Goal: Task Accomplishment & Management: Complete application form

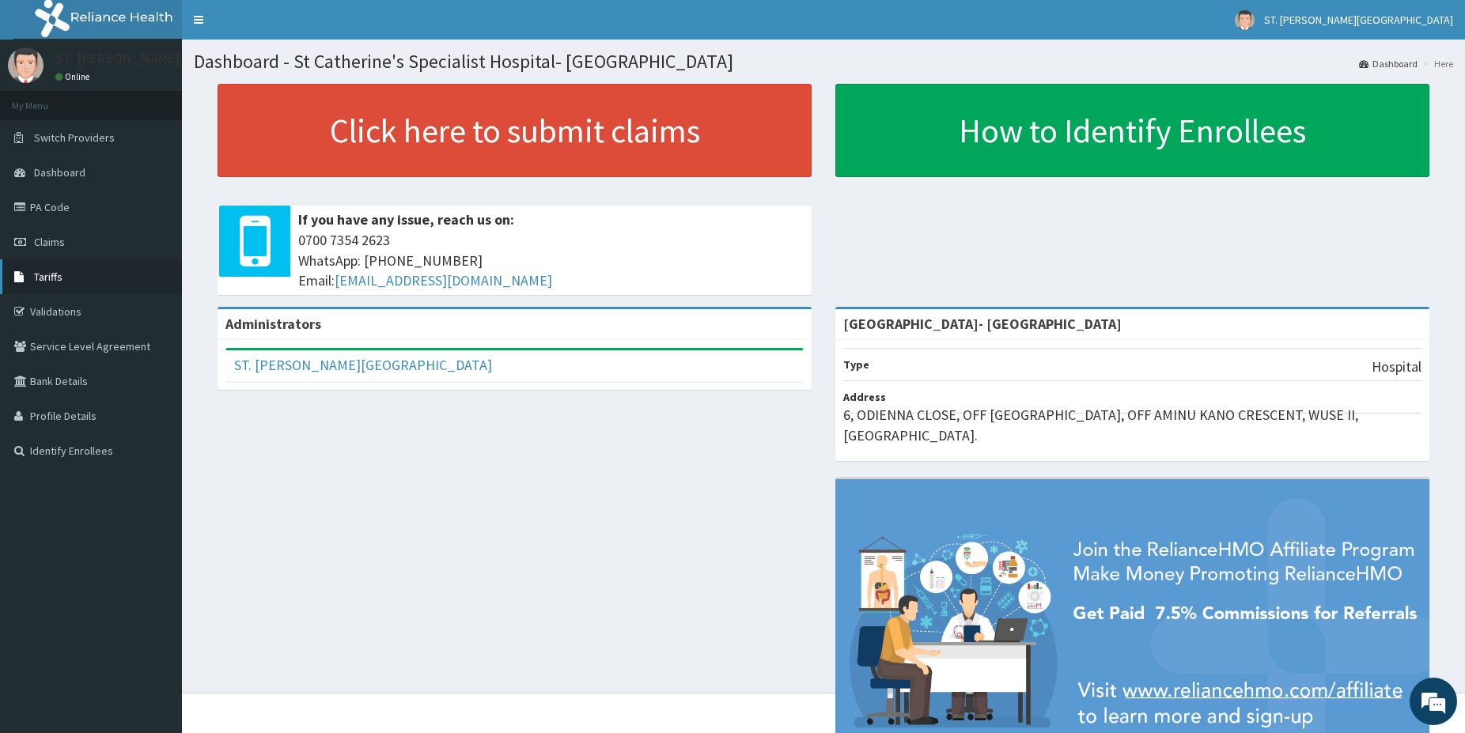
click at [88, 280] on link "Tariffs" at bounding box center [91, 276] width 182 height 35
click at [64, 213] on link "PA Code" at bounding box center [91, 207] width 182 height 35
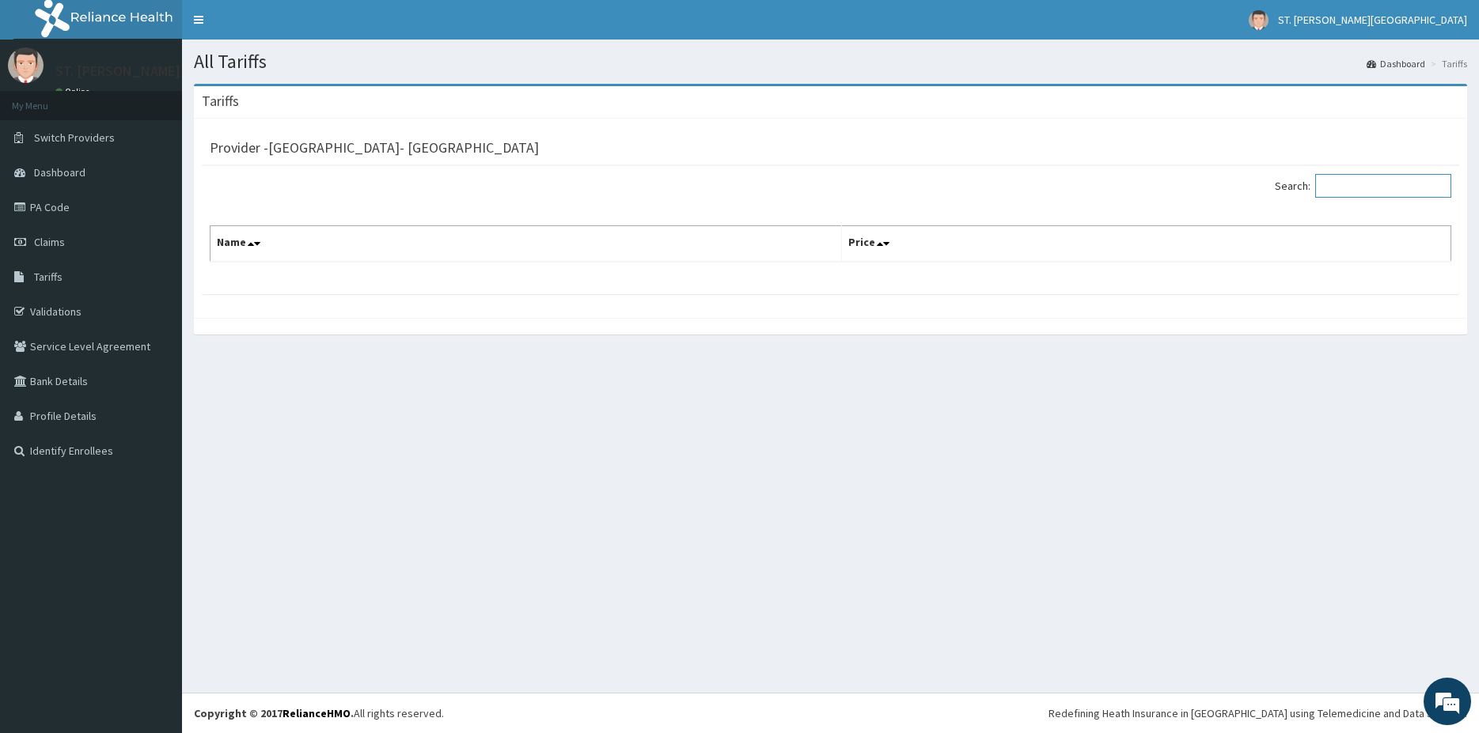
click at [1361, 180] on input "Search:" at bounding box center [1383, 186] width 136 height 24
click at [51, 277] on span "Tariffs" at bounding box center [48, 277] width 28 height 14
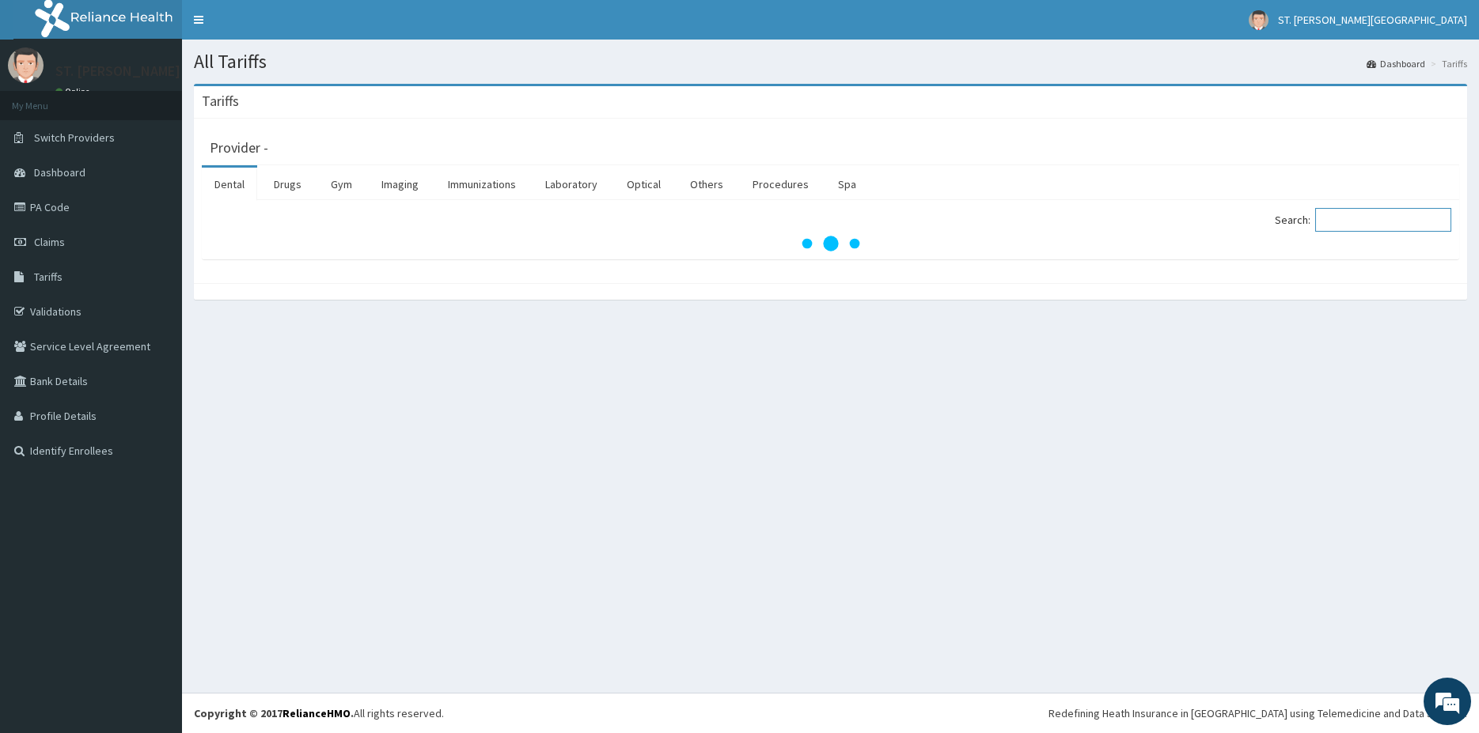
click at [1369, 216] on input "Search:" at bounding box center [1383, 220] width 136 height 24
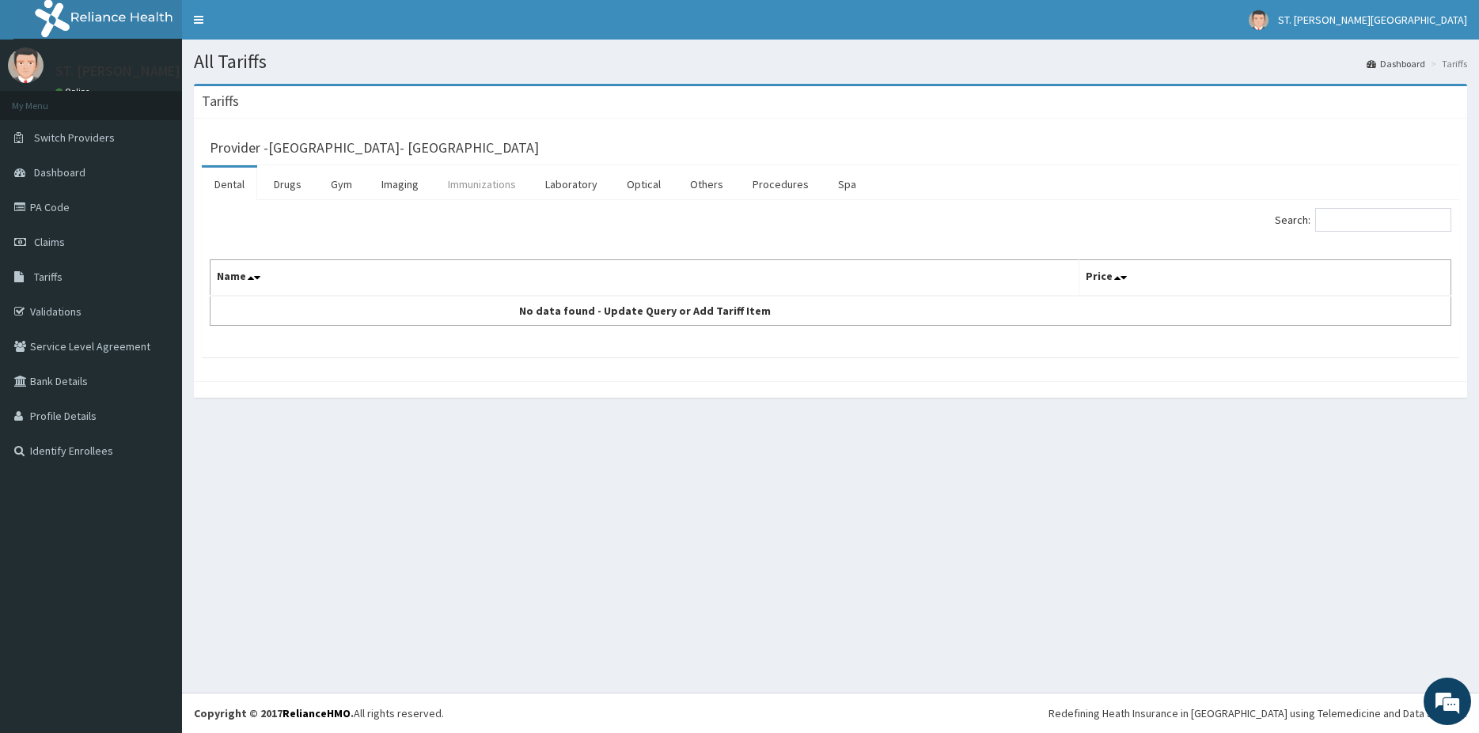
click at [492, 190] on link "Immunizations" at bounding box center [481, 184] width 93 height 33
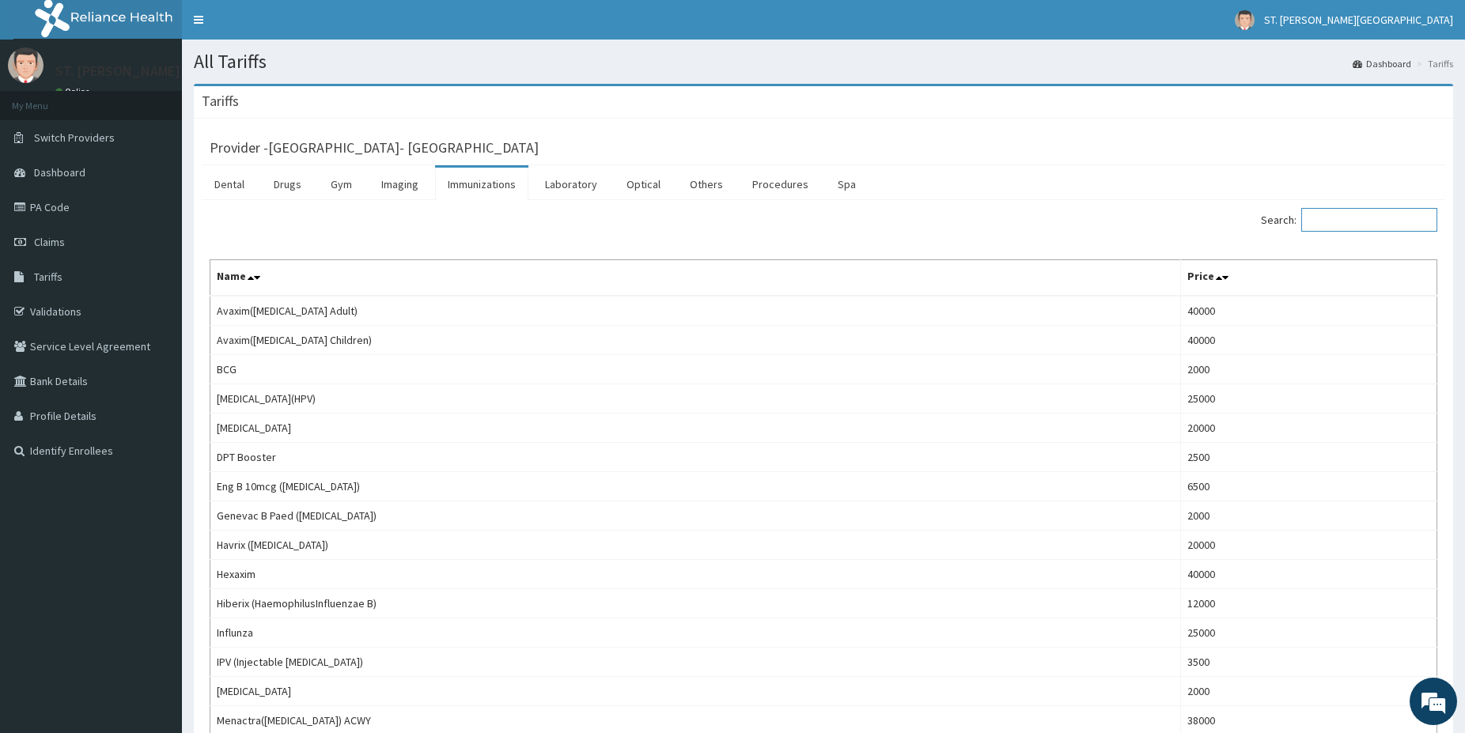
click at [1395, 222] on input "Search:" at bounding box center [1369, 220] width 136 height 24
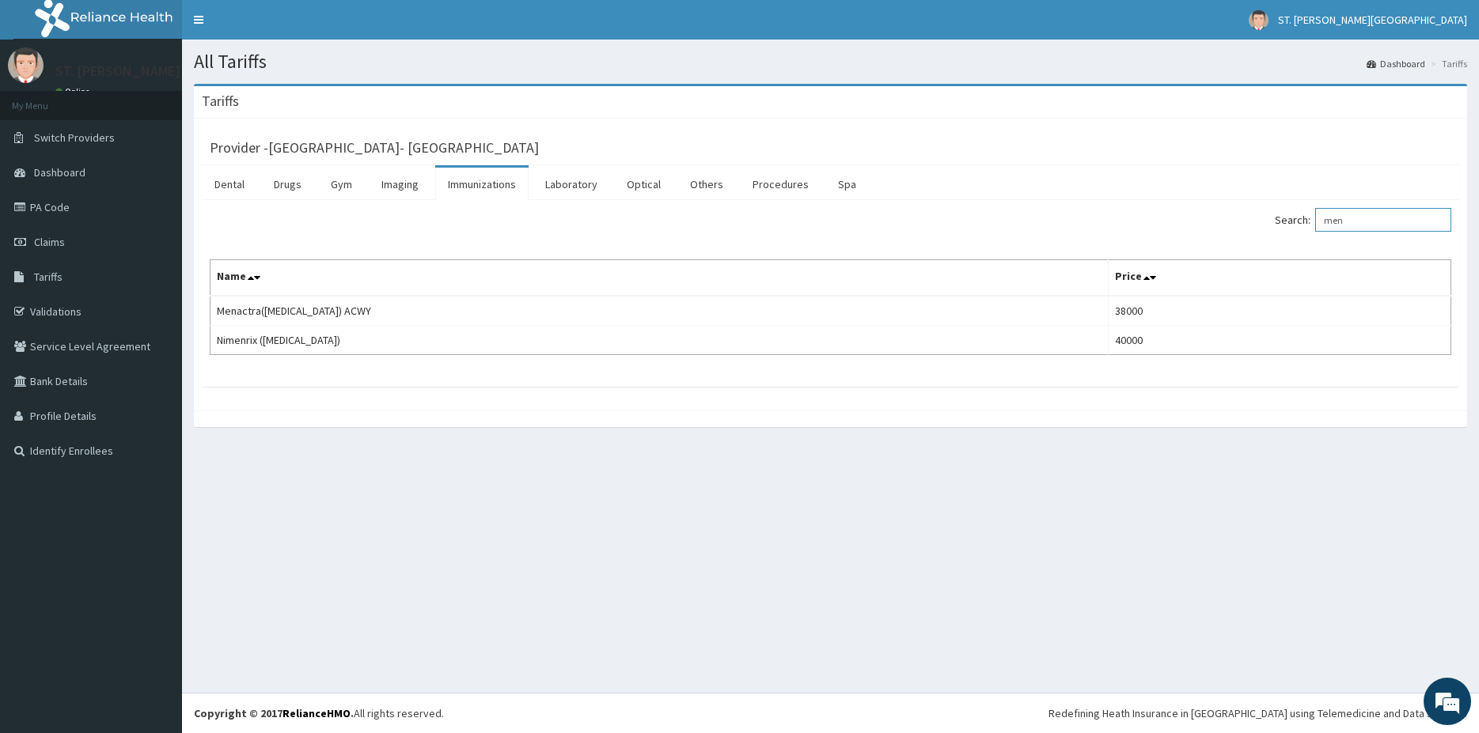
type input "men"
click at [70, 243] on link "Claims" at bounding box center [91, 242] width 182 height 35
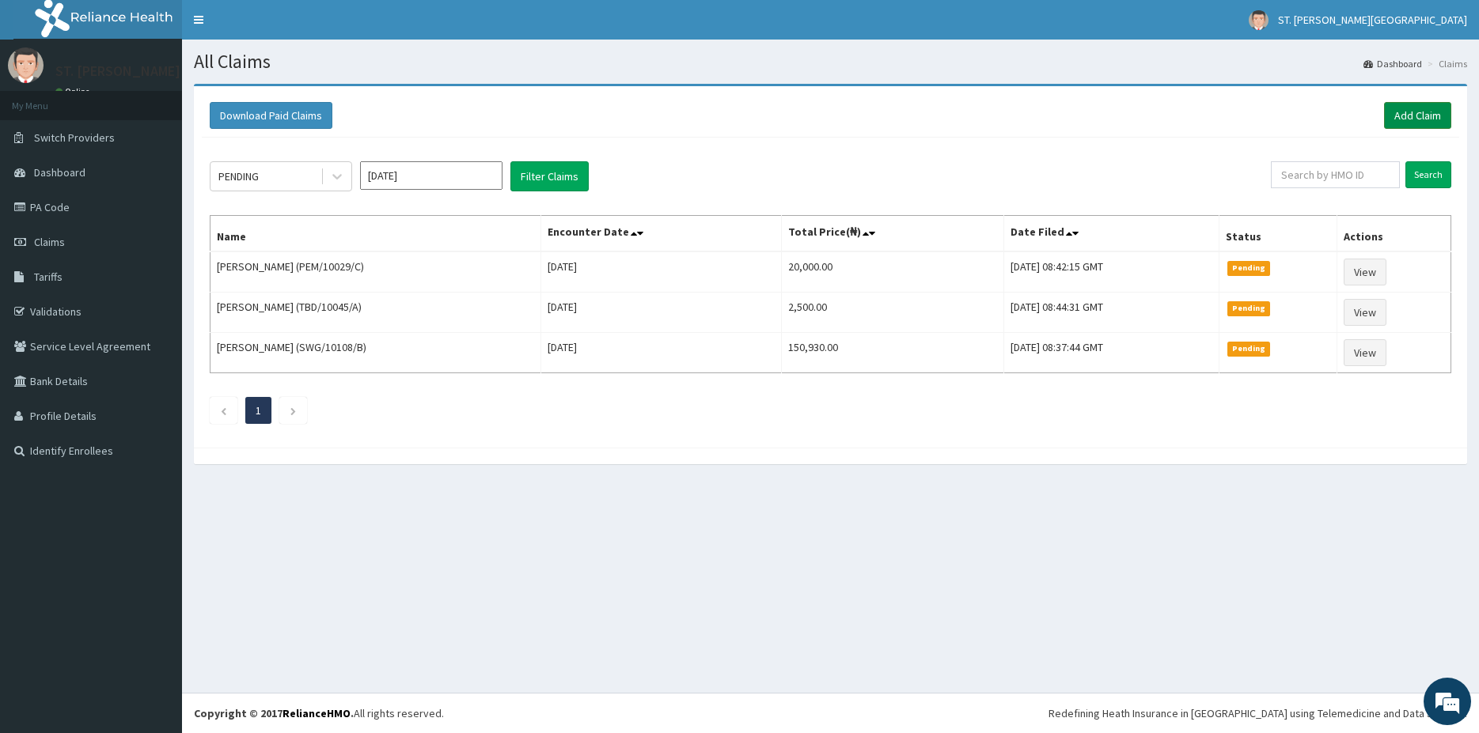
click at [1414, 118] on link "Add Claim" at bounding box center [1417, 115] width 67 height 27
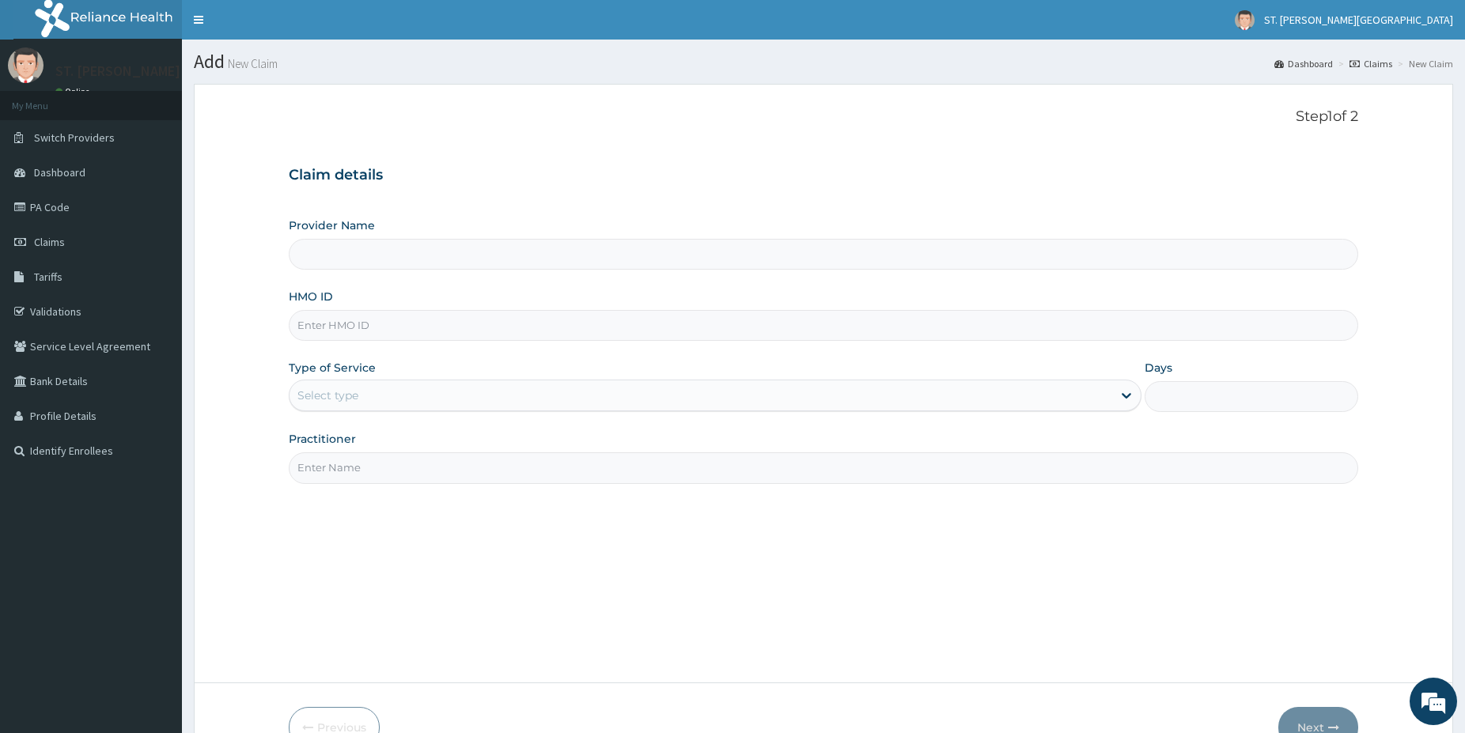
click at [323, 330] on input "HMO ID" at bounding box center [824, 325] width 1070 height 31
paste input "NGL/10027/C)"
type input "NGL/10027/C"
click at [339, 407] on div "Select type" at bounding box center [701, 395] width 823 height 25
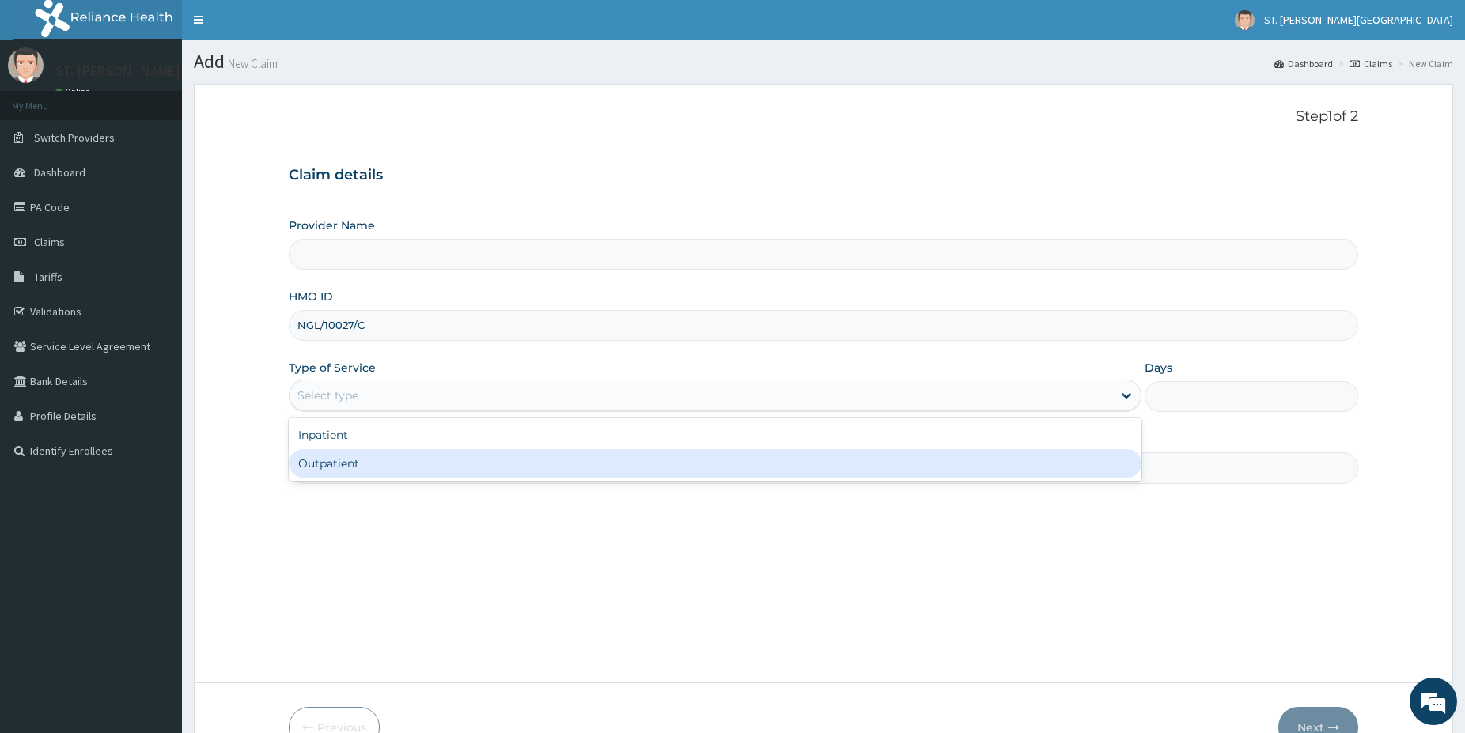
click at [331, 471] on div "Outpatient" at bounding box center [715, 463] width 853 height 28
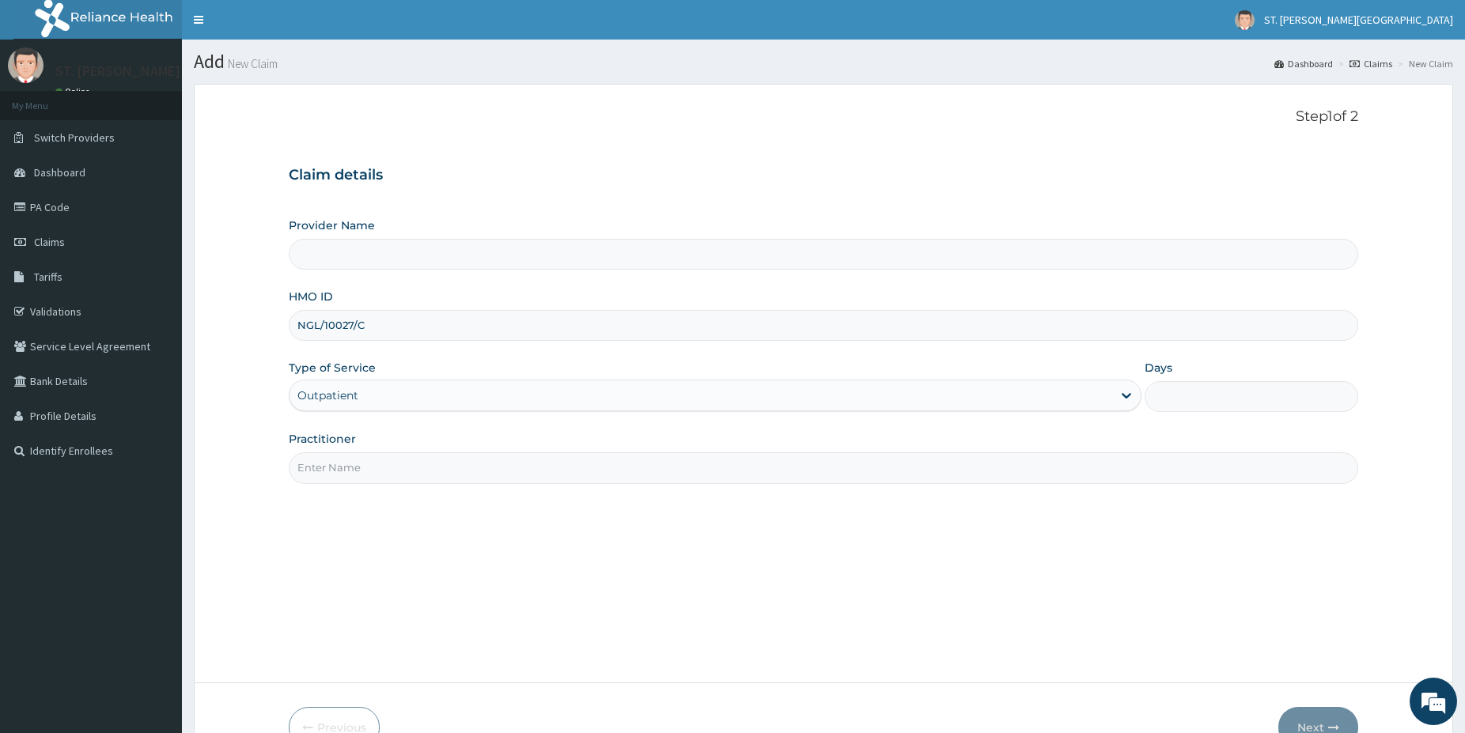
type input "1"
click at [337, 471] on input "Practitioner" at bounding box center [824, 467] width 1070 height 31
type input "[GEOGRAPHIC_DATA]- [GEOGRAPHIC_DATA]"
type input "dr.patience"
click at [1309, 721] on button "Next" at bounding box center [1318, 727] width 80 height 41
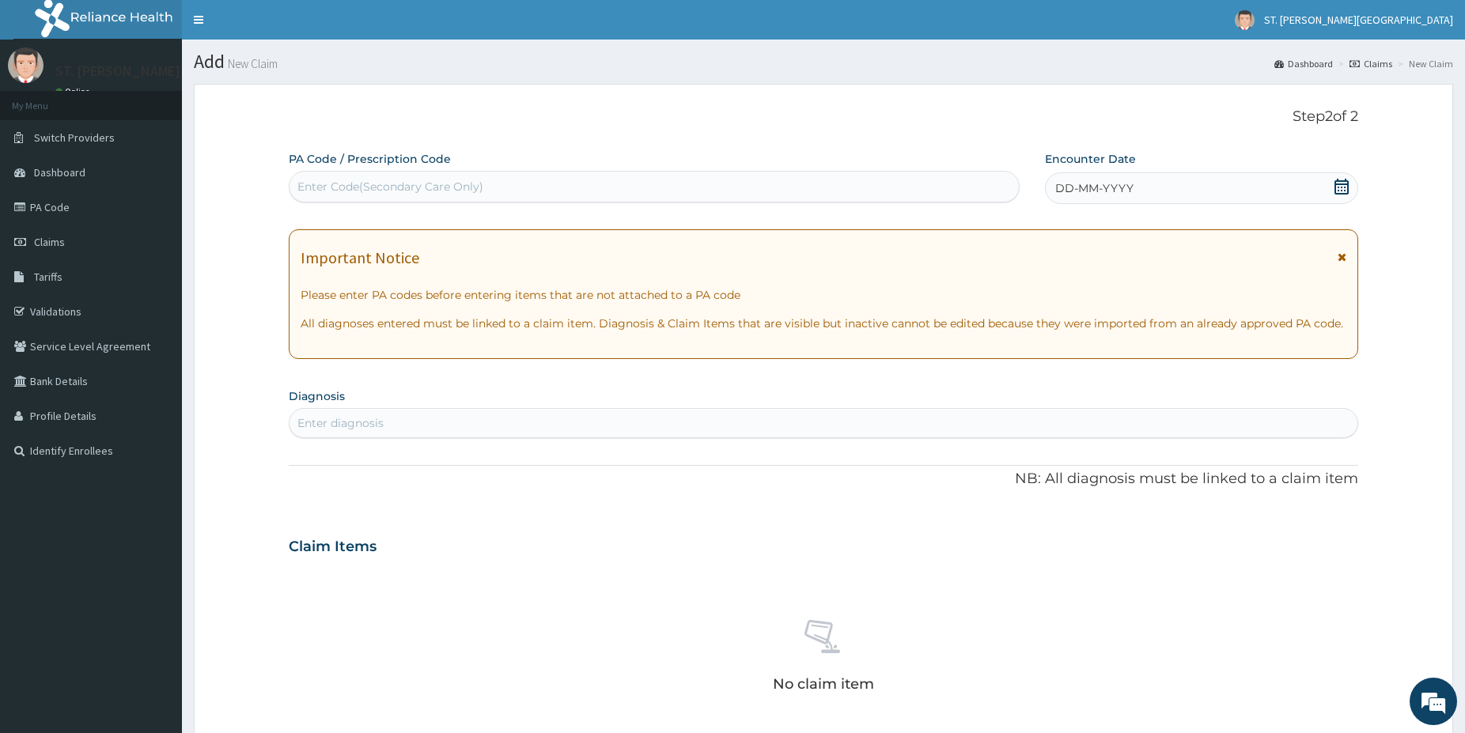
click at [445, 428] on div "Enter diagnosis" at bounding box center [824, 423] width 1068 height 25
type input "malaria"
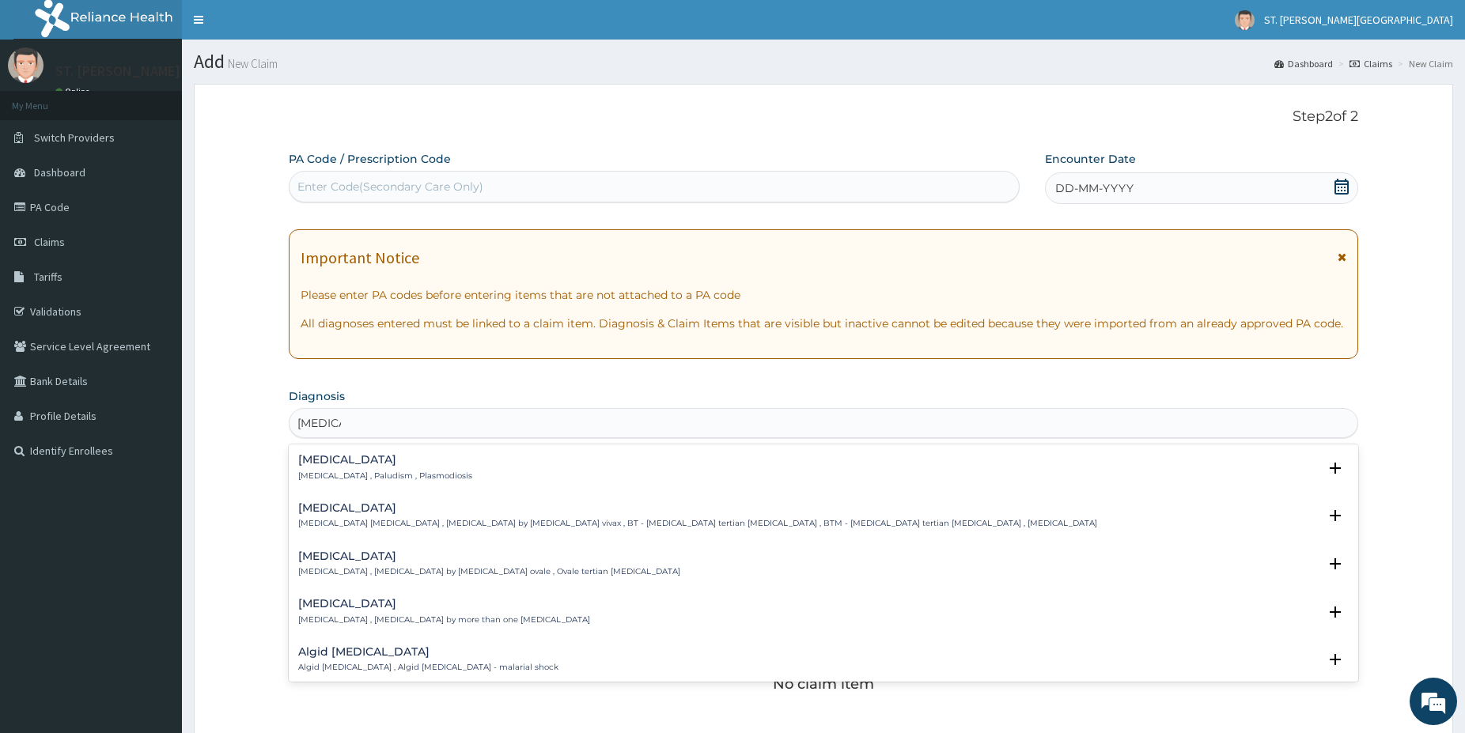
click at [337, 480] on p "Malaria , Paludism , Plasmodiosis" at bounding box center [385, 476] width 174 height 11
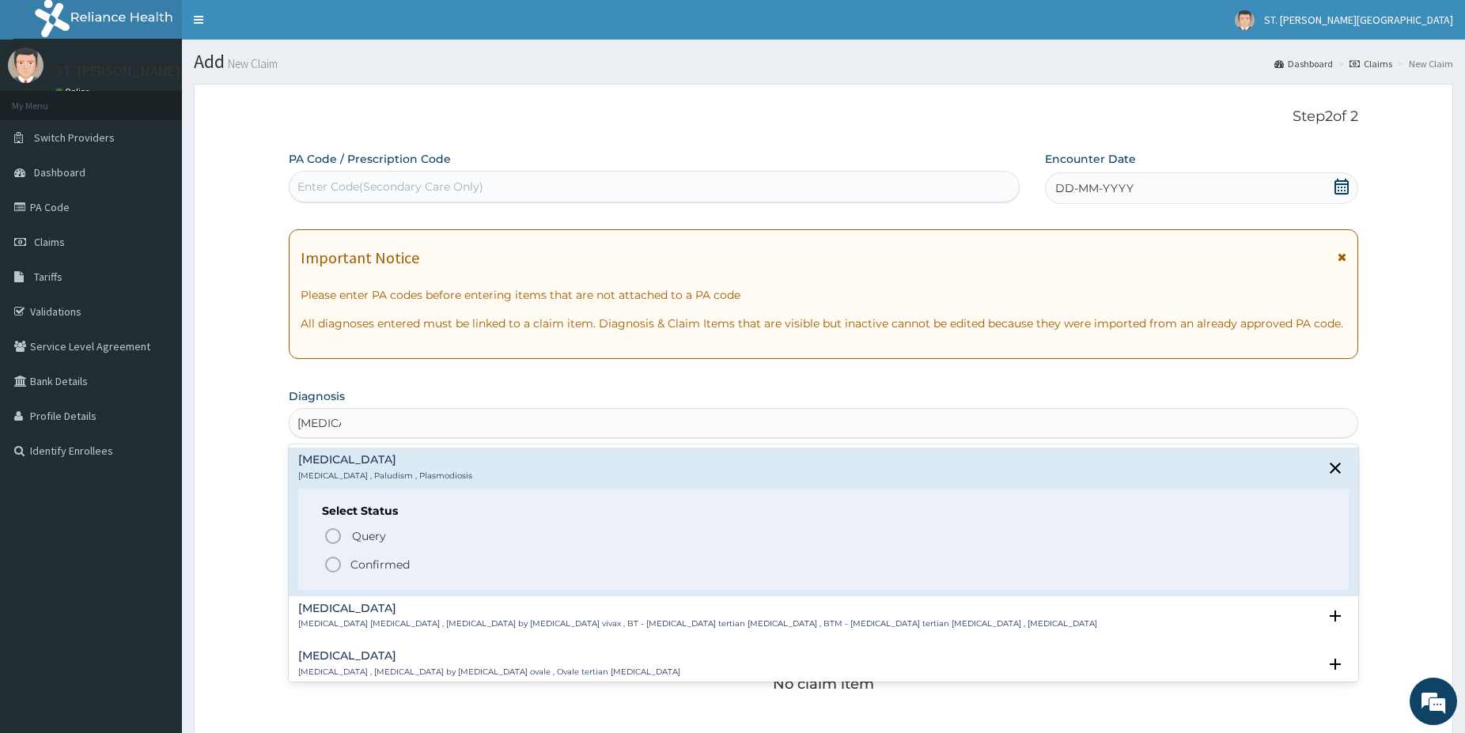
click at [328, 553] on div "Query Query covers suspected (?), Keep in view (kiv), Ruled out (r/o) Confirmed" at bounding box center [823, 549] width 1003 height 48
click at [328, 567] on icon "status option filled" at bounding box center [333, 564] width 19 height 19
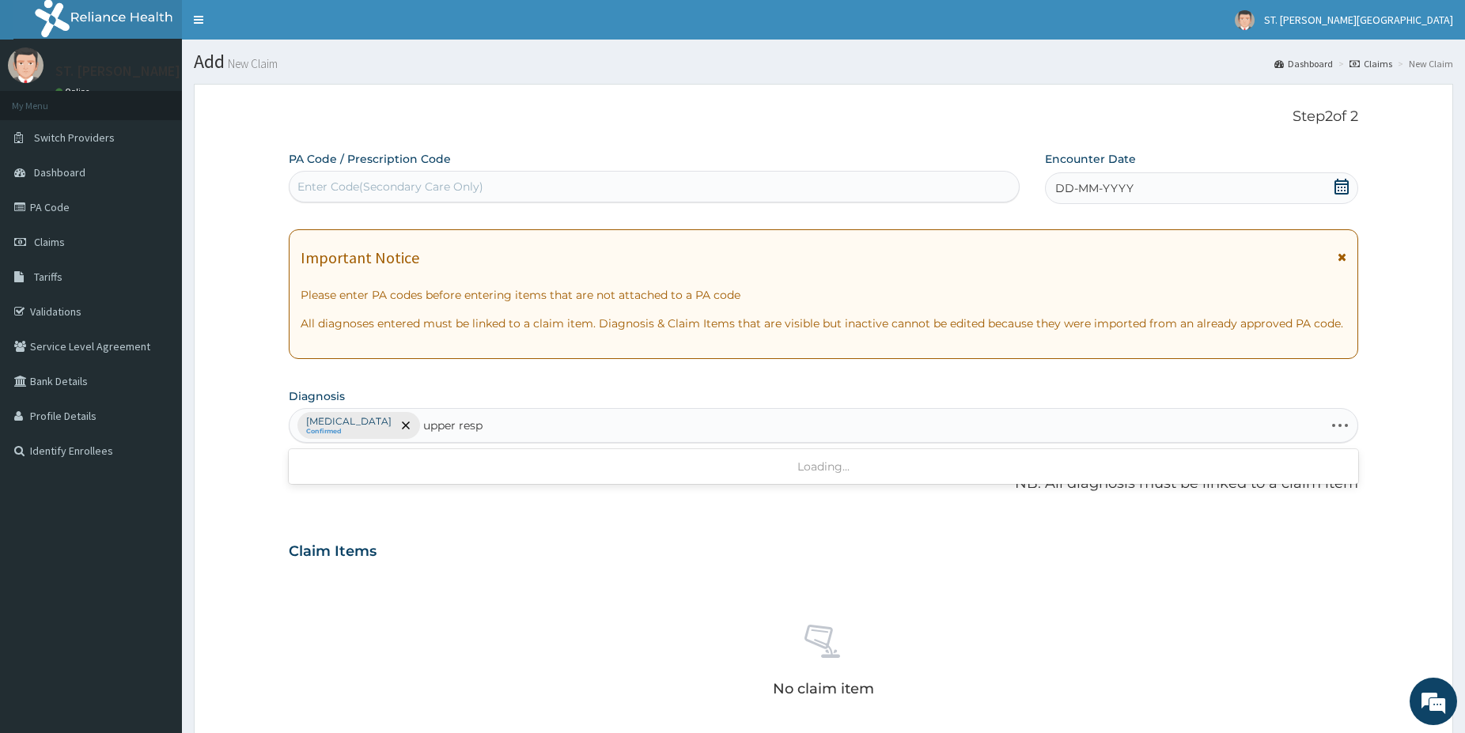
type input "upper respi"
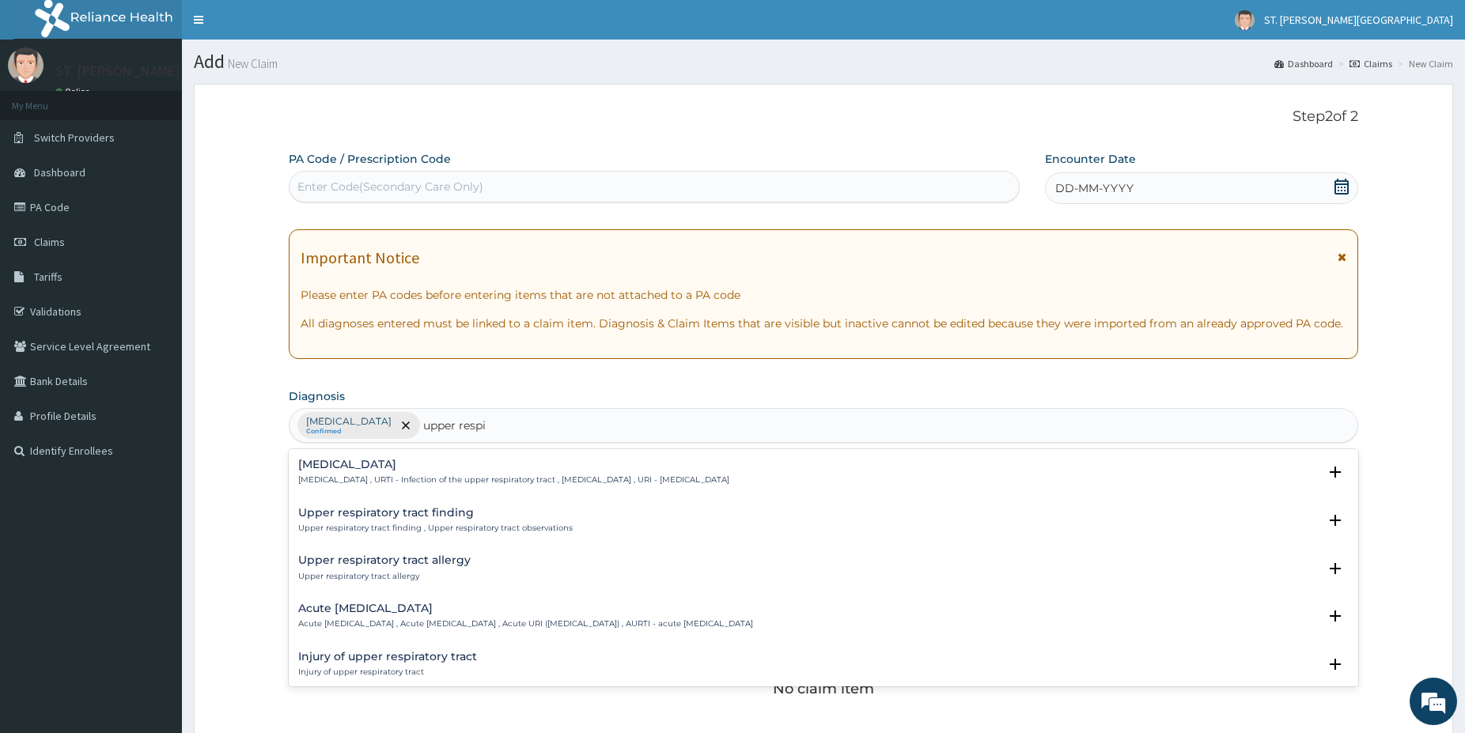
click at [359, 472] on div "Upper respiratory infection Upper respiratory infection , URTI - Infection of t…" at bounding box center [513, 473] width 431 height 28
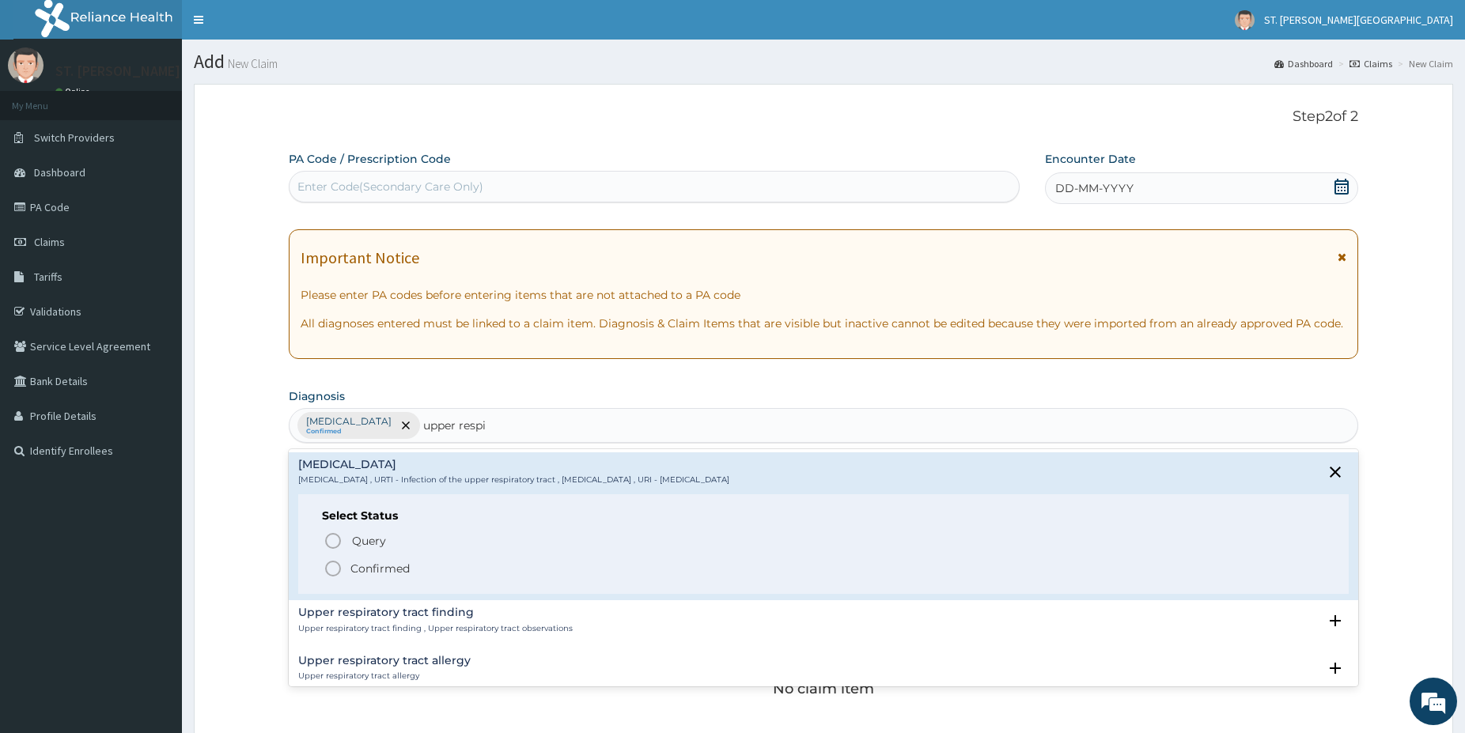
click at [335, 567] on icon "status option filled" at bounding box center [333, 568] width 19 height 19
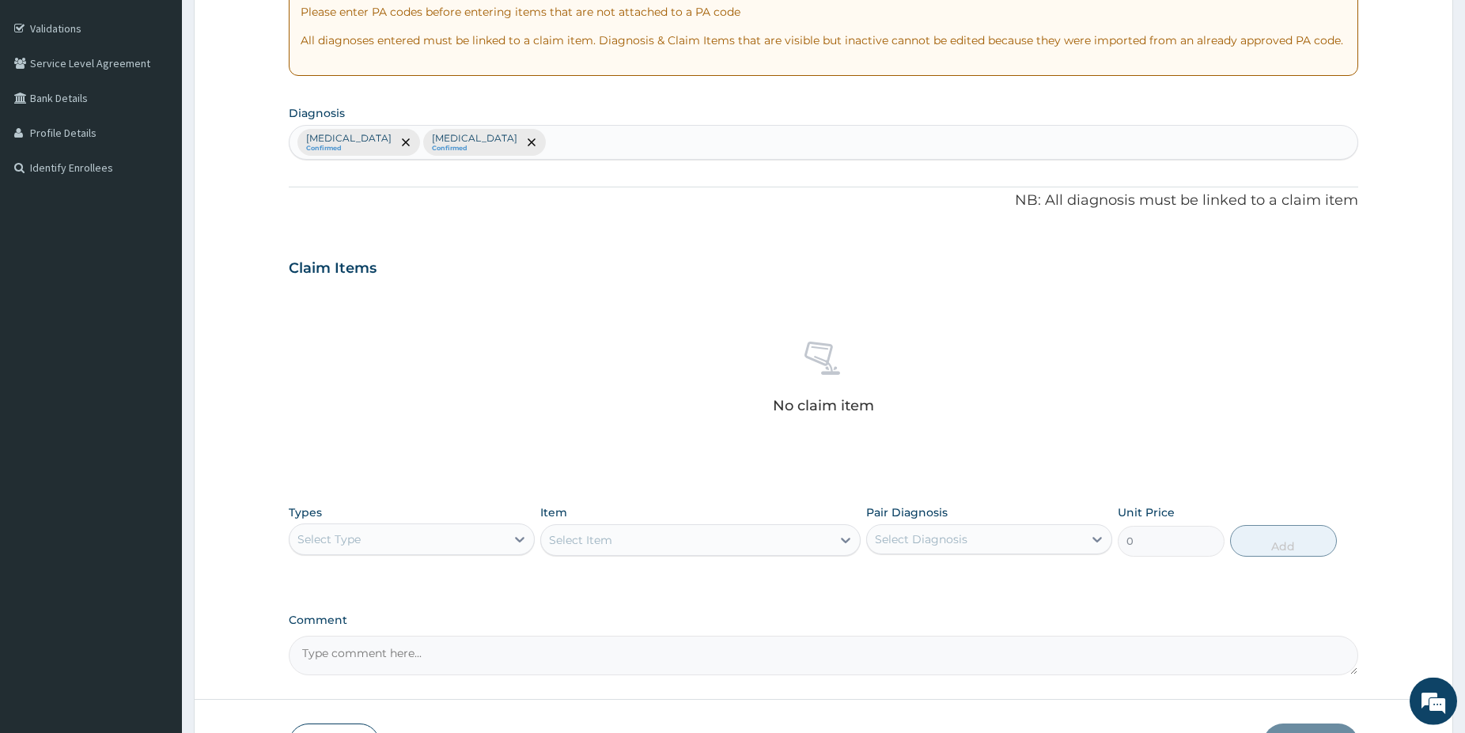
scroll to position [296, 0]
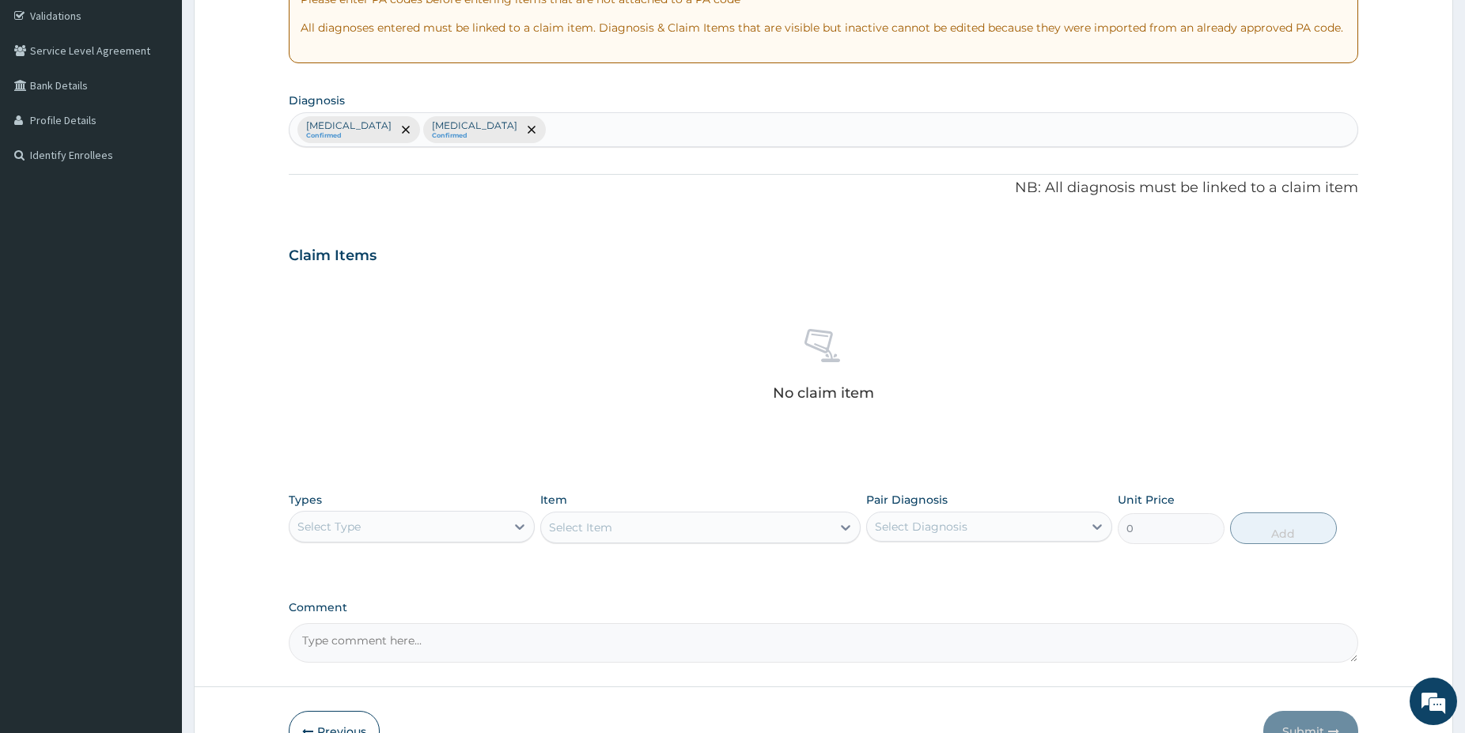
click at [479, 535] on div "Select Type" at bounding box center [398, 526] width 216 height 25
click at [360, 631] on div "Procedures" at bounding box center [412, 623] width 246 height 28
click at [673, 533] on div "Select Item" at bounding box center [700, 528] width 320 height 32
click at [716, 543] on div "Item Select Item" at bounding box center [700, 518] width 320 height 52
click at [779, 531] on div "Select Item" at bounding box center [686, 527] width 290 height 25
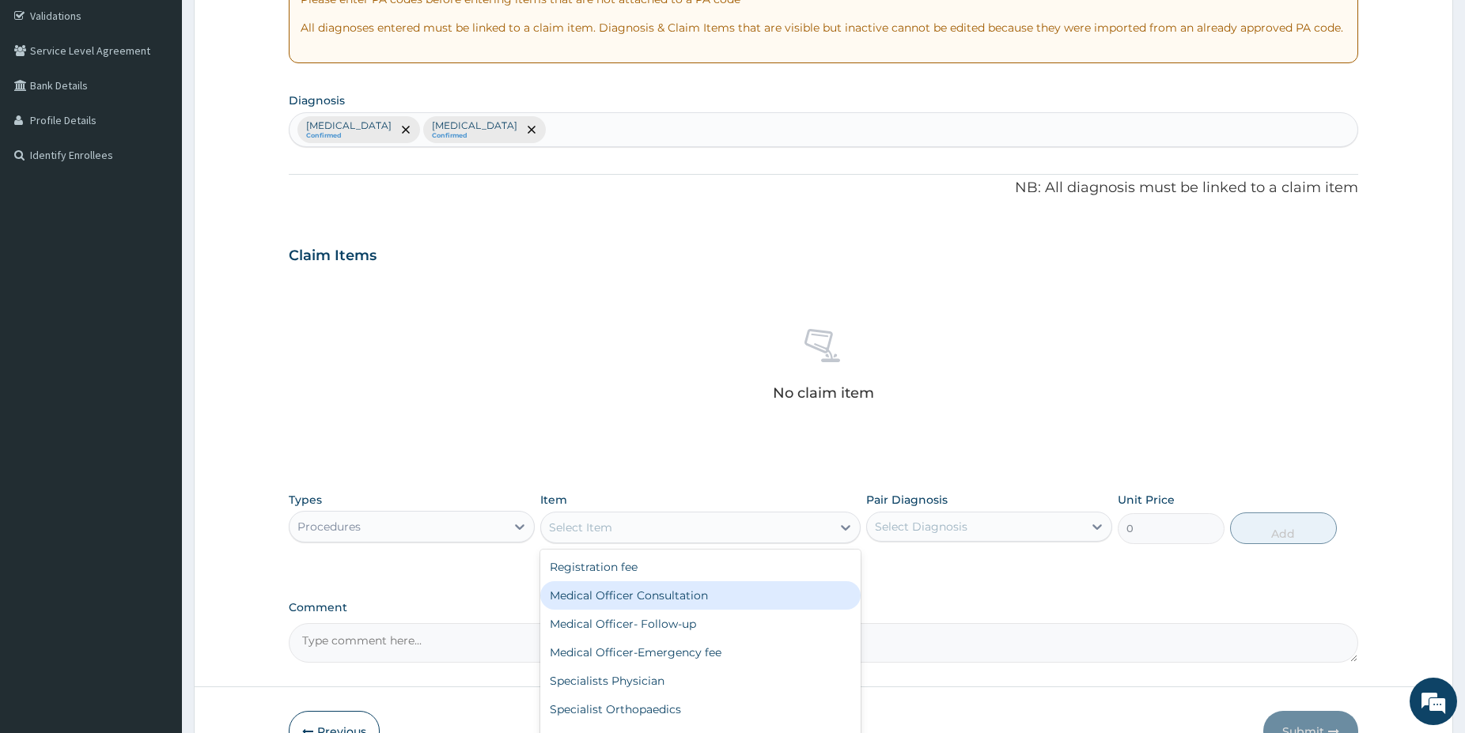
click at [724, 595] on div "Medical Officer Consultation" at bounding box center [700, 595] width 320 height 28
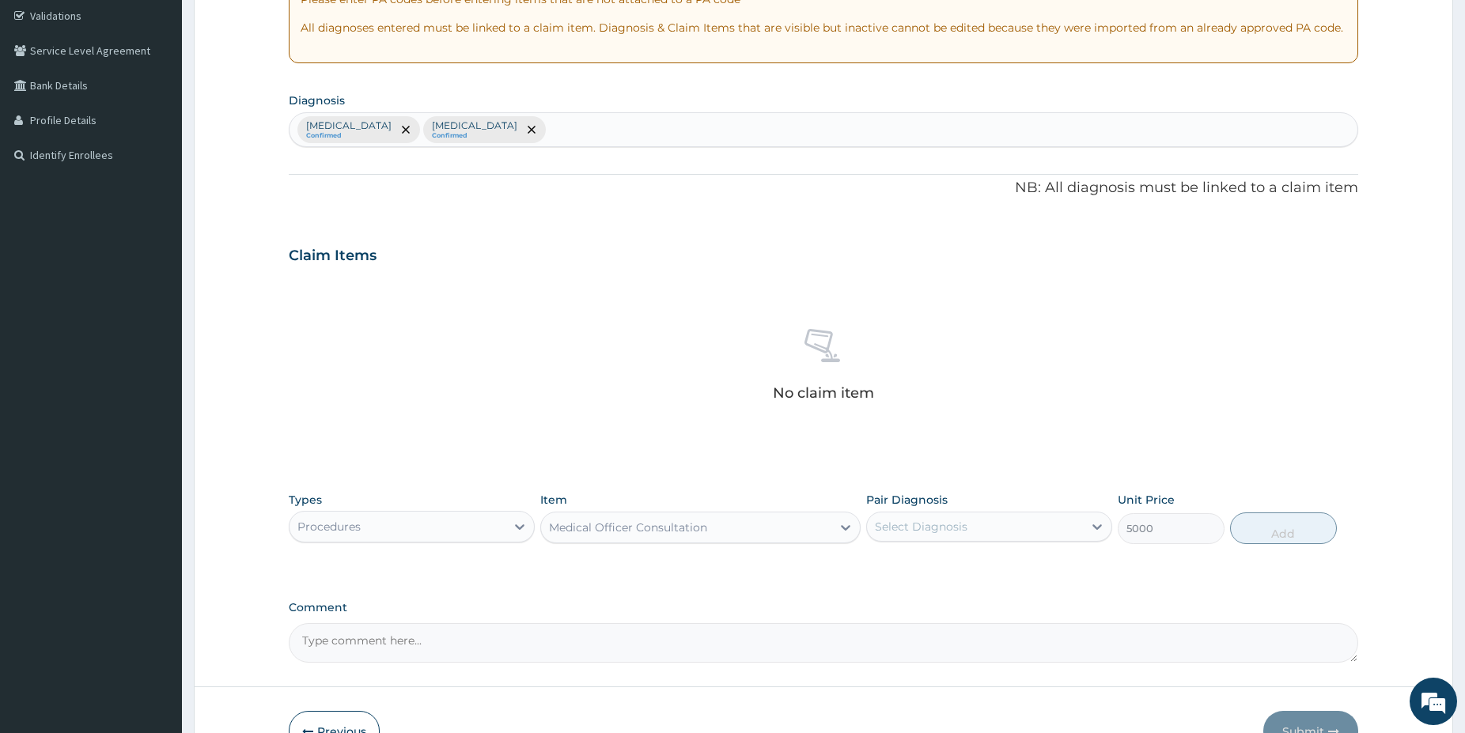
type input "5000"
click at [1009, 516] on div "Select Diagnosis" at bounding box center [975, 526] width 216 height 25
click at [1005, 558] on div "[MEDICAL_DATA]" at bounding box center [989, 567] width 246 height 32
checkbox input "true"
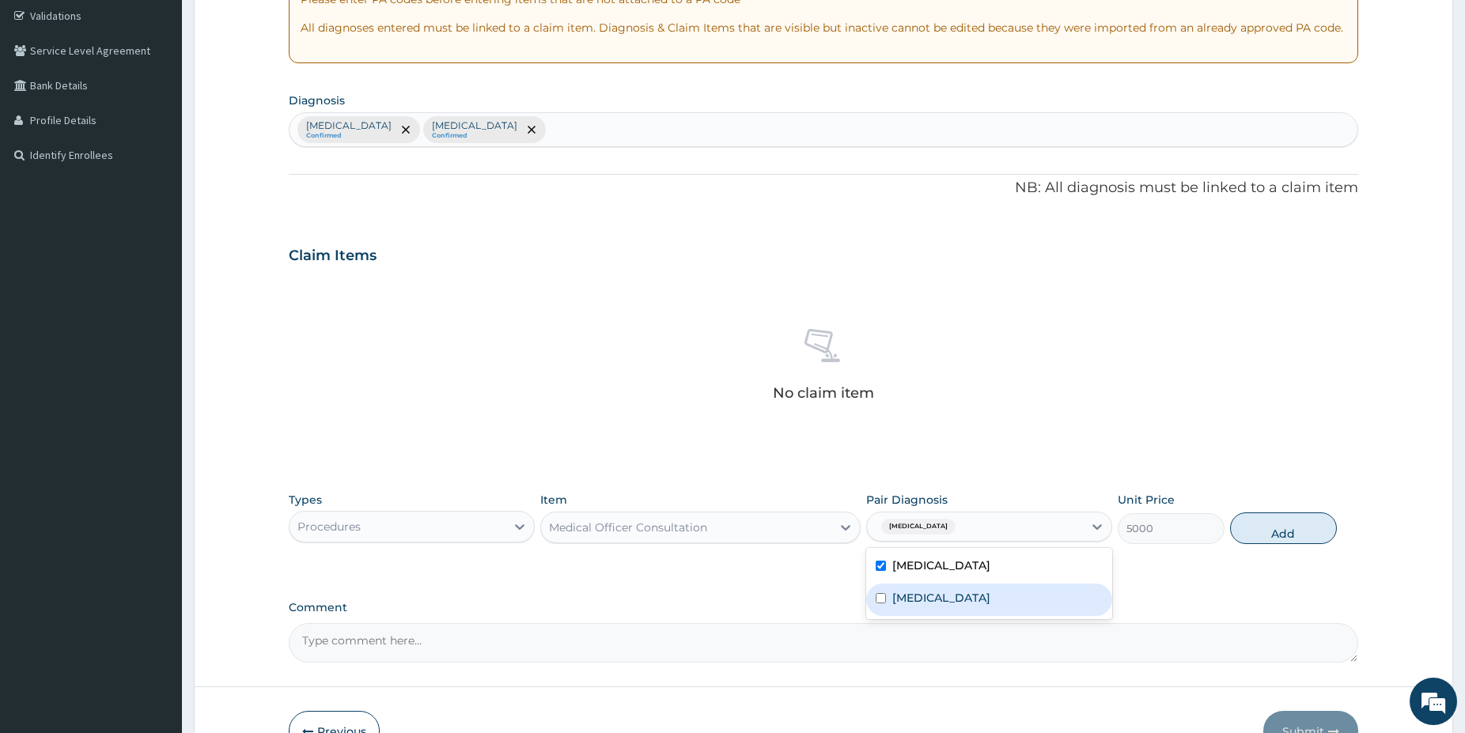
click at [990, 591] on label "Upper respiratory infection" at bounding box center [941, 598] width 98 height 16
click at [990, 601] on label "Upper respiratory infection" at bounding box center [941, 598] width 98 height 16
checkbox input "false"
click at [1265, 531] on button "Add" at bounding box center [1283, 529] width 107 height 32
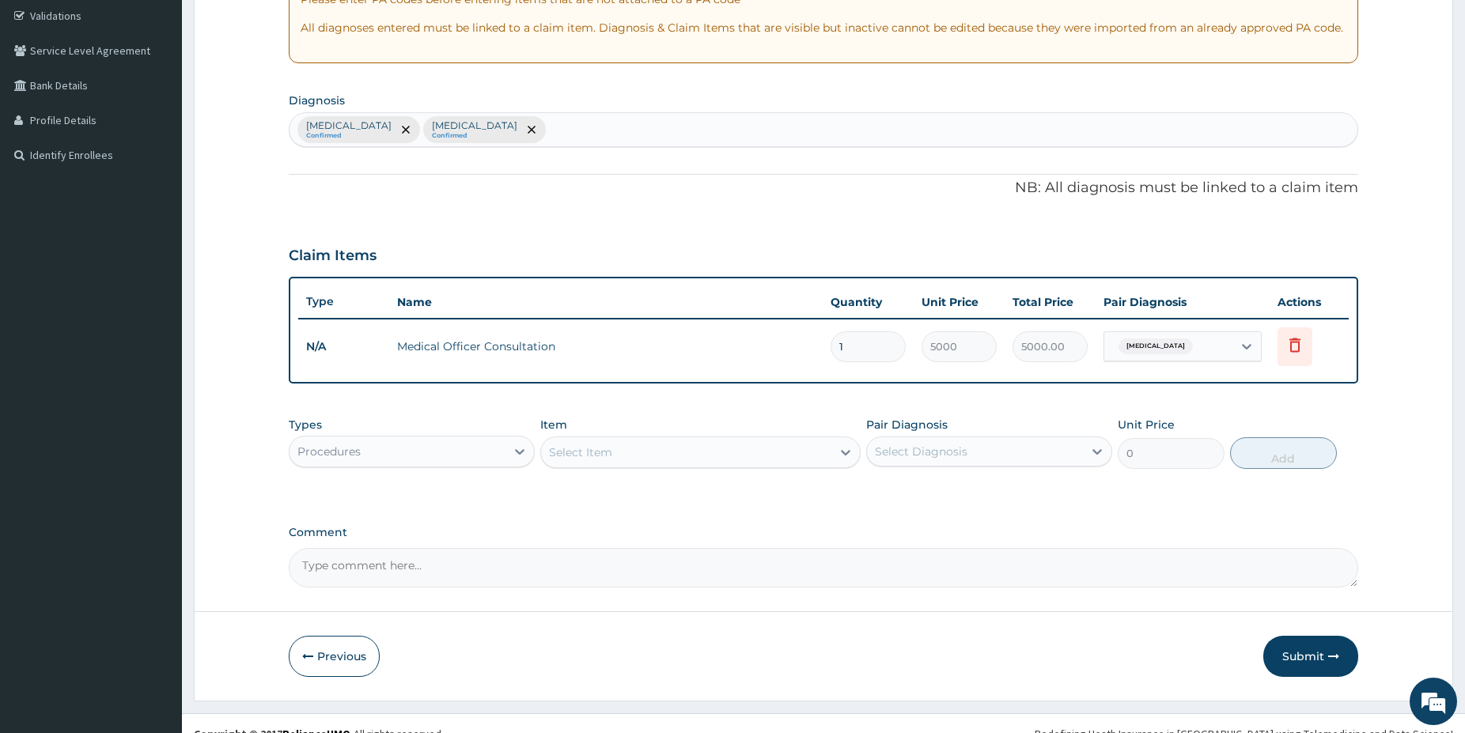
click at [412, 441] on div "Procedures" at bounding box center [398, 451] width 216 height 25
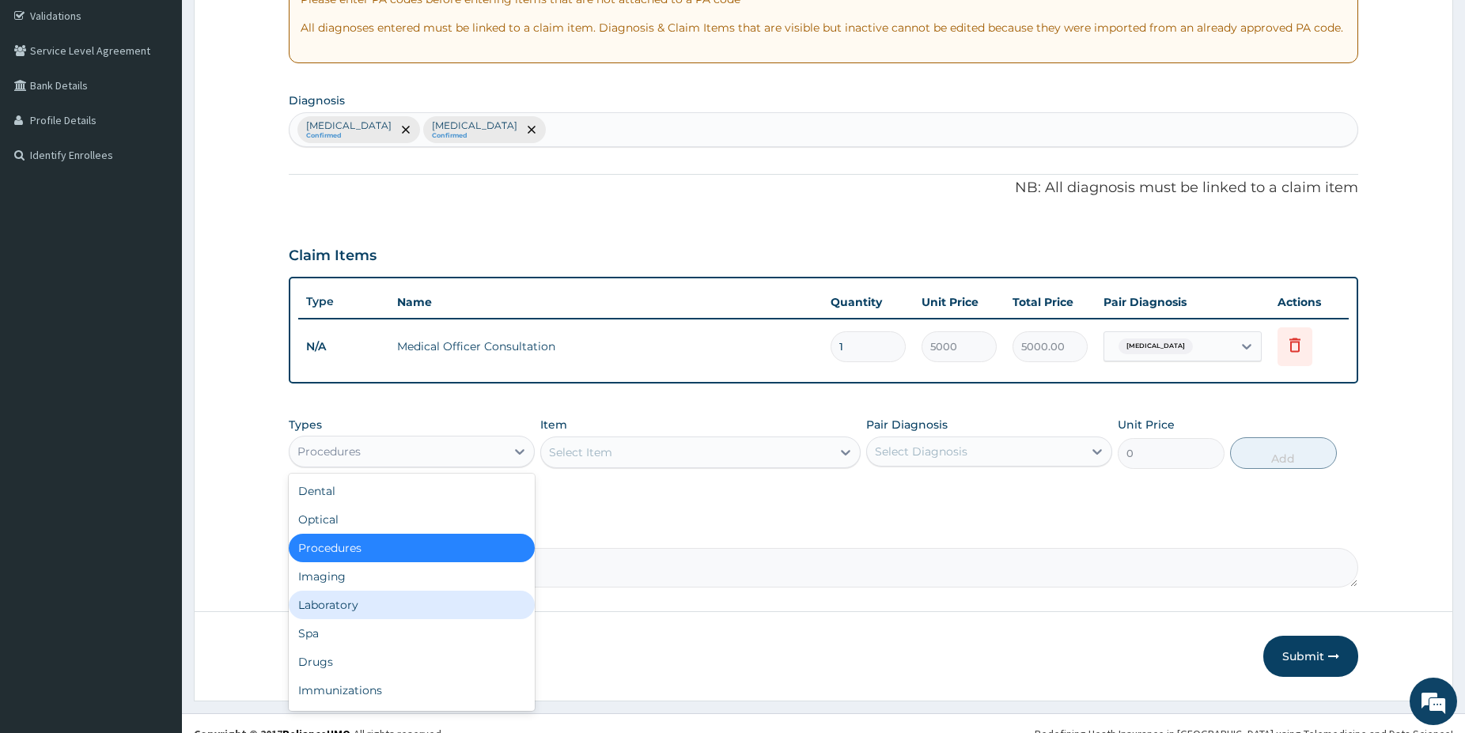
click at [367, 605] on div "Laboratory" at bounding box center [412, 605] width 246 height 28
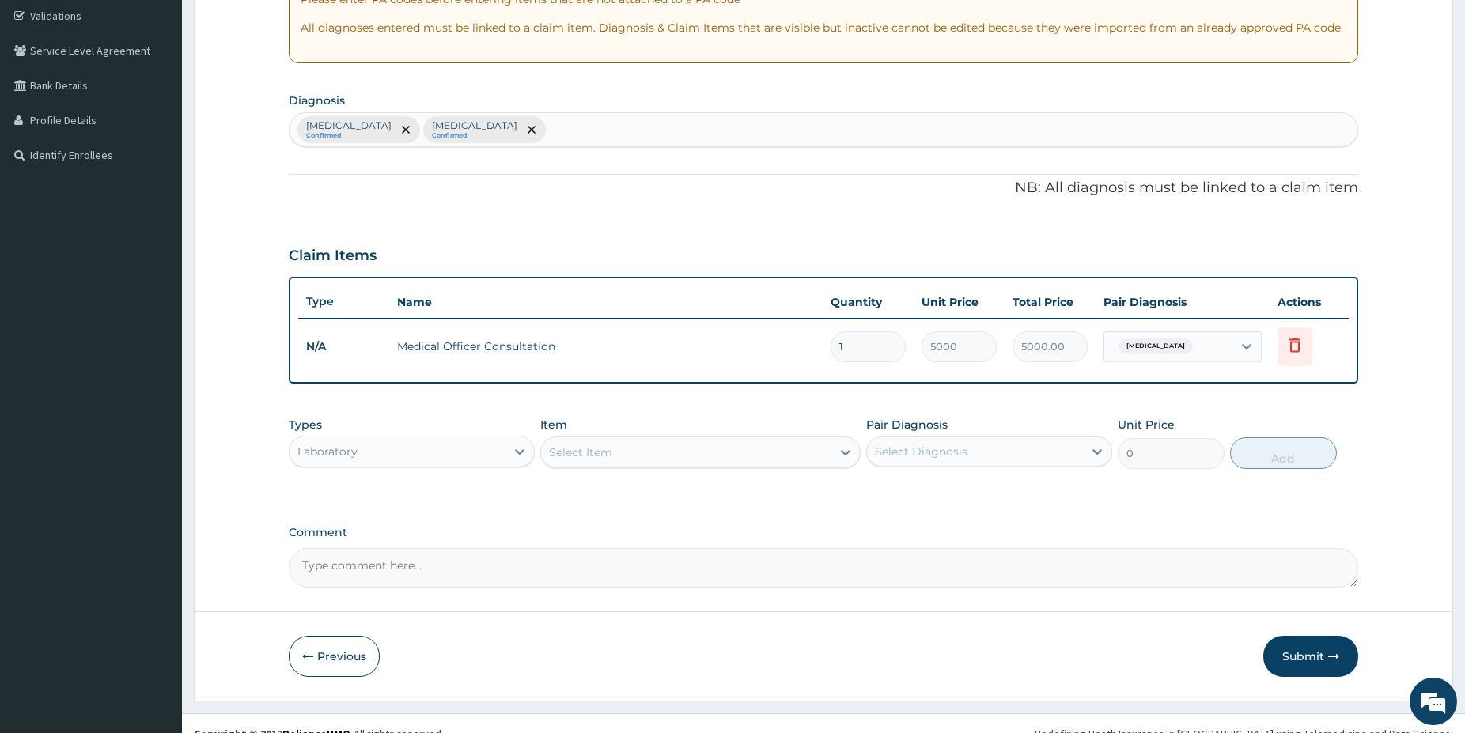
click at [689, 445] on div "Select Item" at bounding box center [686, 452] width 290 height 25
drag, startPoint x: 649, startPoint y: 497, endPoint x: 691, endPoint y: 478, distance: 45.3
click at [649, 497] on div "FBC" at bounding box center [700, 492] width 320 height 28
type input "5000"
click at [939, 446] on div "Select Diagnosis" at bounding box center [921, 452] width 93 height 16
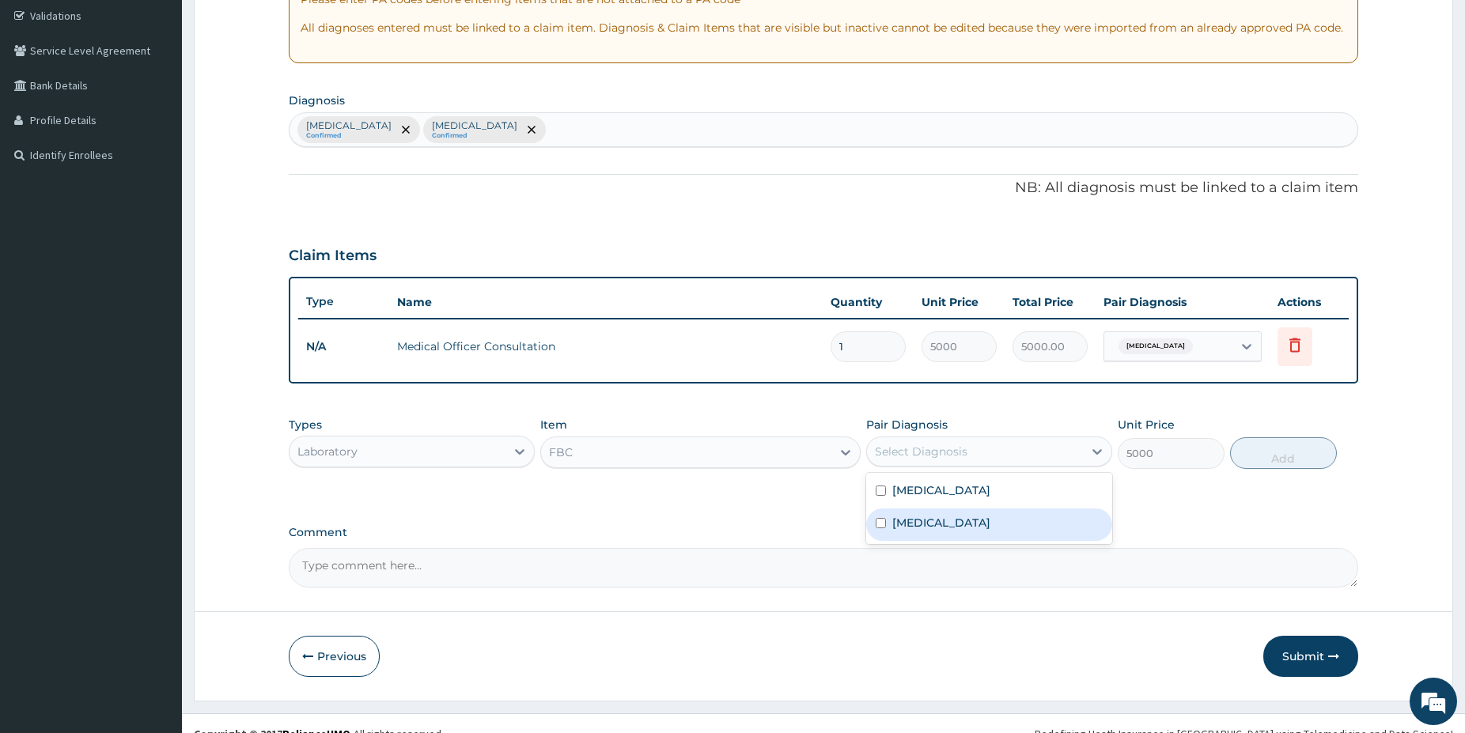
click at [937, 520] on label "Upper respiratory infection" at bounding box center [941, 523] width 98 height 16
checkbox input "true"
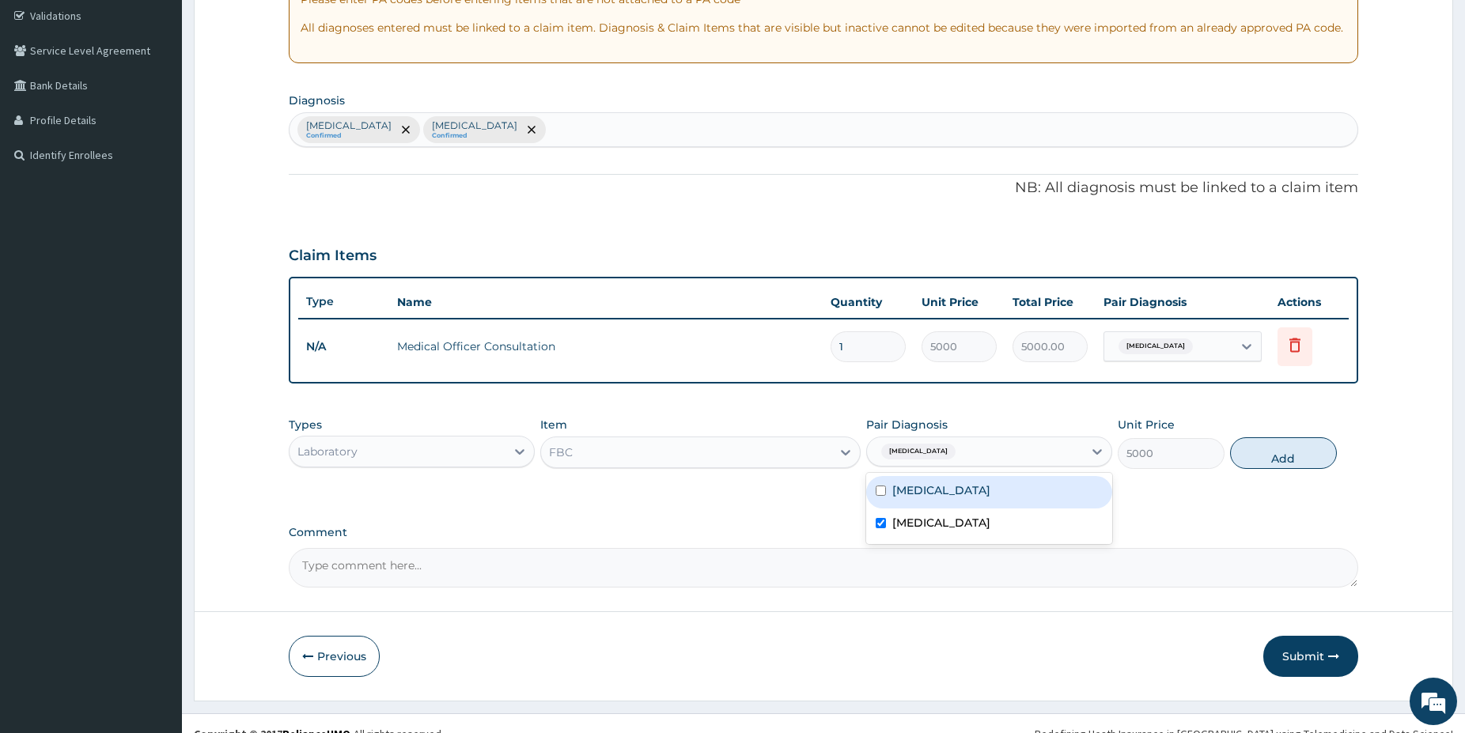
drag, startPoint x: 1259, startPoint y: 452, endPoint x: 802, endPoint y: 545, distance: 466.5
click at [1252, 458] on button "Add" at bounding box center [1283, 453] width 107 height 32
type input "0"
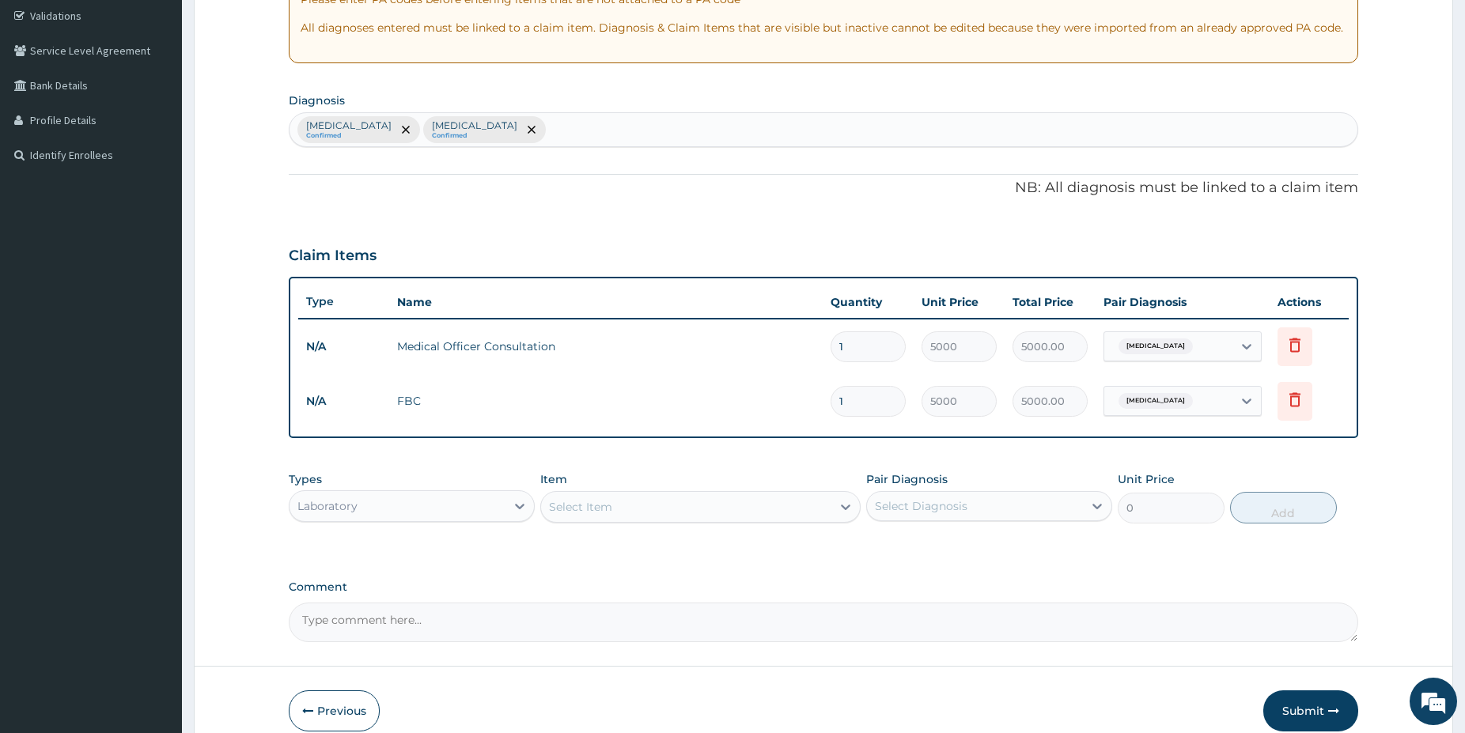
click at [733, 496] on div "Select Item" at bounding box center [686, 506] width 290 height 25
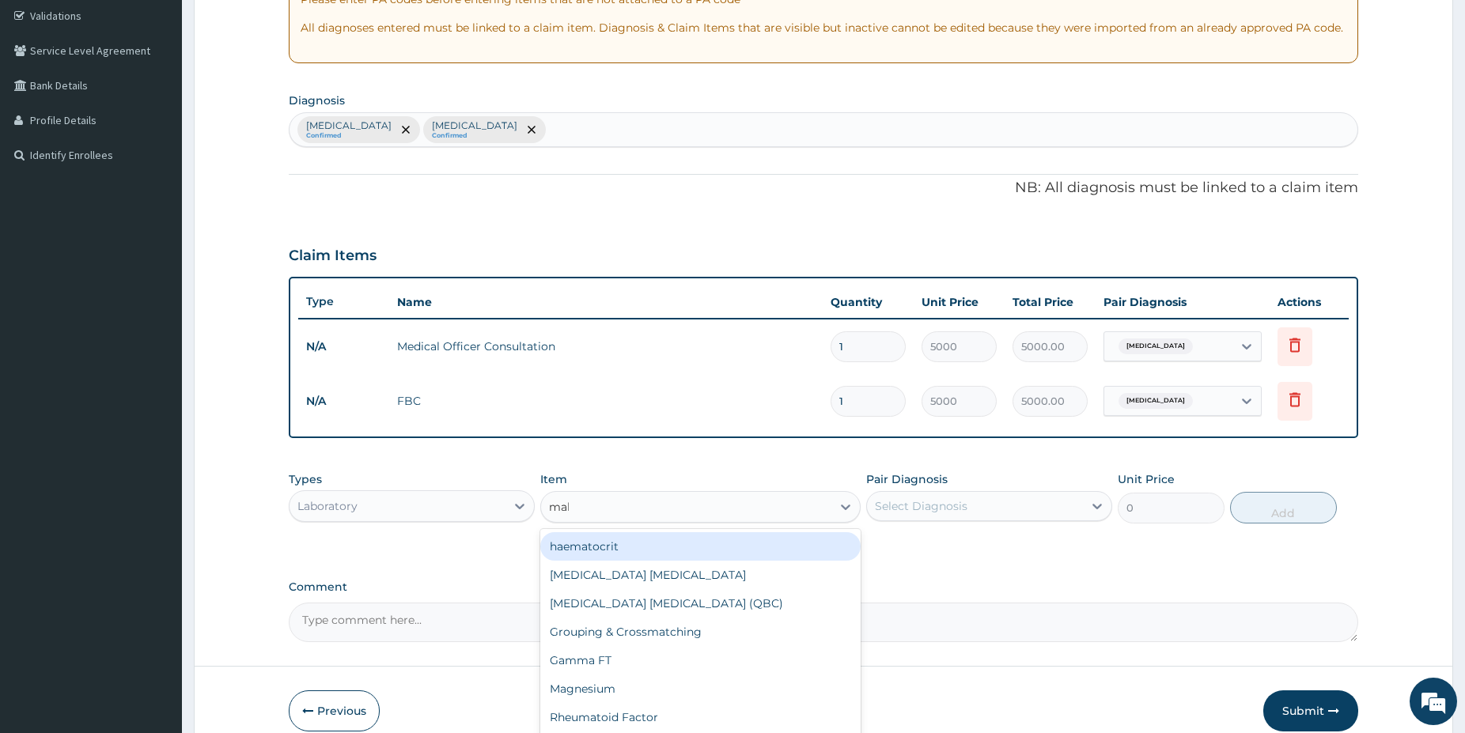
type input "mala"
click at [729, 553] on div "Malaria Parasite" at bounding box center [700, 546] width 320 height 28
type input "1500"
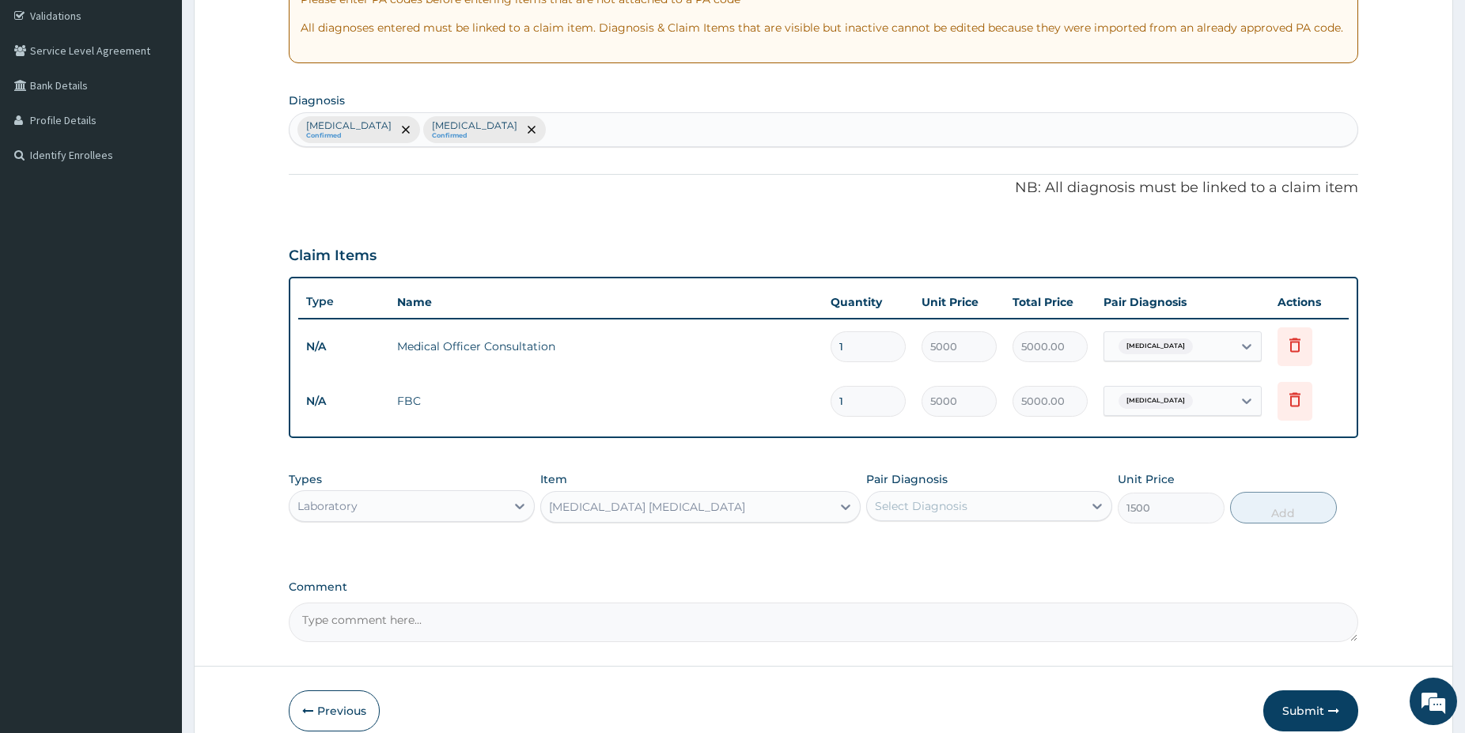
click at [955, 505] on div "Select Diagnosis" at bounding box center [921, 506] width 93 height 16
click at [937, 548] on div "Malaria" at bounding box center [989, 547] width 246 height 32
checkbox input "true"
click at [1274, 515] on button "Add" at bounding box center [1283, 508] width 107 height 32
type input "0"
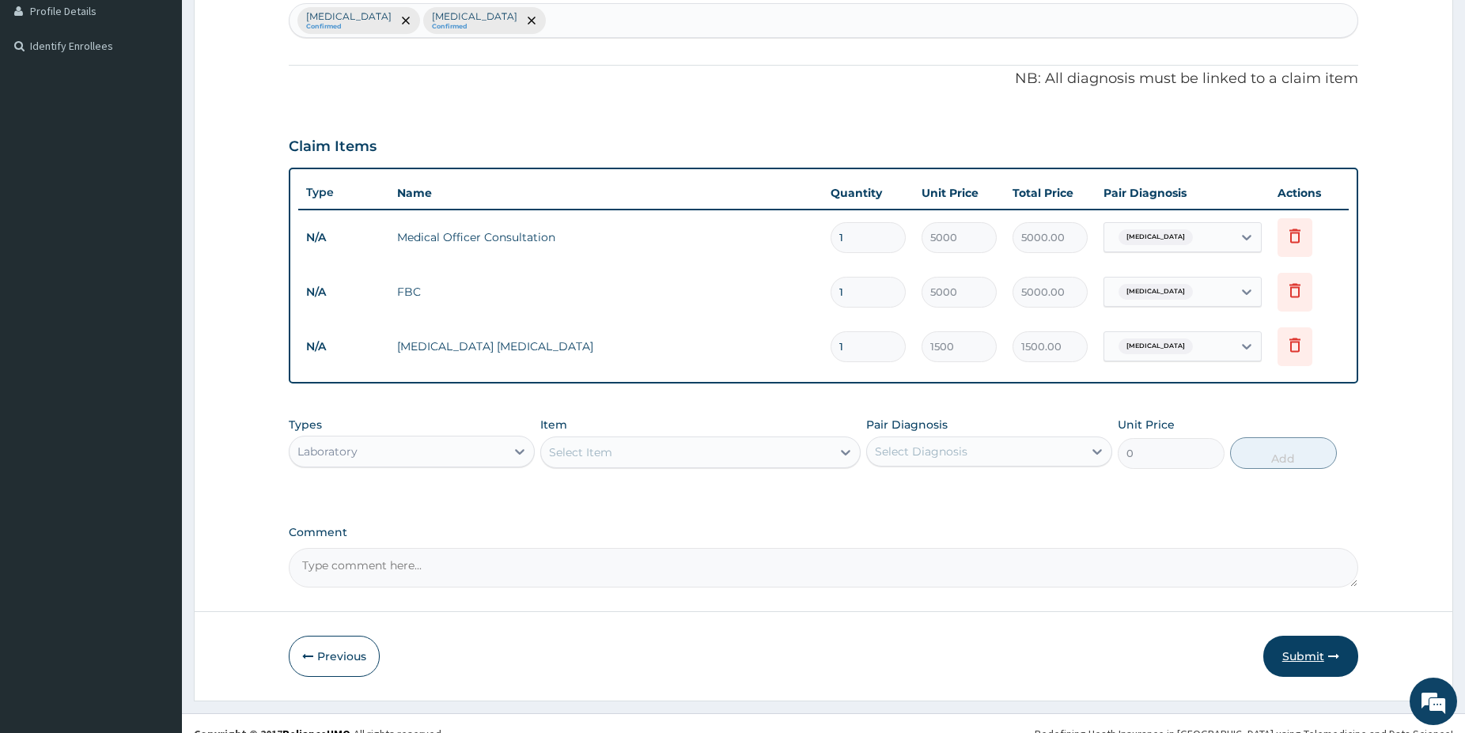
drag, startPoint x: 1476, startPoint y: 730, endPoint x: 1300, endPoint y: 657, distance: 191.1
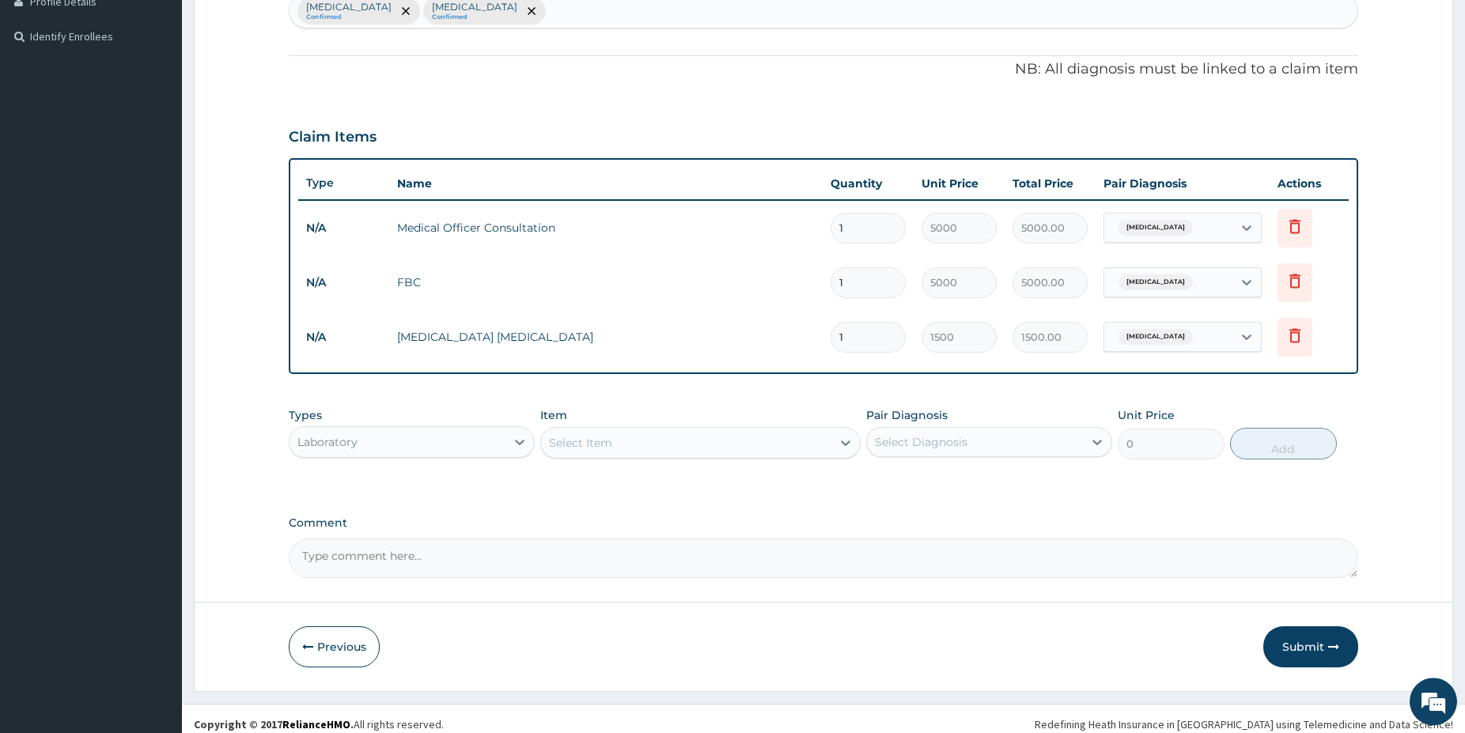
scroll to position [426, 0]
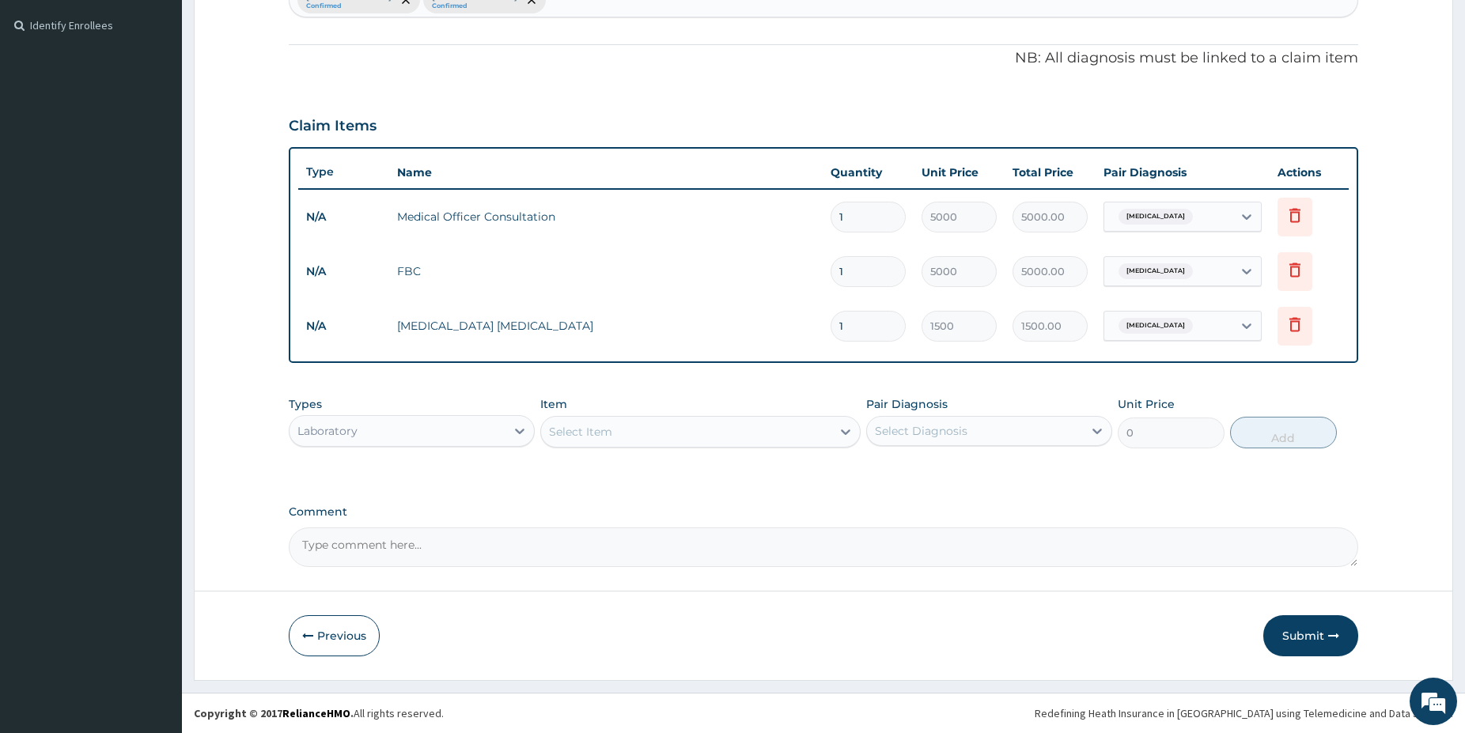
click at [401, 429] on div "Laboratory" at bounding box center [398, 430] width 216 height 25
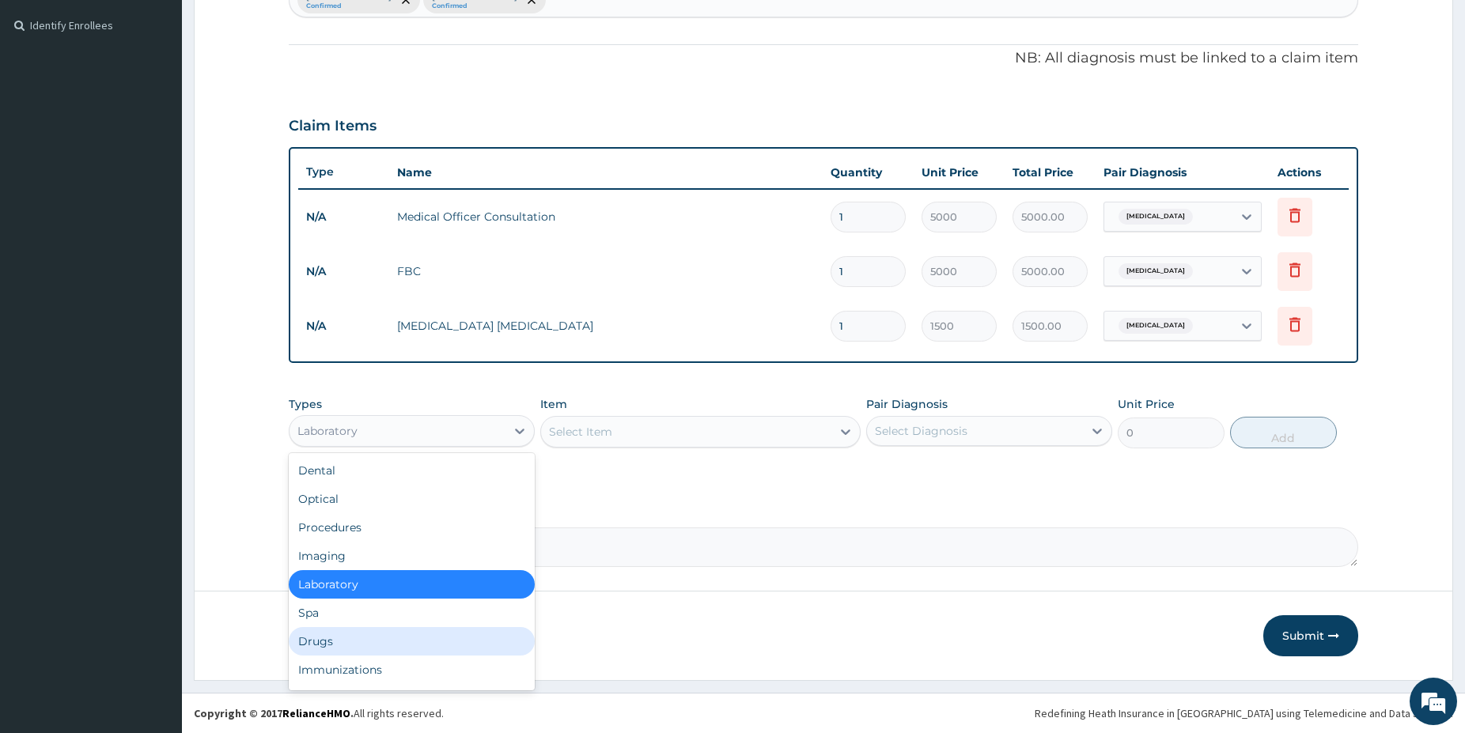
click at [377, 639] on div "Drugs" at bounding box center [412, 641] width 246 height 28
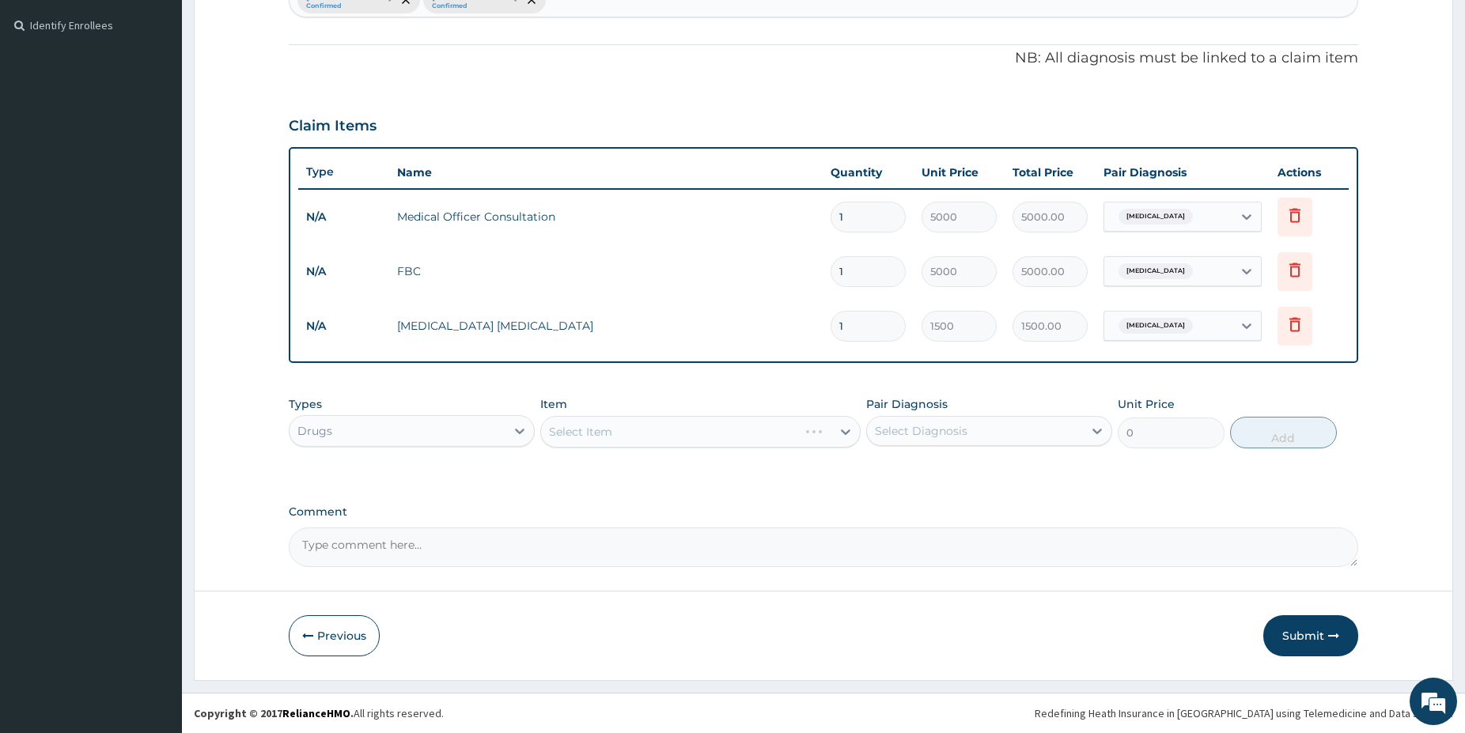
click at [640, 426] on div "Select Item" at bounding box center [700, 432] width 320 height 32
click at [640, 426] on div "Select Item" at bounding box center [686, 431] width 290 height 25
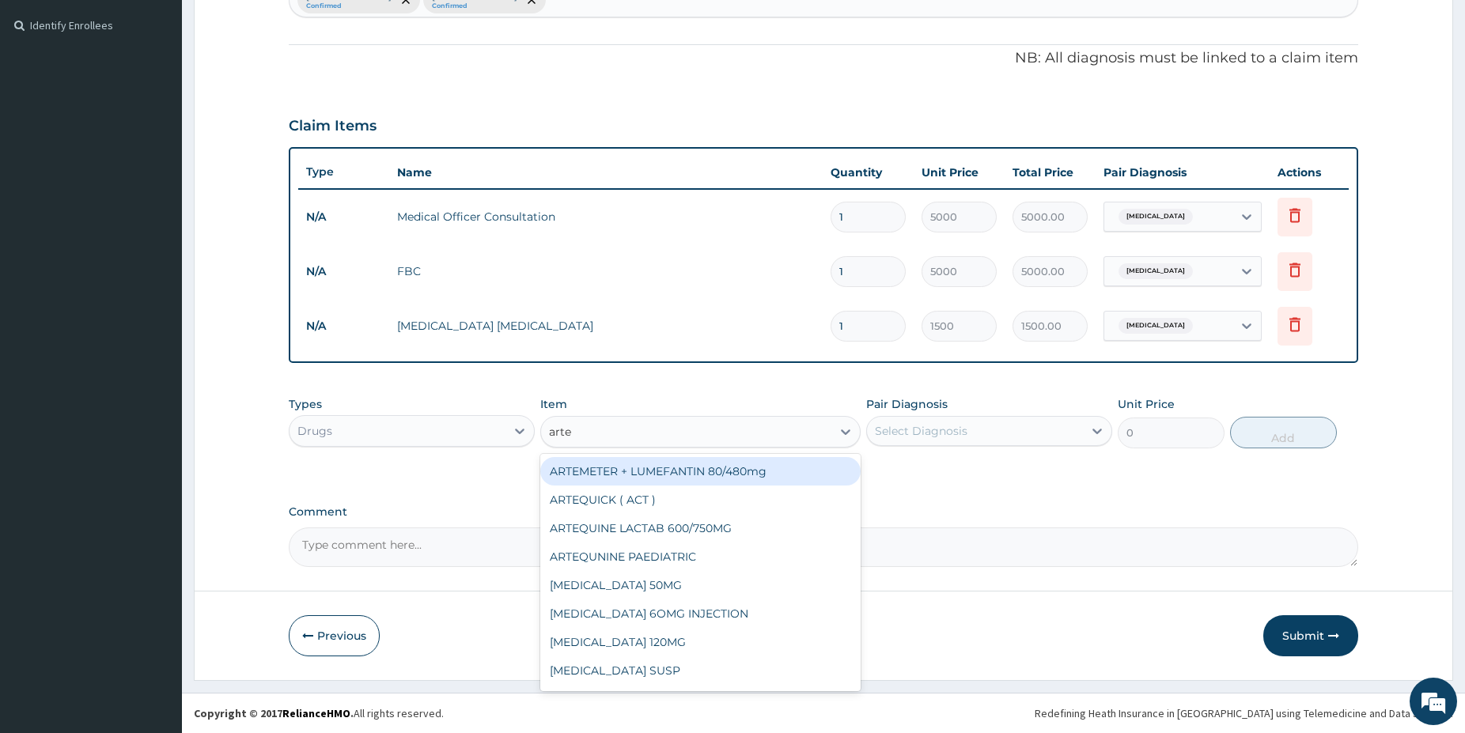
type input "artem"
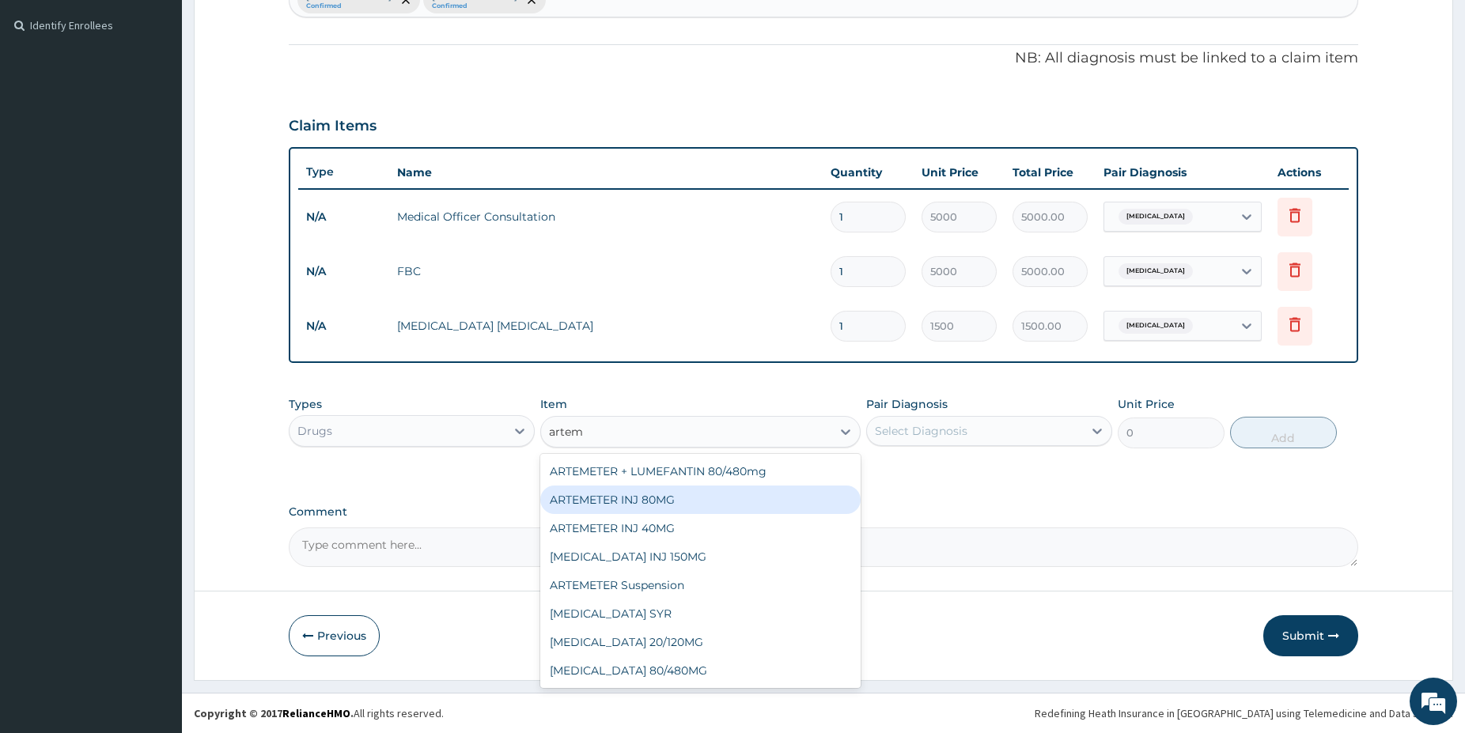
click at [612, 498] on div "ARTEMETER INJ 80MG" at bounding box center [700, 500] width 320 height 28
type input "1200"
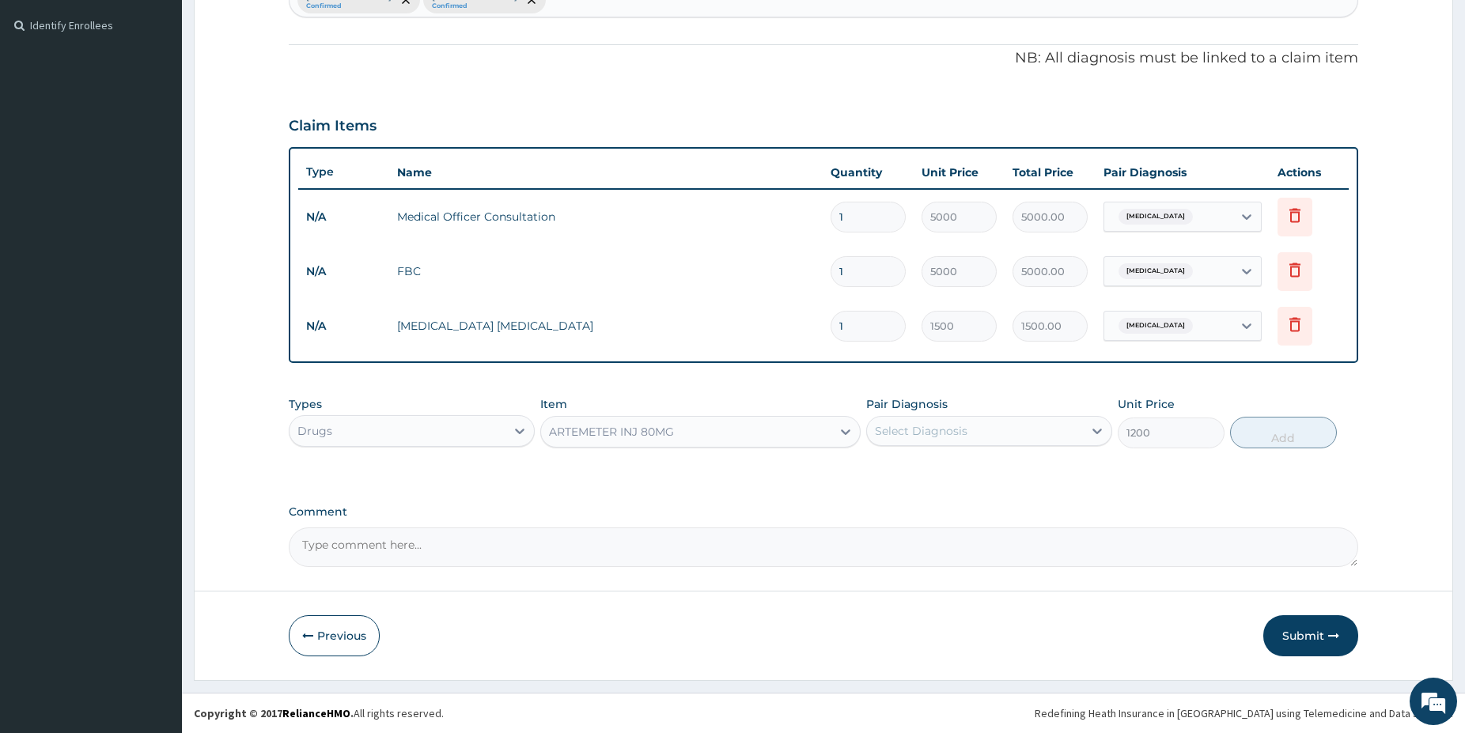
click at [945, 428] on div "Select Diagnosis" at bounding box center [921, 431] width 93 height 16
click at [949, 475] on div "[MEDICAL_DATA]" at bounding box center [989, 472] width 246 height 32
checkbox input "true"
click at [1319, 439] on button "Add" at bounding box center [1283, 433] width 107 height 32
type input "0"
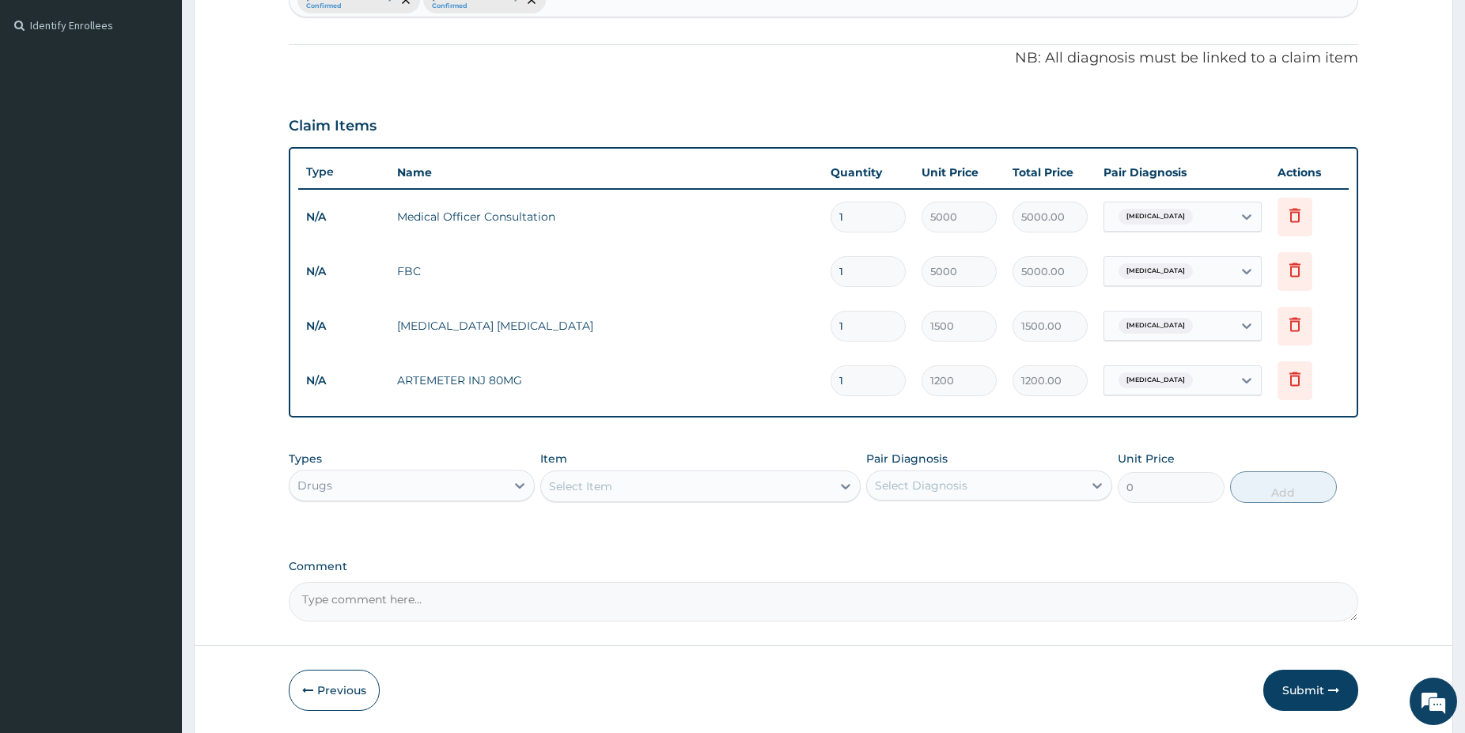
click at [650, 487] on div "Select Item" at bounding box center [686, 486] width 290 height 25
type input "p"
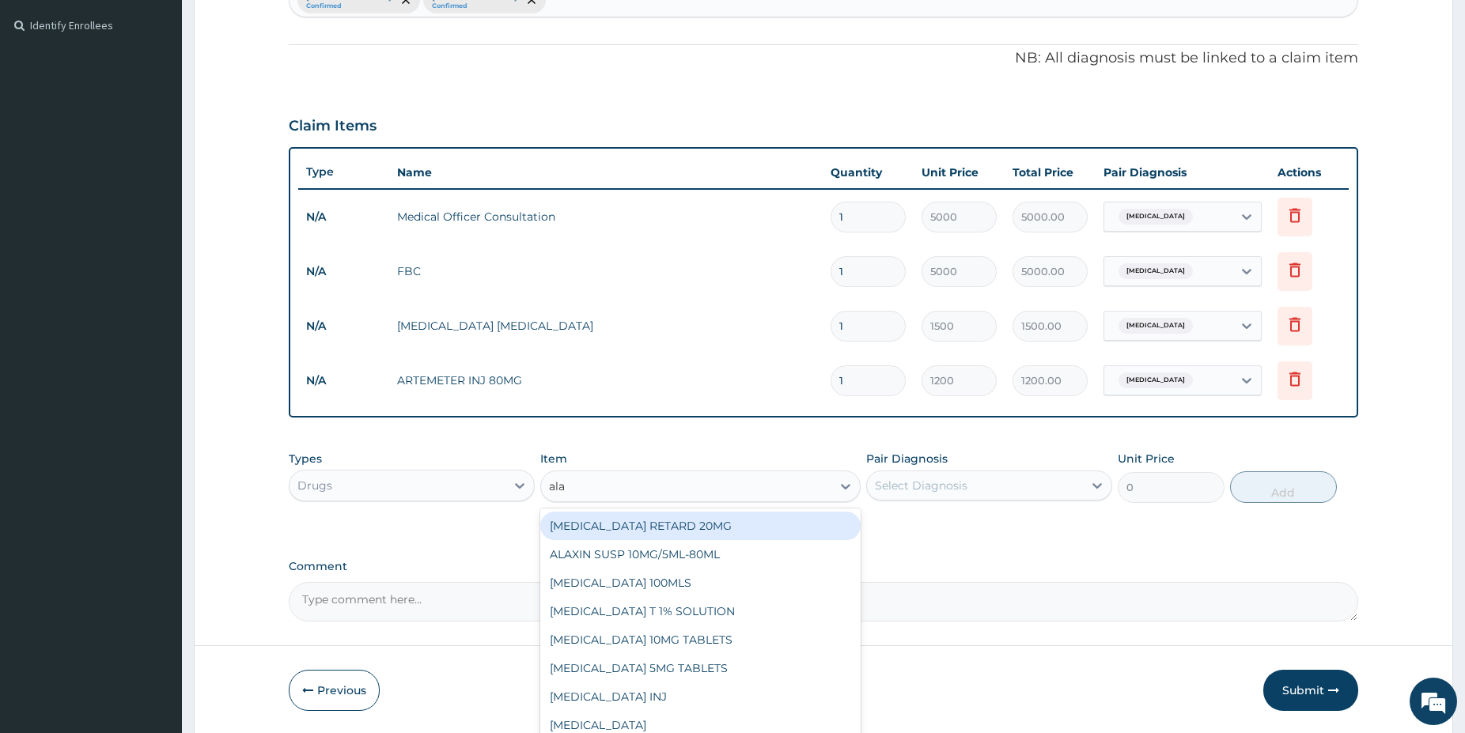
type input "alax"
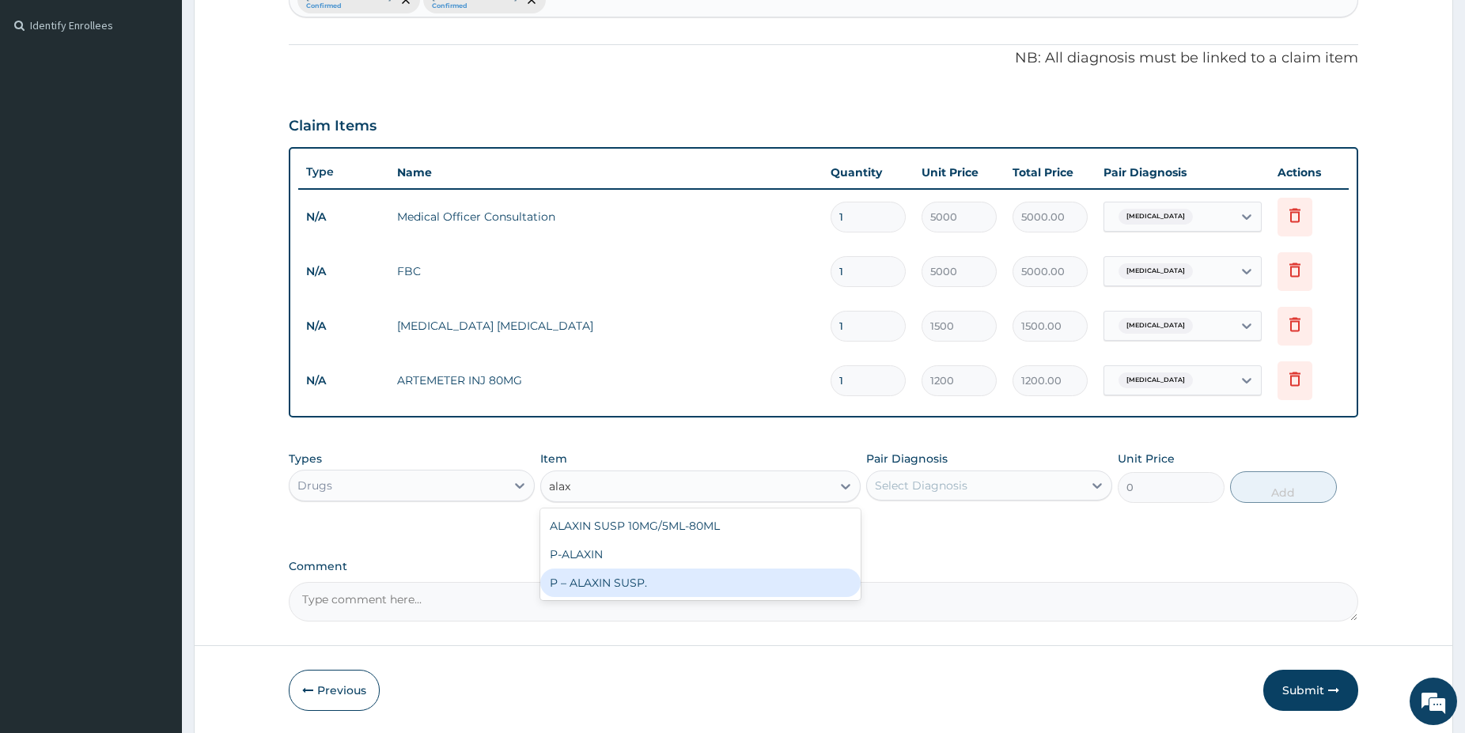
click at [699, 583] on div "P – ALAXIN SUSP." at bounding box center [700, 583] width 320 height 28
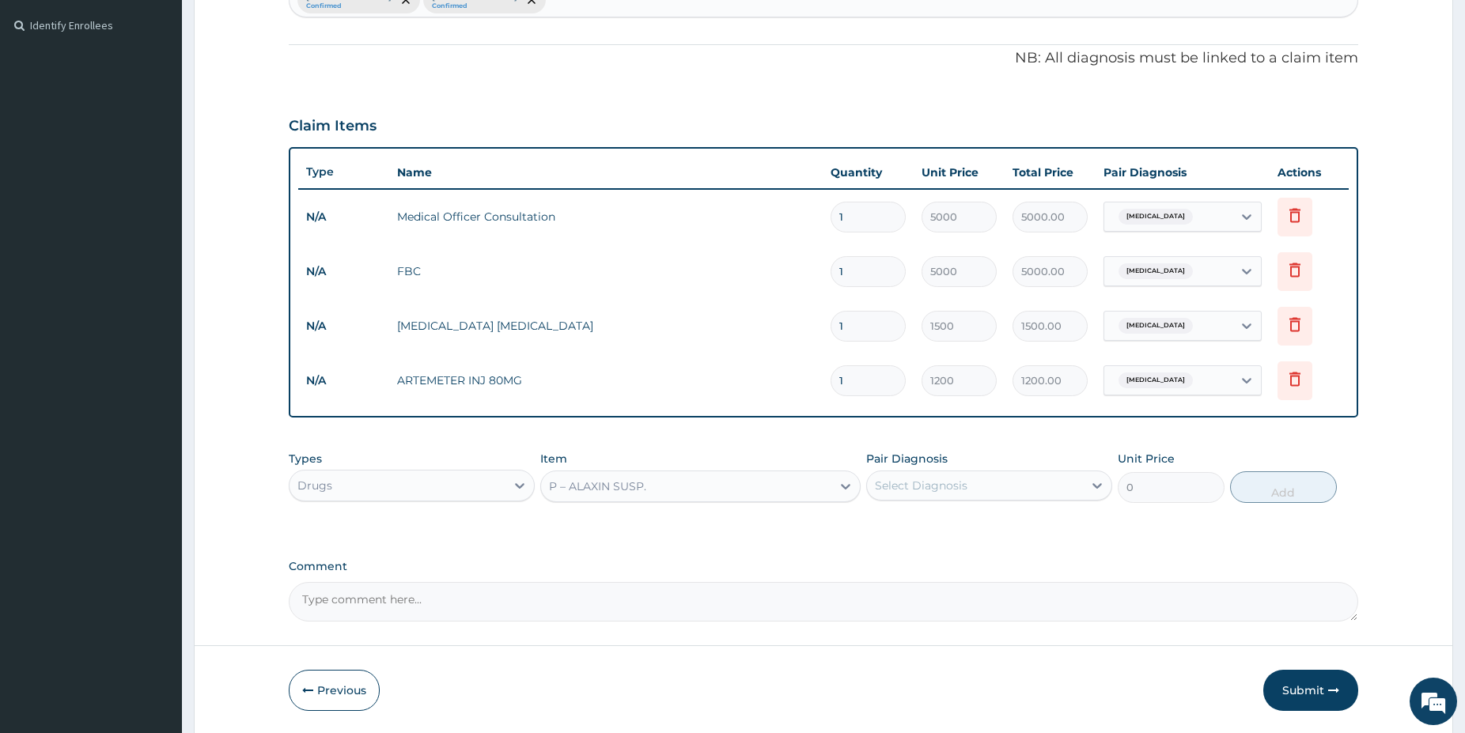
type input "2500"
click at [967, 488] on div "Select Diagnosis" at bounding box center [975, 485] width 216 height 25
click at [945, 533] on div "[MEDICAL_DATA]" at bounding box center [989, 526] width 246 height 32
checkbox input "true"
click at [1267, 490] on button "Add" at bounding box center [1283, 487] width 107 height 32
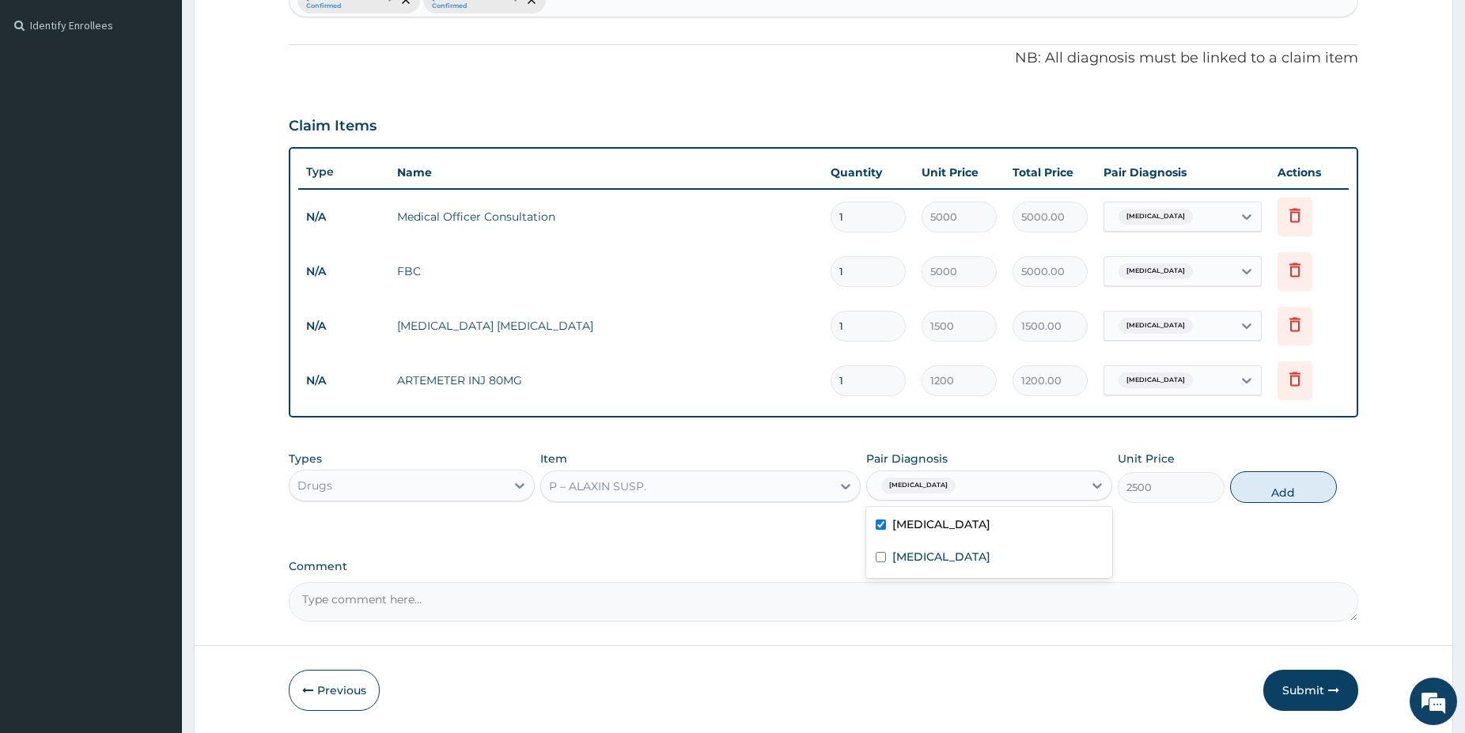
type input "0"
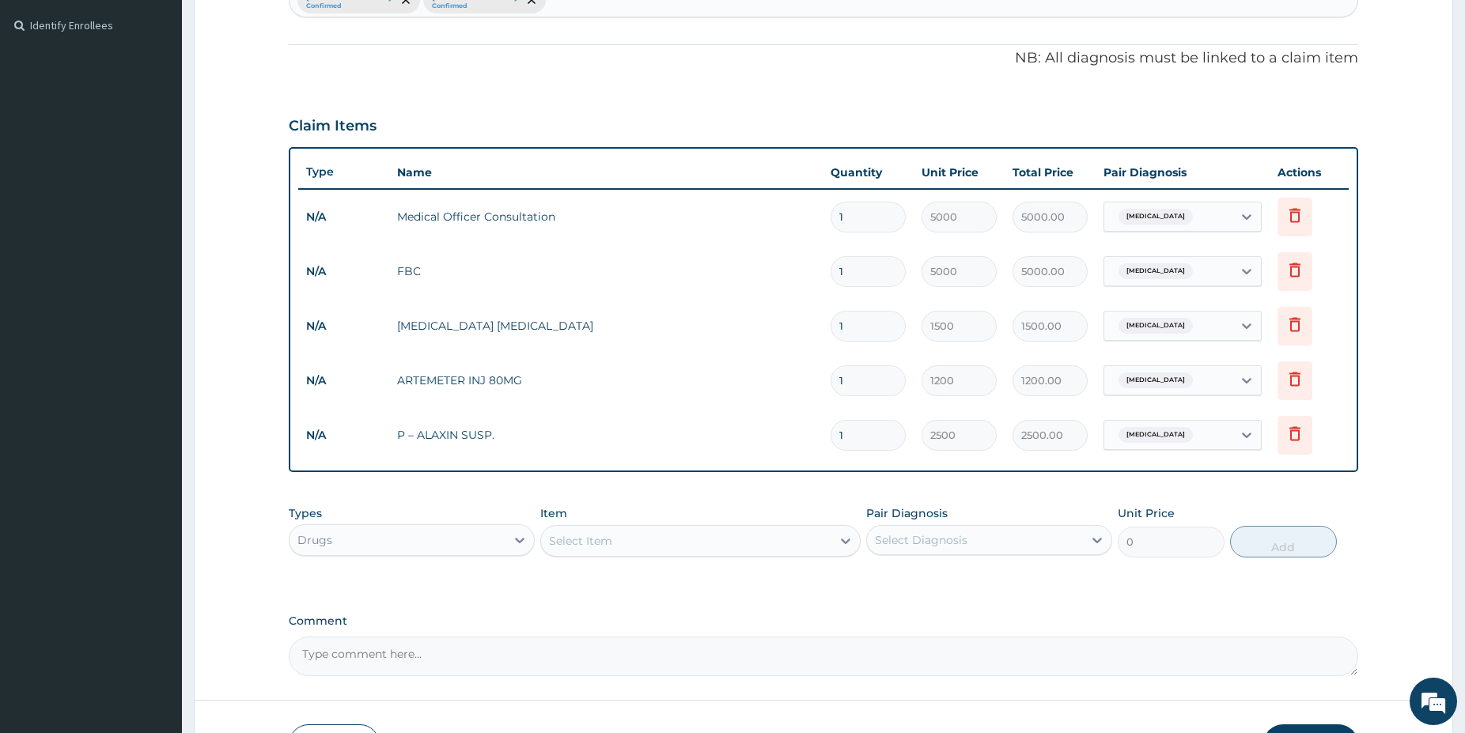
click at [636, 535] on div "Select Item" at bounding box center [686, 540] width 290 height 25
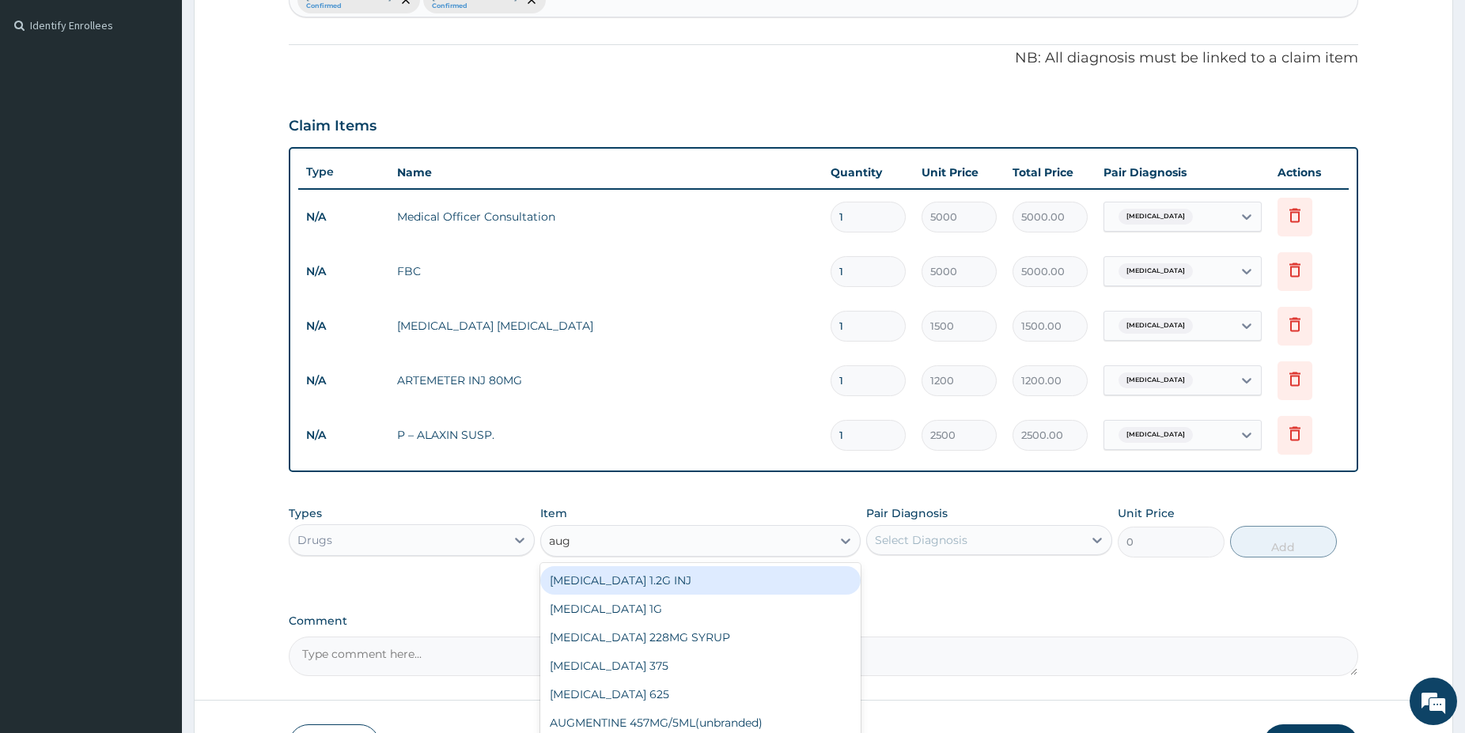
type input "augm"
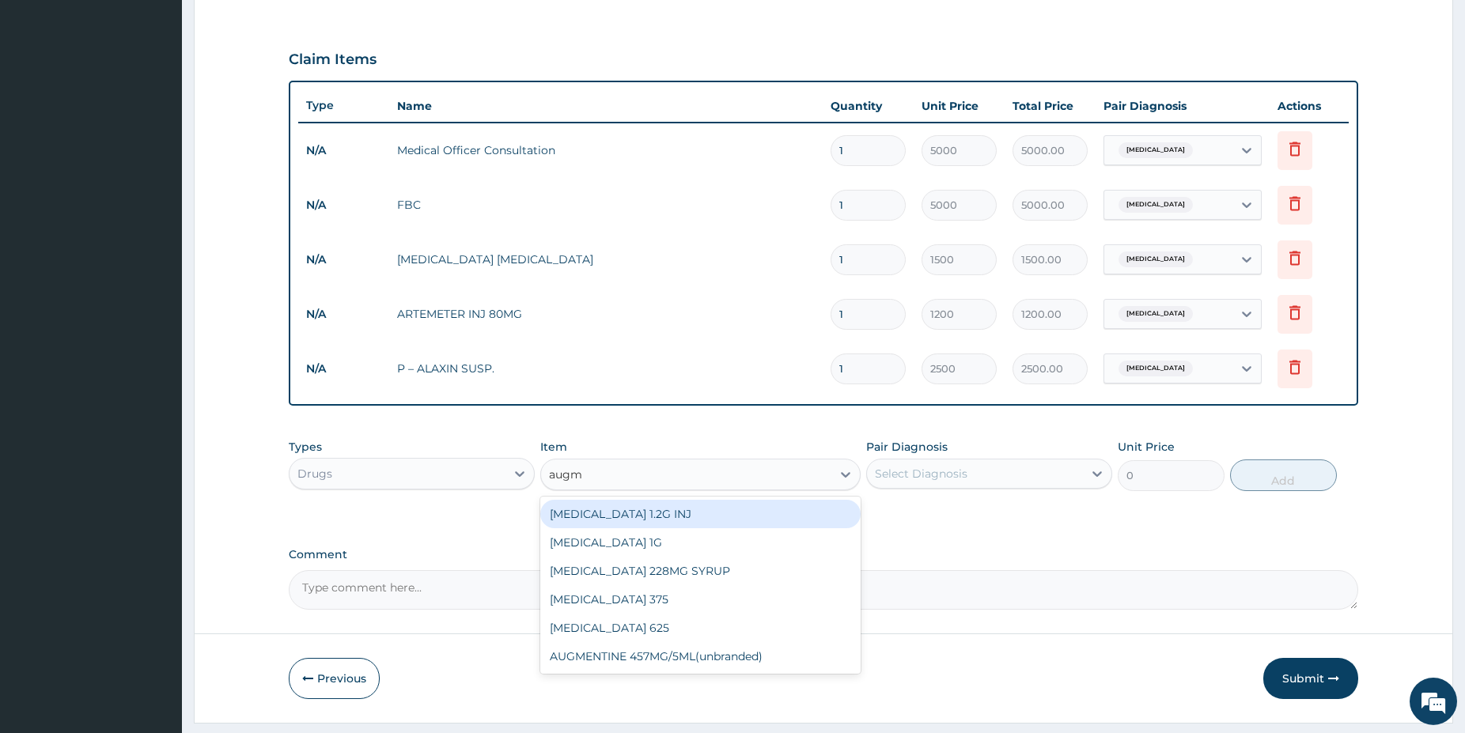
scroll to position [493, 0]
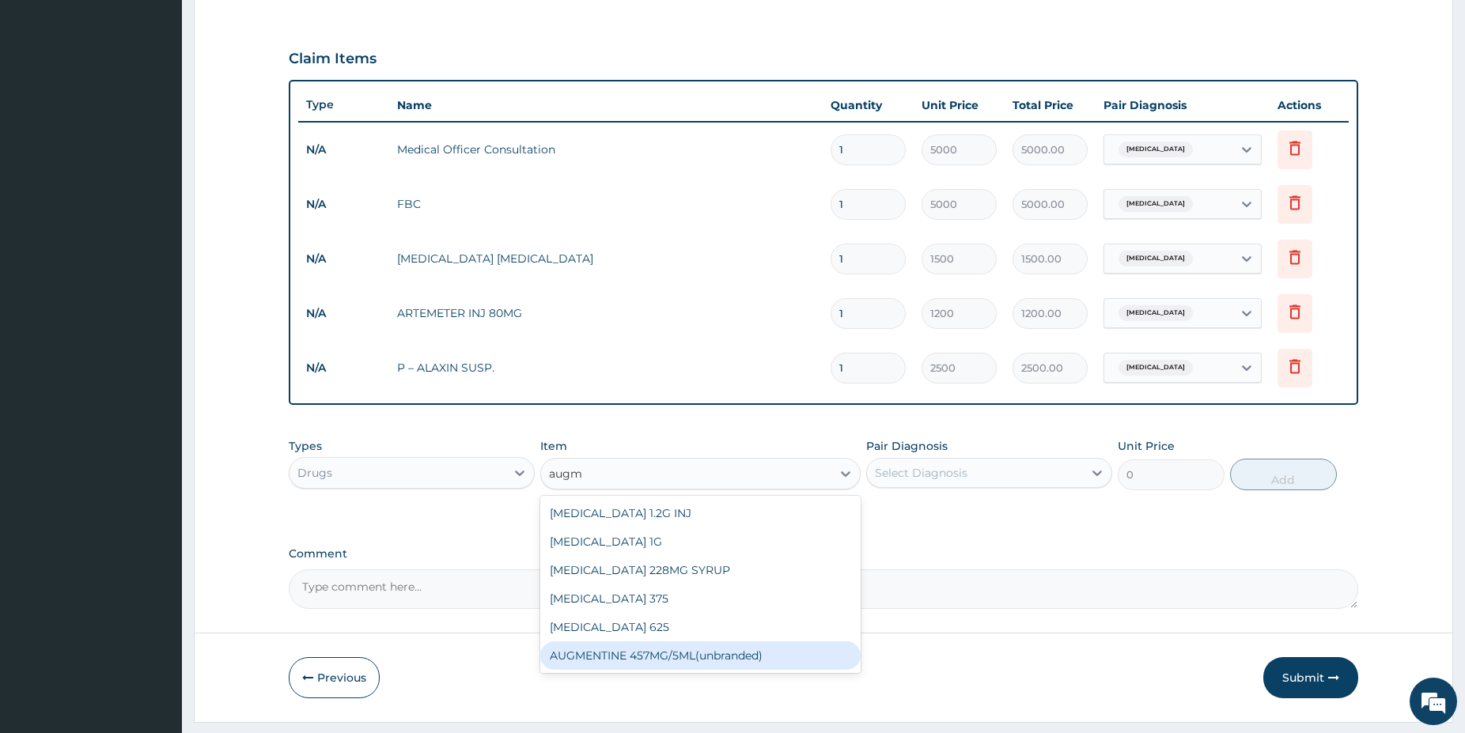
click at [770, 653] on div "AUGMENTINE 457MG/5ML(unbranded)" at bounding box center [700, 656] width 320 height 28
type input "4200"
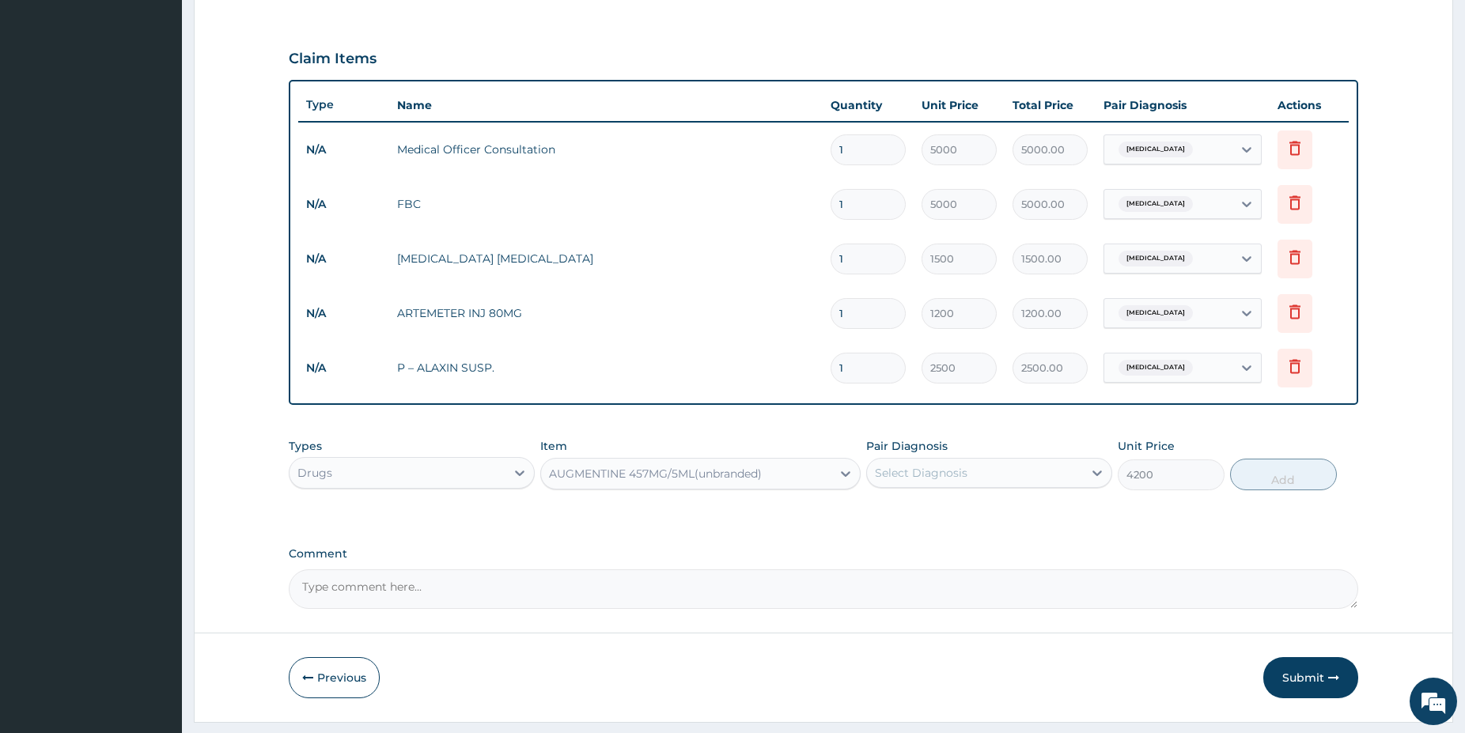
click at [696, 470] on div "AUGMENTINE 457MG/5ML(unbranded)" at bounding box center [655, 474] width 213 height 16
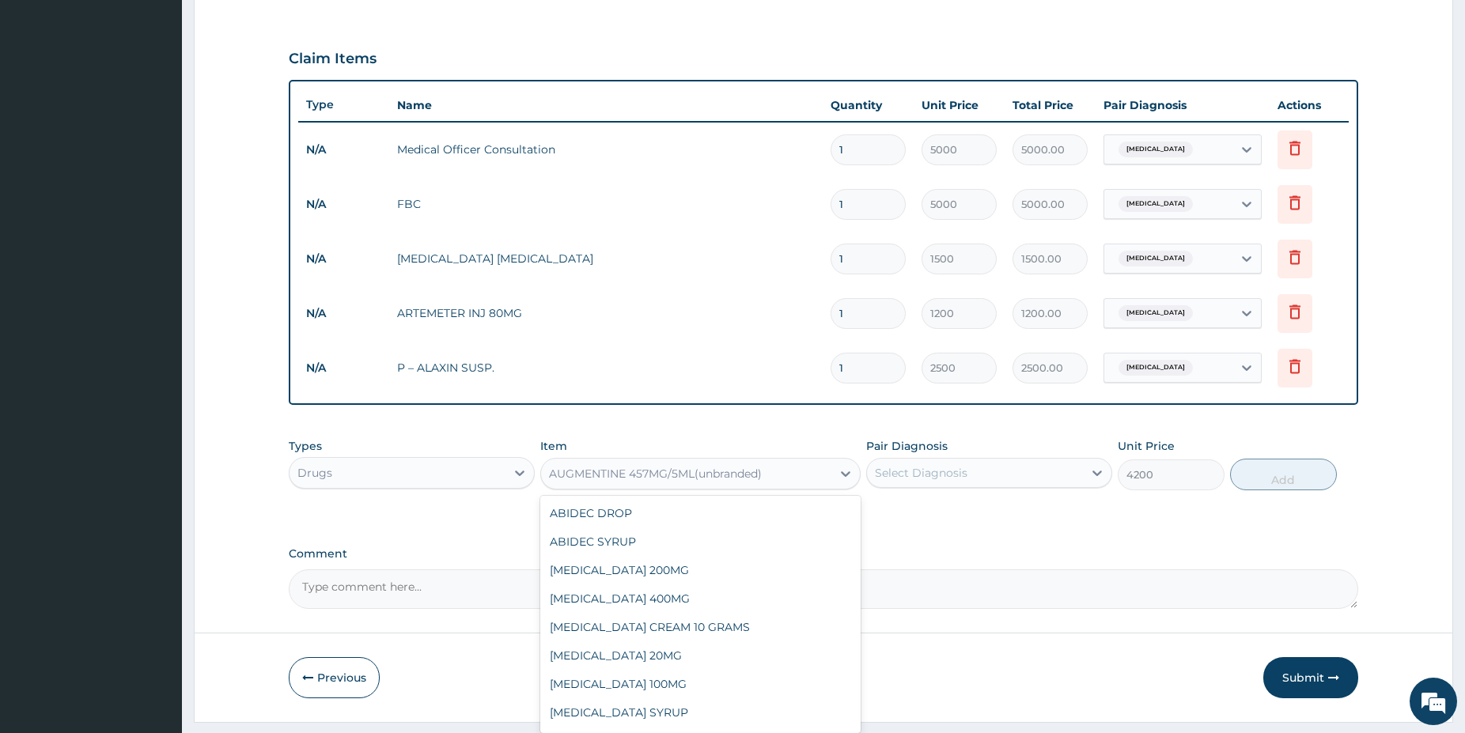
scroll to position [2993, 0]
drag, startPoint x: 672, startPoint y: 485, endPoint x: 668, endPoint y: 477, distance: 9.2
click at [668, 477] on div "AUGMENTINE 457MG/5ML(unbranded)" at bounding box center [686, 473] width 290 height 25
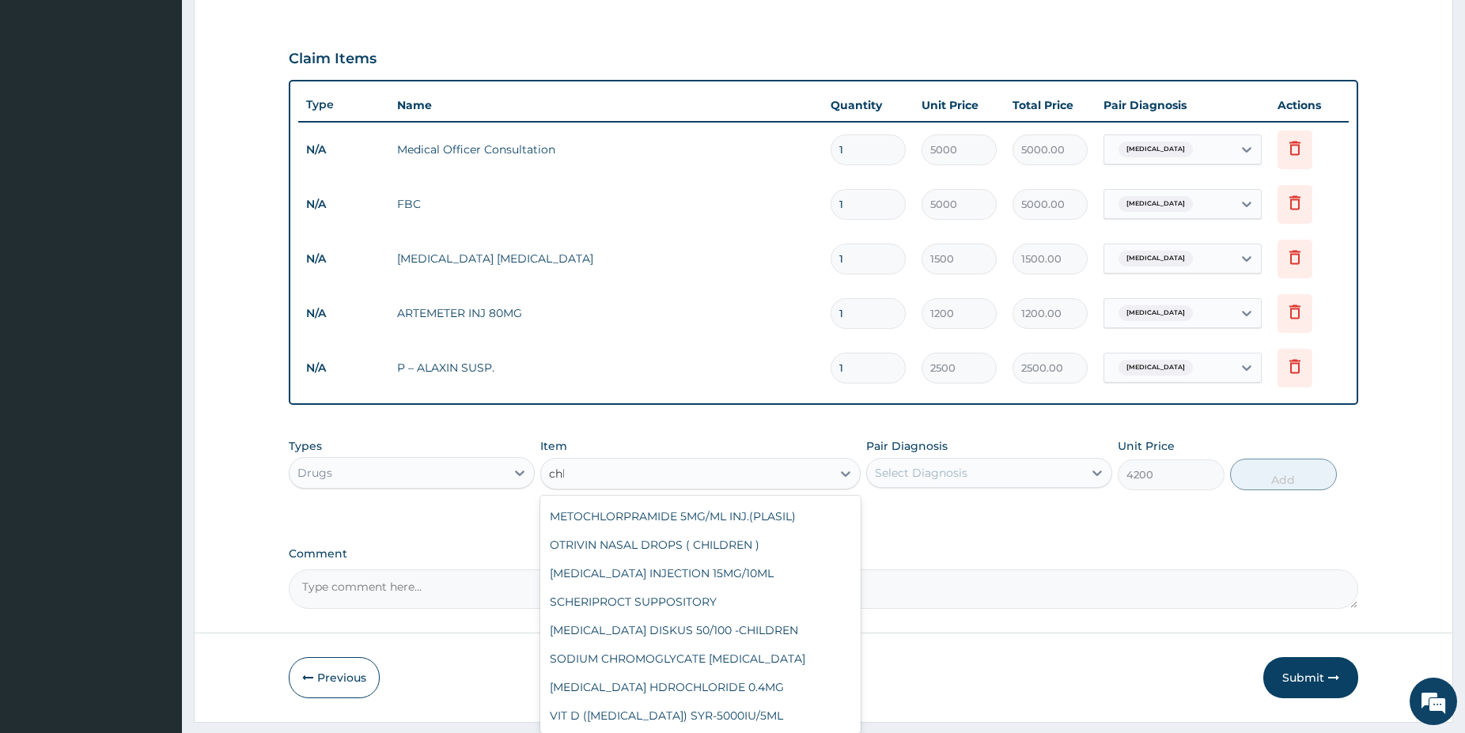
scroll to position [225, 0]
type input "chlor"
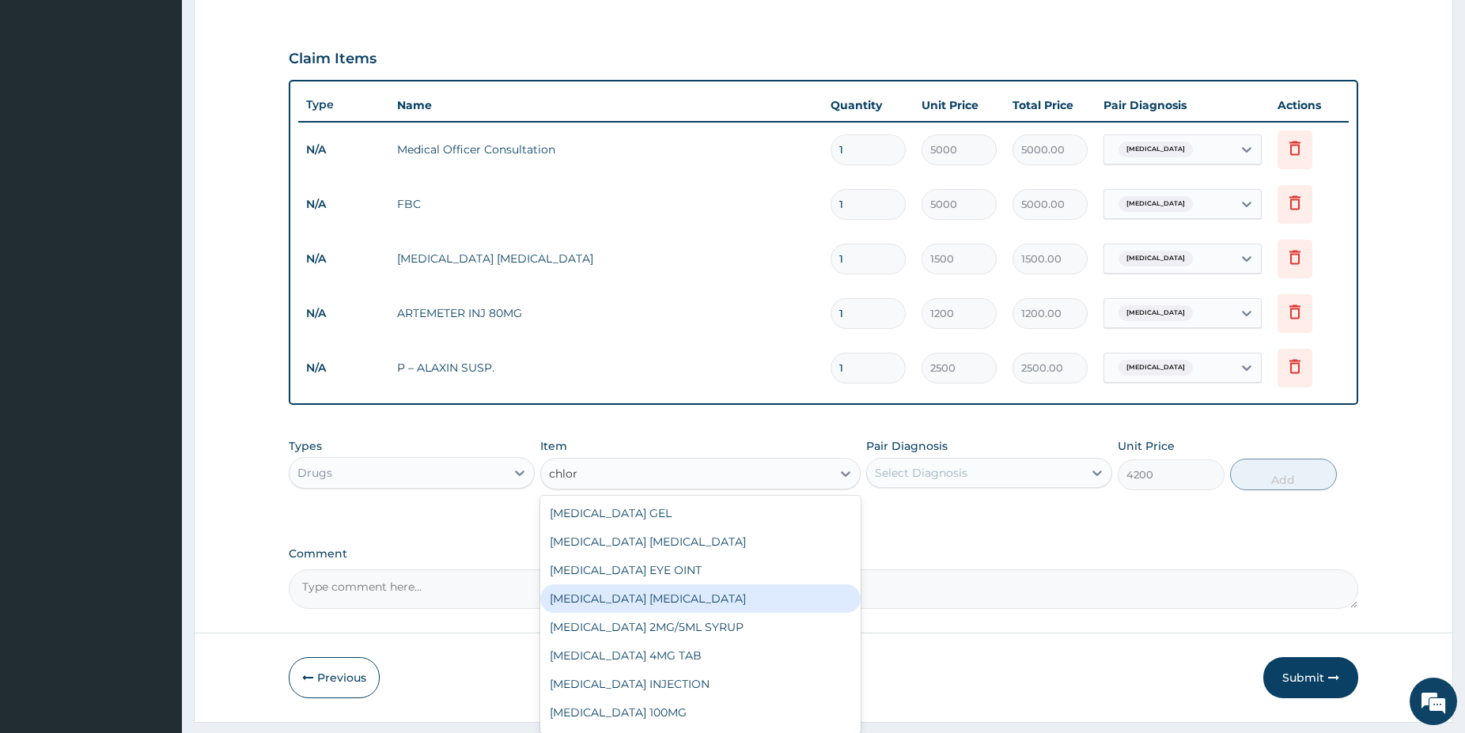
scroll to position [412, 0]
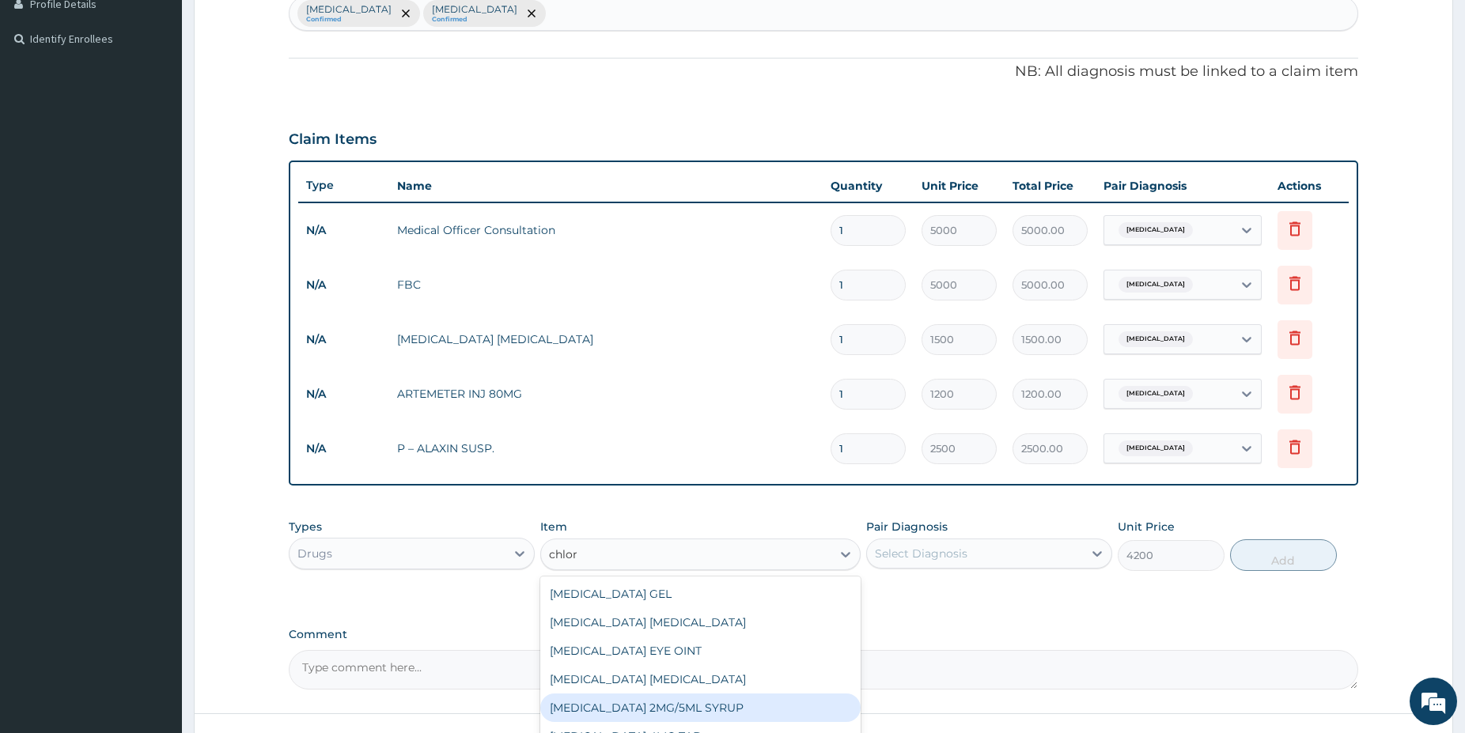
click at [769, 703] on div "[MEDICAL_DATA] 2MG/5ML SYRUP" at bounding box center [700, 708] width 320 height 28
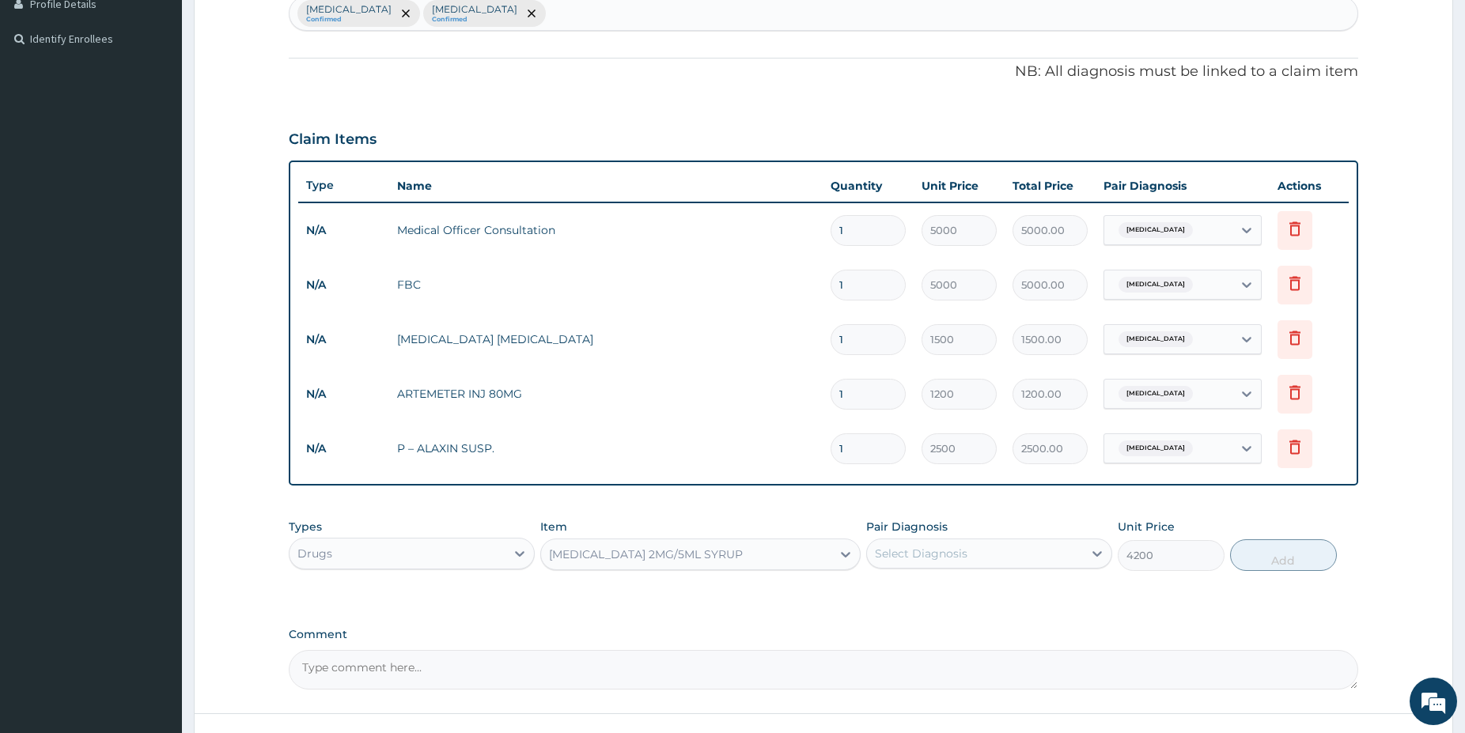
type input "1500"
click at [993, 551] on div "Select Diagnosis" at bounding box center [975, 553] width 216 height 25
click at [1047, 633] on div "Upper respiratory infection" at bounding box center [989, 627] width 246 height 32
checkbox input "true"
click at [1301, 555] on button "Add" at bounding box center [1283, 556] width 107 height 32
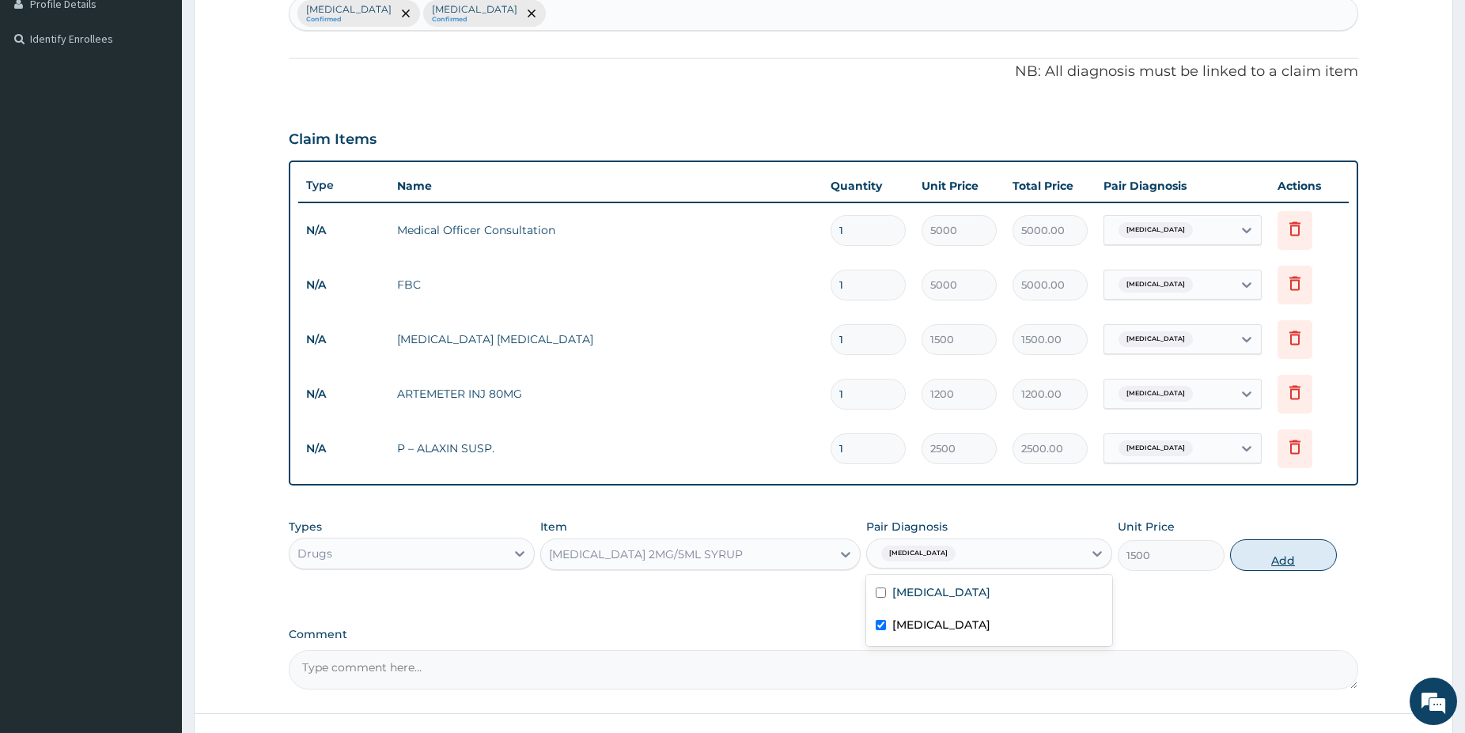
type input "0"
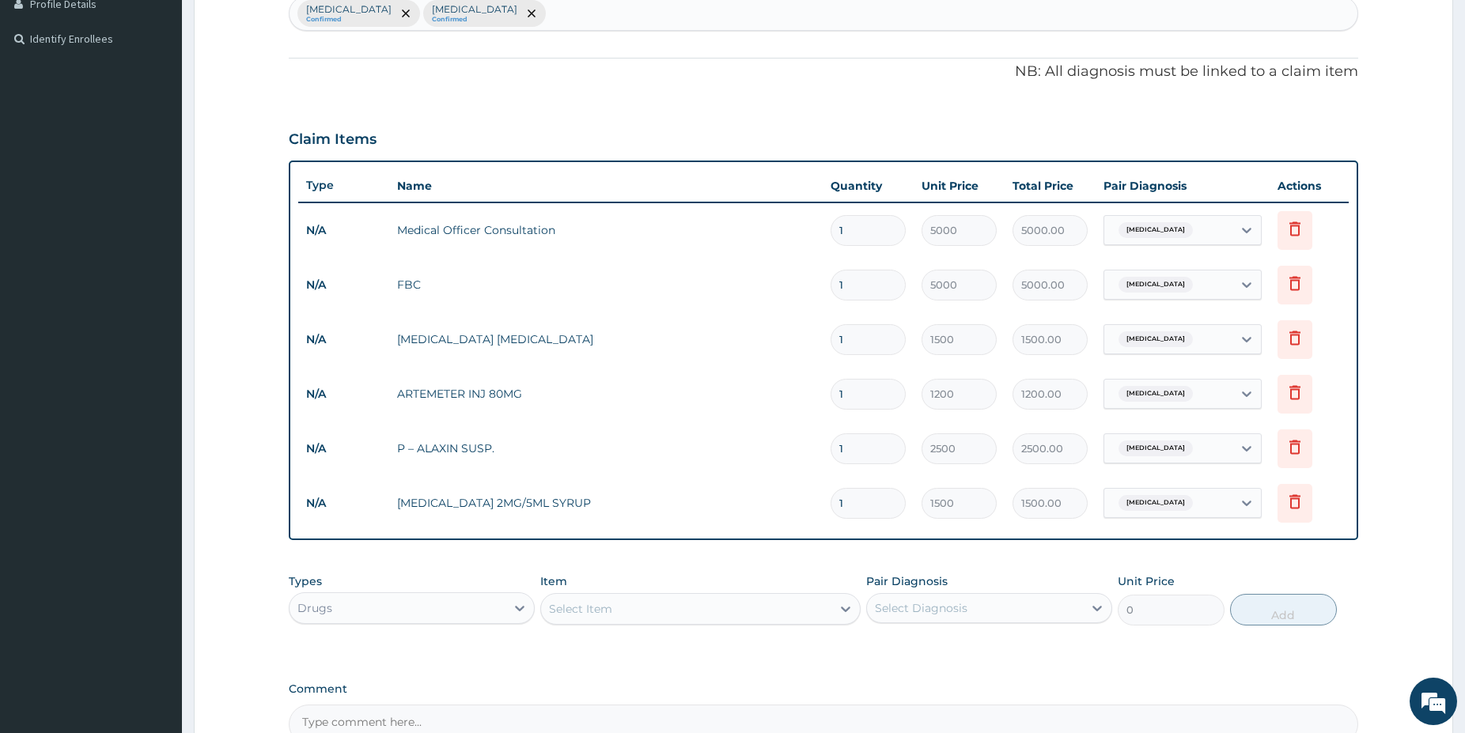
click at [733, 602] on div "Select Item" at bounding box center [686, 608] width 290 height 25
click at [649, 602] on div "Select Item" at bounding box center [686, 608] width 290 height 25
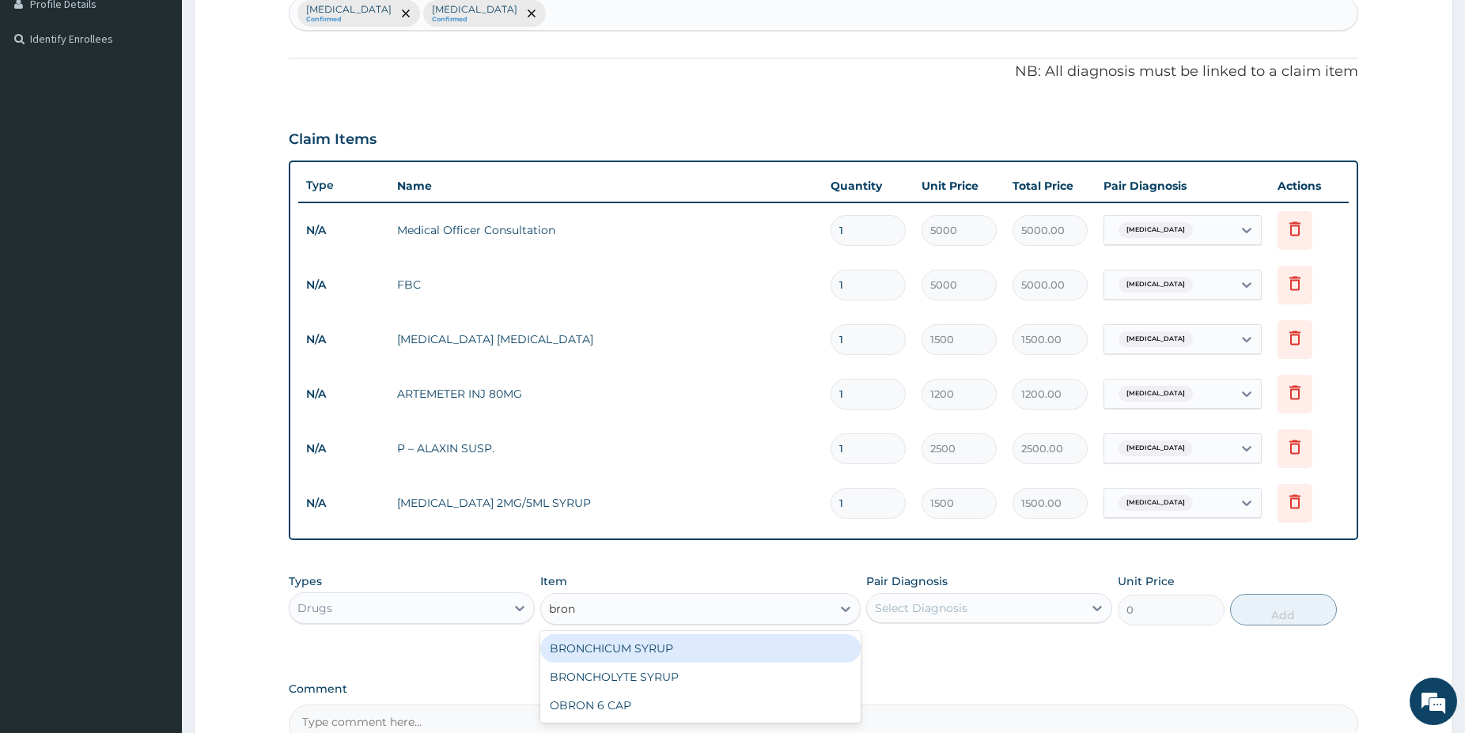
type input "bronc"
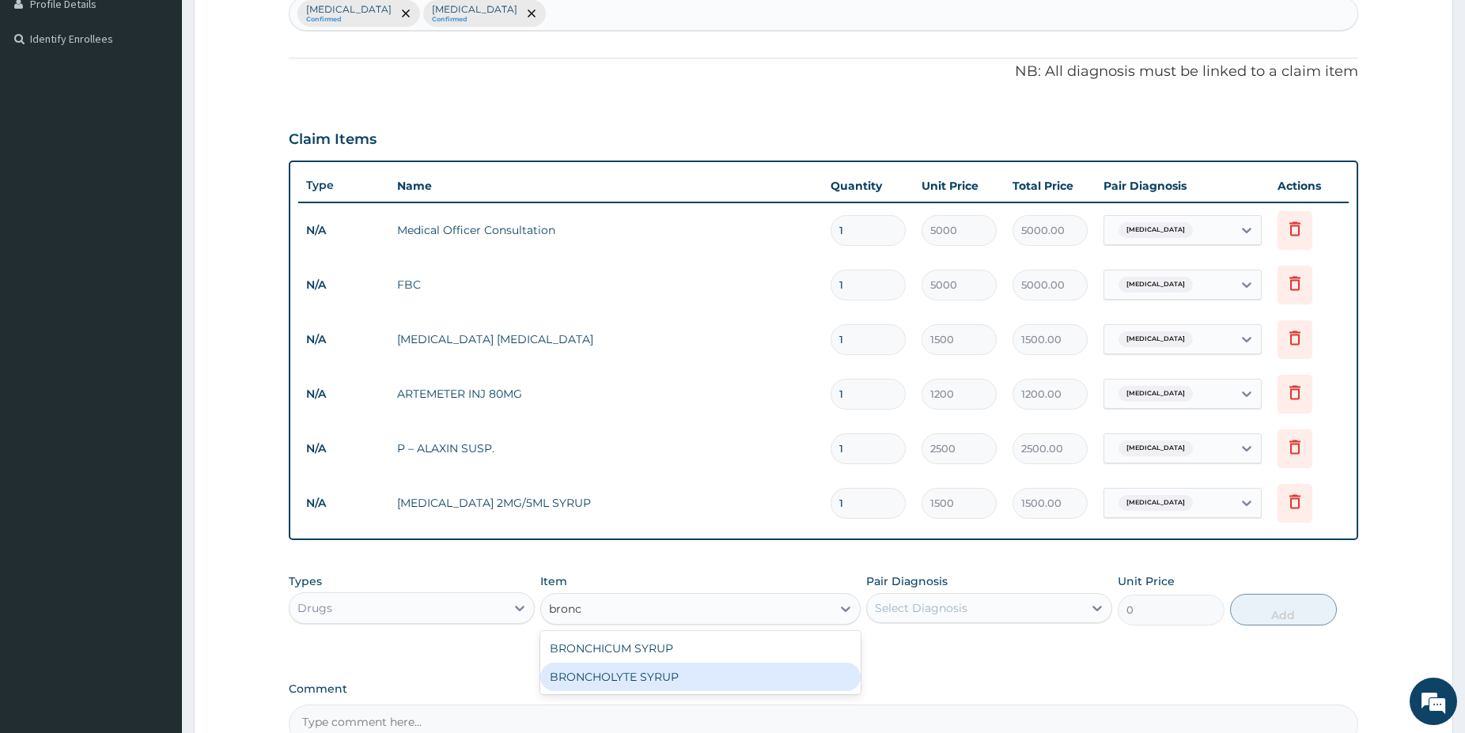
click at [714, 672] on div "BRONCHOLYTE SYRUP" at bounding box center [700, 677] width 320 height 28
type input "1800"
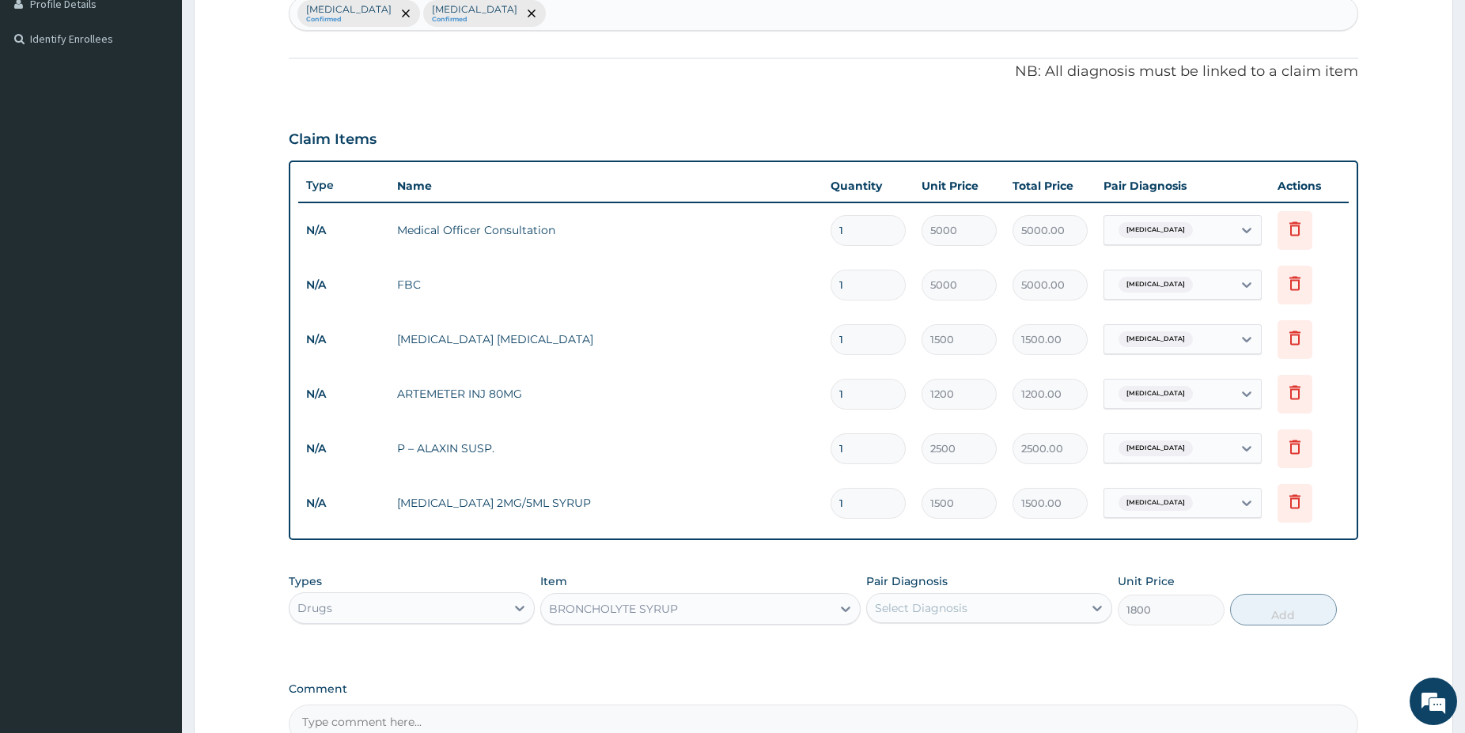
click at [962, 601] on div "Select Diagnosis" at bounding box center [975, 608] width 216 height 25
click at [990, 681] on label "Upper respiratory infection" at bounding box center [941, 680] width 98 height 16
checkbox input "true"
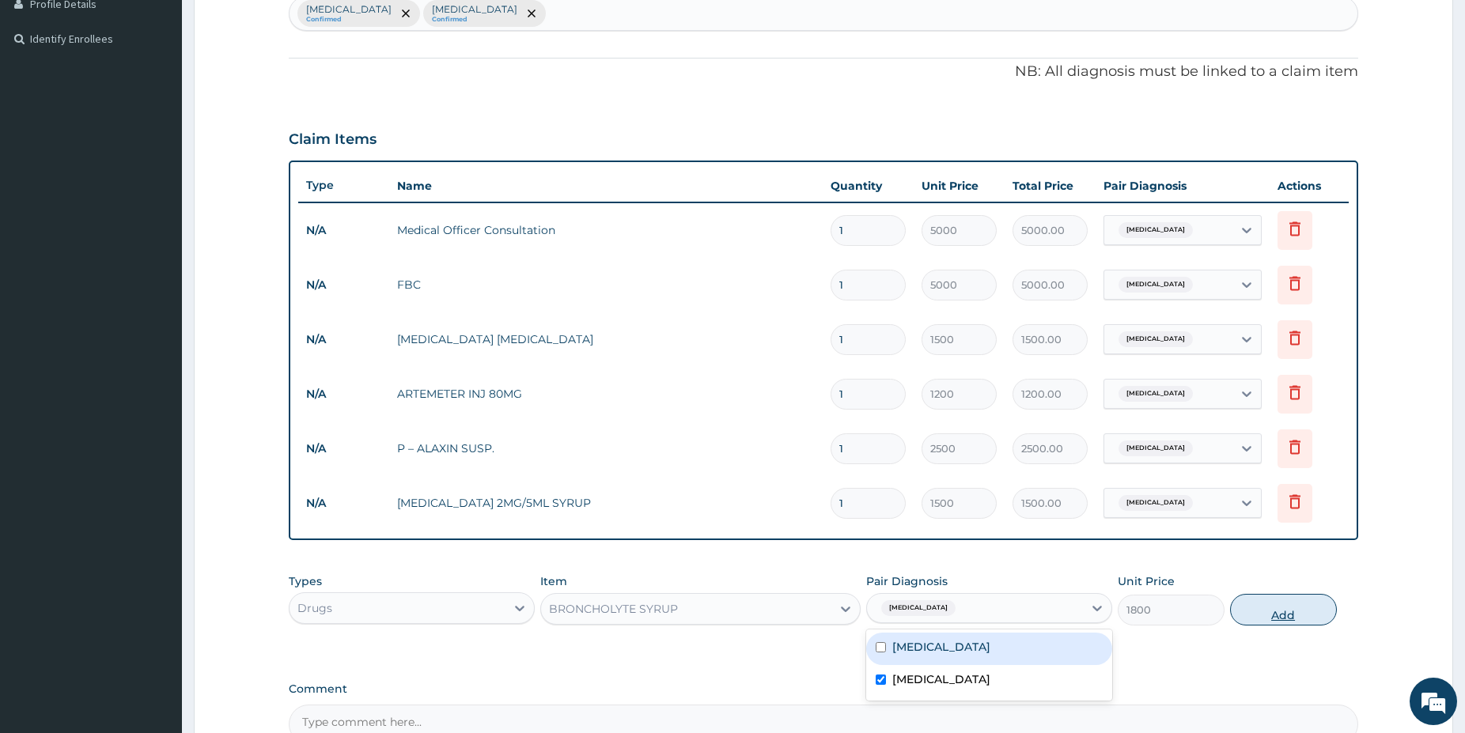
click at [1246, 617] on button "Add" at bounding box center [1283, 610] width 107 height 32
type input "0"
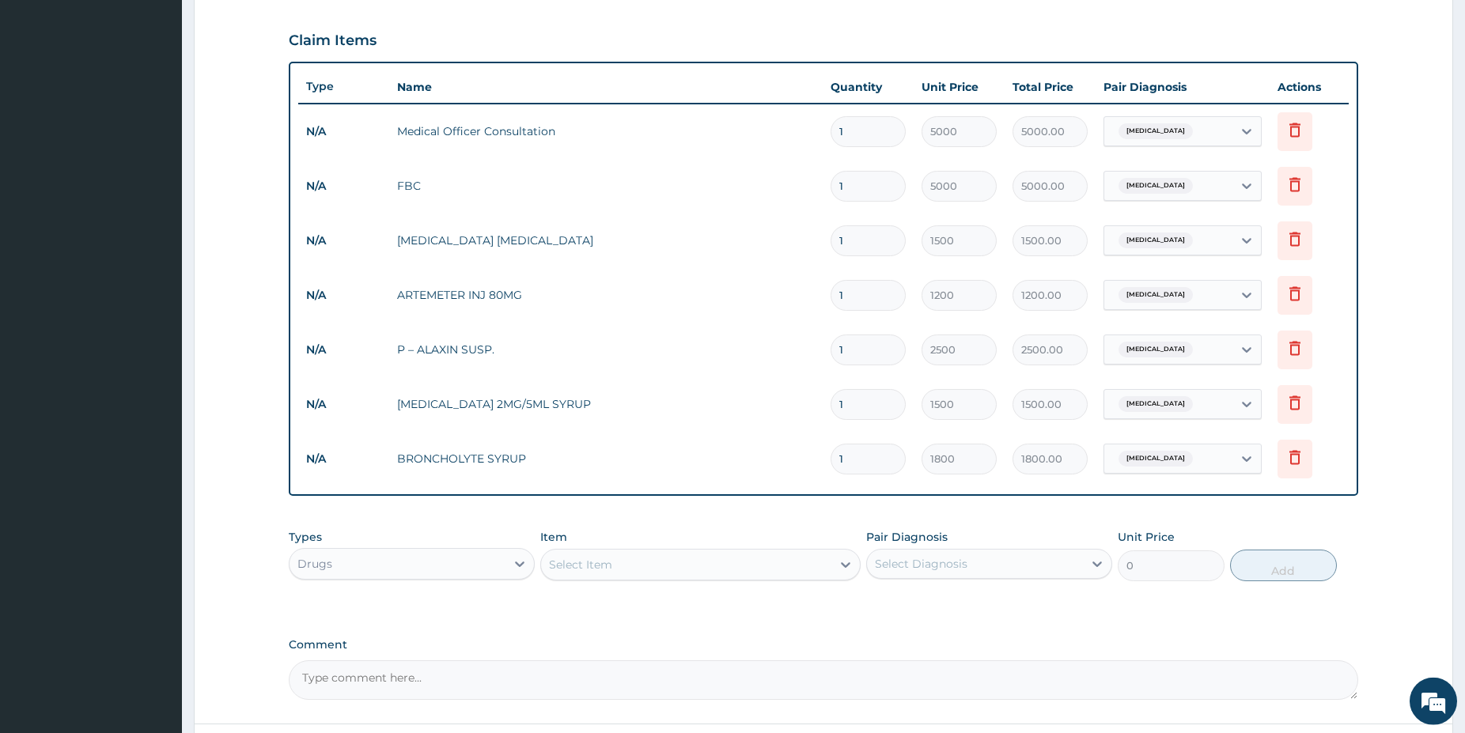
scroll to position [547, 0]
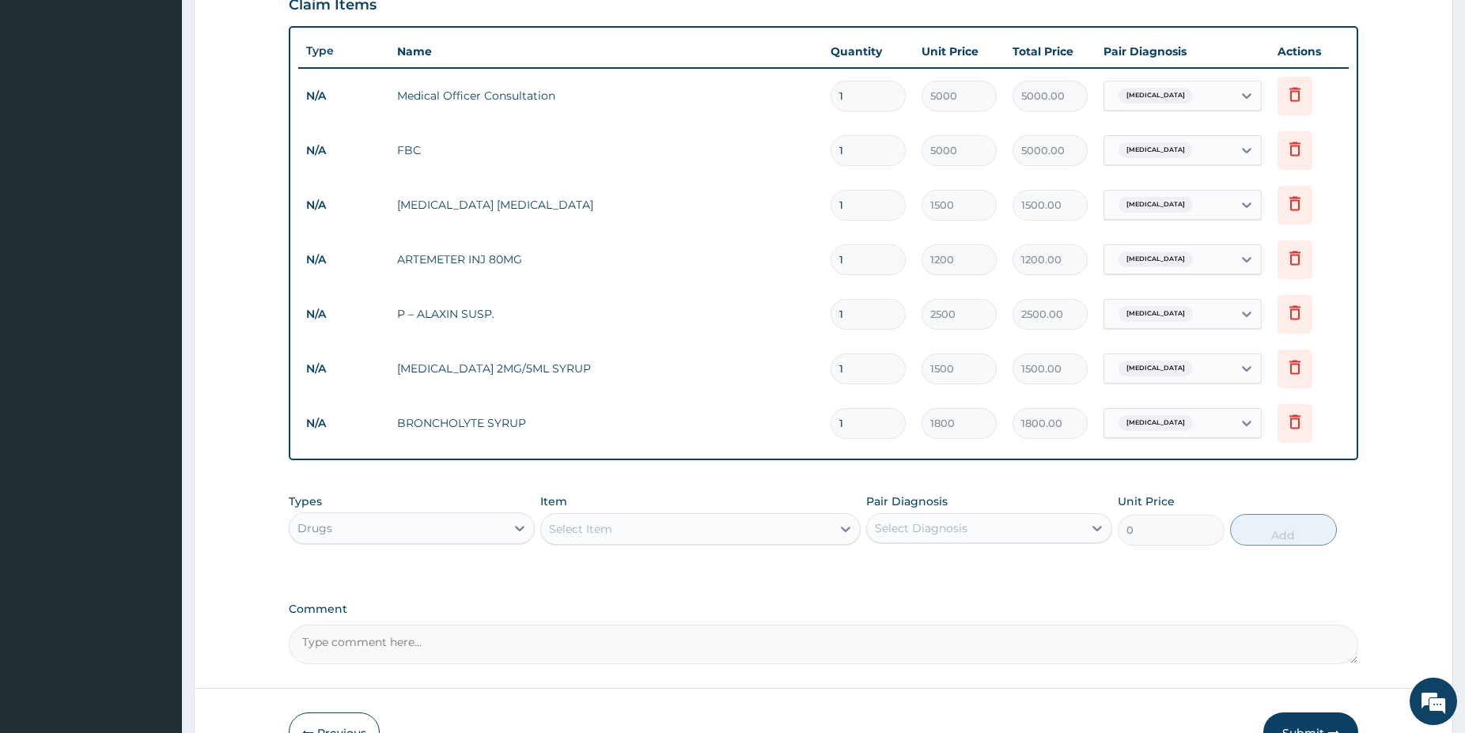
click at [618, 530] on div "Select Item" at bounding box center [686, 529] width 290 height 25
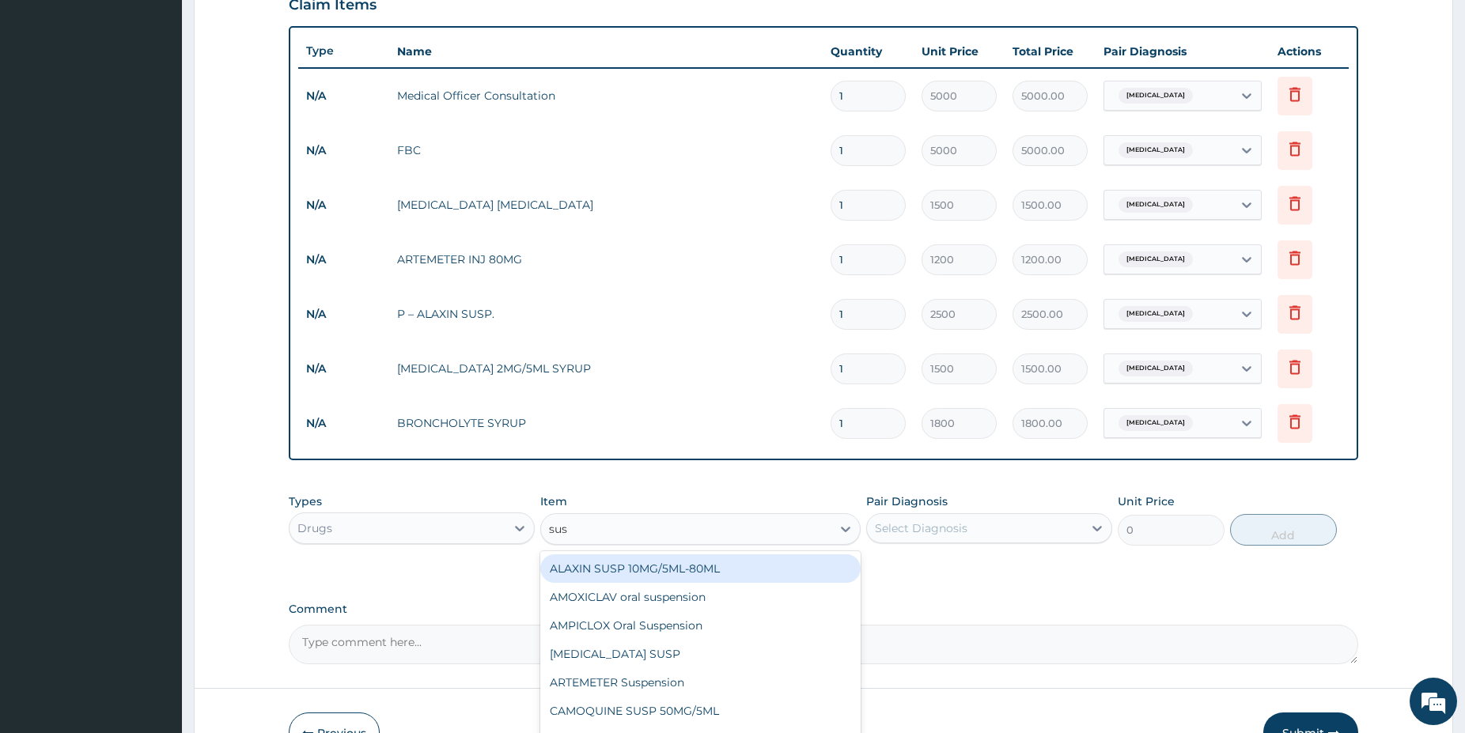
type input "susp"
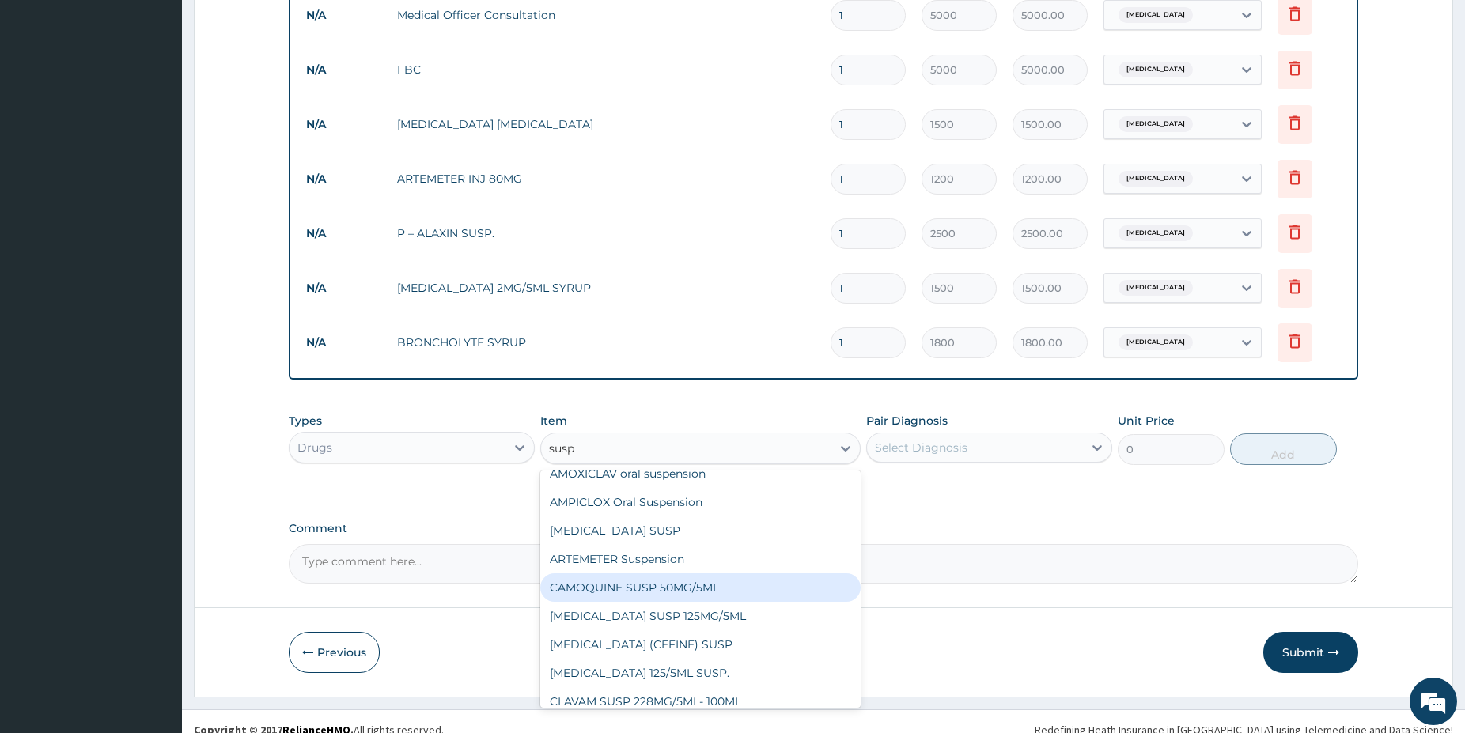
scroll to position [0, 0]
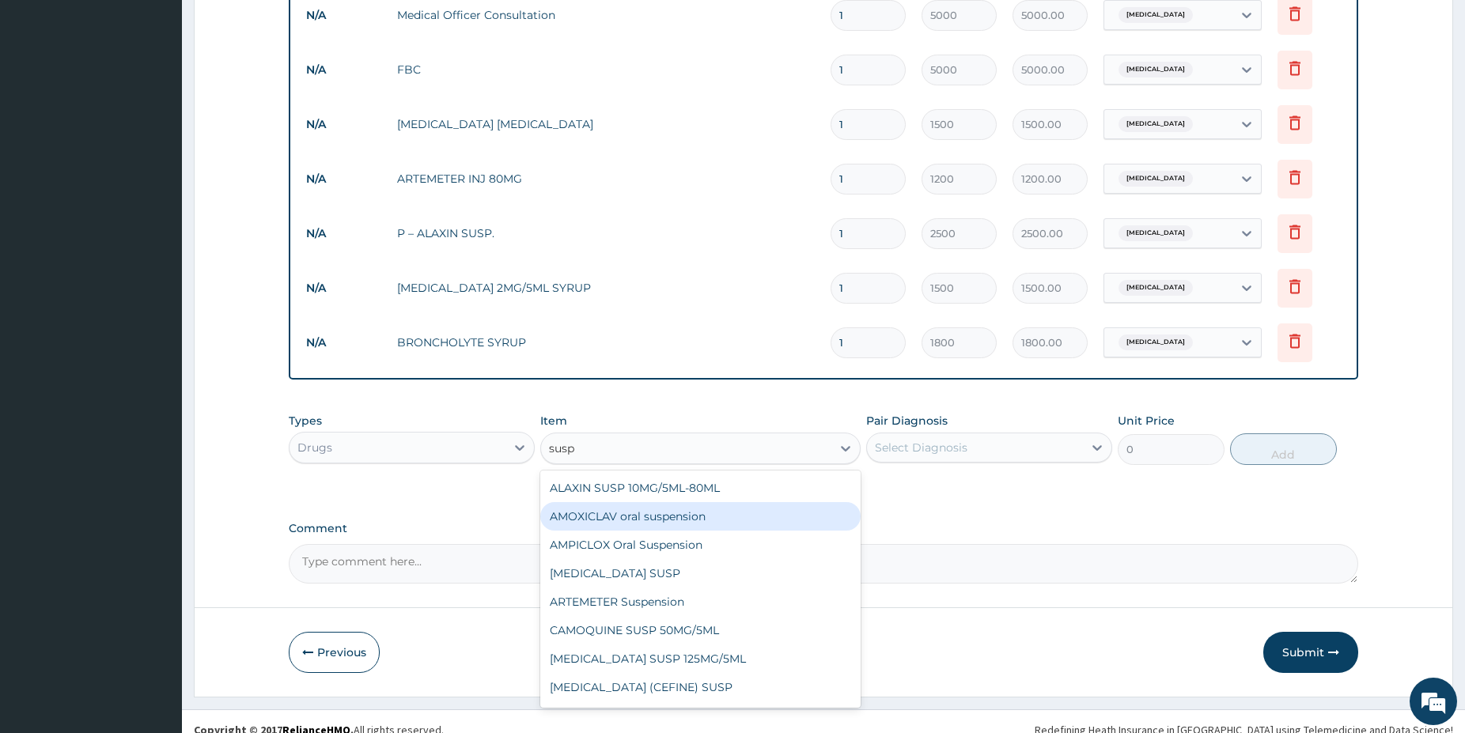
click at [796, 507] on div "AMOXICLAV oral suspension" at bounding box center [700, 516] width 320 height 28
type input "3750"
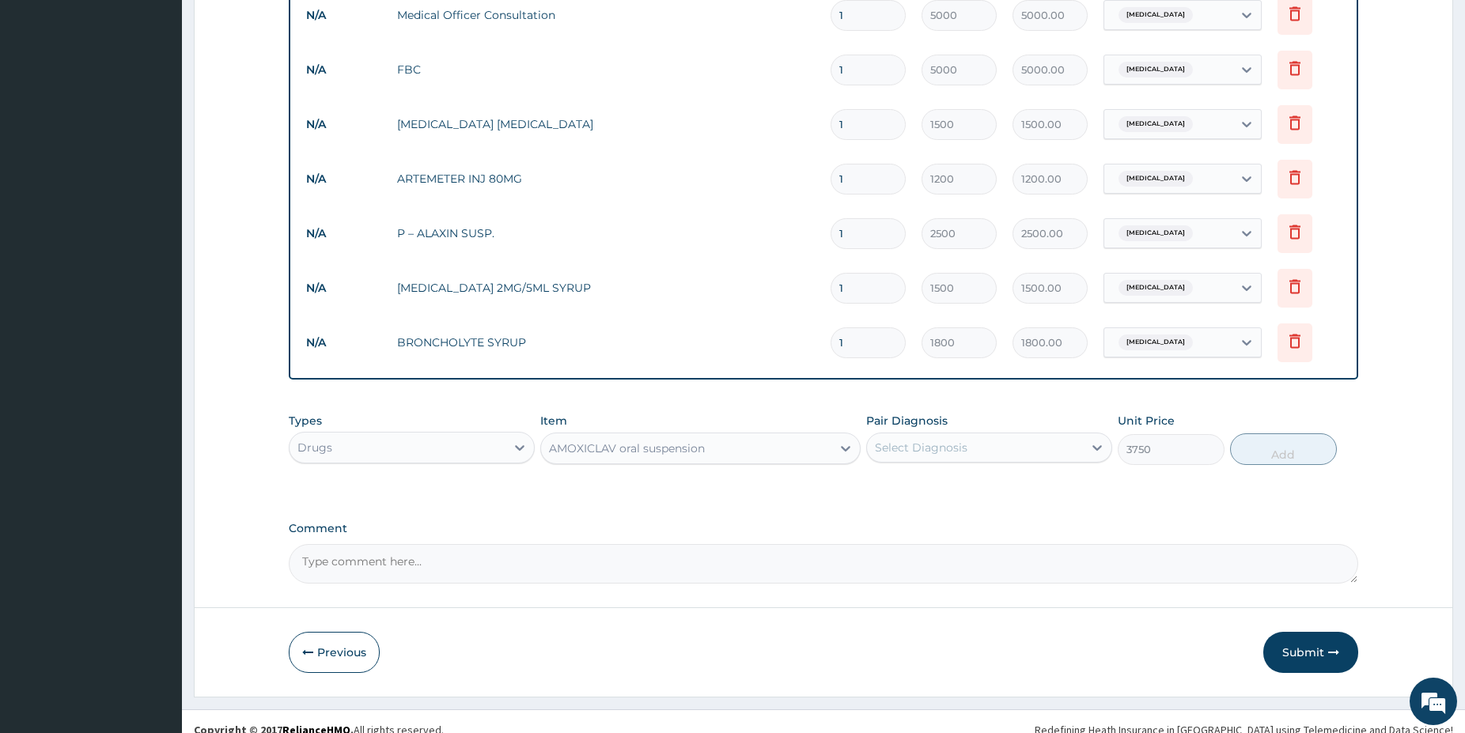
click at [1036, 440] on div "Select Diagnosis" at bounding box center [975, 447] width 216 height 25
click at [951, 491] on div "[MEDICAL_DATA]" at bounding box center [989, 488] width 246 height 32
checkbox input "true"
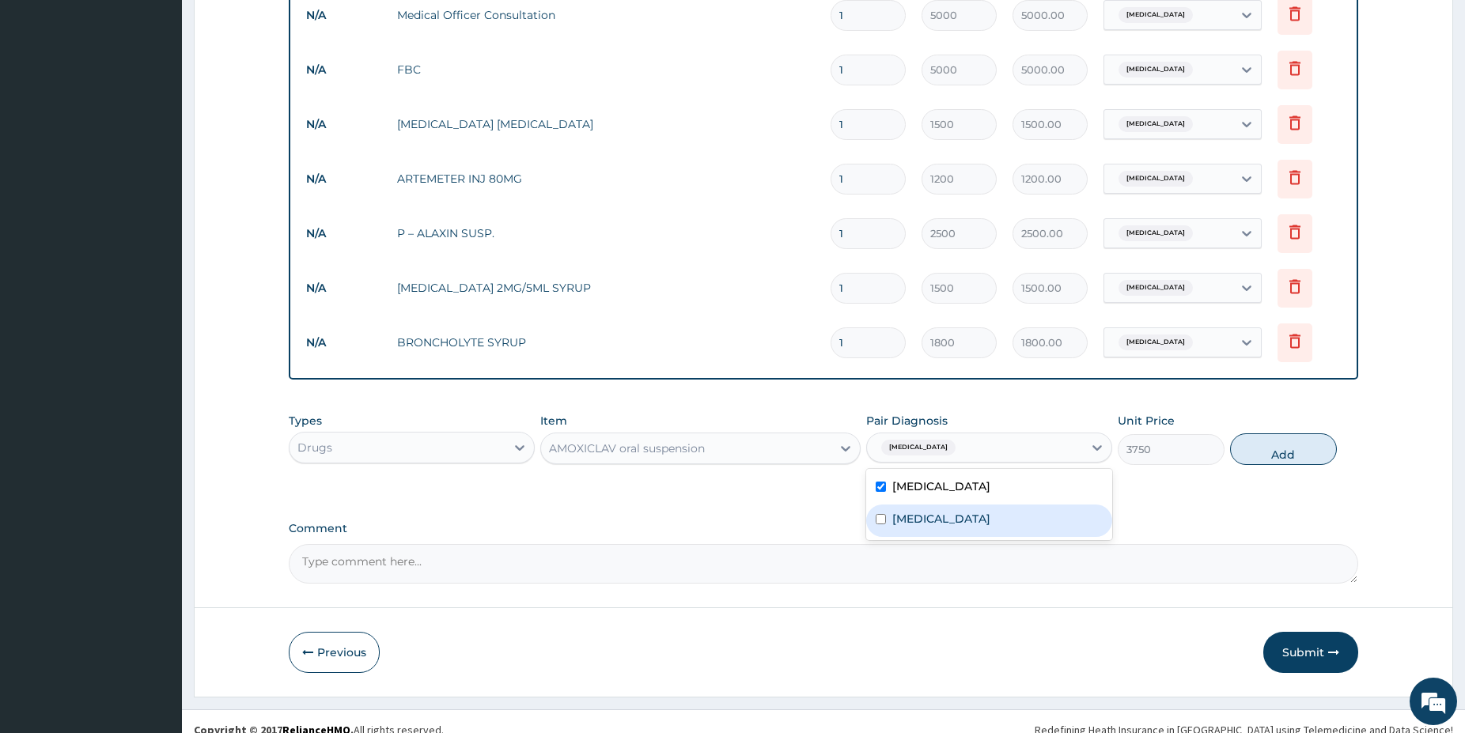
click at [962, 522] on label "[MEDICAL_DATA]" at bounding box center [941, 519] width 98 height 16
checkbox input "true"
click at [1292, 449] on button "Add" at bounding box center [1283, 450] width 107 height 32
type input "0"
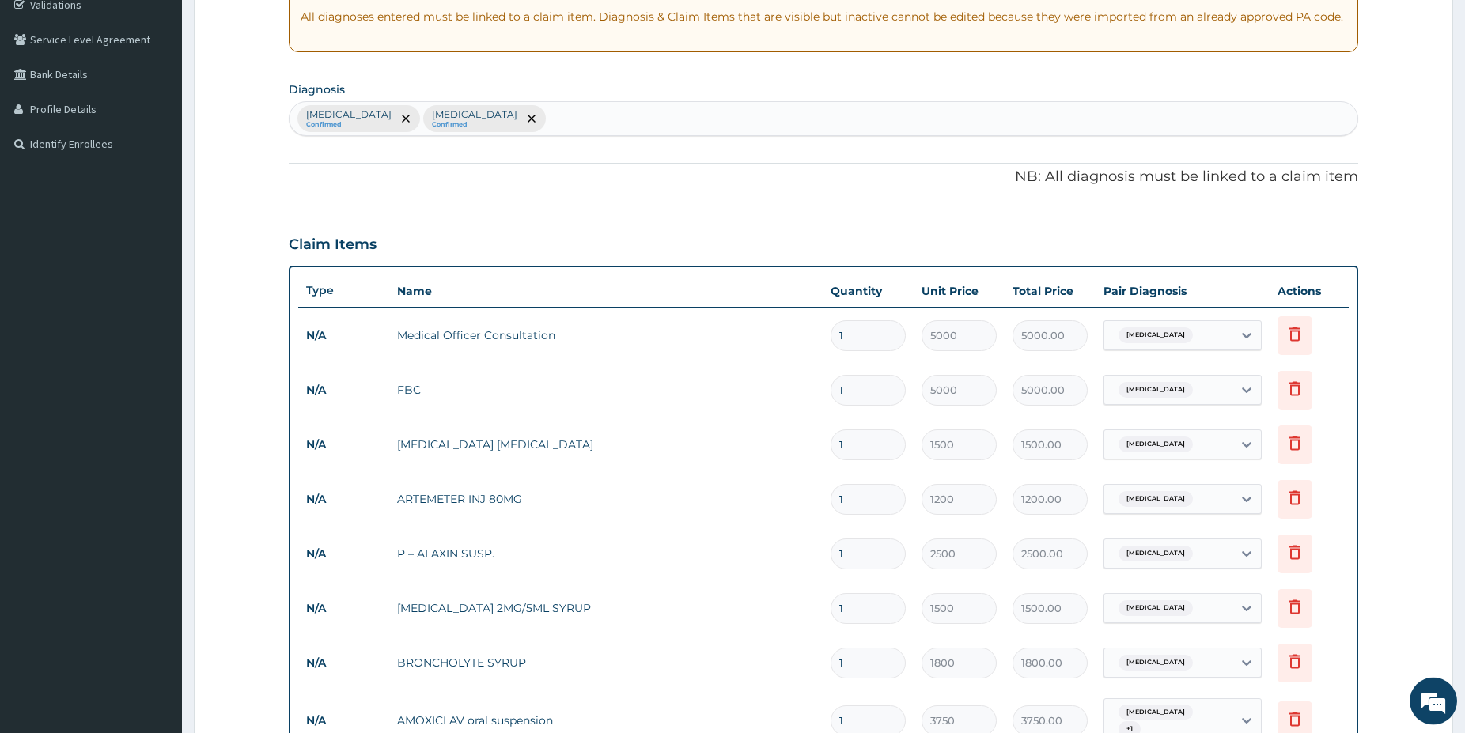
scroll to position [305, 0]
click at [604, 123] on div "Malaria Confirmed Upper respiratory infection Confirmed" at bounding box center [824, 120] width 1068 height 33
type input "sepsi"
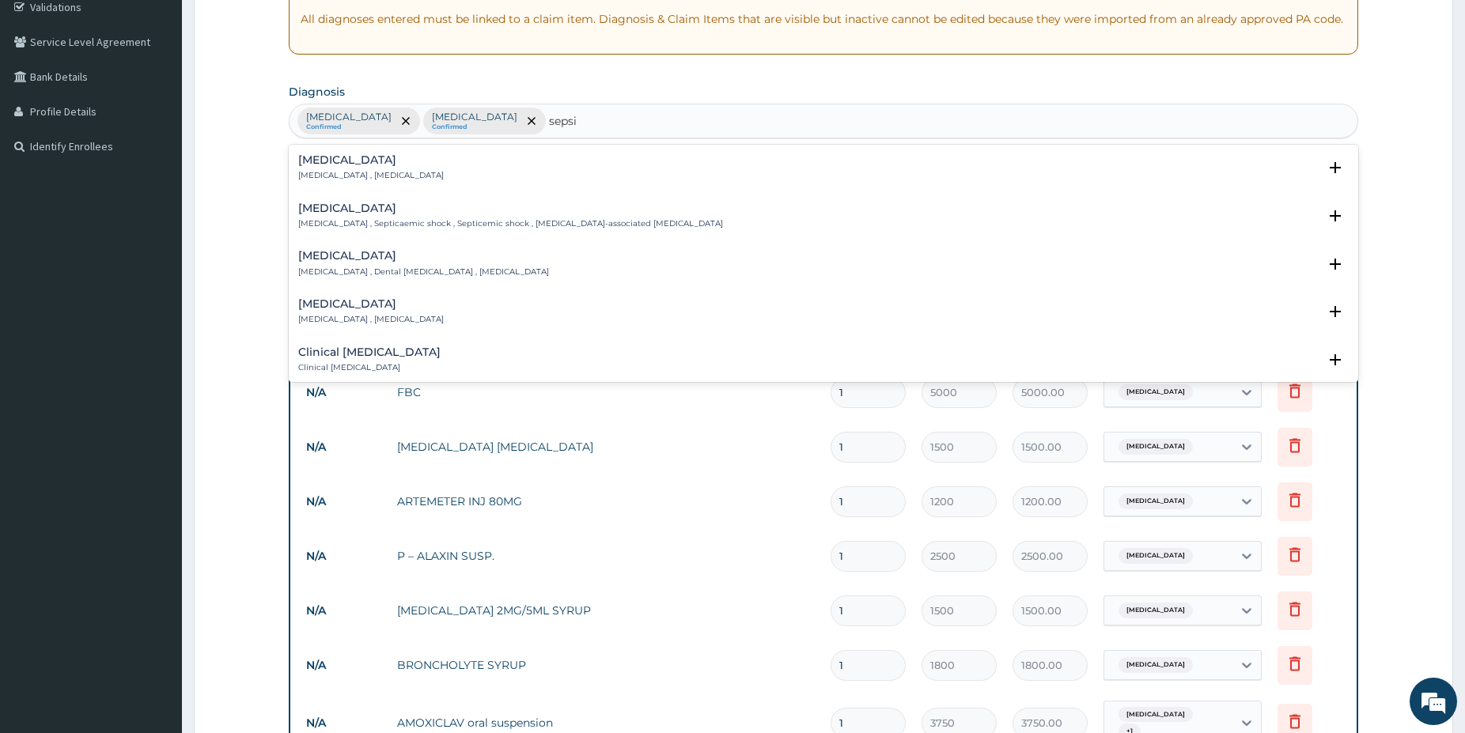
click at [330, 176] on p "Systemic infection , Sepsis" at bounding box center [371, 175] width 146 height 11
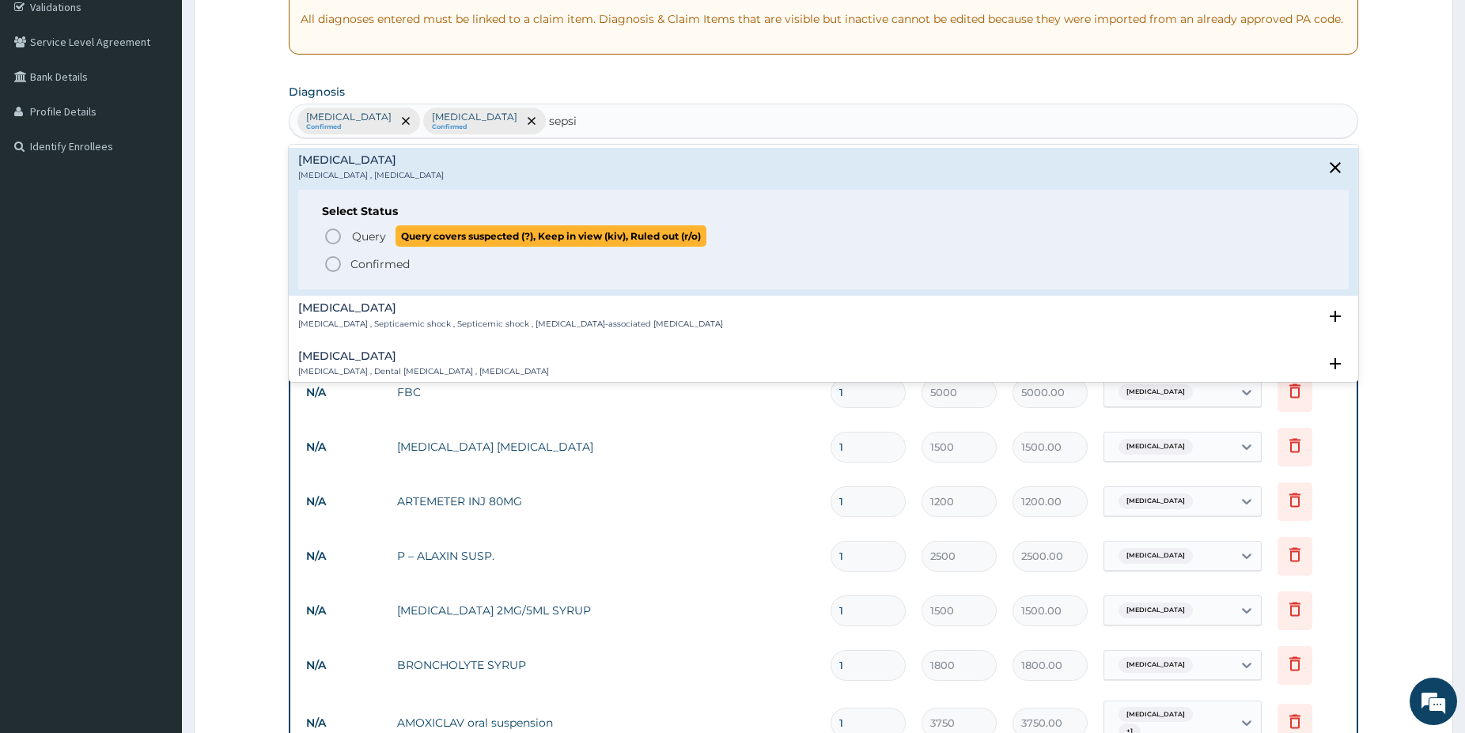
click at [339, 239] on circle "status option query" at bounding box center [333, 236] width 14 height 14
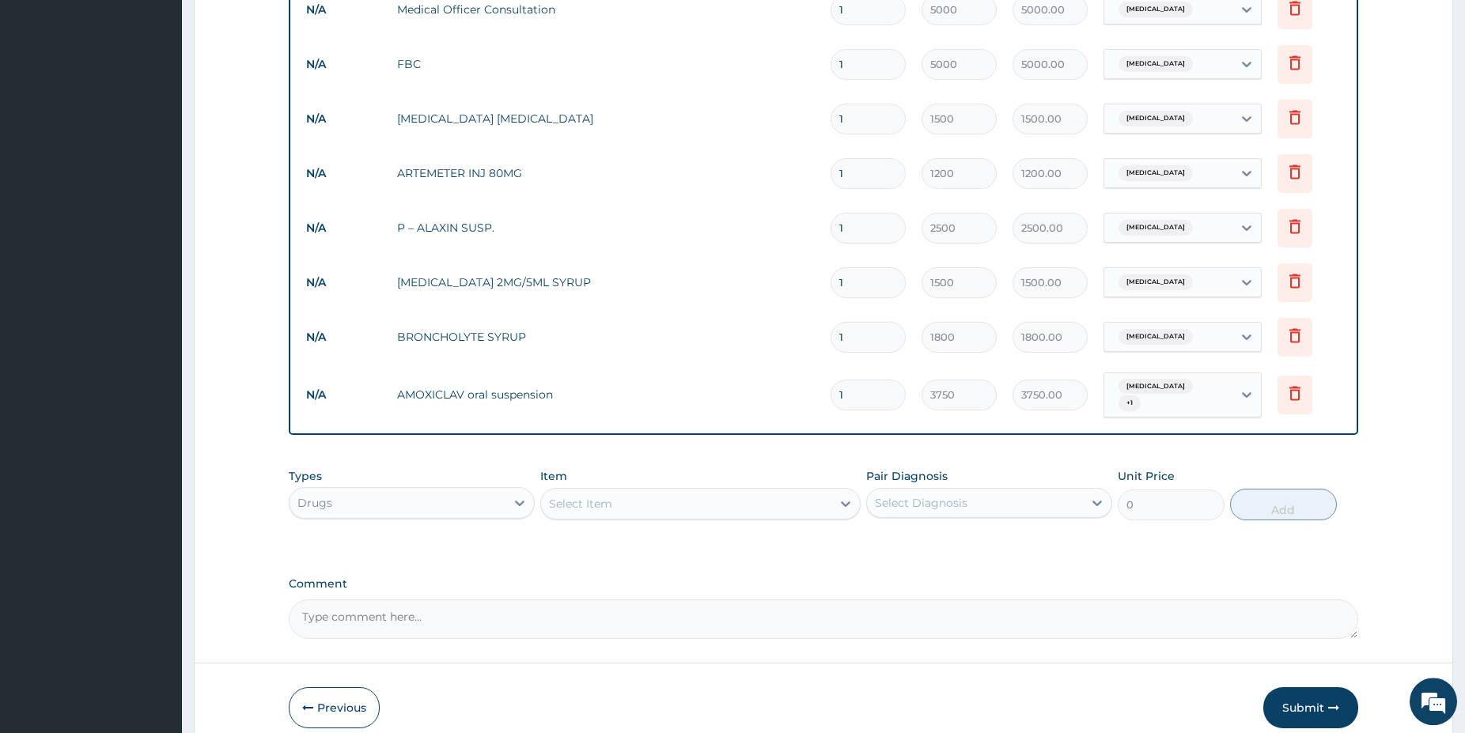
scroll to position [668, 0]
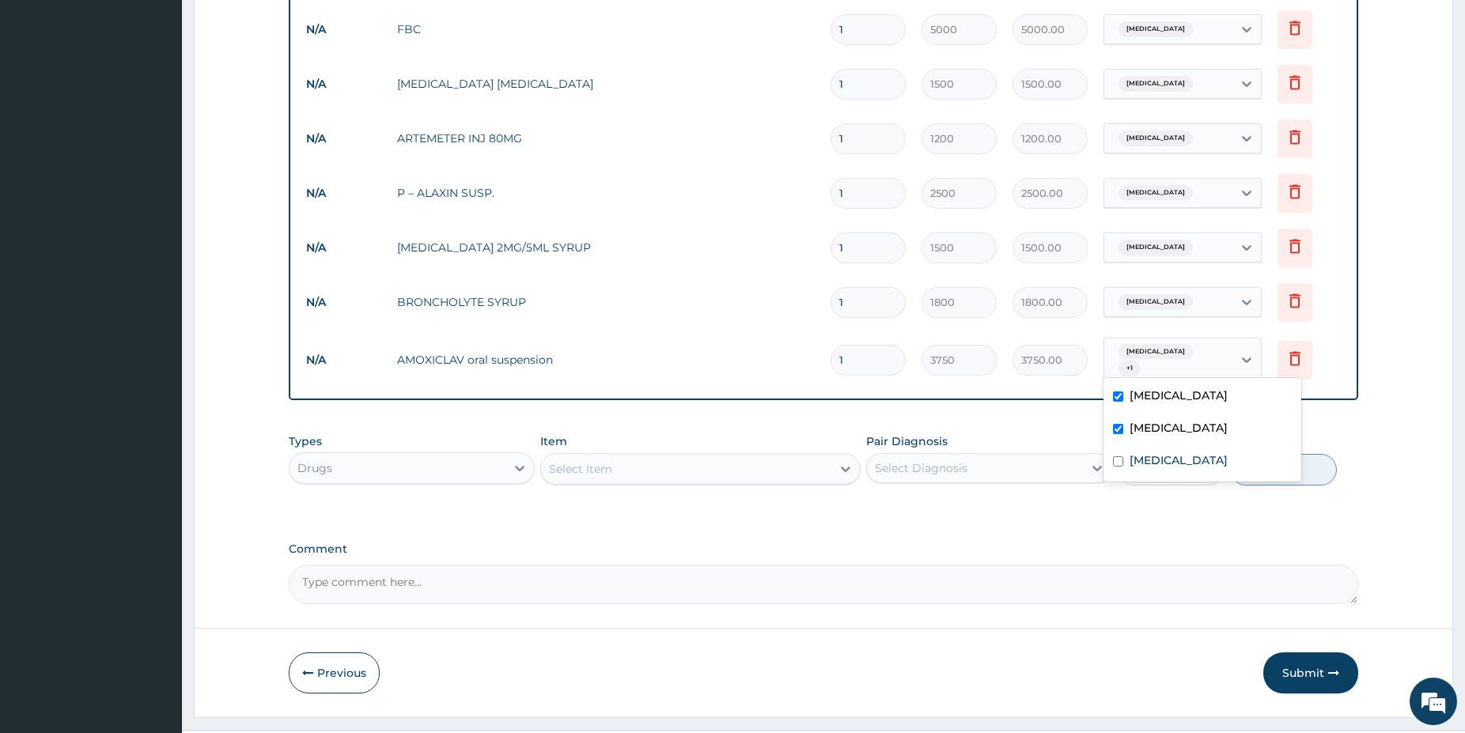
click at [1200, 362] on div "Malaria + 1" at bounding box center [1168, 361] width 128 height 44
click at [1193, 456] on div "Sepsis" at bounding box center [1203, 462] width 198 height 32
checkbox input "true"
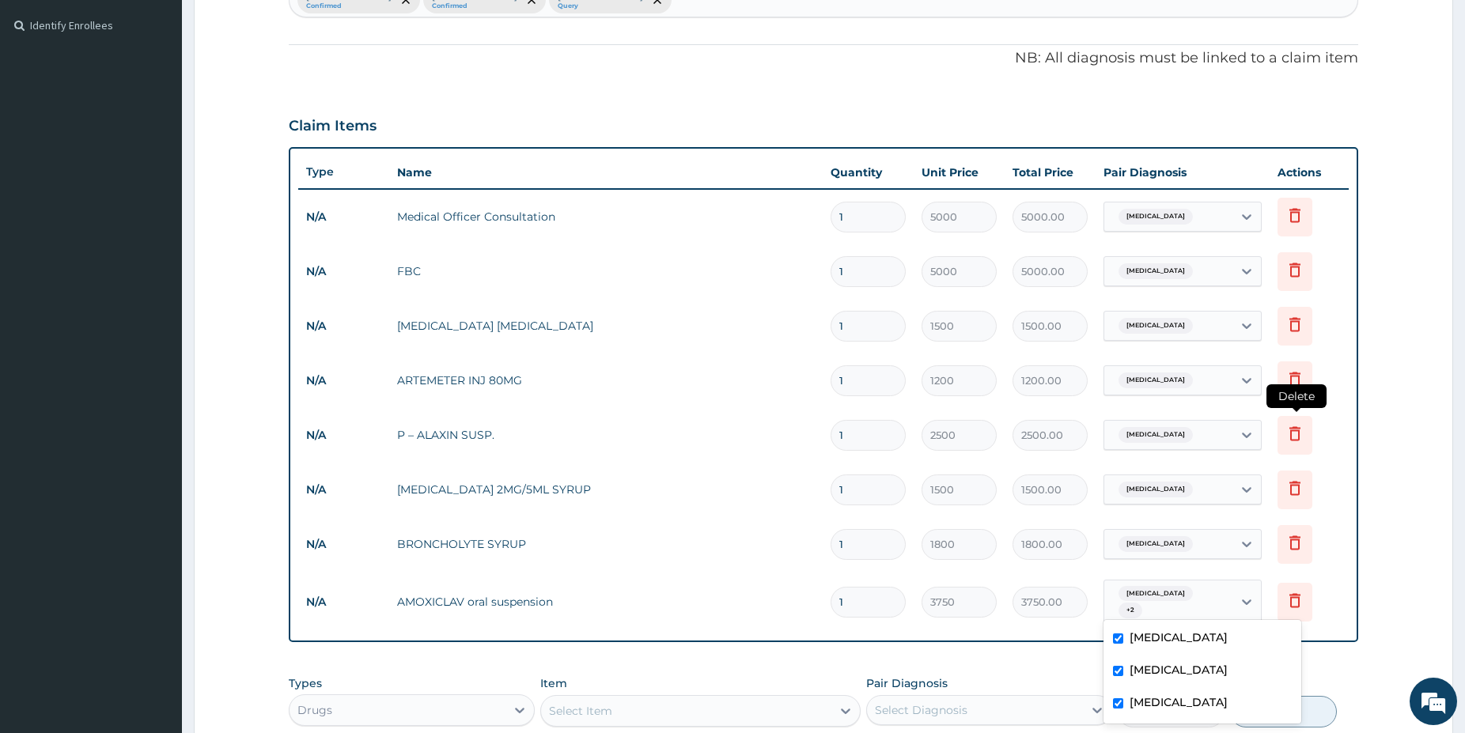
scroll to position [22, 0]
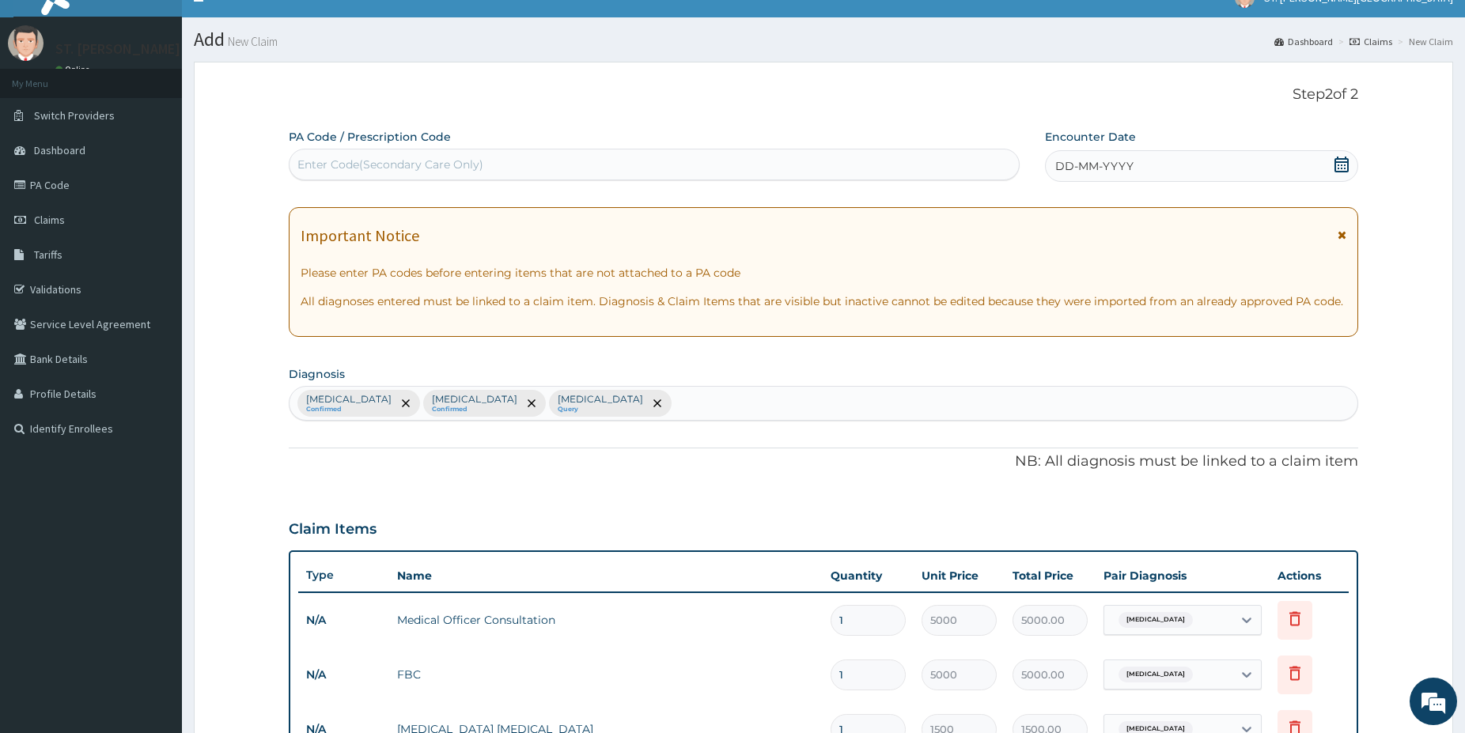
click at [1342, 161] on icon at bounding box center [1342, 165] width 14 height 16
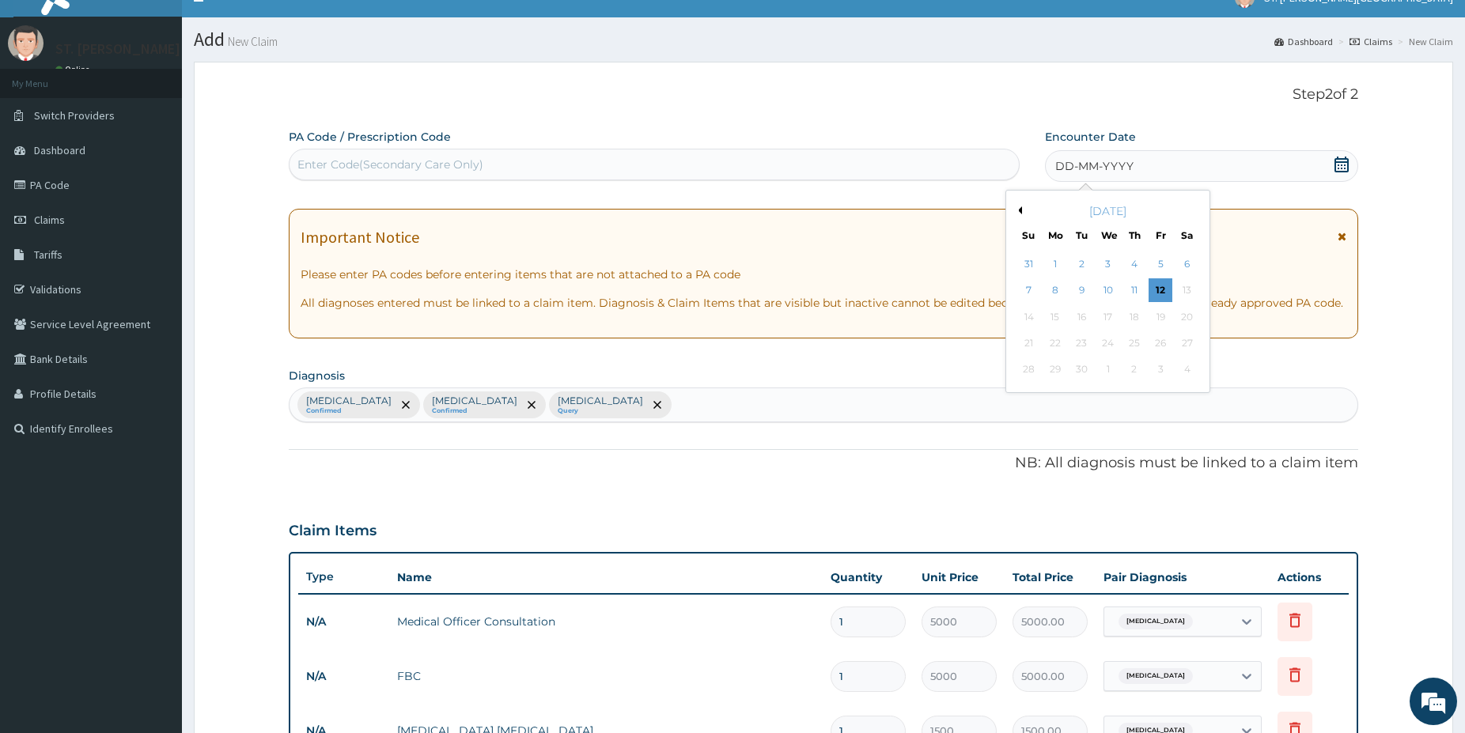
click at [1132, 291] on div "11" at bounding box center [1135, 291] width 24 height 24
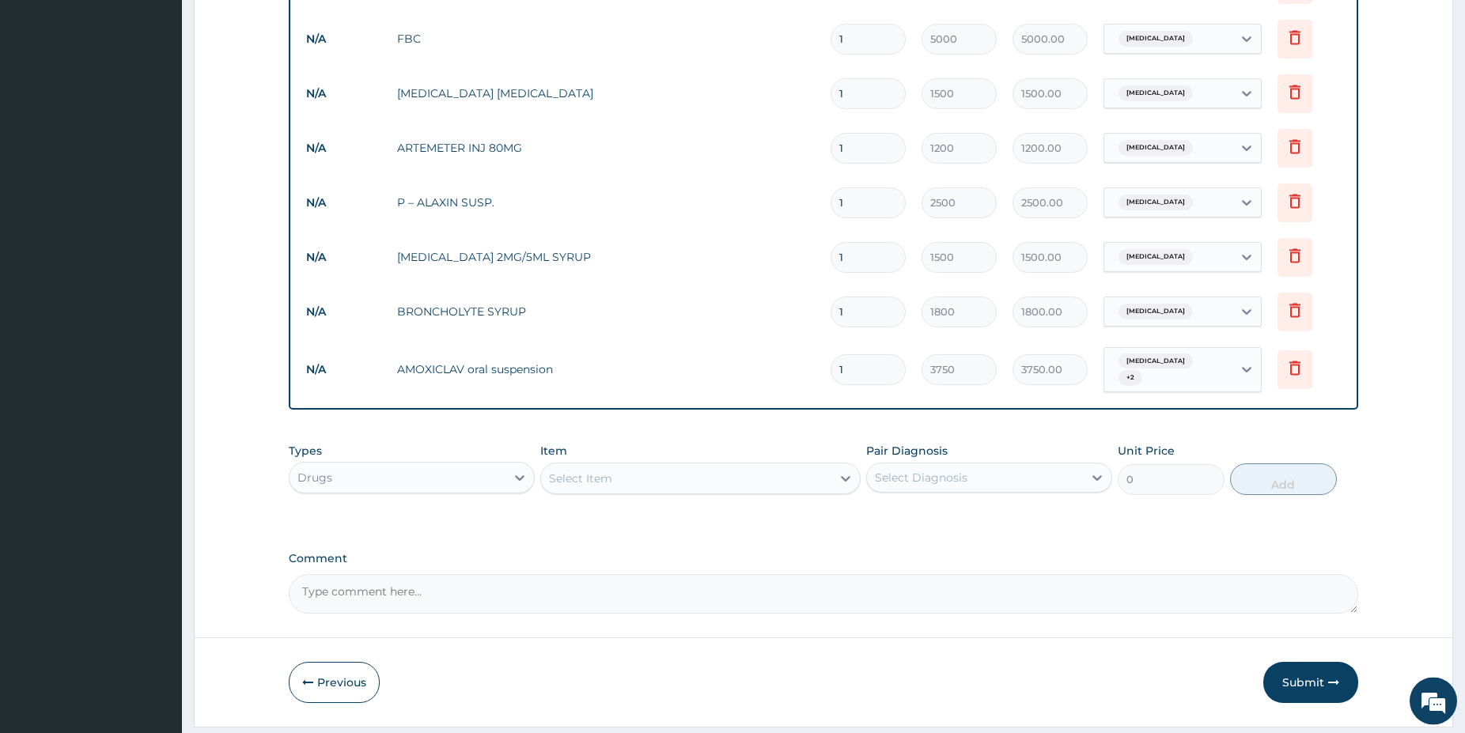
scroll to position [686, 0]
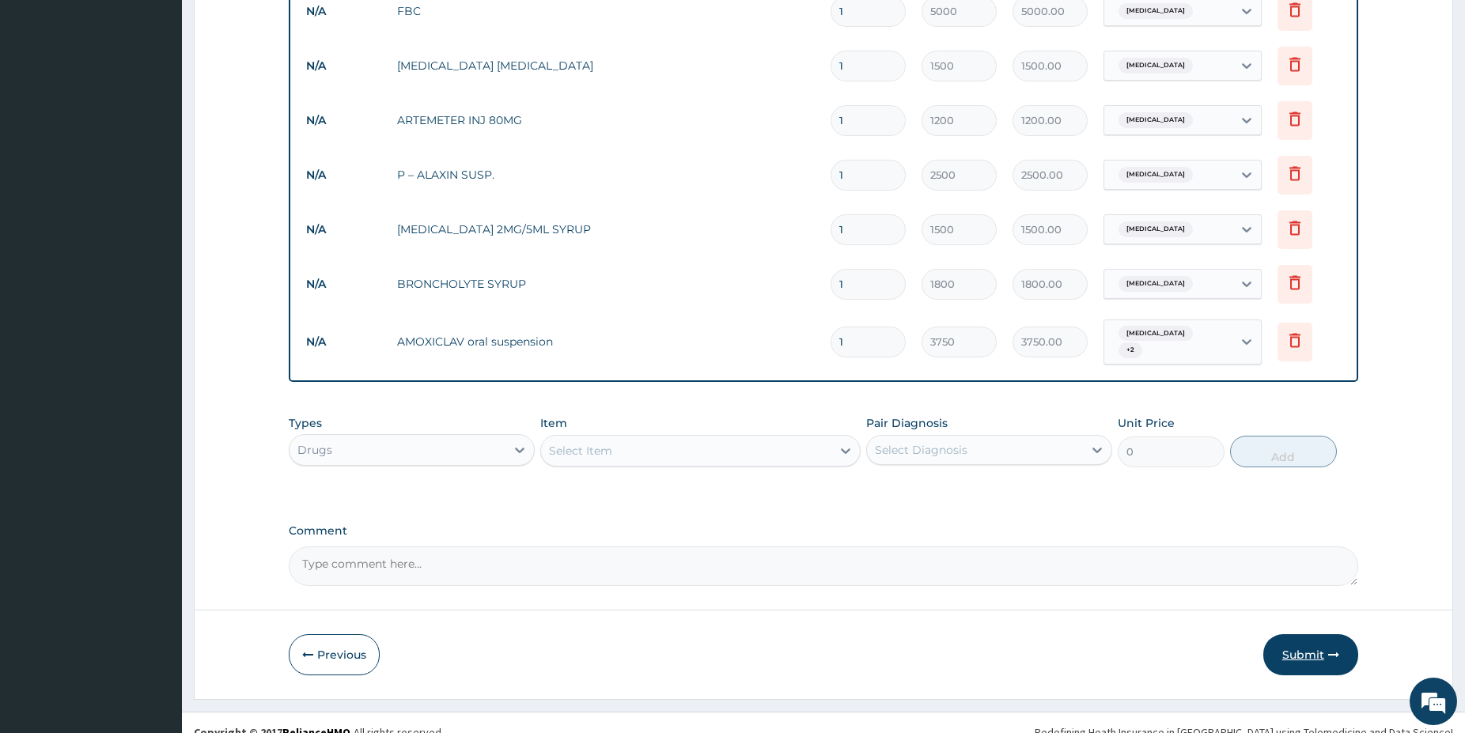
click at [1308, 642] on button "Submit" at bounding box center [1310, 654] width 95 height 41
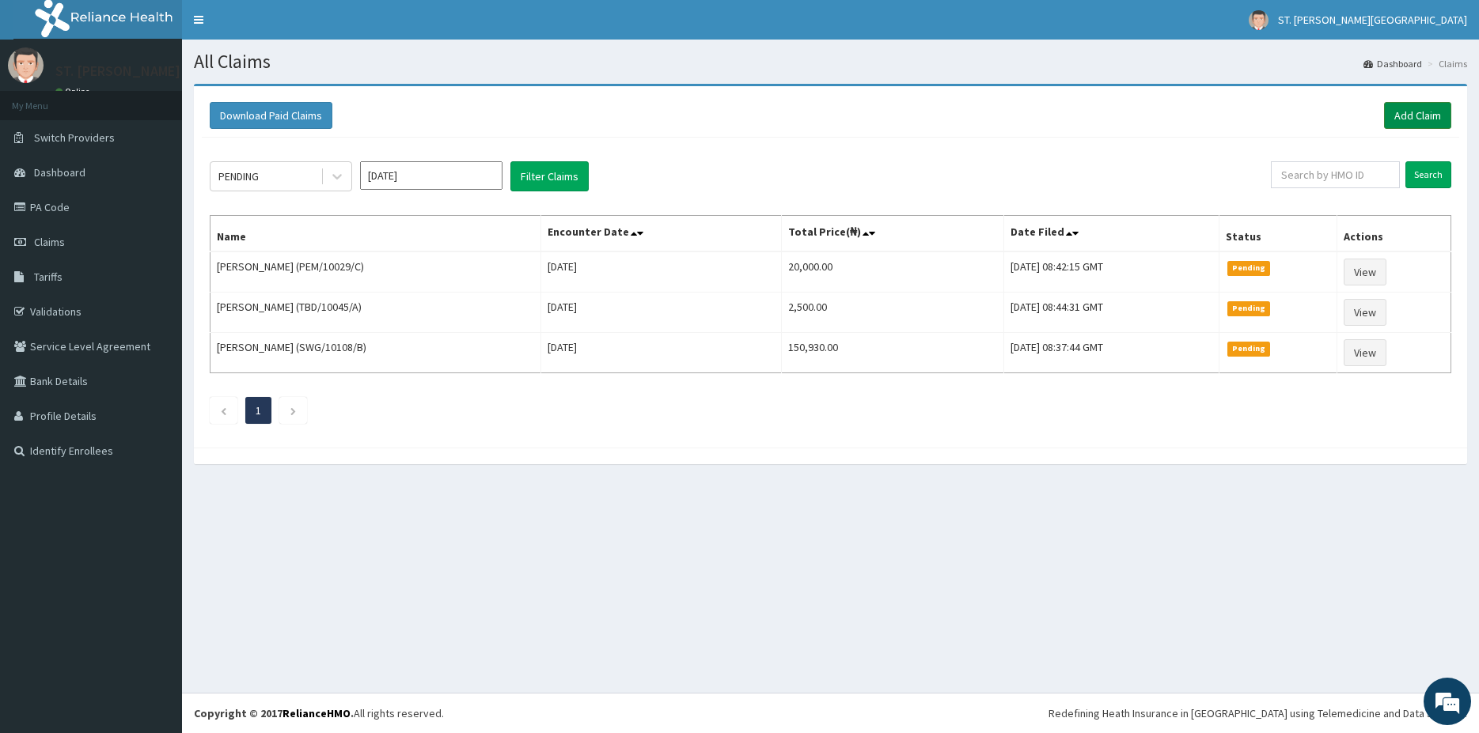
click at [1416, 121] on link "Add Claim" at bounding box center [1417, 115] width 67 height 27
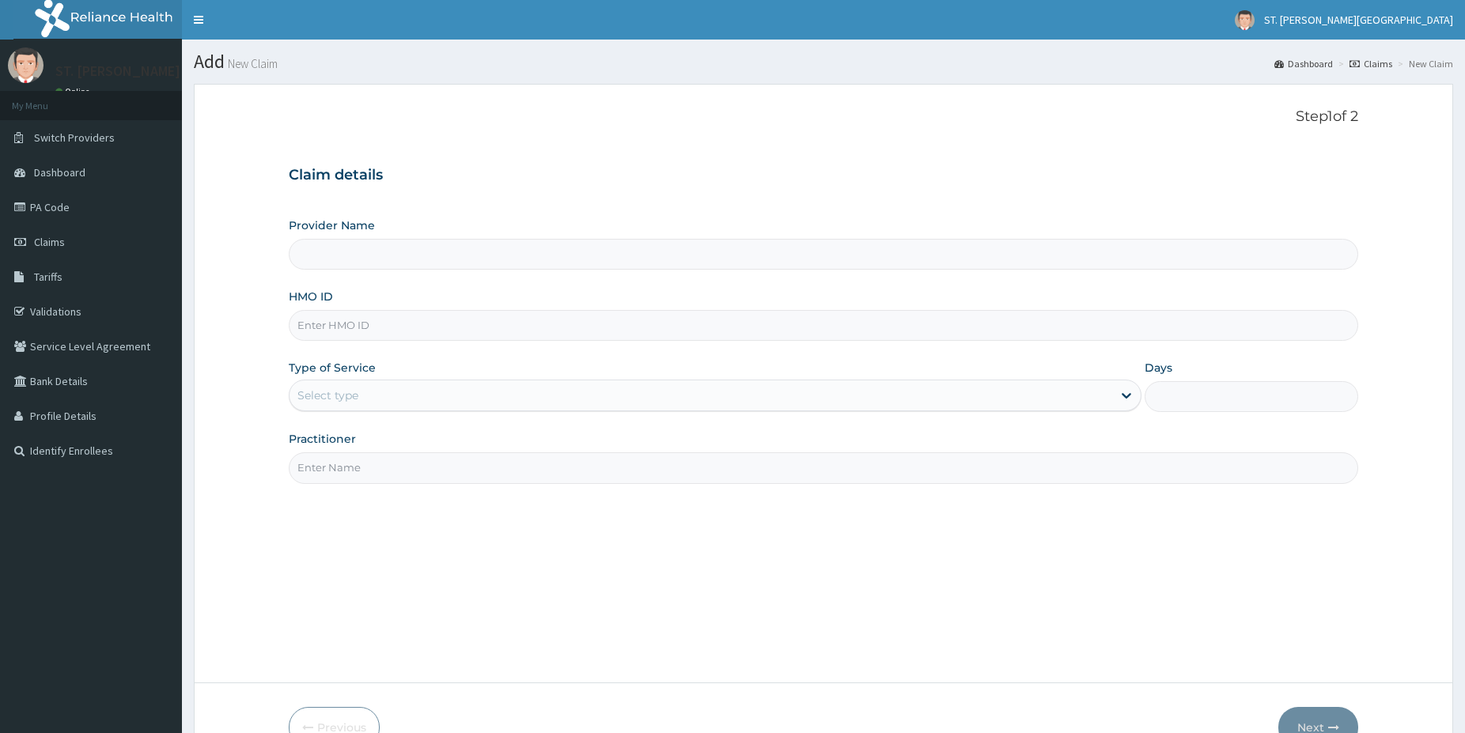
click at [339, 332] on input "HMO ID" at bounding box center [824, 325] width 1070 height 31
type input "SWG/10033/C"
click at [351, 400] on div "Select type" at bounding box center [327, 396] width 61 height 16
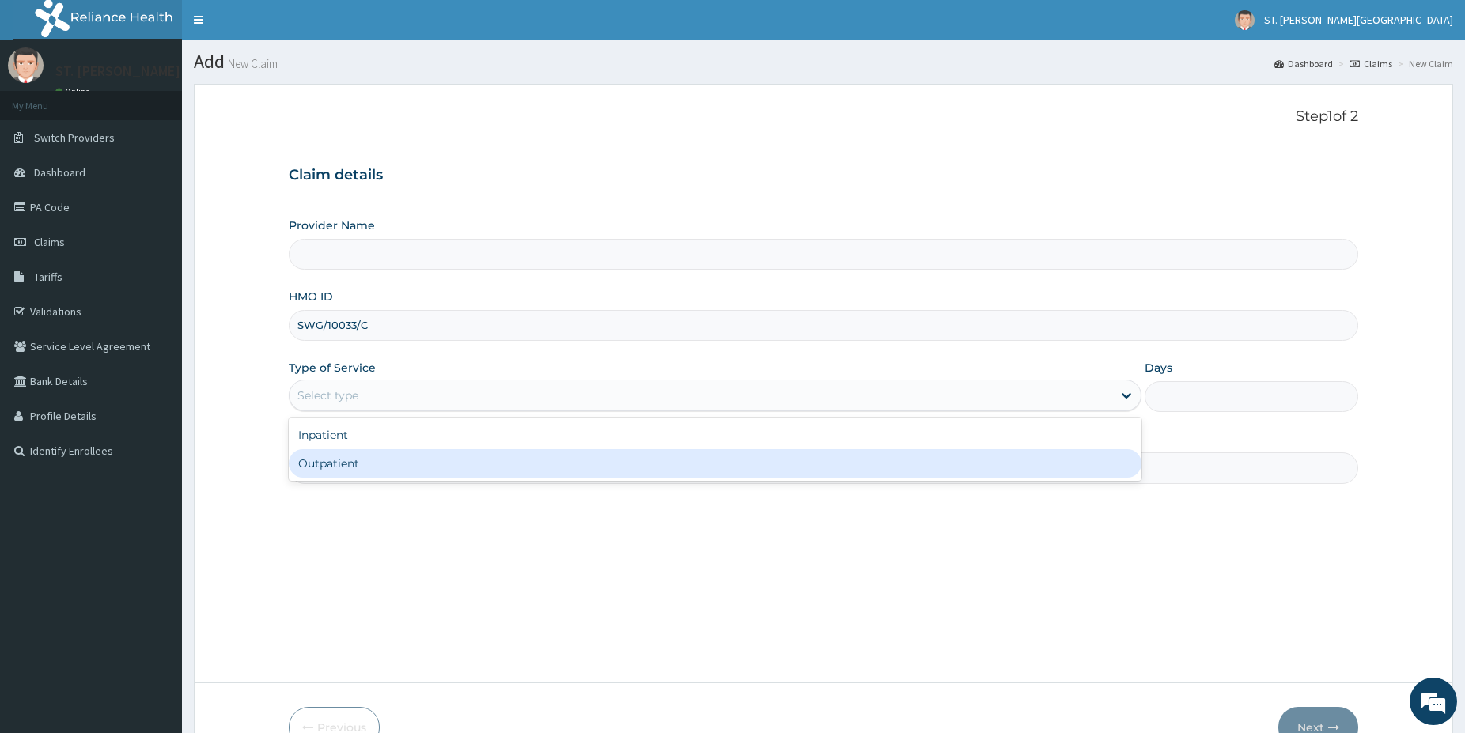
click at [340, 471] on div "Outpatient" at bounding box center [715, 463] width 853 height 28
type input "1"
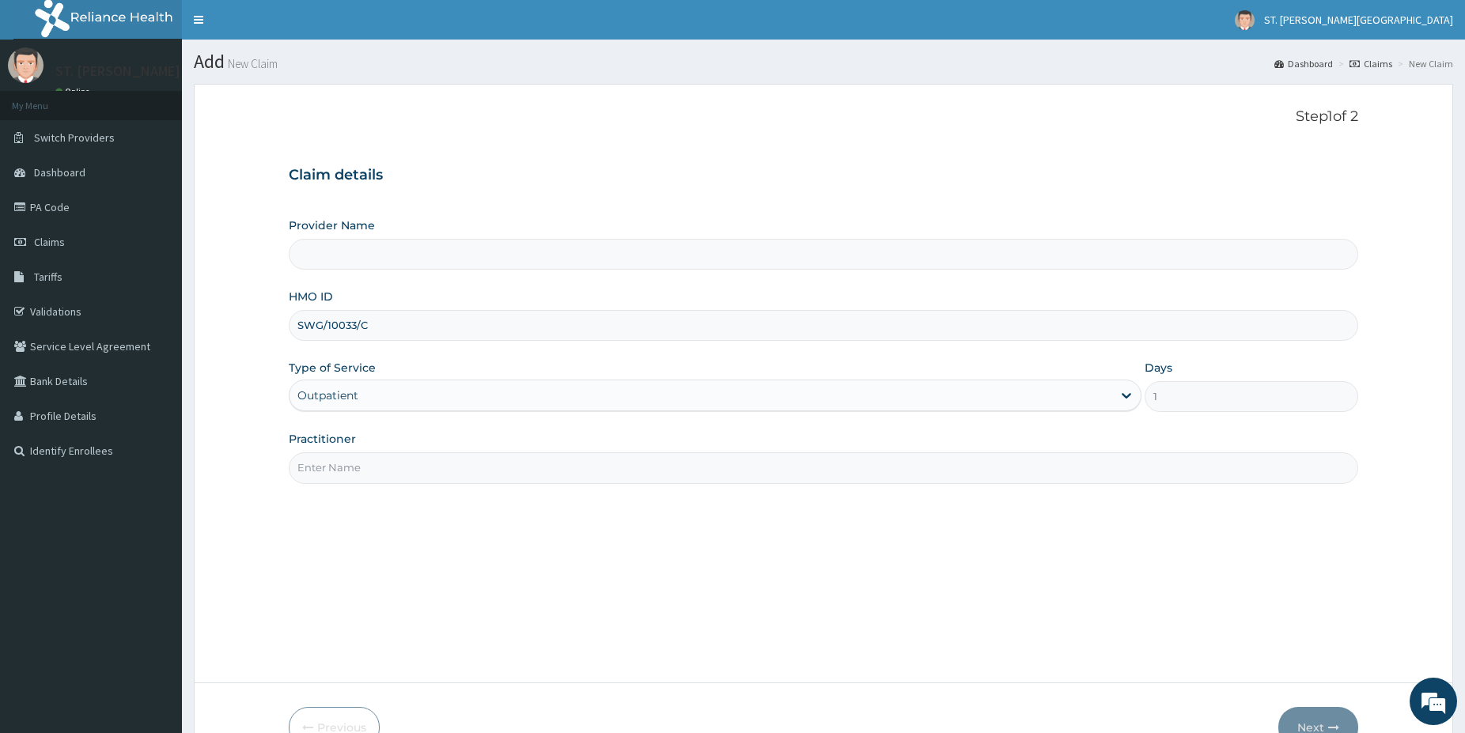
click at [340, 479] on input "Practitioner" at bounding box center [824, 467] width 1070 height 31
type input "[GEOGRAPHIC_DATA]- [GEOGRAPHIC_DATA]"
type input "dr.patience"
click at [1317, 718] on button "Next" at bounding box center [1318, 727] width 80 height 41
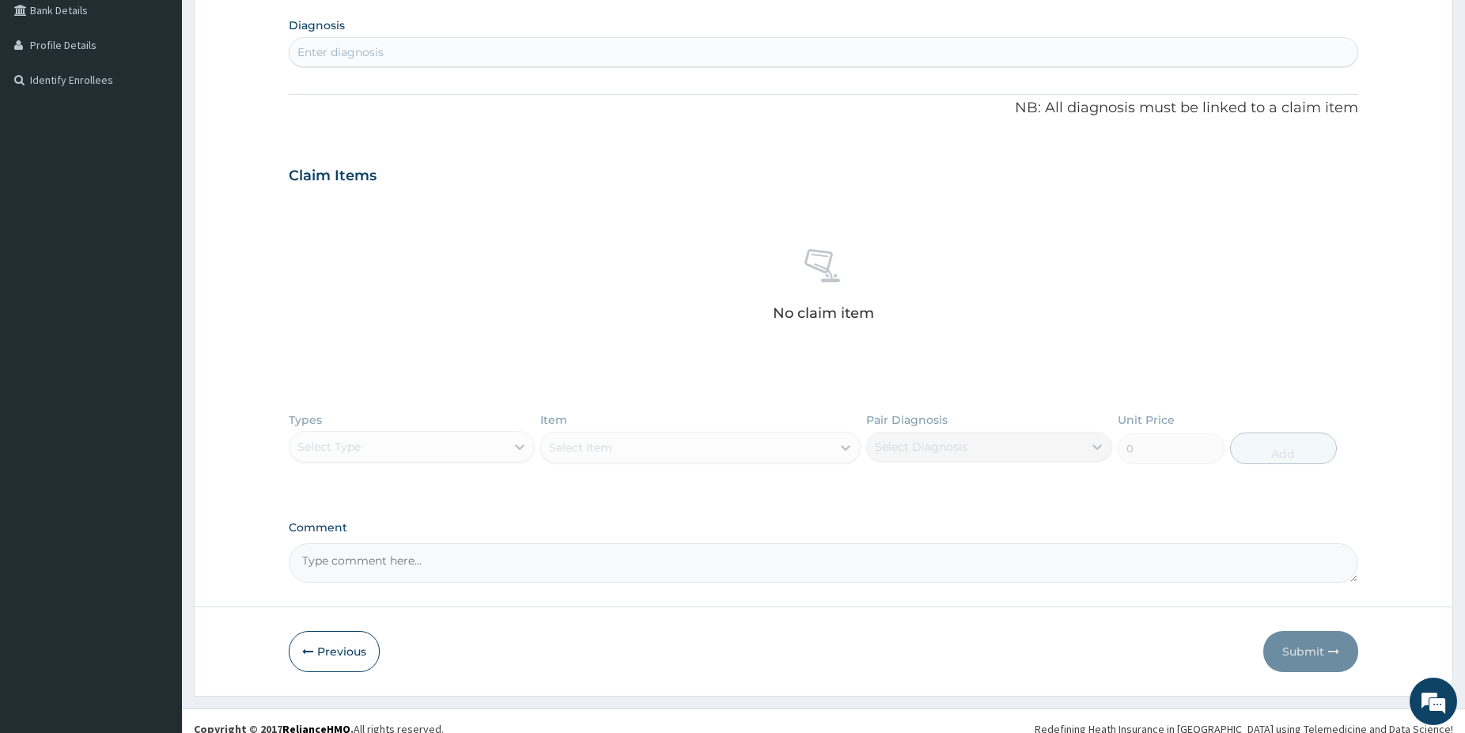
scroll to position [387, 0]
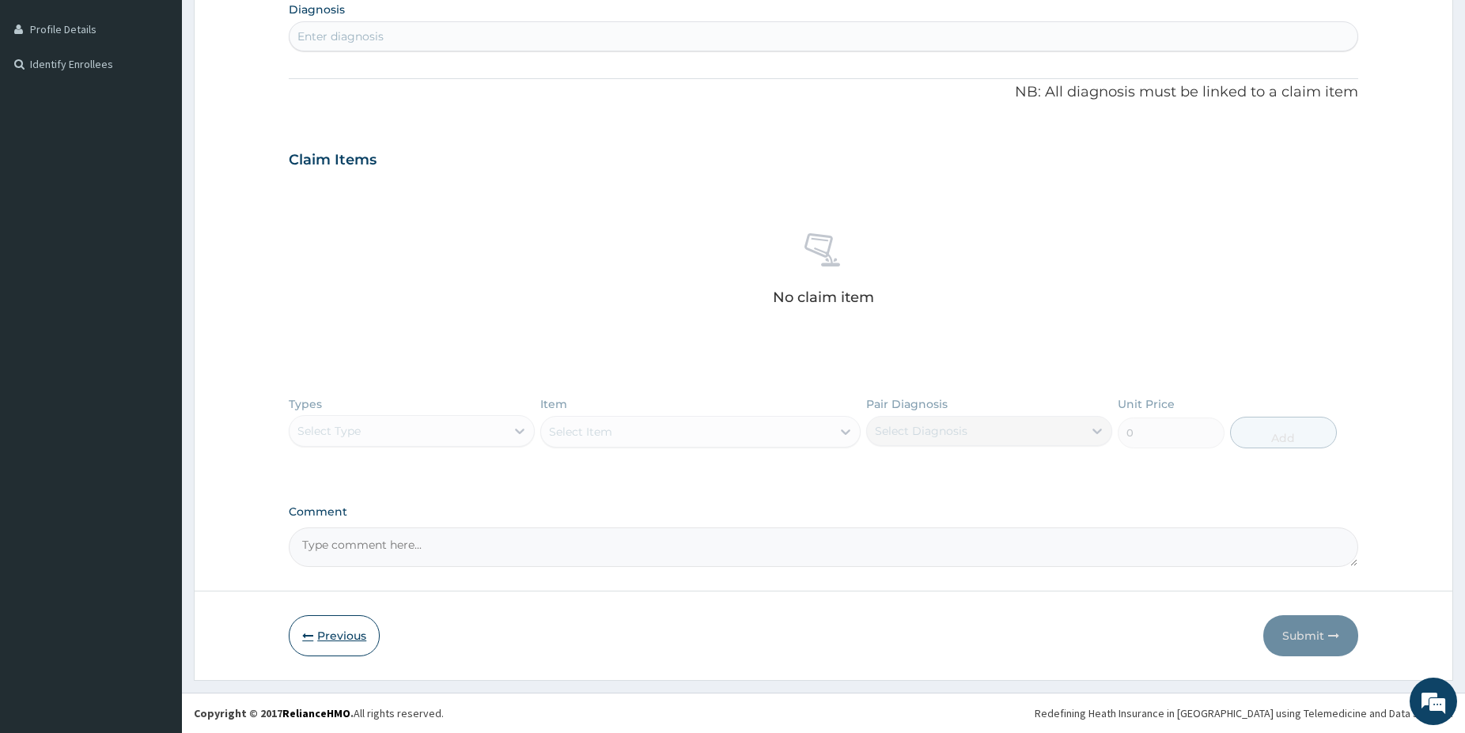
click at [350, 634] on button "Previous" at bounding box center [334, 635] width 91 height 41
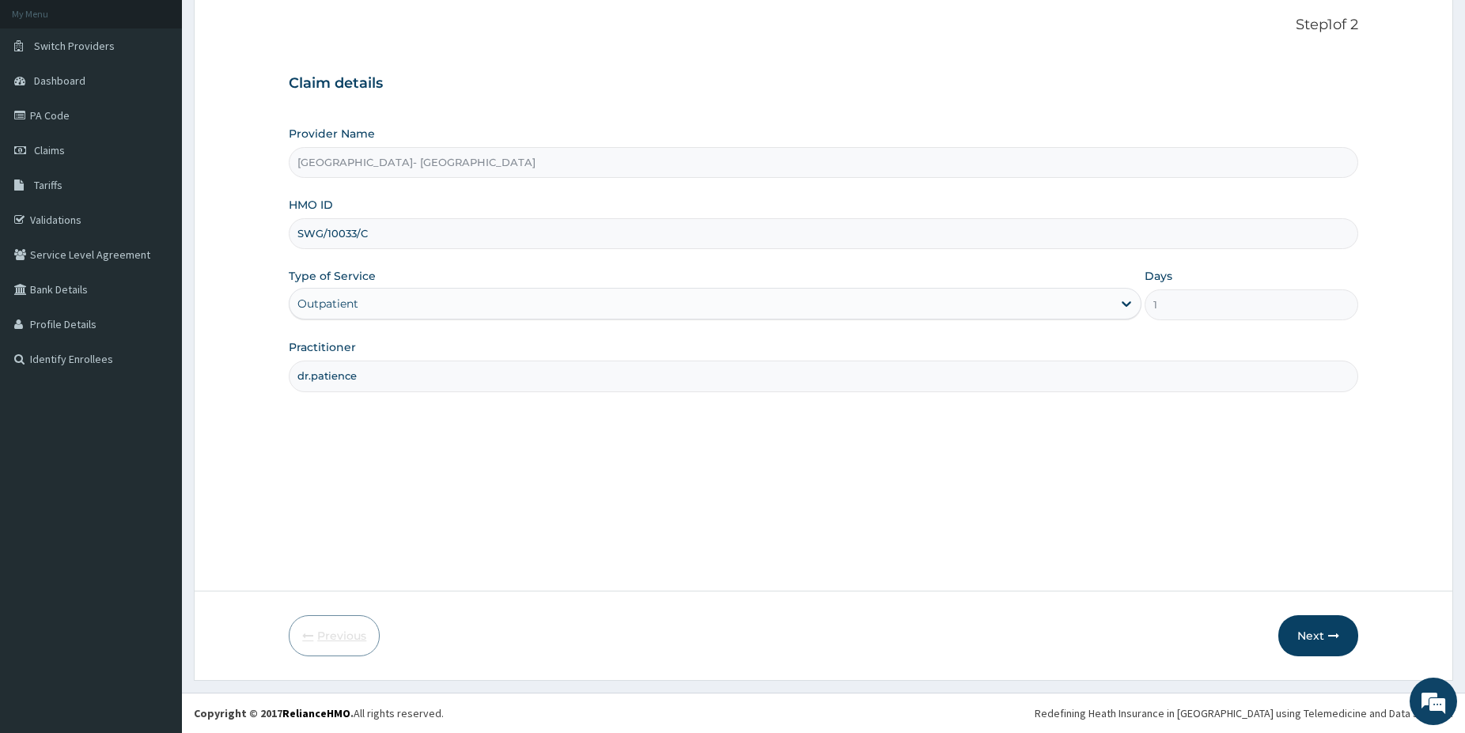
scroll to position [92, 0]
click at [1316, 635] on button "Next" at bounding box center [1318, 635] width 80 height 41
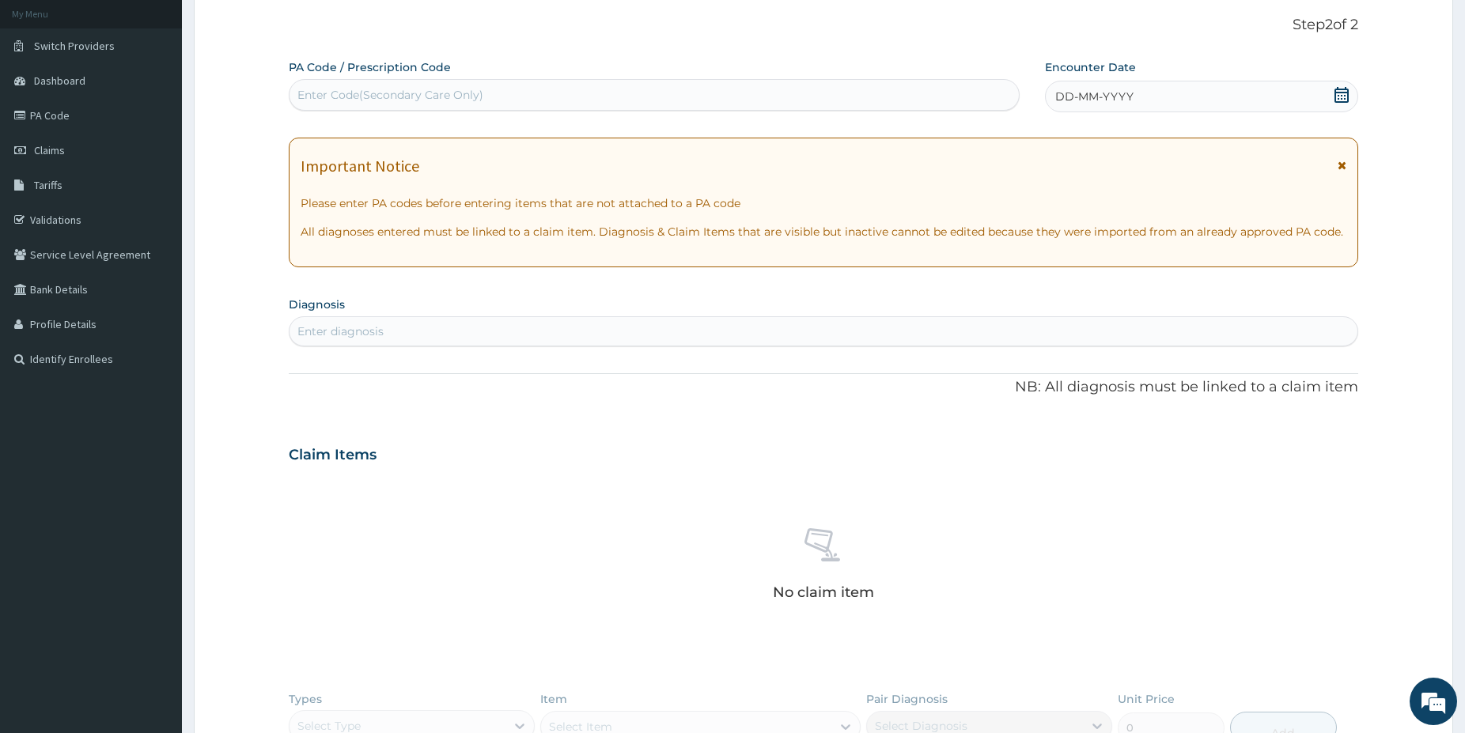
click at [422, 95] on div "Enter Code(Secondary Care Only)" at bounding box center [390, 95] width 186 height 16
paste input "PA/22888A"
type input "PA/22888A"
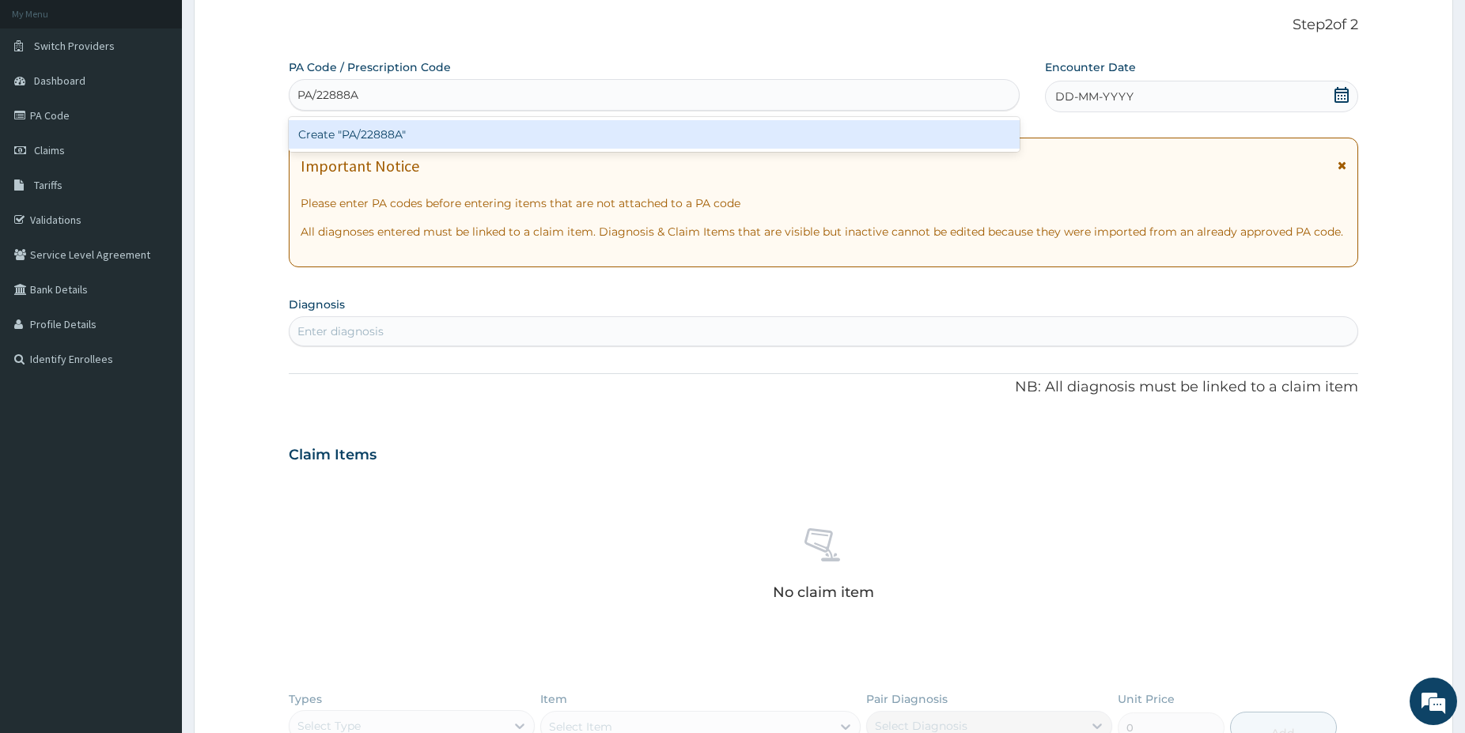
click at [407, 132] on div "Create "PA/22888A"" at bounding box center [654, 134] width 731 height 28
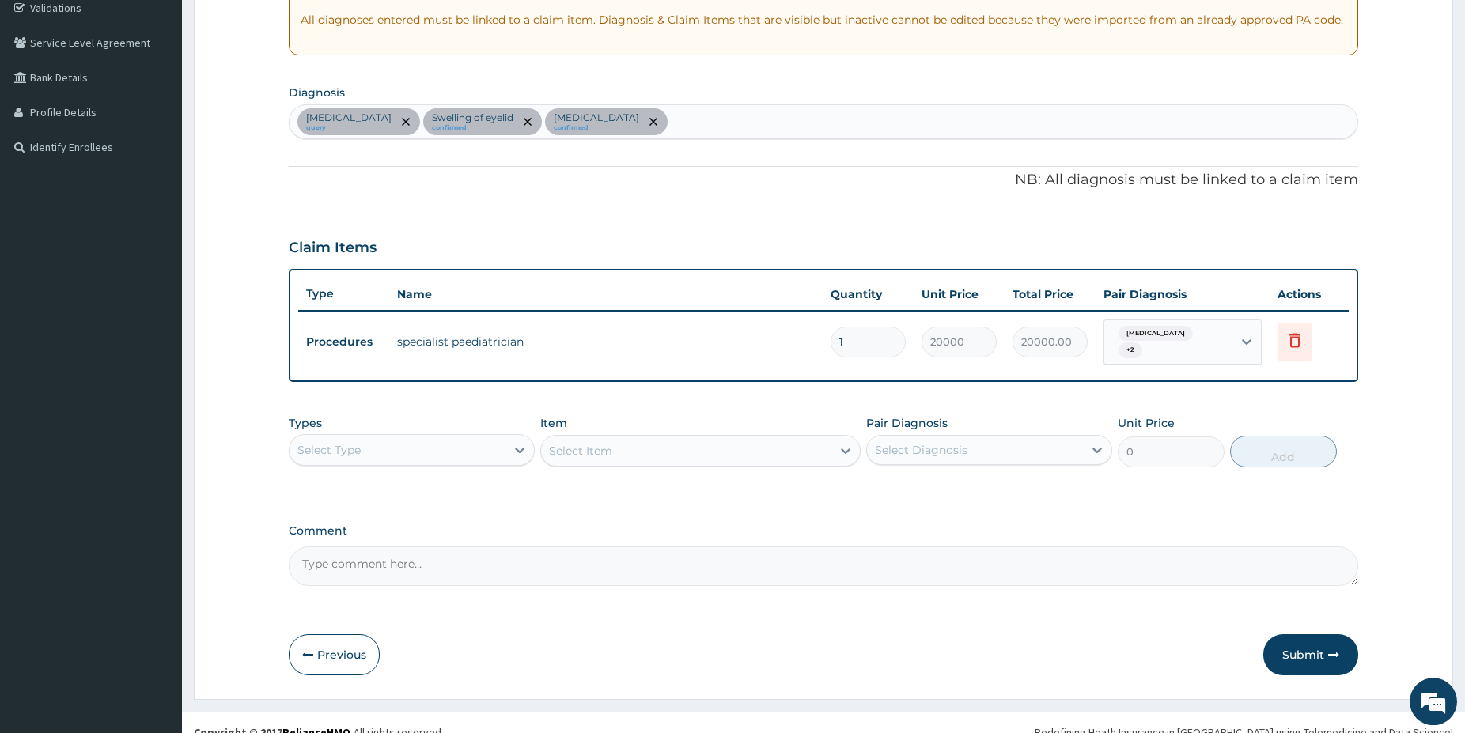
scroll to position [316, 0]
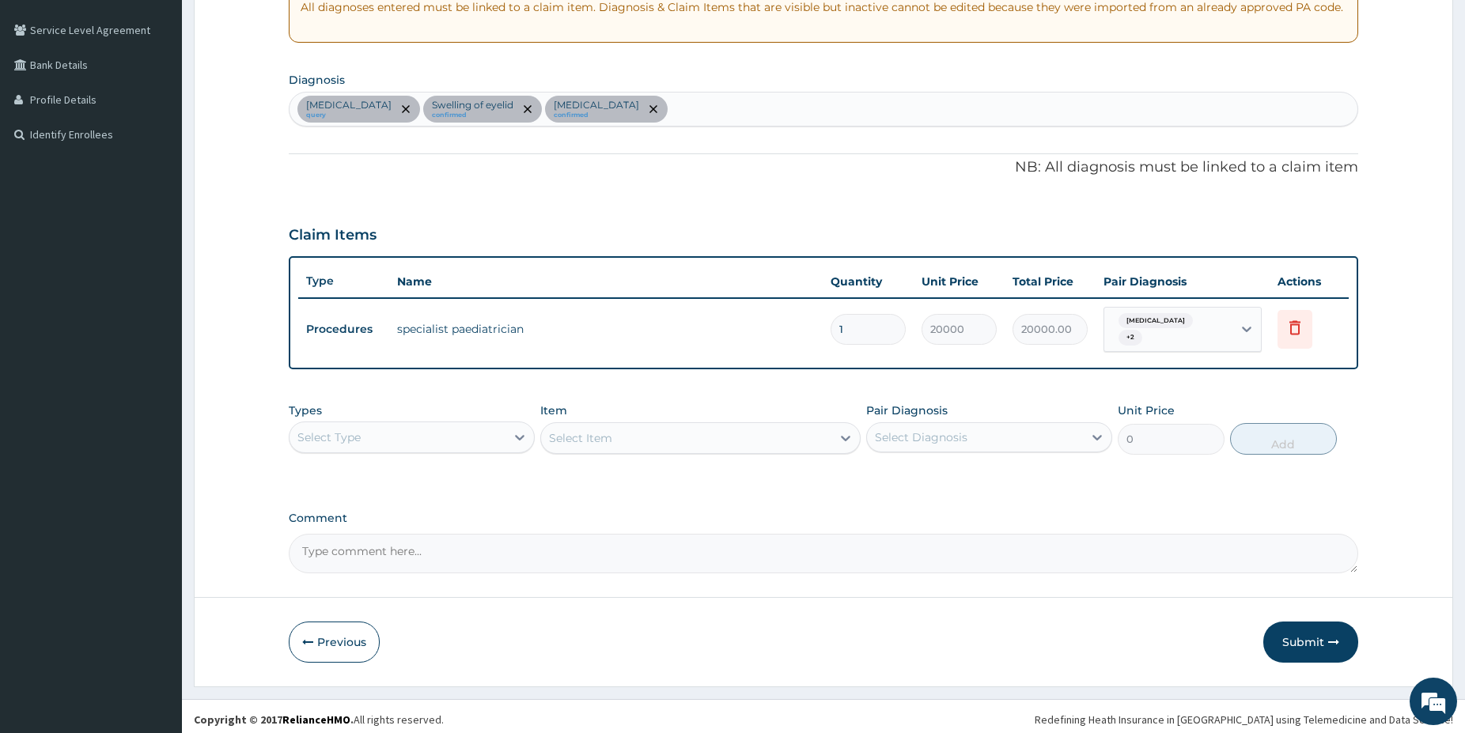
click at [456, 426] on div "Select Type" at bounding box center [398, 437] width 216 height 25
click at [356, 588] on div "Laboratory" at bounding box center [412, 591] width 246 height 28
click at [631, 435] on div "Select Item" at bounding box center [700, 438] width 320 height 32
click at [650, 429] on div "Select Item" at bounding box center [700, 438] width 320 height 32
click at [680, 442] on div "Select Item" at bounding box center [700, 438] width 320 height 32
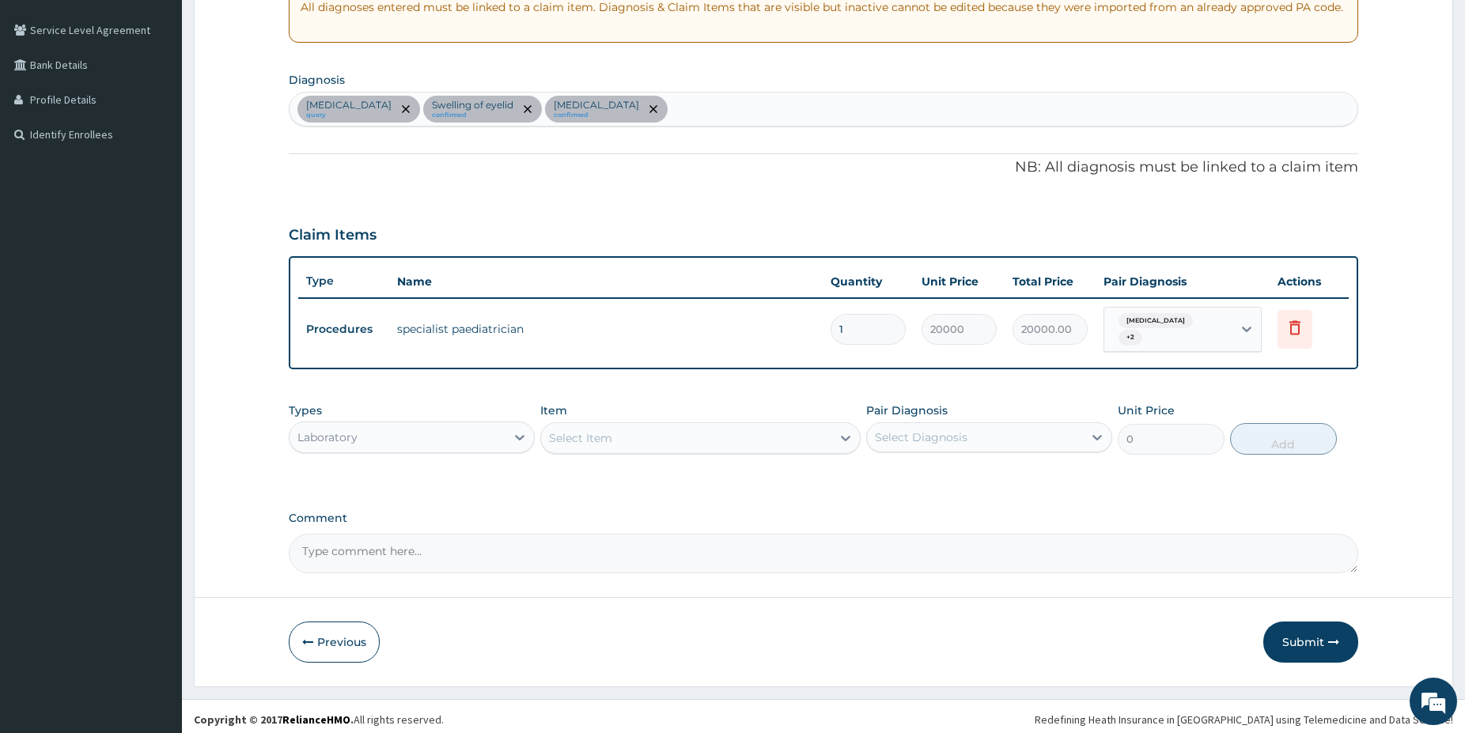
drag, startPoint x: 794, startPoint y: 435, endPoint x: 778, endPoint y: 430, distance: 17.5
click at [793, 434] on div "Select Item" at bounding box center [686, 438] width 290 height 25
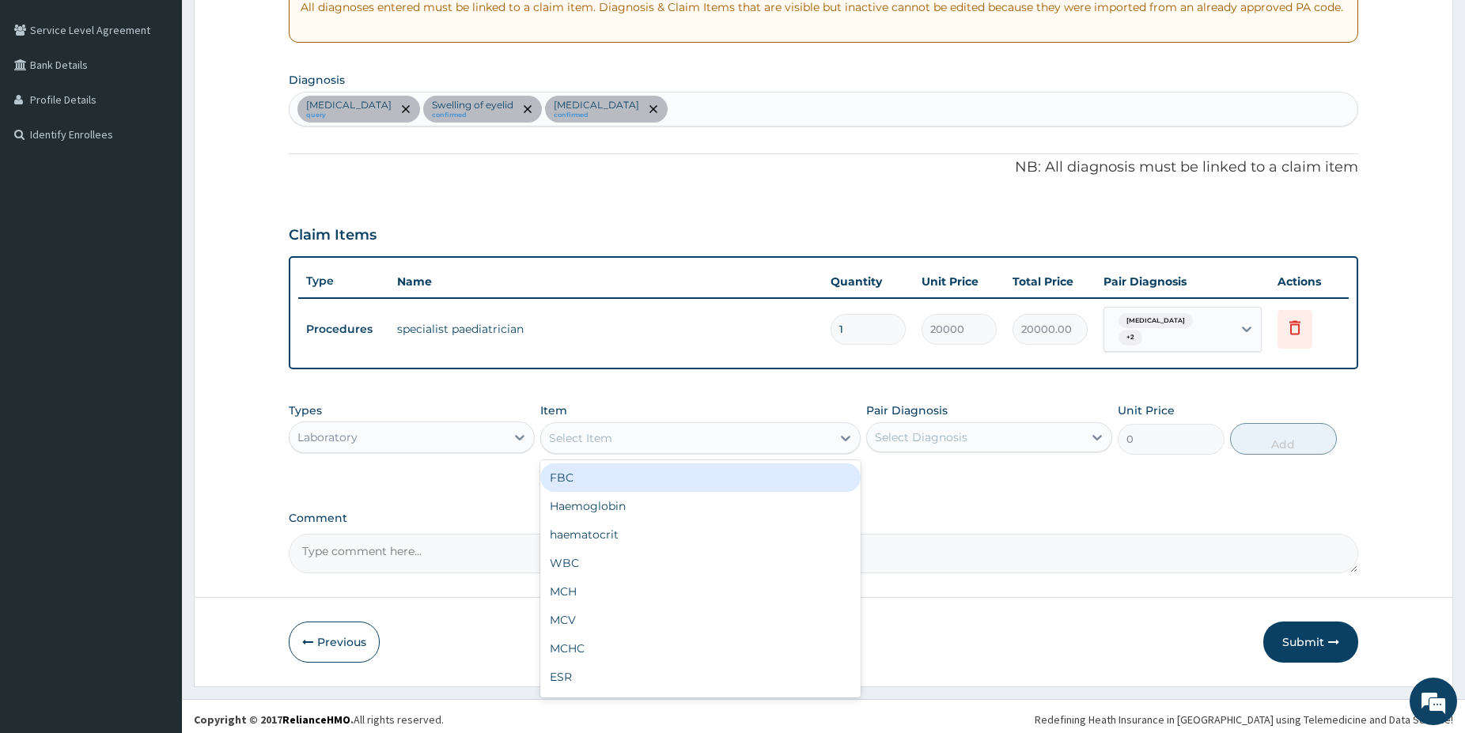
click at [674, 473] on div "FBC" at bounding box center [700, 478] width 320 height 28
type input "5000"
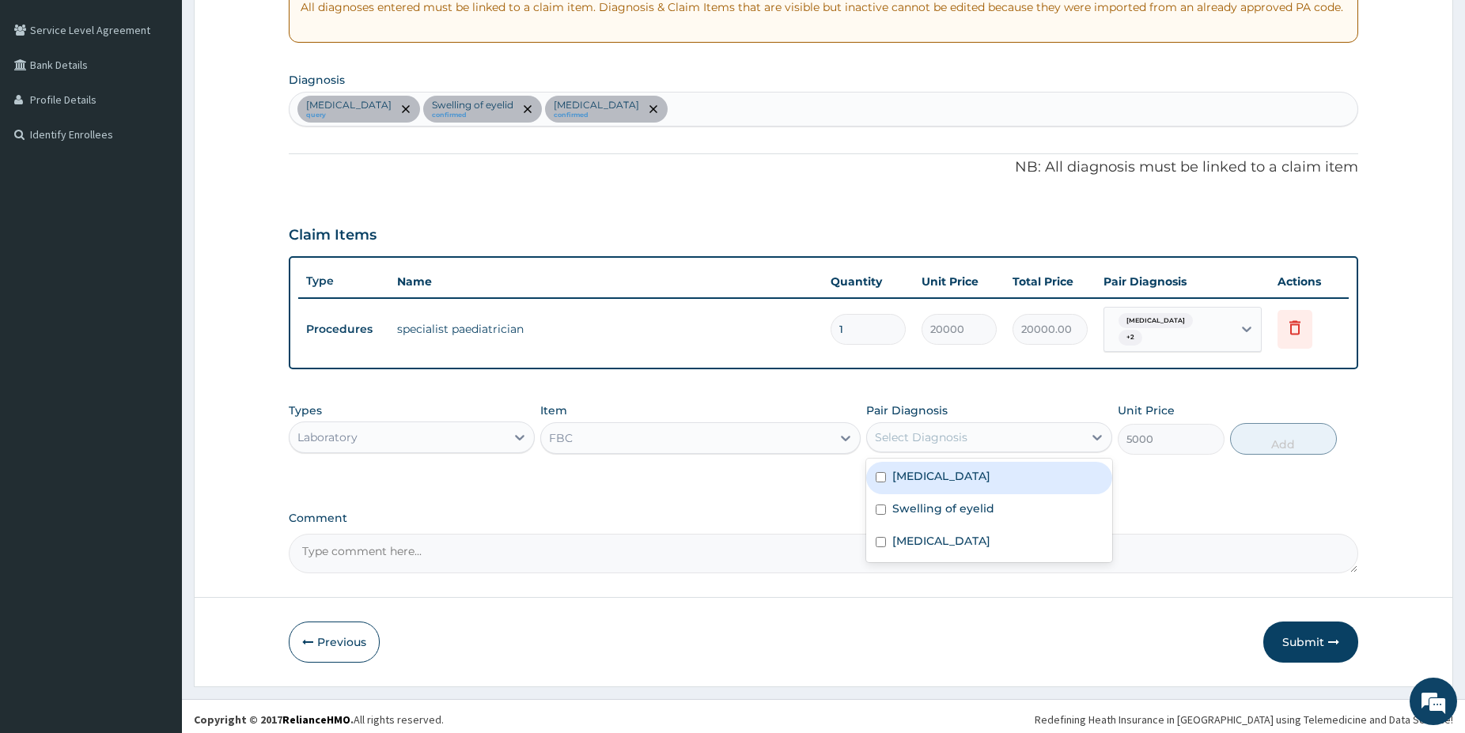
click at [933, 425] on div "Select Diagnosis" at bounding box center [975, 437] width 216 height 25
click at [960, 506] on label "Swelling of eyelid" at bounding box center [943, 509] width 102 height 16
checkbox input "true"
click at [943, 475] on div "[MEDICAL_DATA]" at bounding box center [989, 478] width 246 height 32
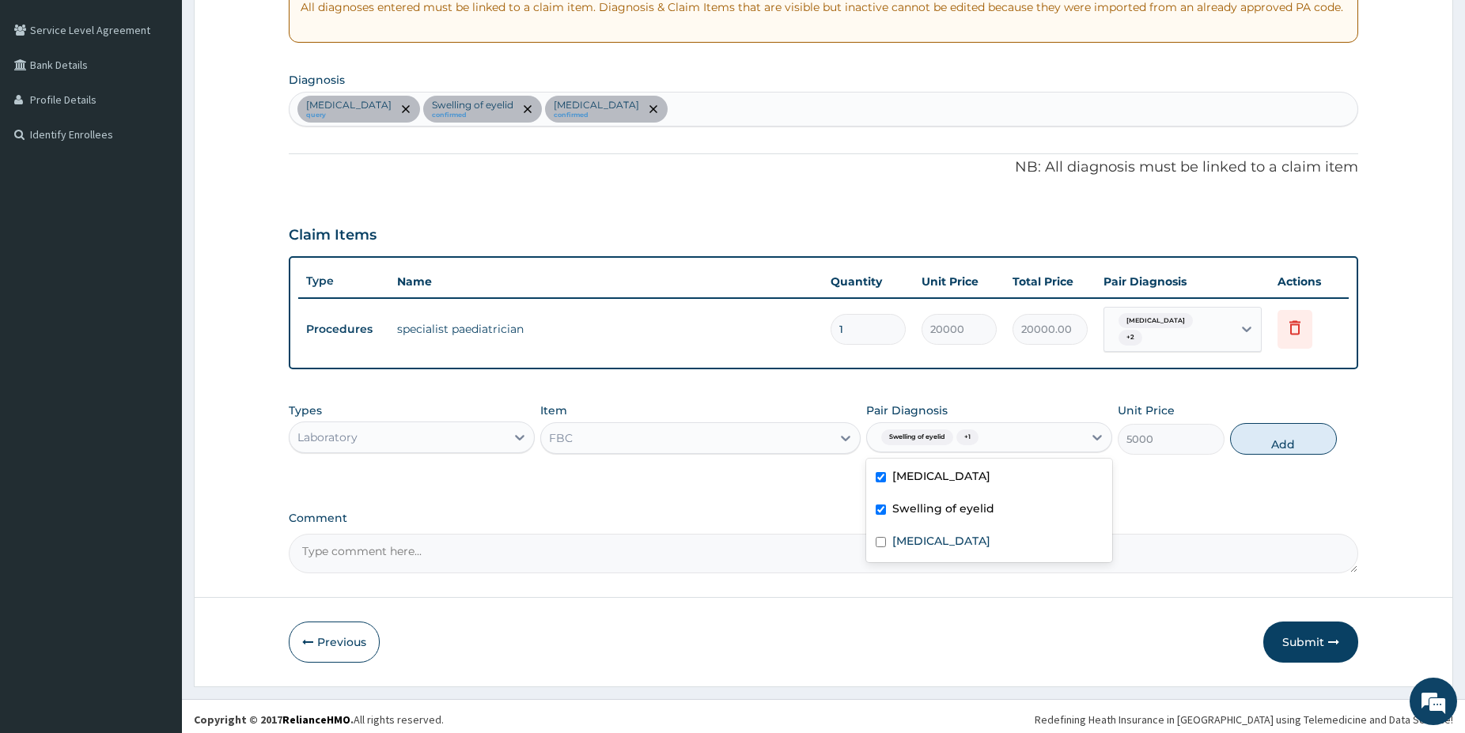
checkbox input "true"
drag, startPoint x: 1284, startPoint y: 445, endPoint x: 1141, endPoint y: 437, distance: 143.4
click at [1279, 441] on button "Add" at bounding box center [1283, 439] width 107 height 32
type input "0"
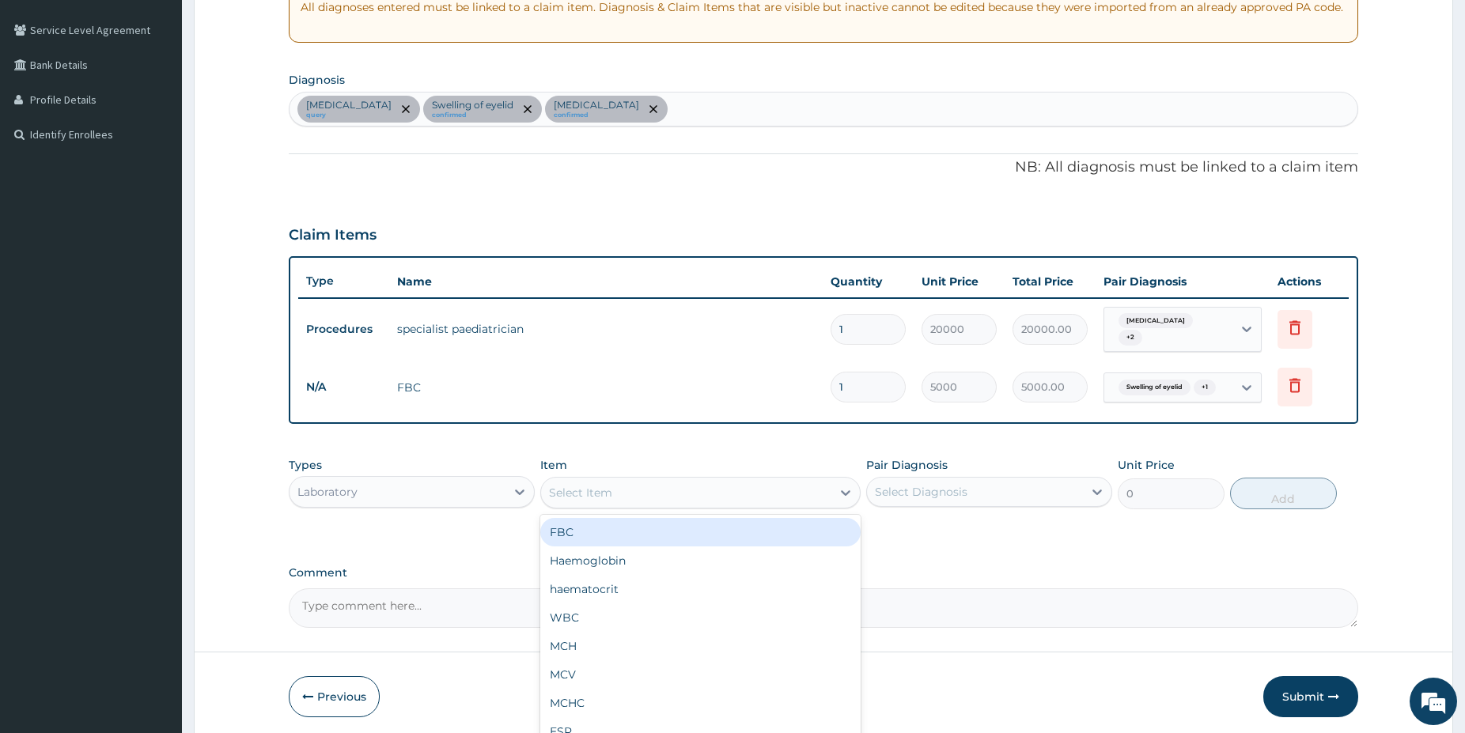
click at [748, 491] on div "Select Item" at bounding box center [686, 492] width 290 height 25
type input "mal"
click at [686, 528] on div "[MEDICAL_DATA] [MEDICAL_DATA]" at bounding box center [700, 532] width 320 height 28
type input "1500"
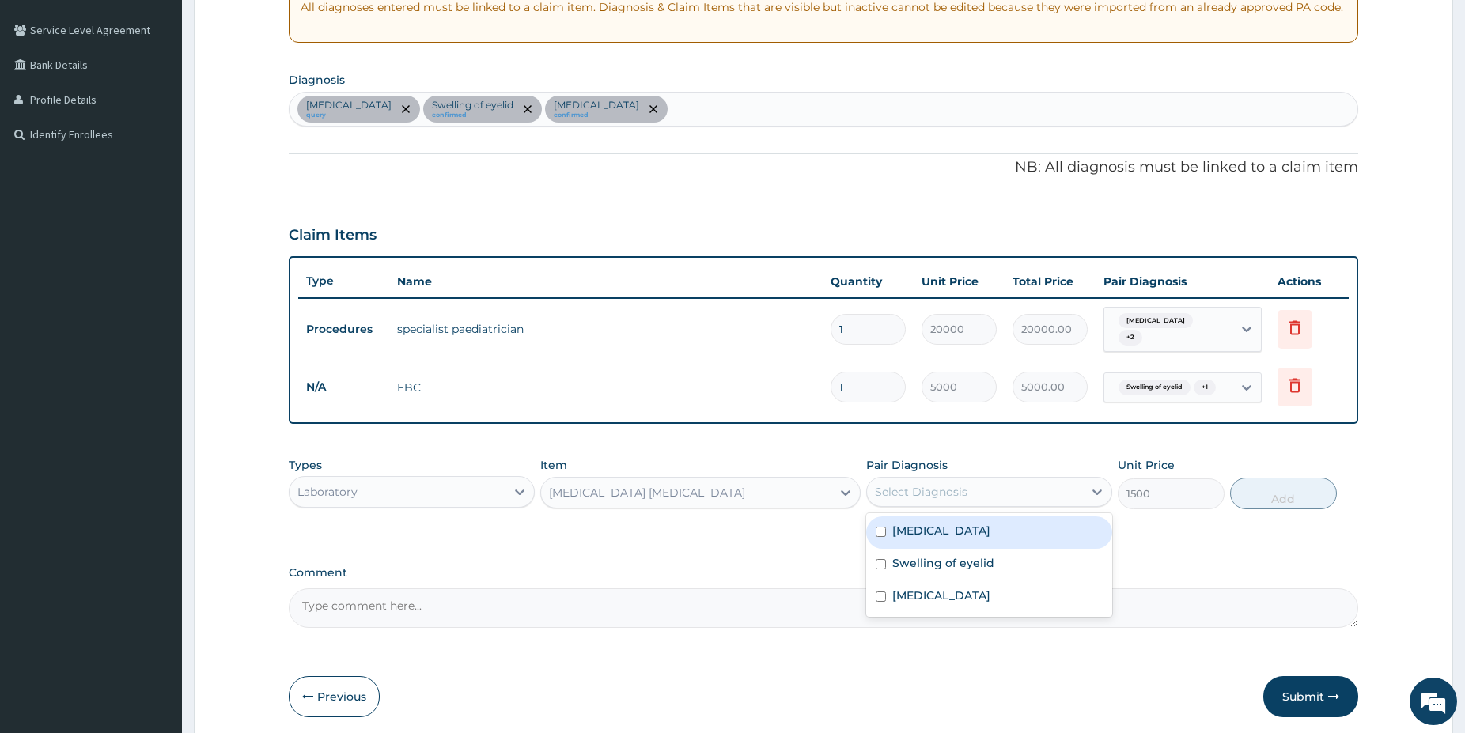
click at [965, 488] on div "Select Diagnosis" at bounding box center [921, 492] width 93 height 16
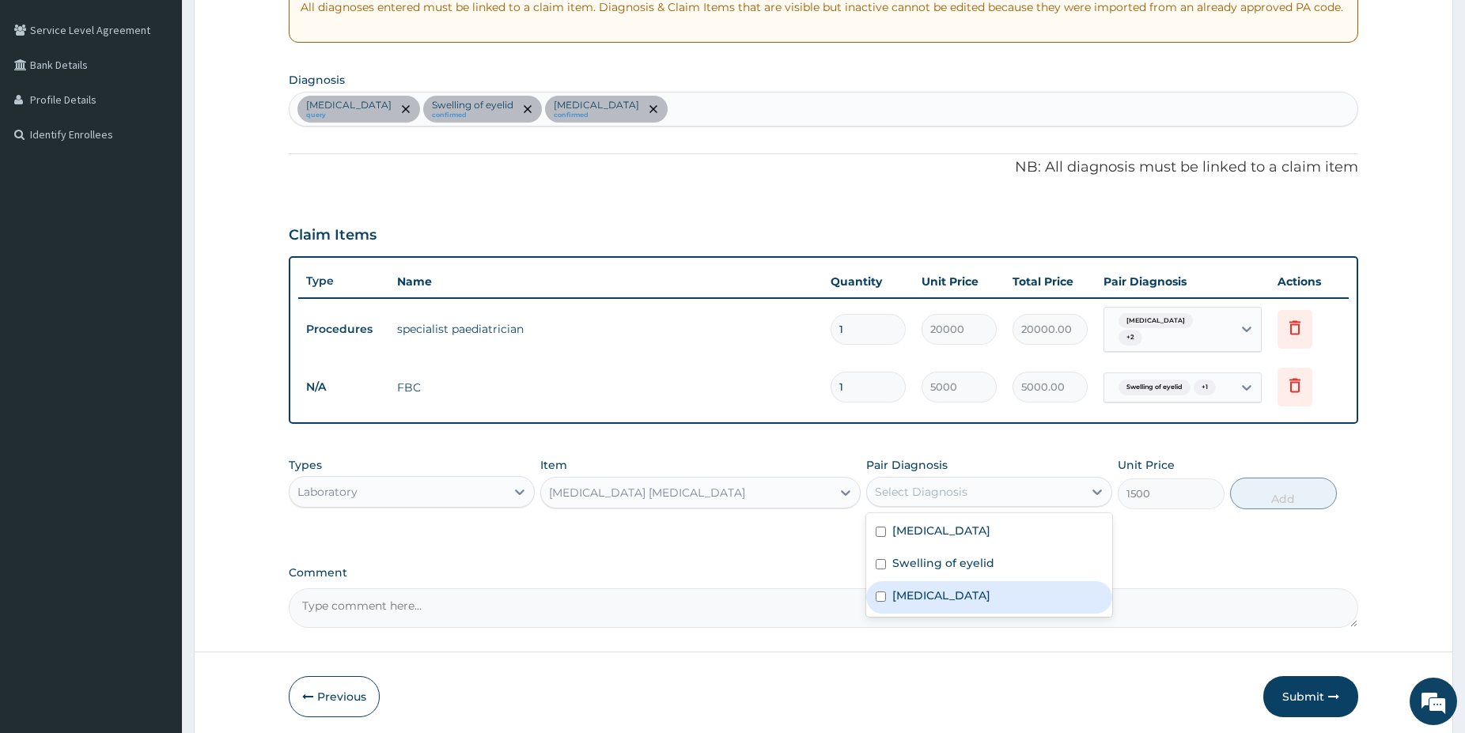
click at [936, 595] on div "[MEDICAL_DATA]" at bounding box center [989, 597] width 246 height 32
checkbox input "true"
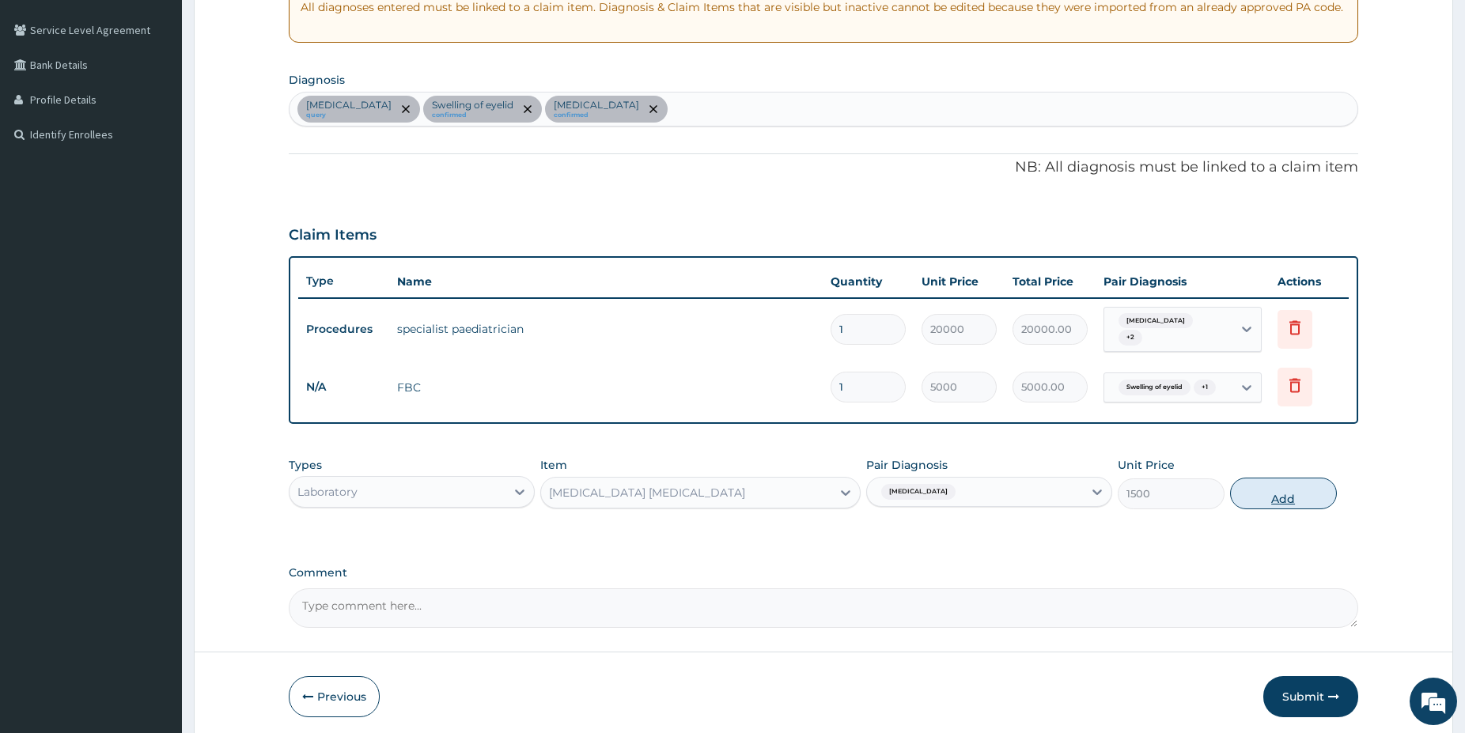
click at [1278, 481] on button "Add" at bounding box center [1283, 494] width 107 height 32
type input "0"
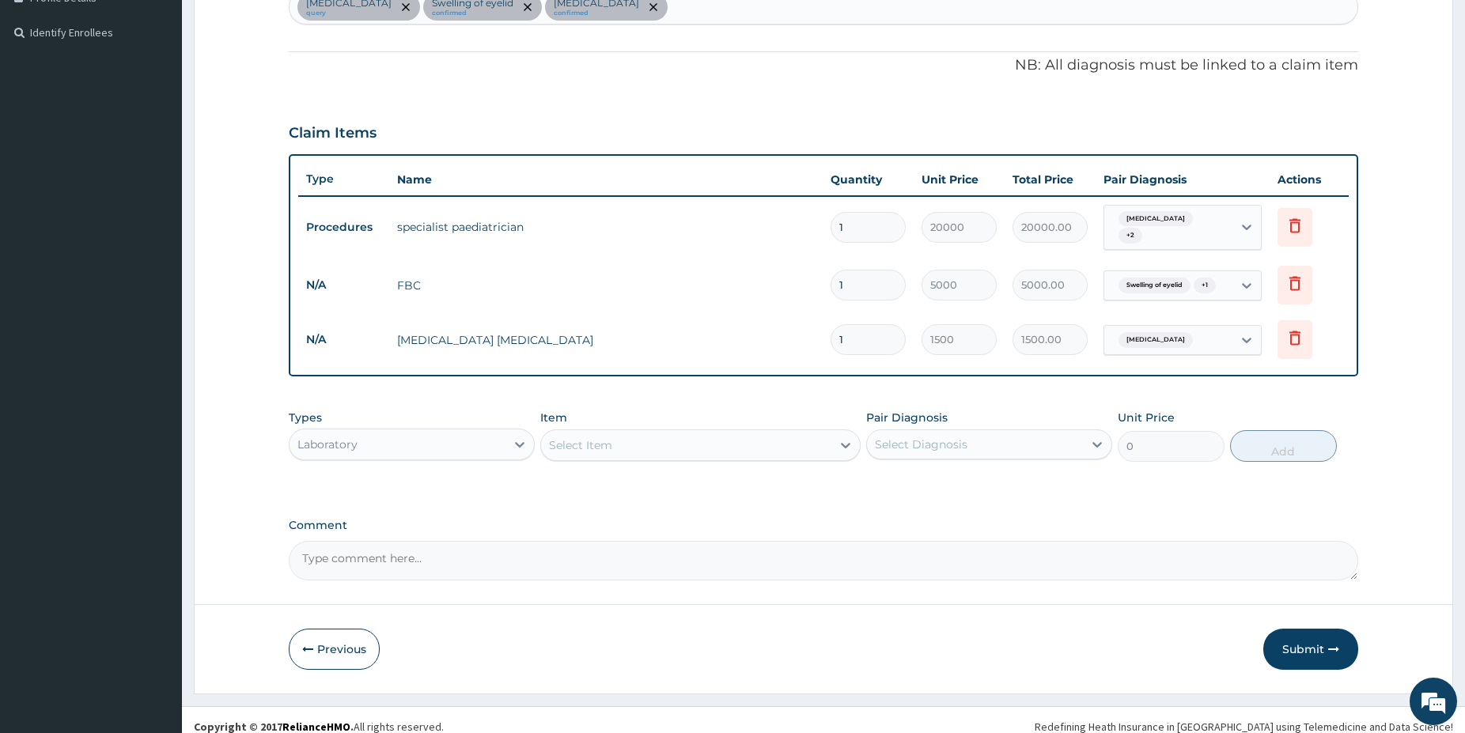
scroll to position [426, 0]
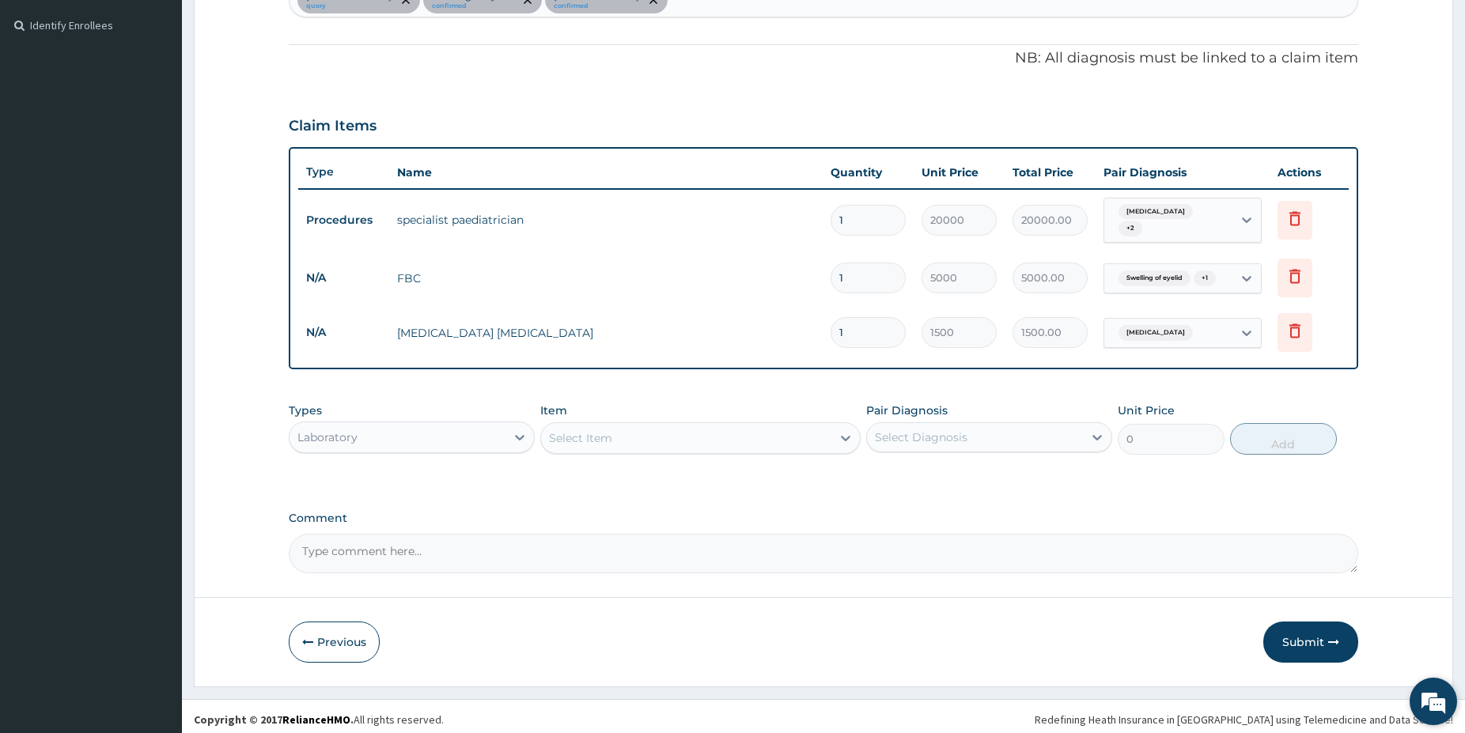
drag, startPoint x: 1471, startPoint y: 723, endPoint x: 1455, endPoint y: 719, distance: 17.1
click at [479, 430] on div "Laboratory" at bounding box center [398, 437] width 216 height 25
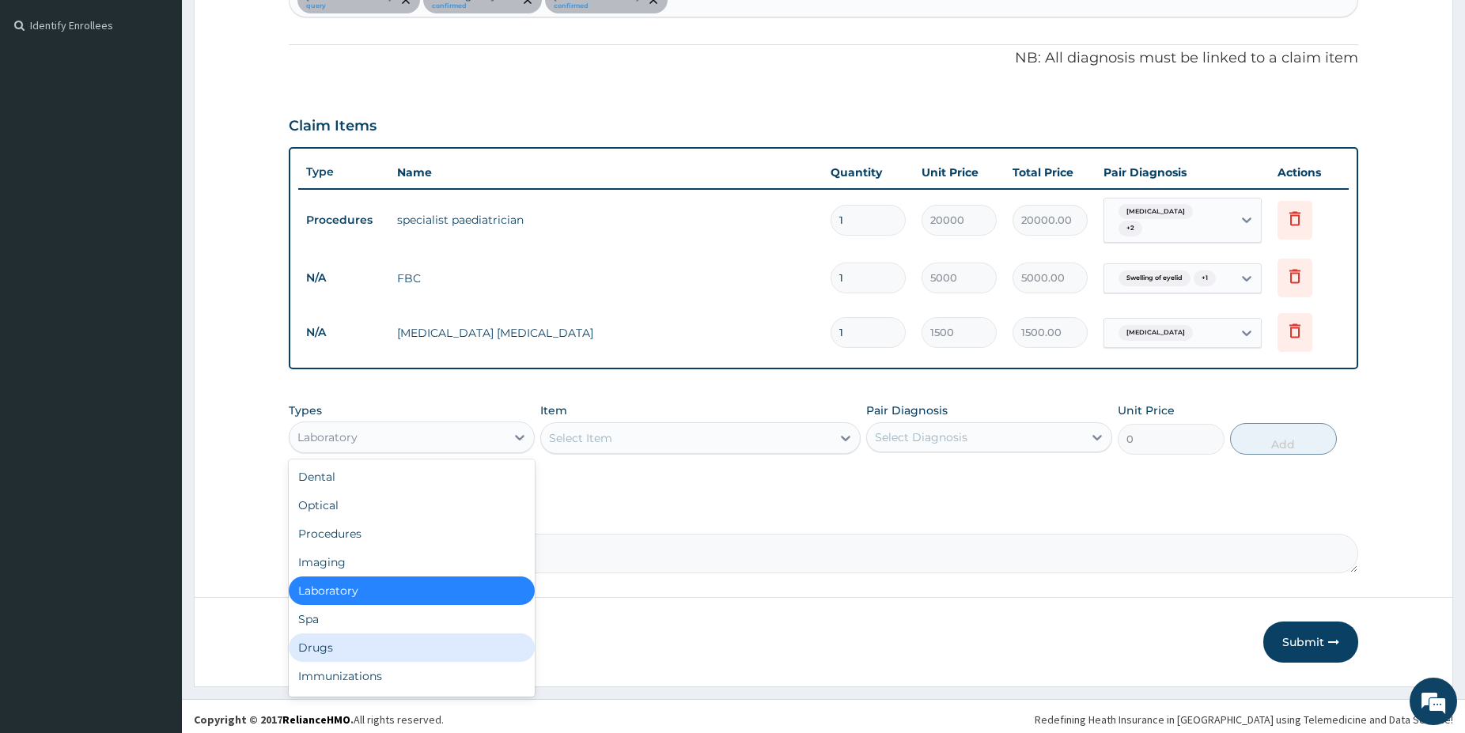
click at [338, 646] on div "Drugs" at bounding box center [412, 648] width 246 height 28
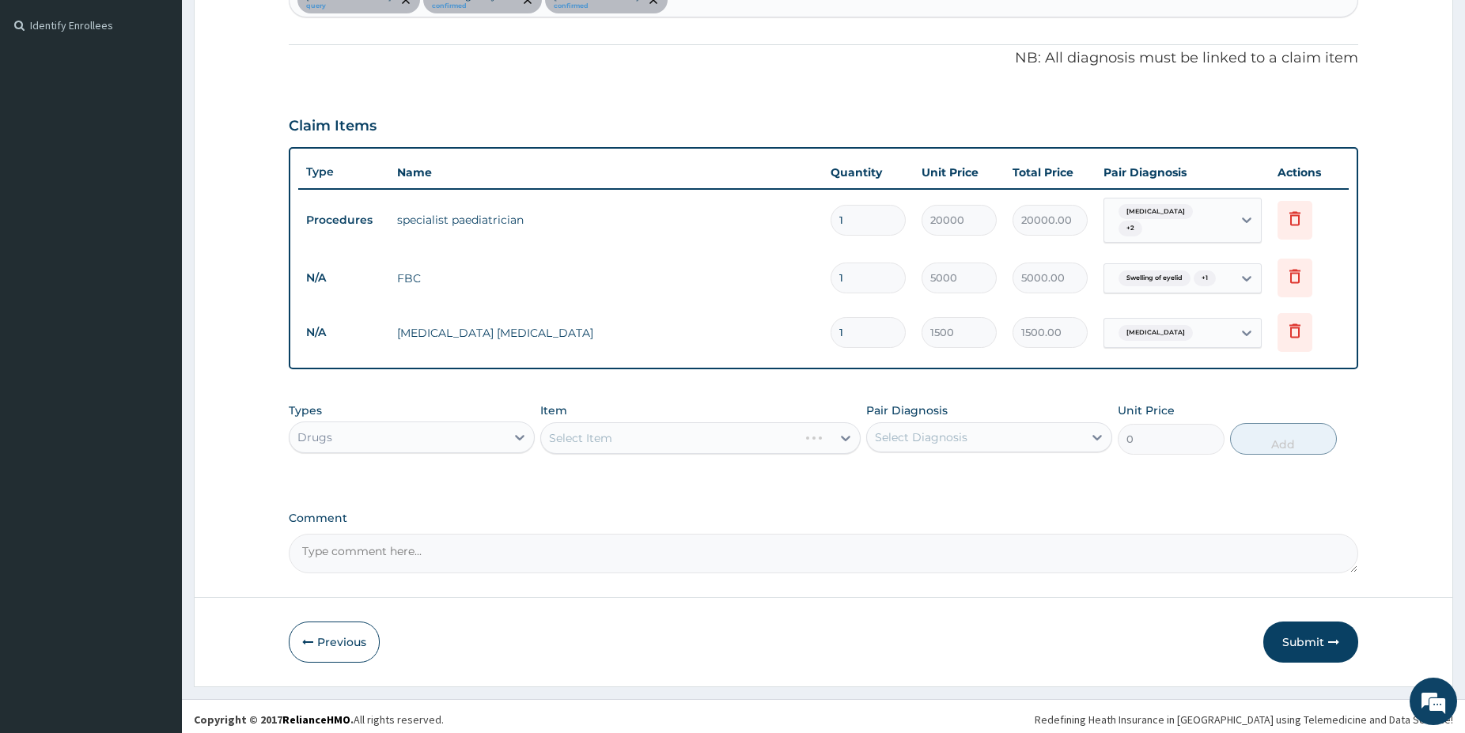
click at [673, 441] on div "Select Item" at bounding box center [700, 438] width 320 height 32
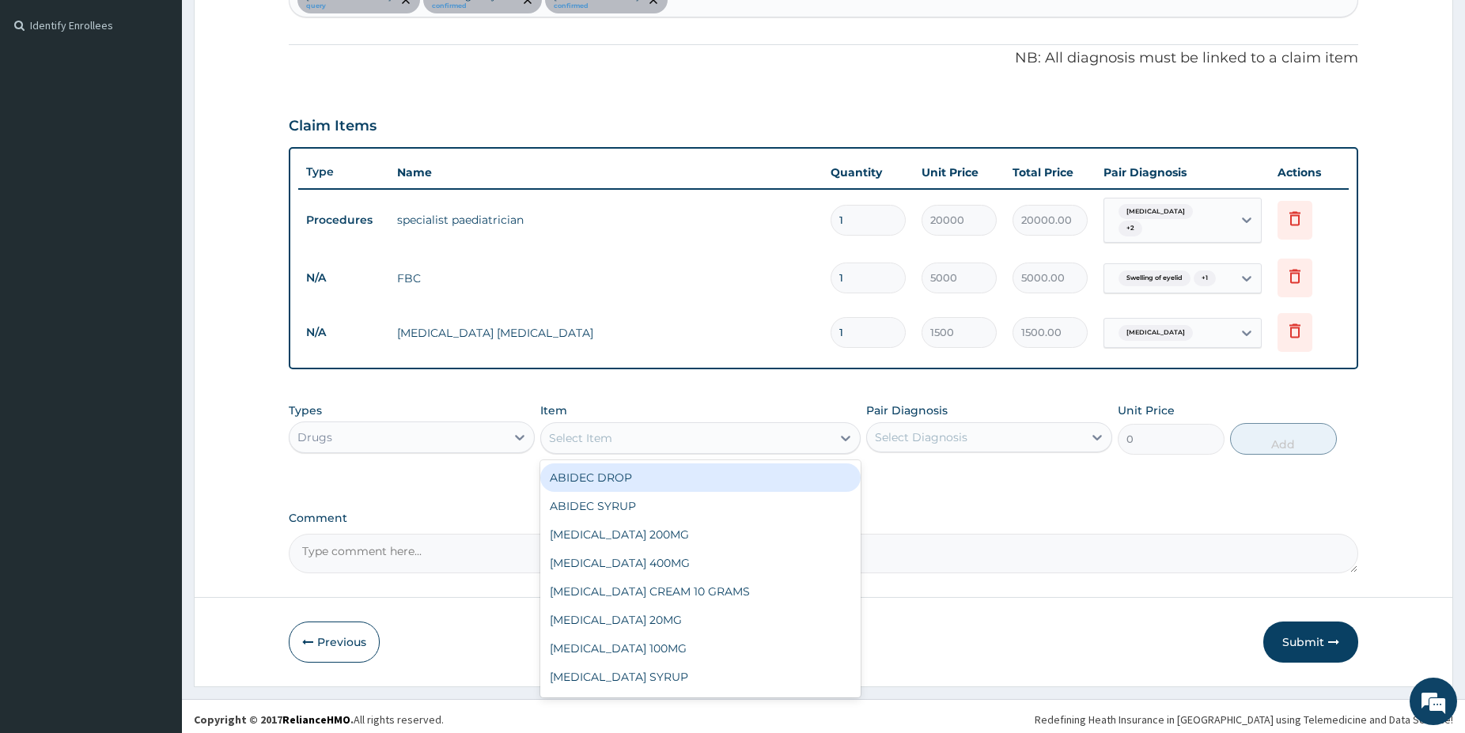
click at [684, 438] on div "Select Item" at bounding box center [686, 438] width 290 height 25
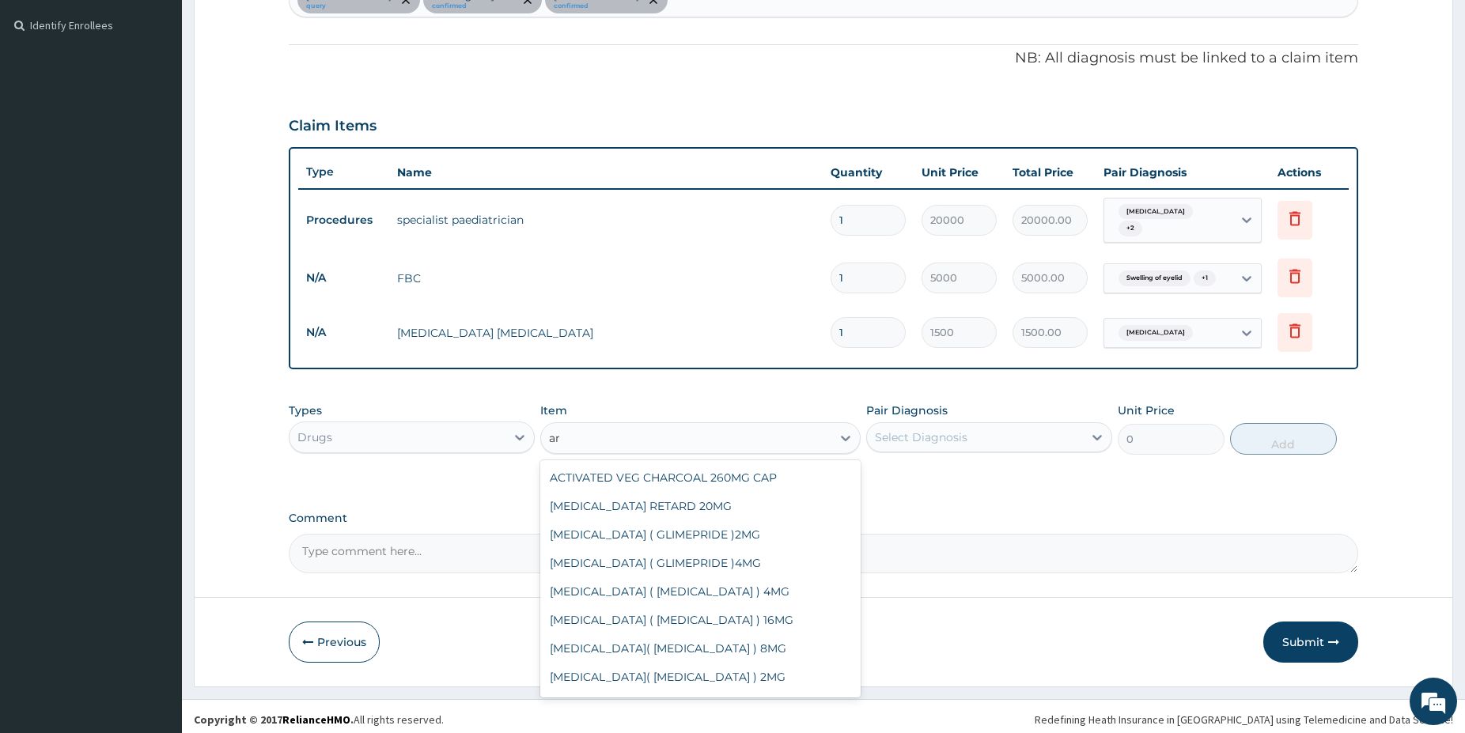
type input "a"
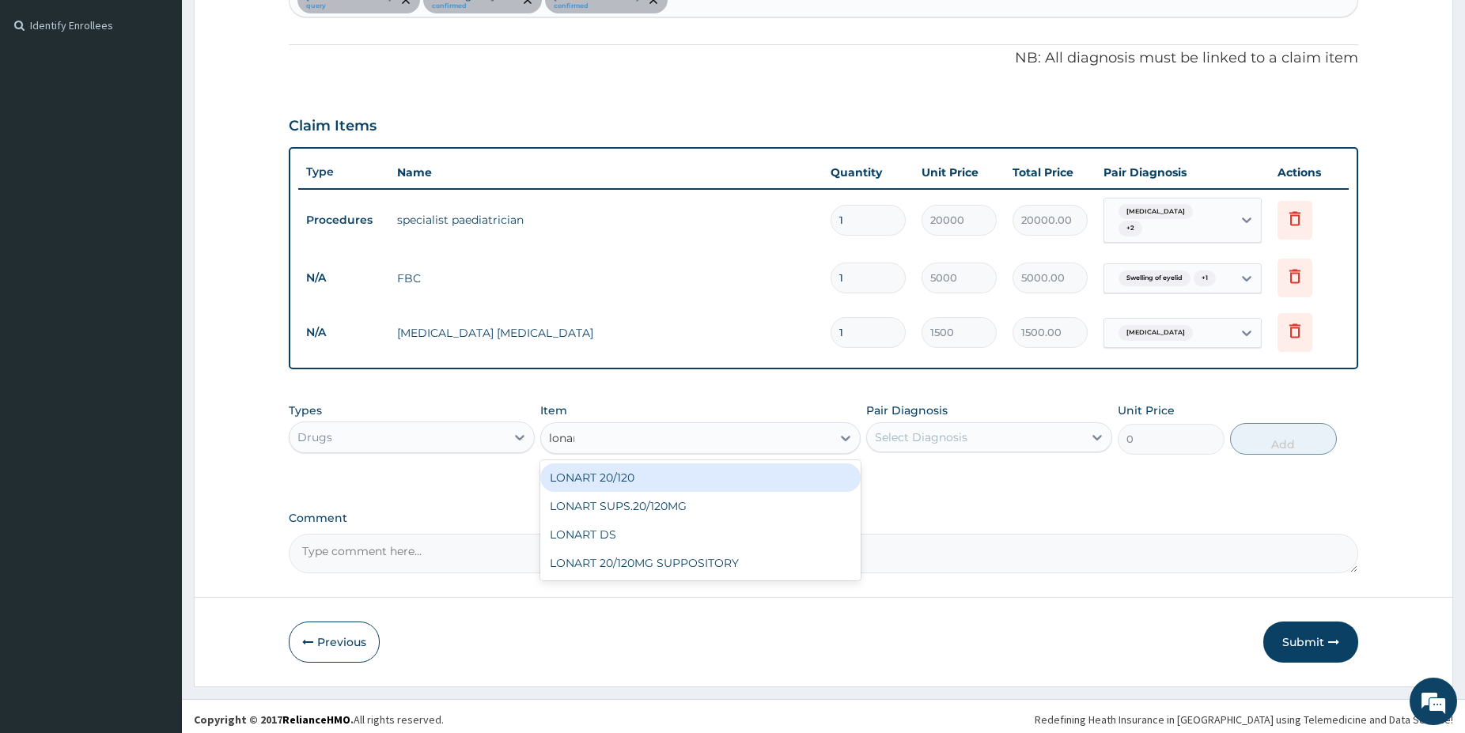
type input "lonart"
click at [704, 469] on div "LONART 20/120" at bounding box center [700, 478] width 320 height 28
type input "150"
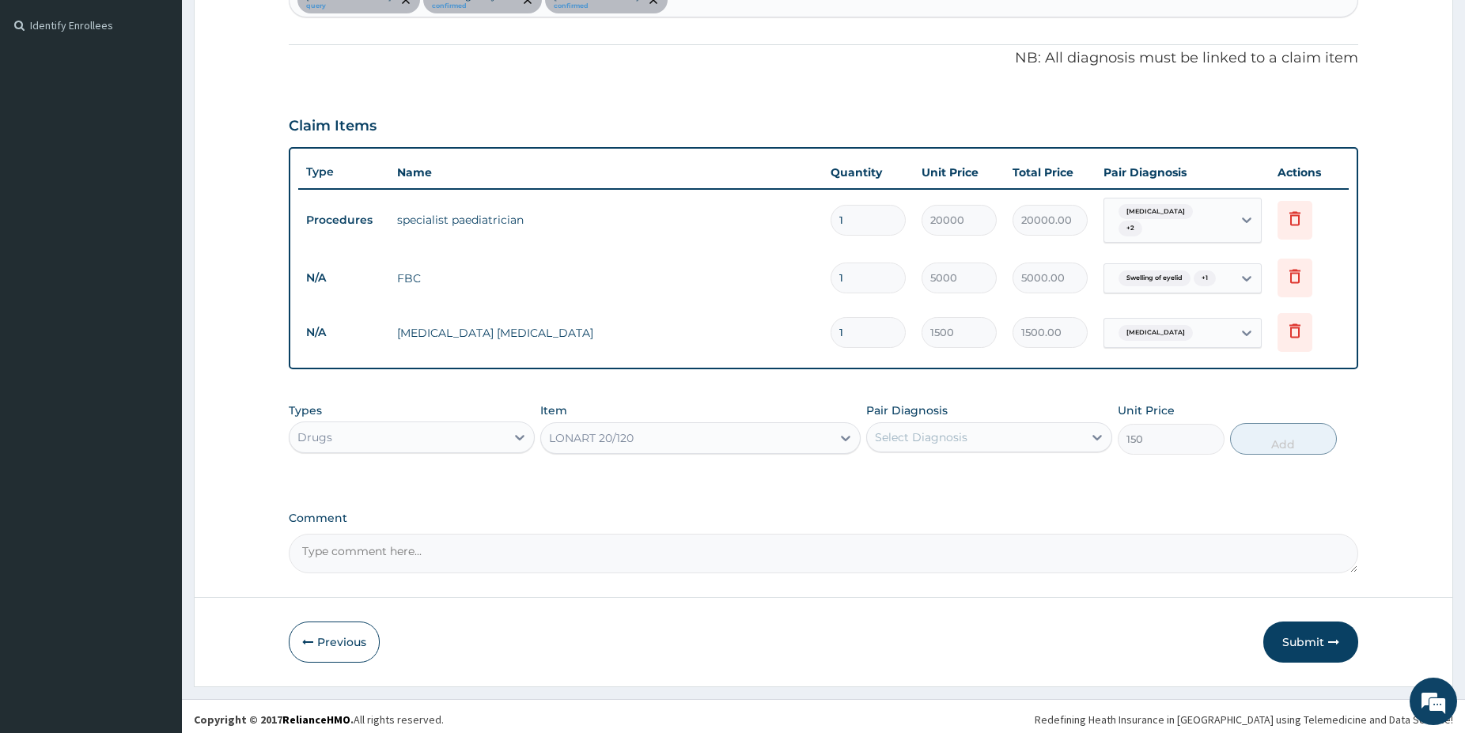
click at [1044, 431] on div "Select Diagnosis" at bounding box center [975, 437] width 216 height 25
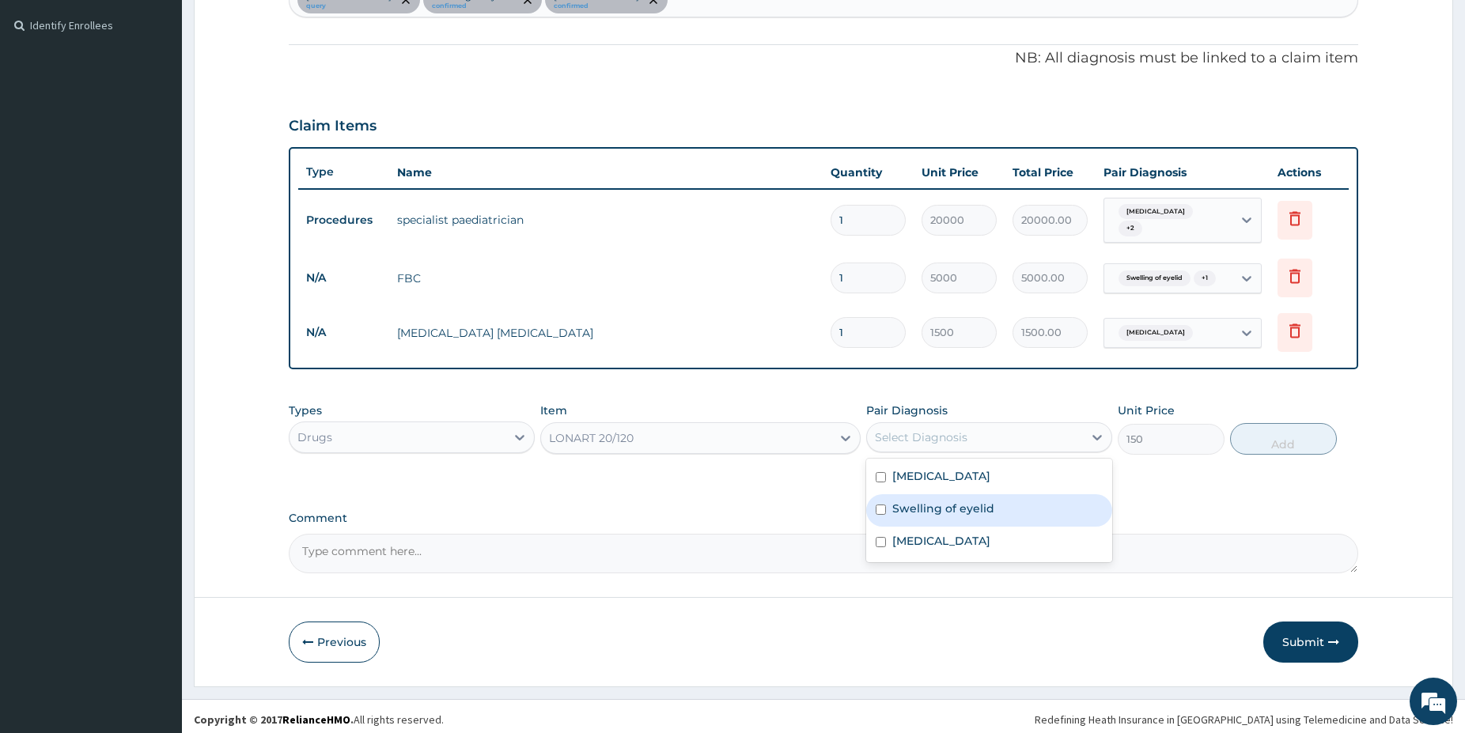
click at [969, 528] on div "[MEDICAL_DATA]" at bounding box center [989, 543] width 246 height 32
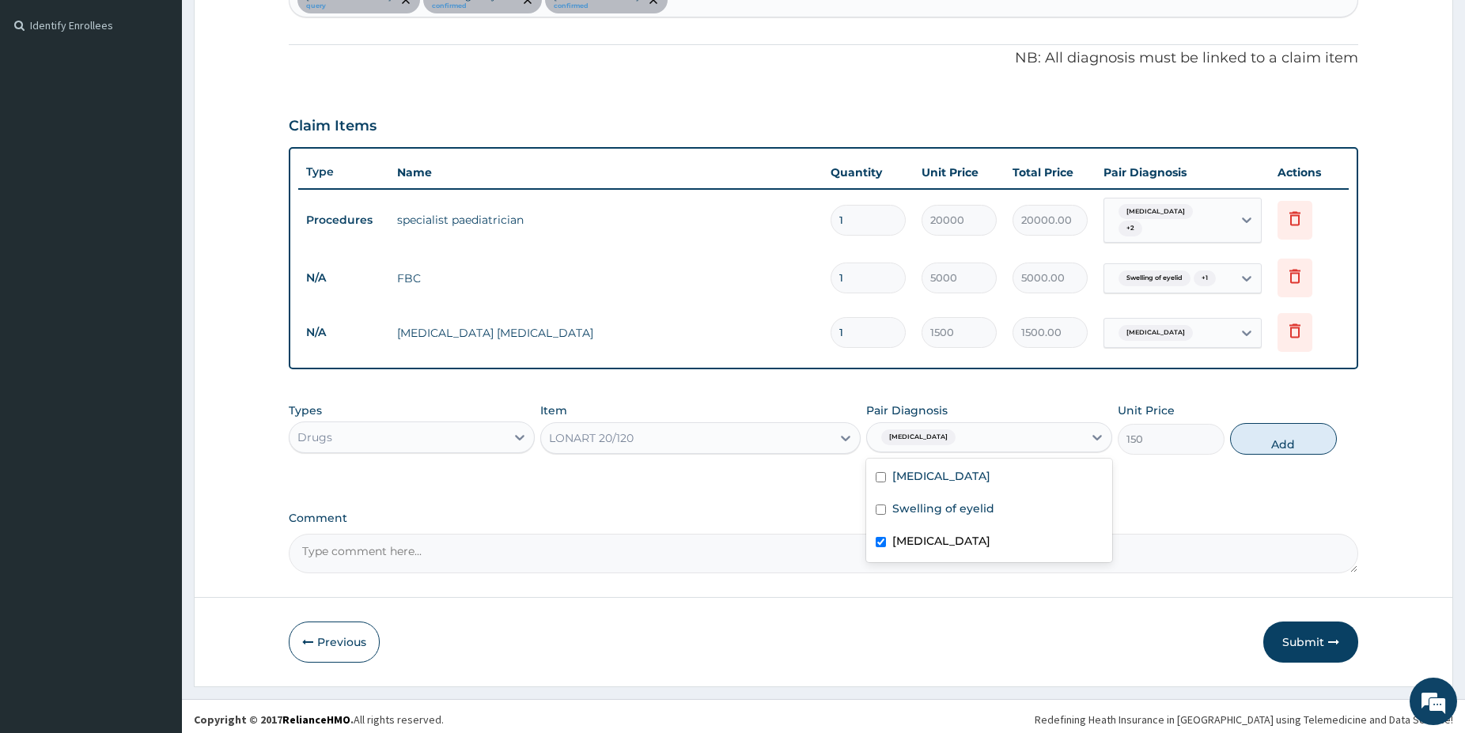
checkbox input "true"
click at [1245, 433] on button "Add" at bounding box center [1283, 439] width 107 height 32
type input "0"
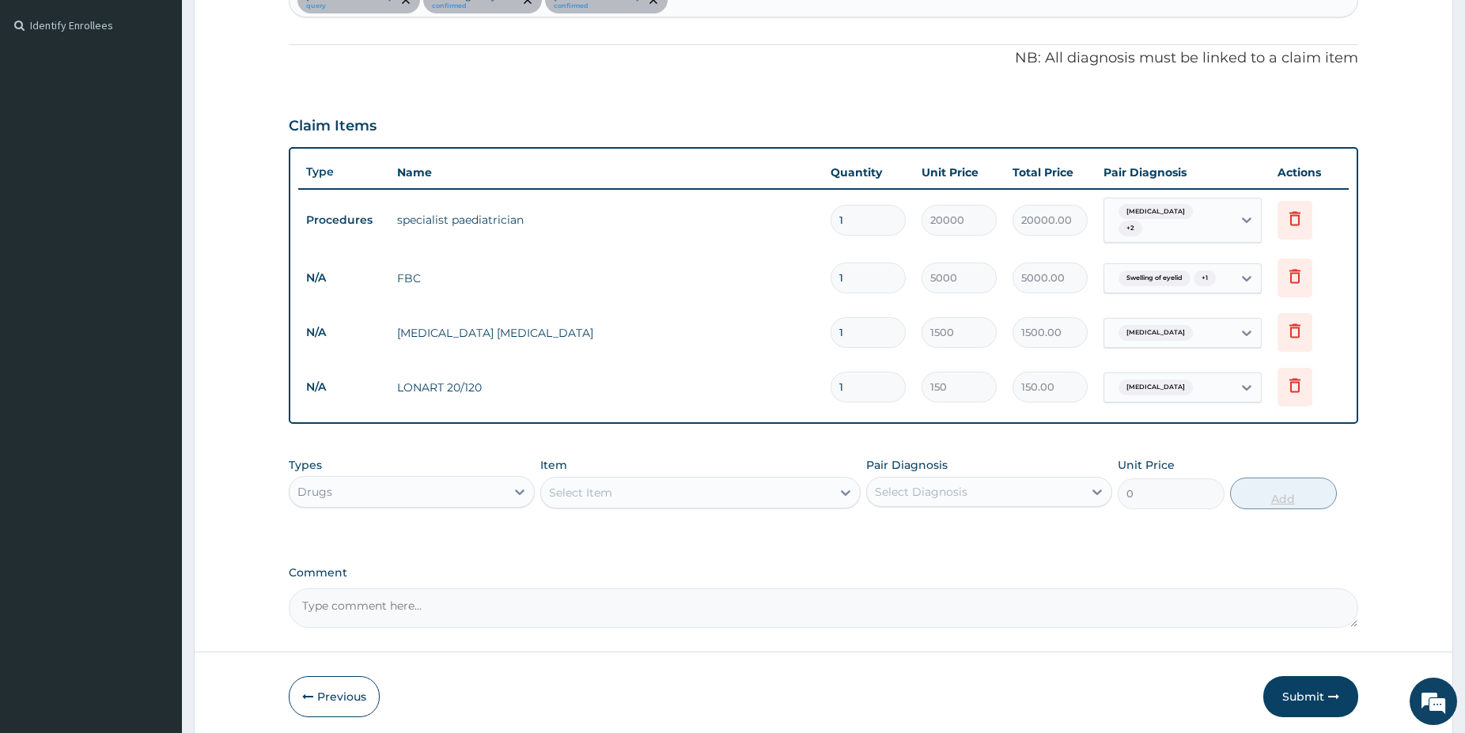
type input "12"
type input "1800.00"
type input "12"
click at [636, 464] on div "Item Select Item" at bounding box center [700, 483] width 320 height 52
click at [649, 480] on div "Select Item" at bounding box center [686, 492] width 290 height 25
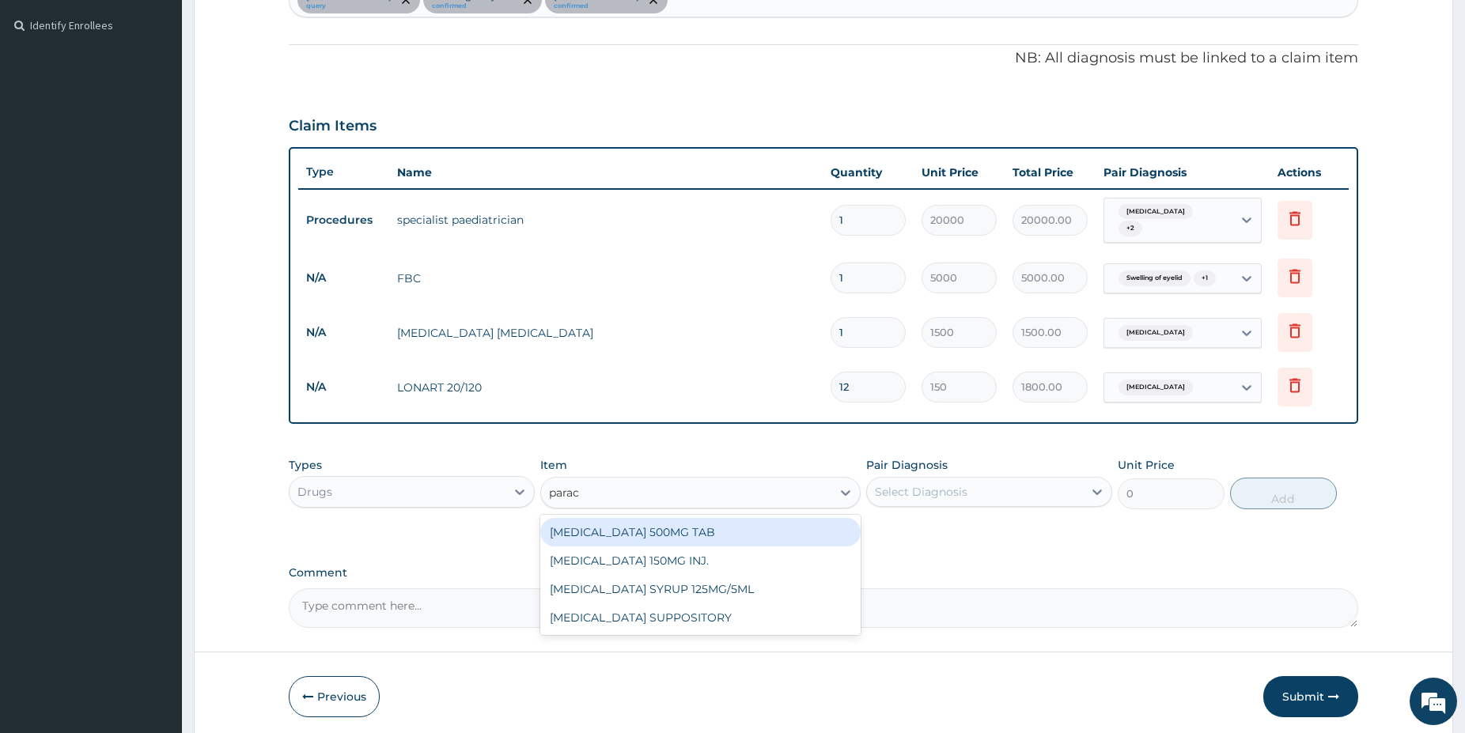
type input "parace"
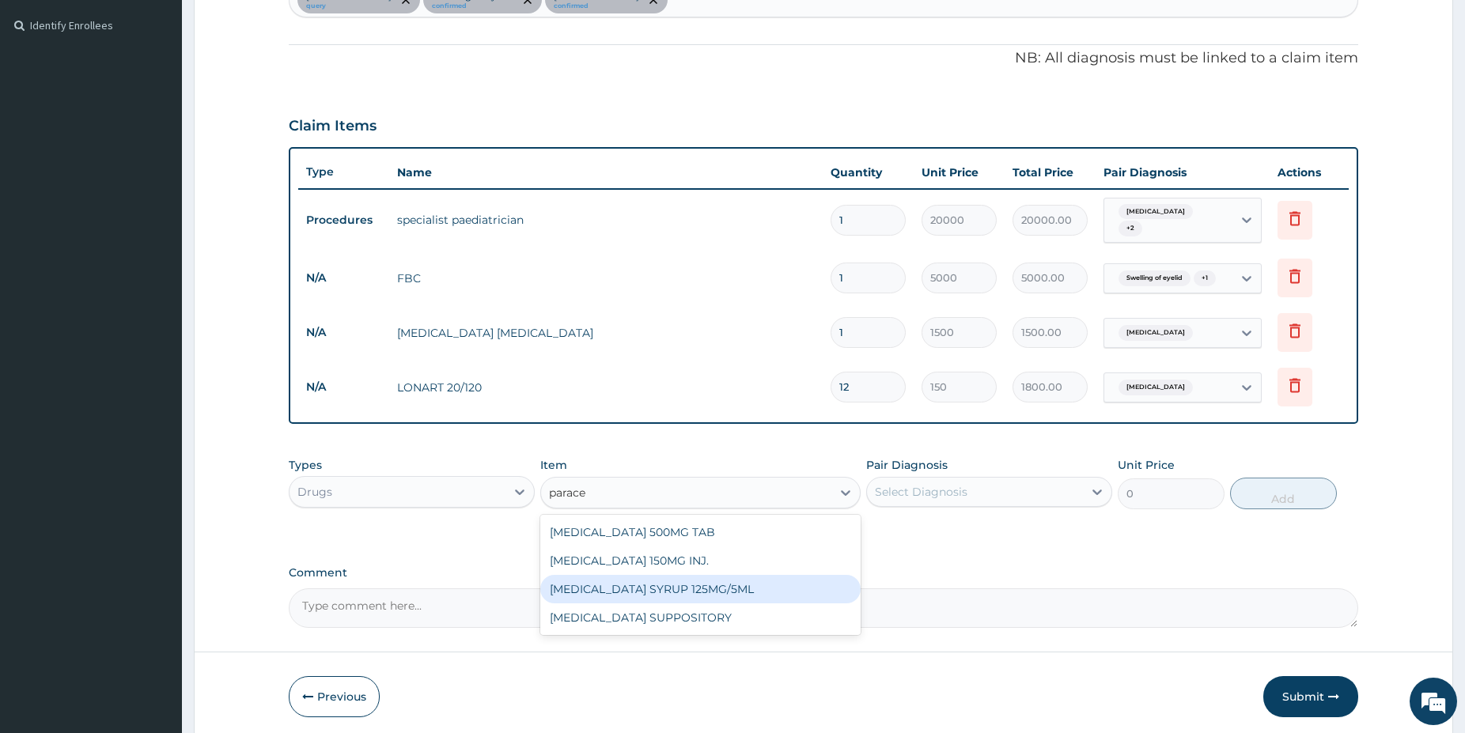
click at [775, 592] on div "[MEDICAL_DATA] SYRUP 125MG/5ML" at bounding box center [700, 589] width 320 height 28
type input "1100"
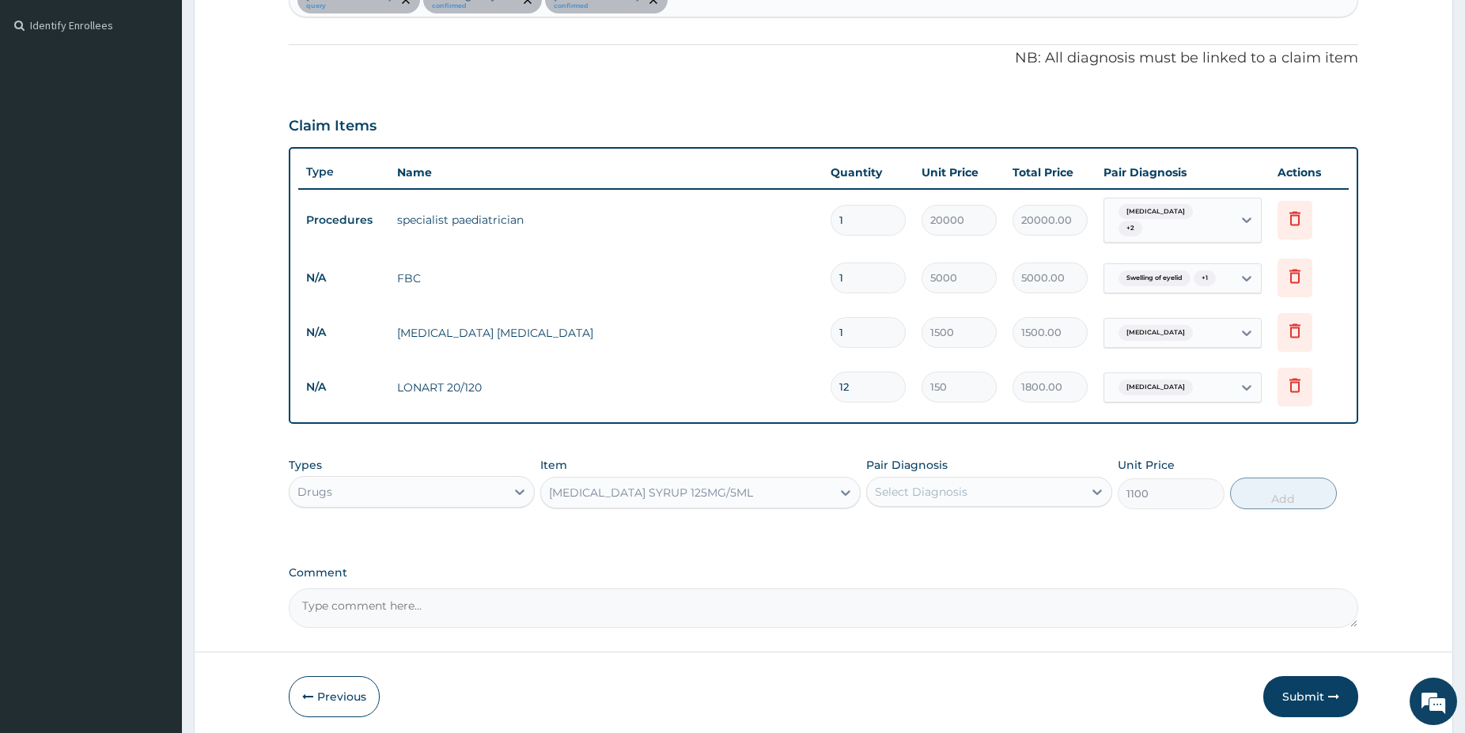
click at [917, 487] on div "Select Diagnosis" at bounding box center [921, 492] width 93 height 16
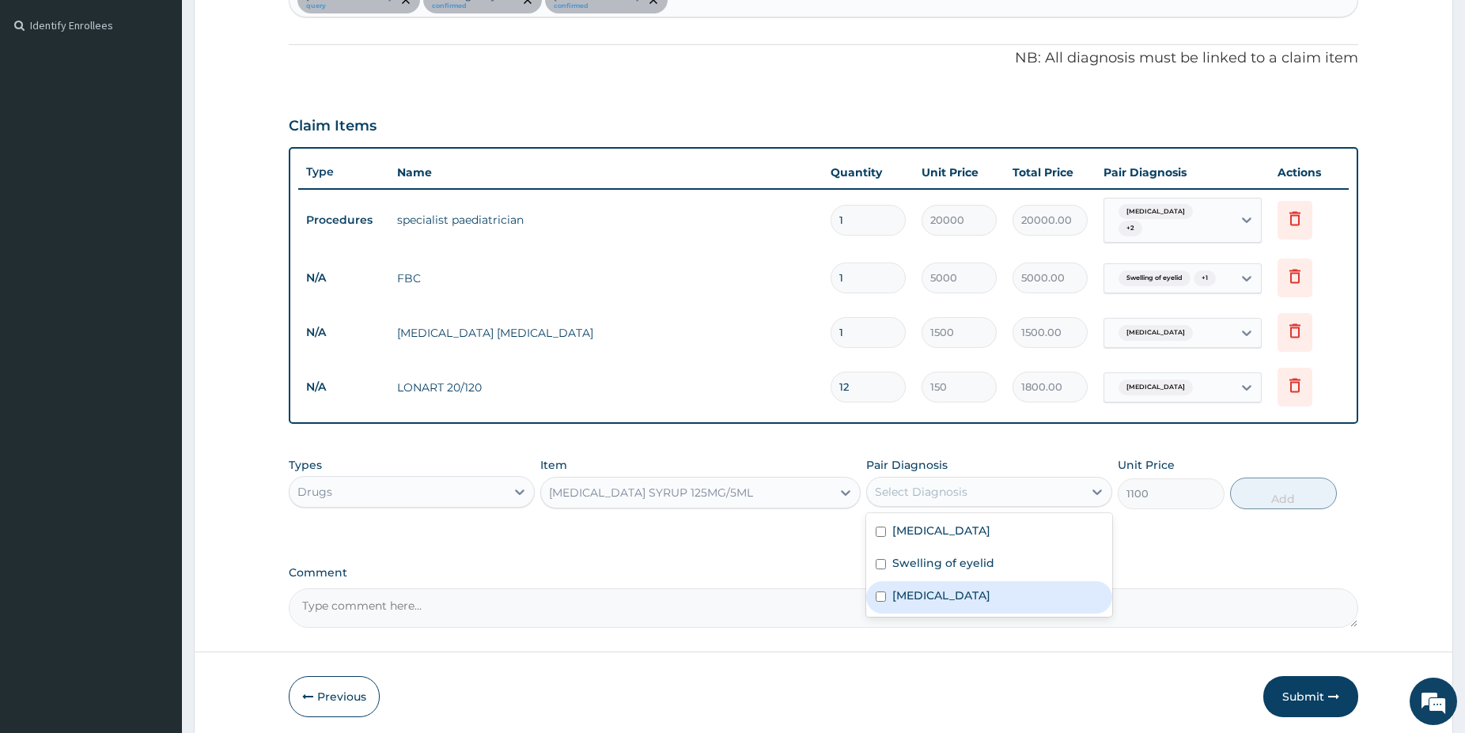
click at [976, 592] on div "[MEDICAL_DATA]" at bounding box center [989, 597] width 246 height 32
checkbox input "true"
click at [1272, 490] on button "Add" at bounding box center [1283, 494] width 107 height 32
type input "0"
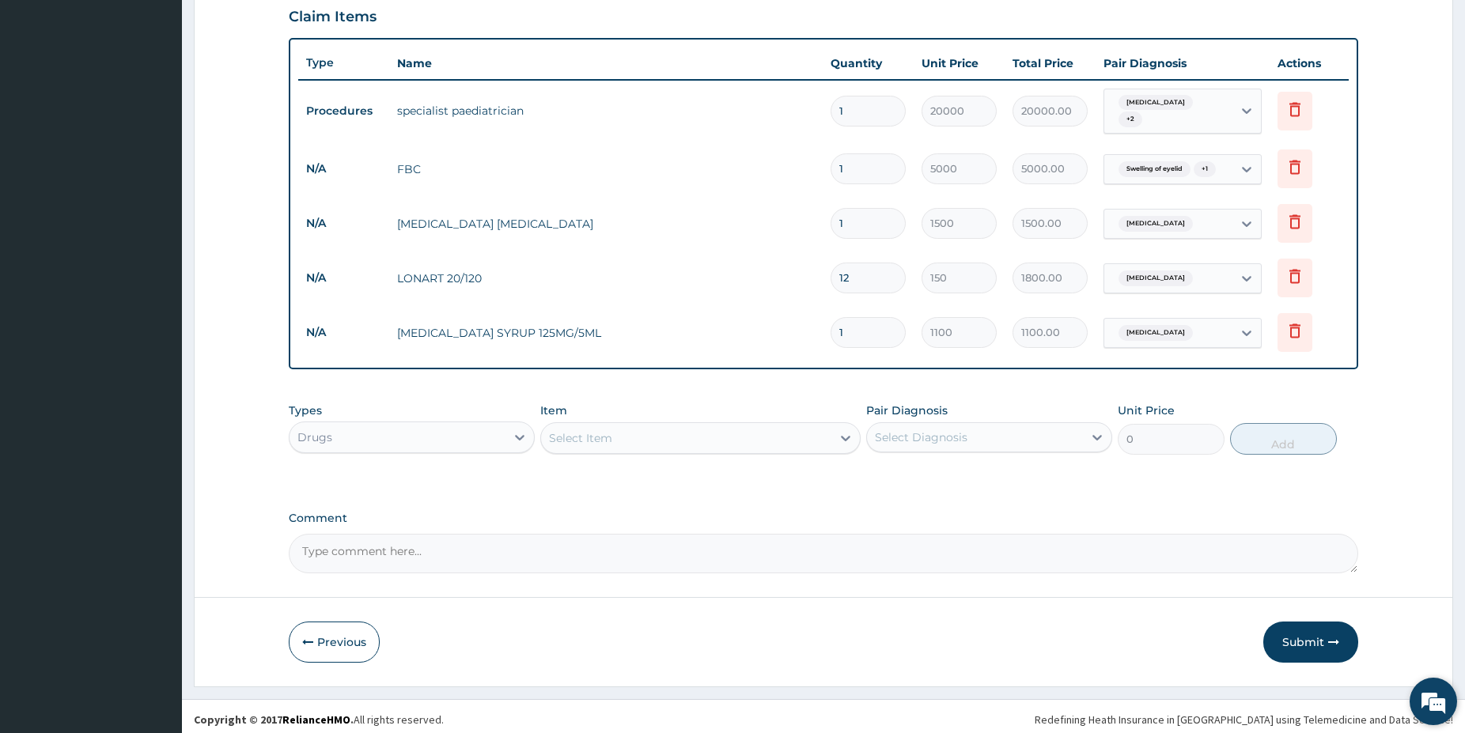
drag, startPoint x: 1476, startPoint y: 725, endPoint x: 1452, endPoint y: 714, distance: 25.9
click at [1322, 642] on button "Submit" at bounding box center [1310, 642] width 95 height 41
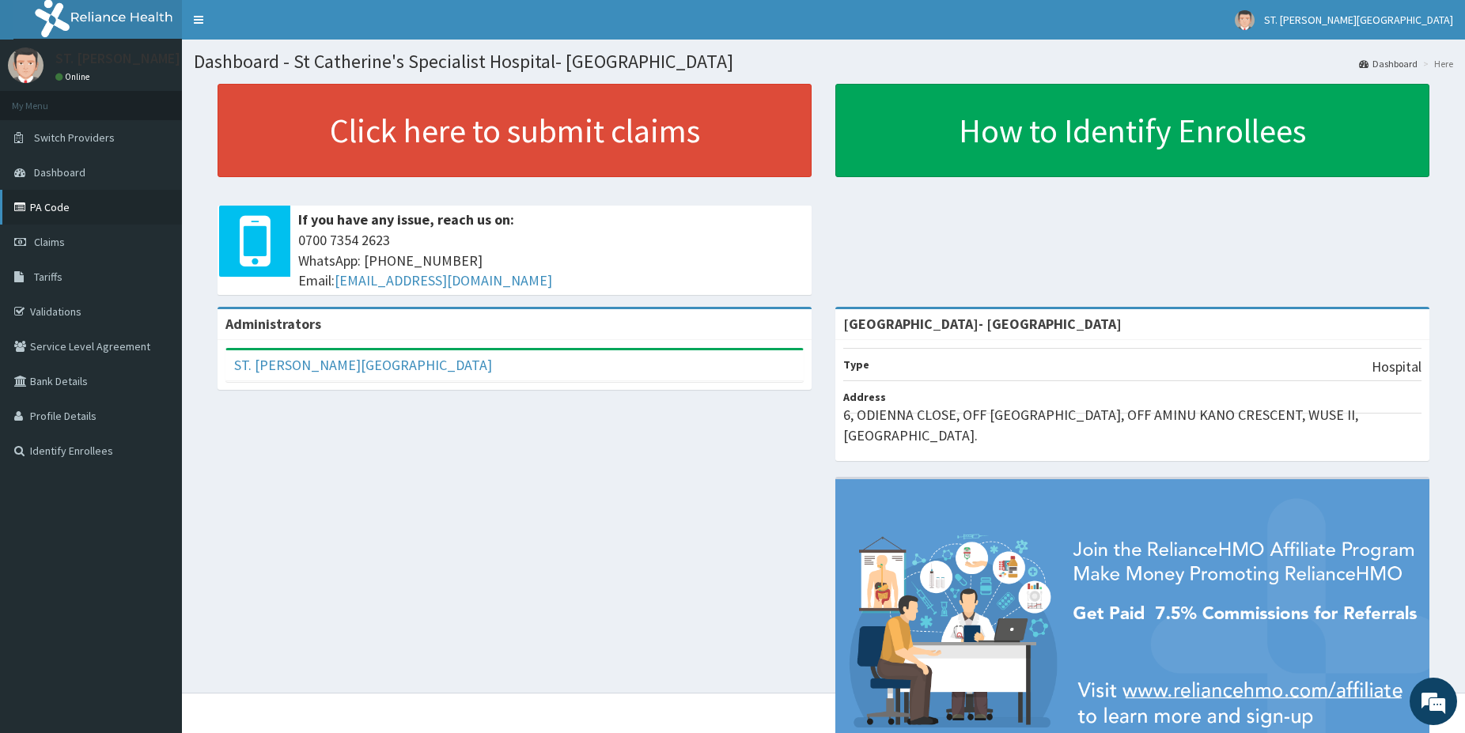
click at [74, 206] on link "PA Code" at bounding box center [91, 207] width 182 height 35
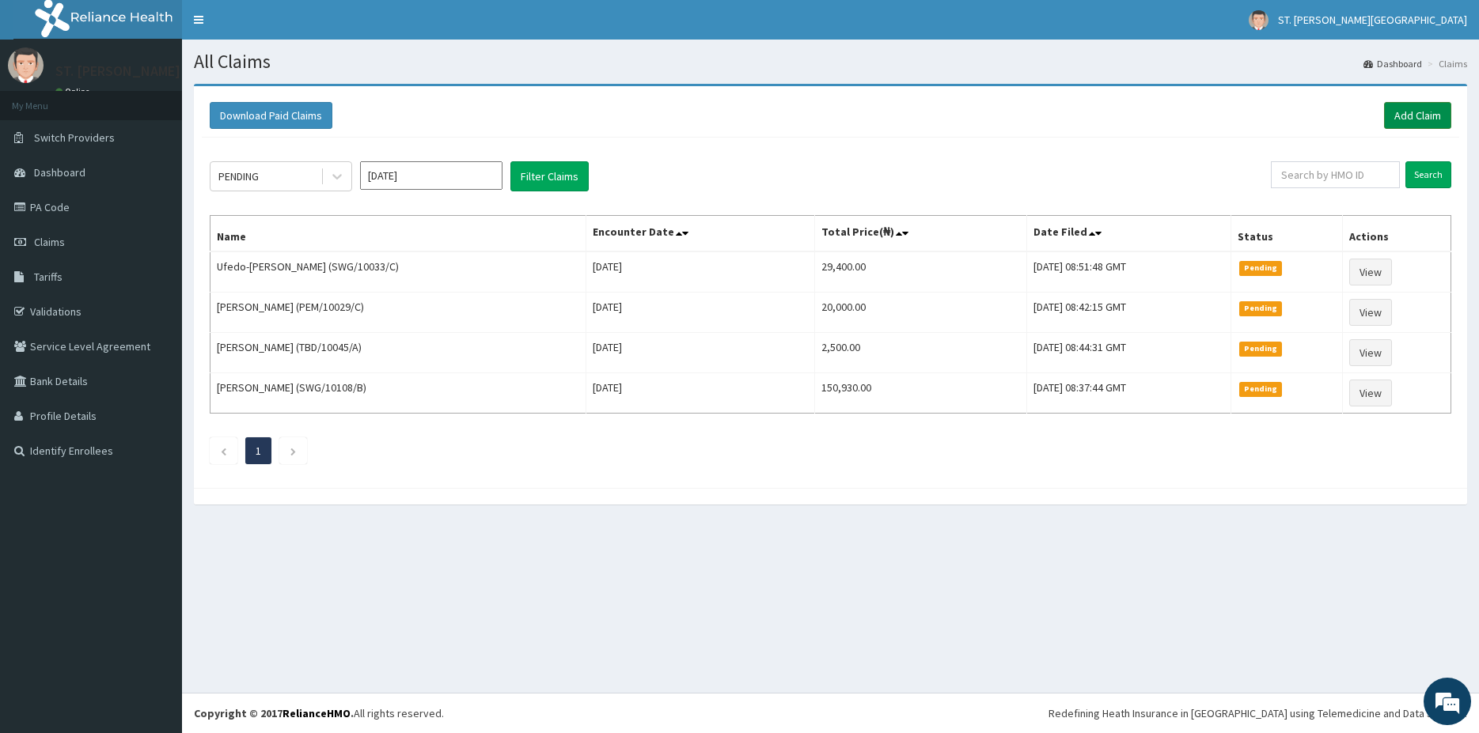
click at [1404, 121] on link "Add Claim" at bounding box center [1417, 115] width 67 height 27
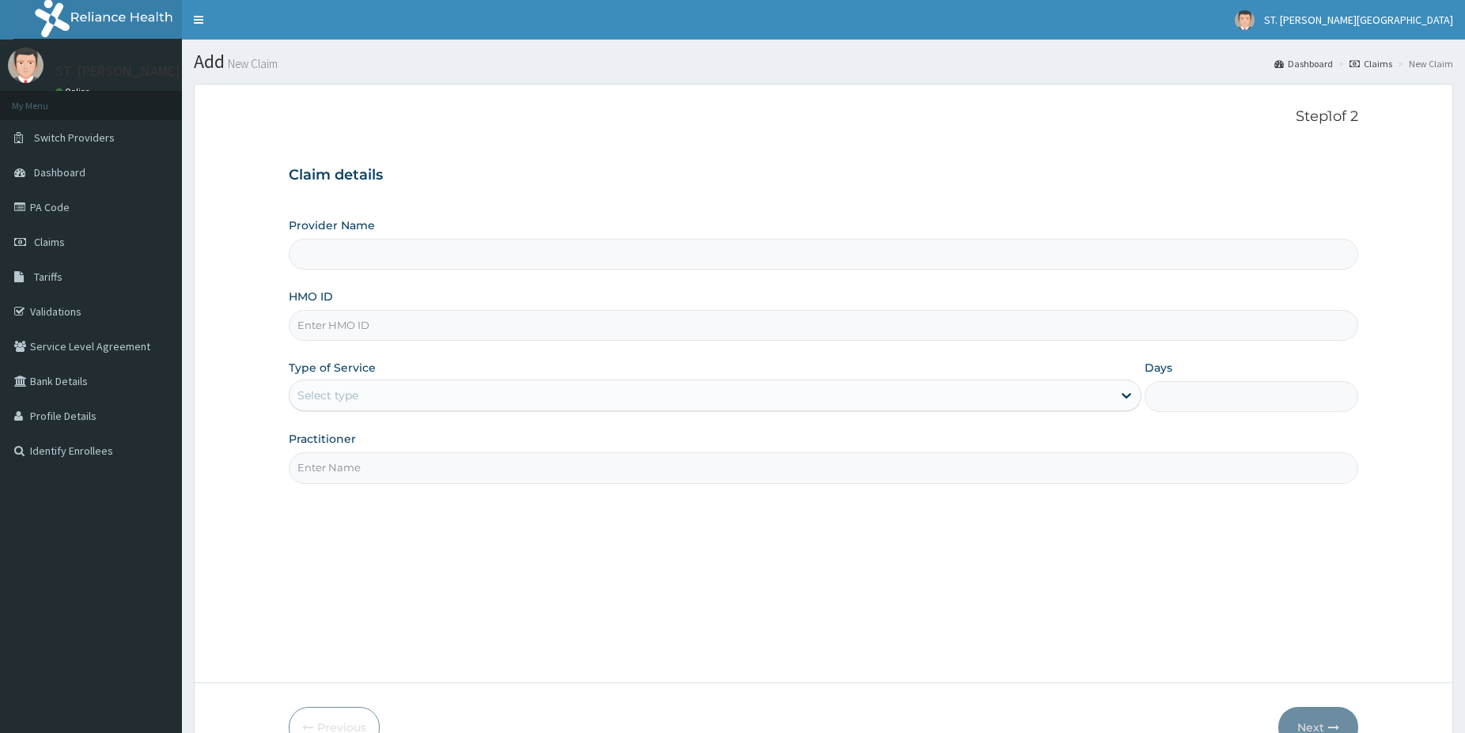
type input "[GEOGRAPHIC_DATA]- [GEOGRAPHIC_DATA]"
click at [392, 326] on input "HMO ID" at bounding box center [824, 325] width 1070 height 31
paste input "SWG/10033/D"
type input "SWG/10033/D"
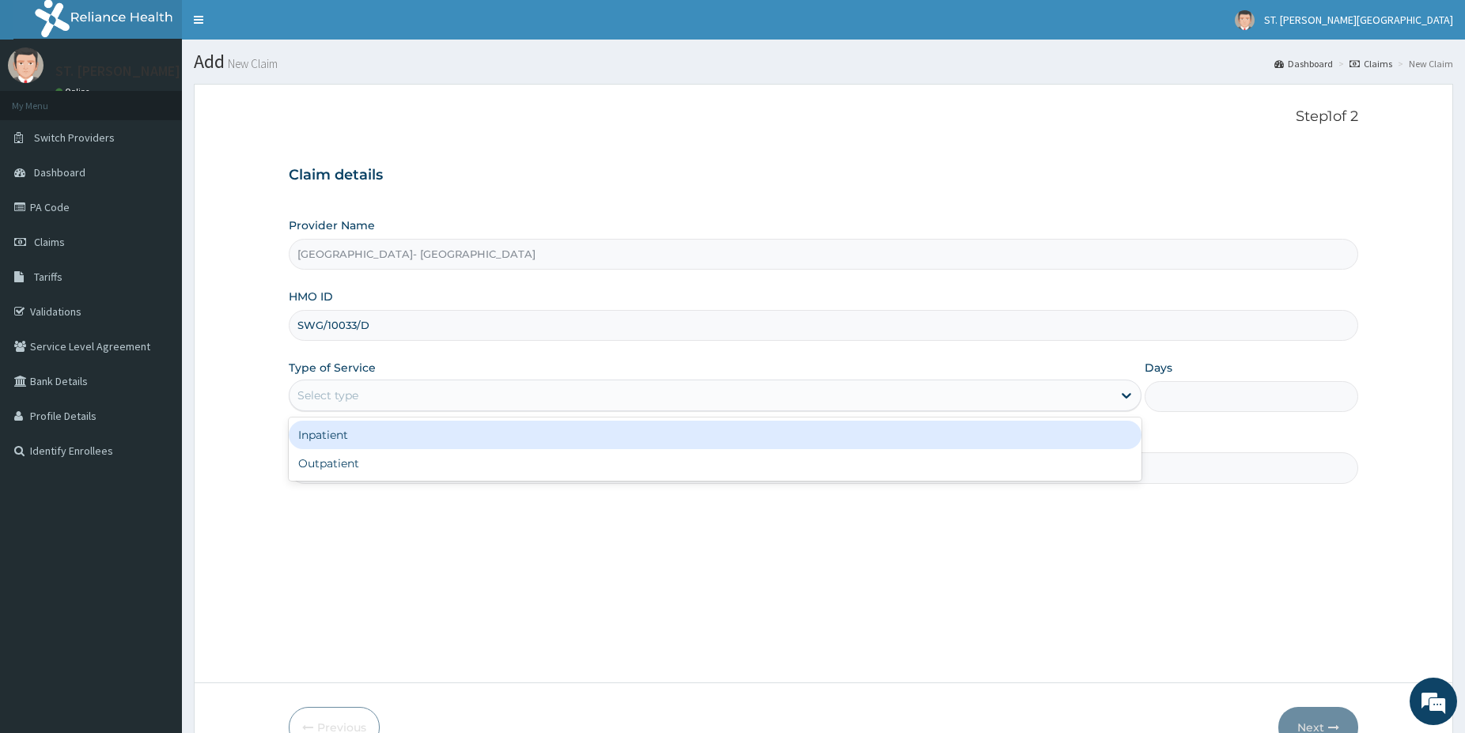
click at [328, 397] on div "Select type" at bounding box center [327, 396] width 61 height 16
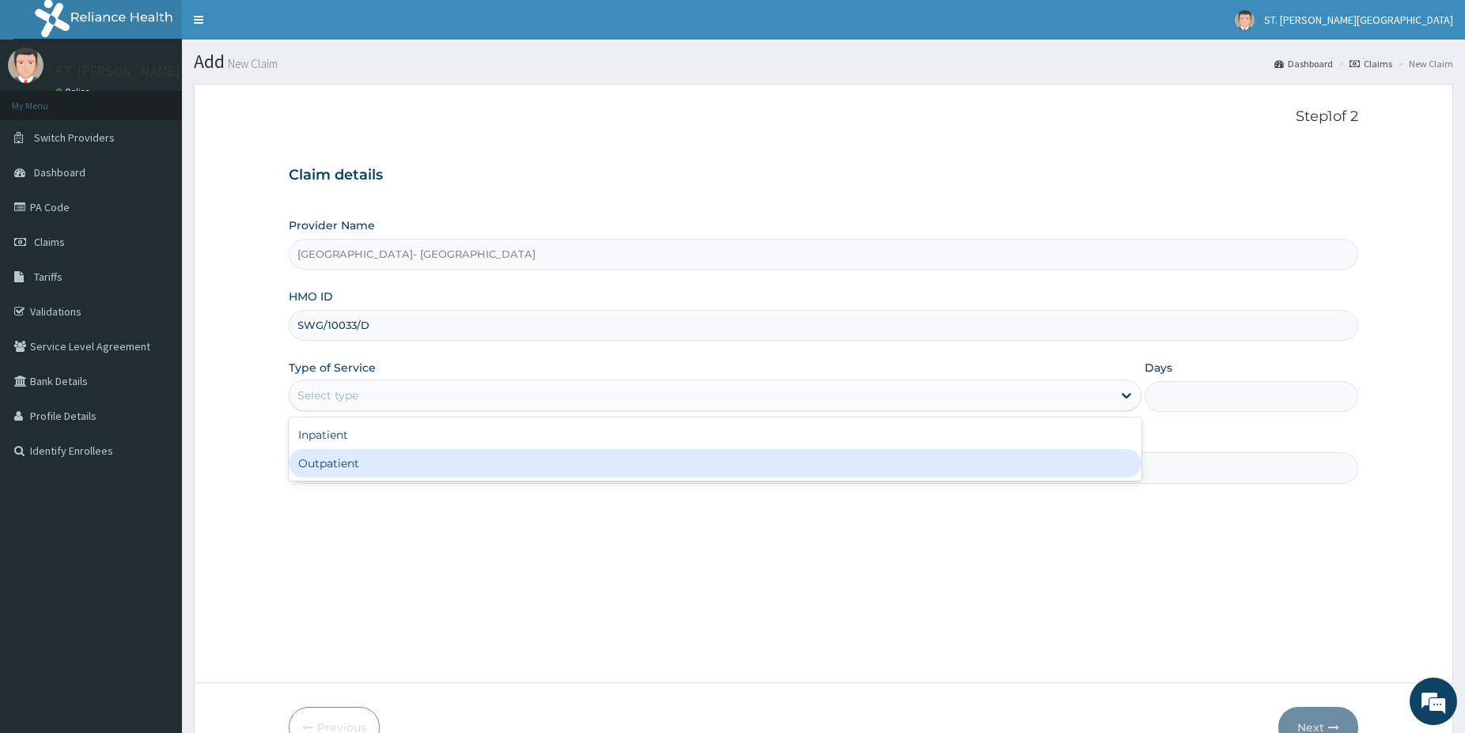
click at [346, 466] on div "Outpatient" at bounding box center [715, 463] width 853 height 28
type input "1"
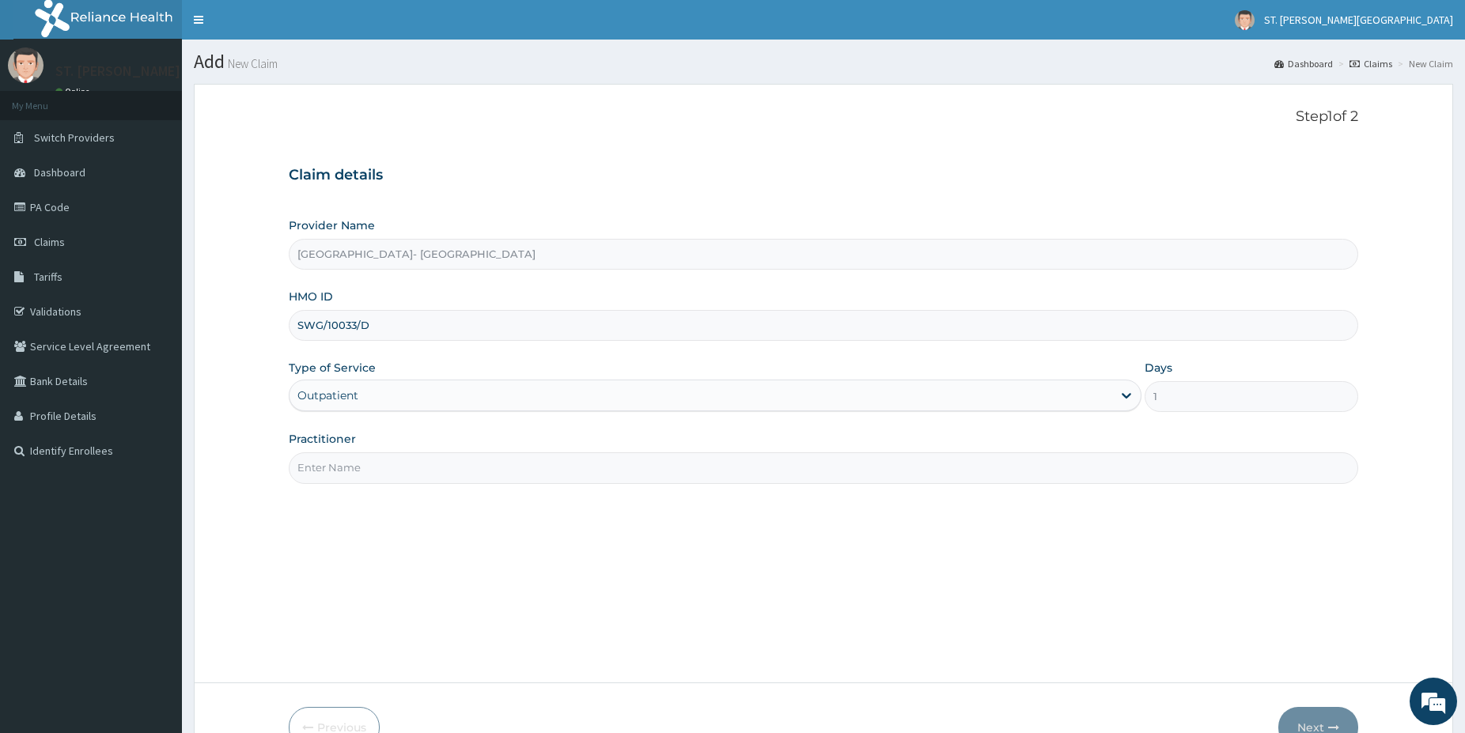
click at [313, 468] on input "Practitioner" at bounding box center [824, 467] width 1070 height 31
type input "[PERSON_NAME]"
click at [1308, 717] on button "Next" at bounding box center [1318, 727] width 80 height 41
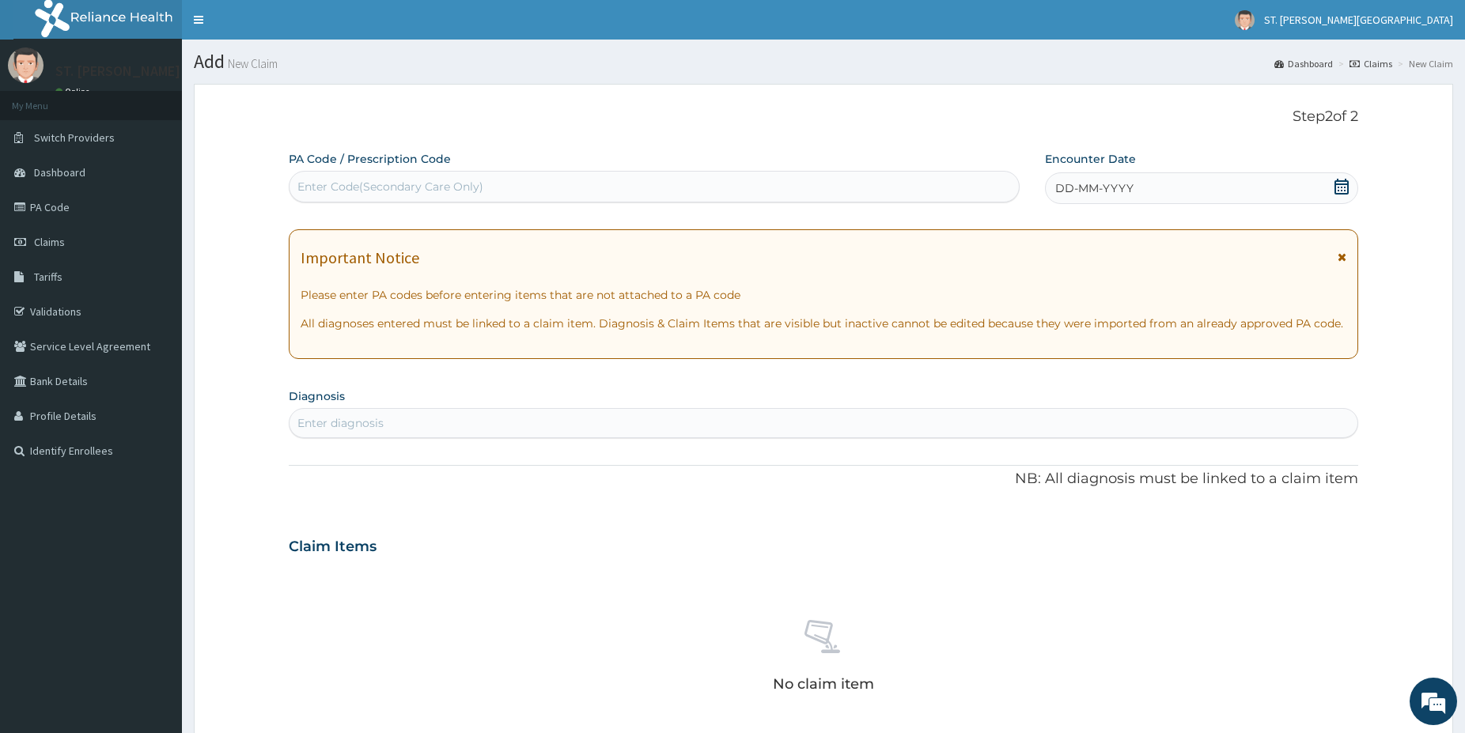
click at [546, 194] on div "Enter Code(Secondary Care Only)" at bounding box center [654, 186] width 729 height 25
paste input "PA/1F842E"
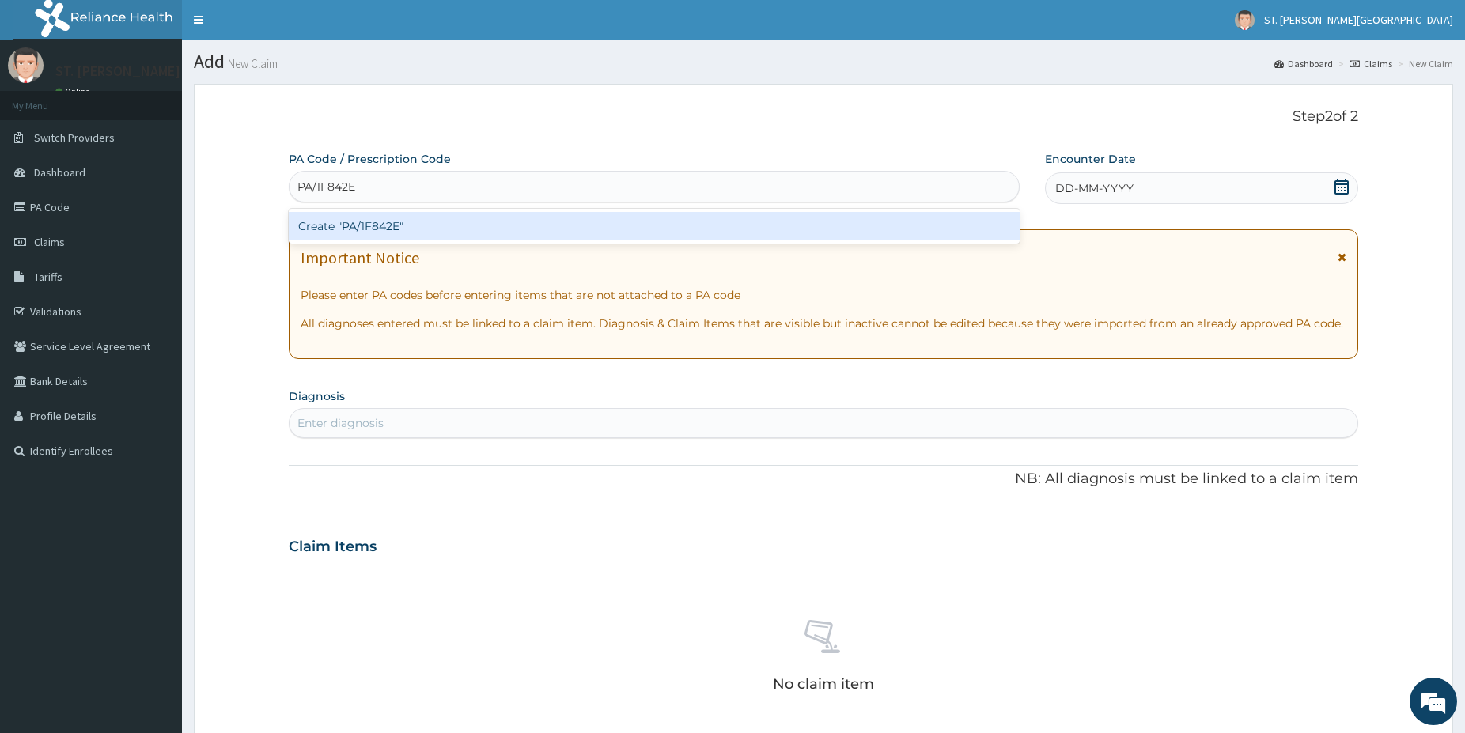
type input "PA/1F842E"
click at [415, 218] on div "Create "PA/1F842E"" at bounding box center [654, 226] width 731 height 28
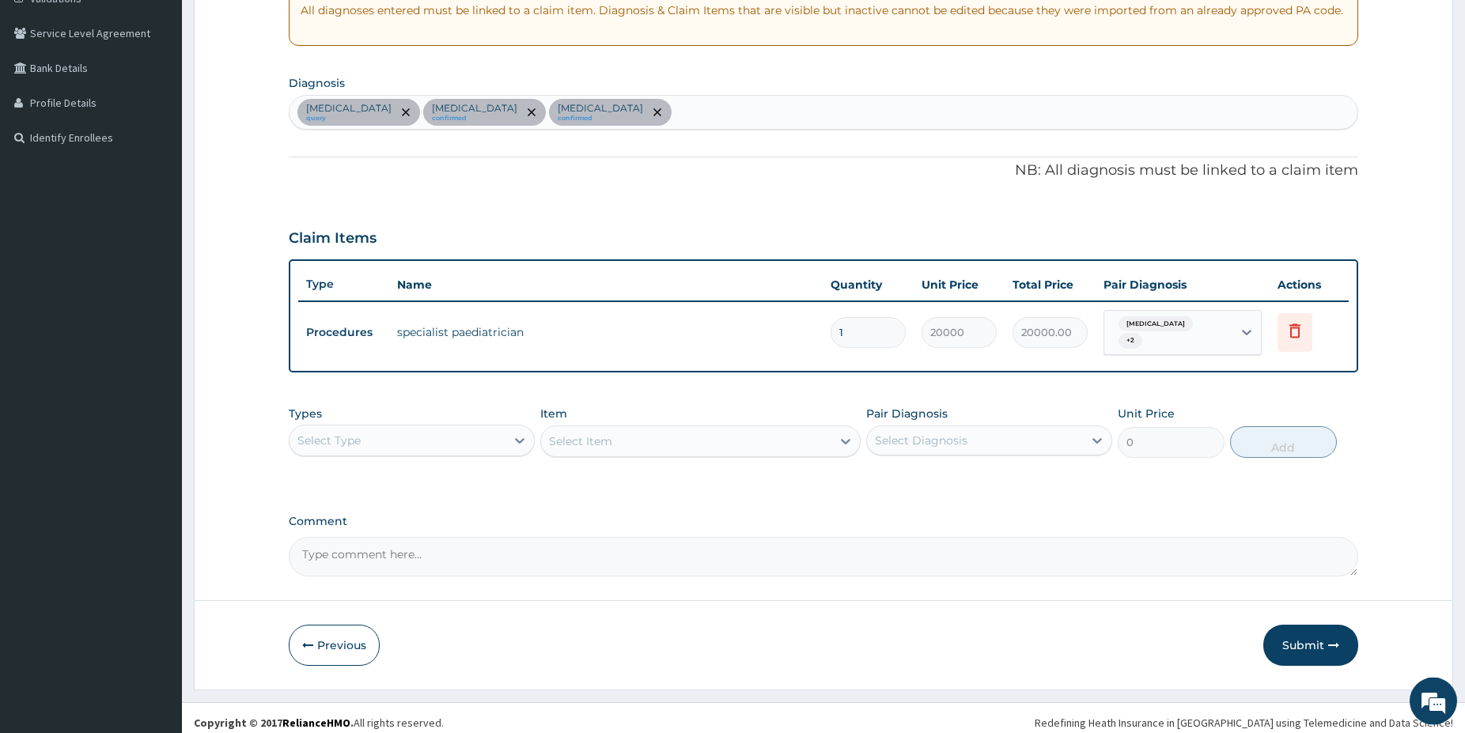
scroll to position [316, 0]
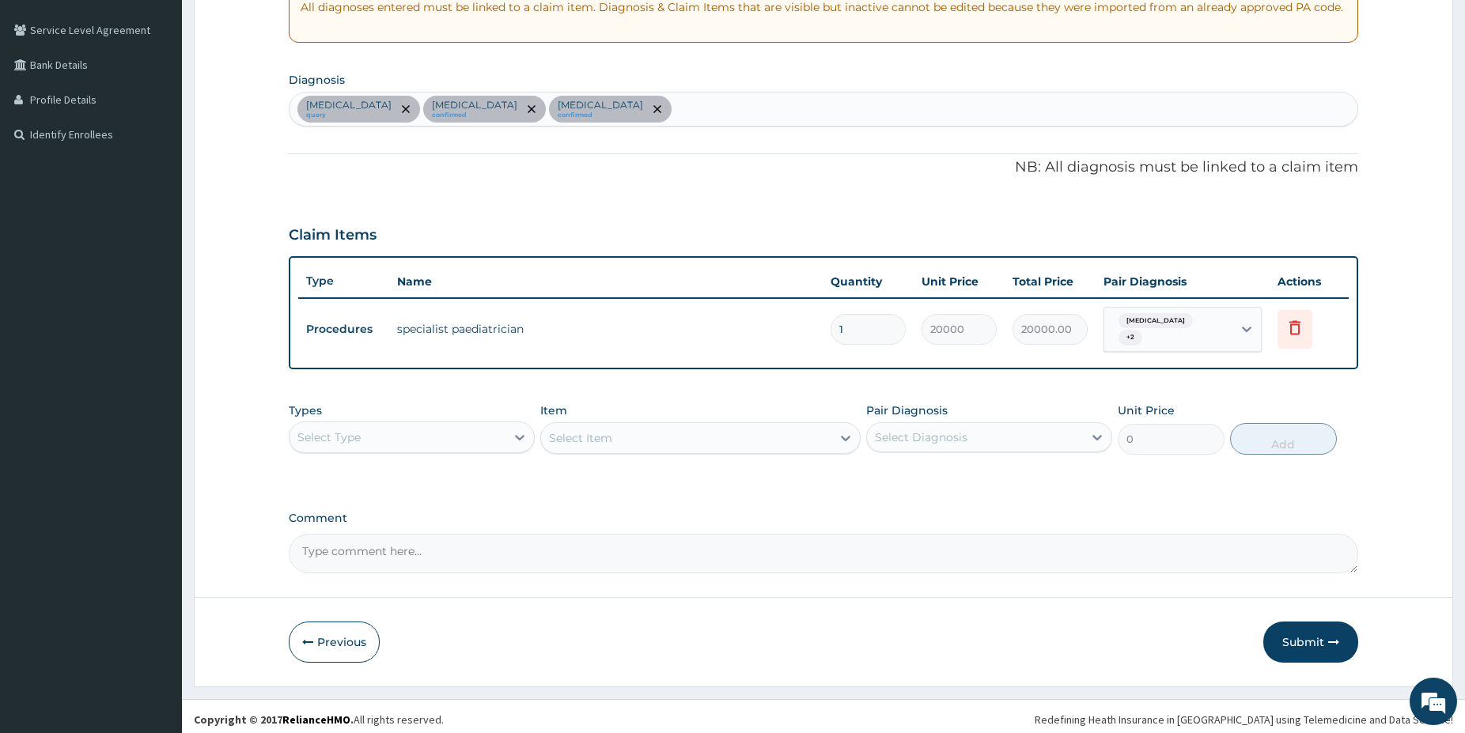
click at [340, 435] on div "Select Type" at bounding box center [328, 438] width 63 height 16
click at [358, 591] on div "Laboratory" at bounding box center [412, 591] width 246 height 28
click at [629, 434] on div "Select Item" at bounding box center [686, 438] width 290 height 25
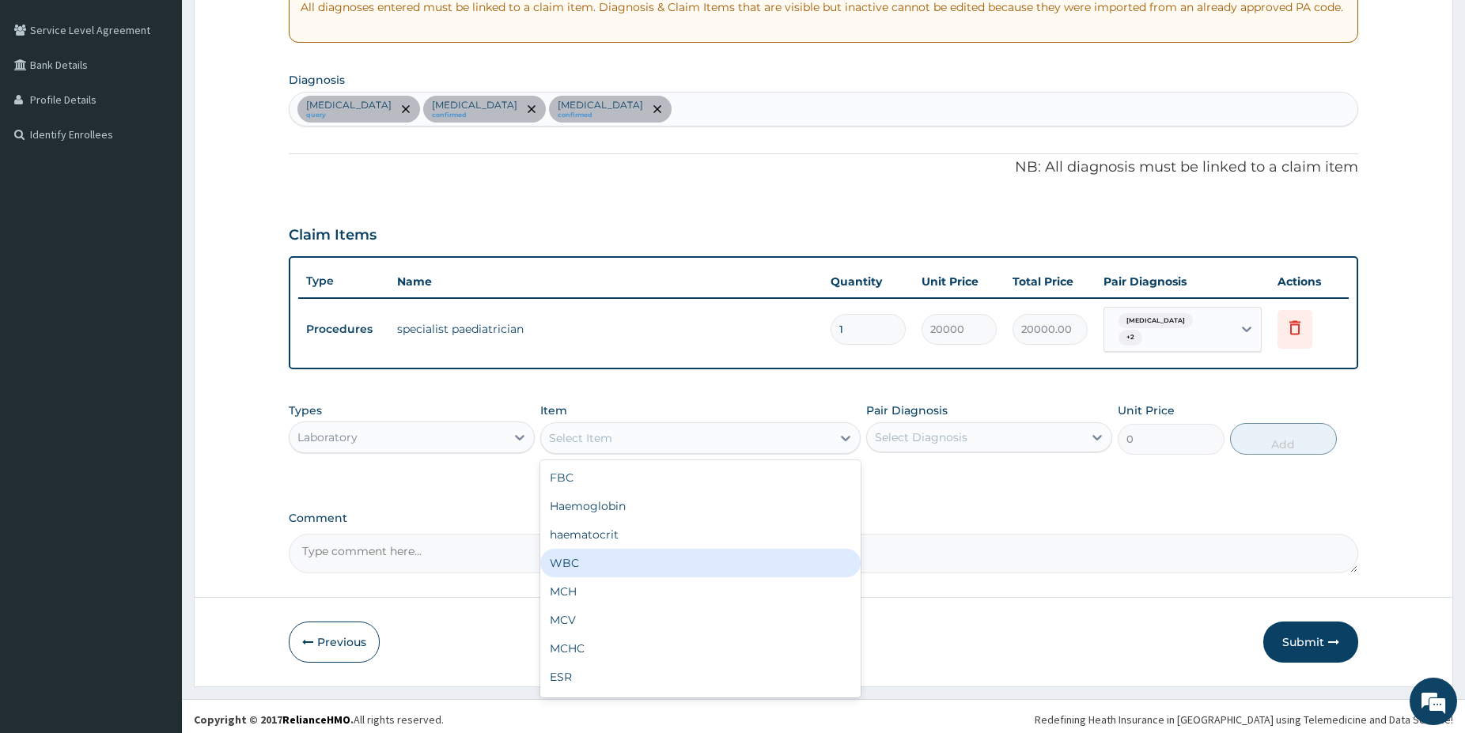
click at [610, 557] on div "WBC" at bounding box center [700, 563] width 320 height 28
type input "2500"
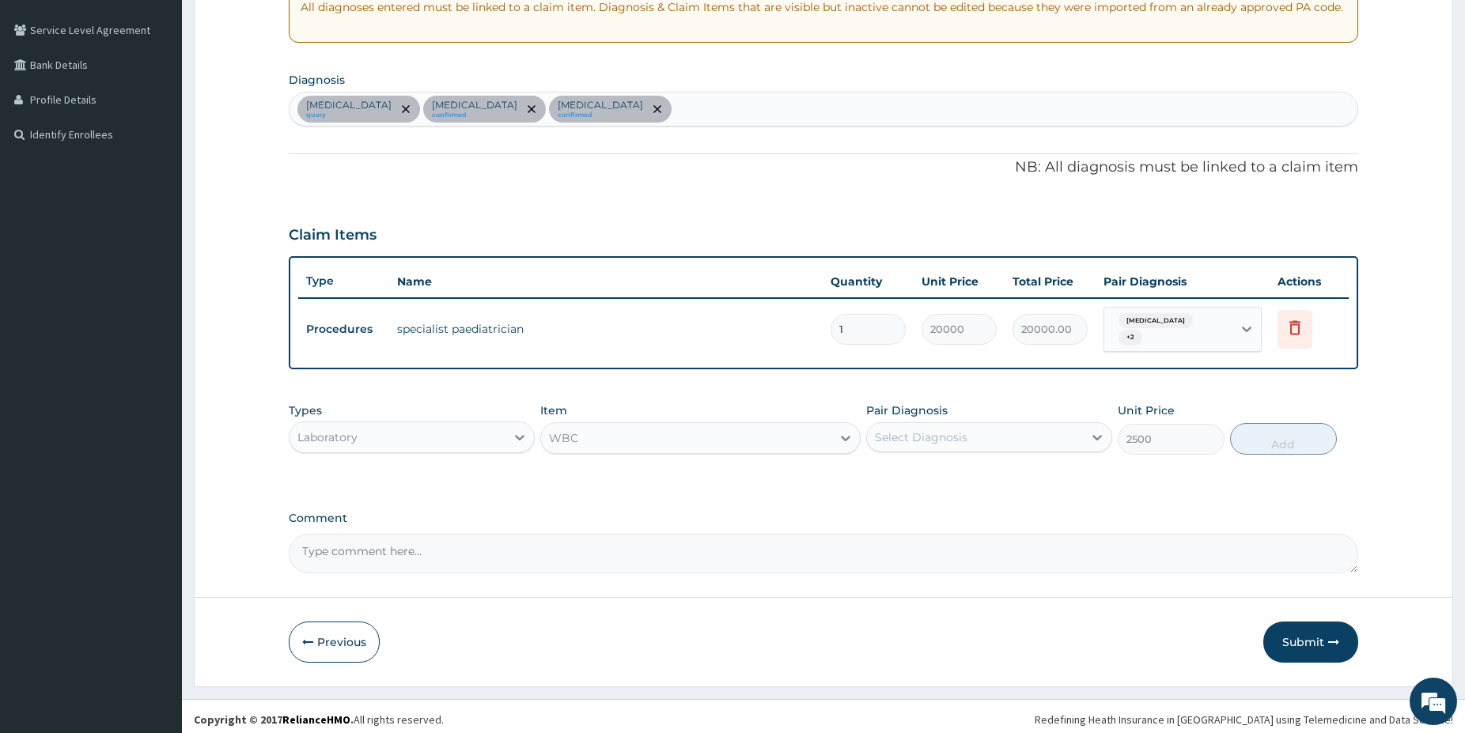
click at [1039, 436] on div "Select Diagnosis" at bounding box center [975, 437] width 216 height 25
click at [960, 476] on div "[MEDICAL_DATA]" at bounding box center [989, 478] width 246 height 32
checkbox input "true"
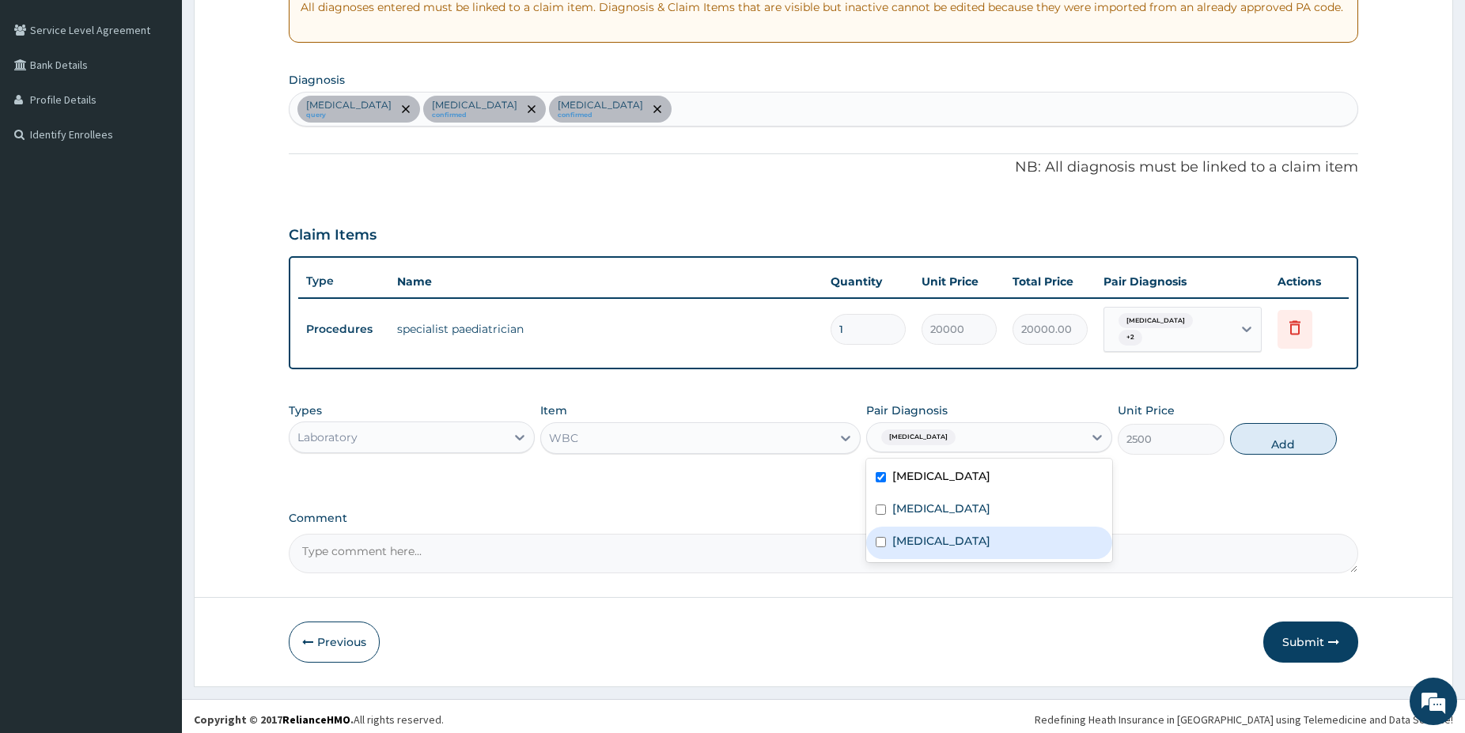
click at [982, 539] on label "[MEDICAL_DATA]" at bounding box center [941, 541] width 98 height 16
checkbox input "true"
click at [1272, 439] on button "Add" at bounding box center [1283, 439] width 107 height 32
type input "0"
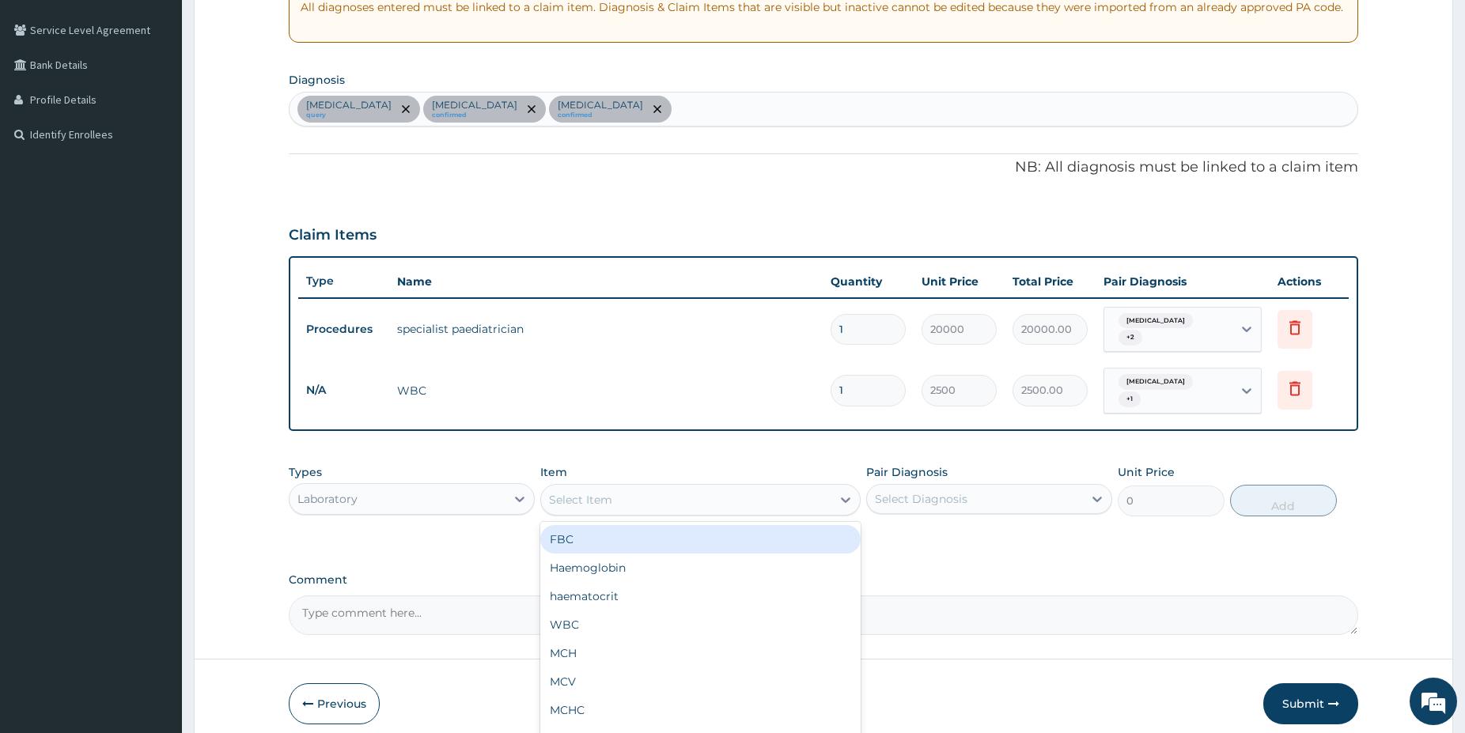
click at [786, 487] on div "Select Item" at bounding box center [686, 499] width 290 height 25
type input "mala"
click at [710, 525] on div "[MEDICAL_DATA] [MEDICAL_DATA]" at bounding box center [700, 539] width 320 height 28
type input "1500"
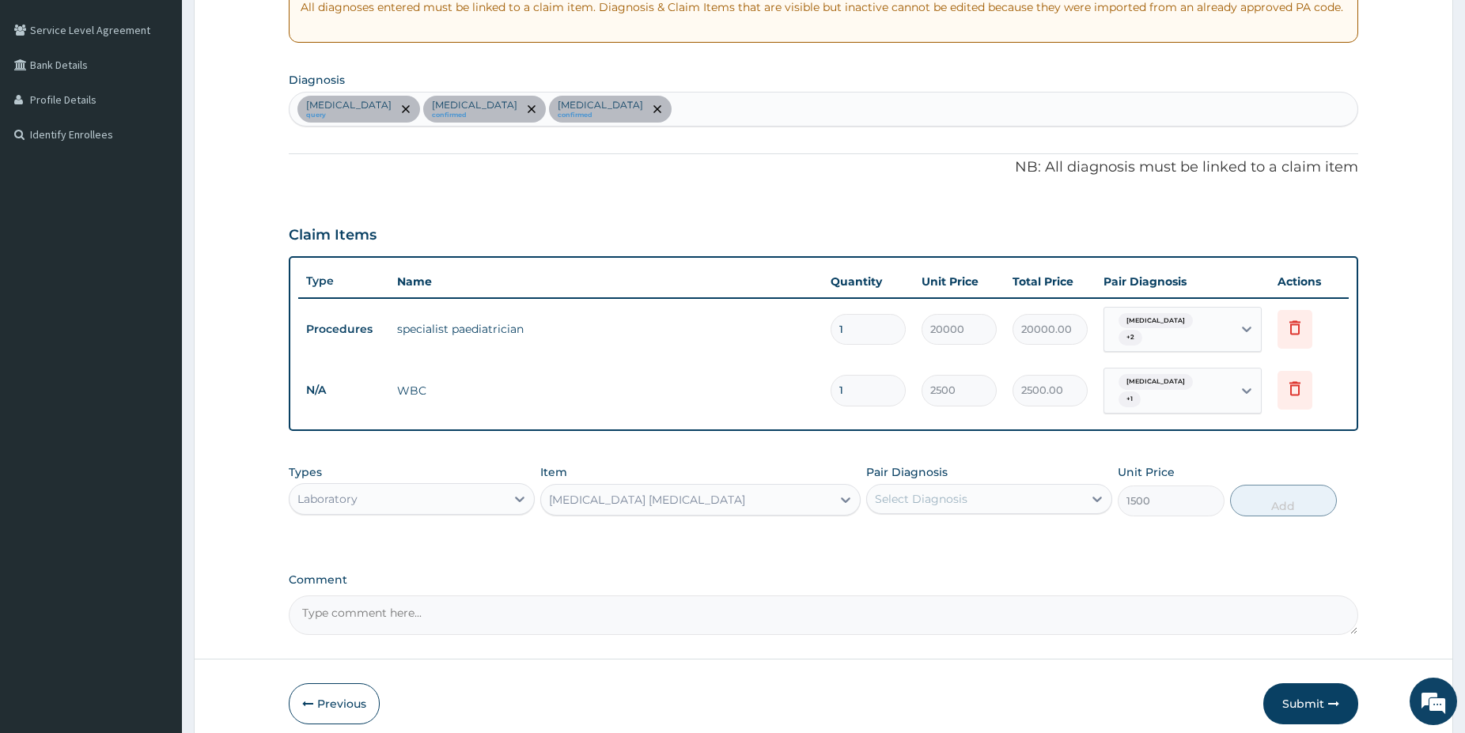
click at [949, 491] on div "Select Diagnosis" at bounding box center [921, 499] width 93 height 16
click at [955, 556] on div "[MEDICAL_DATA]" at bounding box center [989, 572] width 246 height 32
checkbox input "true"
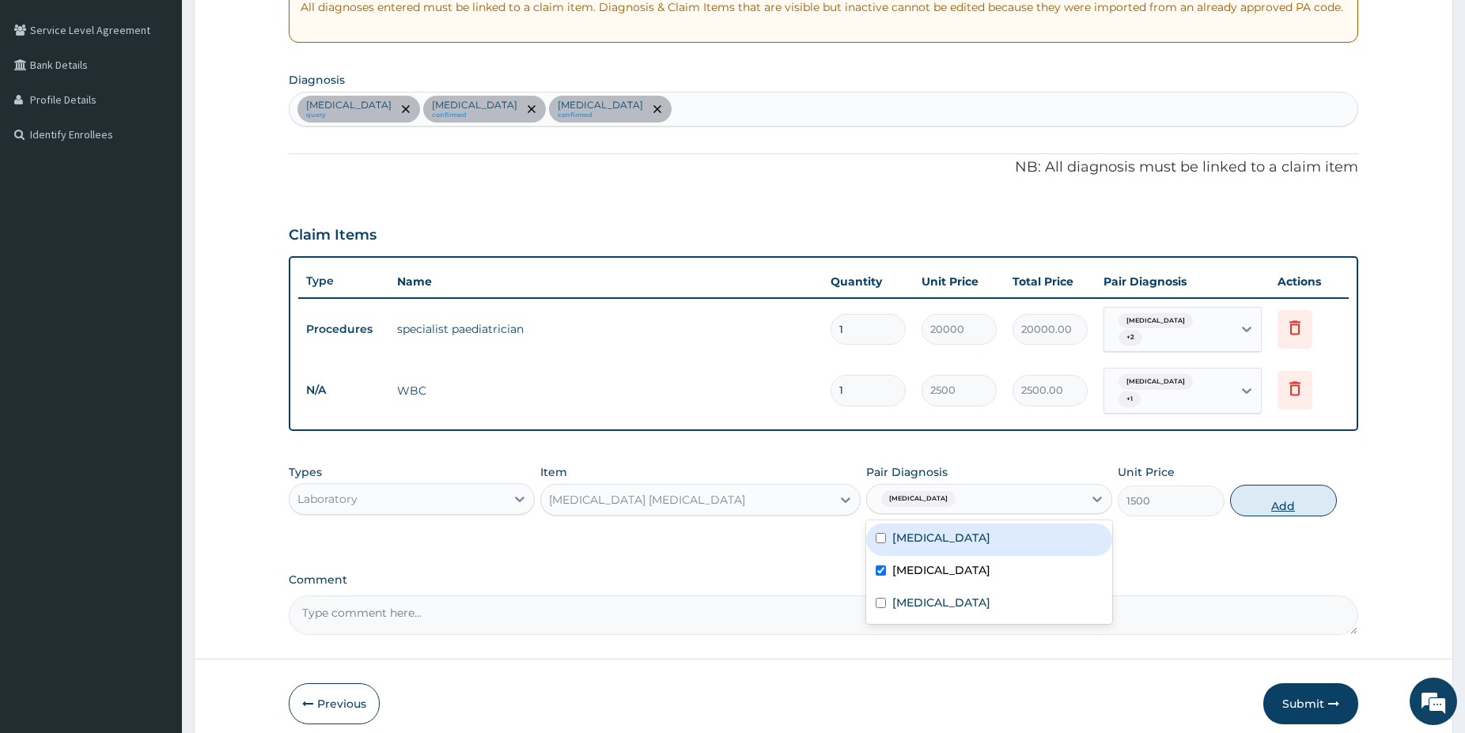
click at [1289, 487] on button "Add" at bounding box center [1283, 501] width 107 height 32
type input "0"
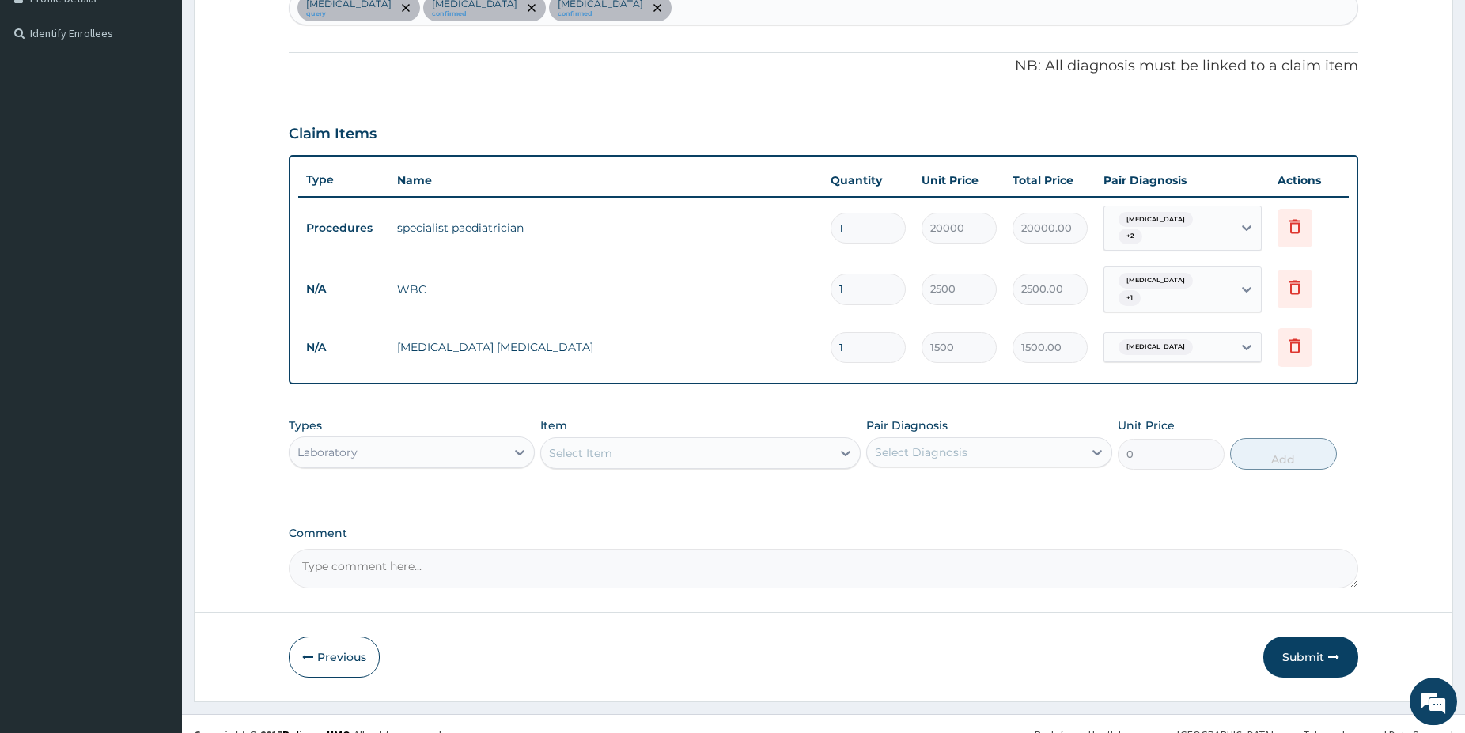
scroll to position [426, 0]
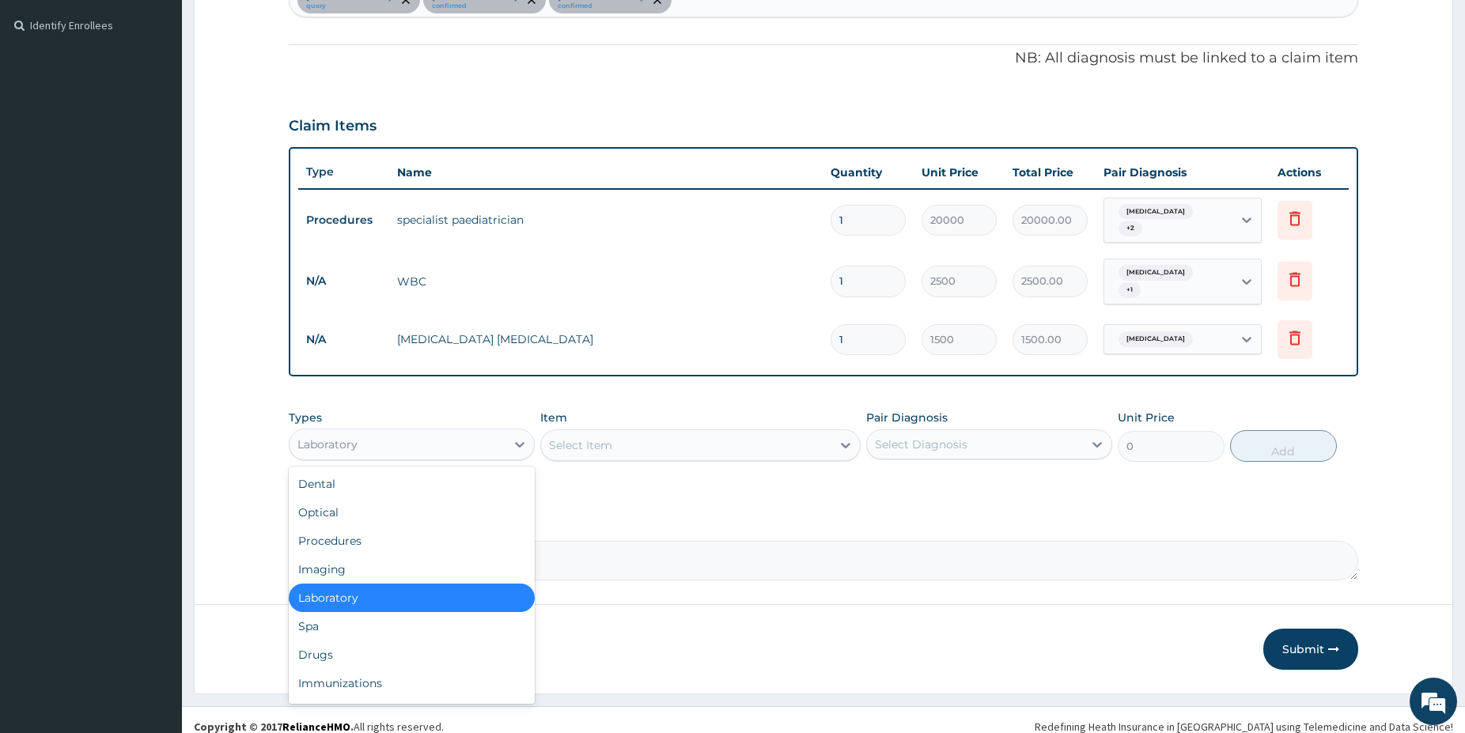
click at [388, 432] on div "Laboratory" at bounding box center [398, 444] width 216 height 25
click at [362, 641] on div "Drugs" at bounding box center [412, 655] width 246 height 28
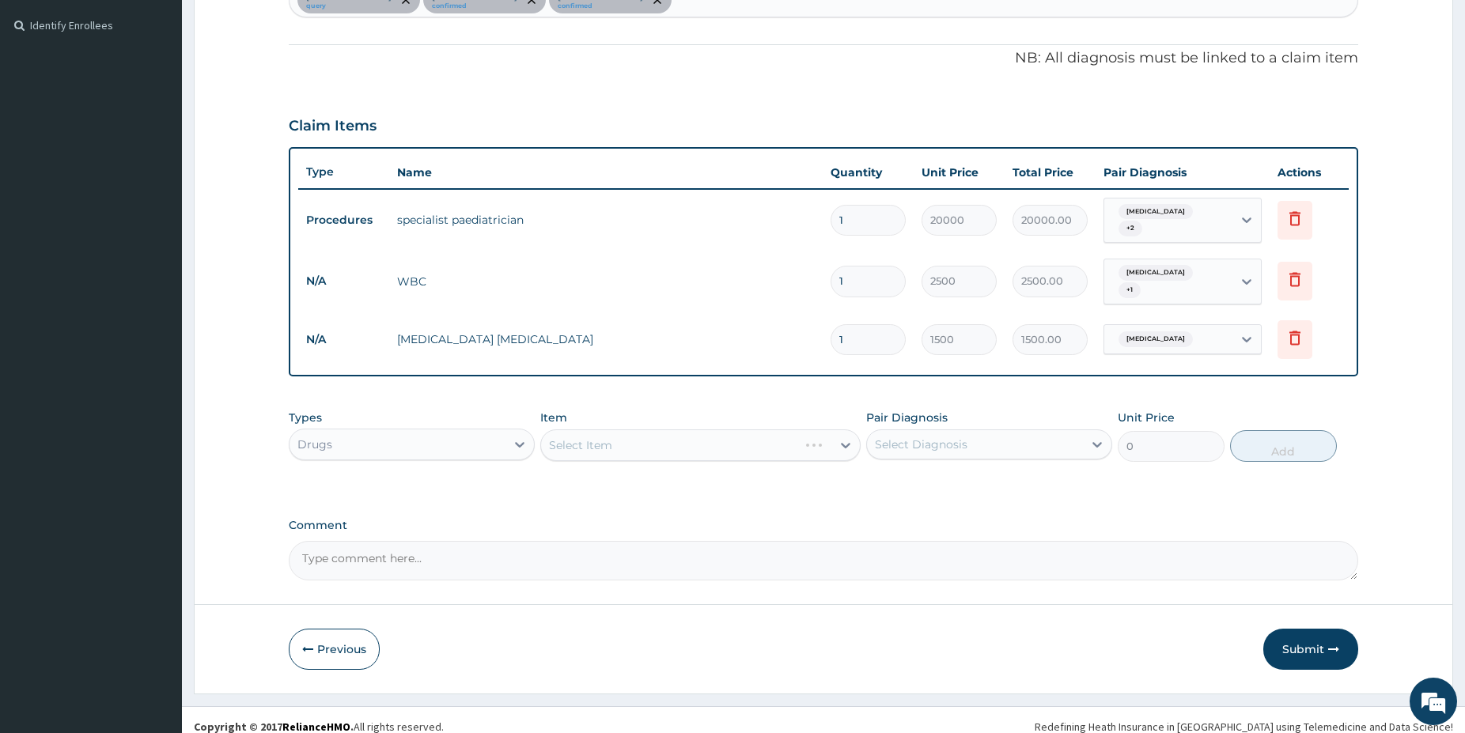
click at [670, 430] on div "Select Item" at bounding box center [700, 446] width 320 height 32
click at [685, 437] on div "Select Item" at bounding box center [700, 446] width 320 height 32
click at [774, 434] on div "Select Item" at bounding box center [686, 445] width 290 height 25
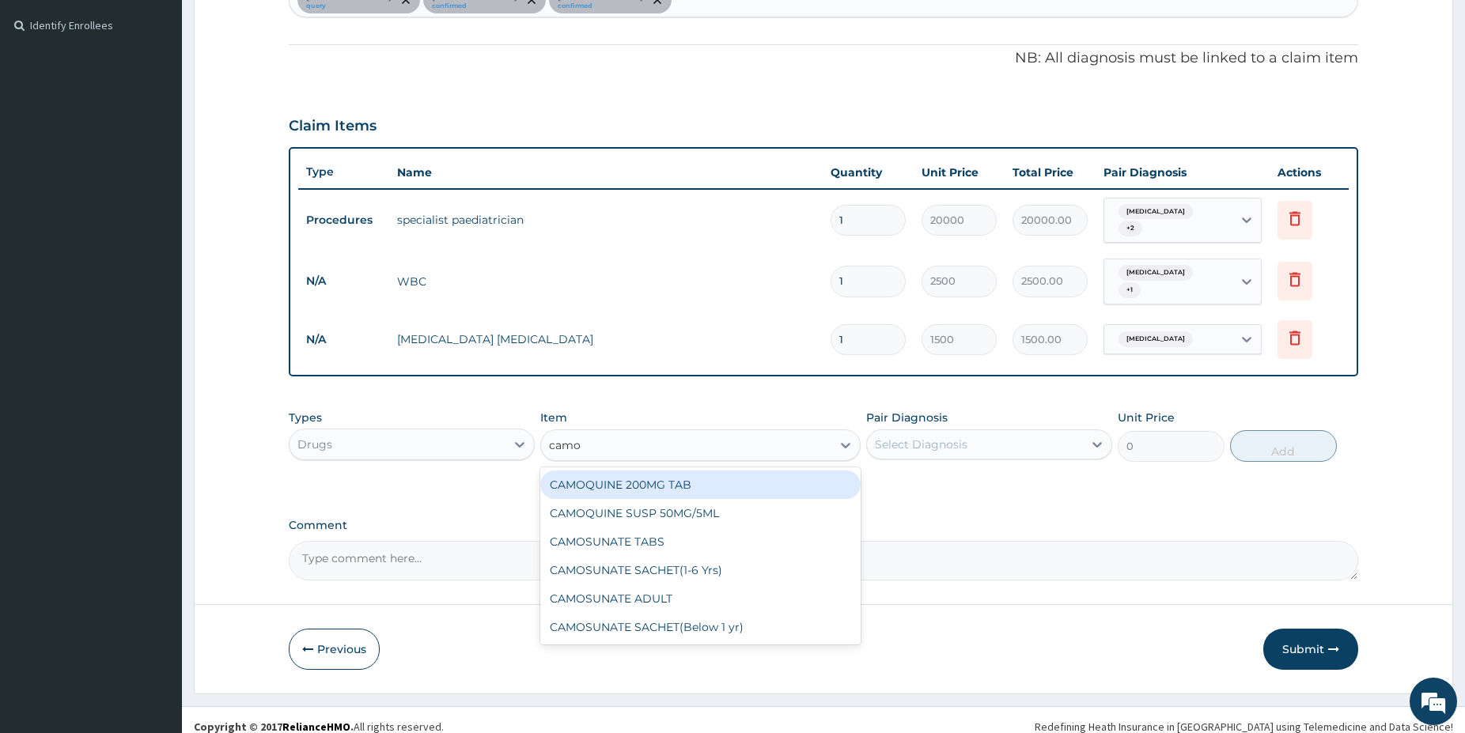
type input "camos"
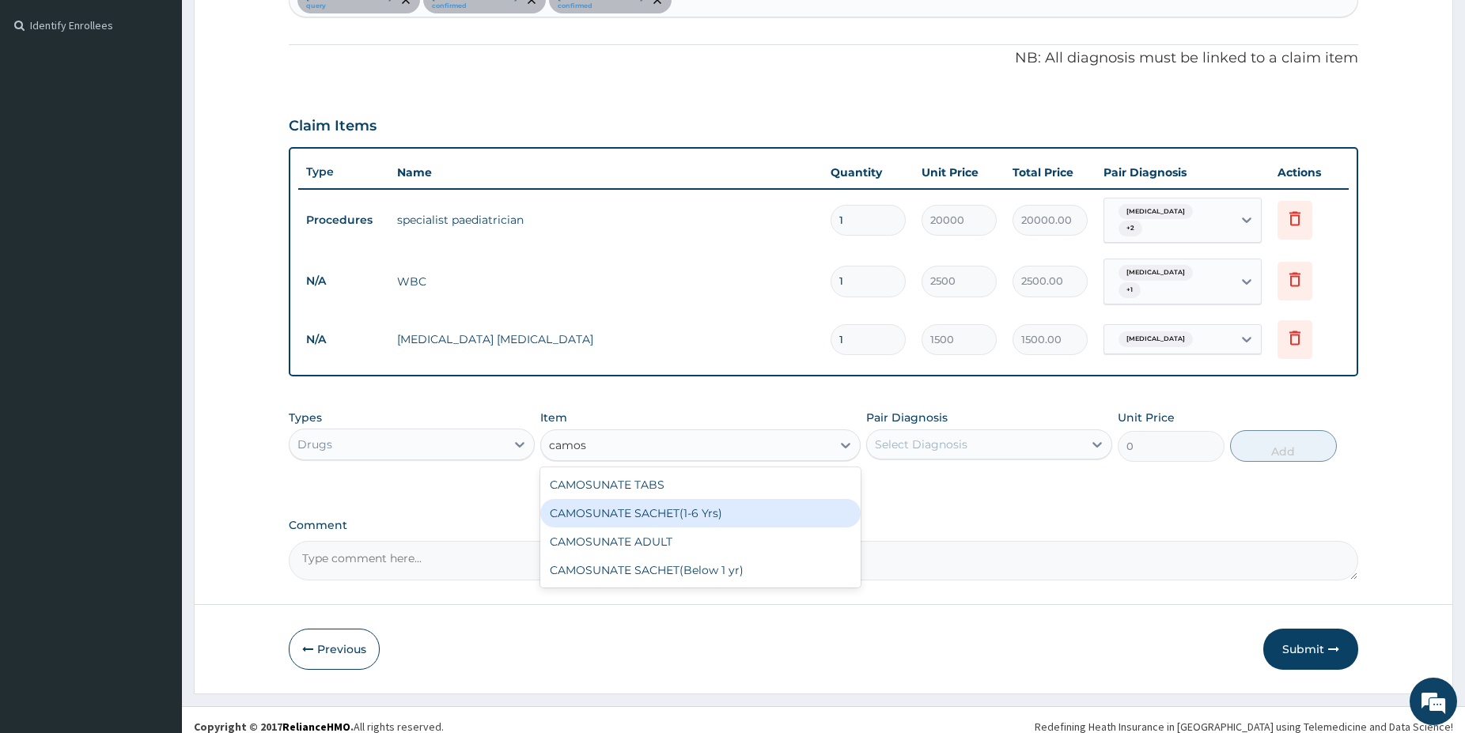
click at [809, 499] on div "CAMOSUNATE SACHET(1-6 Yrs)" at bounding box center [700, 513] width 320 height 28
type input "2250"
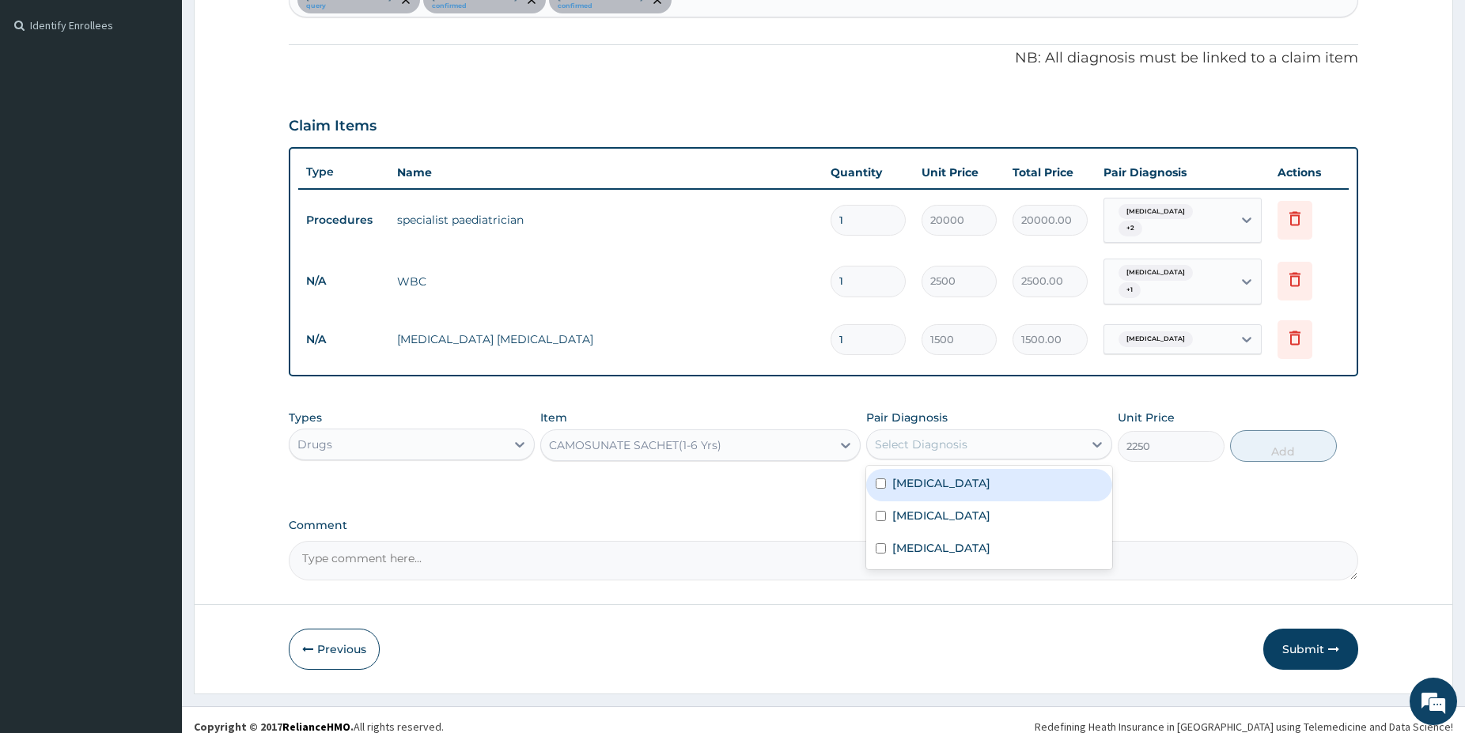
click at [950, 437] on div "Select Diagnosis" at bounding box center [921, 445] width 93 height 16
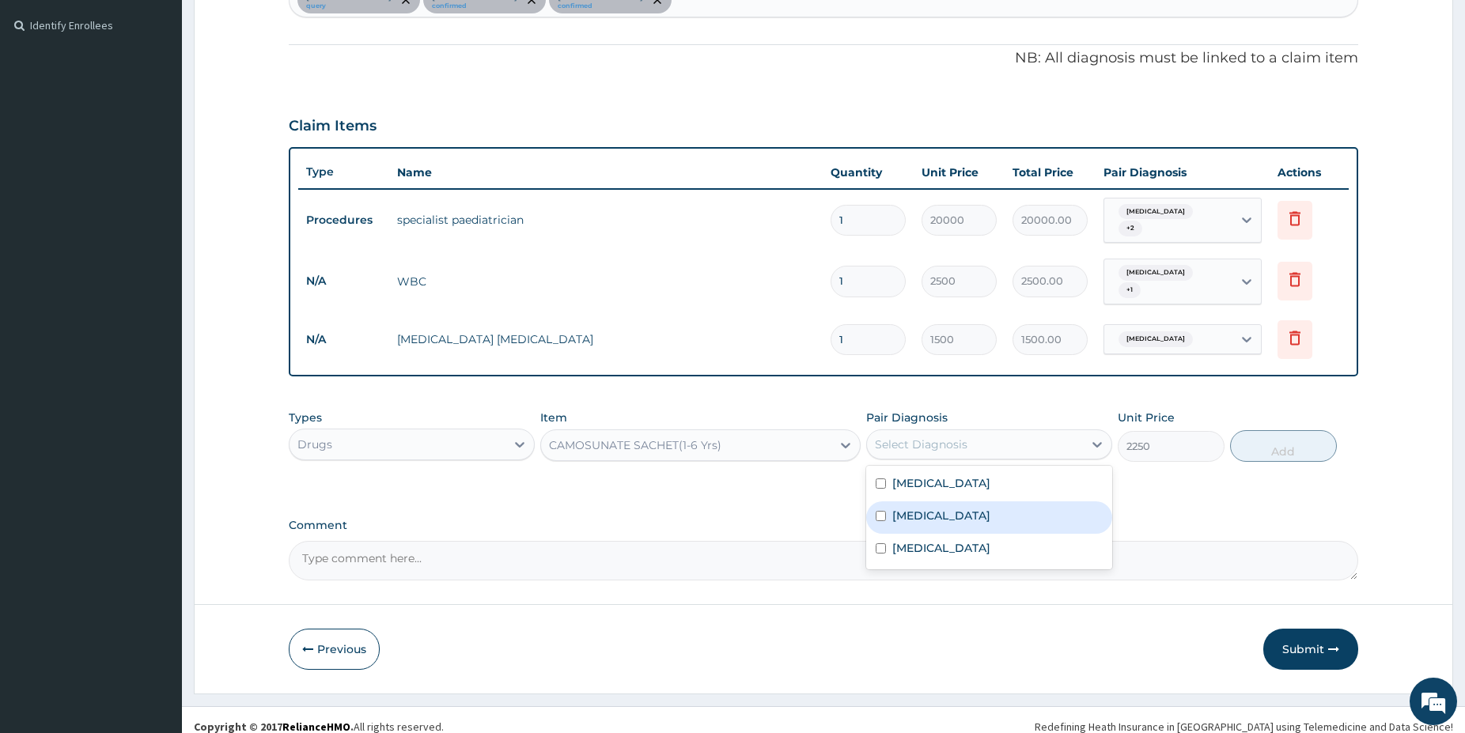
click at [936, 502] on div "Malaria" at bounding box center [989, 518] width 246 height 32
checkbox input "true"
click at [1241, 442] on button "Add" at bounding box center [1283, 446] width 107 height 32
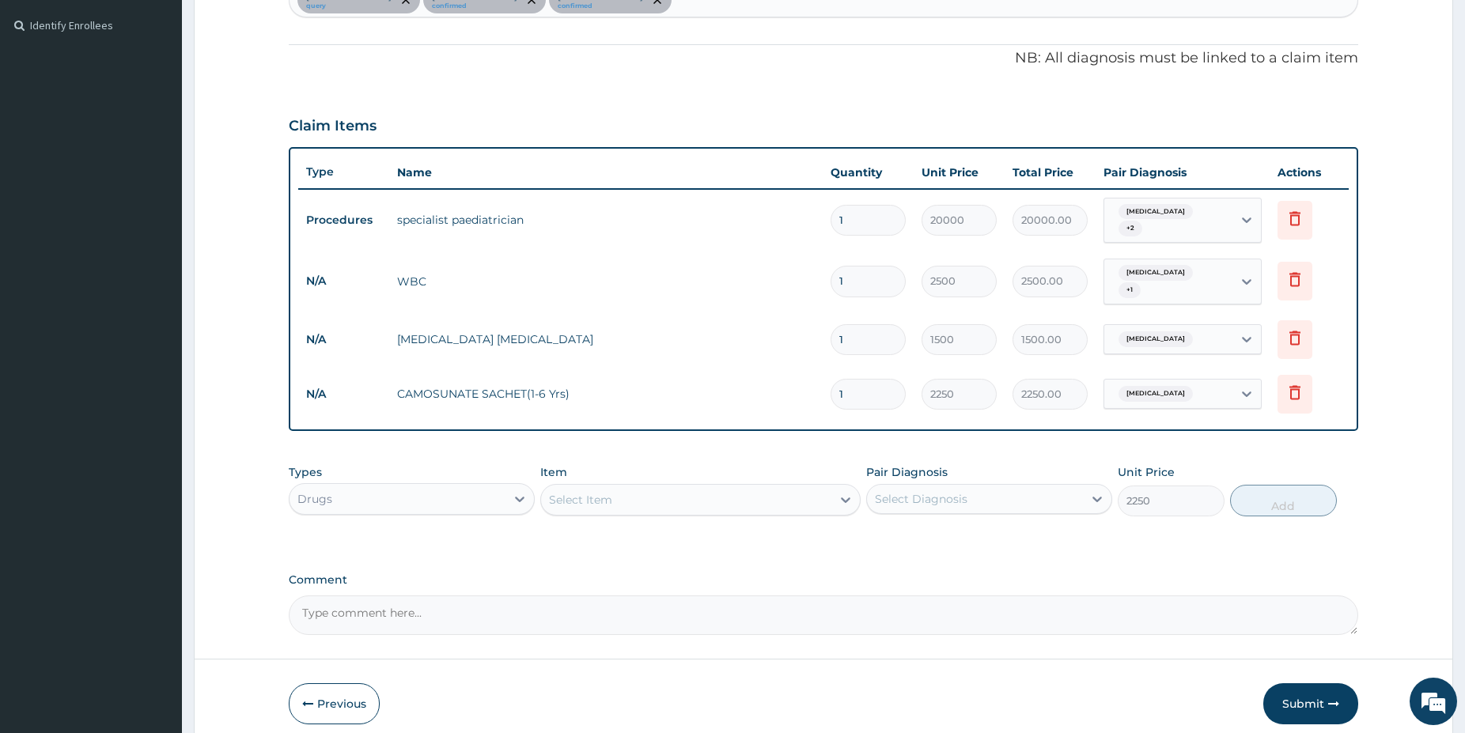
type input "0"
click at [659, 502] on div "Item Select Item" at bounding box center [700, 490] width 320 height 52
click at [661, 494] on div "Select Item" at bounding box center [686, 499] width 290 height 25
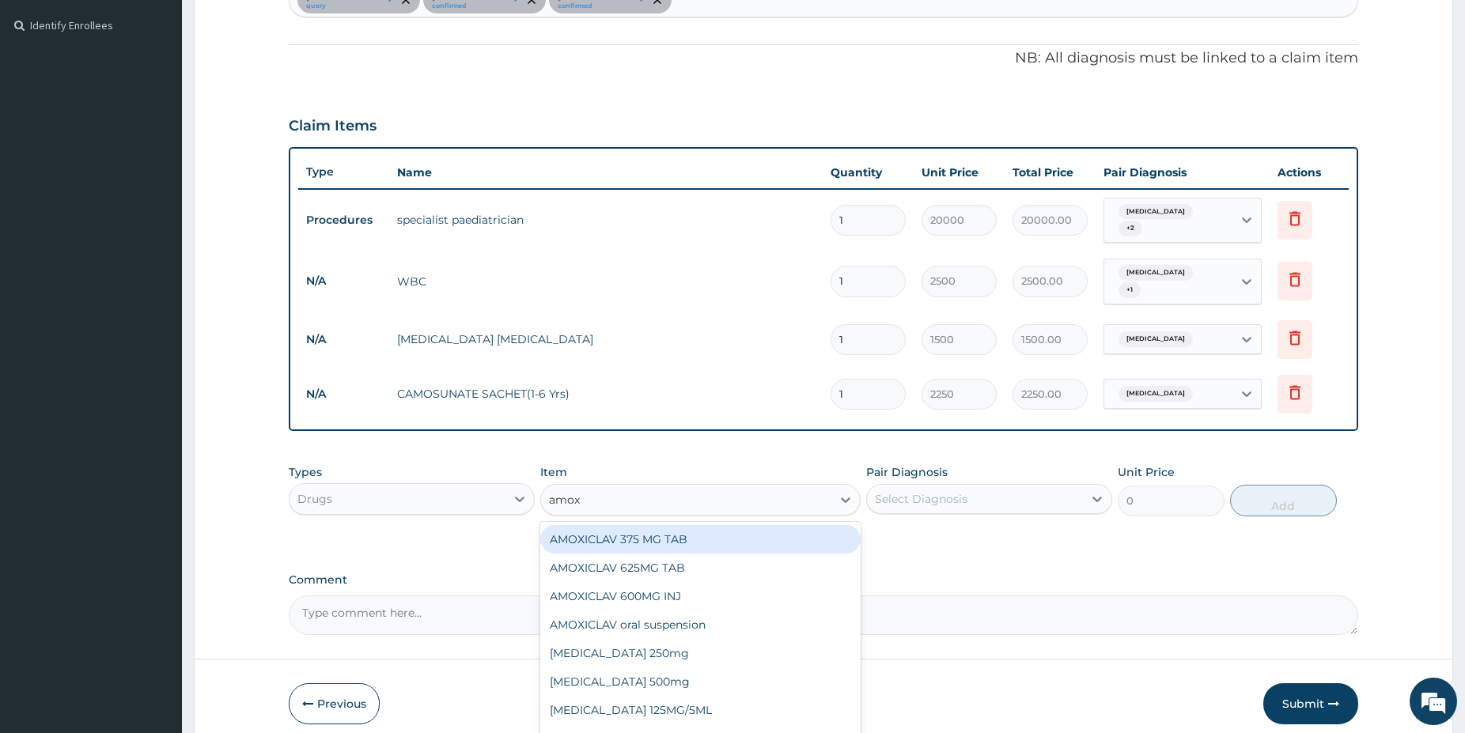
type input "amoxi"
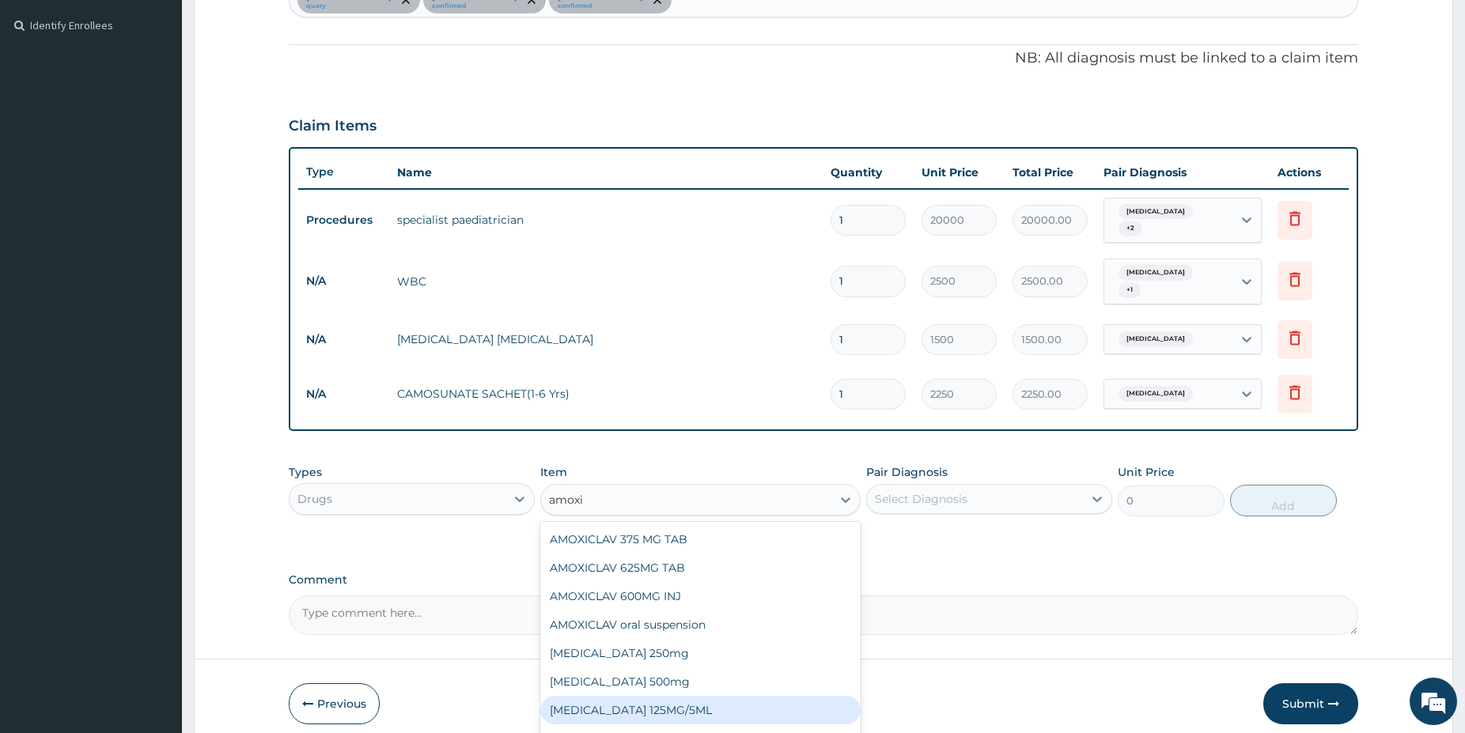
click at [653, 696] on div "AMOXICILLIN 125MG/5ML" at bounding box center [700, 710] width 320 height 28
type input "2200"
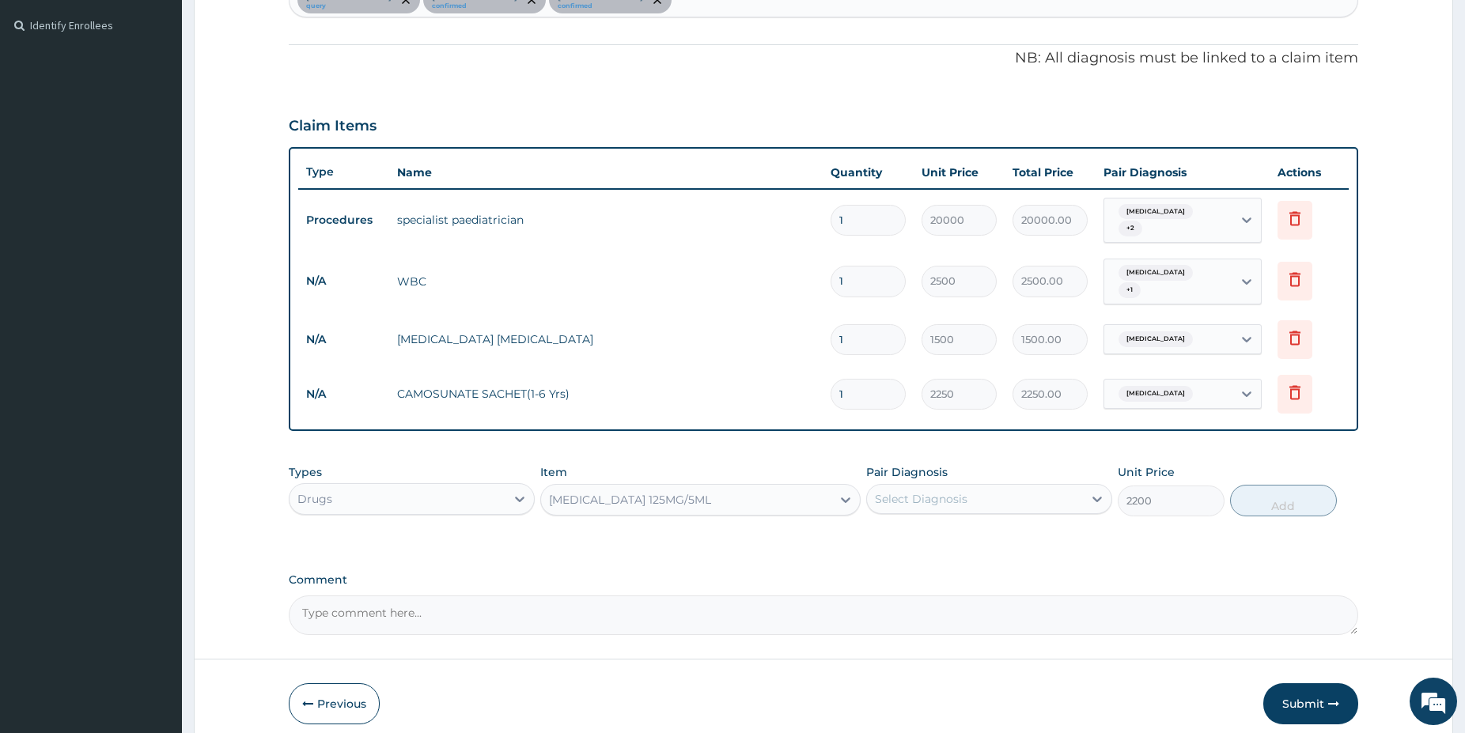
click at [973, 487] on div "Select Diagnosis" at bounding box center [975, 499] width 216 height 25
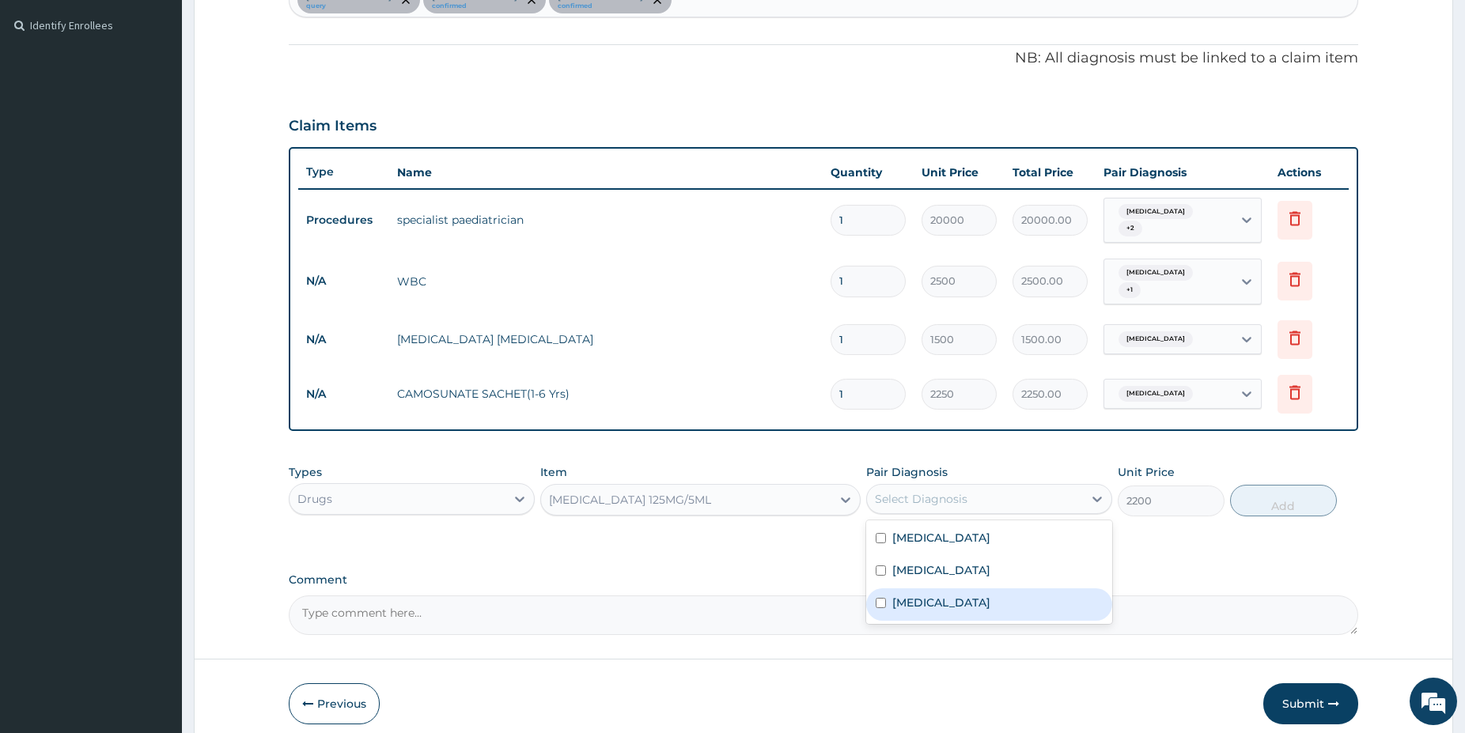
click at [948, 595] on label "Pharyngotonsillitis" at bounding box center [941, 603] width 98 height 16
checkbox input "true"
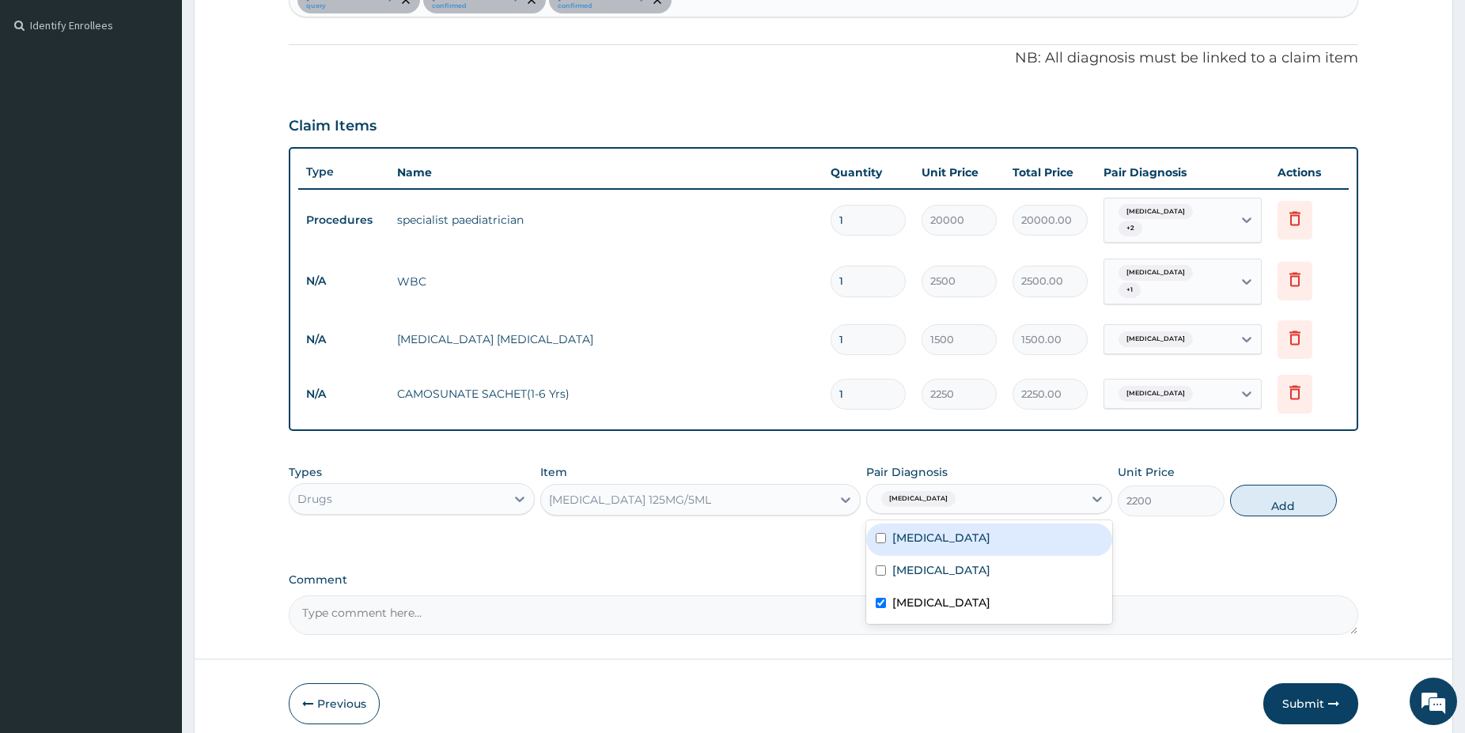
click at [954, 524] on div "Sepsis" at bounding box center [989, 540] width 246 height 32
checkbox input "true"
click at [1254, 488] on button "Add" at bounding box center [1283, 501] width 107 height 32
type input "0"
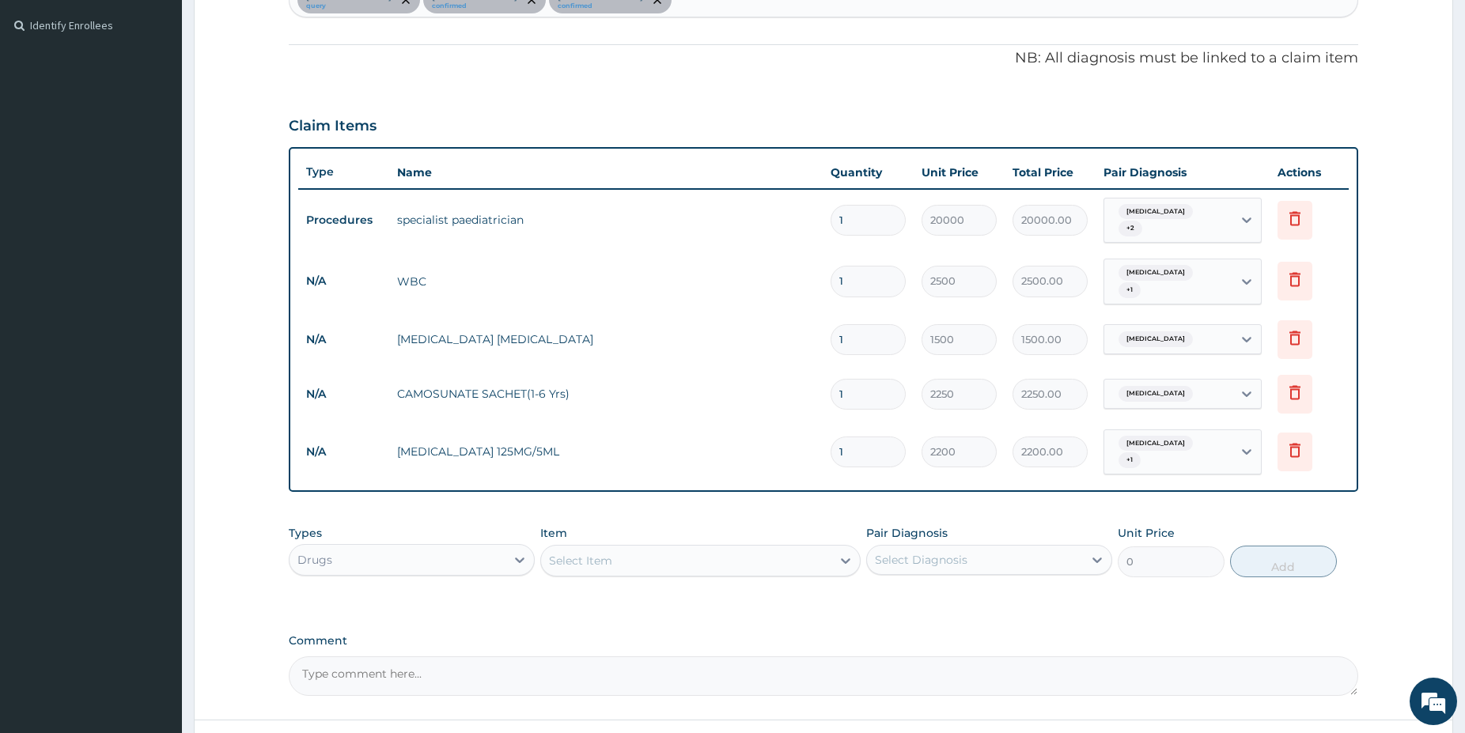
click at [690, 548] on div "Select Item" at bounding box center [686, 560] width 290 height 25
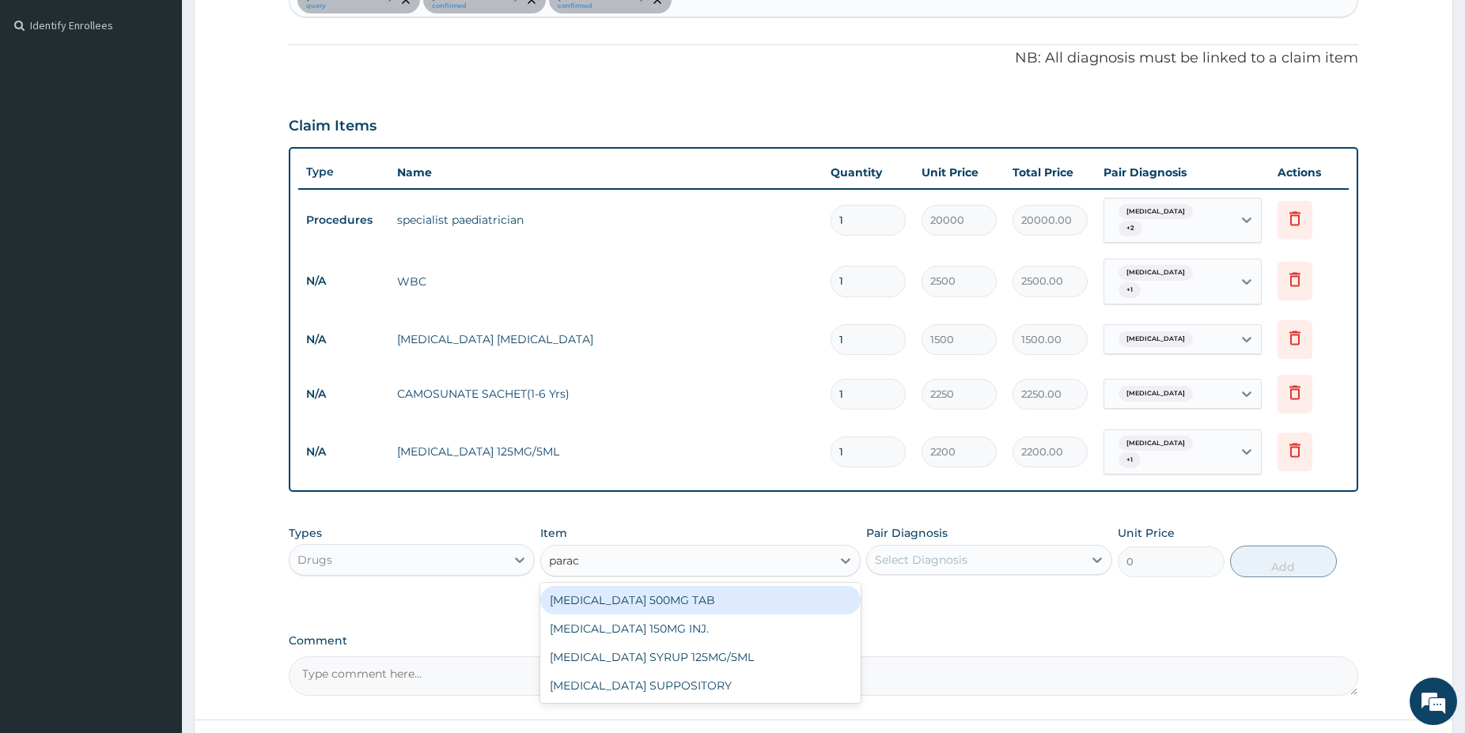
type input "parace"
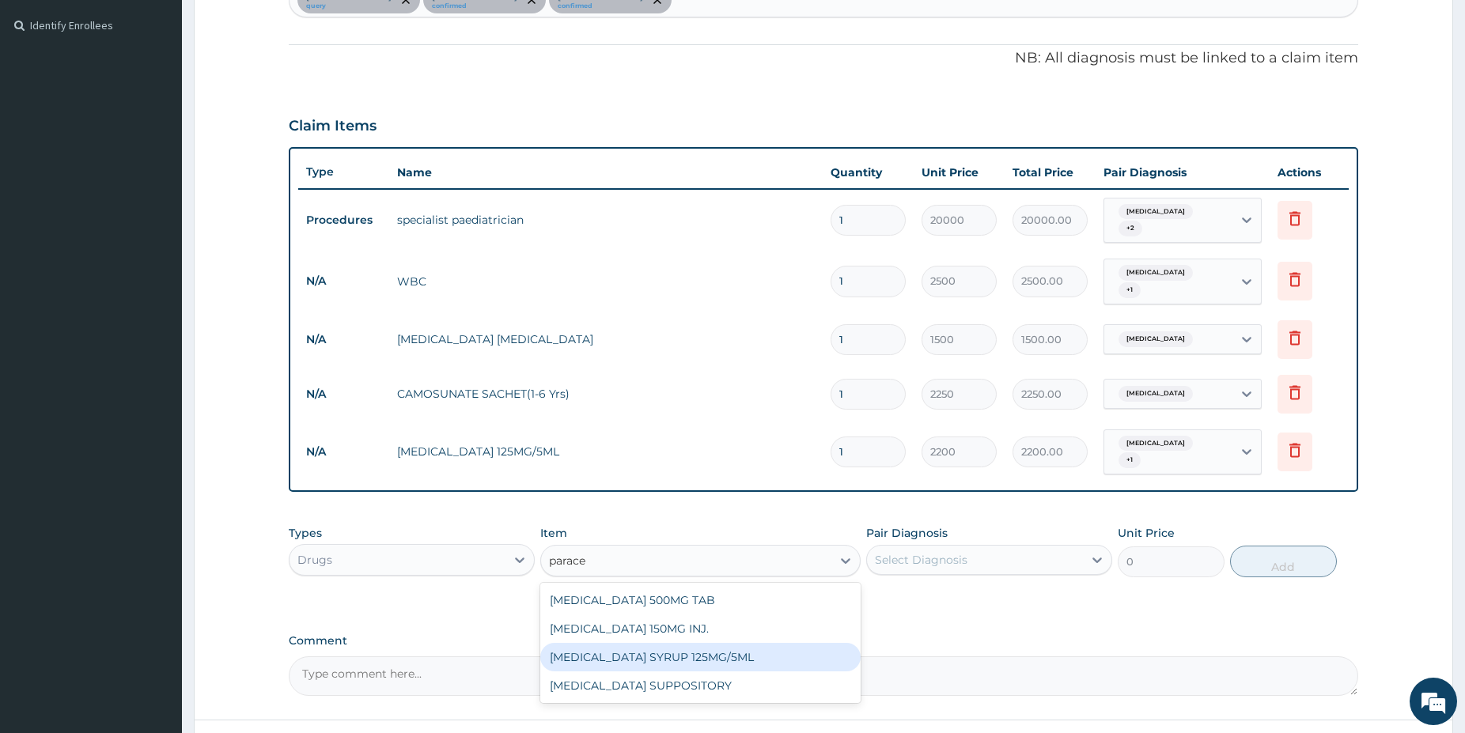
click at [761, 643] on div "[MEDICAL_DATA] SYRUP 125MG/5ML" at bounding box center [700, 657] width 320 height 28
type input "1100"
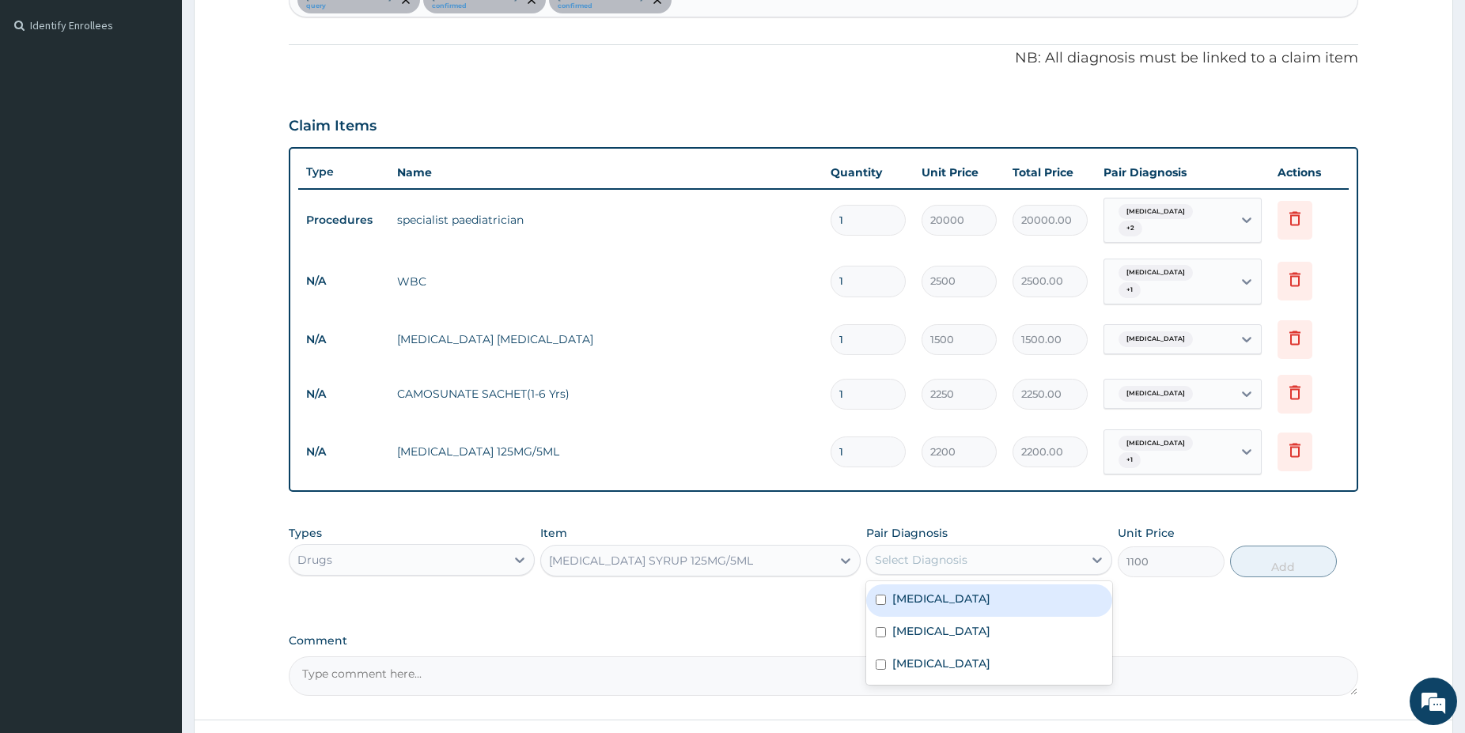
click at [1024, 554] on div "Select Diagnosis" at bounding box center [975, 559] width 216 height 25
click at [980, 619] on div "[MEDICAL_DATA]" at bounding box center [989, 633] width 246 height 32
checkbox input "true"
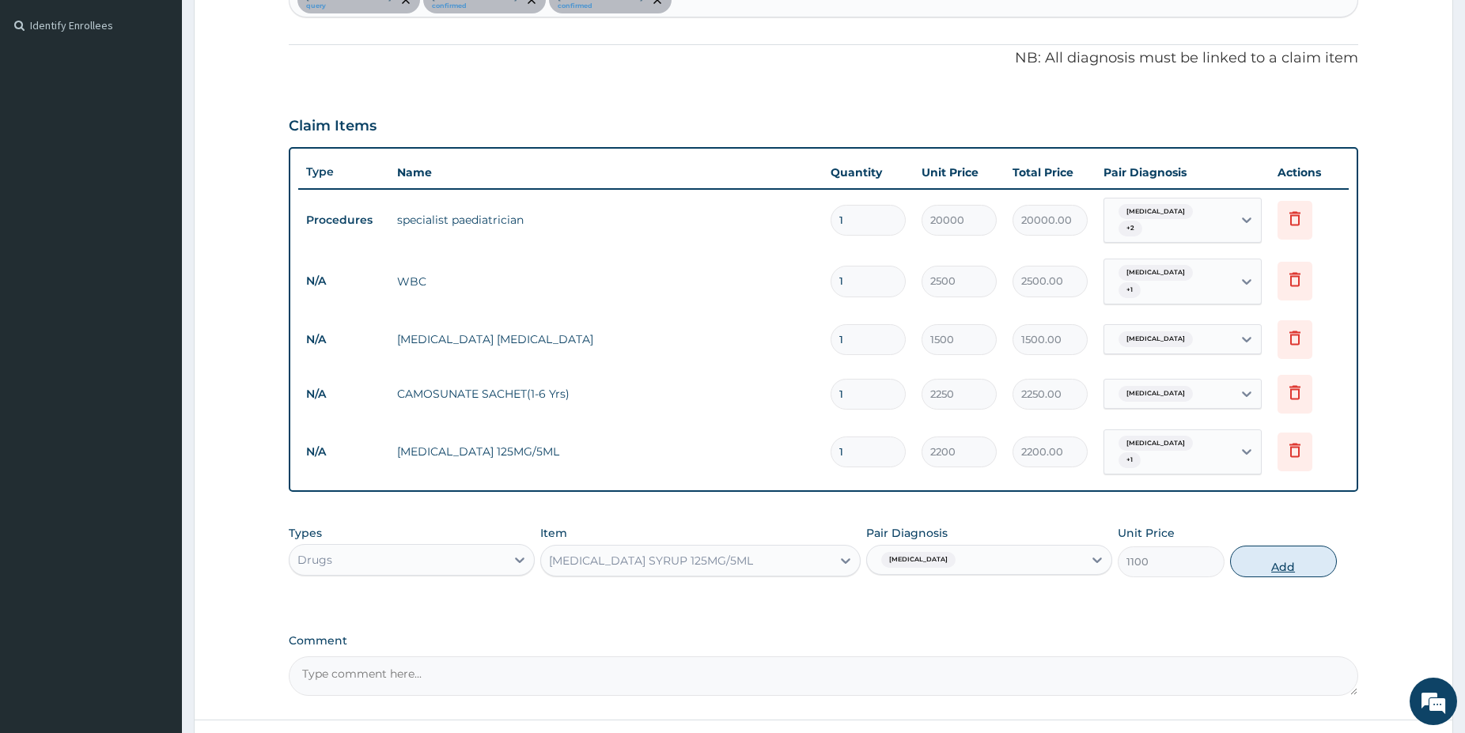
click at [1266, 546] on button "Add" at bounding box center [1283, 562] width 107 height 32
type input "0"
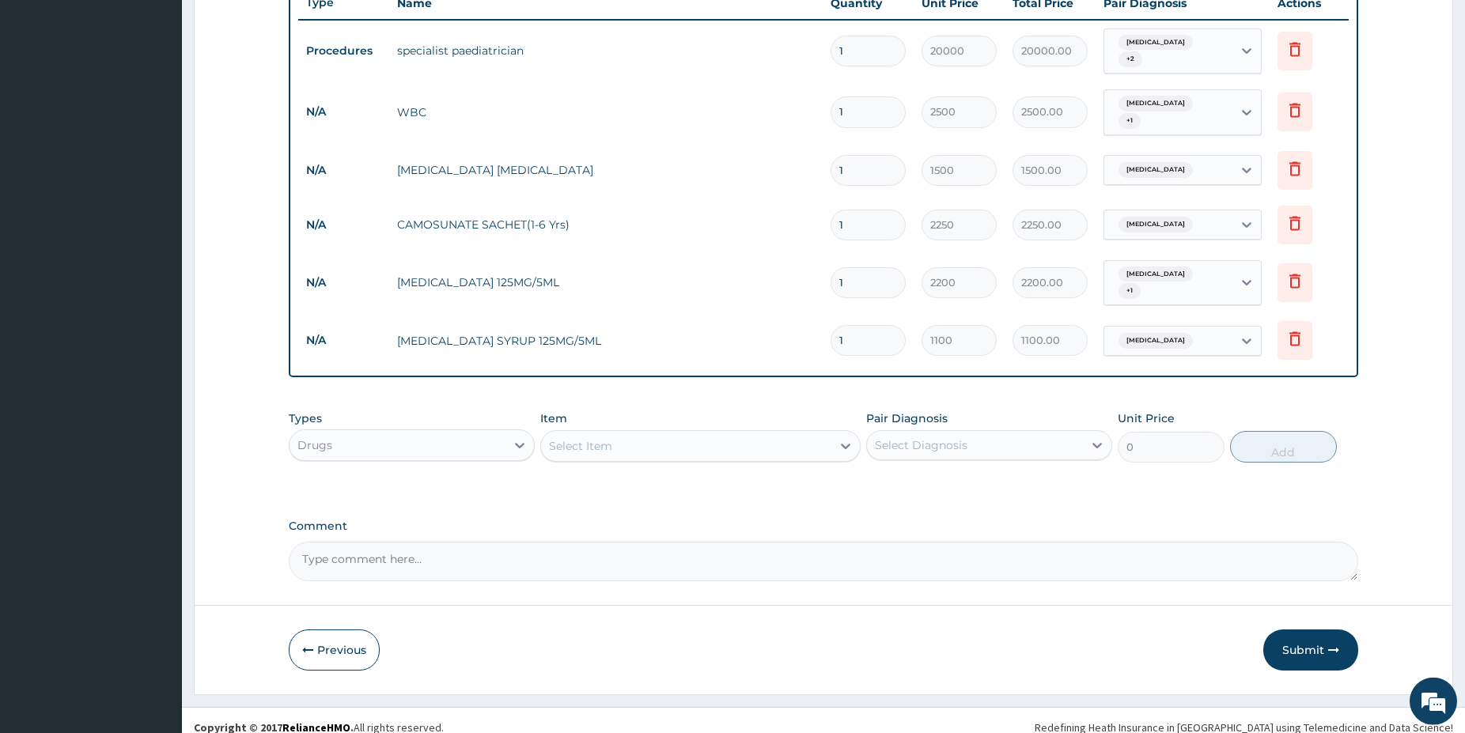
scroll to position [596, 0]
click at [1304, 638] on button "Submit" at bounding box center [1310, 649] width 95 height 41
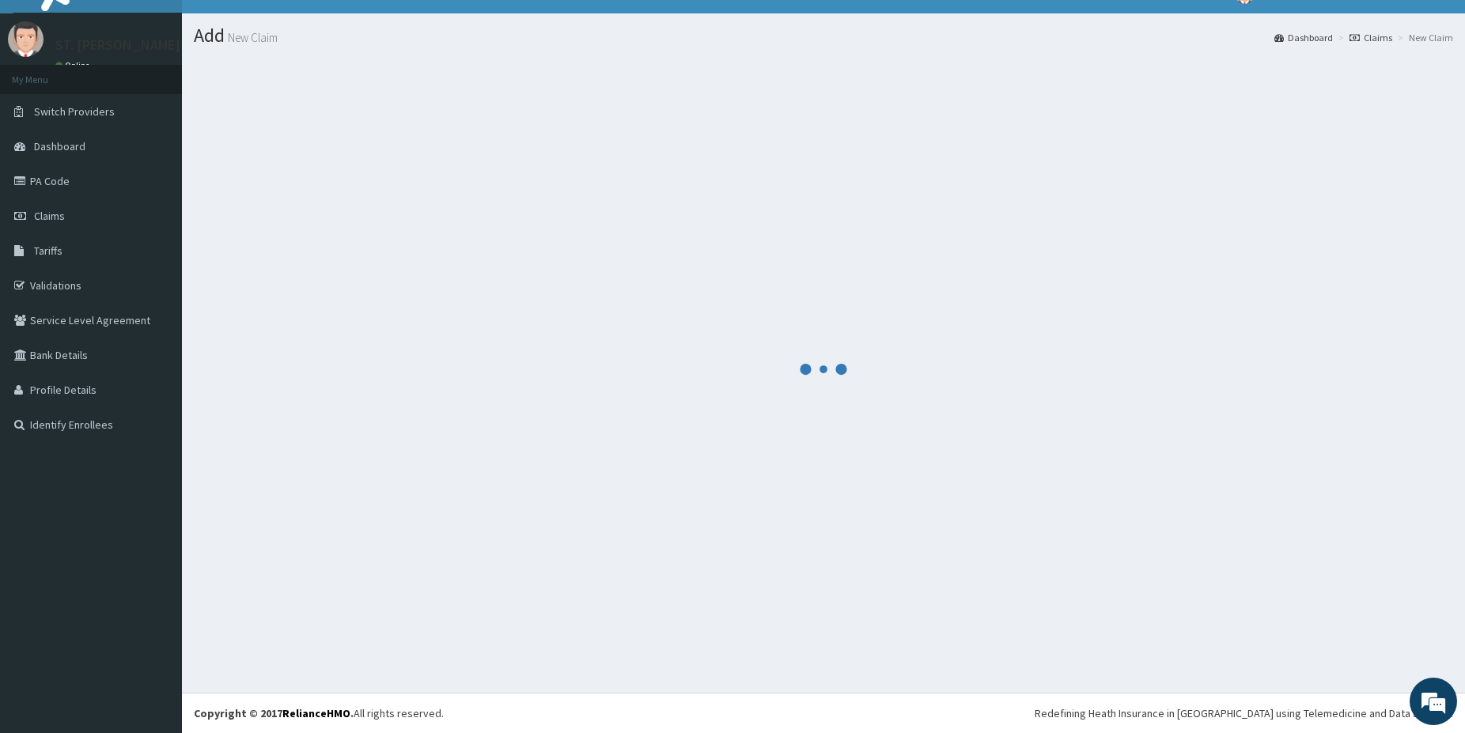
scroll to position [26, 0]
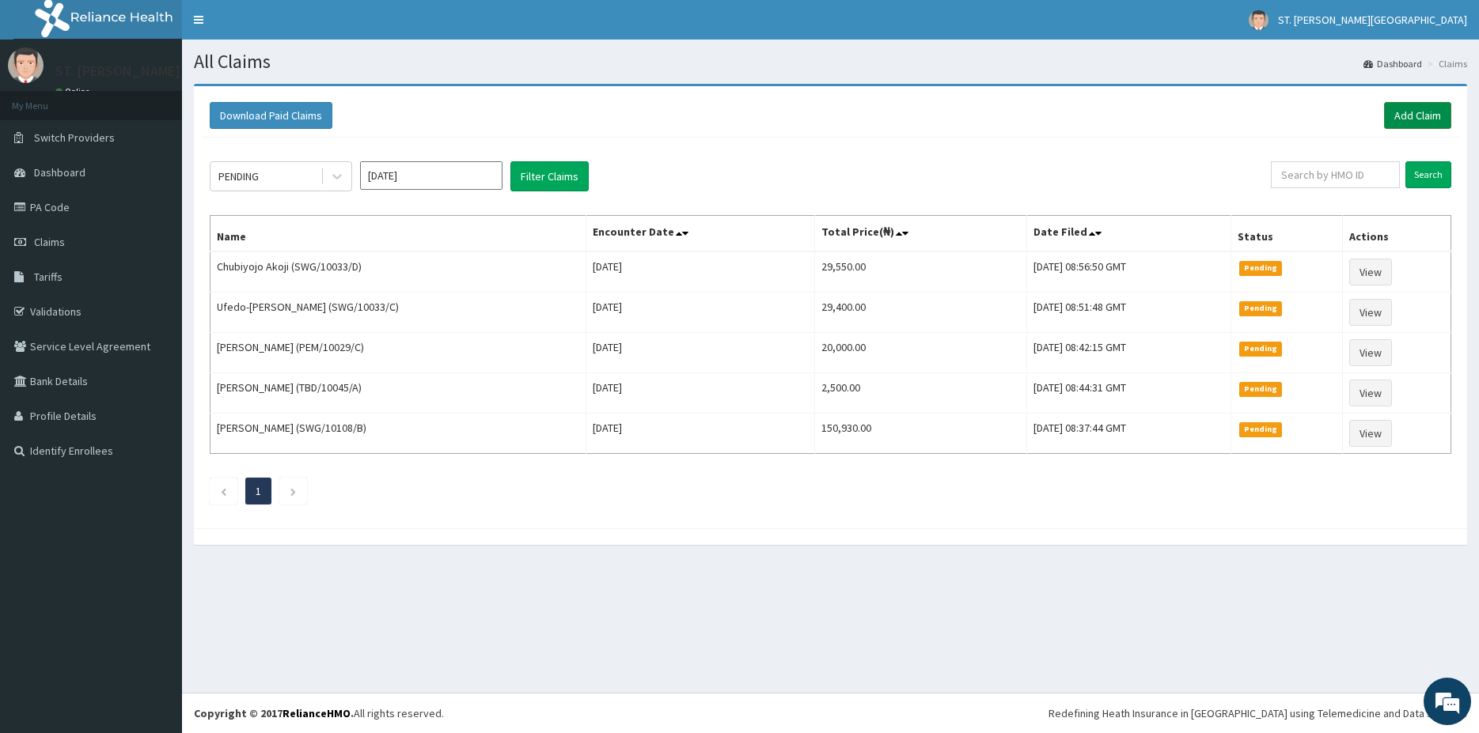
click at [1414, 108] on link "Add Claim" at bounding box center [1417, 115] width 67 height 27
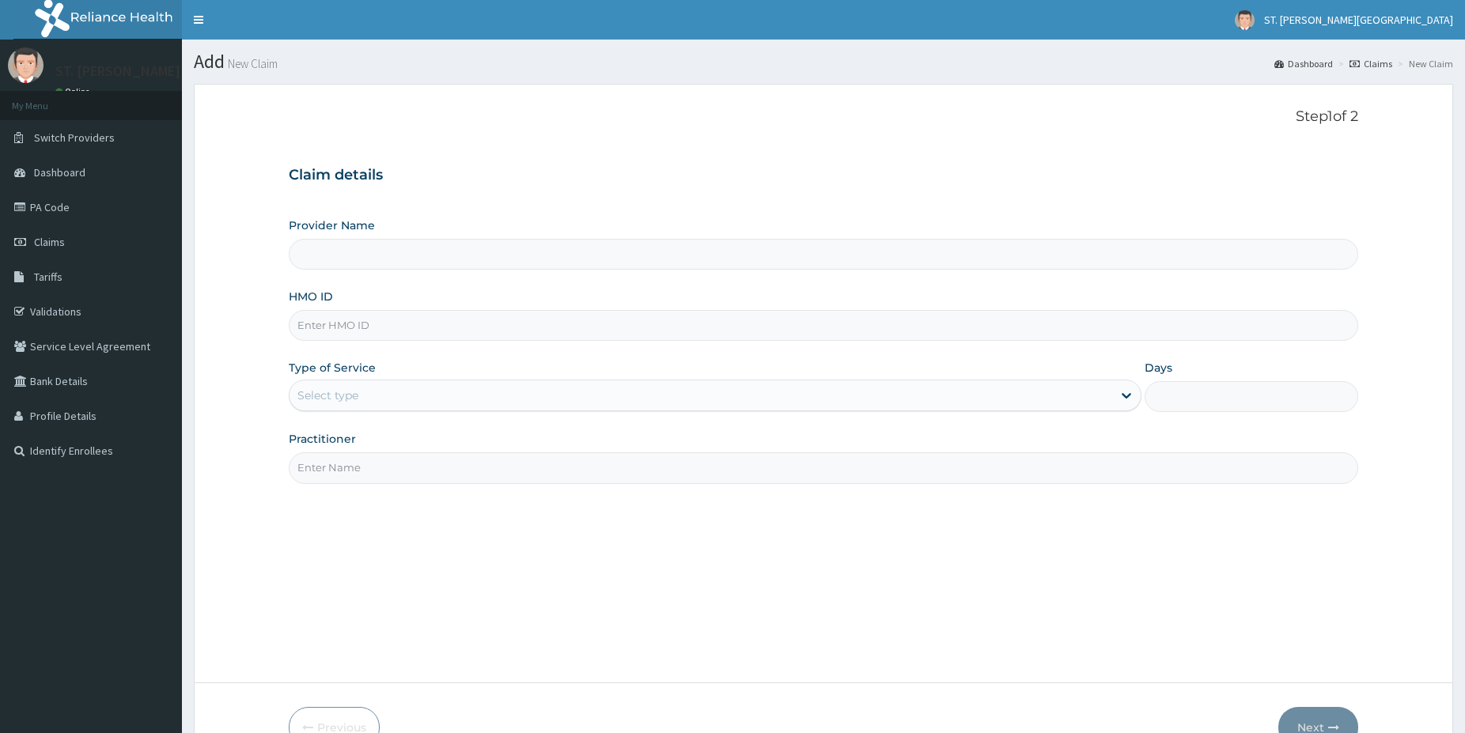
click at [373, 324] on input "HMO ID" at bounding box center [824, 325] width 1070 height 31
type input "[PERSON_NAME]/10027/A"
click at [350, 386] on div "Select type" at bounding box center [701, 395] width 823 height 25
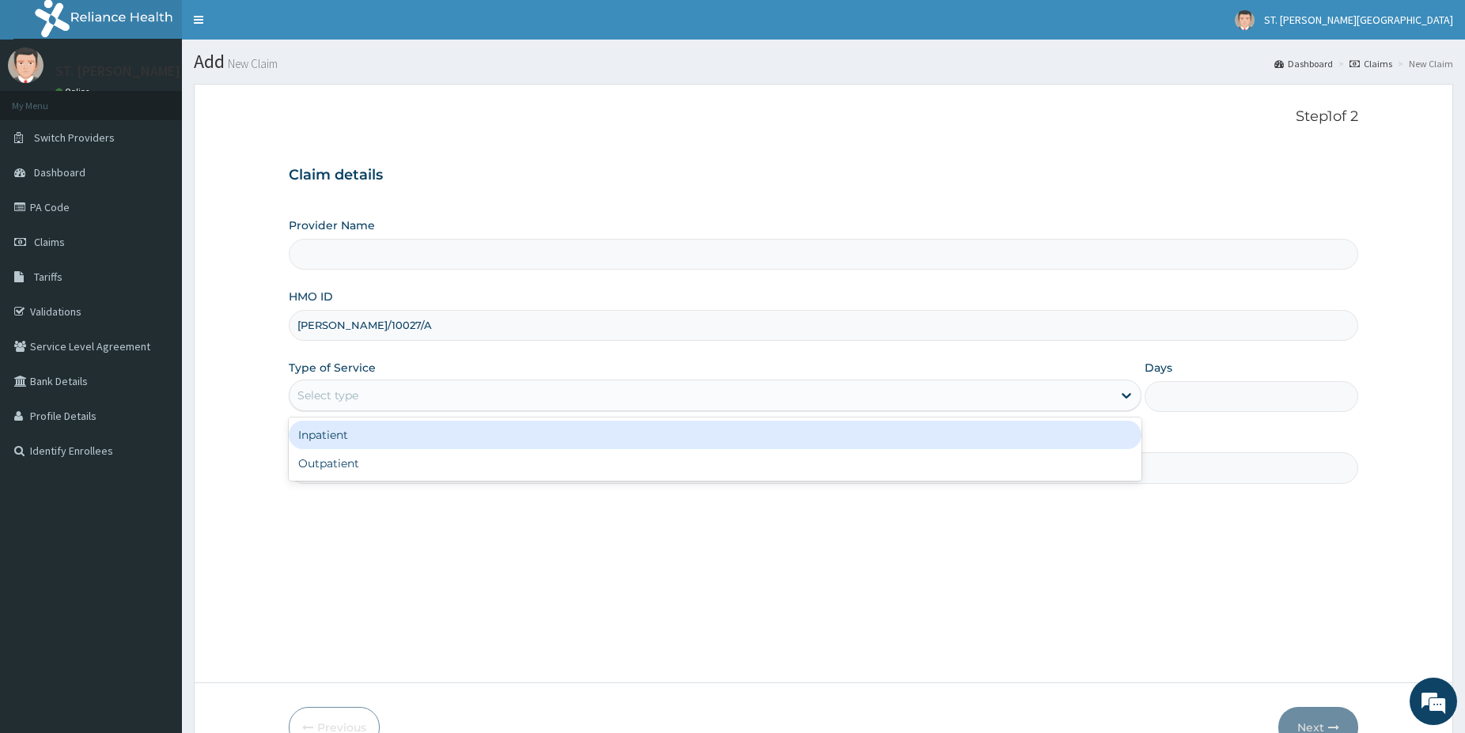
type input "[GEOGRAPHIC_DATA]- [GEOGRAPHIC_DATA]"
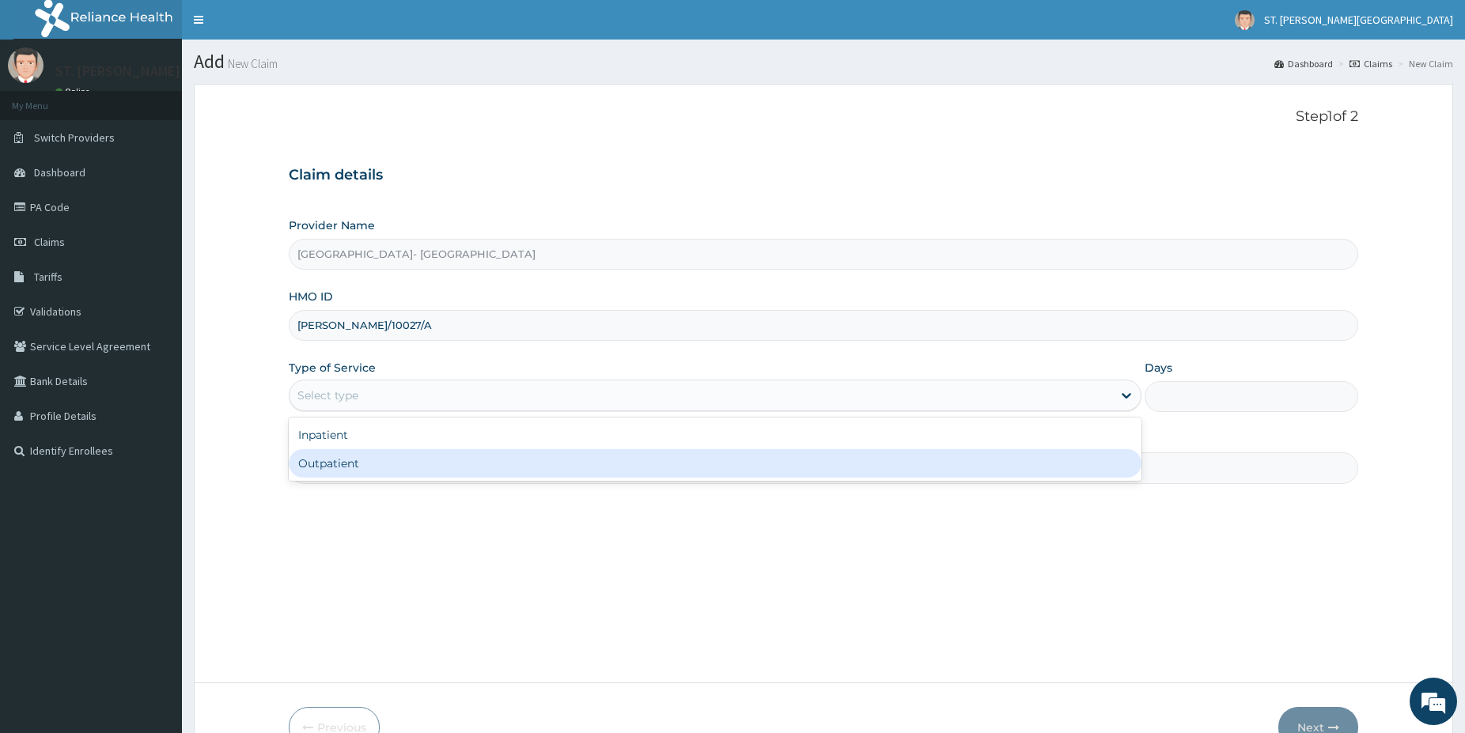
click at [338, 472] on div "Outpatient" at bounding box center [715, 463] width 853 height 28
type input "1"
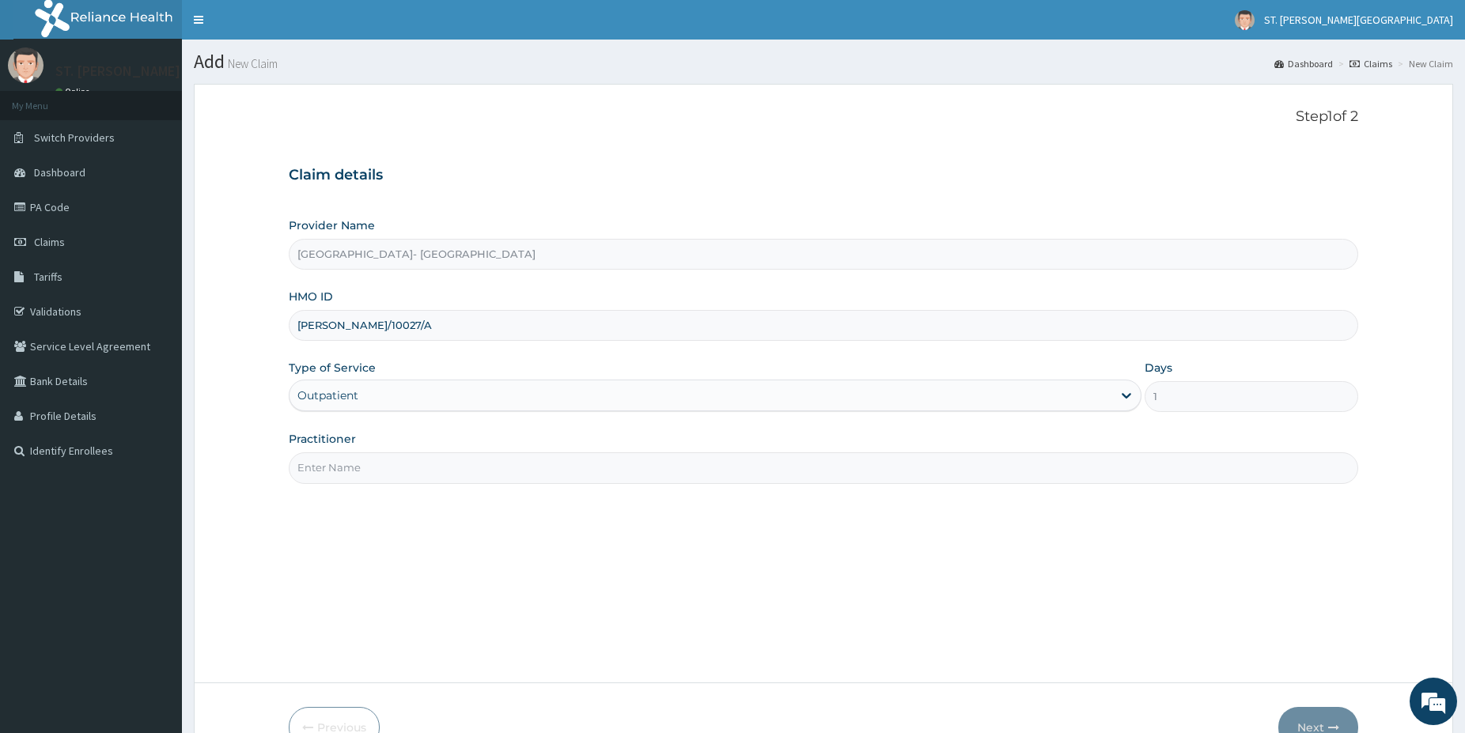
click at [336, 468] on input "Practitioner" at bounding box center [824, 467] width 1070 height 31
type input "dr.patience"
click at [1306, 726] on button "Next" at bounding box center [1318, 727] width 80 height 41
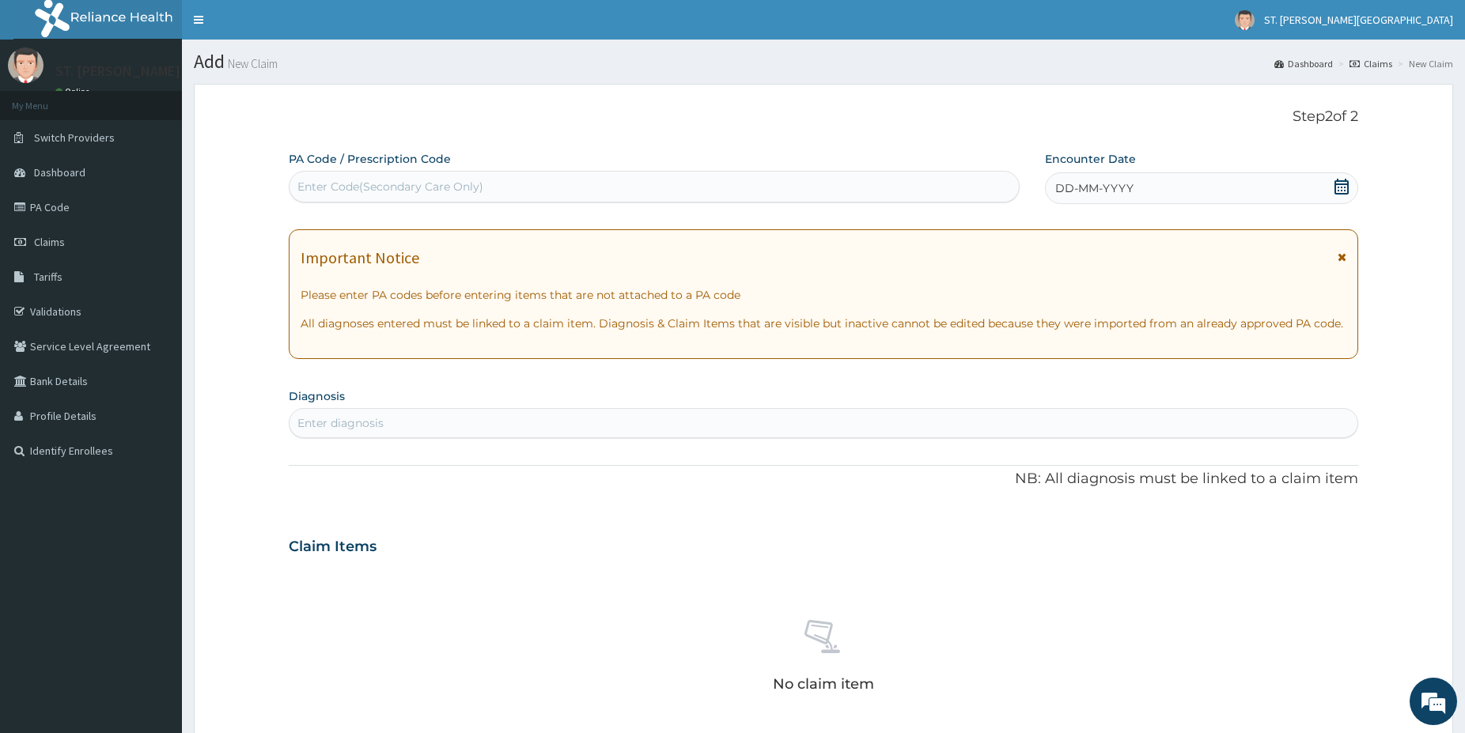
click at [507, 417] on div "Enter diagnosis" at bounding box center [824, 423] width 1068 height 25
type input "[MEDICAL_DATA]"
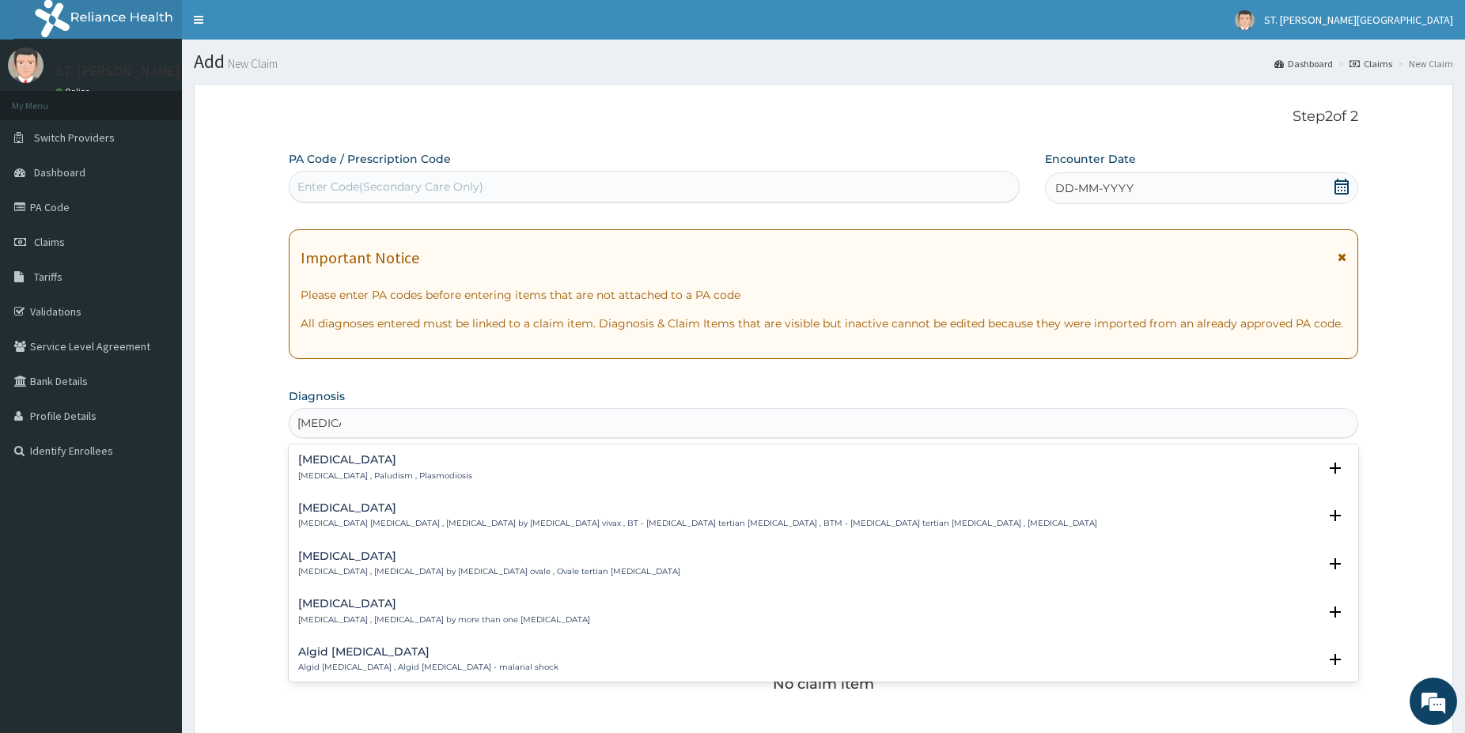
click at [360, 467] on div "[MEDICAL_DATA] [MEDICAL_DATA] , Paludism , Plasmodiosis" at bounding box center [385, 468] width 174 height 28
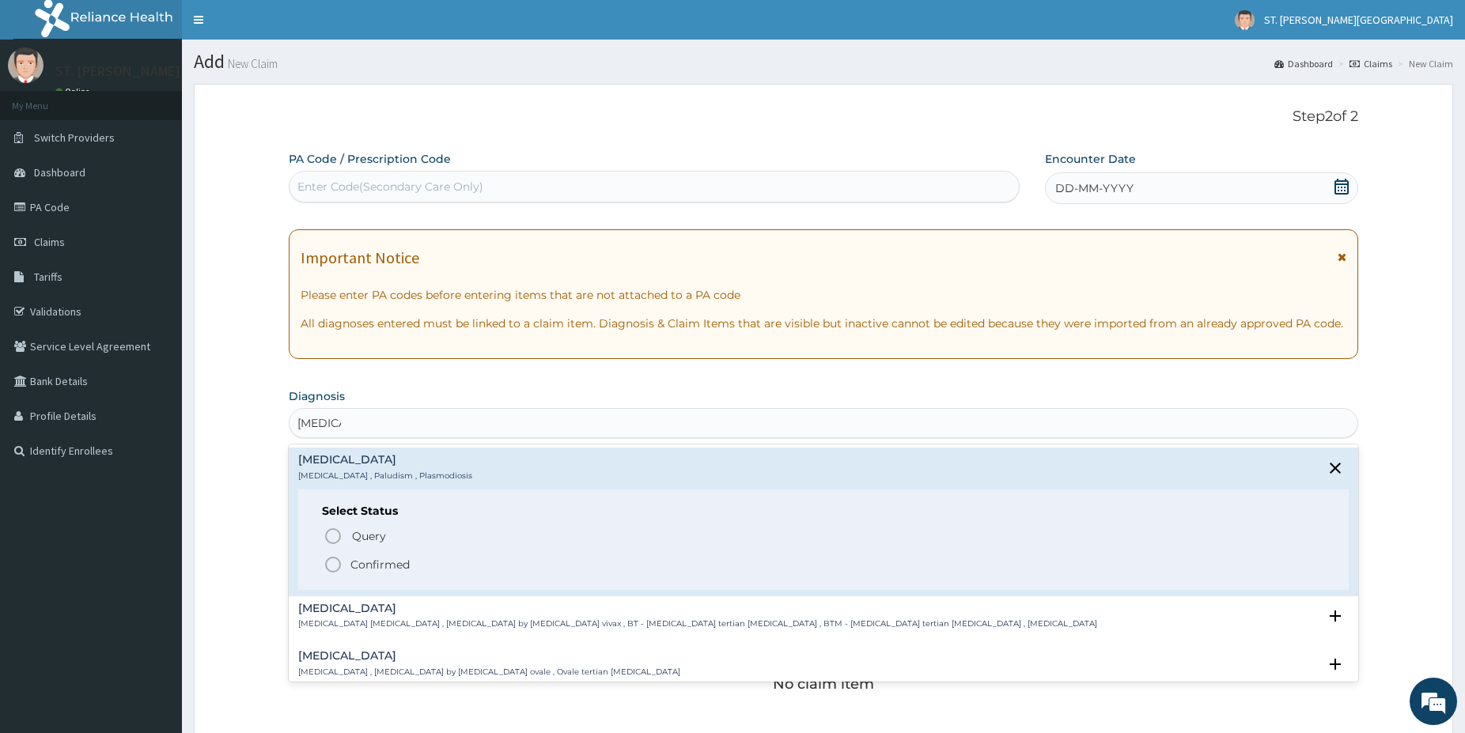
click at [326, 568] on circle "status option filled" at bounding box center [333, 565] width 14 height 14
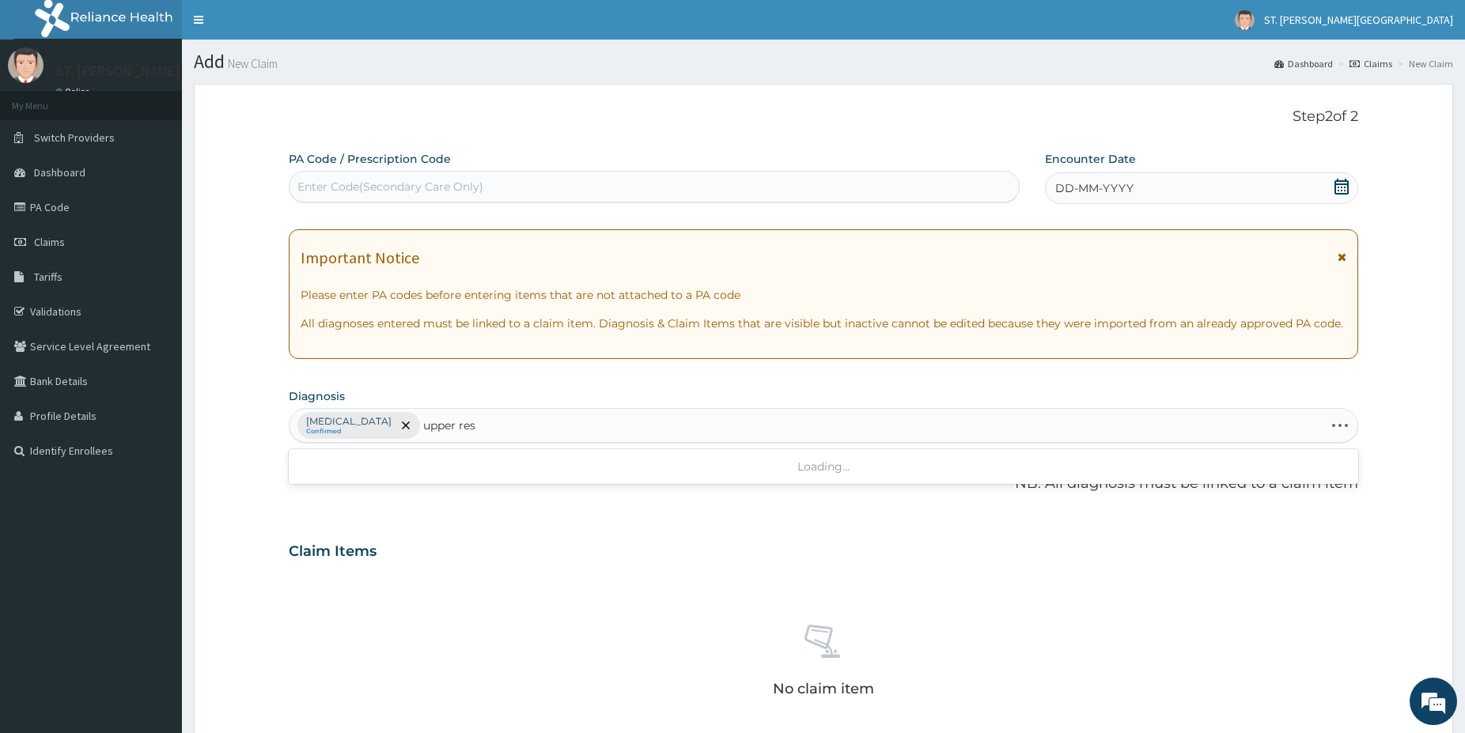
type input "upper resp"
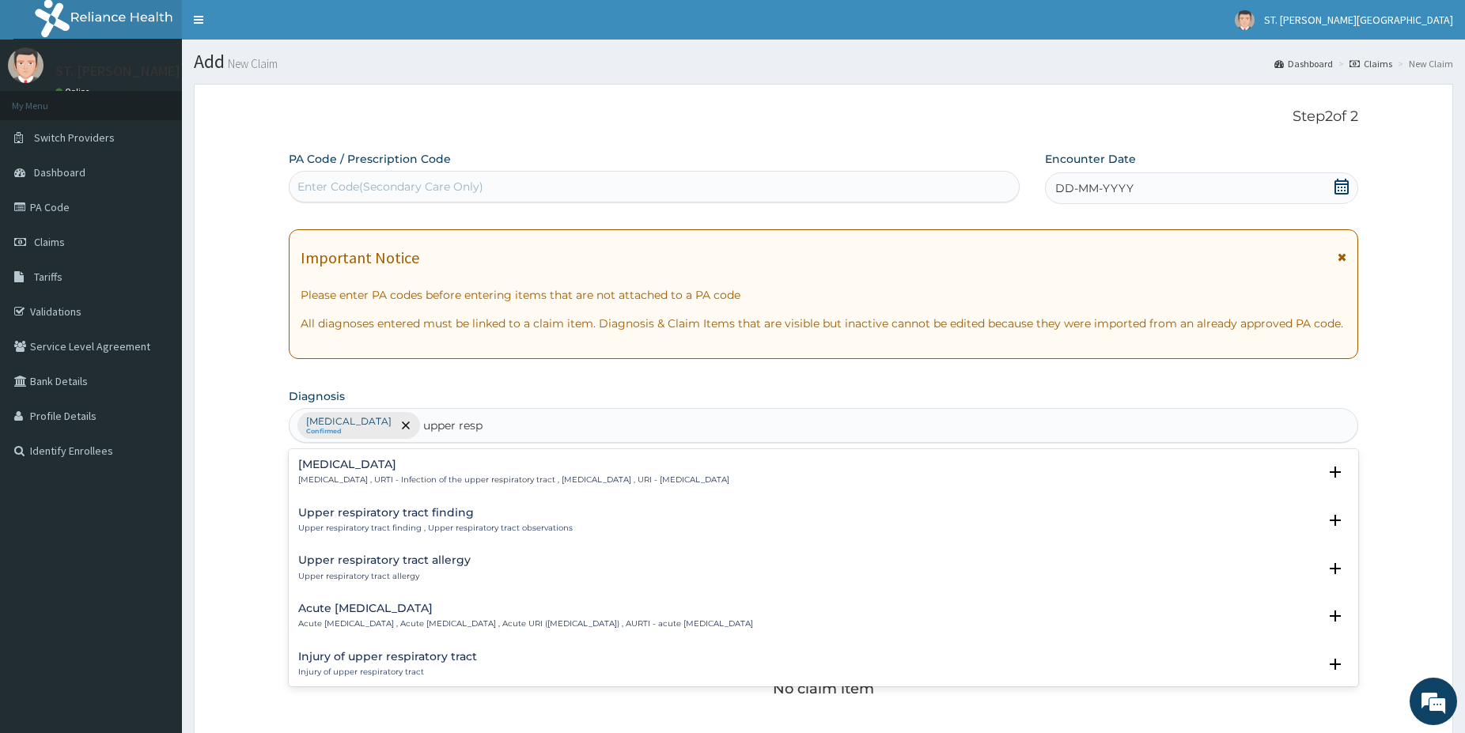
click at [377, 471] on h4 "[MEDICAL_DATA]" at bounding box center [513, 465] width 431 height 12
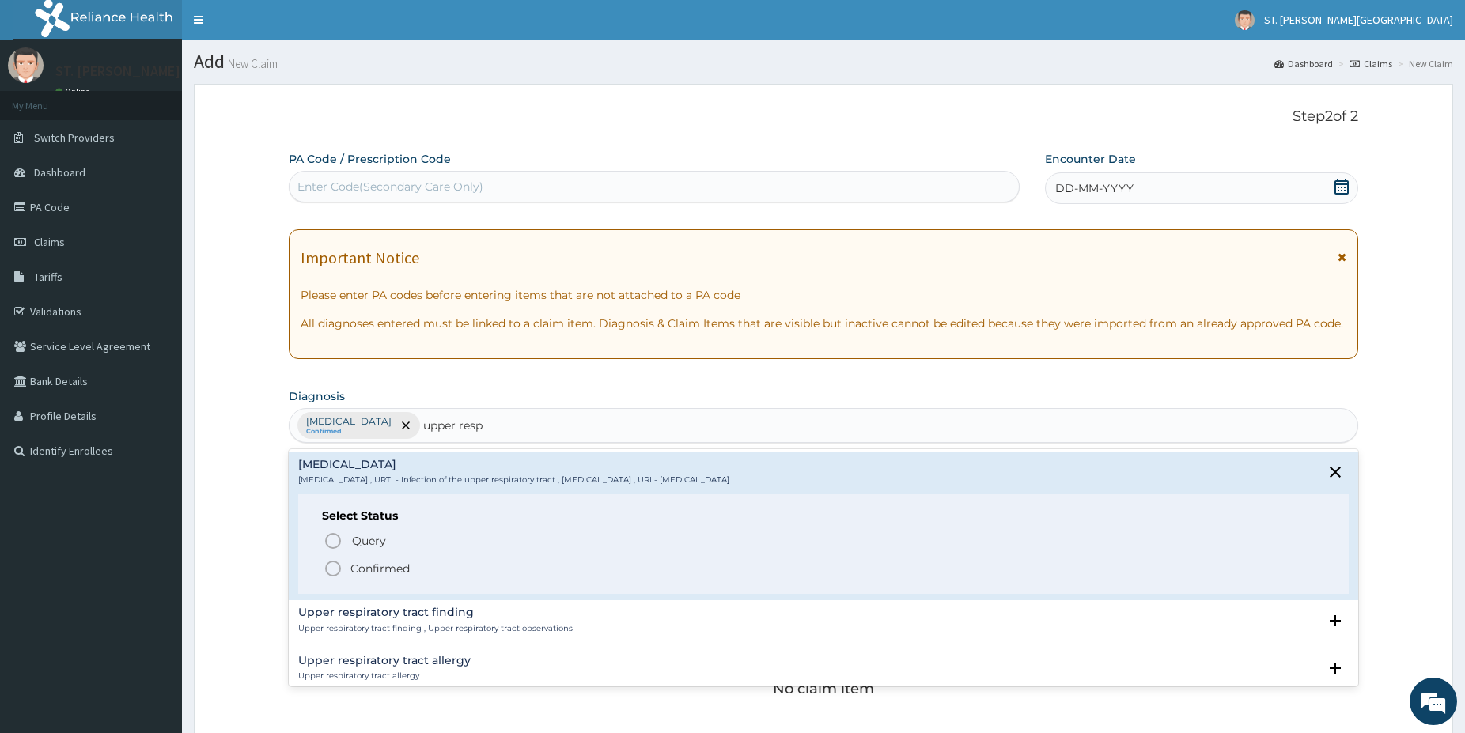
click at [333, 571] on icon "status option filled" at bounding box center [333, 568] width 19 height 19
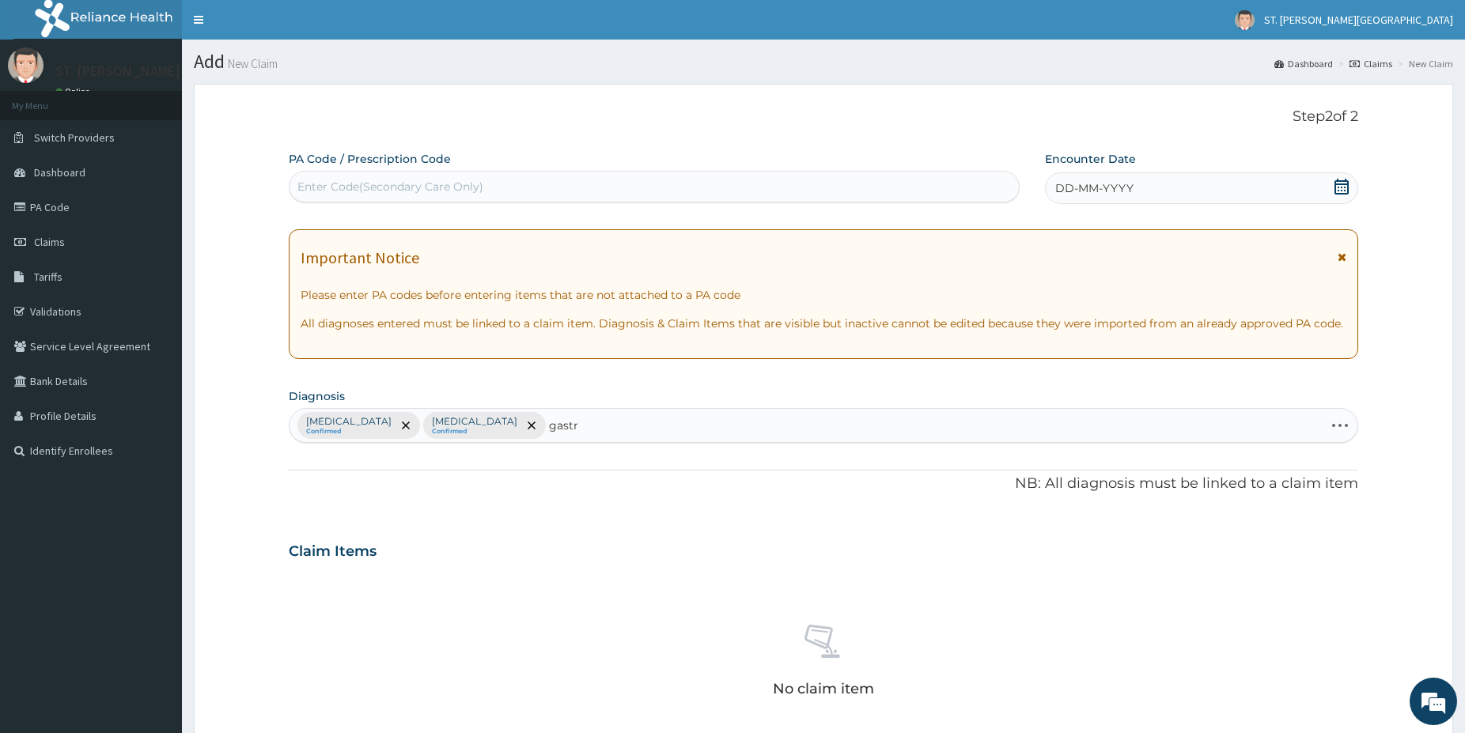
type input "gastri"
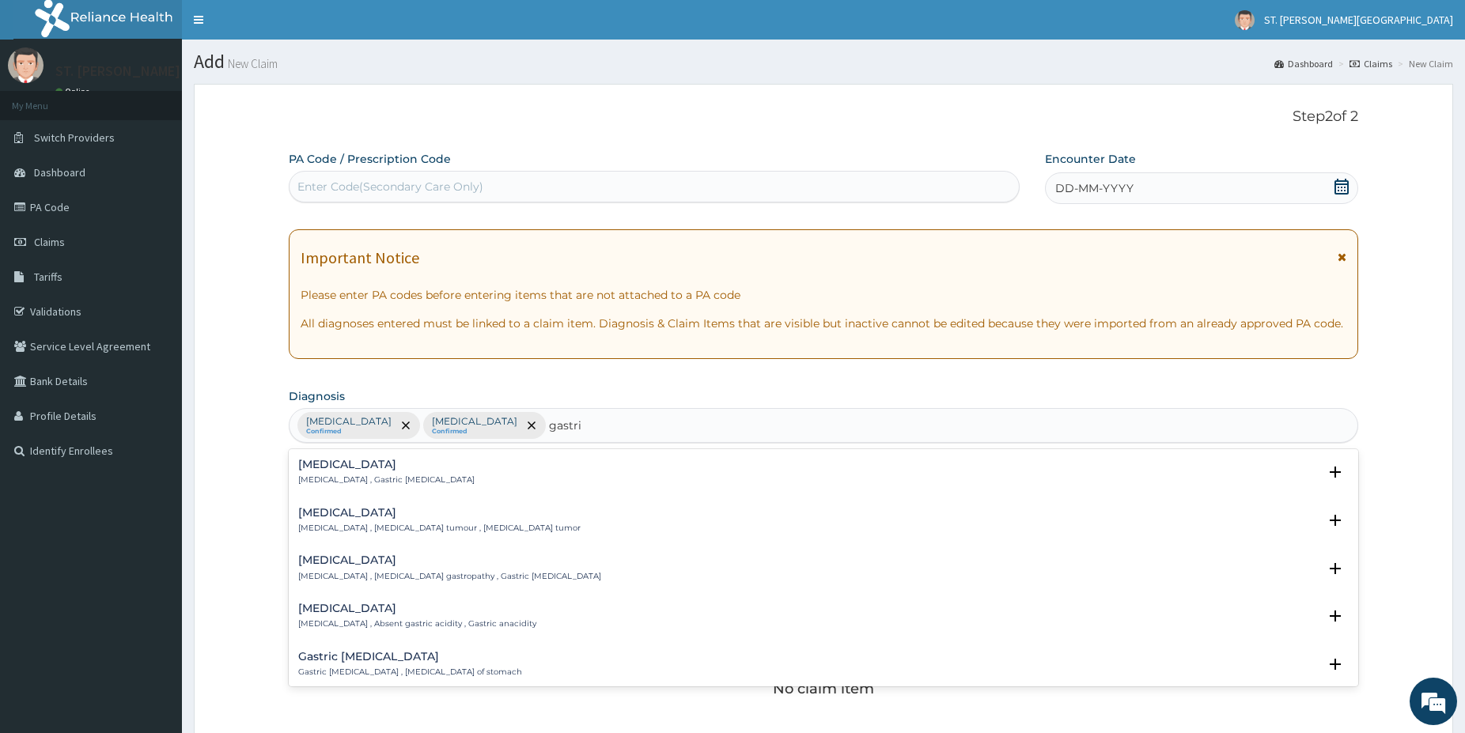
click at [354, 479] on p "[MEDICAL_DATA] , Gastric [MEDICAL_DATA]" at bounding box center [386, 480] width 176 height 11
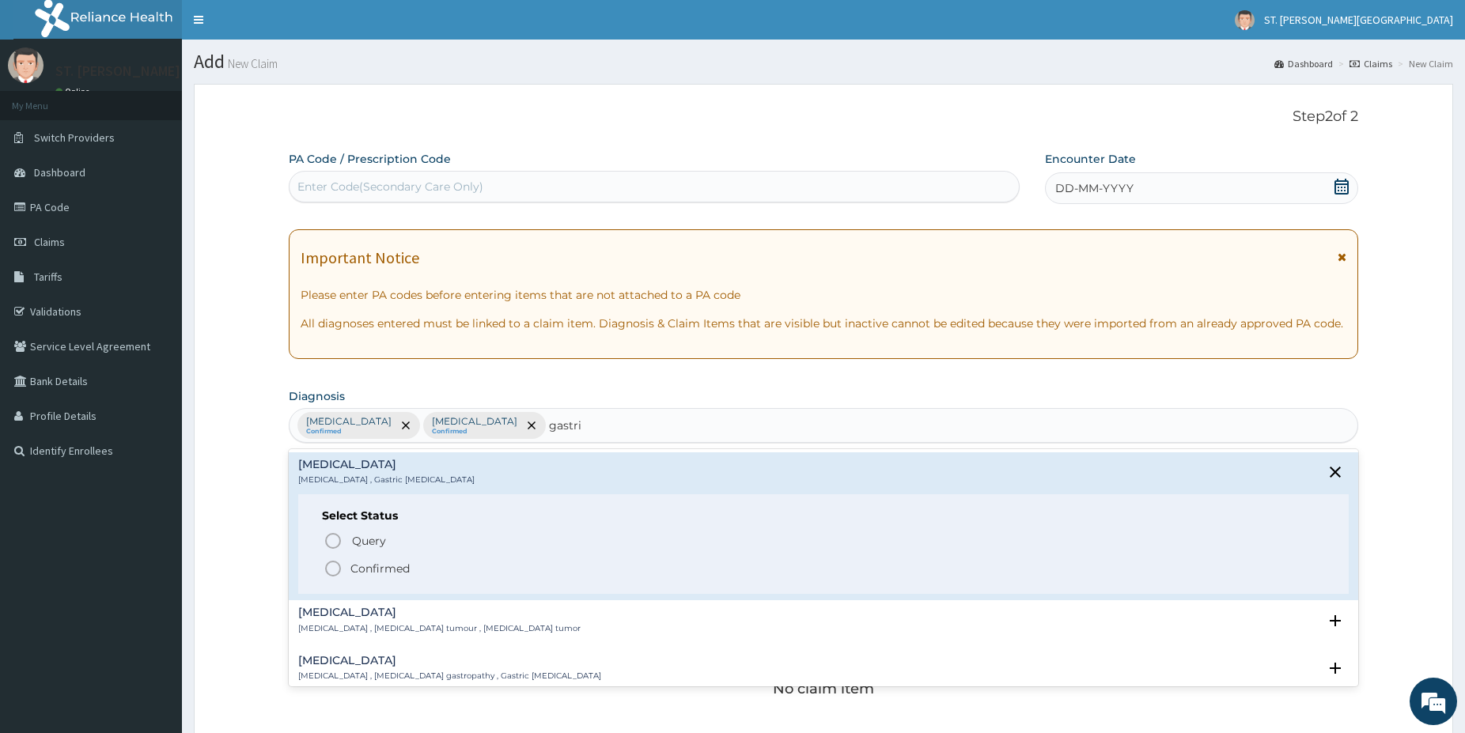
click at [329, 569] on icon "status option filled" at bounding box center [333, 568] width 19 height 19
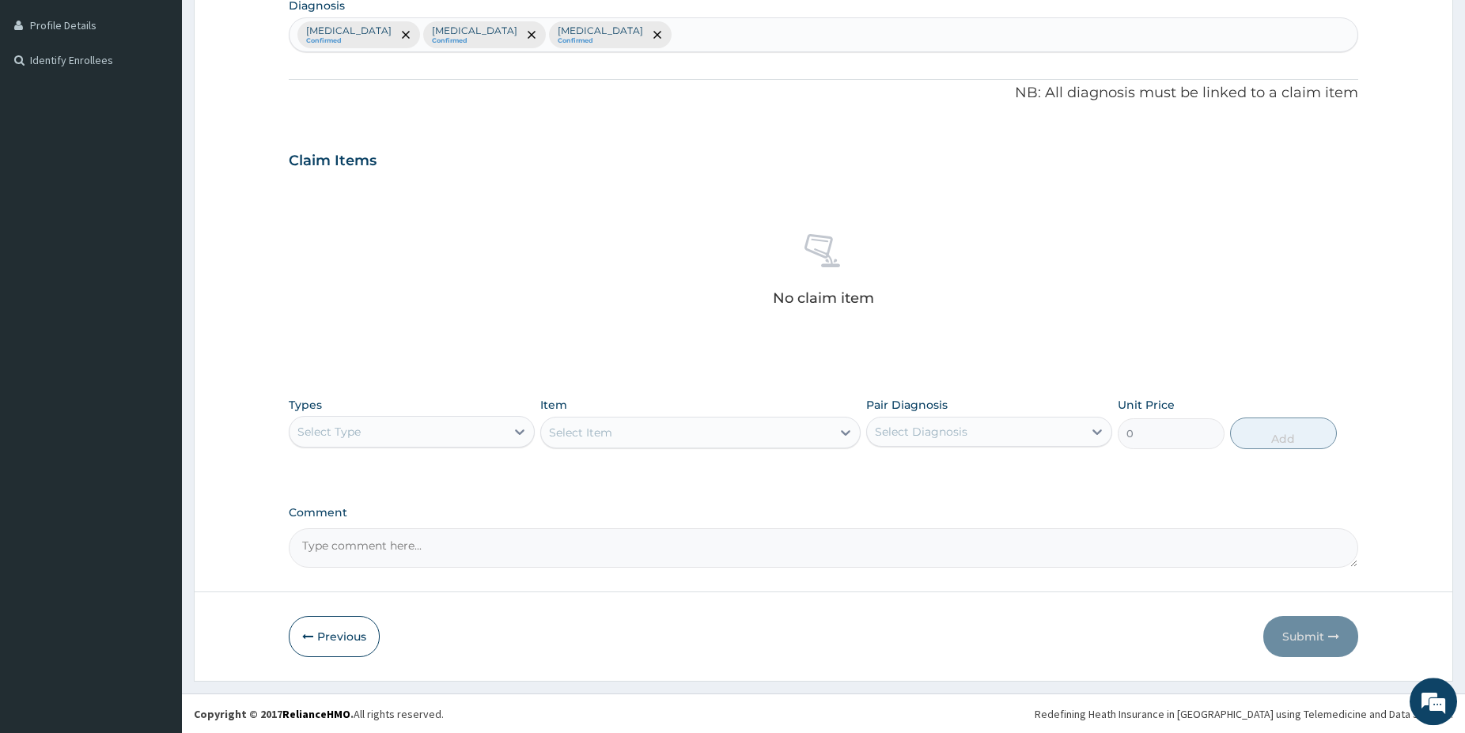
scroll to position [392, 0]
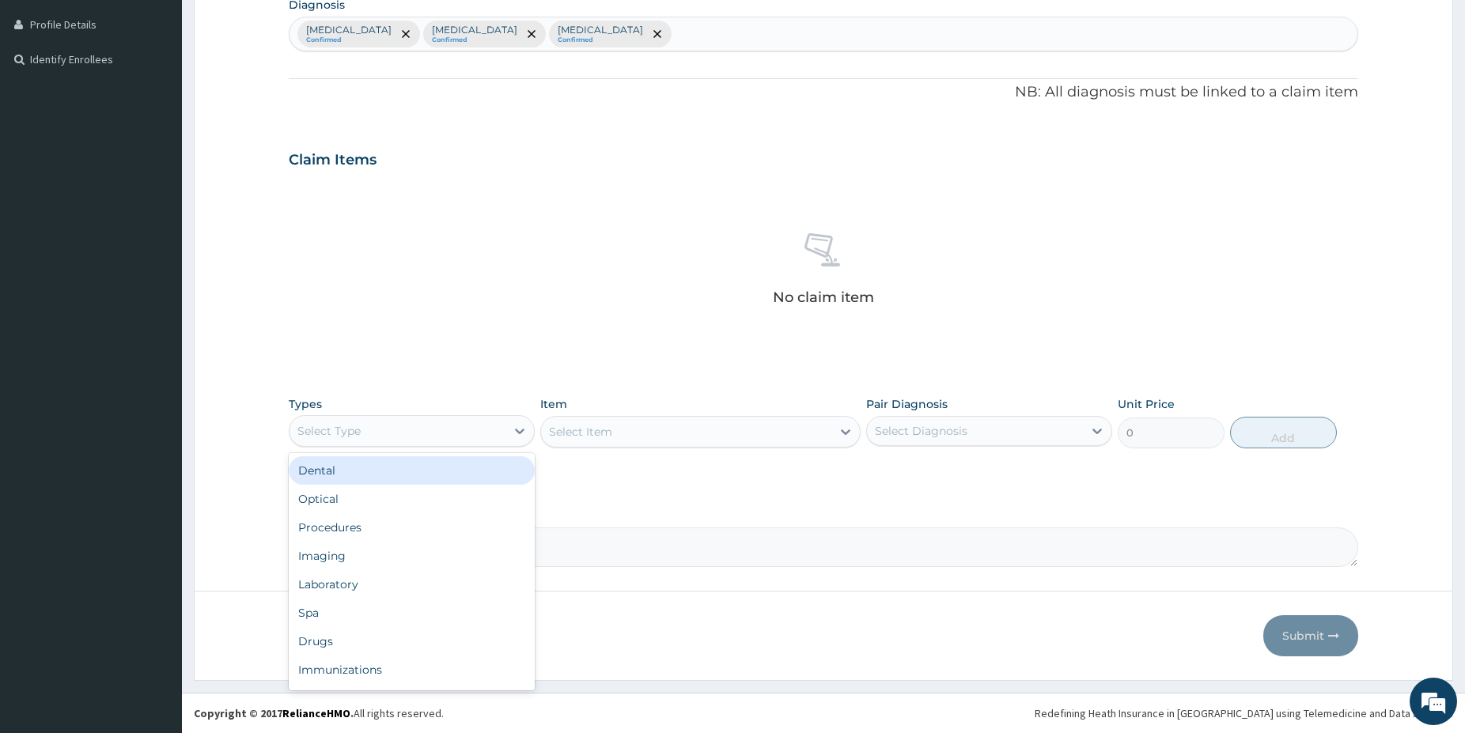
click at [433, 431] on div "Select Type" at bounding box center [398, 430] width 216 height 25
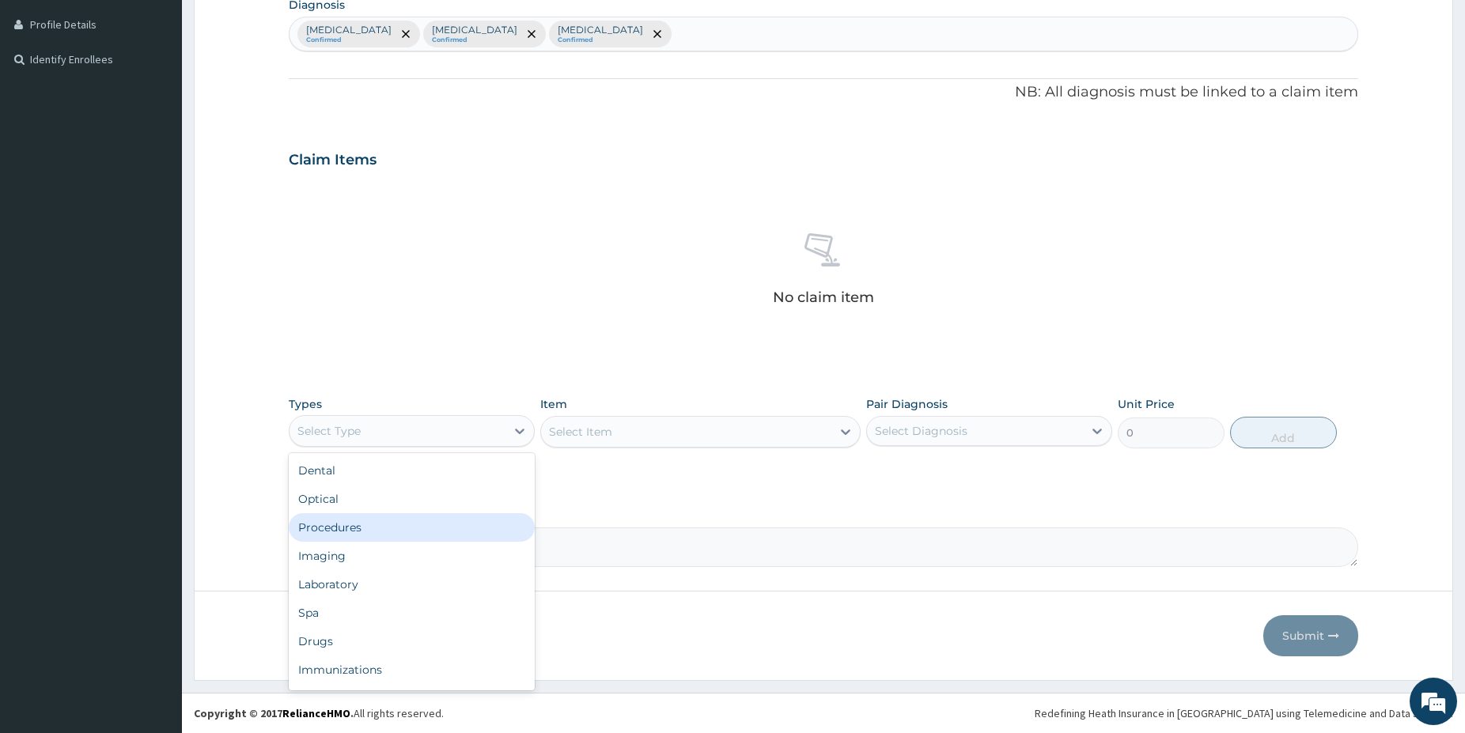
drag, startPoint x: 383, startPoint y: 521, endPoint x: 396, endPoint y: 506, distance: 19.6
click at [382, 525] on div "Procedures" at bounding box center [412, 527] width 246 height 28
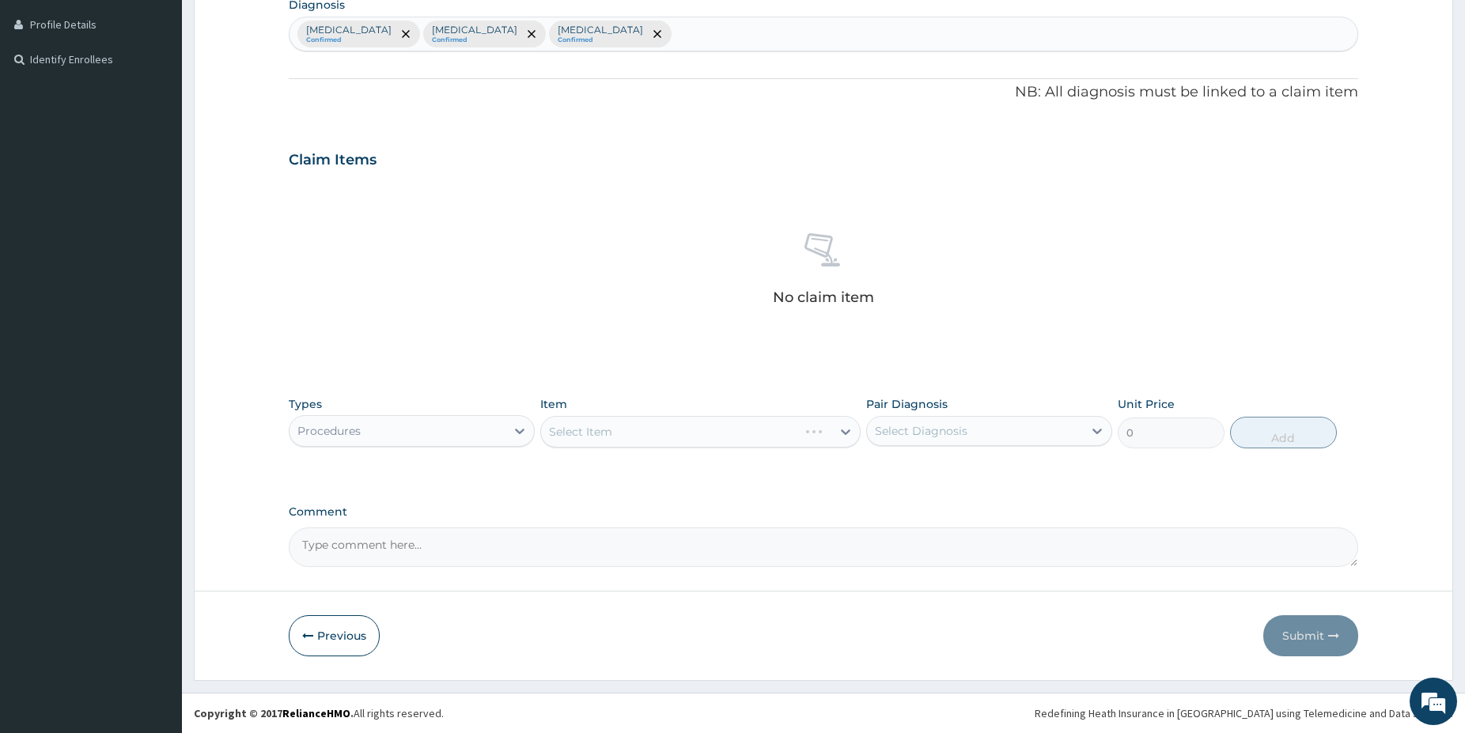
click at [683, 438] on div "Select Item" at bounding box center [700, 432] width 320 height 32
click at [693, 436] on div "Select Item" at bounding box center [700, 432] width 320 height 32
click at [748, 437] on div "Select Item" at bounding box center [700, 432] width 320 height 32
click at [771, 434] on div "Select Item" at bounding box center [686, 431] width 290 height 25
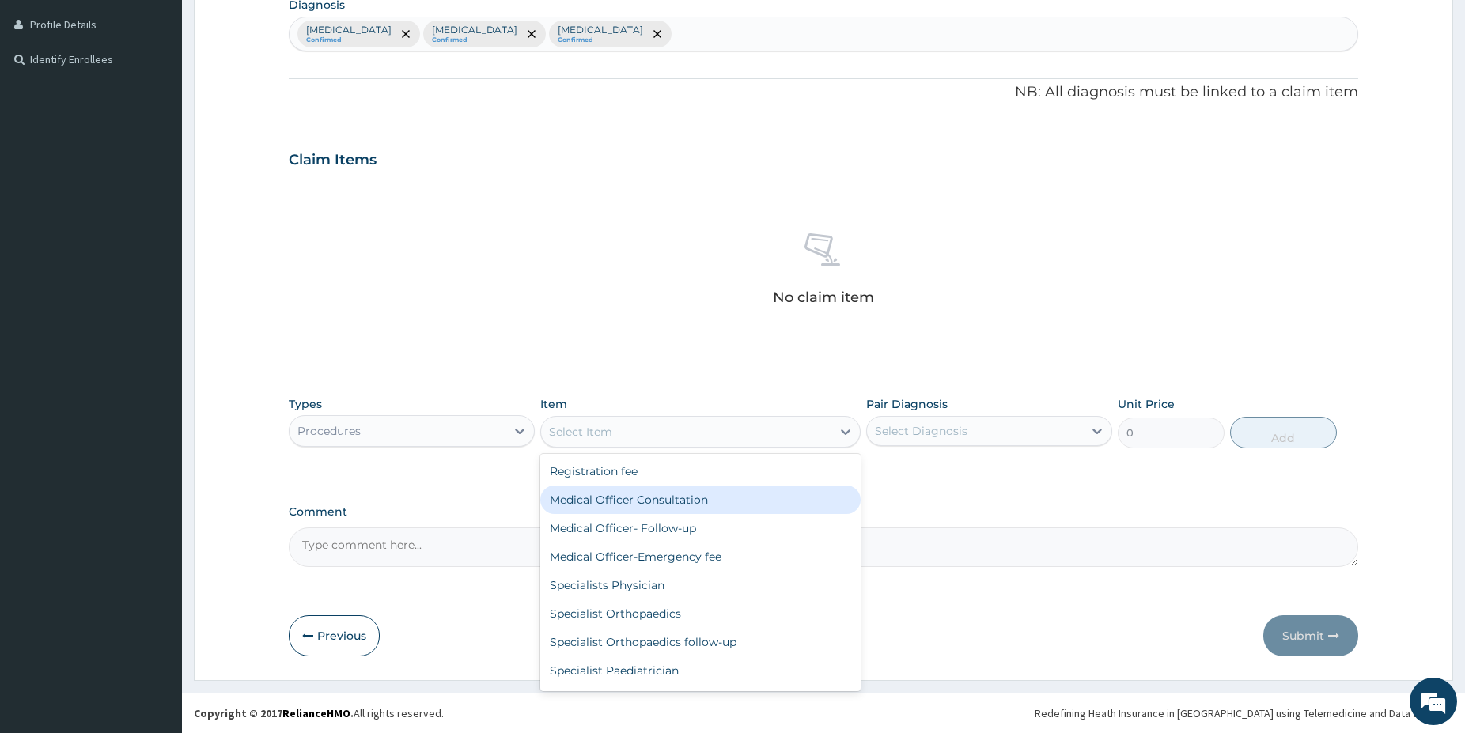
drag, startPoint x: 678, startPoint y: 512, endPoint x: 808, endPoint y: 476, distance: 134.5
click at [678, 511] on div "Medical Officer Consultation" at bounding box center [700, 500] width 320 height 28
type input "5000"
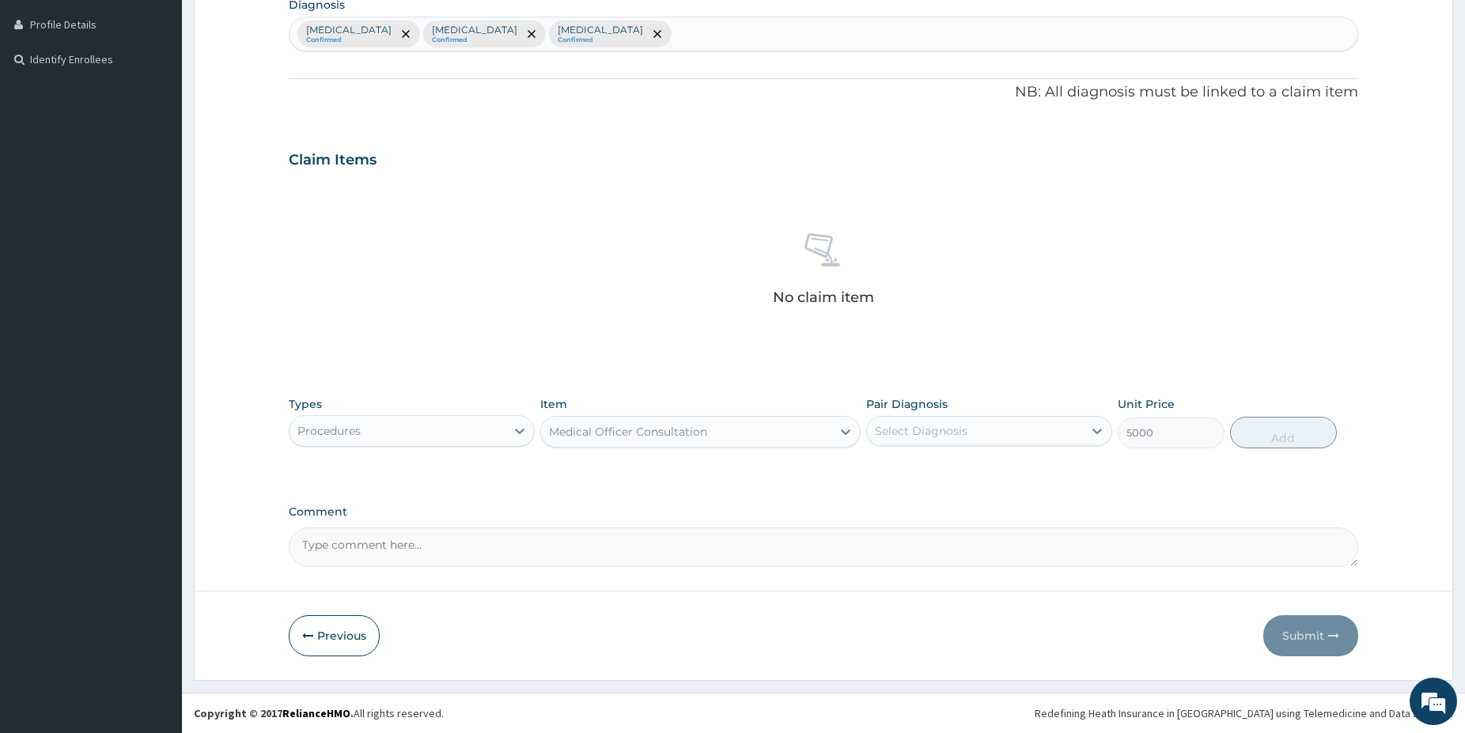
click at [942, 423] on div "Select Diagnosis" at bounding box center [921, 431] width 93 height 16
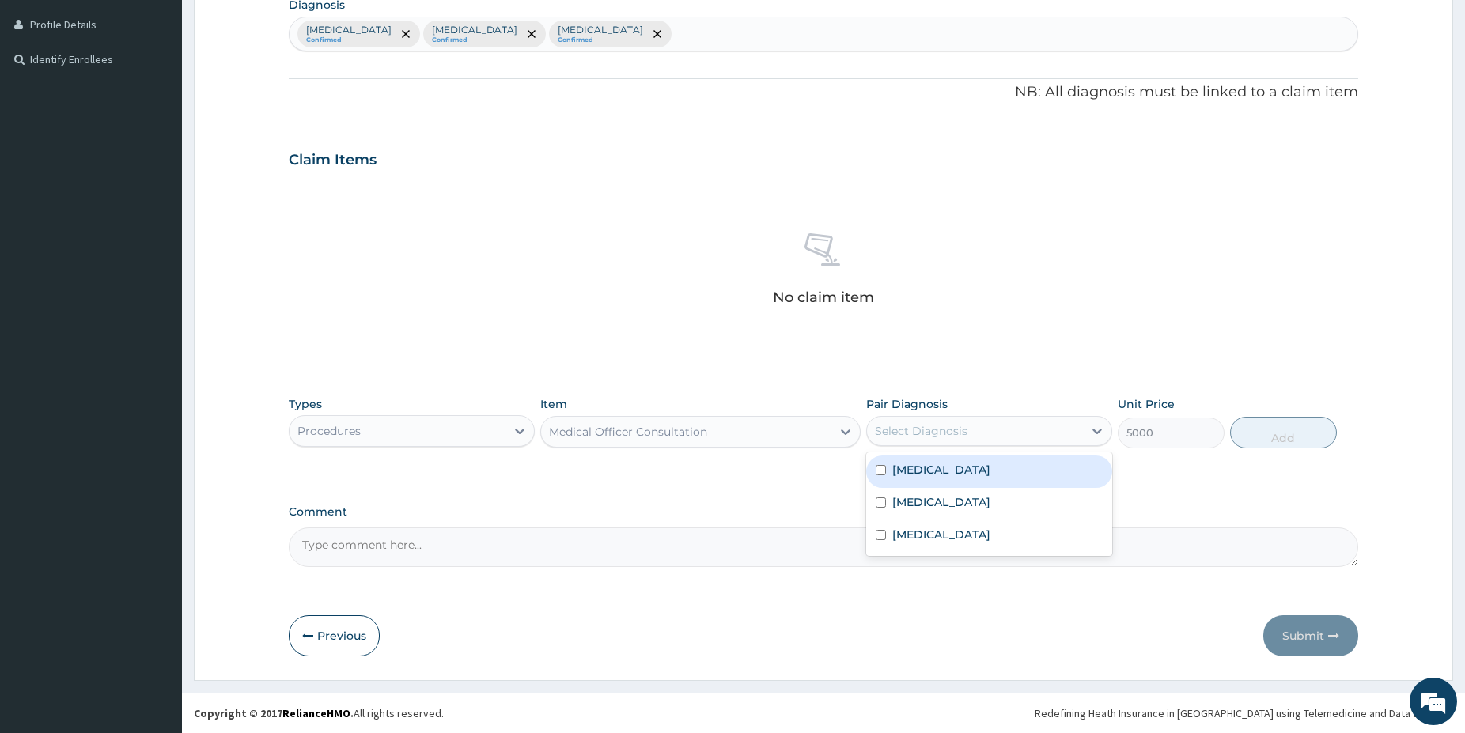
click at [927, 475] on label "Malaria" at bounding box center [941, 470] width 98 height 16
checkbox input "true"
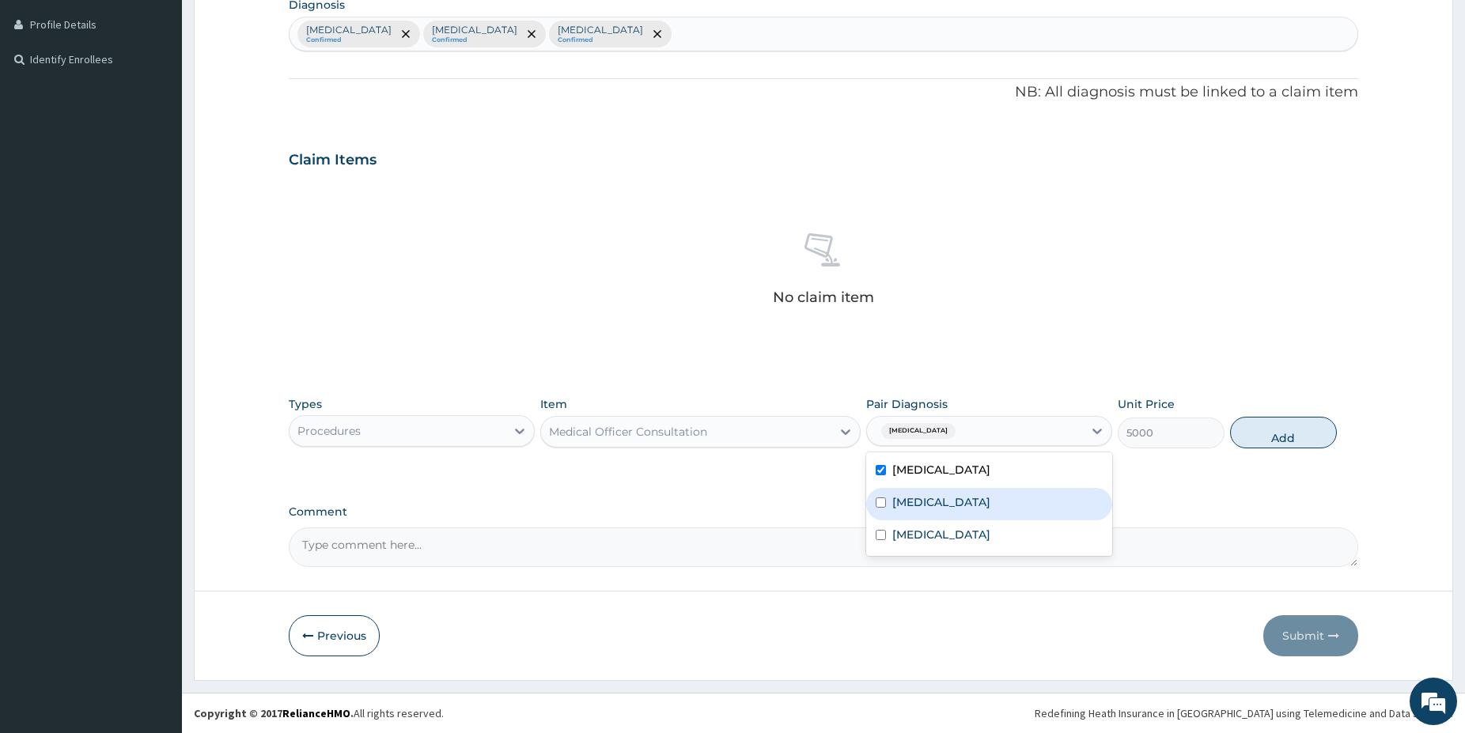
click at [929, 505] on label "Upper respiratory infection" at bounding box center [941, 502] width 98 height 16
checkbox input "true"
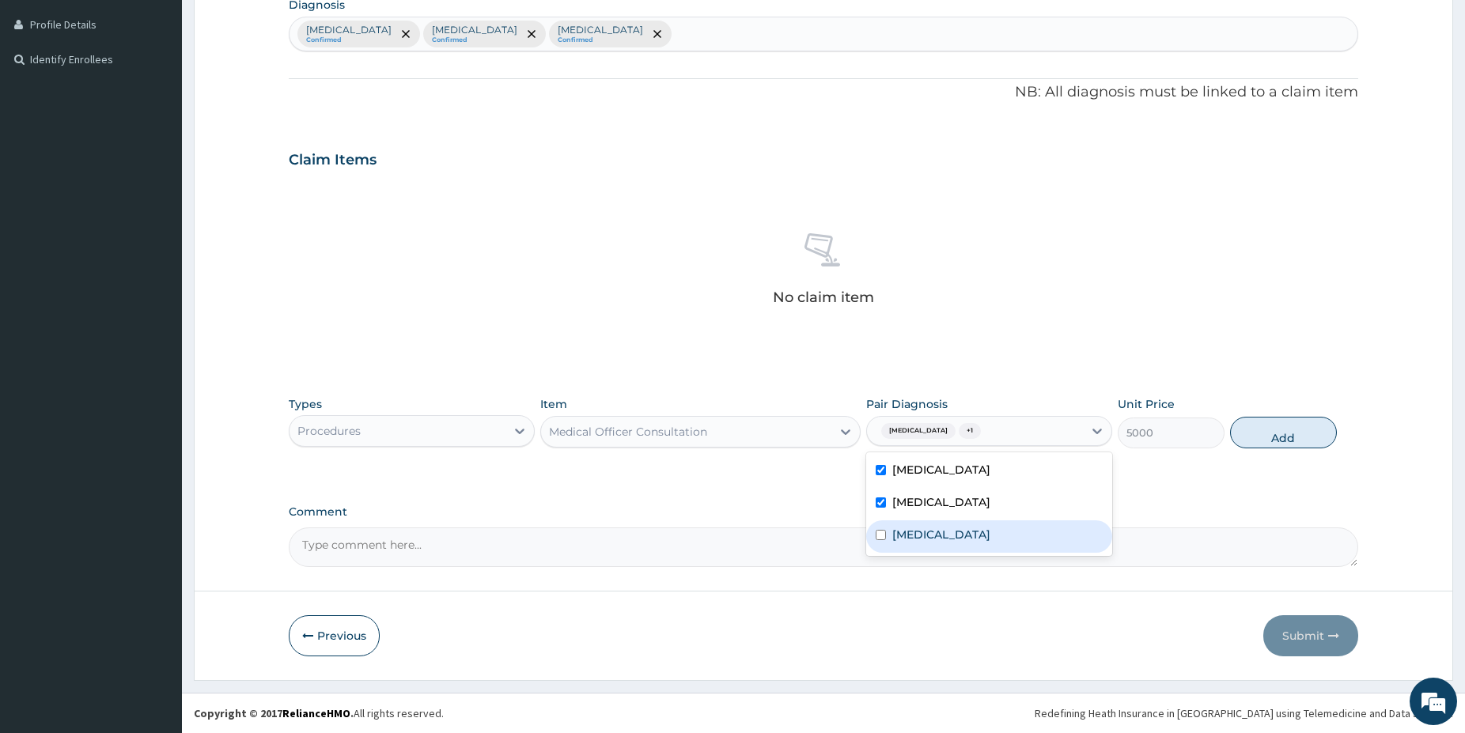
click at [924, 546] on div "Gastritis" at bounding box center [989, 537] width 246 height 32
checkbox input "true"
click at [1278, 432] on button "Add" at bounding box center [1283, 433] width 107 height 32
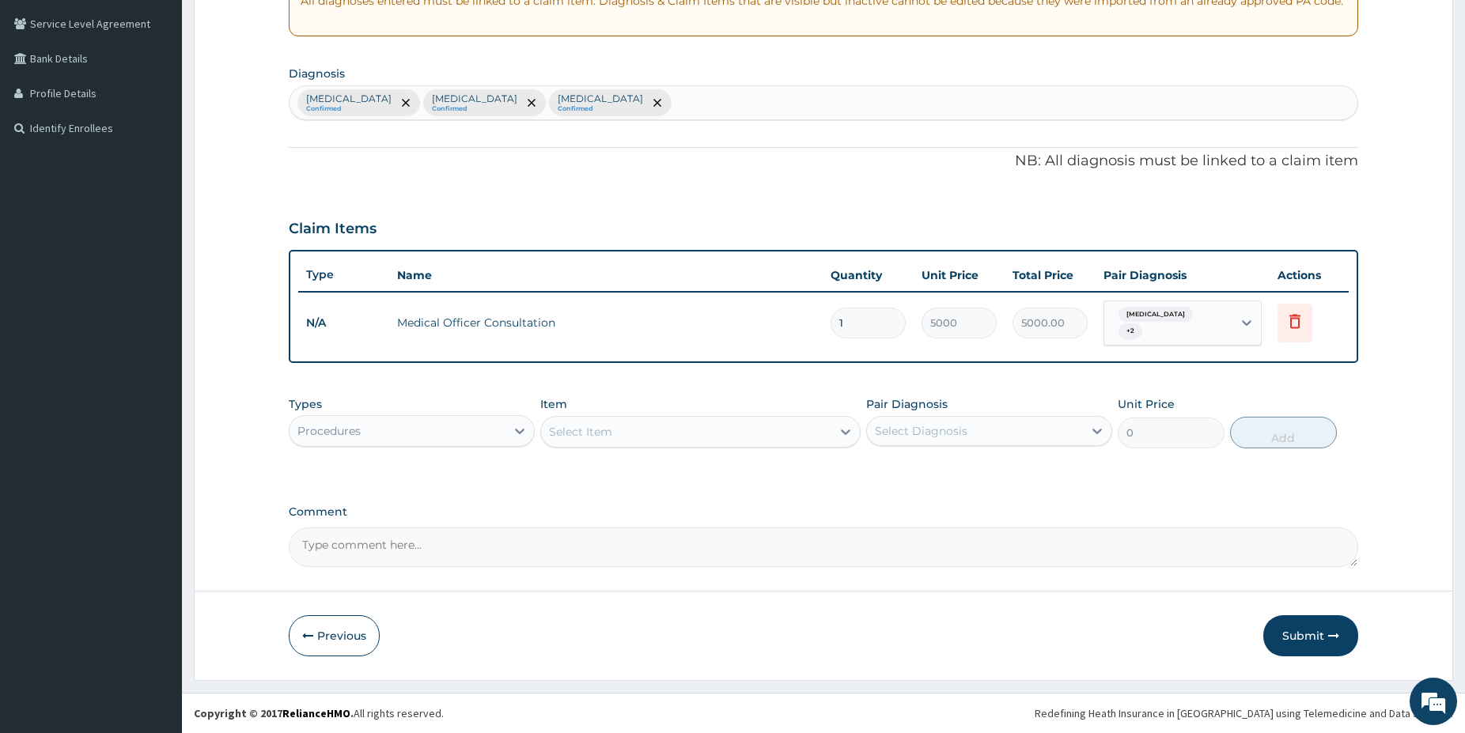
scroll to position [316, 0]
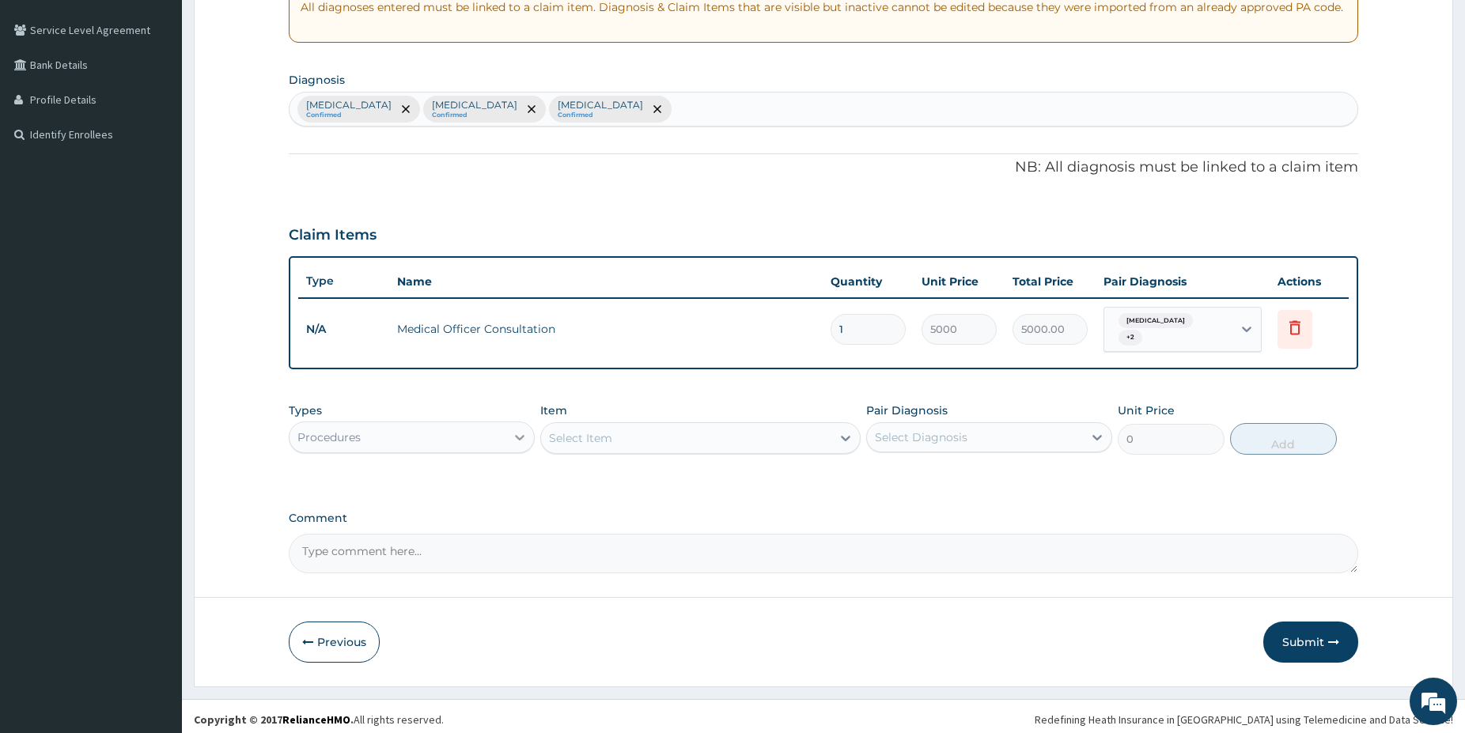
click at [509, 426] on div at bounding box center [519, 437] width 28 height 28
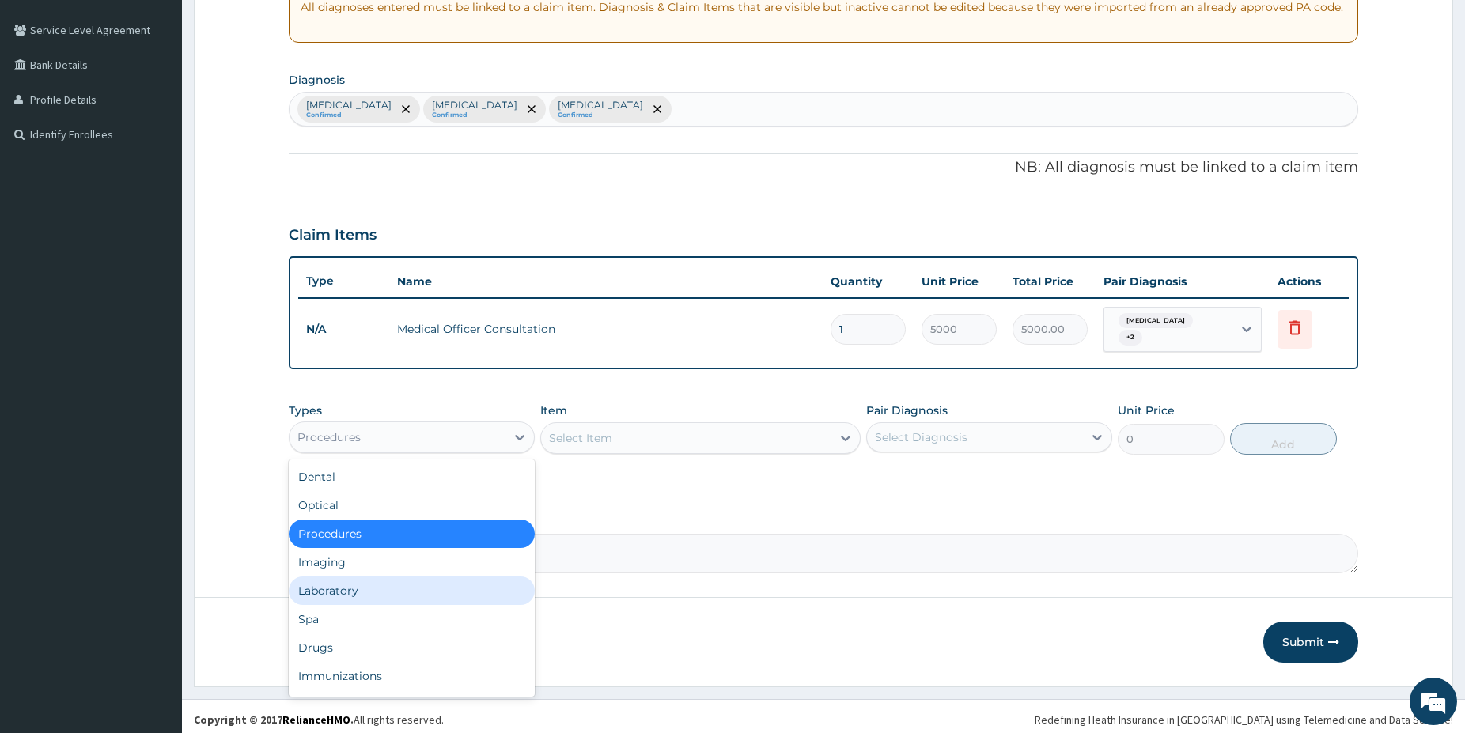
click at [320, 589] on div "Laboratory" at bounding box center [412, 591] width 246 height 28
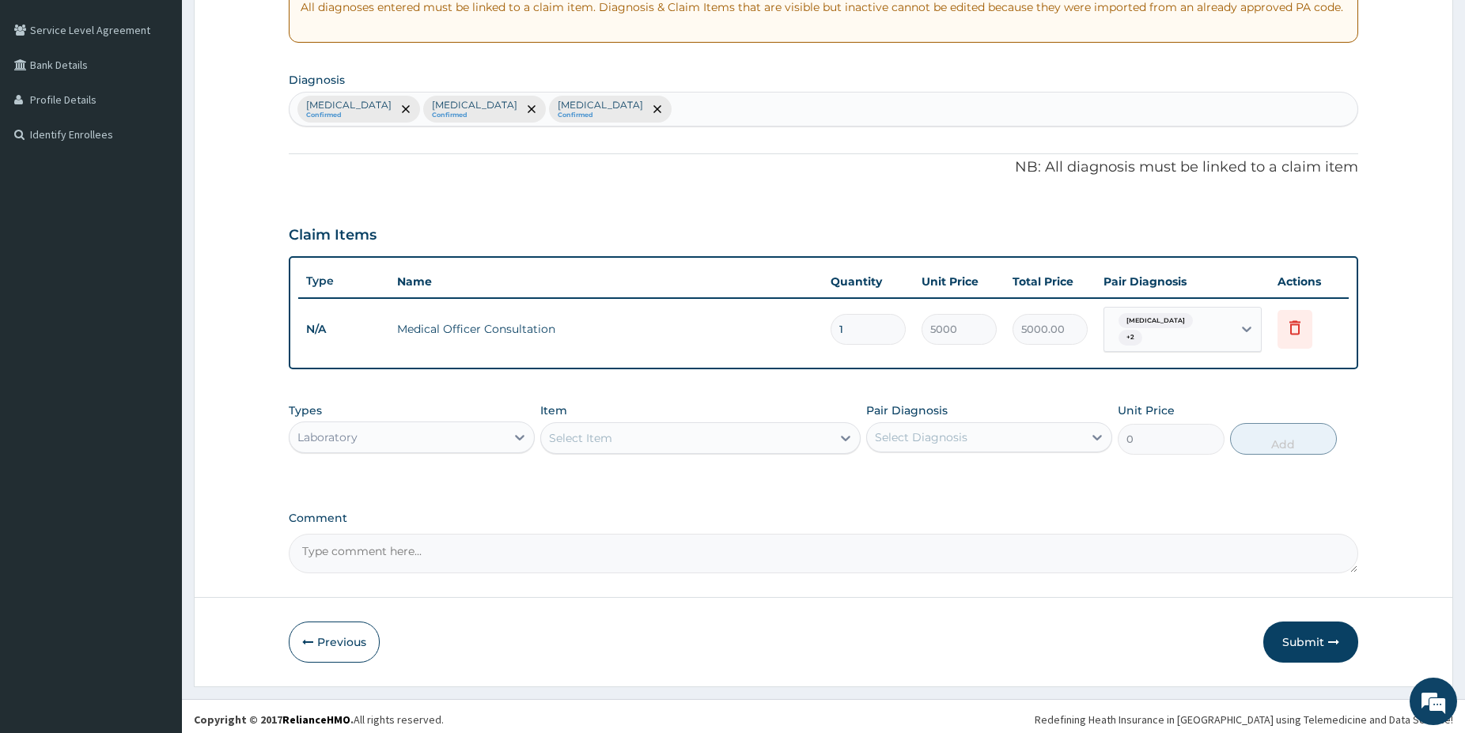
click at [718, 426] on div "Select Item" at bounding box center [686, 438] width 290 height 25
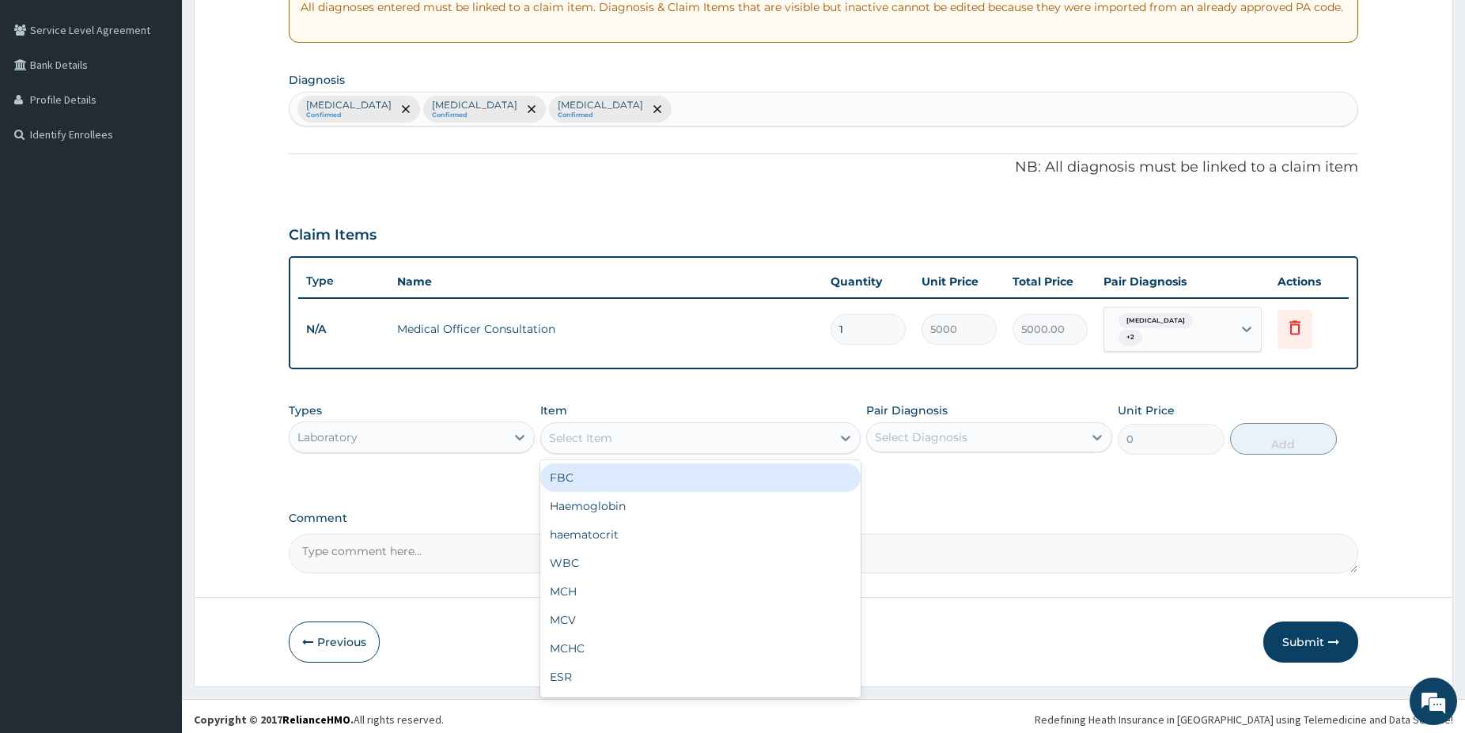
click at [635, 467] on div "FBC" at bounding box center [700, 478] width 320 height 28
type input "5000"
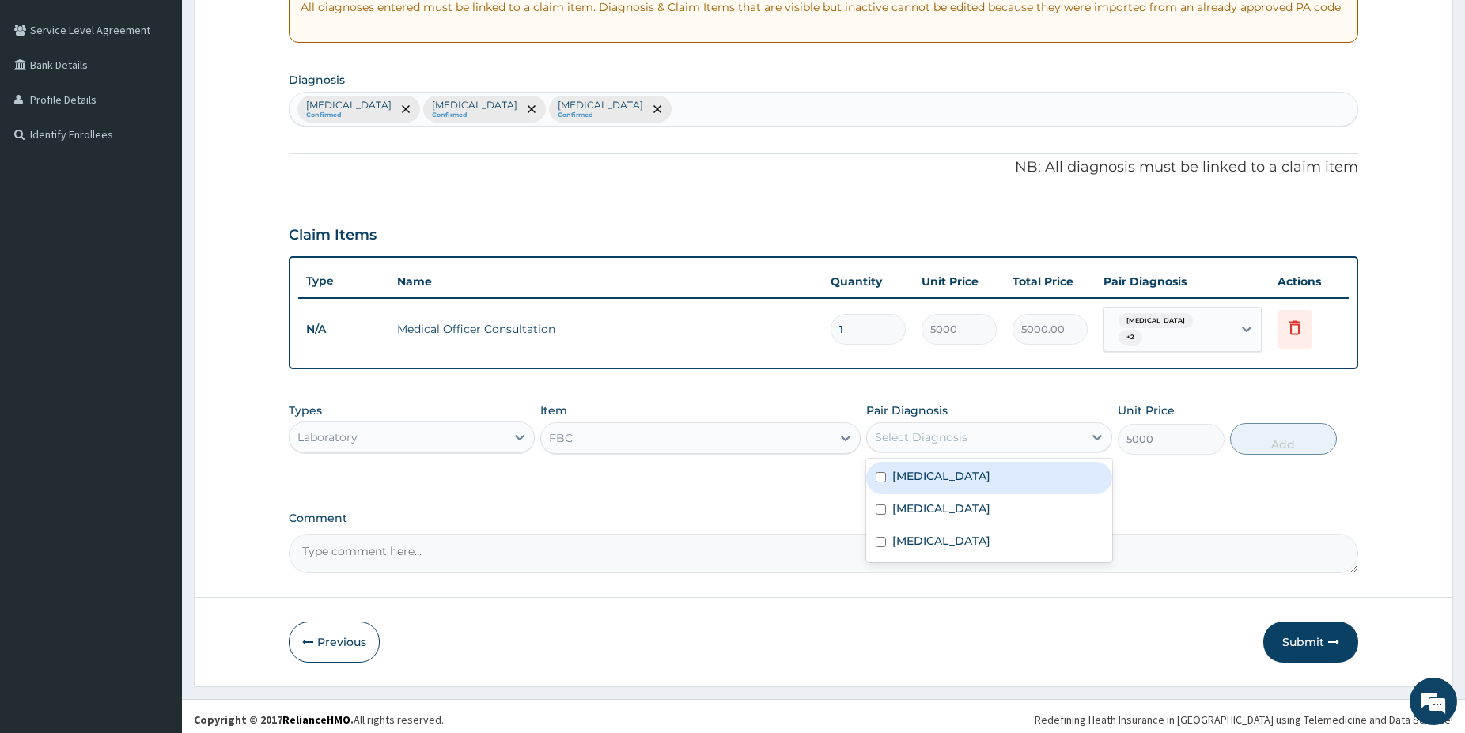
click at [914, 439] on div "Select Diagnosis" at bounding box center [975, 437] width 216 height 25
drag, startPoint x: 886, startPoint y: 509, endPoint x: 891, endPoint y: 526, distance: 17.3
click at [886, 510] on div "Upper respiratory infection" at bounding box center [989, 510] width 246 height 32
checkbox input "true"
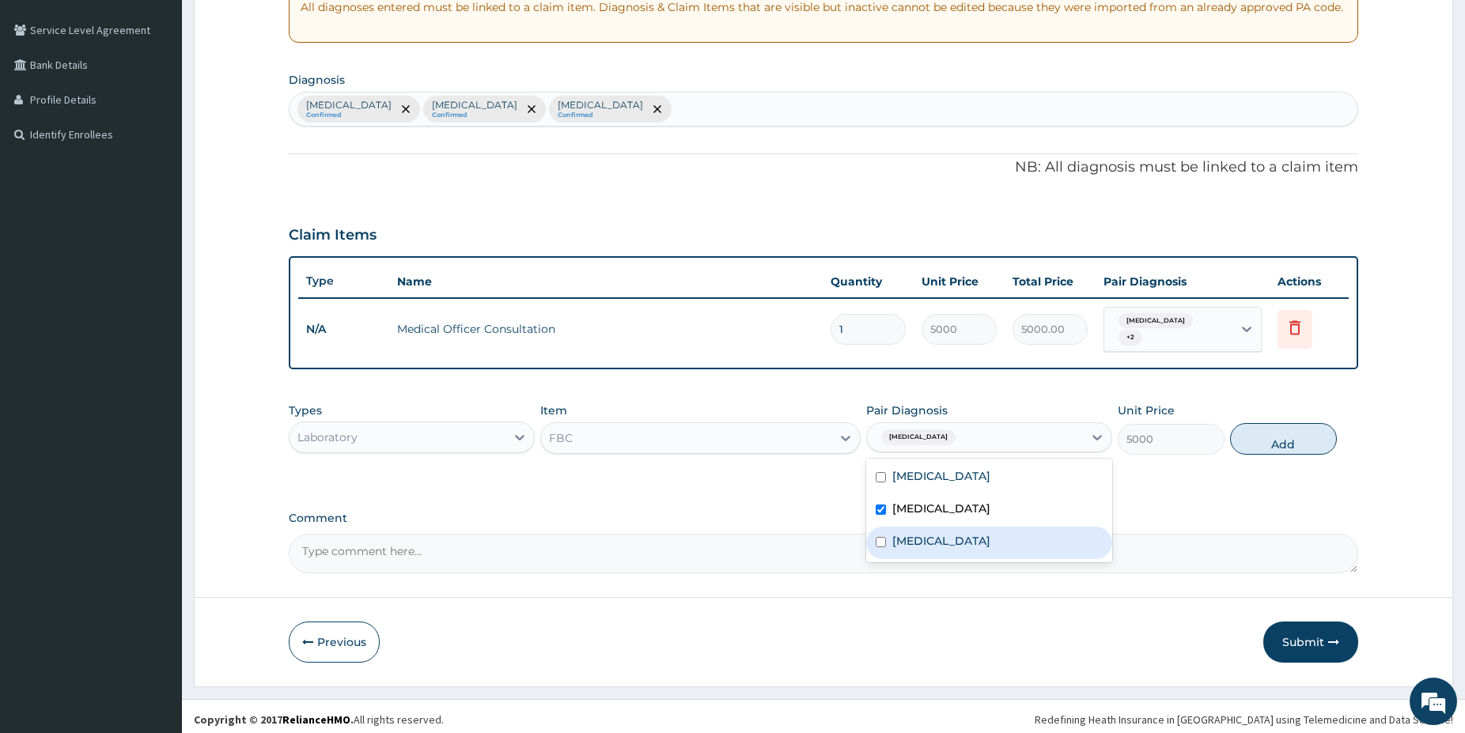
click at [891, 533] on div "Gastritis" at bounding box center [989, 543] width 246 height 32
checkbox input "true"
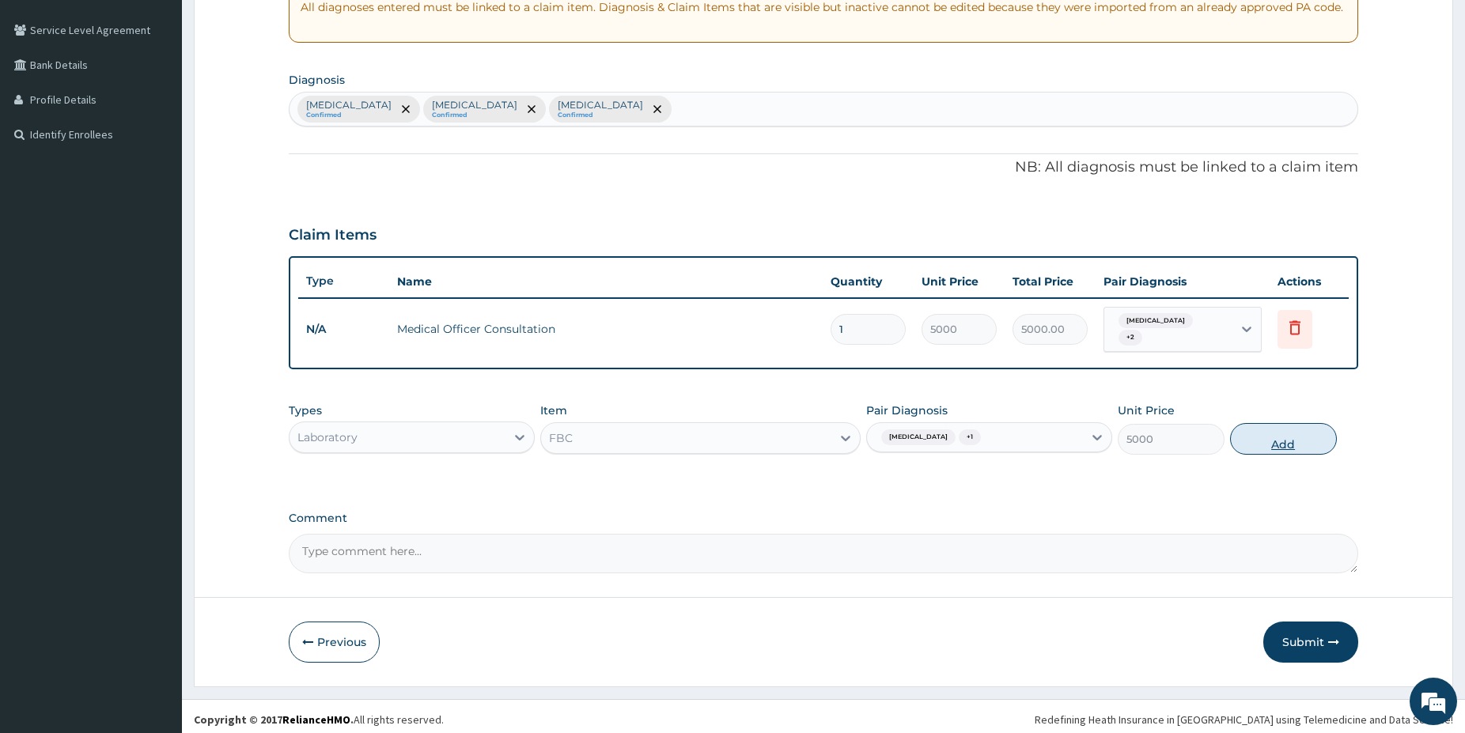
click at [1286, 440] on button "Add" at bounding box center [1283, 439] width 107 height 32
type input "0"
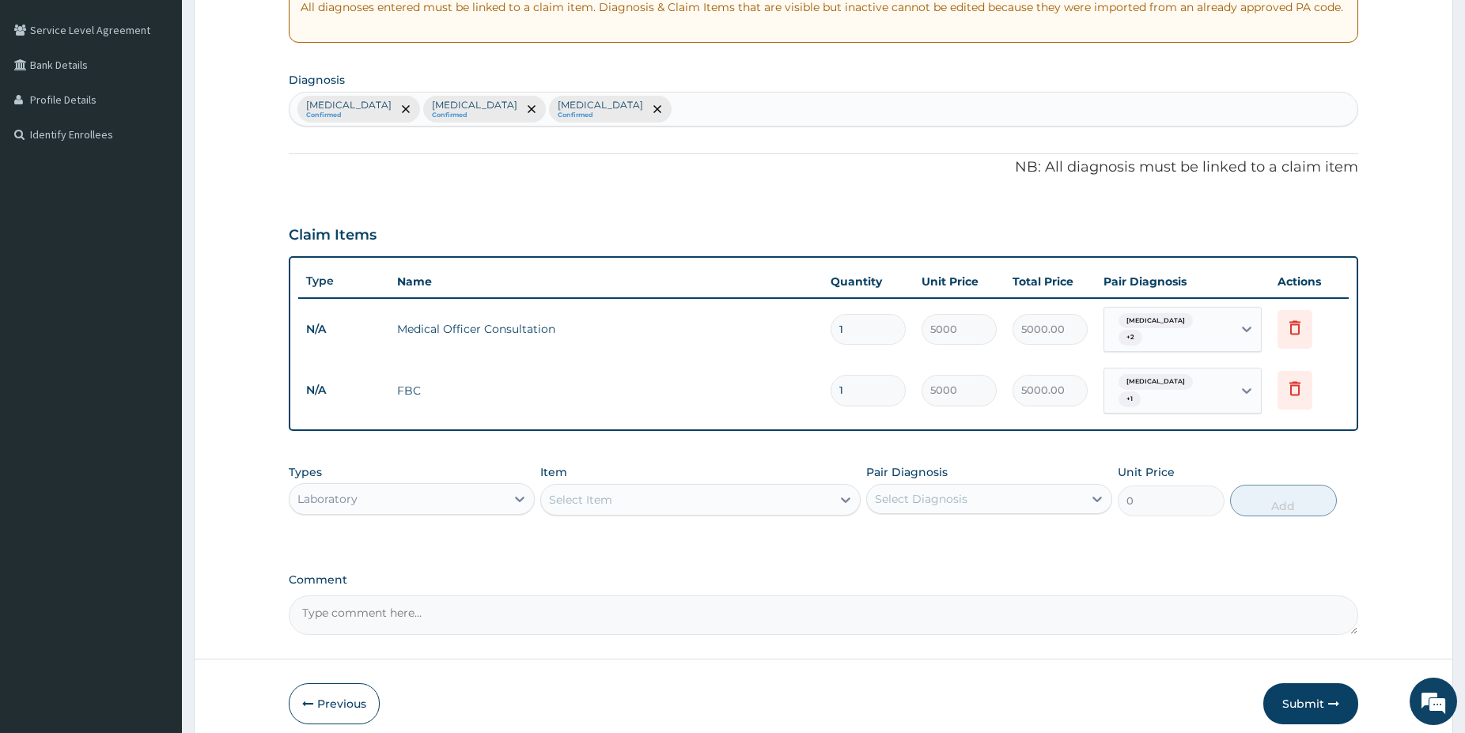
click at [744, 487] on div "Select Item" at bounding box center [686, 499] width 290 height 25
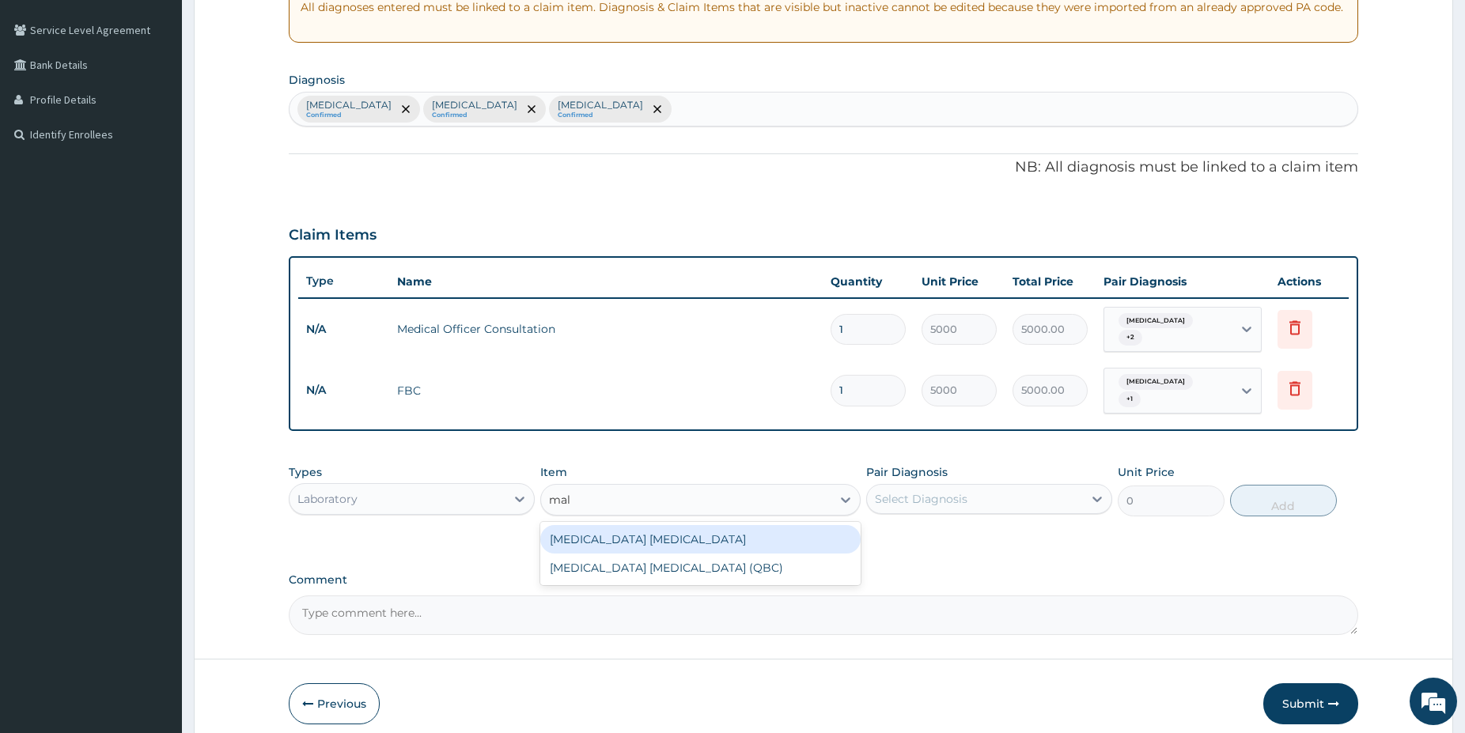
type input "mala"
click at [749, 528] on div "Malaria Parasite" at bounding box center [700, 539] width 320 height 28
type input "1500"
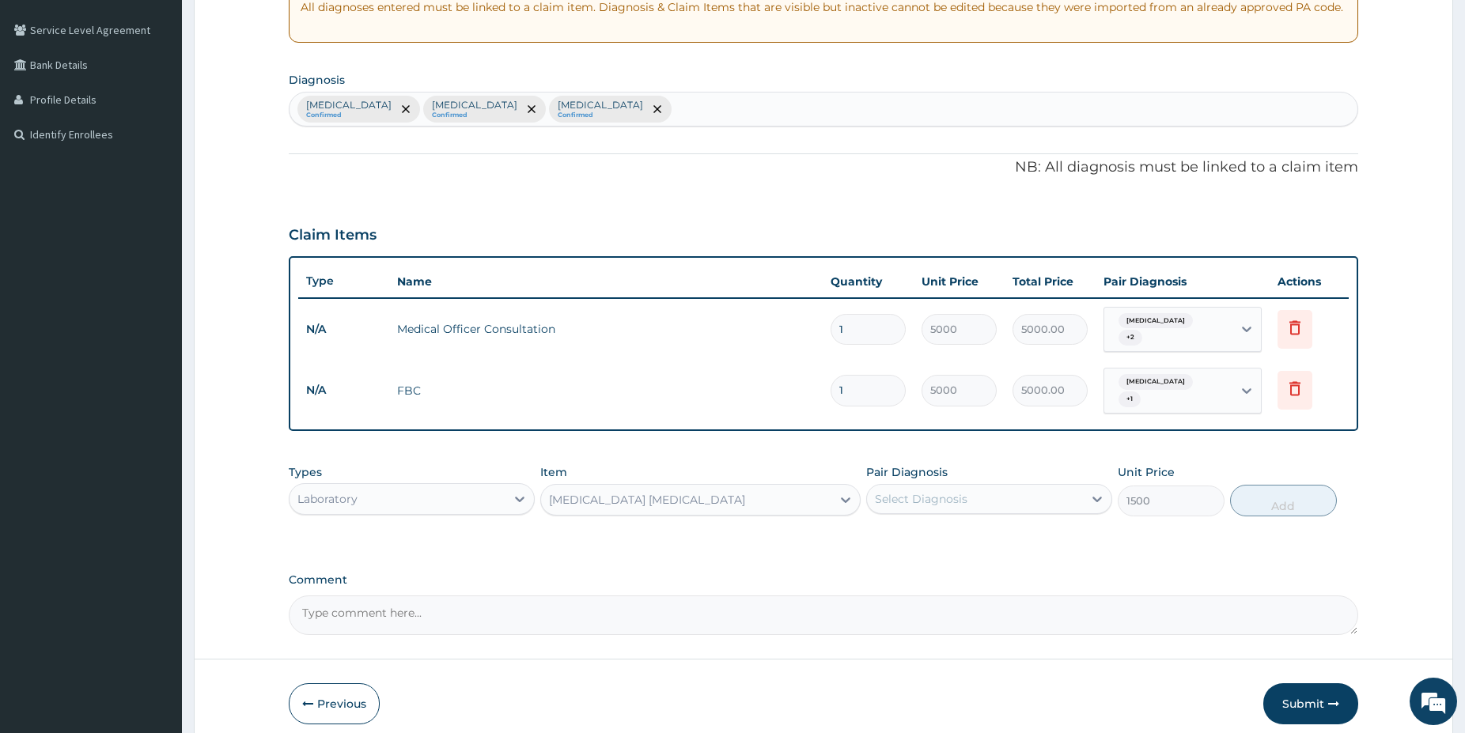
click at [952, 487] on div "Select Diagnosis" at bounding box center [975, 499] width 216 height 25
click at [927, 530] on label "Malaria" at bounding box center [941, 538] width 98 height 16
checkbox input "true"
click at [1278, 503] on button "Add" at bounding box center [1283, 501] width 107 height 32
type input "0"
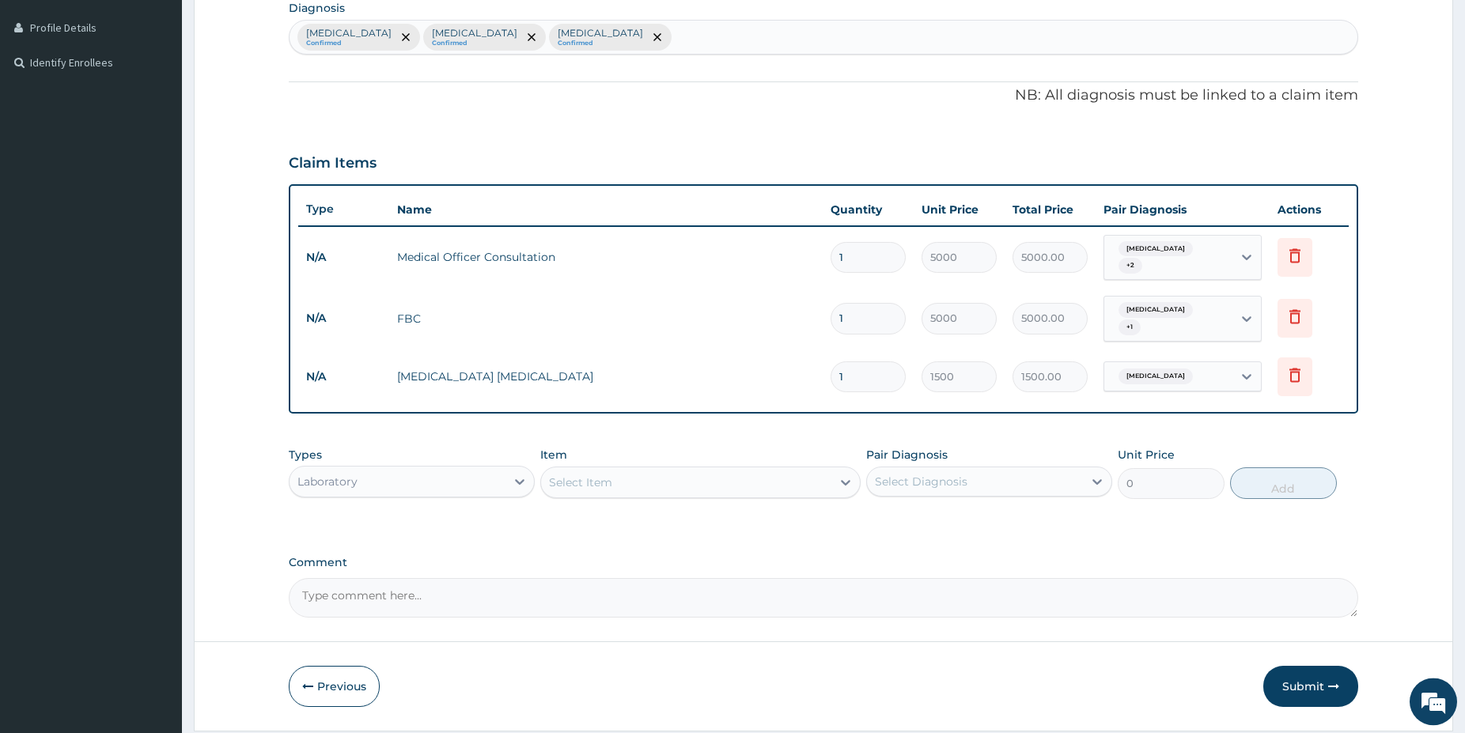
drag, startPoint x: 1468, startPoint y: 726, endPoint x: 1460, endPoint y: 728, distance: 8.1
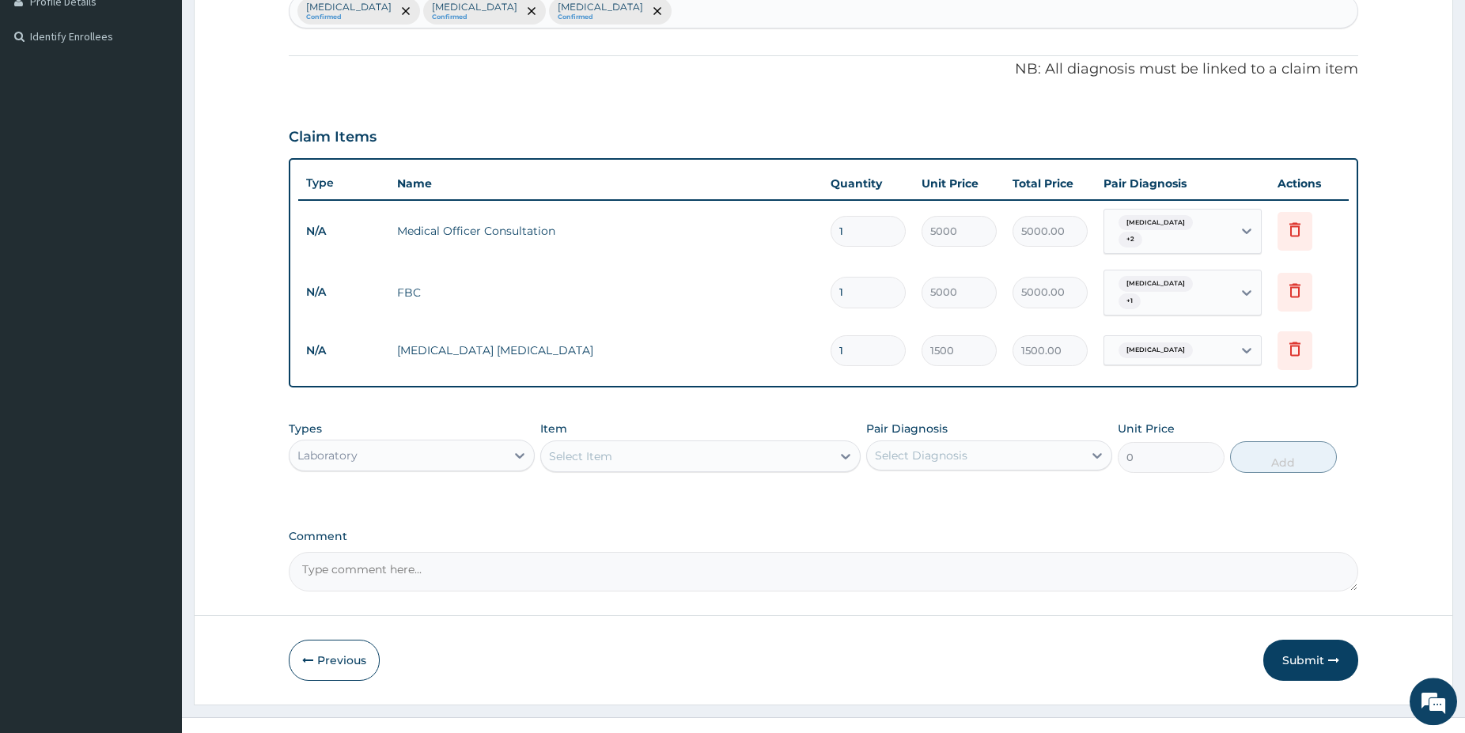
scroll to position [424, 0]
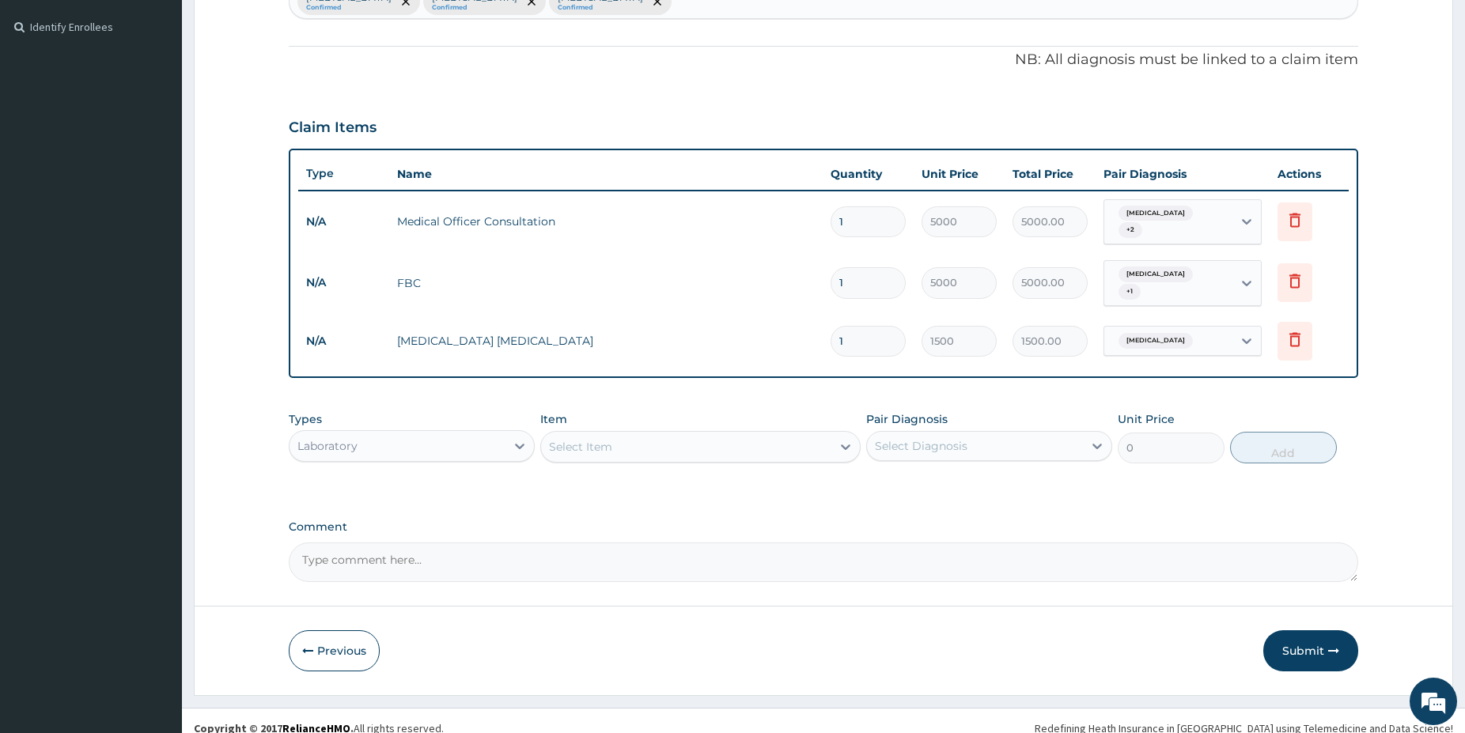
click at [433, 437] on div "Laboratory" at bounding box center [398, 446] width 216 height 25
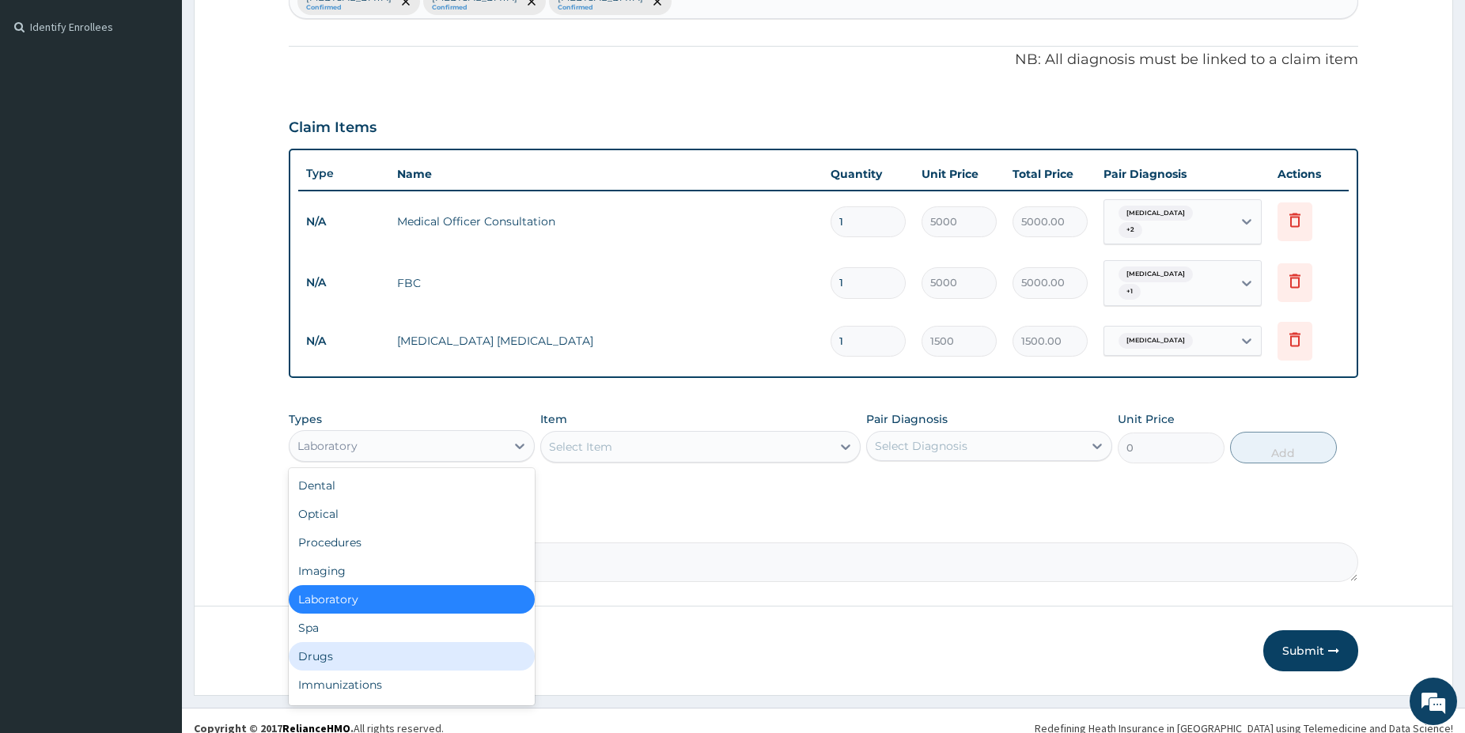
click at [324, 644] on div "Drugs" at bounding box center [412, 656] width 246 height 28
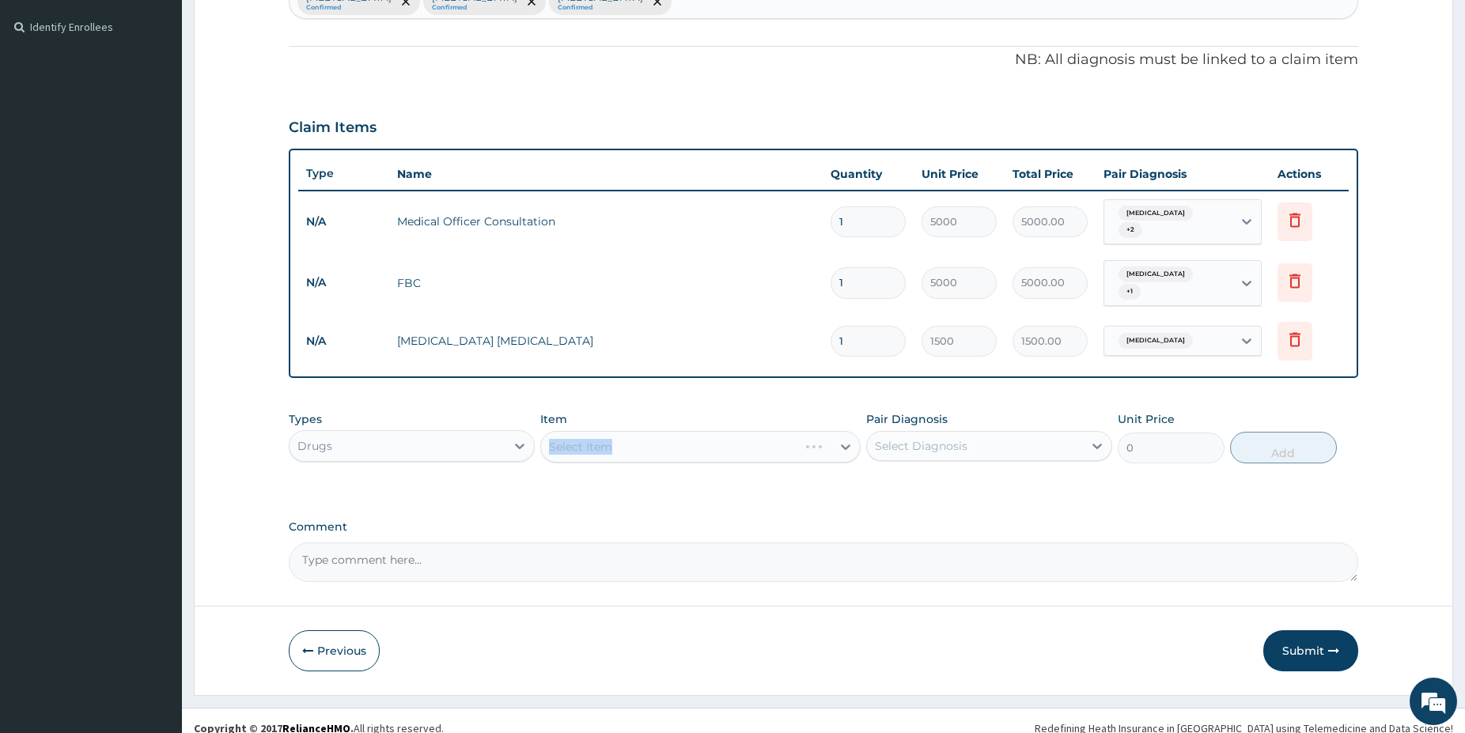
click at [623, 441] on div "Select Item" at bounding box center [700, 447] width 320 height 32
click at [653, 446] on div "Select Item" at bounding box center [700, 447] width 320 height 32
click at [652, 445] on div "Select Item" at bounding box center [700, 447] width 320 height 32
click at [696, 448] on div "Select Item" at bounding box center [686, 446] width 290 height 25
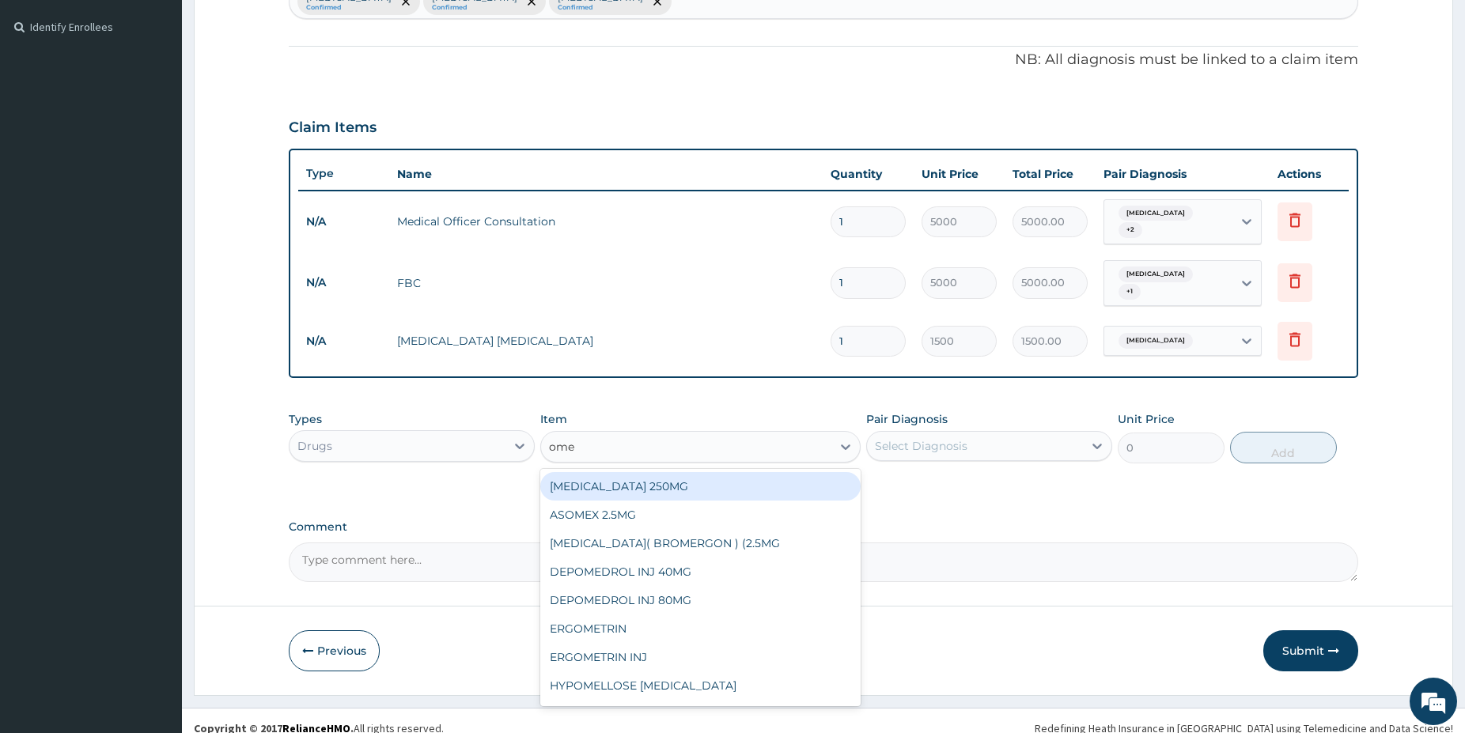
type input "omep"
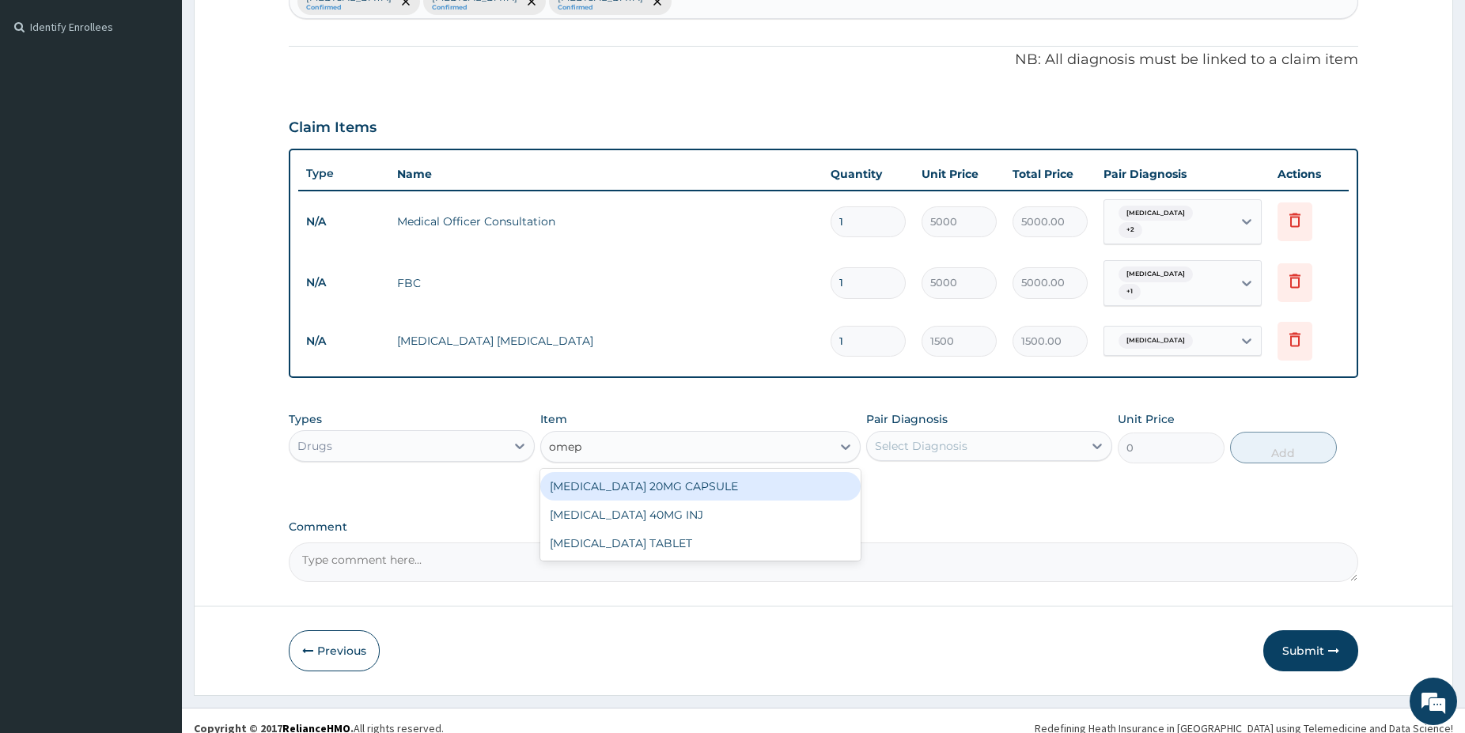
drag, startPoint x: 699, startPoint y: 483, endPoint x: 716, endPoint y: 475, distance: 19.5
click at [702, 483] on div "OMEPRAZOLE 20MG CAPSULE" at bounding box center [700, 486] width 320 height 28
type input "150"
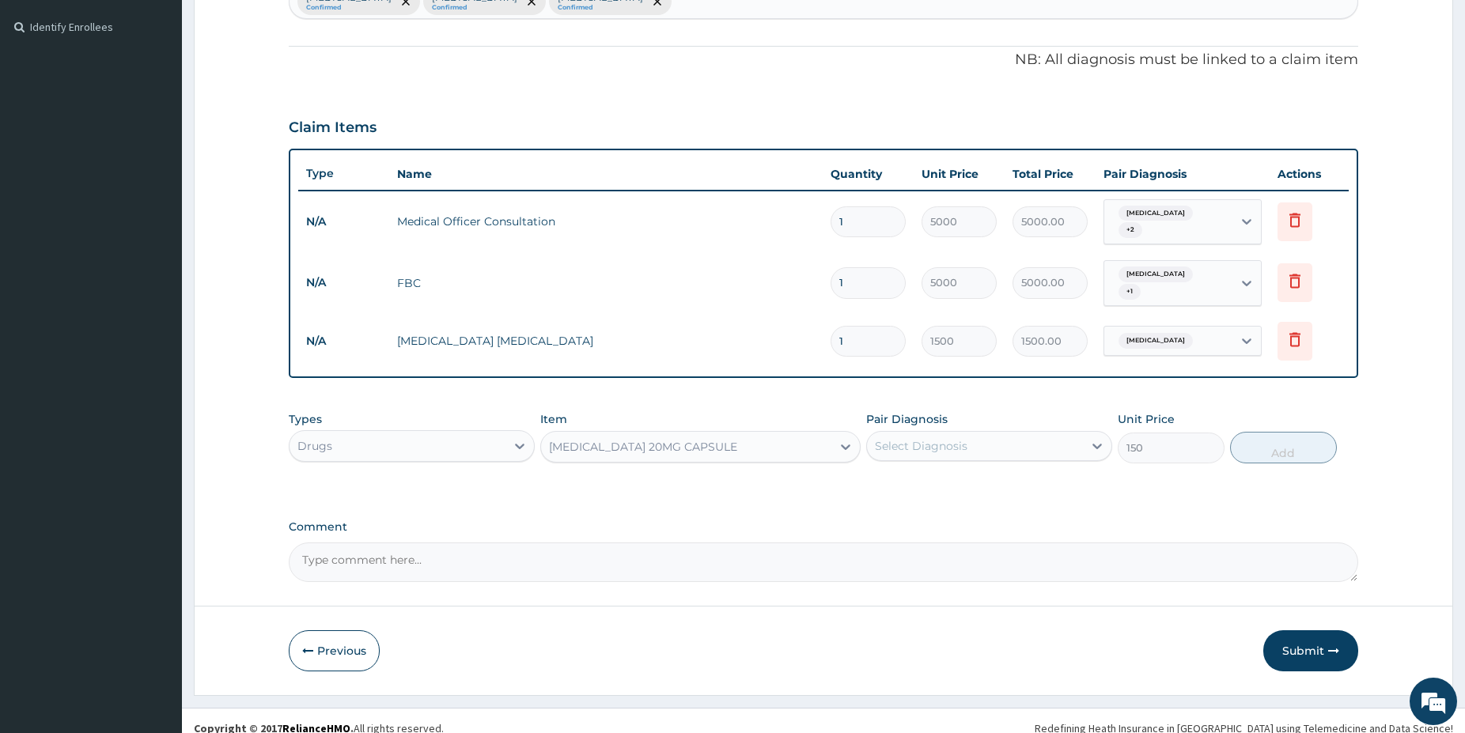
click at [1029, 434] on div "Select Diagnosis" at bounding box center [975, 446] width 216 height 25
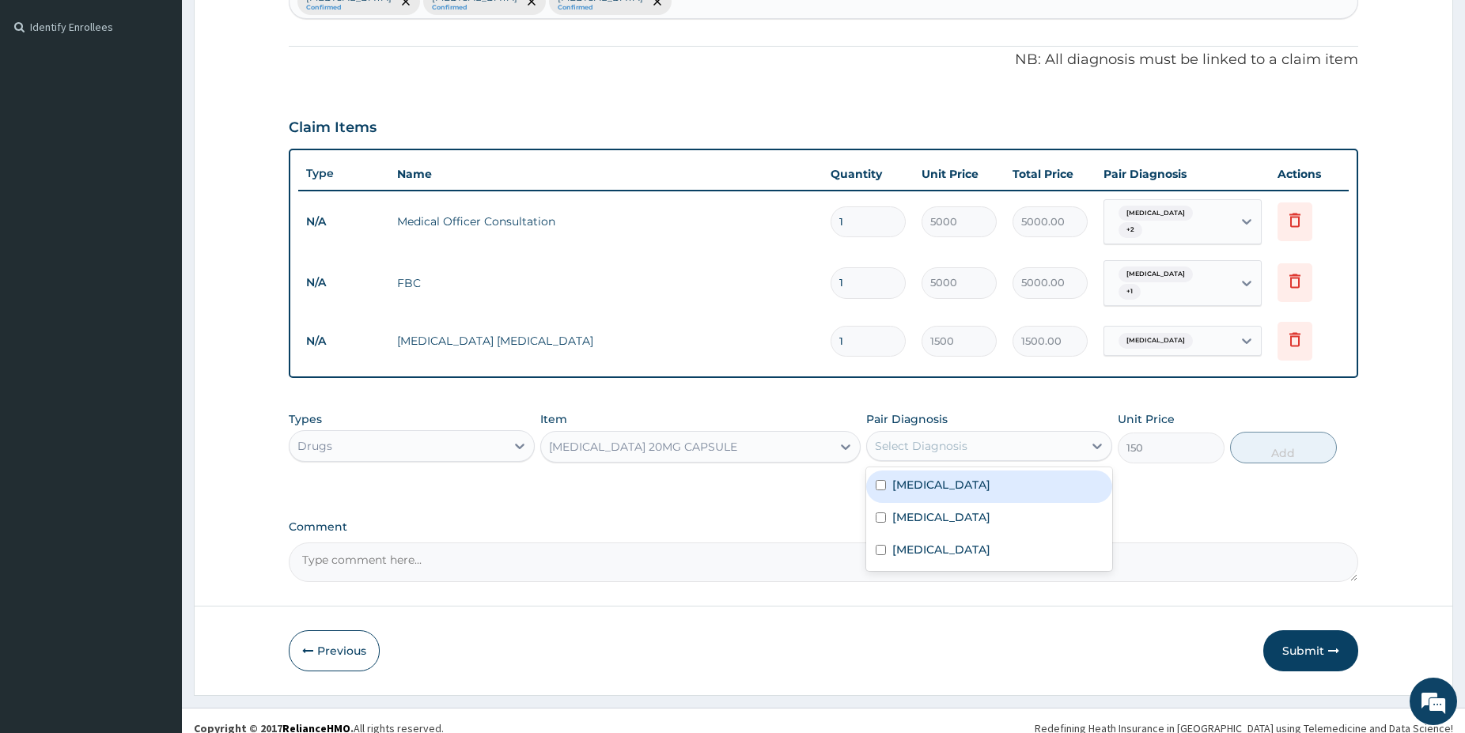
click at [979, 471] on div "Malaria" at bounding box center [989, 487] width 246 height 32
click at [998, 468] on div "Malaria Upper respiratory infection Gastritis" at bounding box center [989, 520] width 246 height 104
click at [979, 493] on div "Malaria" at bounding box center [989, 487] width 246 height 32
checkbox input "false"
click at [954, 538] on div "Gastritis" at bounding box center [989, 552] width 246 height 32
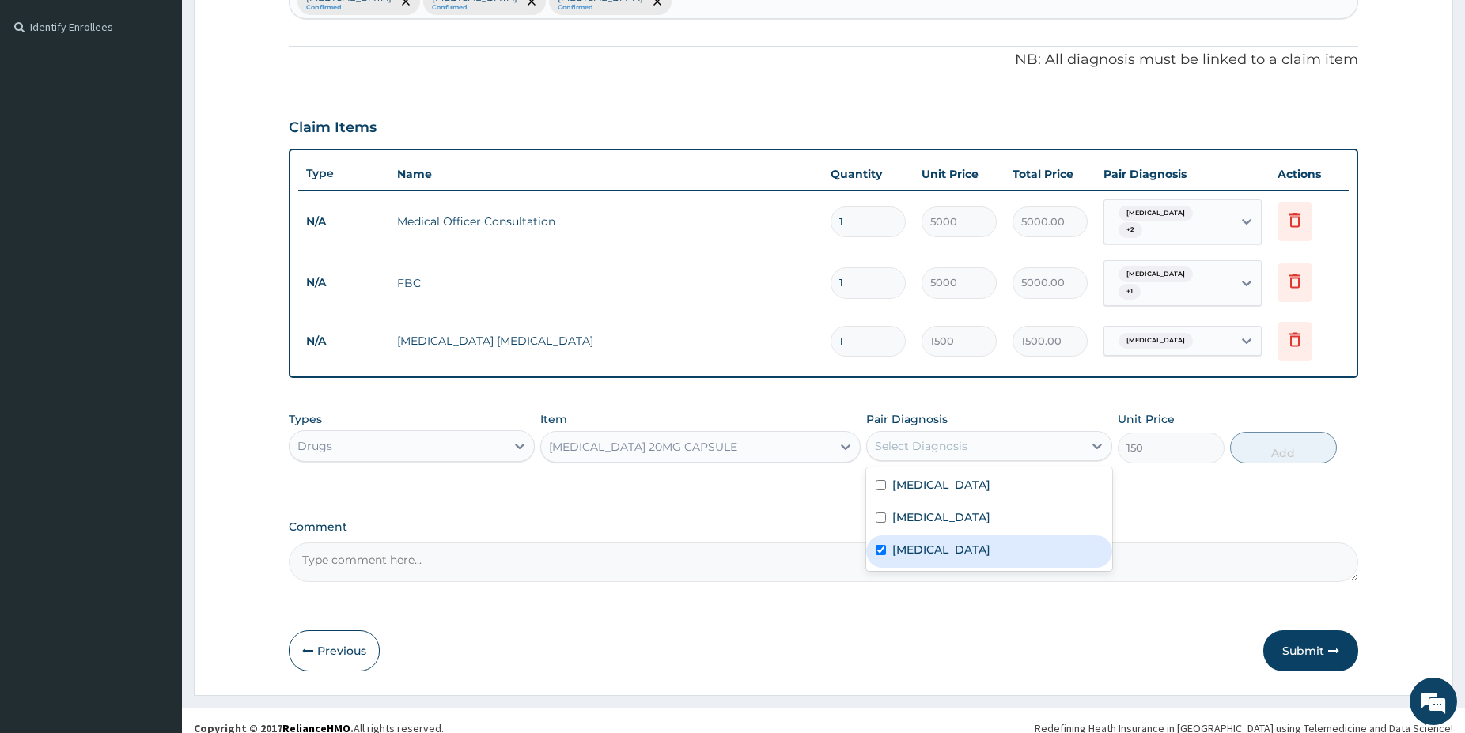
checkbox input "true"
click at [1289, 452] on button "Add" at bounding box center [1283, 448] width 107 height 32
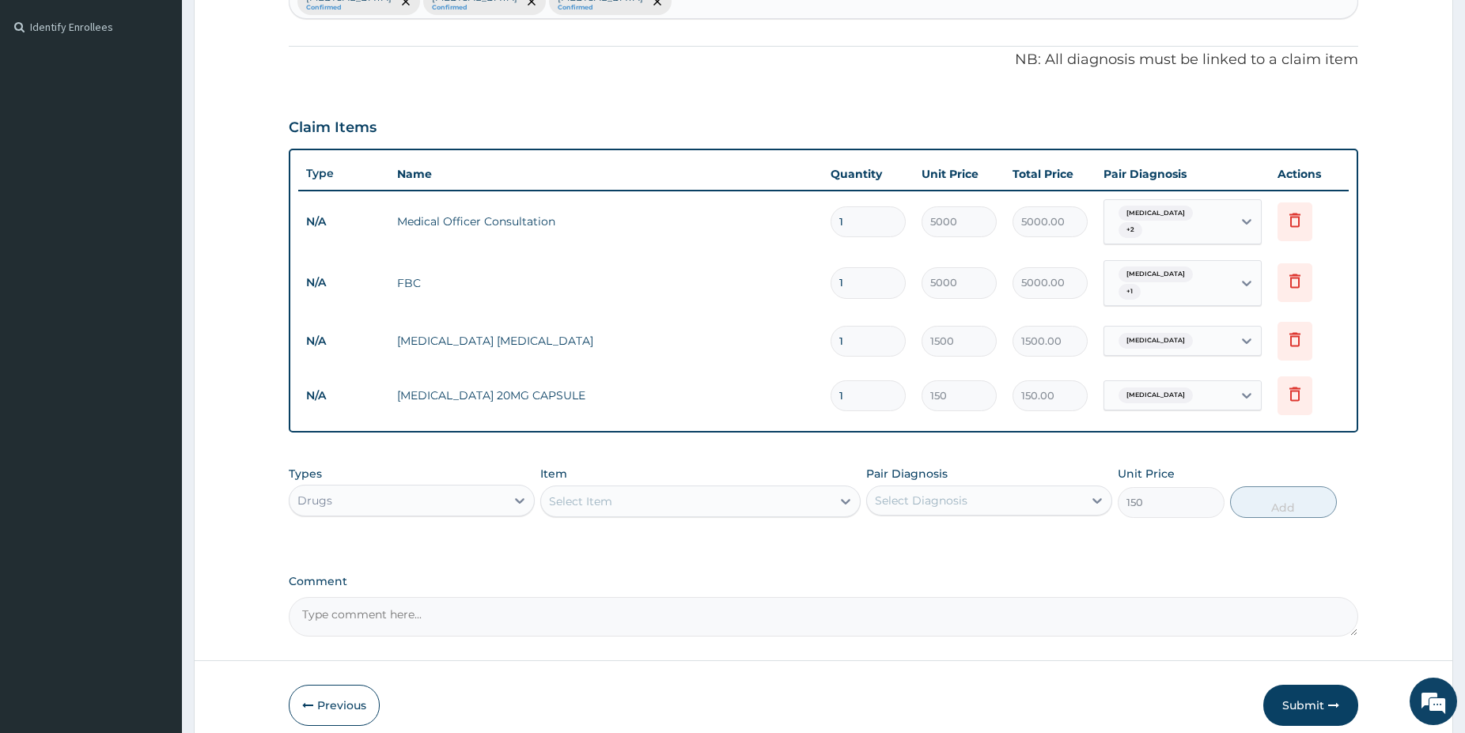
type input "0"
type input "14"
type input "2100.00"
type input "14"
click at [675, 493] on div "Select Item" at bounding box center [686, 501] width 290 height 25
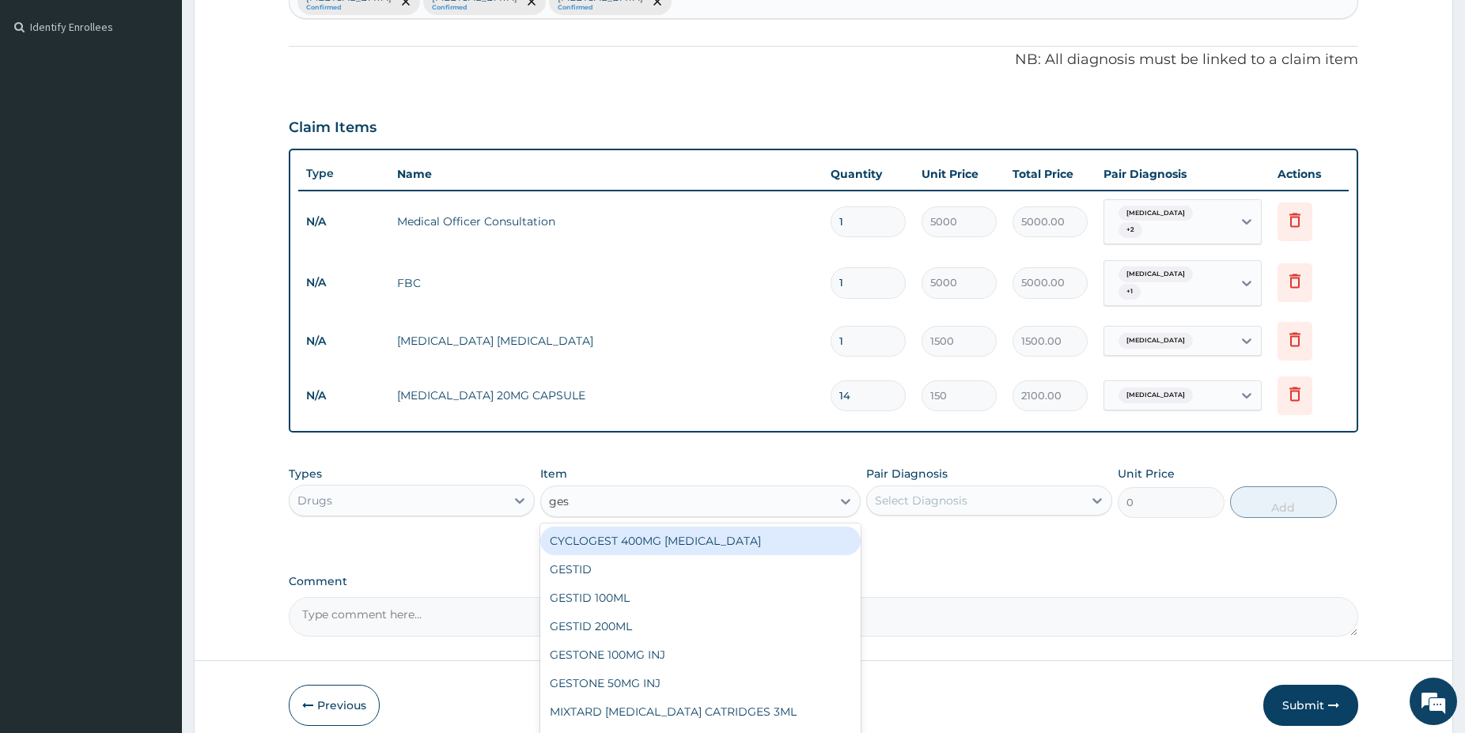
type input "gest"
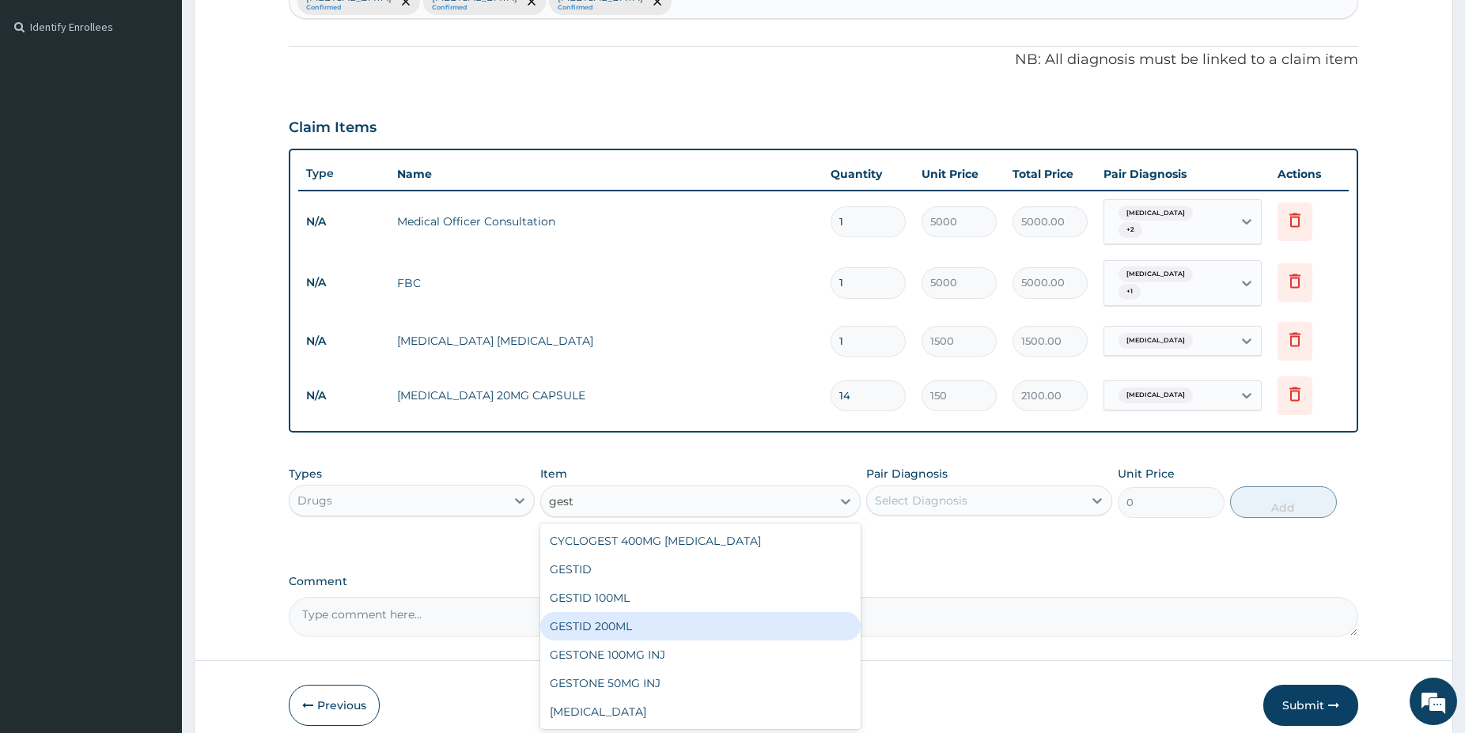
click at [683, 612] on div "GESTID 200ML" at bounding box center [700, 626] width 320 height 28
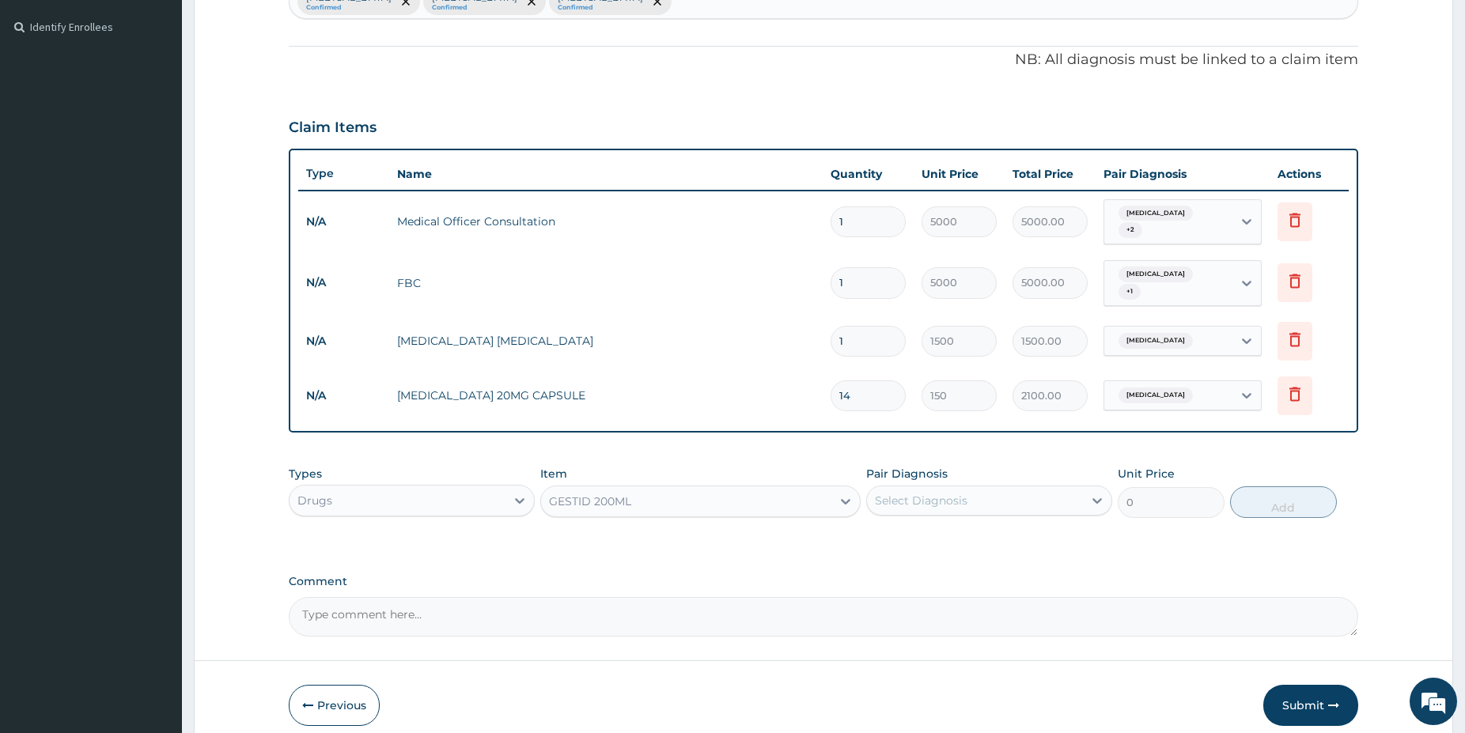
type input "1800"
click at [951, 496] on div "Select Diagnosis" at bounding box center [921, 501] width 93 height 16
click at [949, 591] on div "Gastritis" at bounding box center [989, 606] width 246 height 32
checkbox input "true"
click at [1298, 497] on button "Add" at bounding box center [1283, 503] width 107 height 32
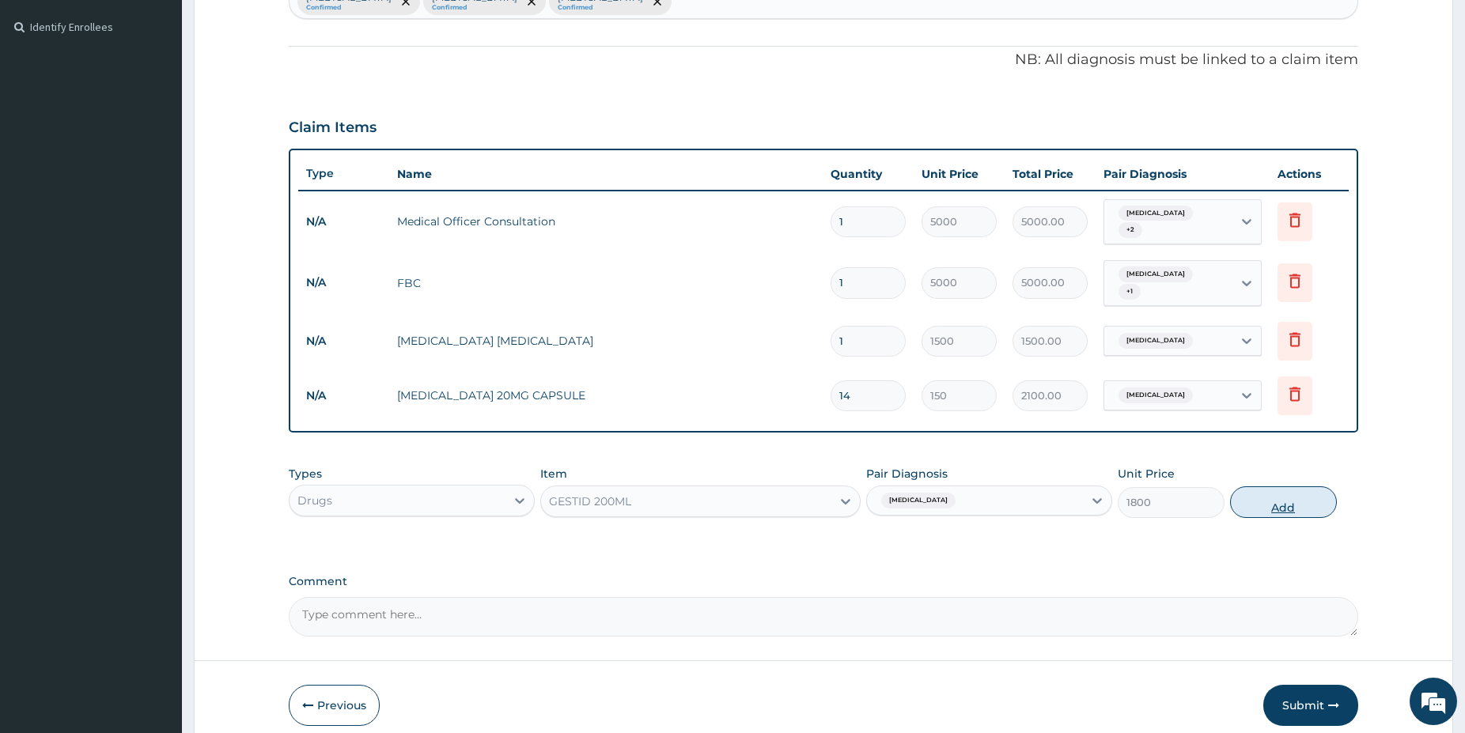
type input "0"
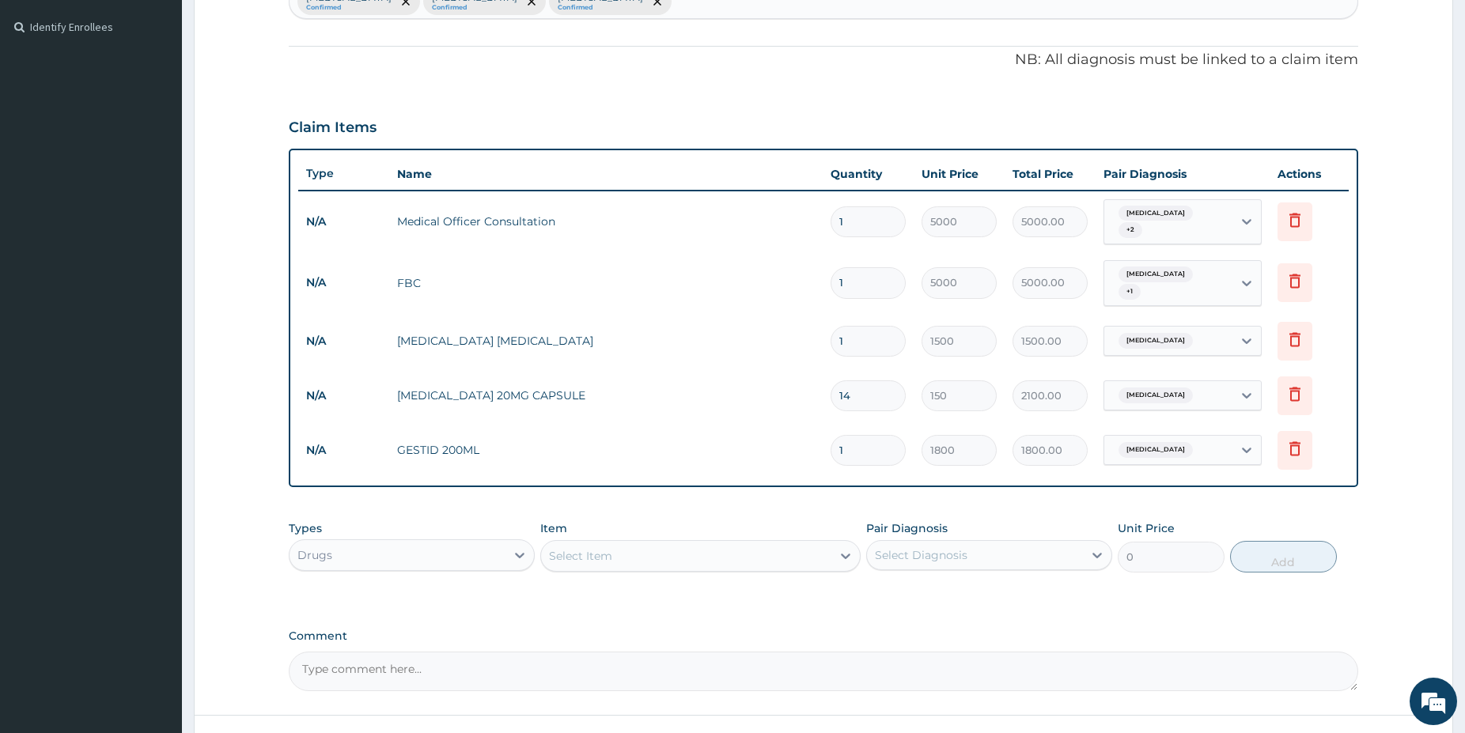
click at [721, 551] on div "Select Item" at bounding box center [686, 555] width 290 height 25
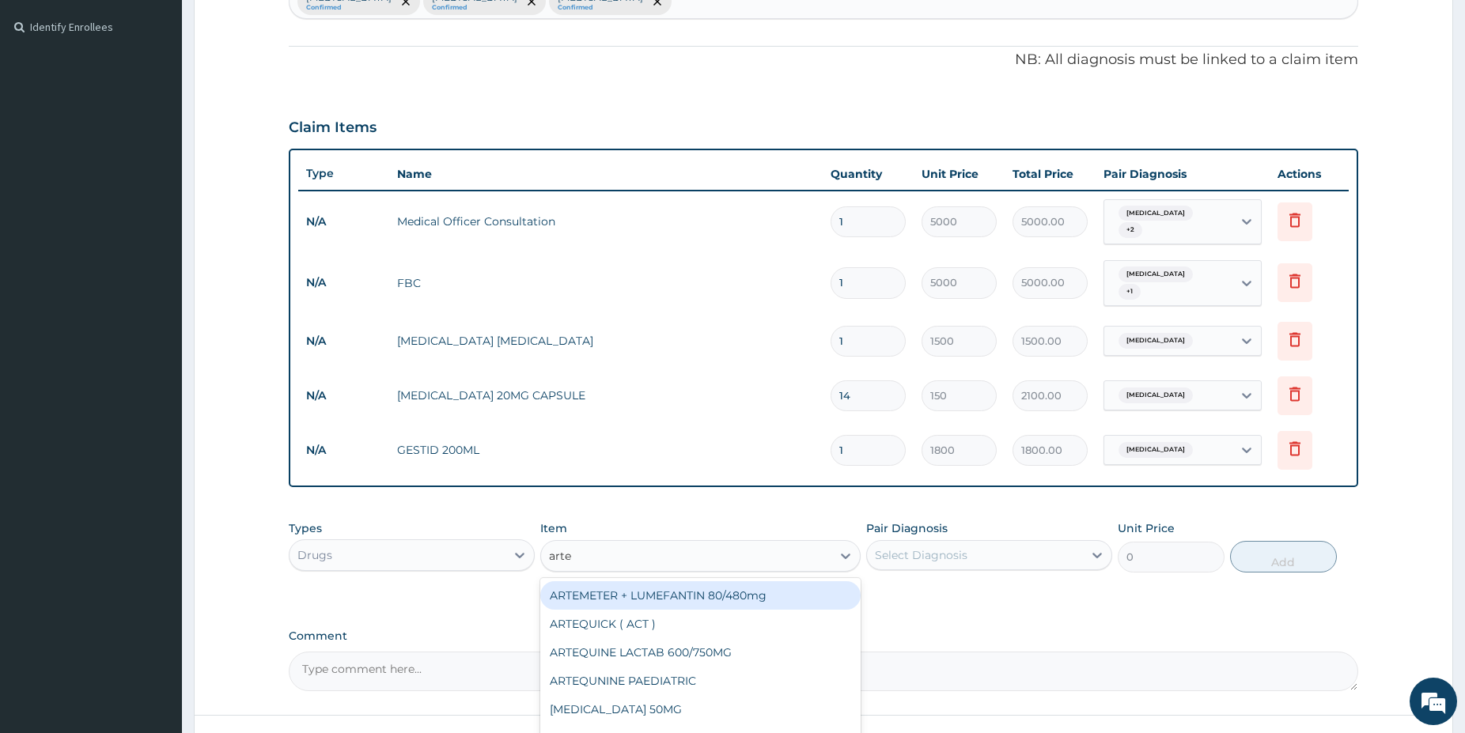
type input "artem"
click at [774, 583] on div "ARTEMETER + LUMEFANTIN 80/480mg" at bounding box center [700, 595] width 320 height 28
type input "350"
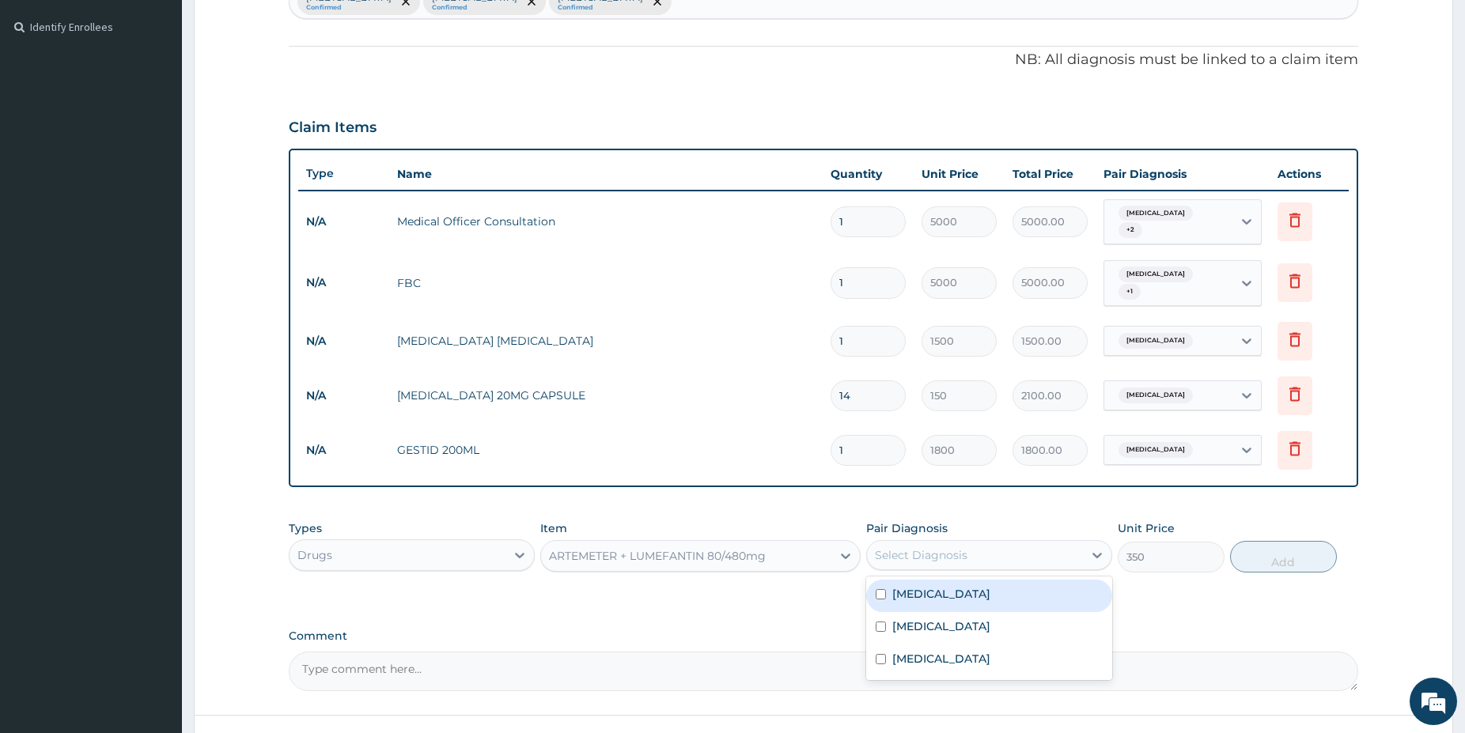
click at [884, 547] on div "Select Diagnosis" at bounding box center [921, 555] width 93 height 16
drag, startPoint x: 914, startPoint y: 581, endPoint x: 1028, endPoint y: 581, distance: 114.7
click at [914, 586] on label "[MEDICAL_DATA]" at bounding box center [941, 594] width 98 height 16
checkbox input "true"
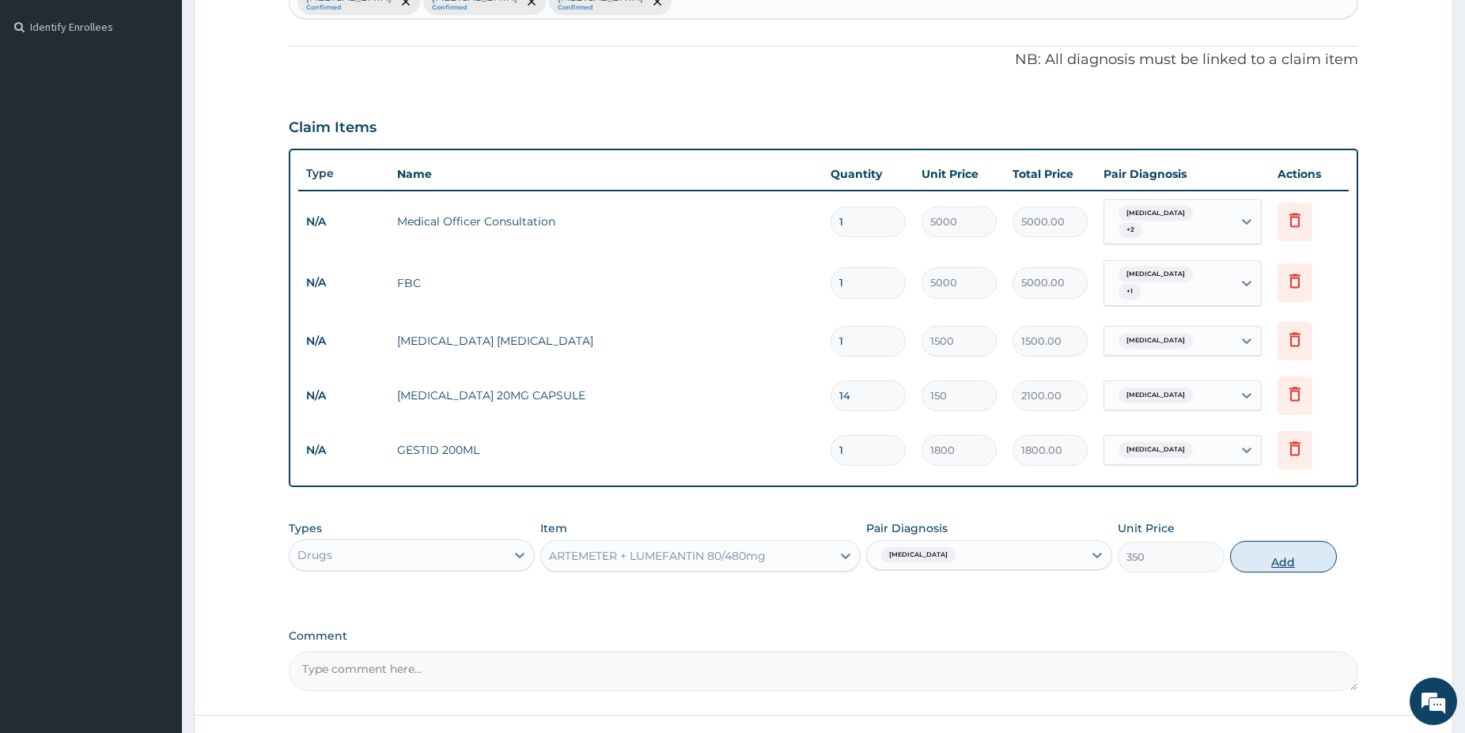
click at [1245, 549] on button "Add" at bounding box center [1283, 557] width 107 height 32
type input "0"
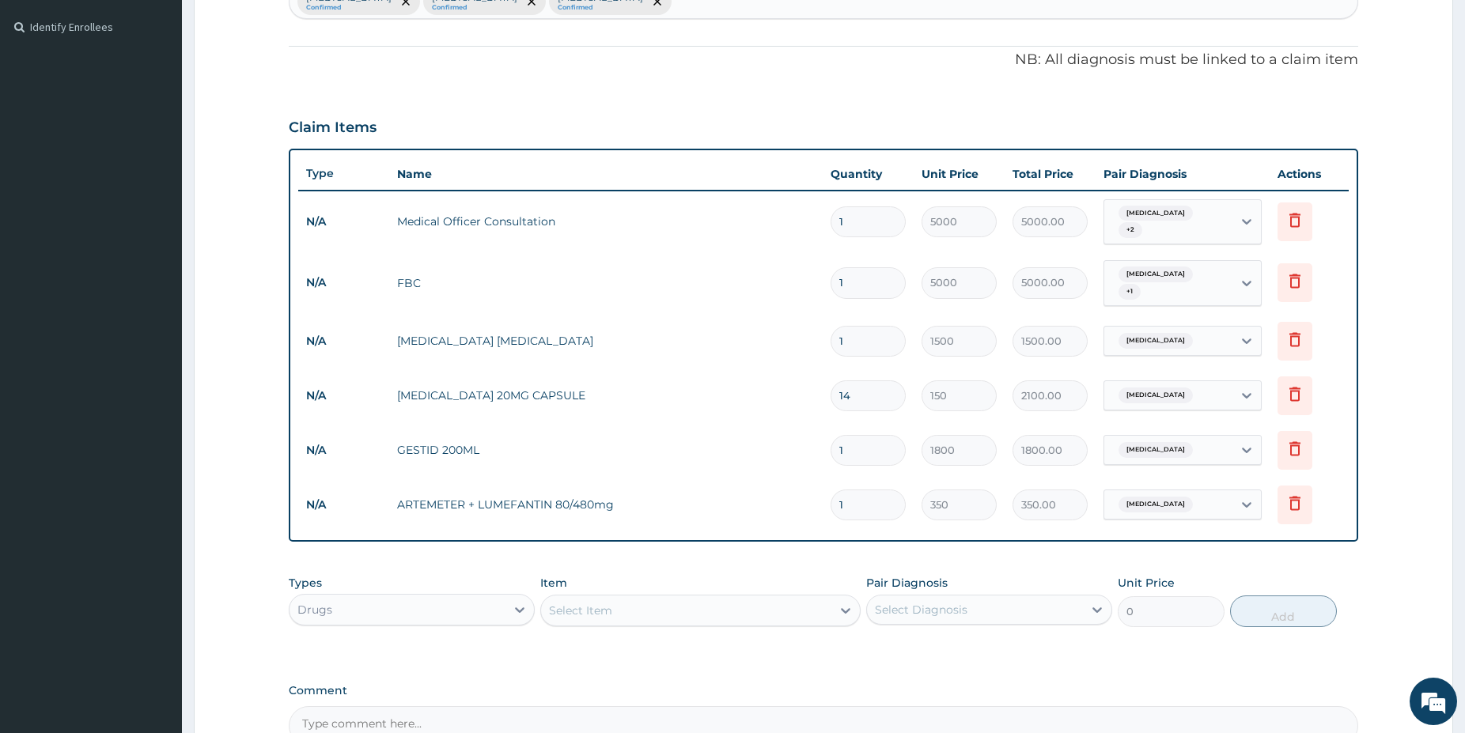
type input "0.00"
type input "6"
type input "2100.00"
type input "6"
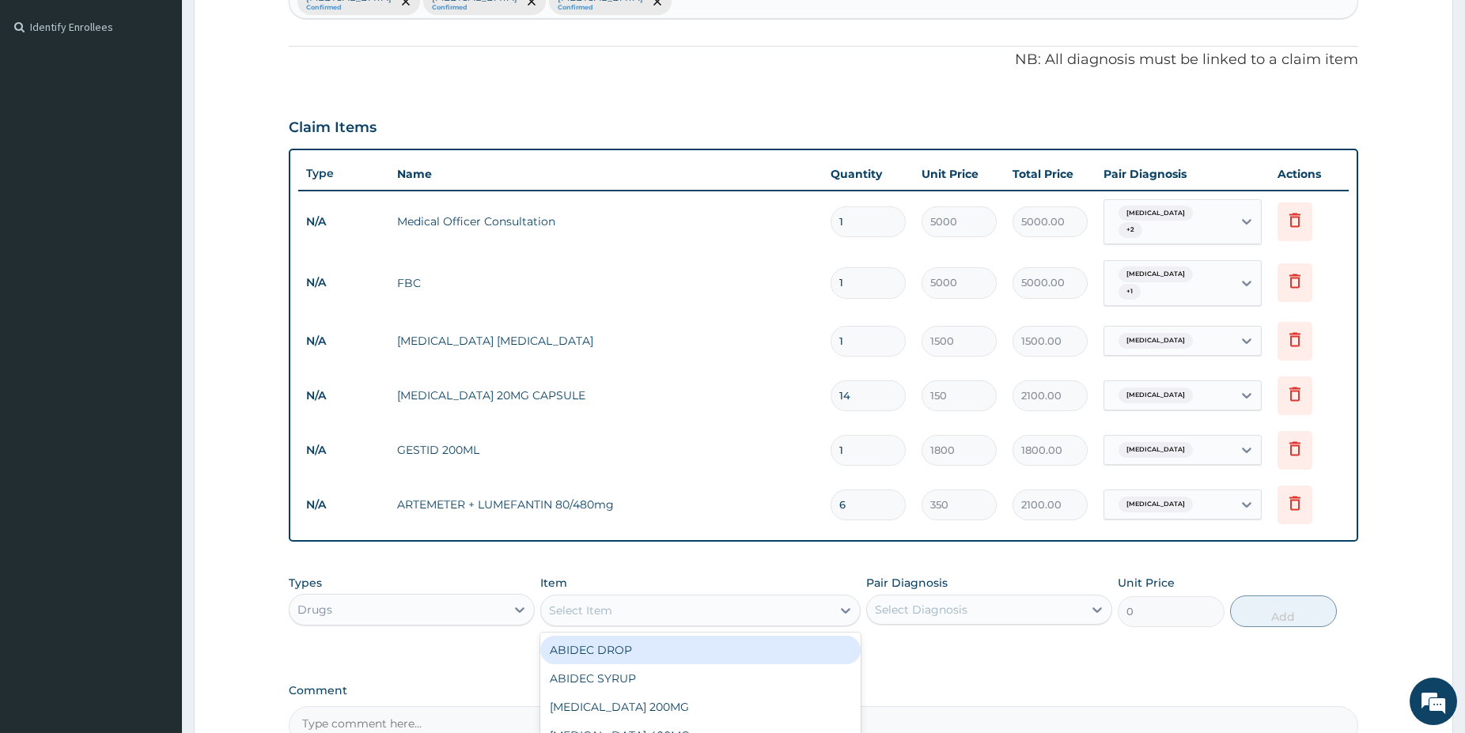
click at [742, 608] on div "Select Item" at bounding box center [686, 610] width 290 height 25
type input "paracet"
click at [736, 638] on div "[MEDICAL_DATA] 500MG TAB" at bounding box center [700, 650] width 320 height 28
type input "38"
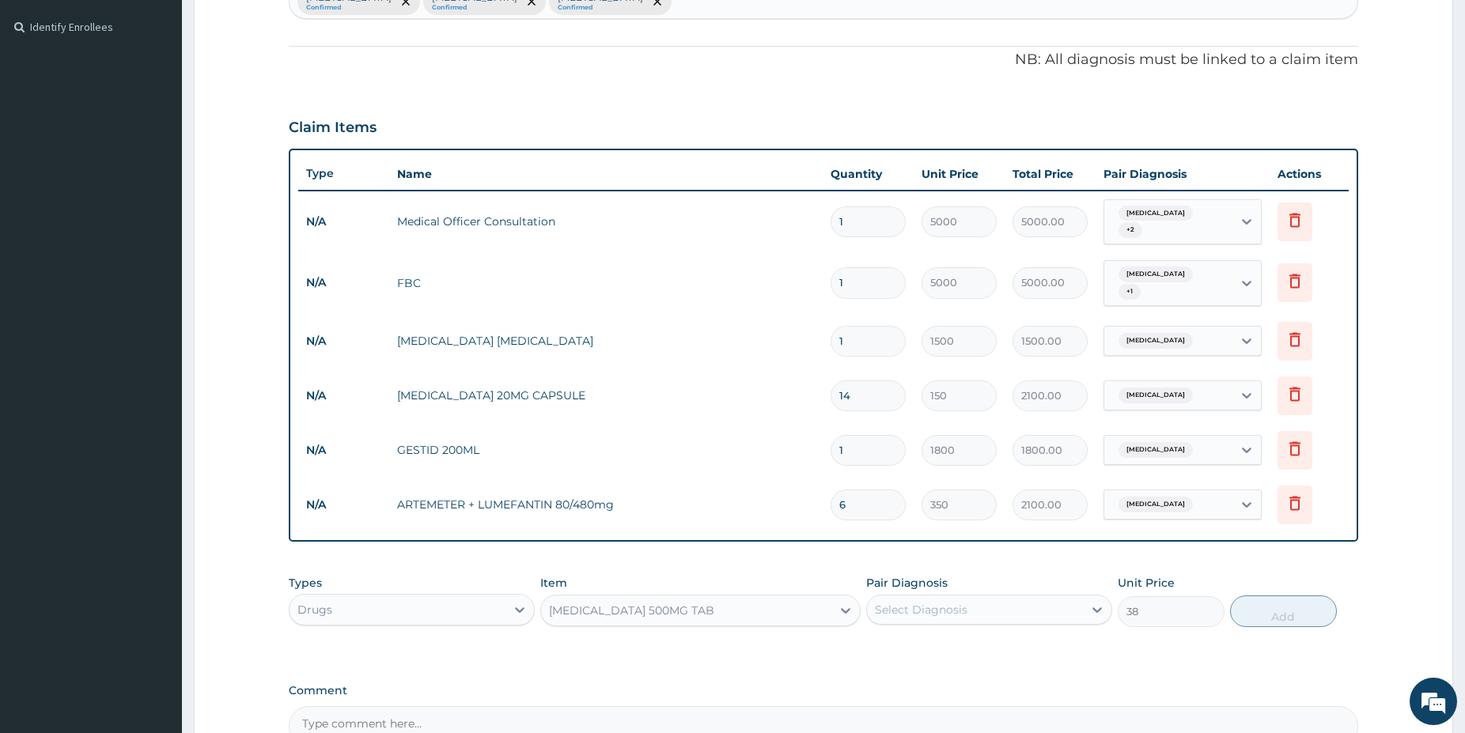
drag, startPoint x: 935, startPoint y: 587, endPoint x: 936, endPoint y: 598, distance: 11.1
click at [935, 588] on div "Pair Diagnosis Select Diagnosis" at bounding box center [989, 601] width 246 height 52
click at [936, 604] on div "Select Diagnosis" at bounding box center [921, 610] width 93 height 16
click at [975, 644] on div "[MEDICAL_DATA]" at bounding box center [989, 650] width 246 height 32
checkbox input "true"
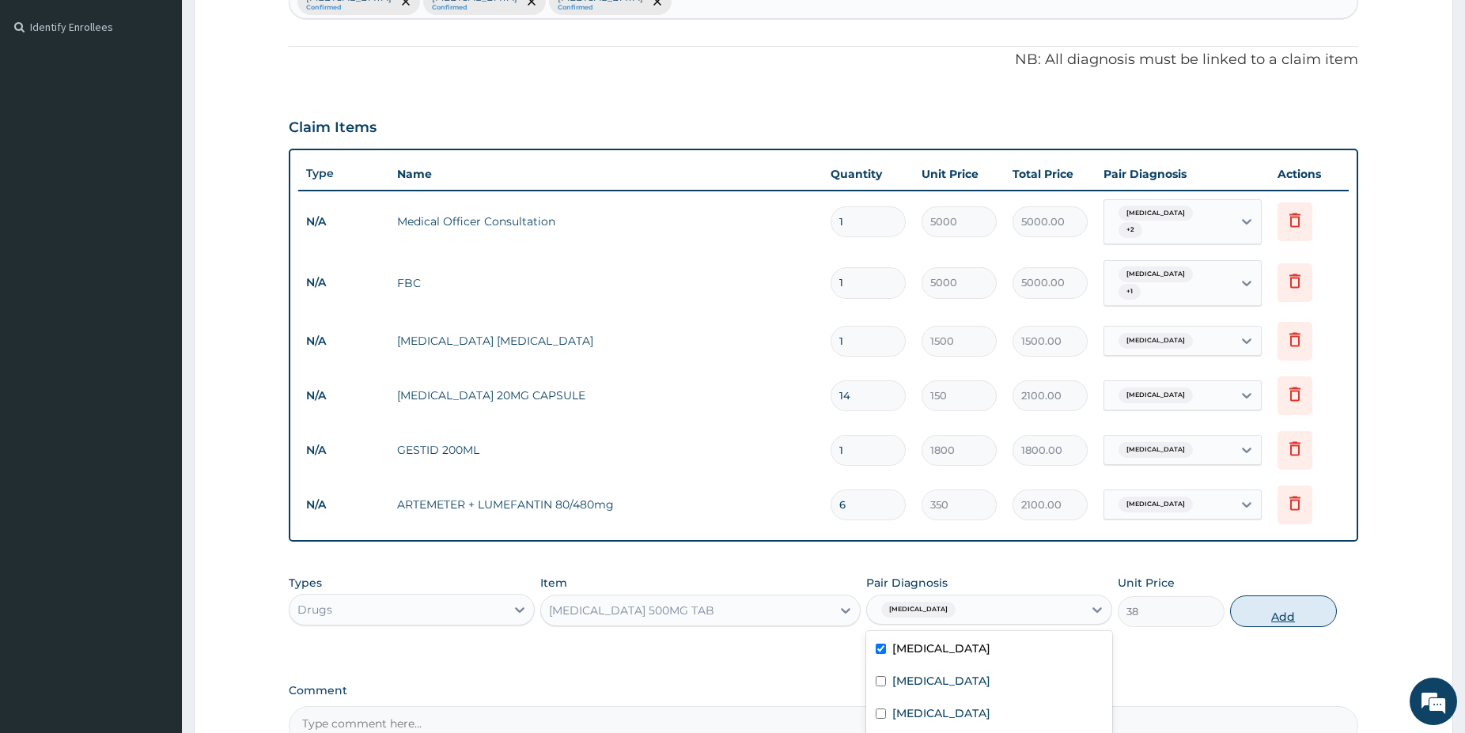
click at [1274, 610] on button "Add" at bounding box center [1283, 612] width 107 height 32
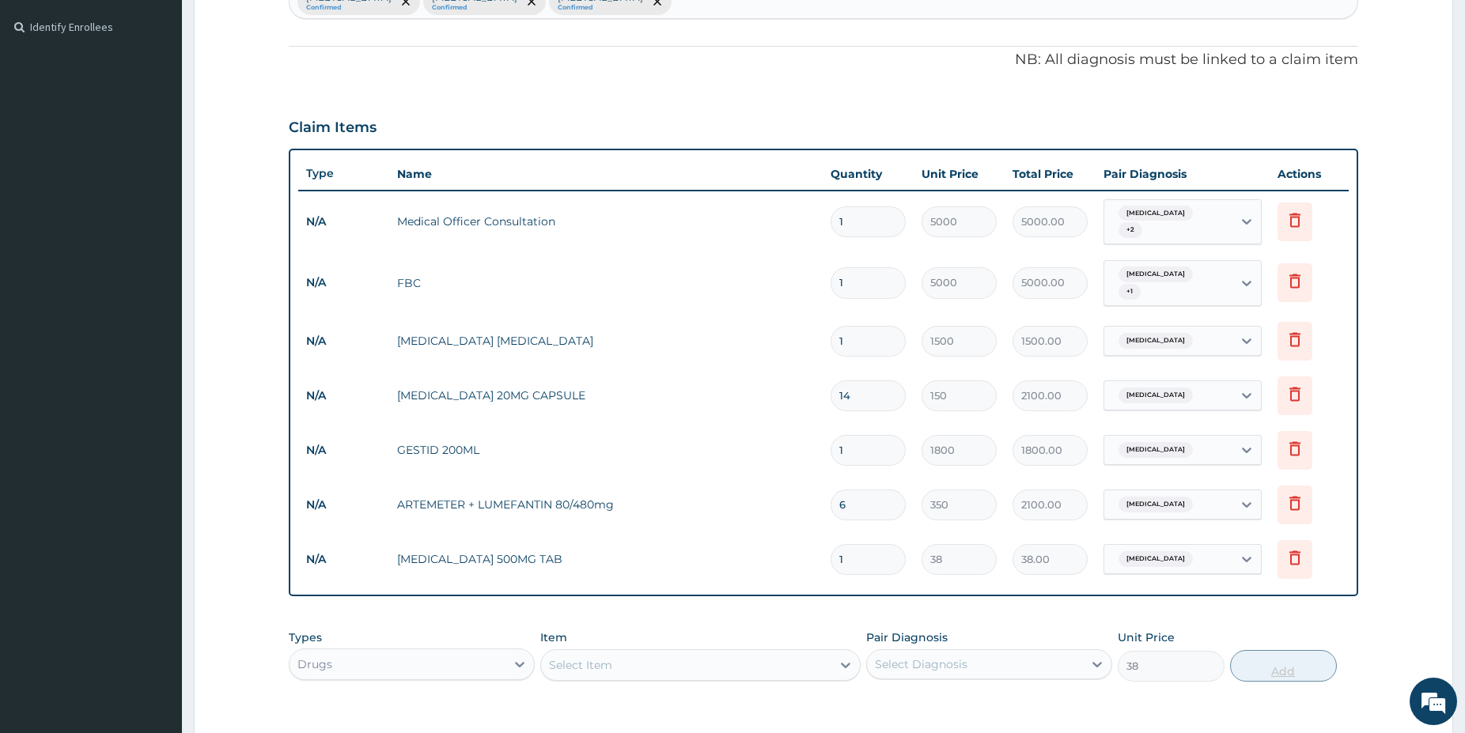
type input "0"
type input "18"
type input "684.00"
type input "18"
click at [686, 655] on div "Select Item" at bounding box center [686, 665] width 290 height 25
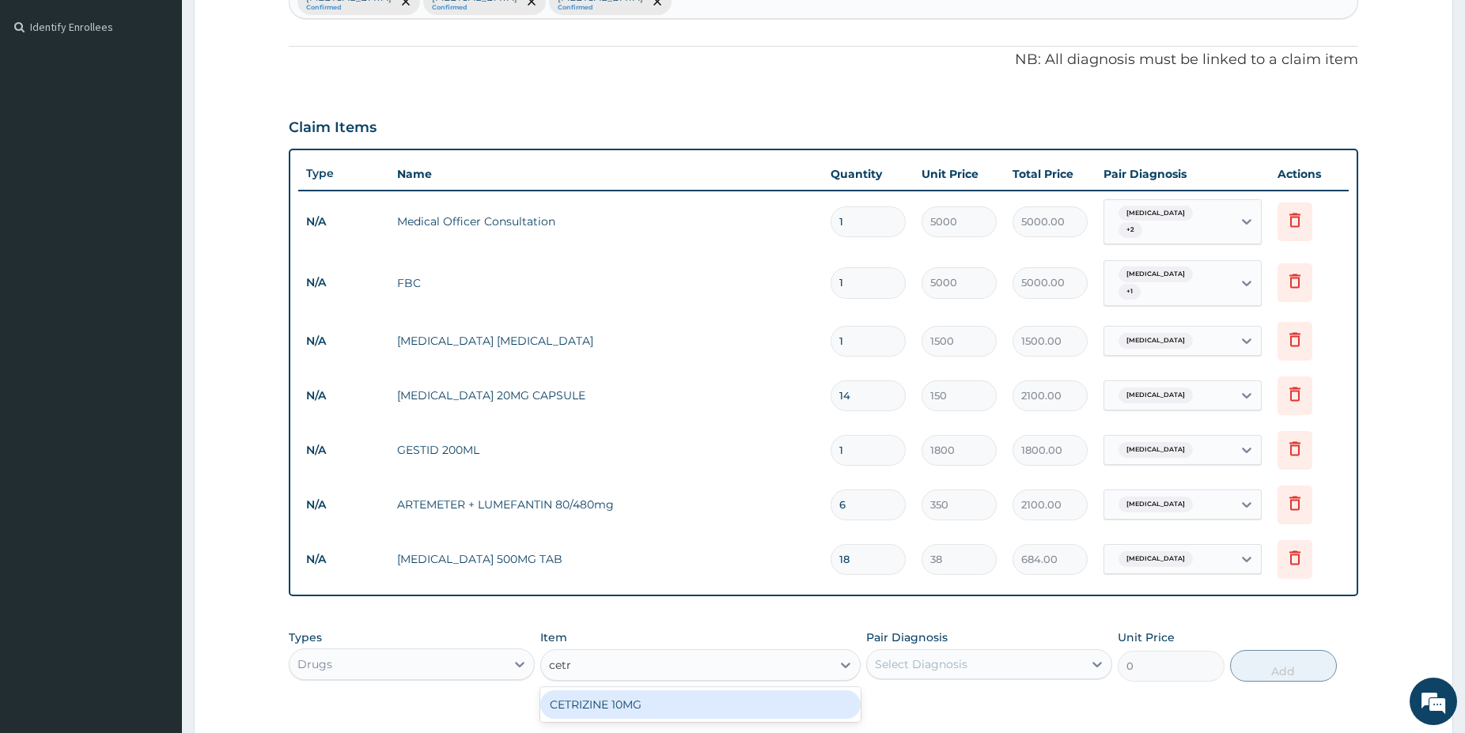
type input "cetri"
drag, startPoint x: 766, startPoint y: 706, endPoint x: 827, endPoint y: 699, distance: 62.0
click at [767, 705] on div "CETRIZINE 10MG" at bounding box center [700, 705] width 320 height 28
type input "65"
click at [914, 657] on div "Select Diagnosis" at bounding box center [921, 665] width 93 height 16
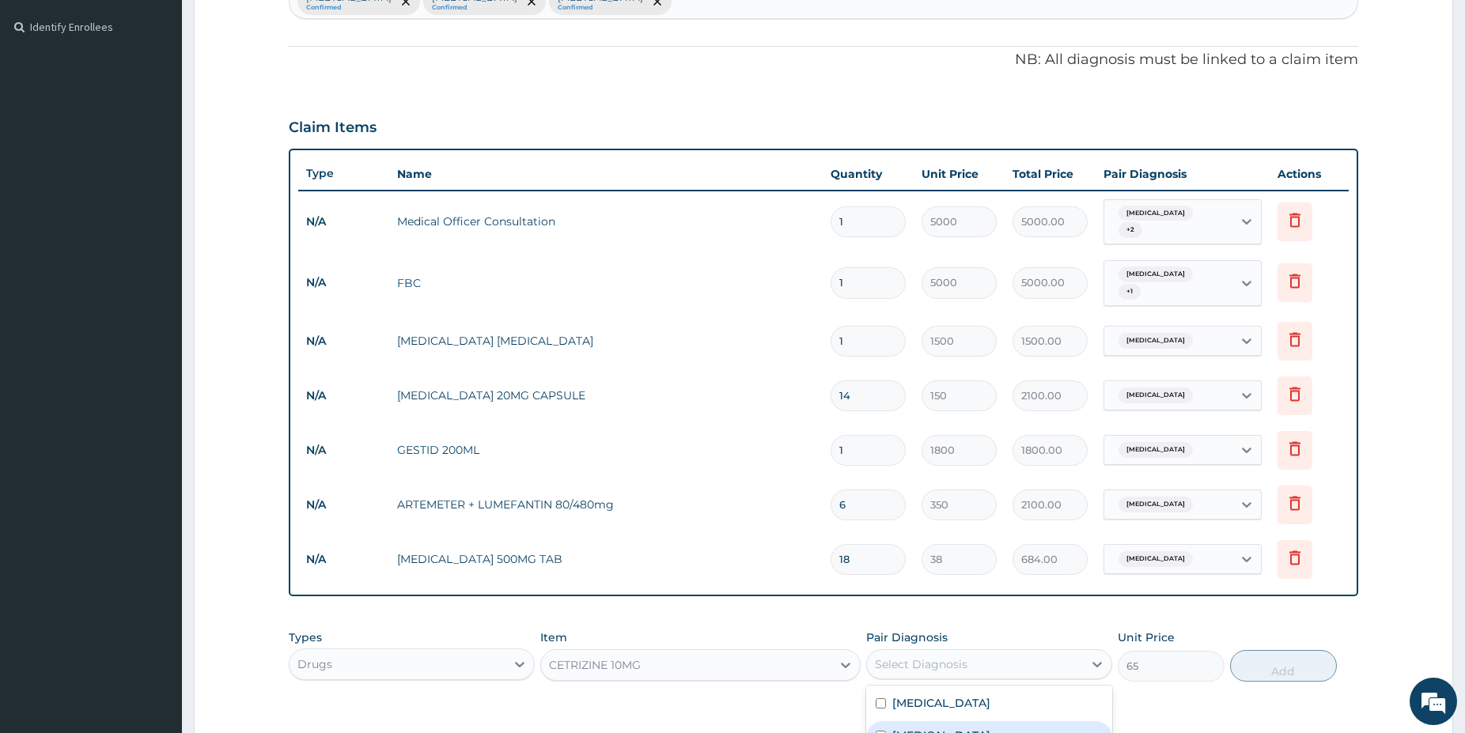
click at [990, 728] on label "Upper respiratory infection" at bounding box center [941, 736] width 98 height 16
checkbox input "true"
click at [1245, 666] on button "Add" at bounding box center [1283, 666] width 107 height 32
type input "0"
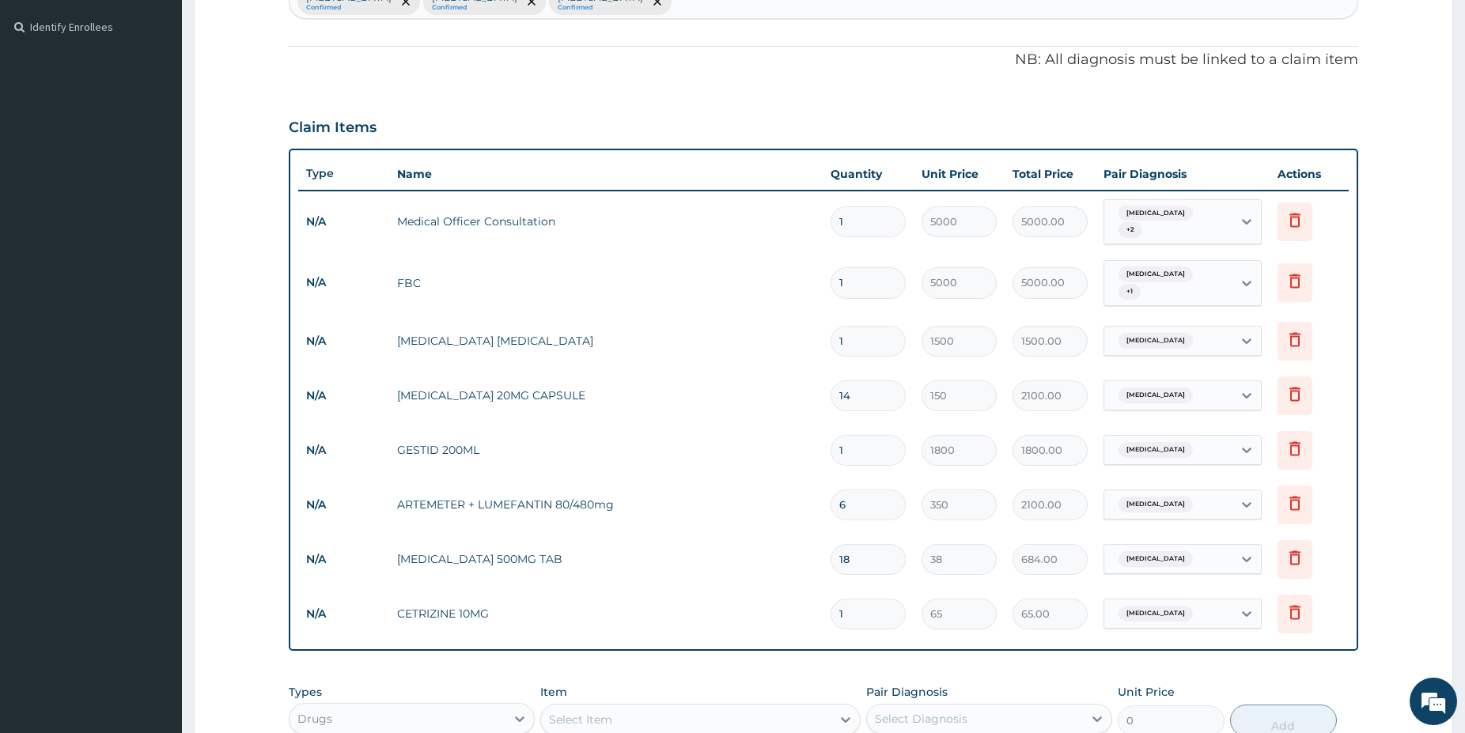
type input "0.00"
type input "4"
type input "260.00"
type input "4"
click at [747, 712] on div "Select Item" at bounding box center [686, 719] width 290 height 25
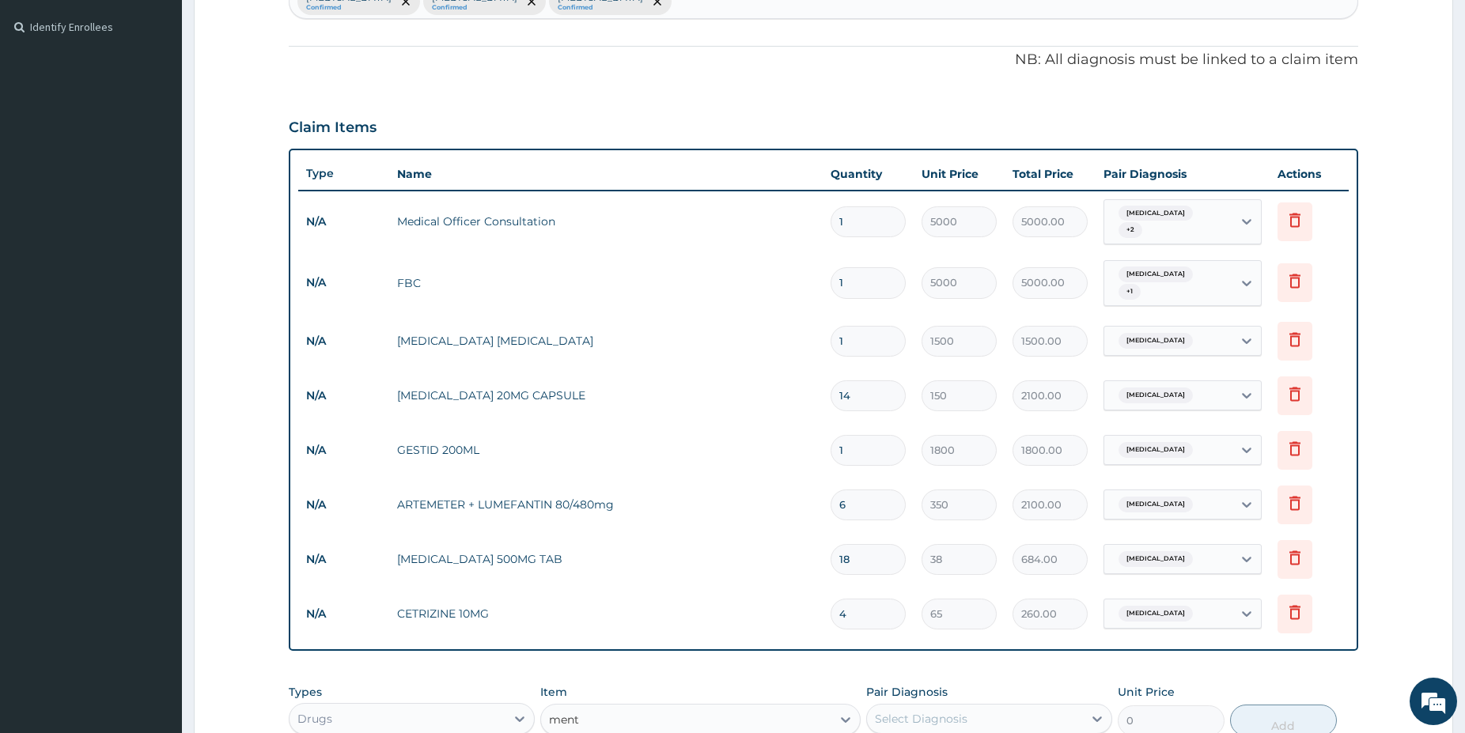
type input "menth"
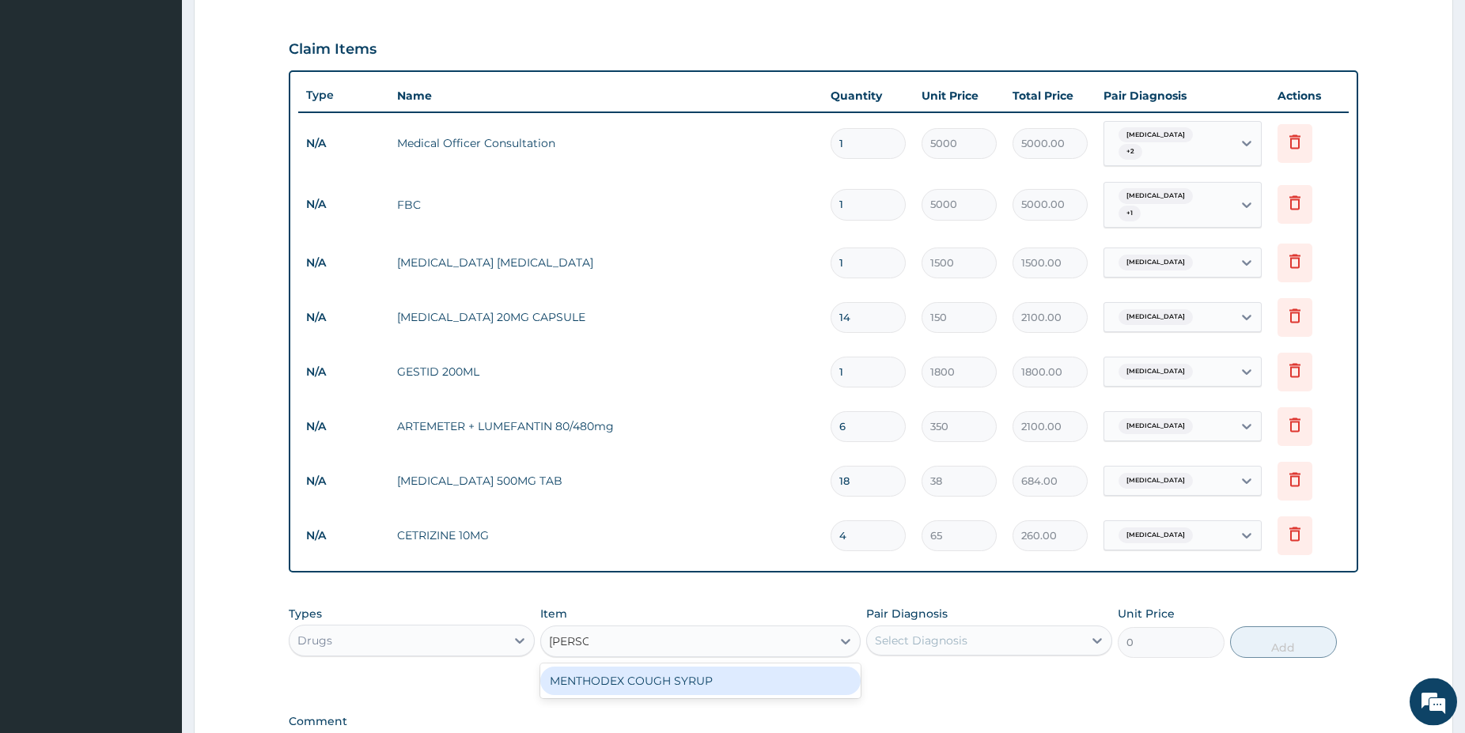
scroll to position [545, 0]
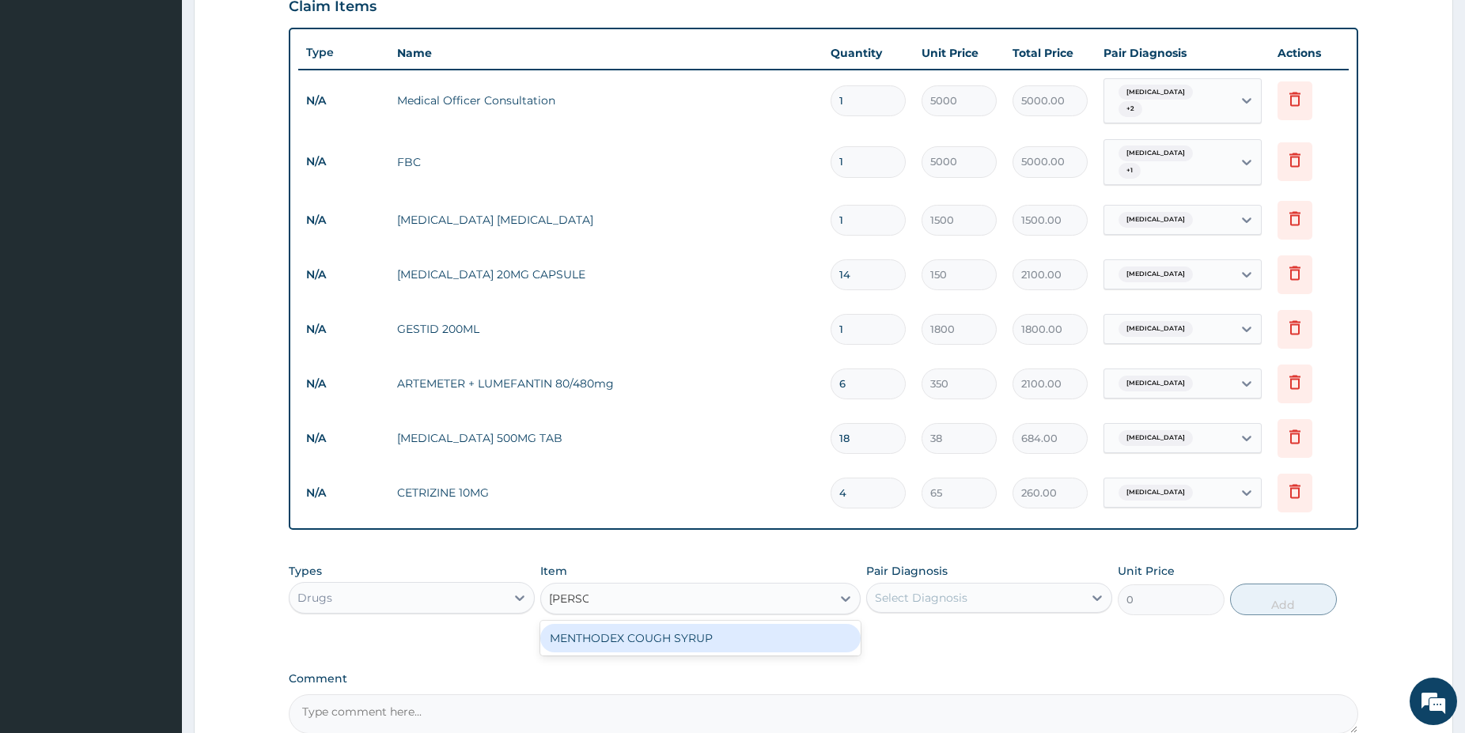
click at [732, 628] on div "MENTHODEX COUGH SYRUP" at bounding box center [700, 638] width 320 height 28
type input "2350"
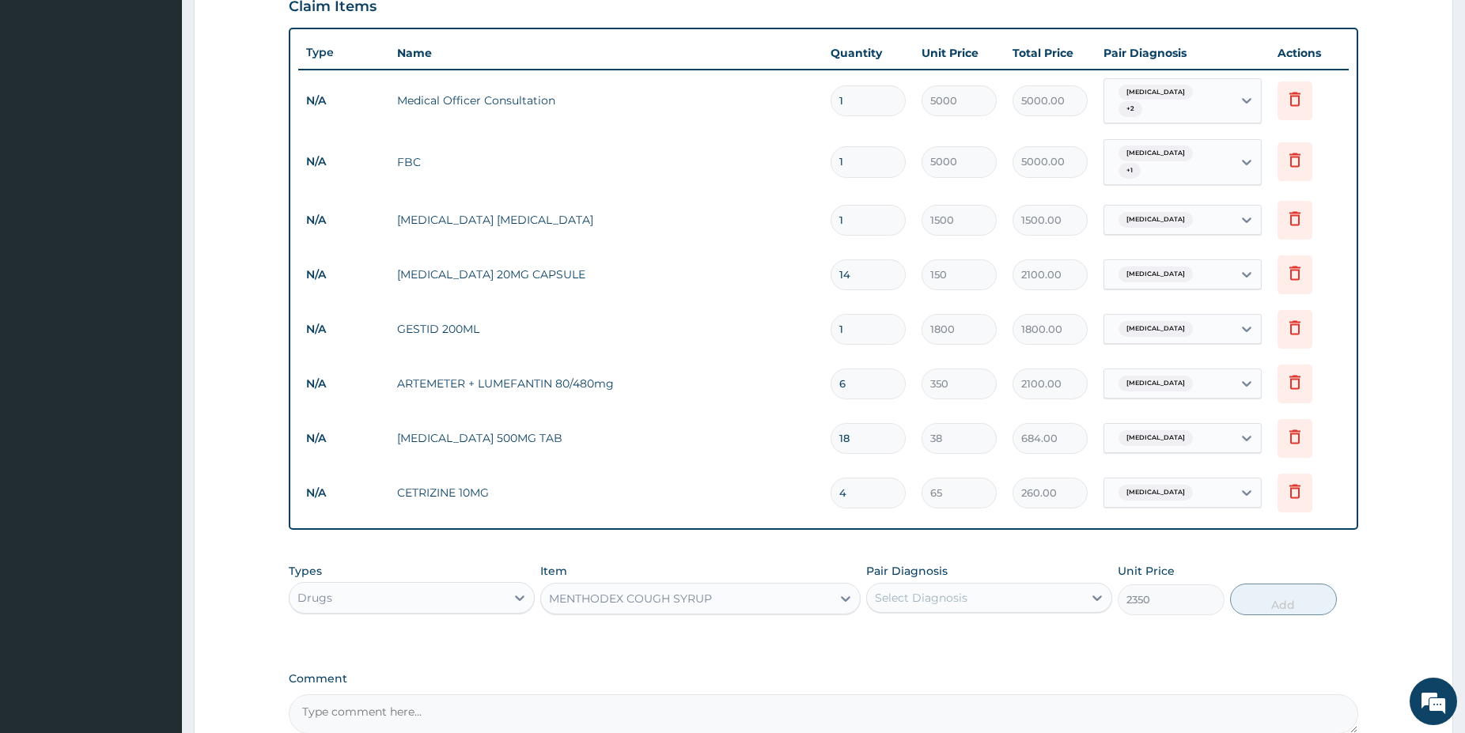
click at [918, 575] on div "Pair Diagnosis Select Diagnosis" at bounding box center [989, 589] width 246 height 52
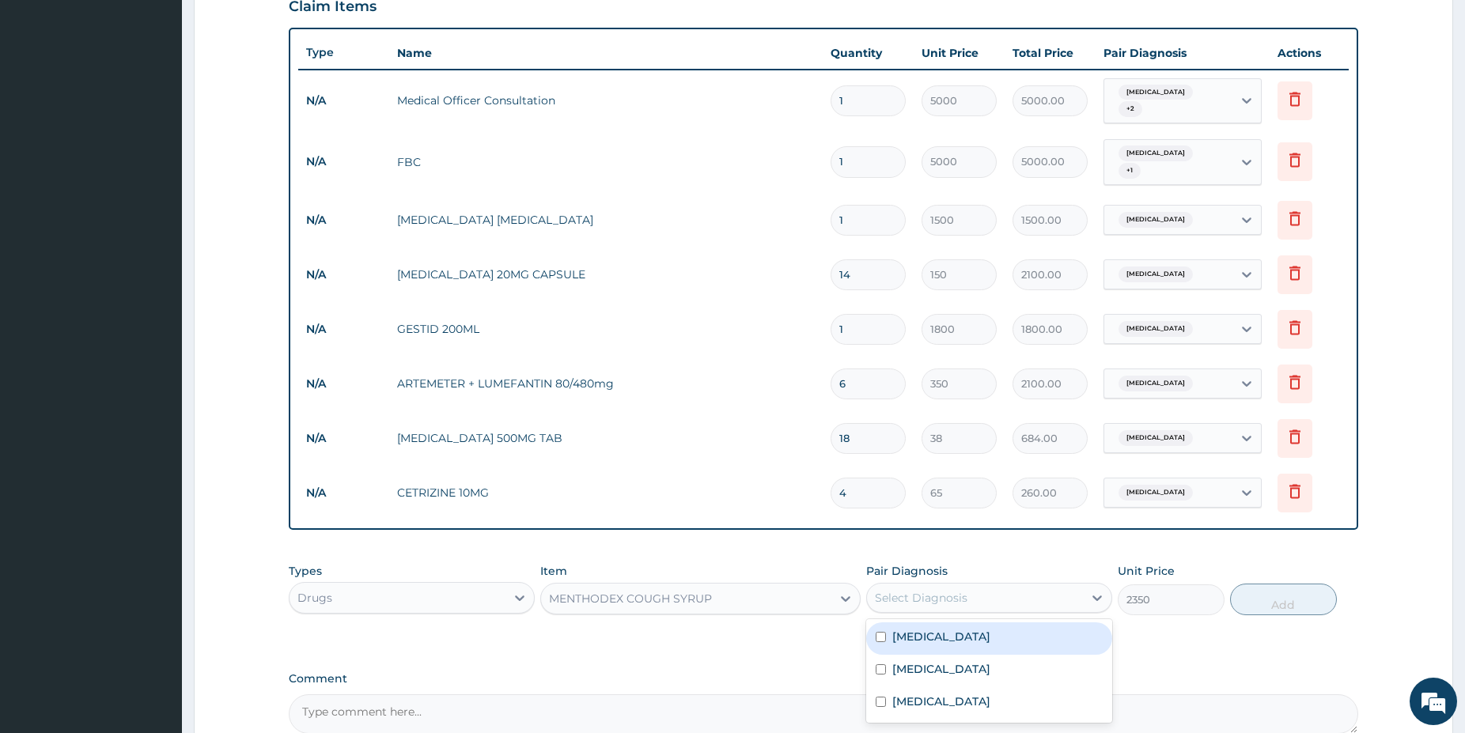
click at [918, 591] on div "Select Diagnosis" at bounding box center [921, 598] width 93 height 16
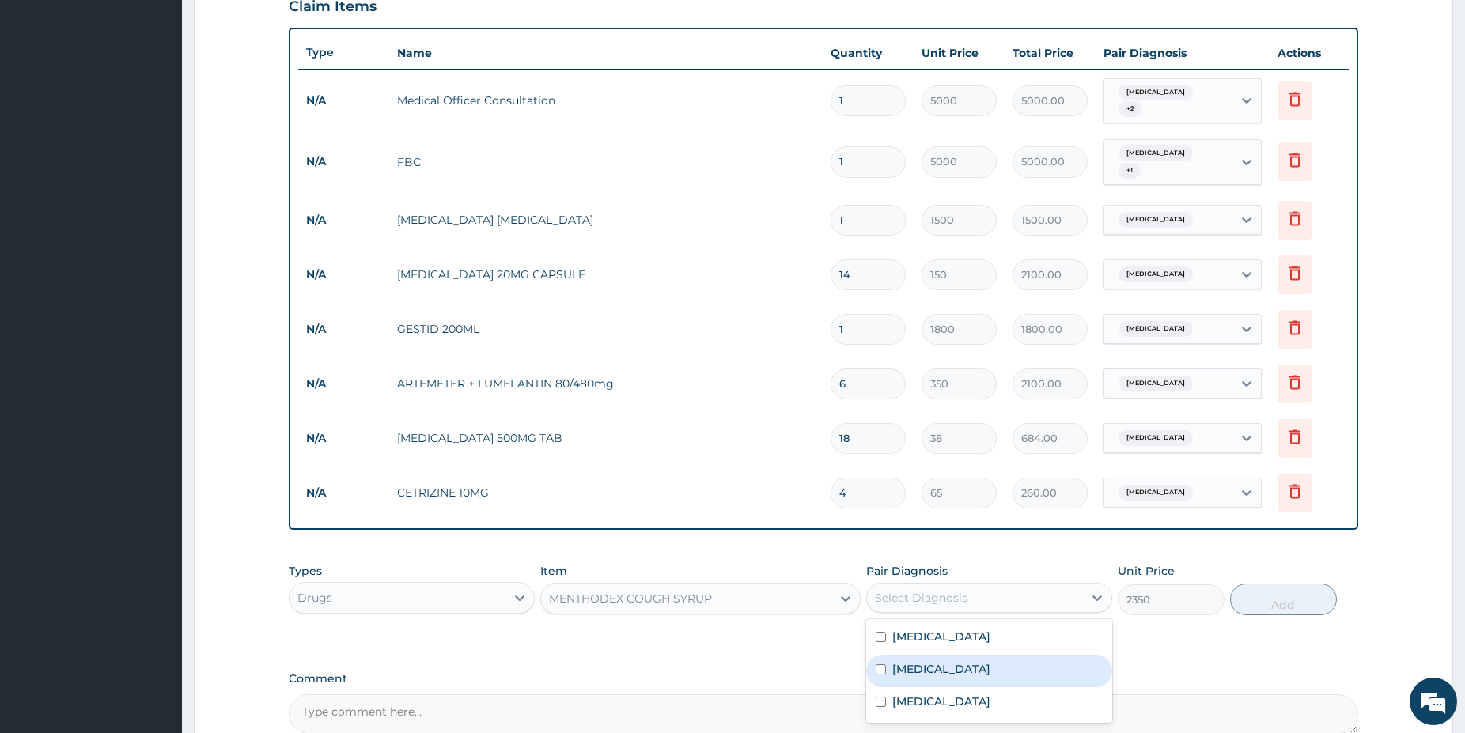
click at [956, 670] on label "Upper respiratory infection" at bounding box center [941, 669] width 98 height 16
checkbox input "true"
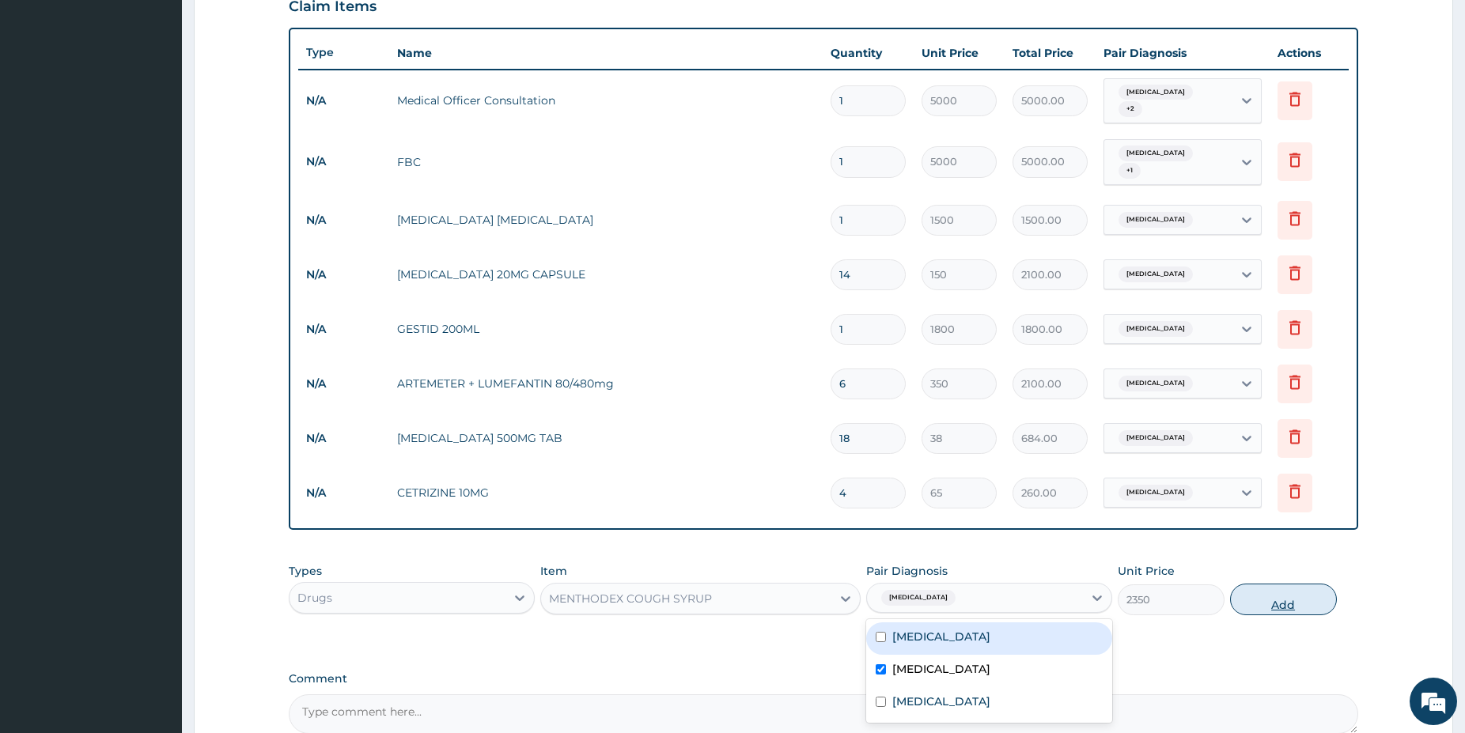
click at [1271, 597] on button "Add" at bounding box center [1283, 600] width 107 height 32
type input "0"
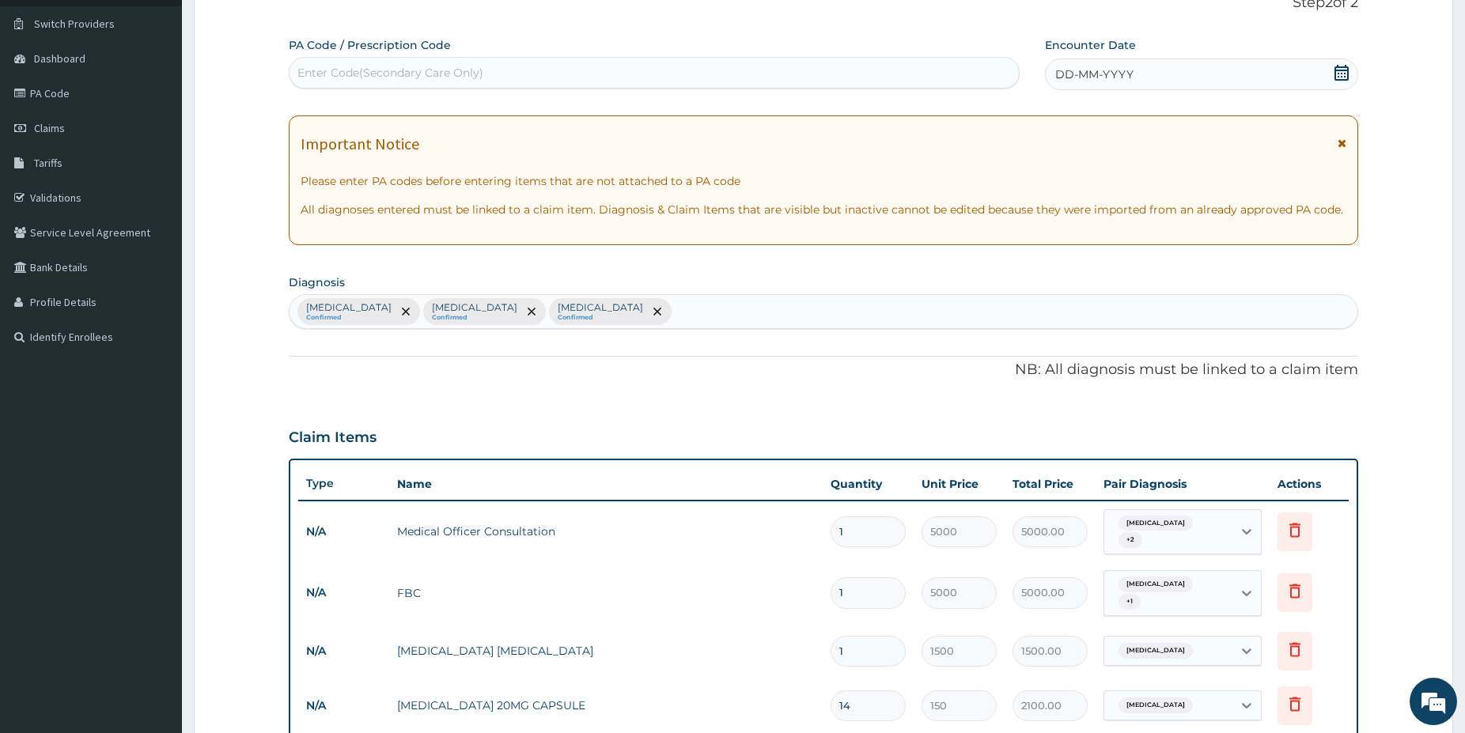
scroll to position [142, 0]
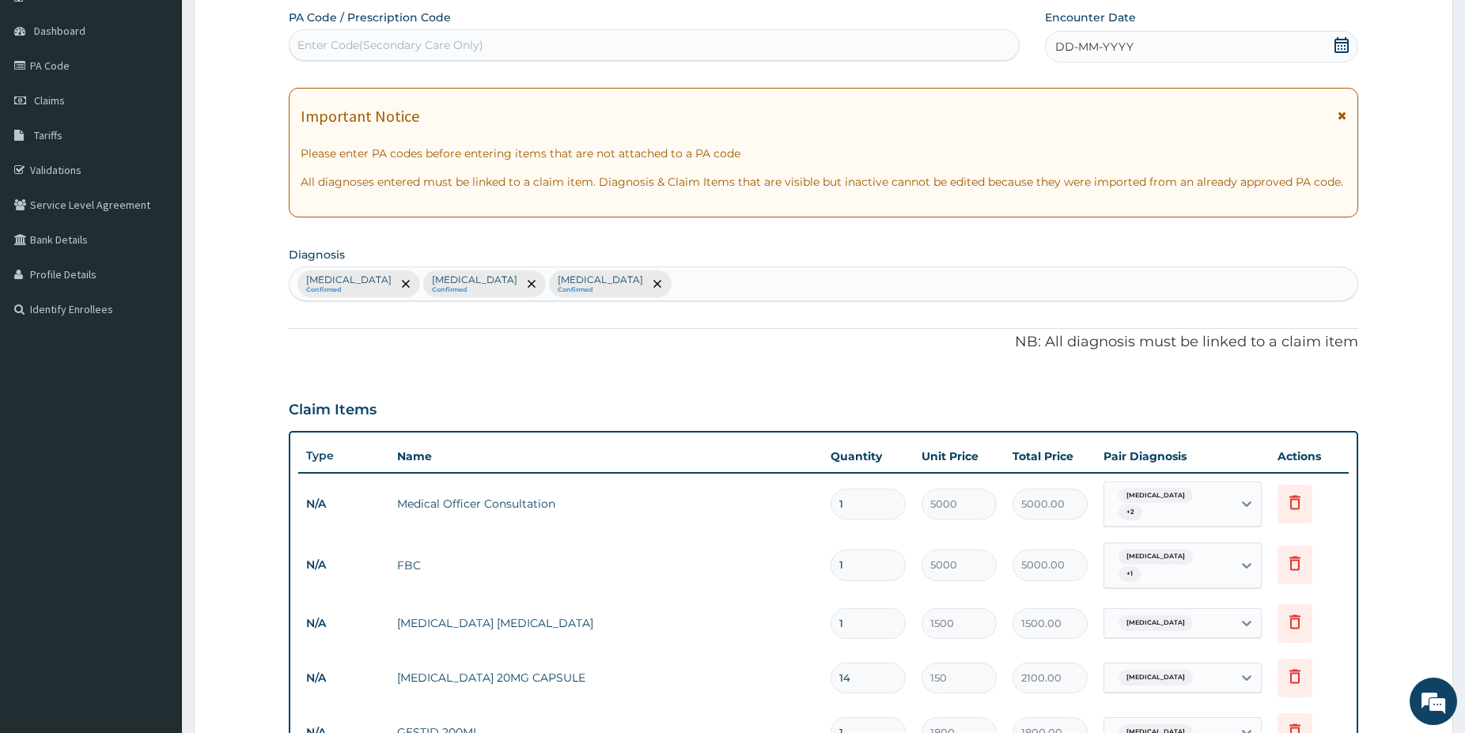
click at [1346, 43] on icon at bounding box center [1342, 45] width 14 height 16
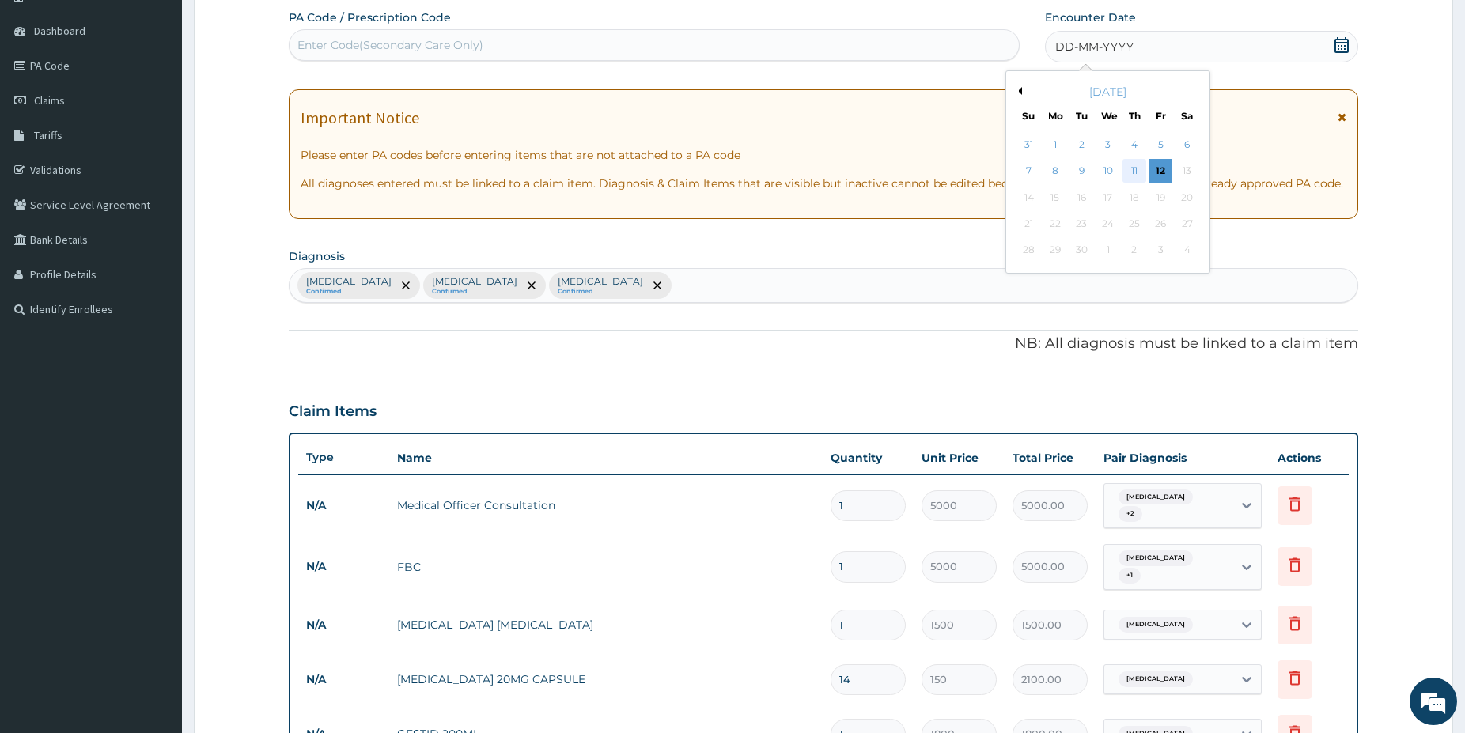
click at [1135, 171] on div "11" at bounding box center [1135, 172] width 24 height 24
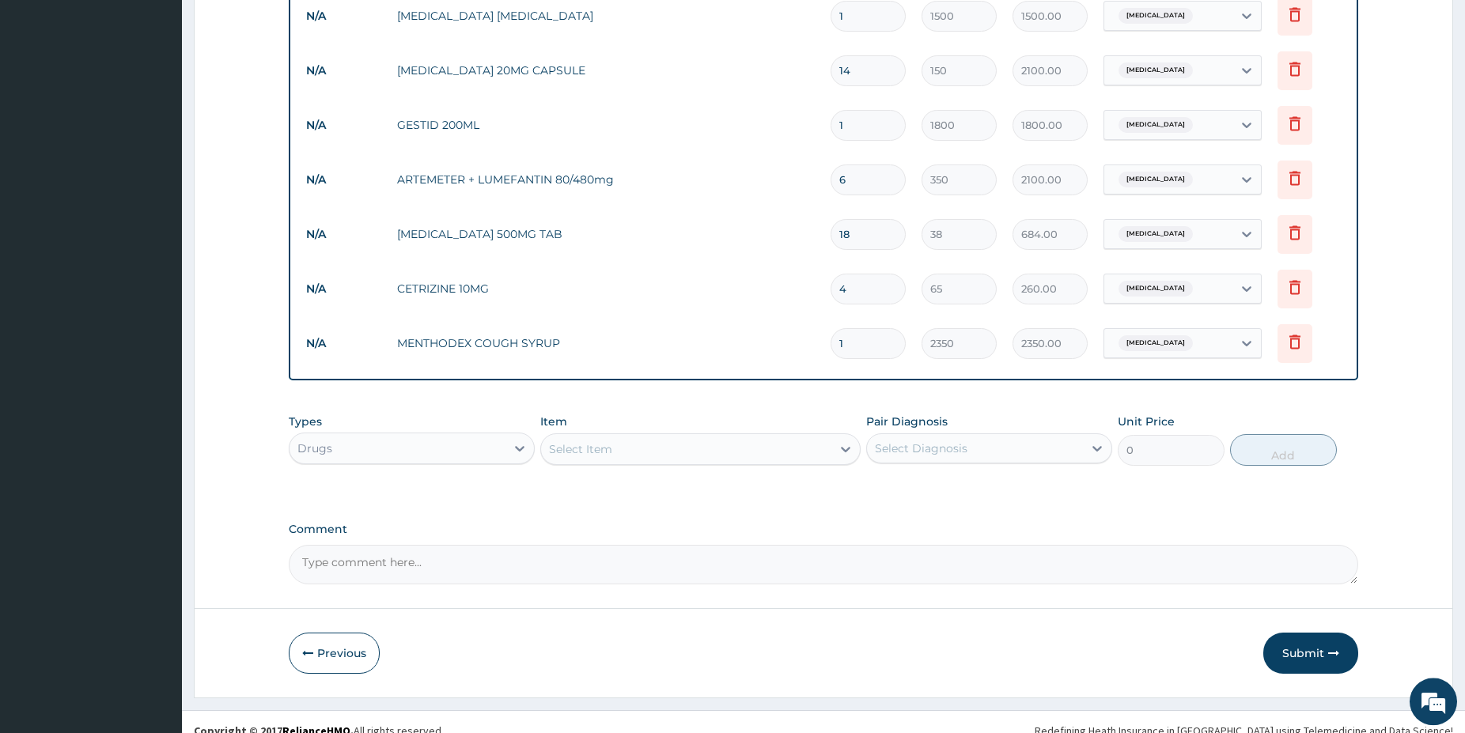
scroll to position [759, 0]
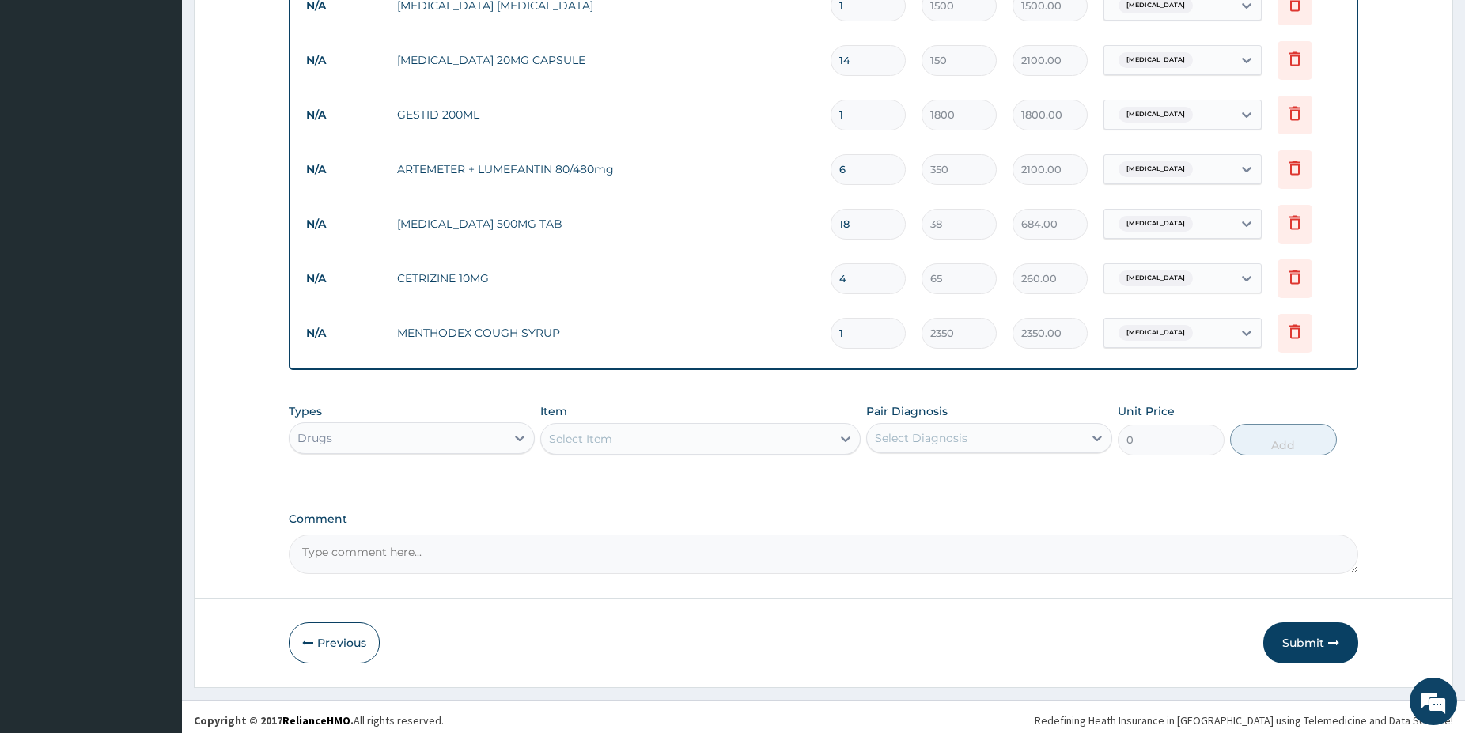
click at [1308, 644] on button "Submit" at bounding box center [1310, 643] width 95 height 41
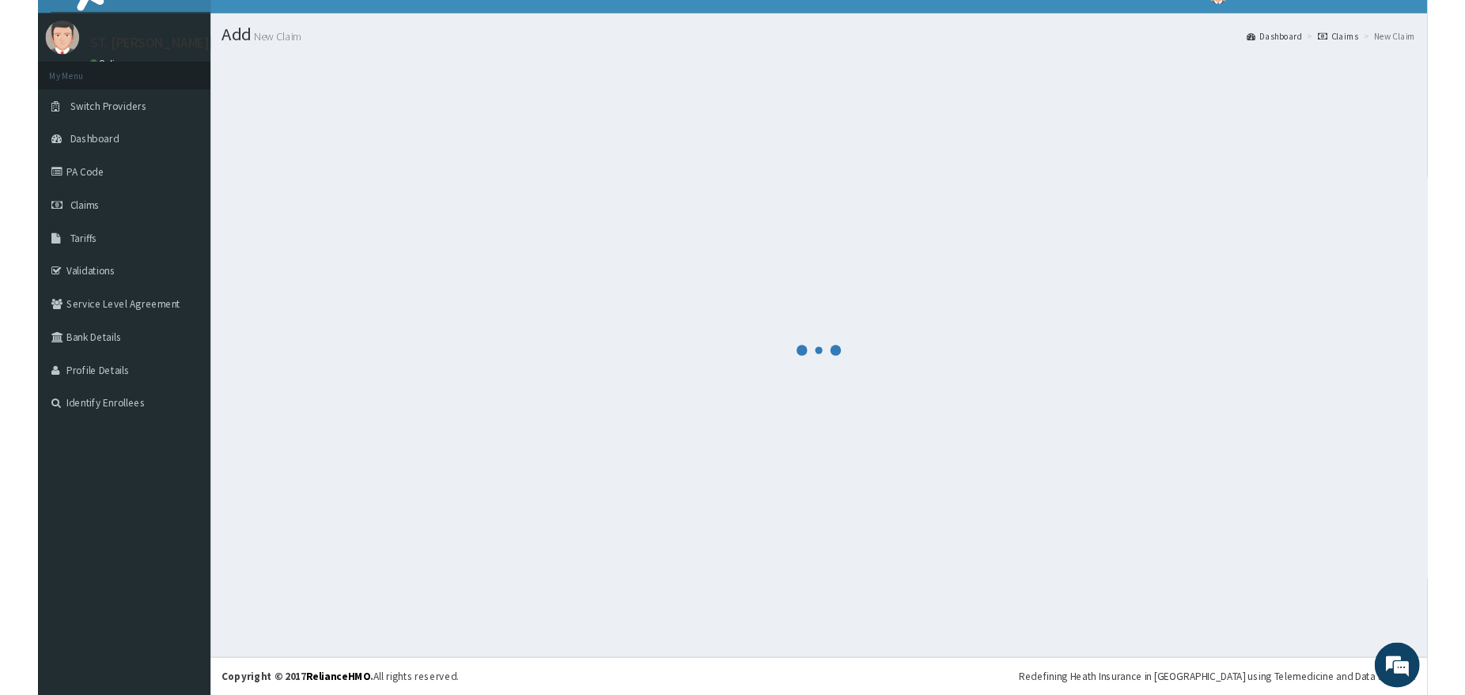
scroll to position [26, 0]
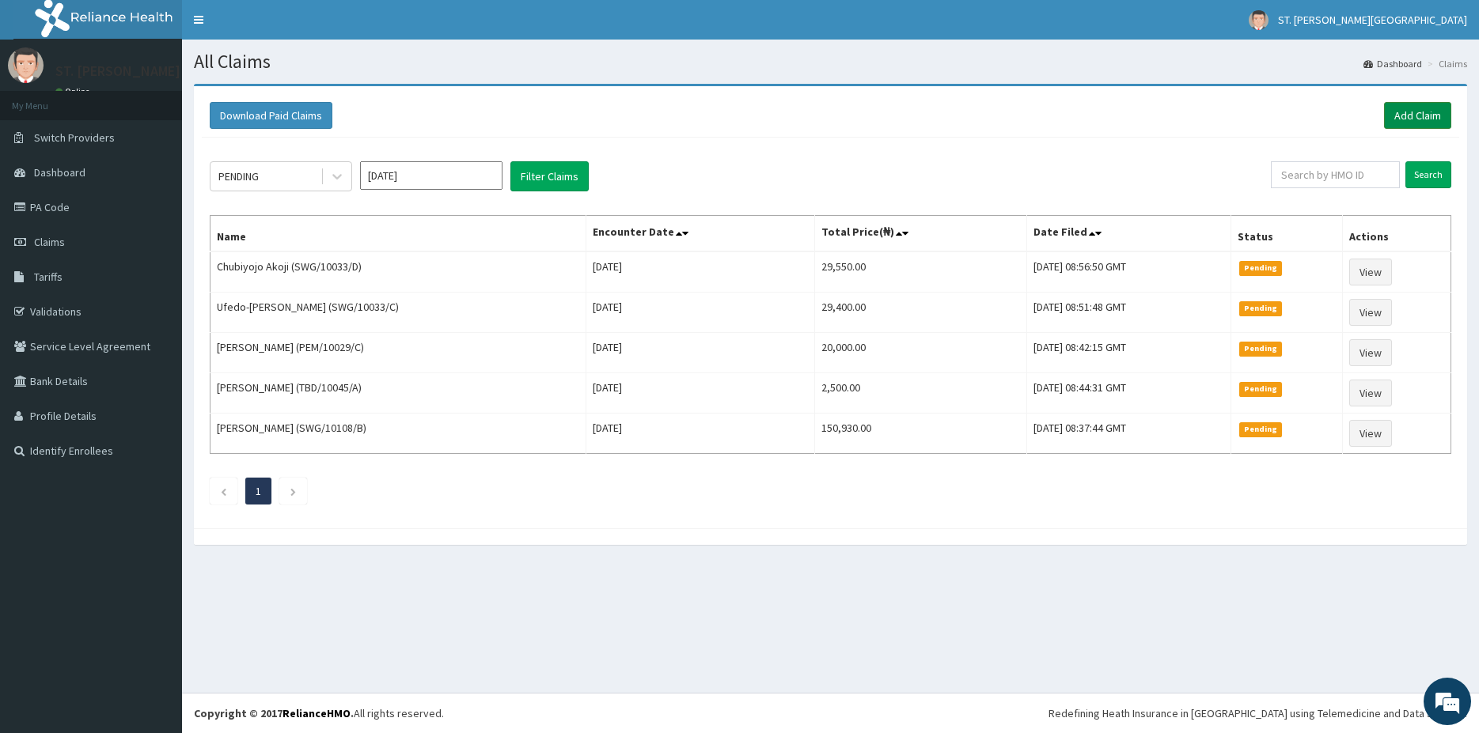
click at [1432, 119] on link "Add Claim" at bounding box center [1417, 115] width 67 height 27
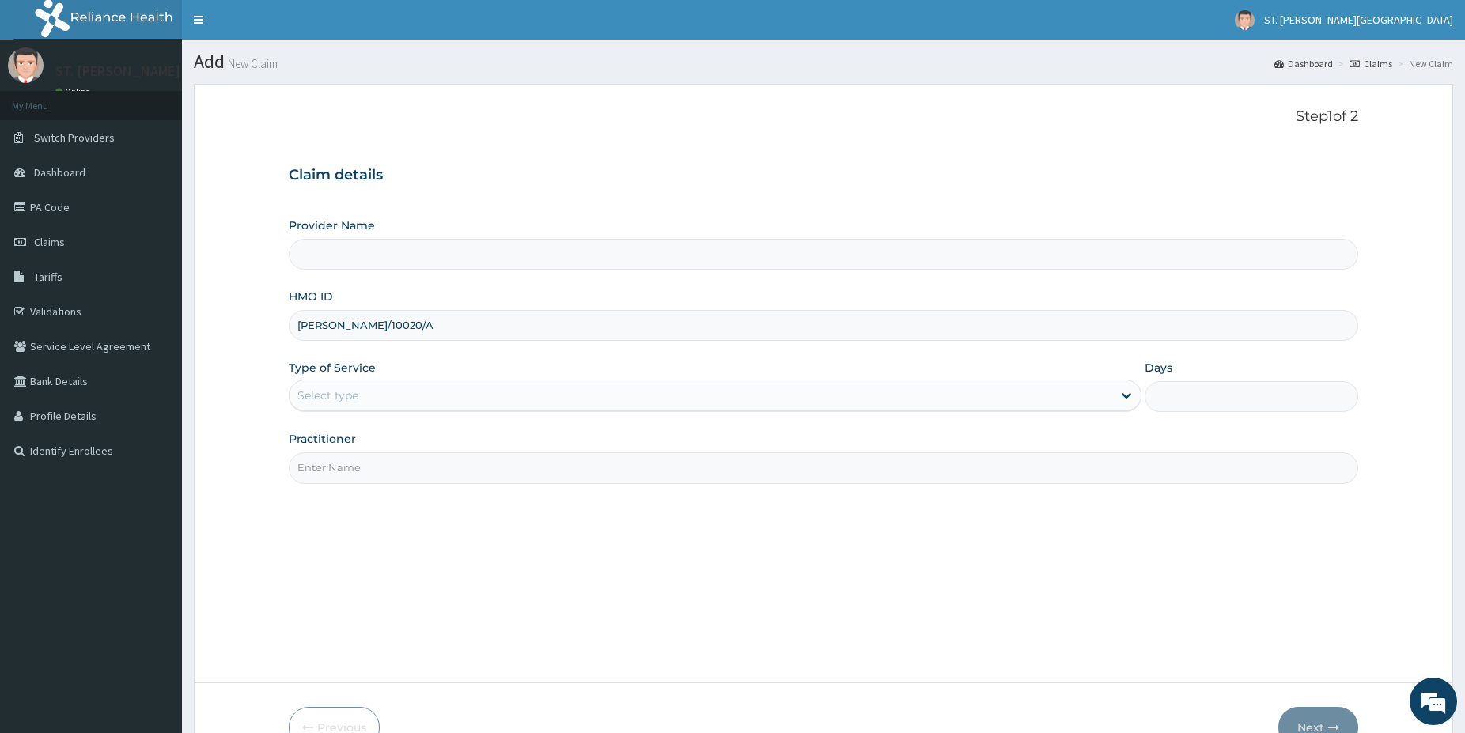
type input "KAY/10020/A"
click at [358, 388] on div "Select type" at bounding box center [327, 396] width 61 height 16
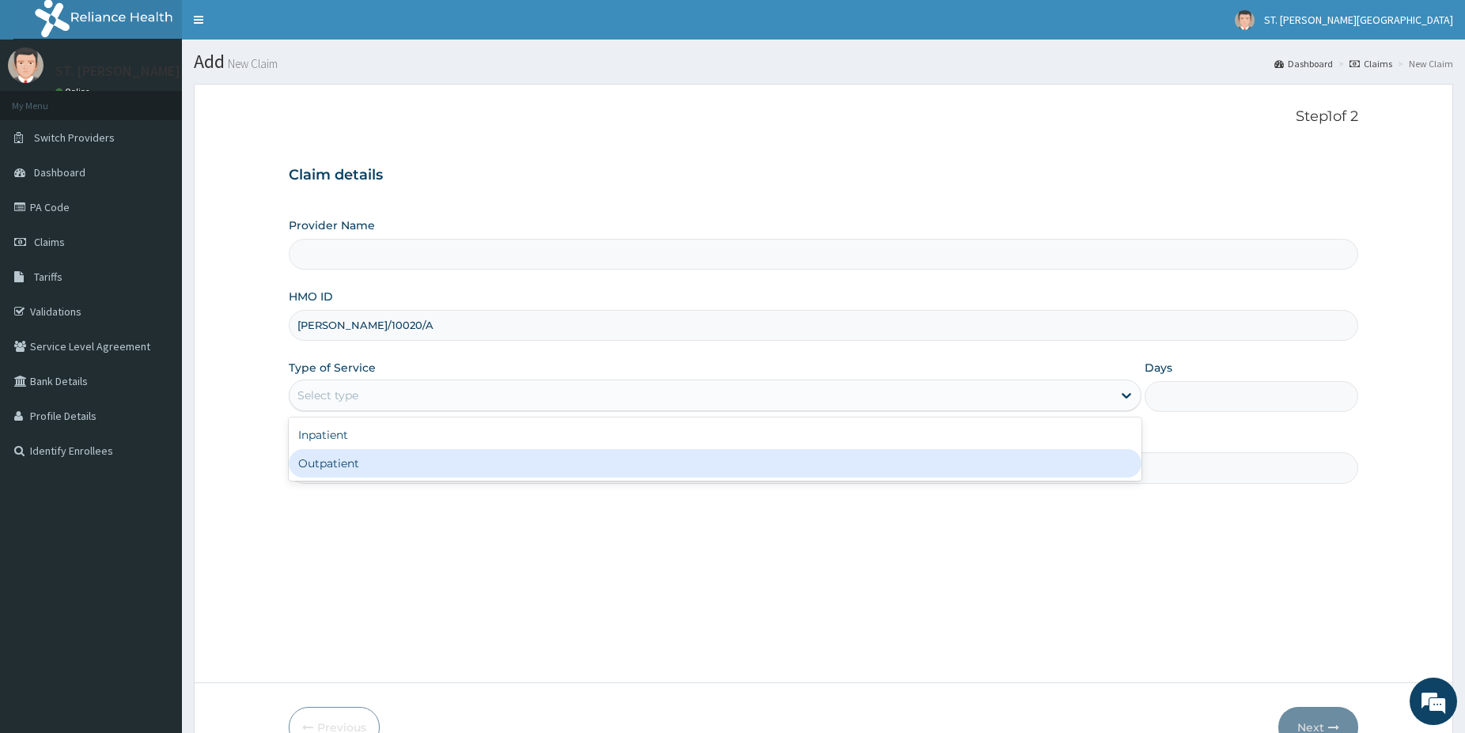
click at [392, 476] on div "Outpatient" at bounding box center [715, 463] width 853 height 28
type input "1"
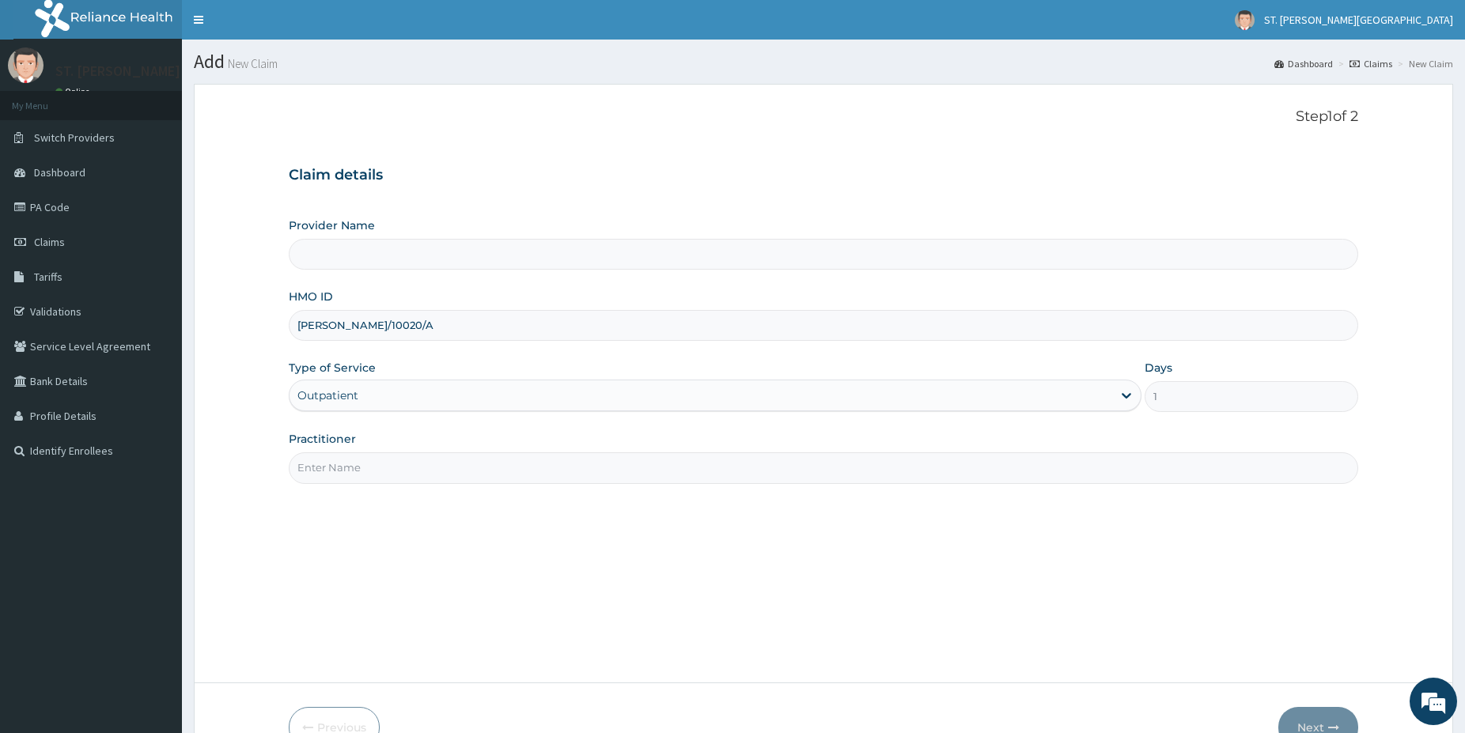
click at [392, 476] on input "Practitioner" at bounding box center [824, 467] width 1070 height 31
type input "[GEOGRAPHIC_DATA]- [GEOGRAPHIC_DATA]"
type input "dr.andrew"
click at [1311, 721] on button "Next" at bounding box center [1318, 727] width 80 height 41
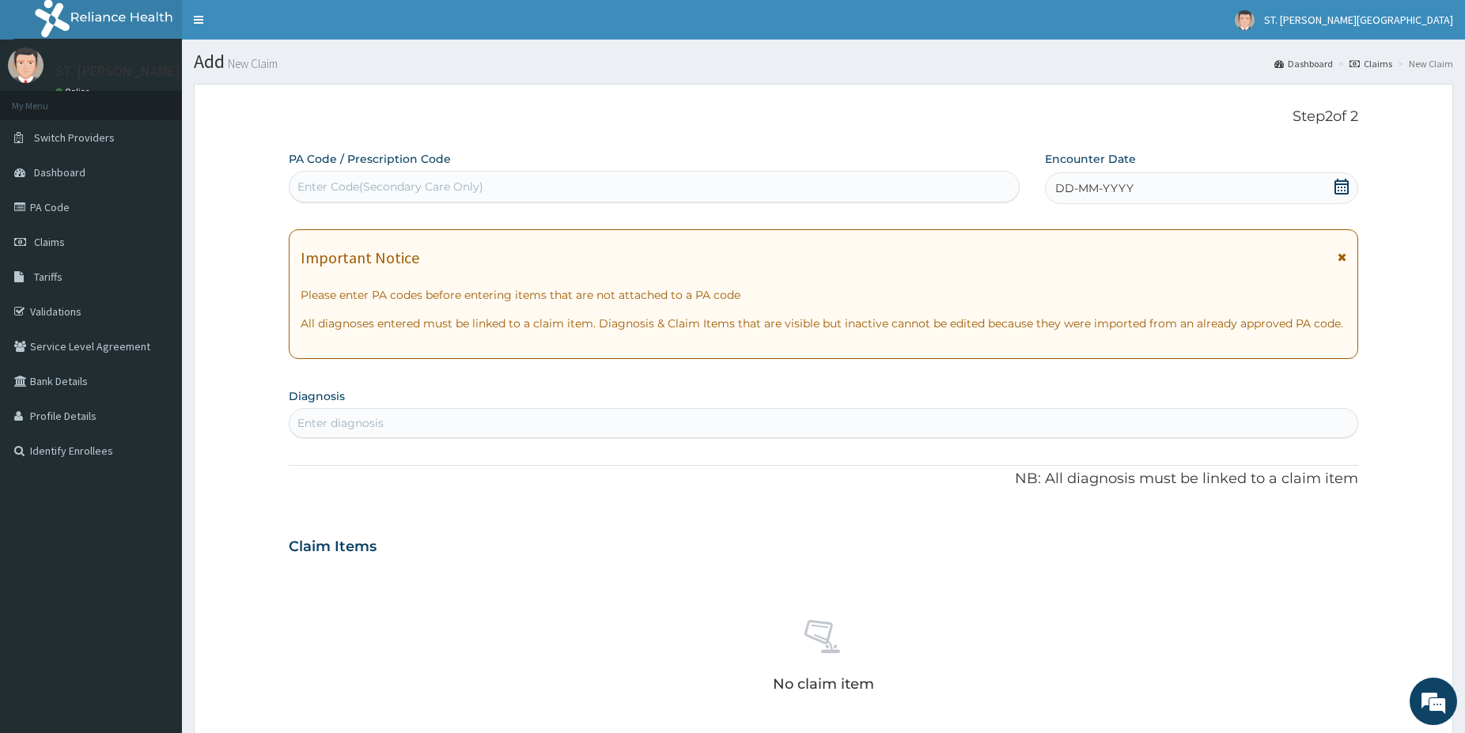
click at [376, 422] on div "Enter diagnosis" at bounding box center [340, 423] width 86 height 16
type input "hyperg"
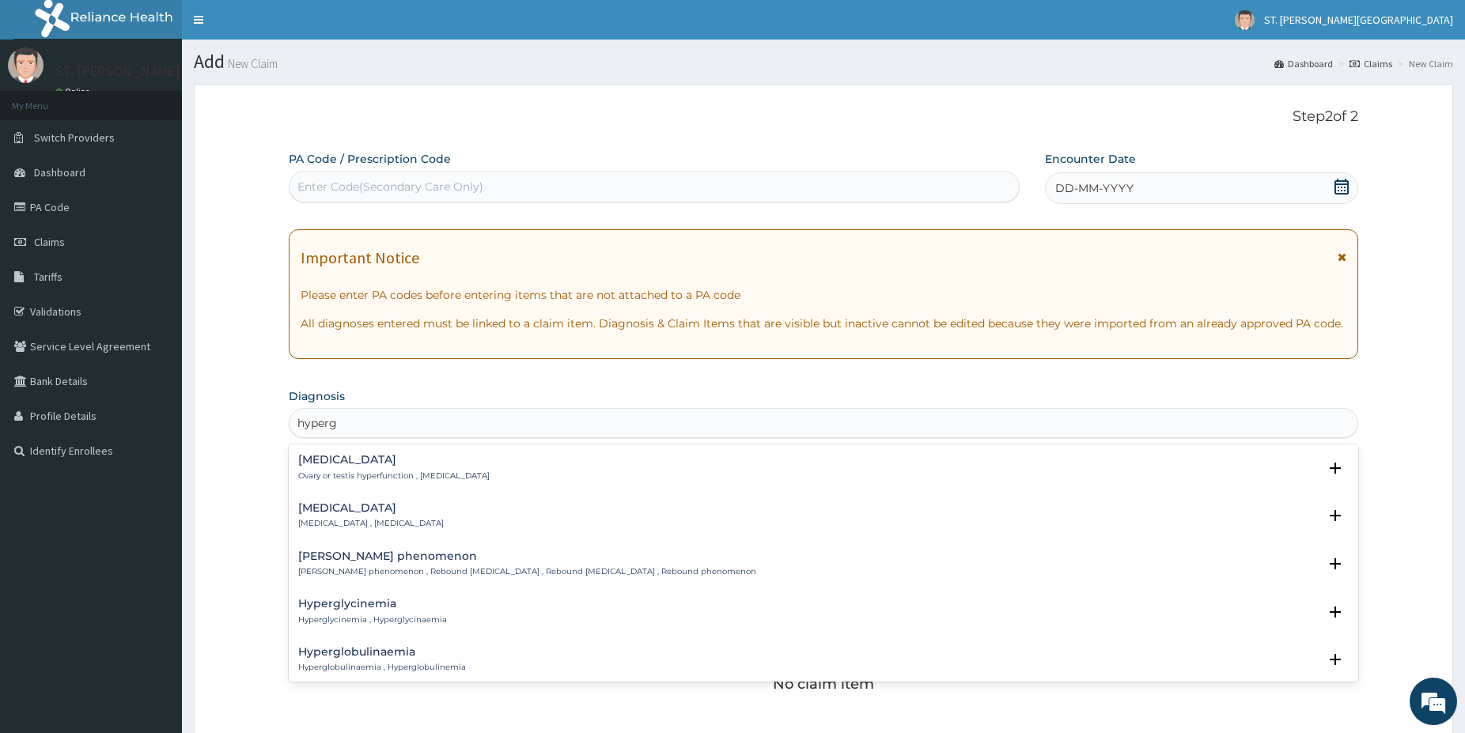
click at [392, 524] on p "Hyperglycemia , Hyperglycaemia" at bounding box center [371, 523] width 146 height 11
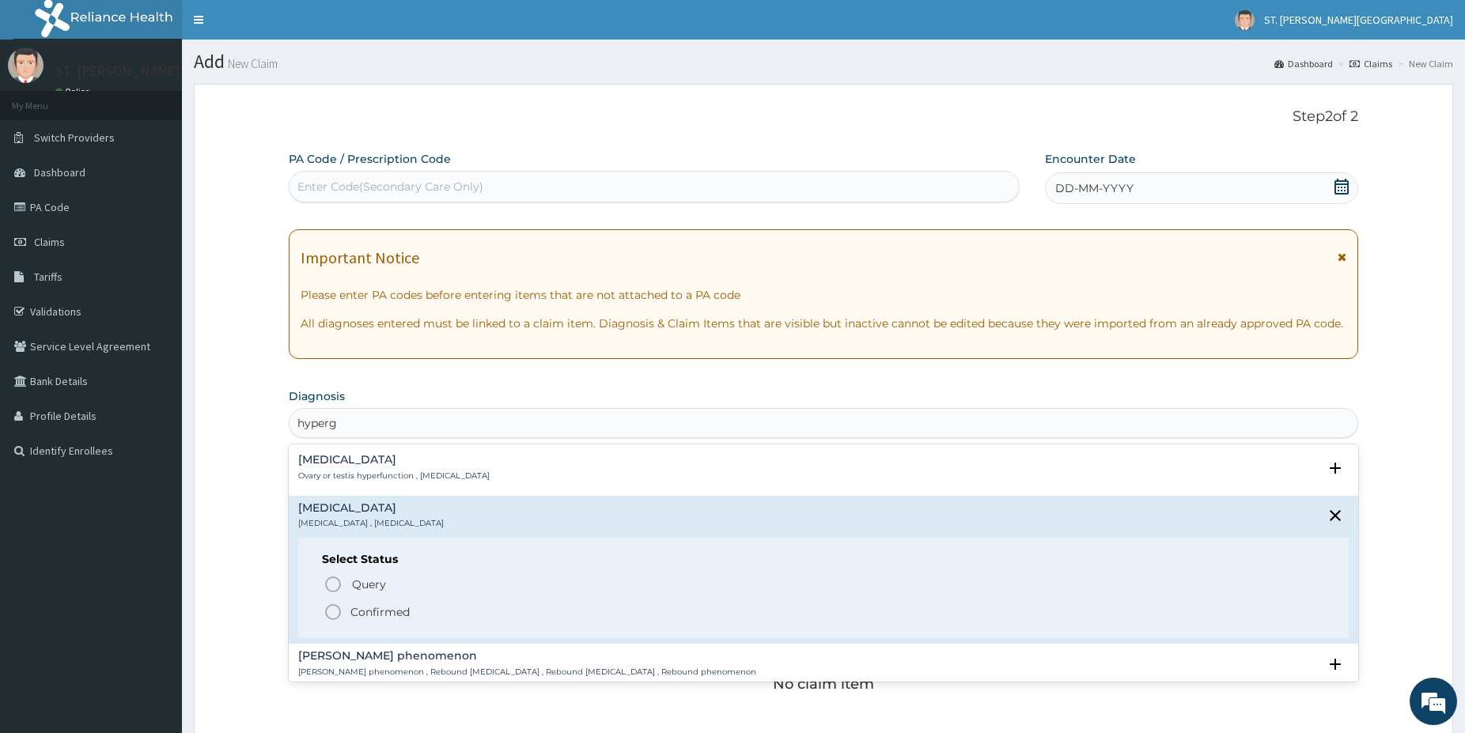
click at [339, 611] on icon "status option filled" at bounding box center [333, 612] width 19 height 19
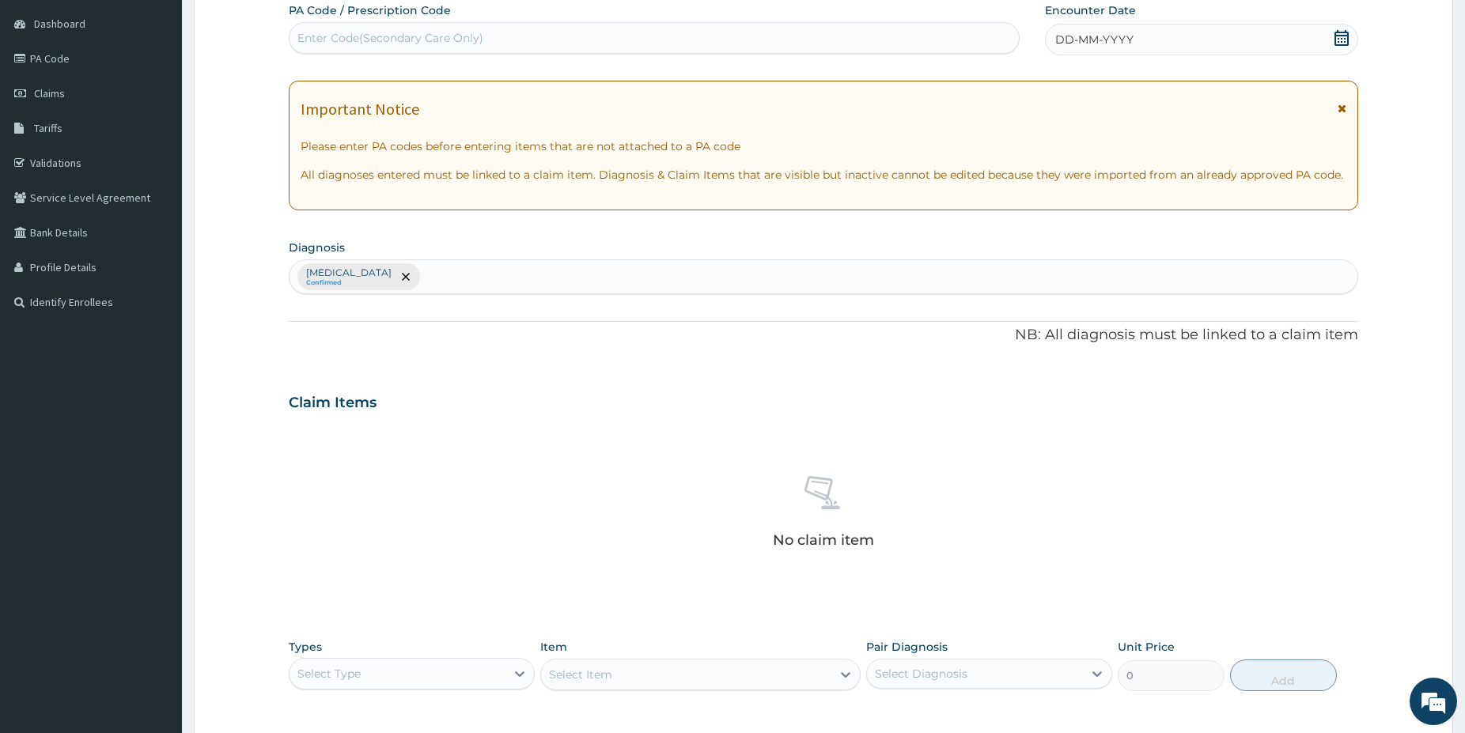
scroll to position [161, 0]
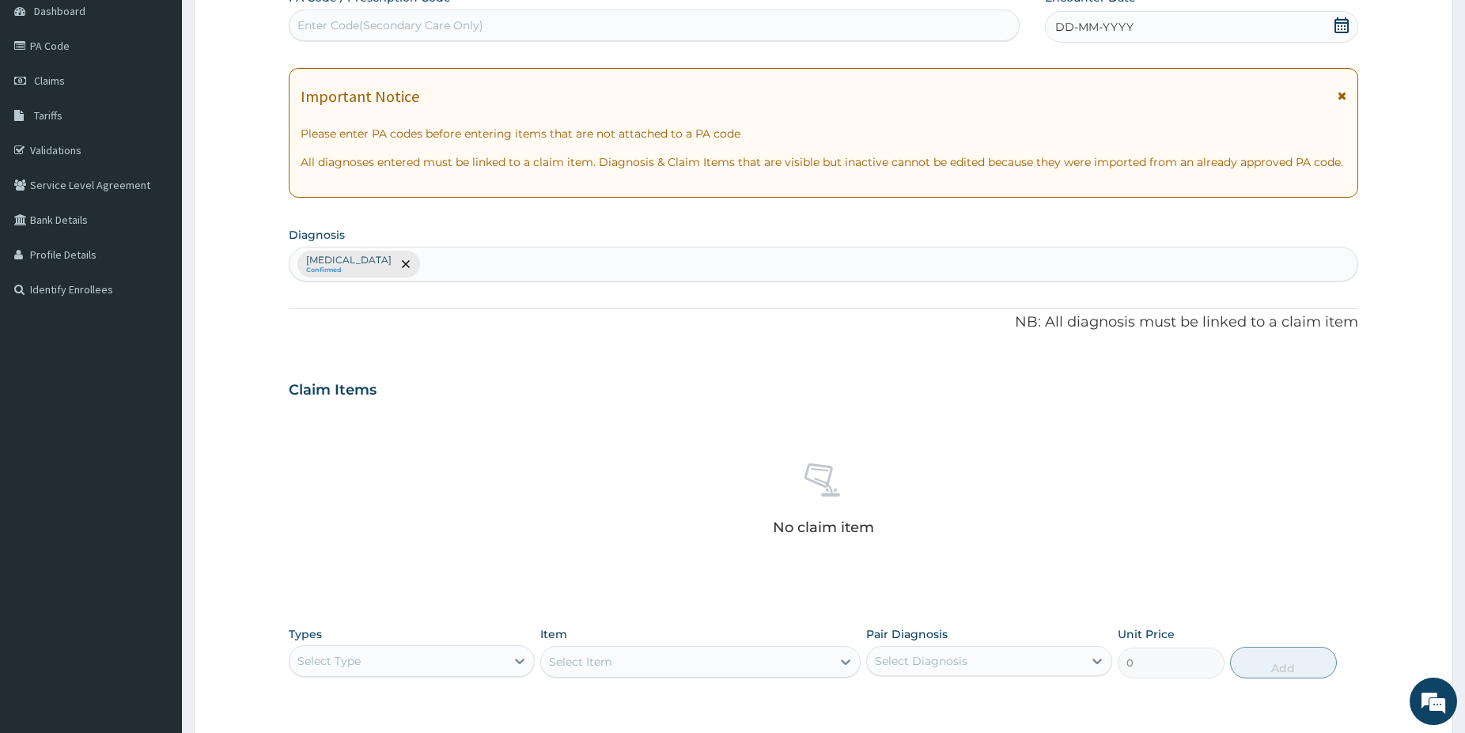
click at [455, 662] on div "Select Type" at bounding box center [398, 661] width 216 height 25
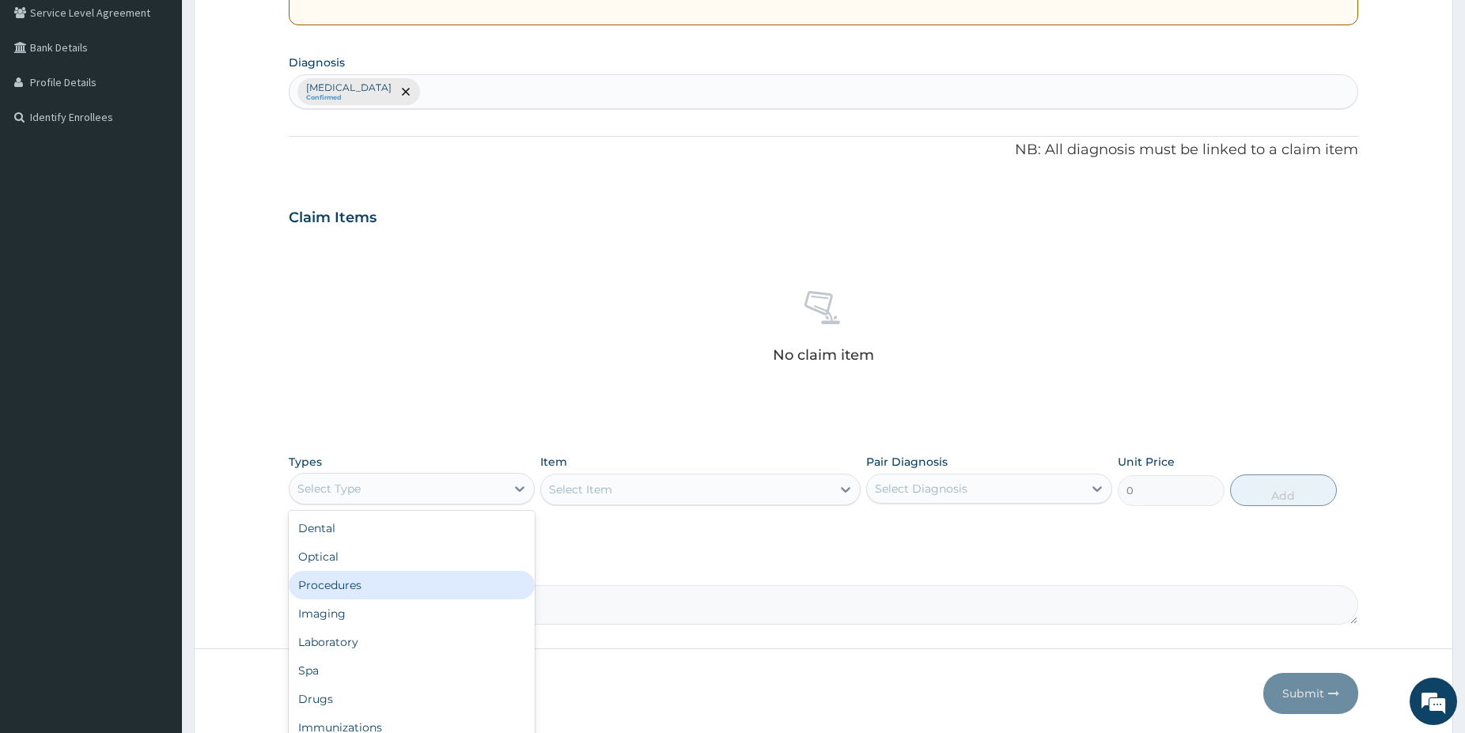
scroll to position [336, 0]
click at [418, 579] on div "Procedures" at bounding box center [412, 583] width 246 height 28
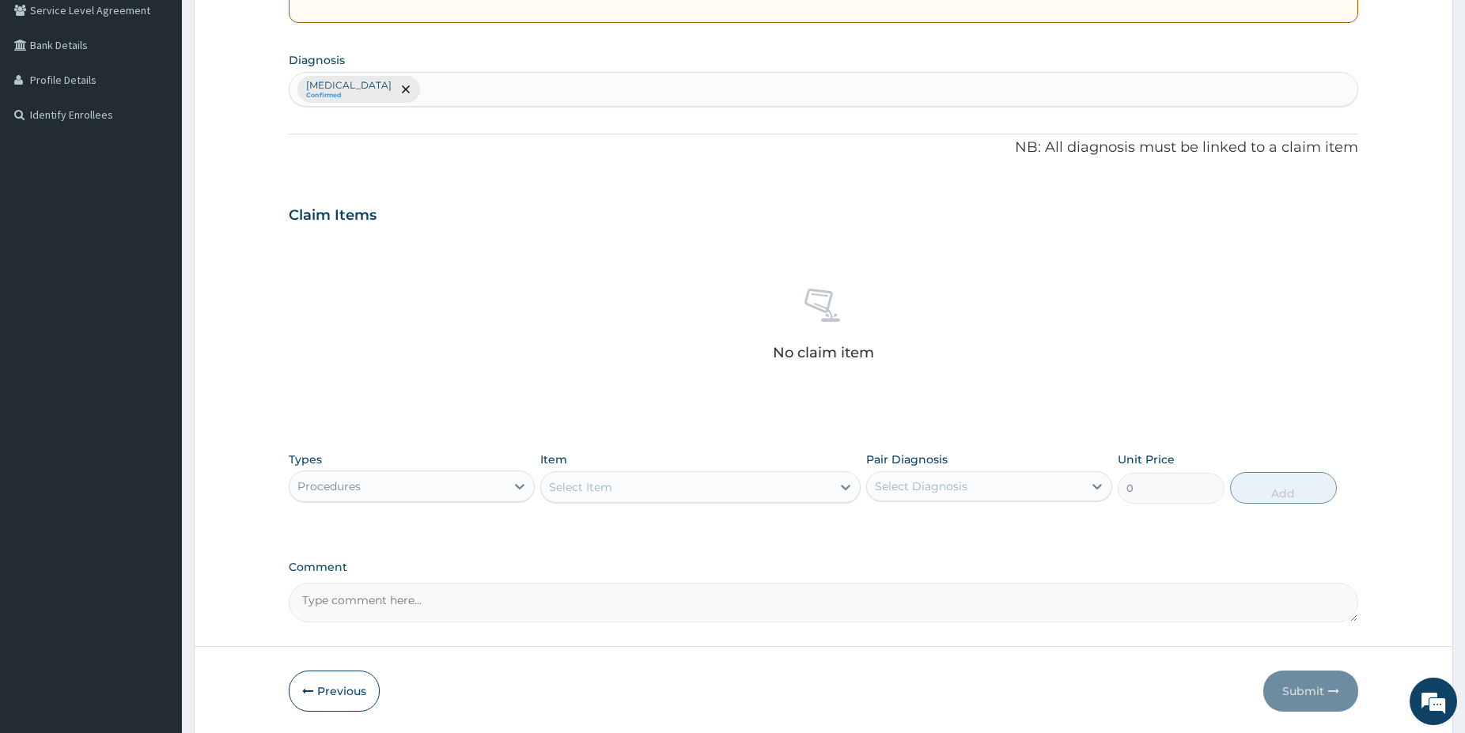
click at [668, 490] on div "Select Item" at bounding box center [686, 487] width 290 height 25
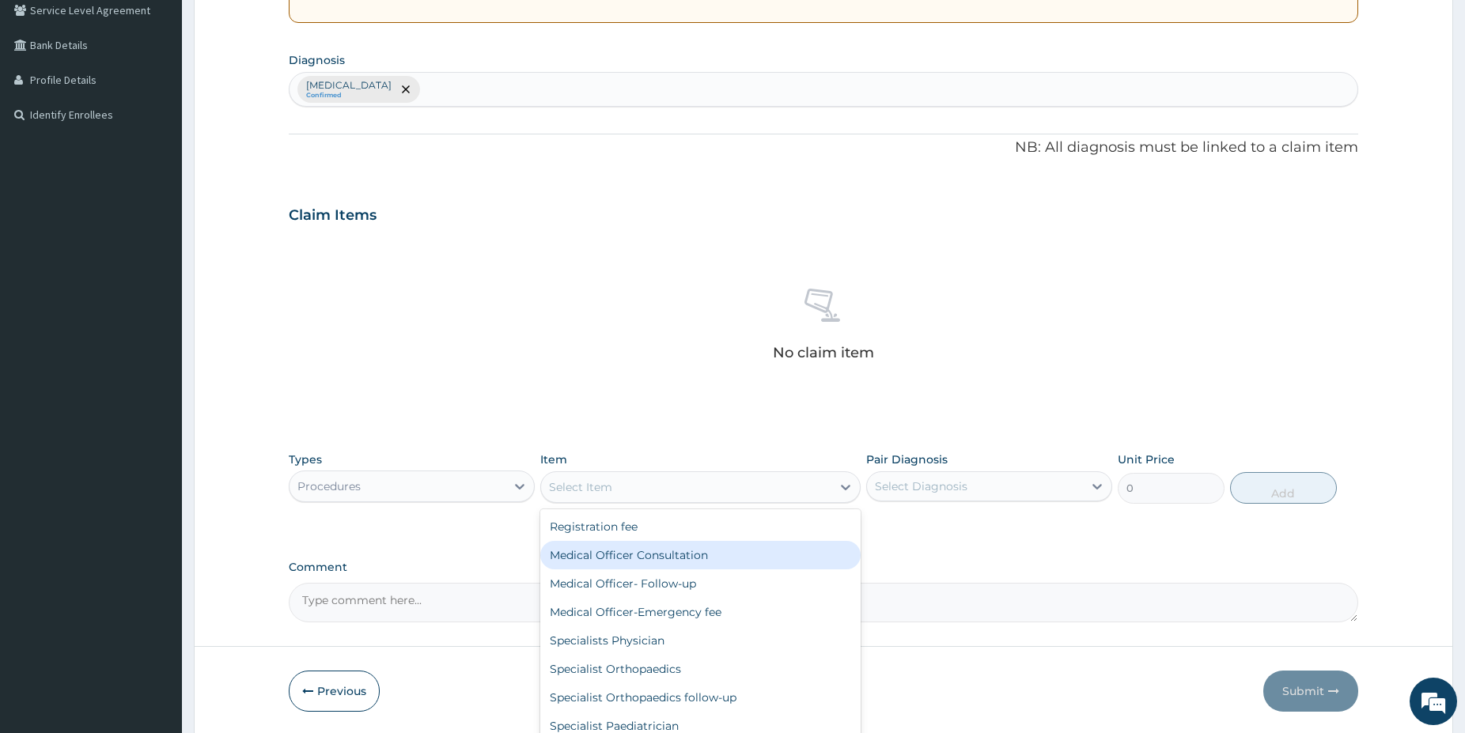
click at [718, 555] on div "Medical Officer Consultation" at bounding box center [700, 555] width 320 height 28
type input "5000"
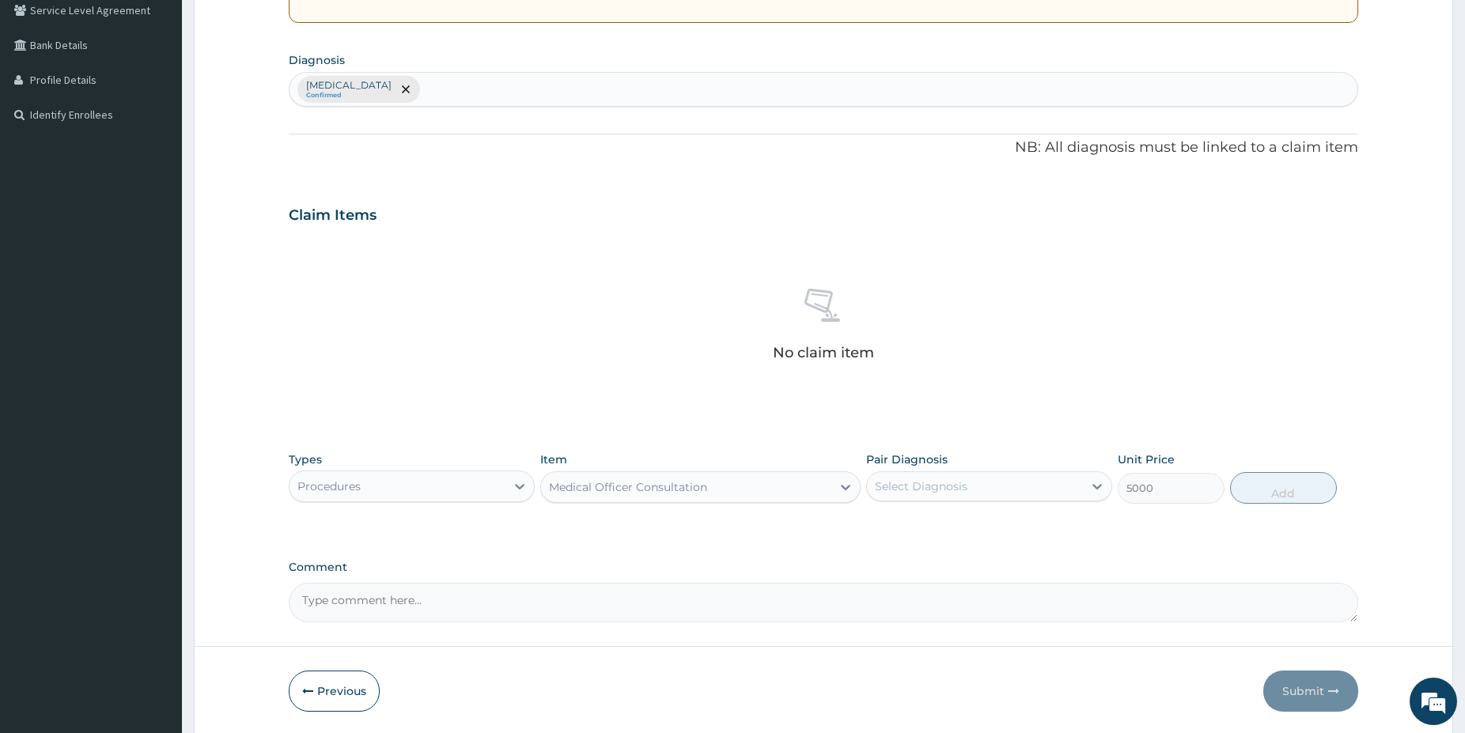
click at [959, 479] on div "Select Diagnosis" at bounding box center [921, 487] width 93 height 16
click at [949, 532] on label "Hyperglycemia" at bounding box center [941, 525] width 98 height 16
checkbox input "true"
click at [1274, 496] on button "Add" at bounding box center [1283, 488] width 107 height 32
type input "0"
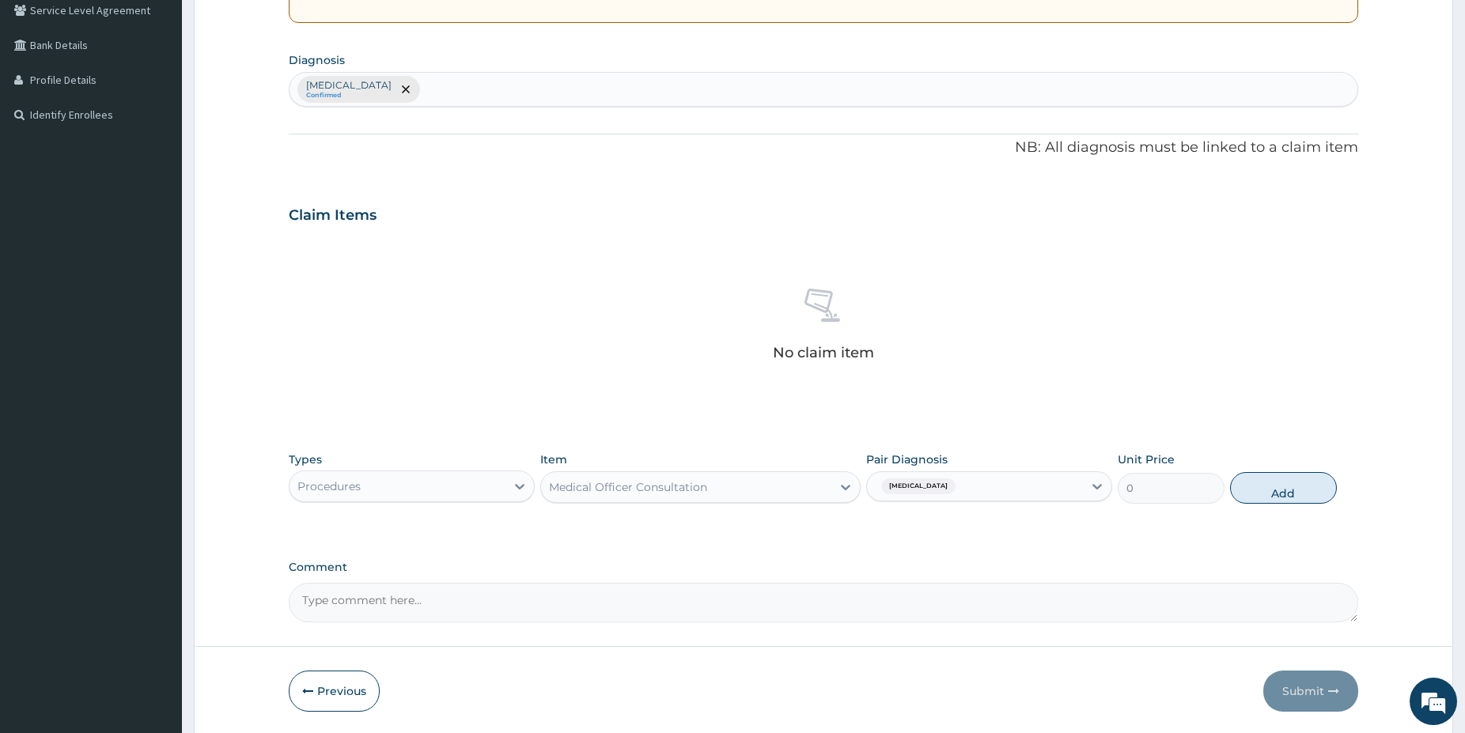
scroll to position [316, 0]
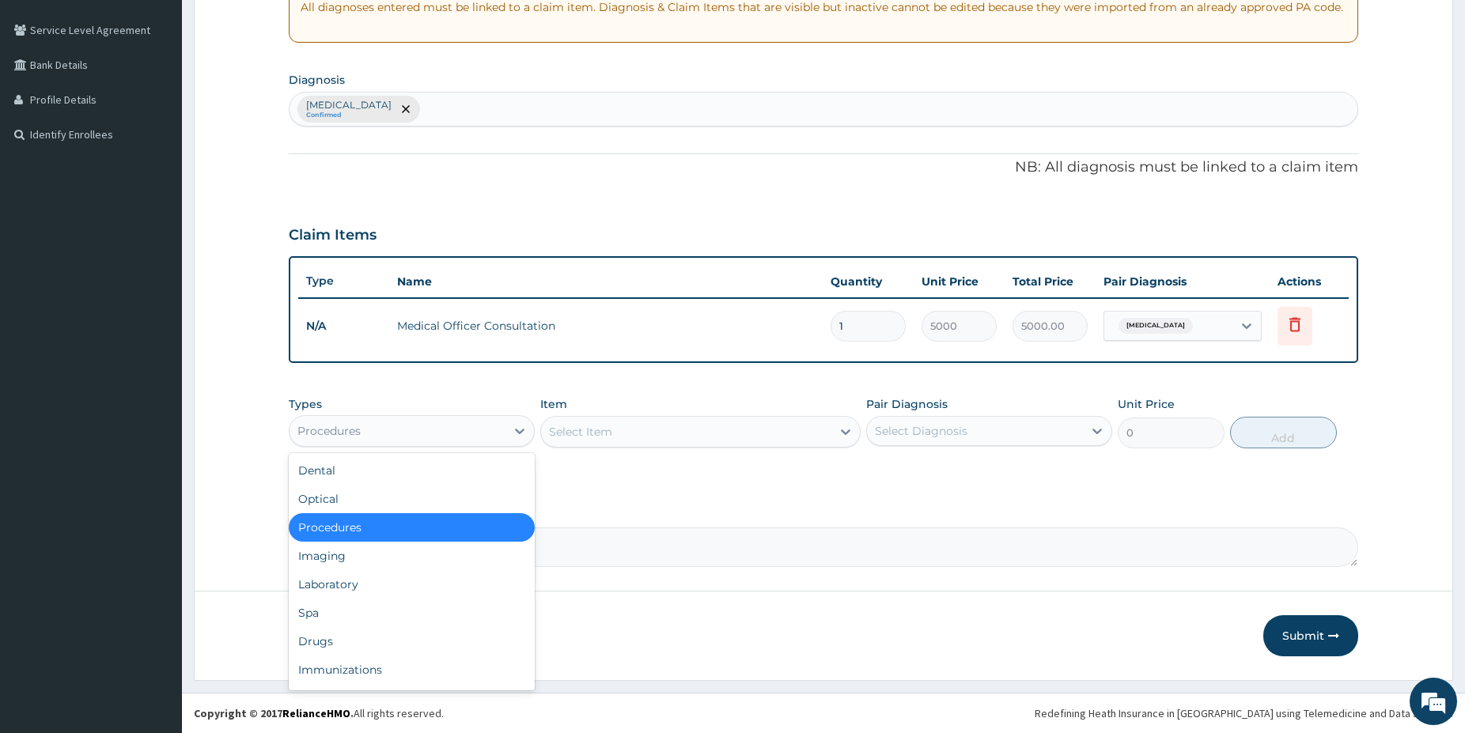
click at [495, 429] on div "Procedures" at bounding box center [398, 430] width 216 height 25
click at [421, 579] on div "Laboratory" at bounding box center [412, 584] width 246 height 28
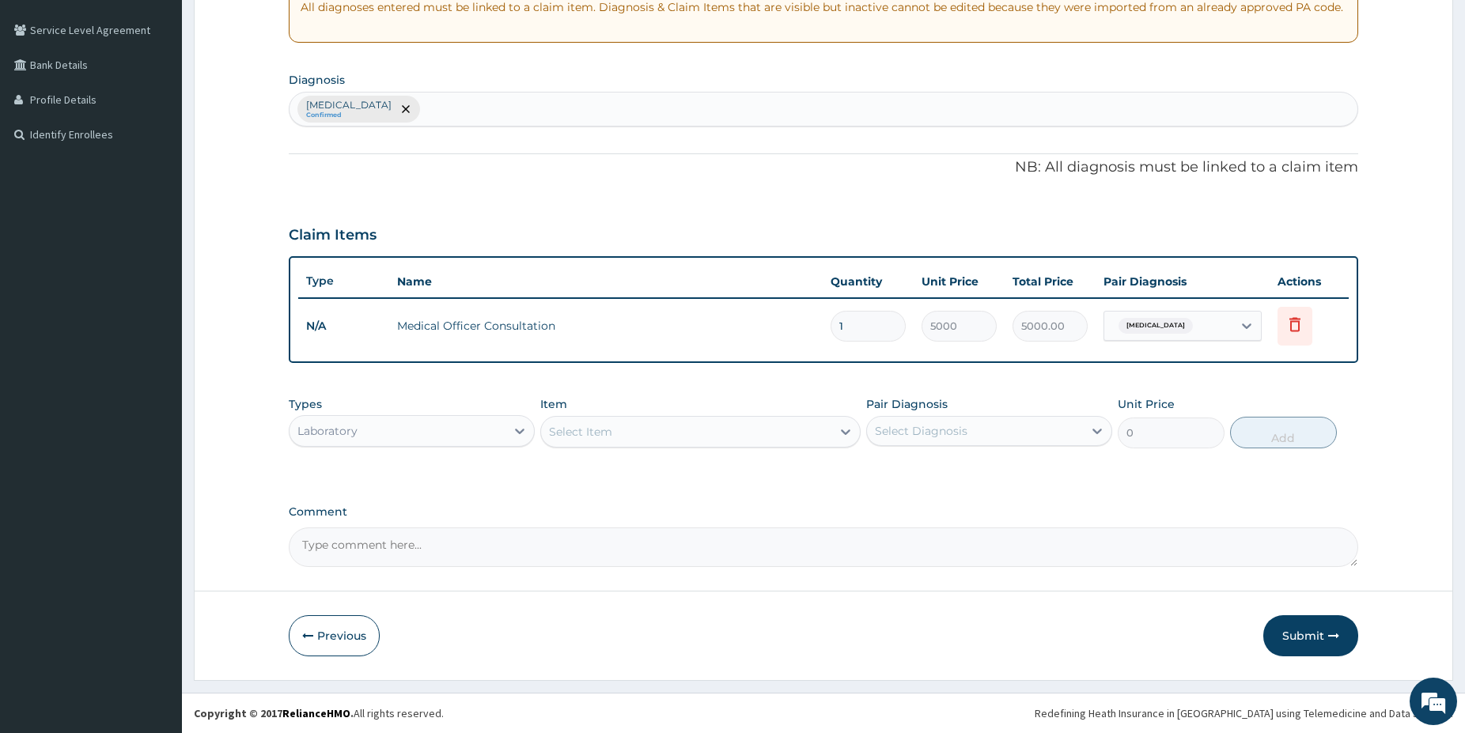
click at [679, 425] on div "Select Item" at bounding box center [686, 431] width 290 height 25
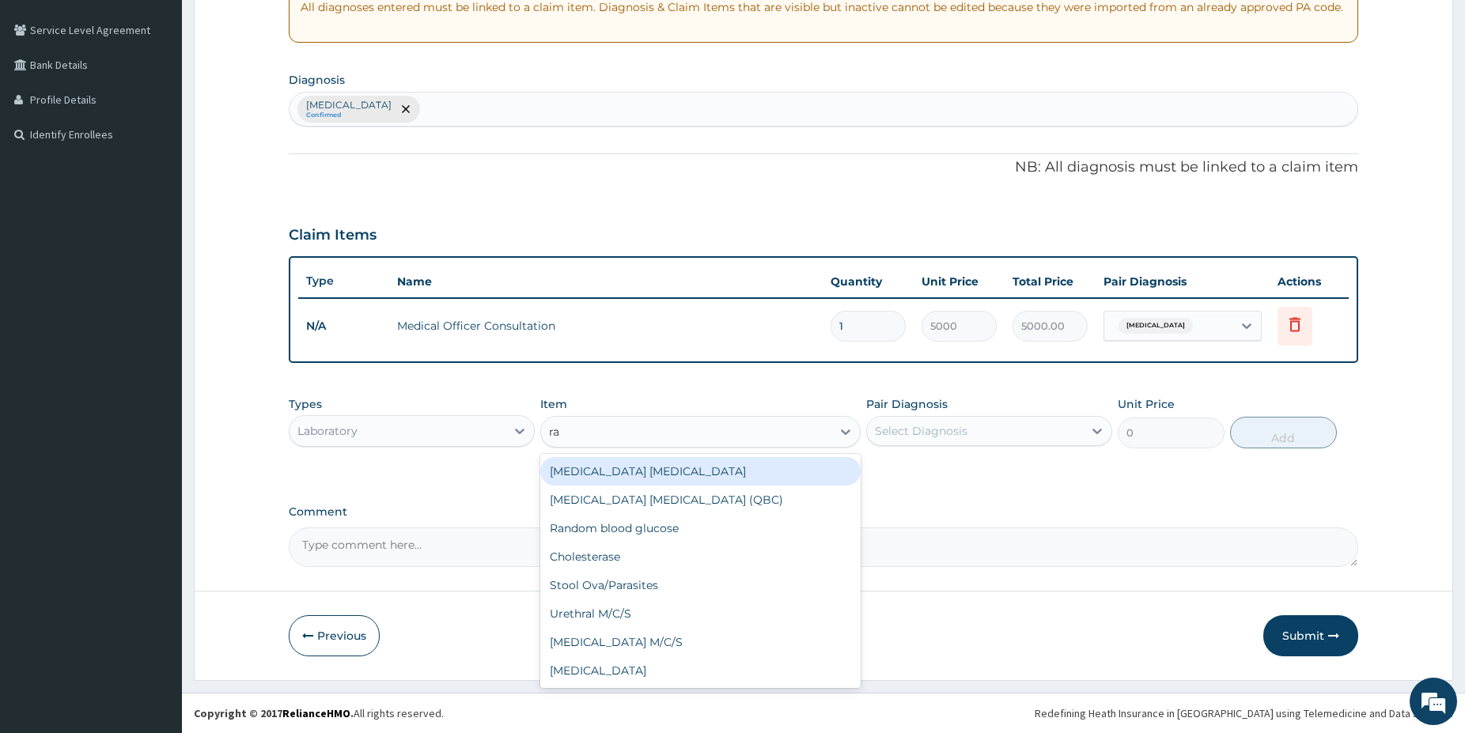
type input "ran"
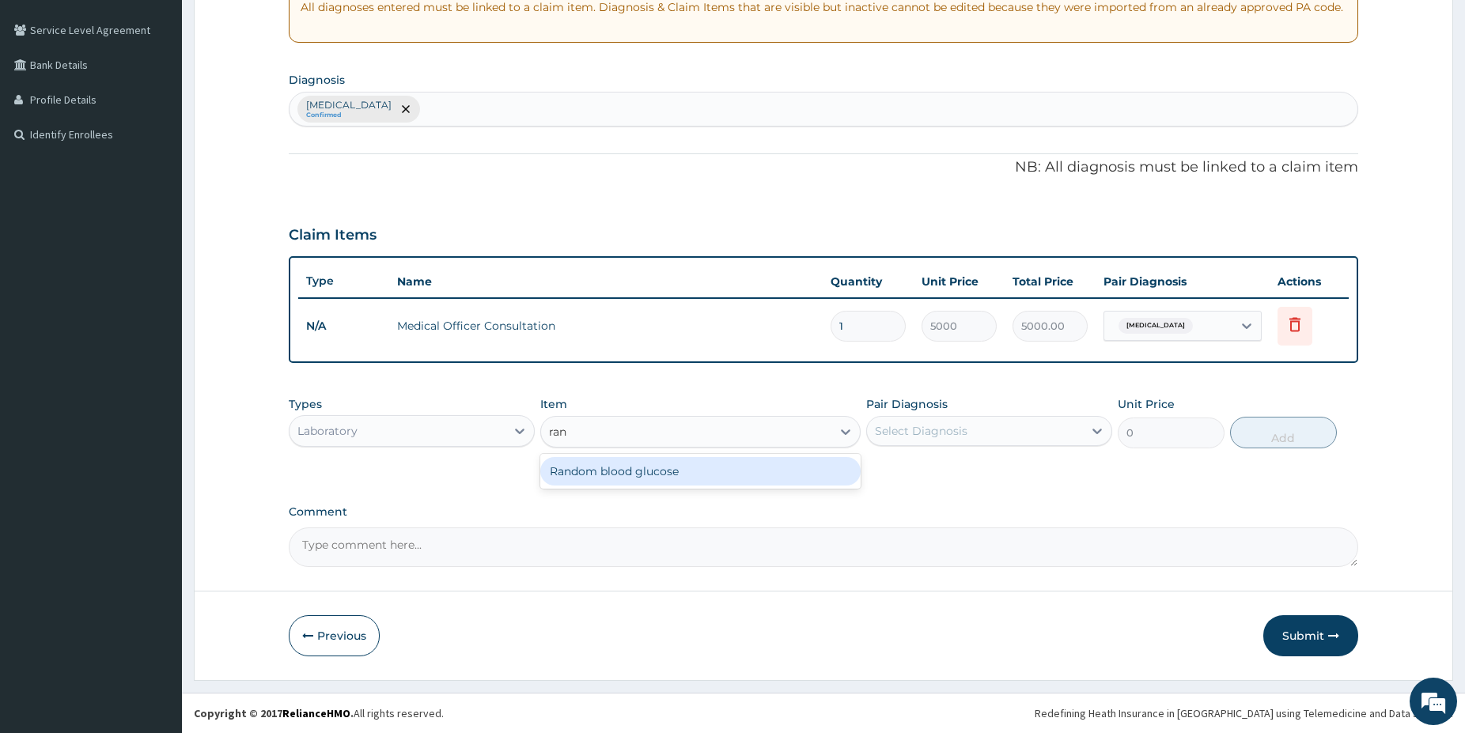
click at [820, 471] on div "Random blood glucose" at bounding box center [700, 471] width 320 height 28
type input "1500"
click at [1003, 433] on div "Select Diagnosis" at bounding box center [975, 430] width 216 height 25
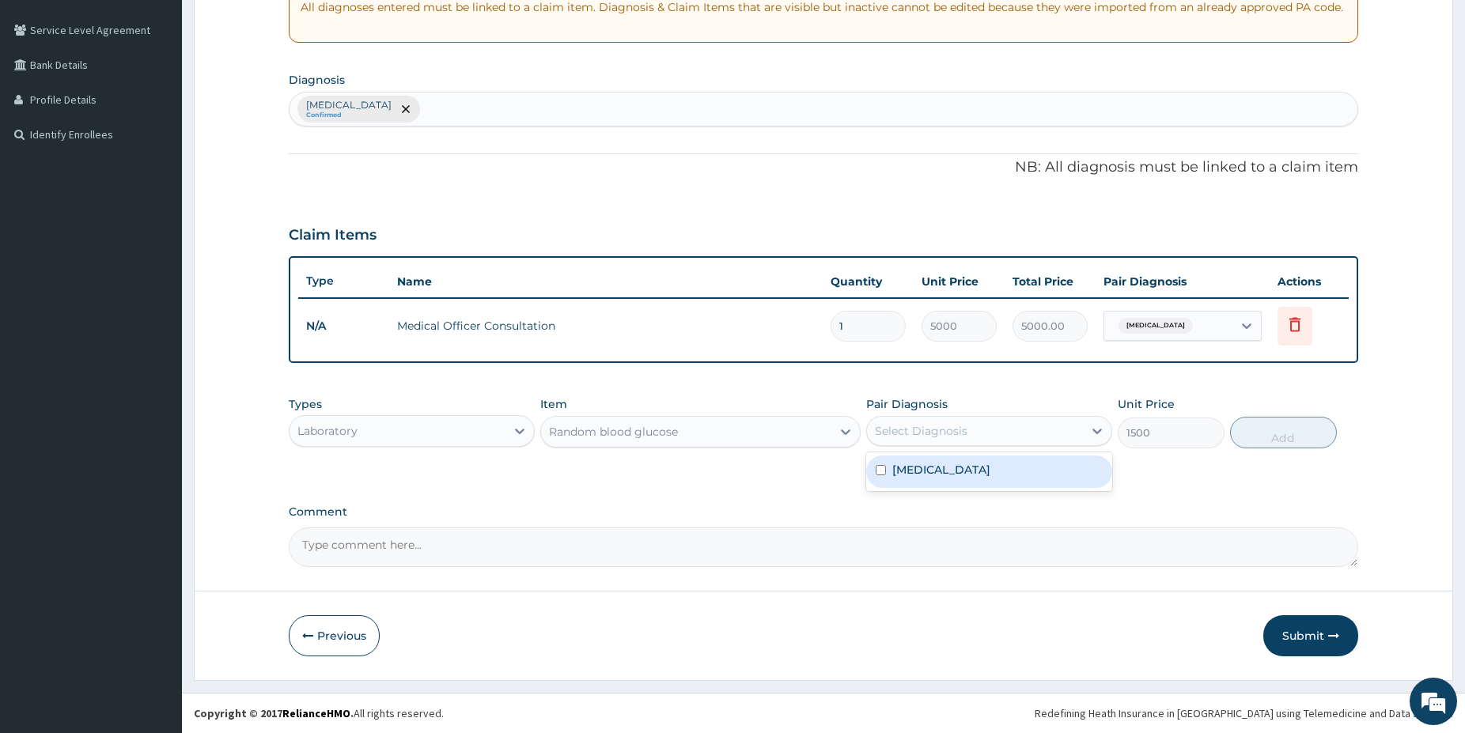
click at [989, 472] on div "Hyperglycemia" at bounding box center [989, 472] width 246 height 32
checkbox input "true"
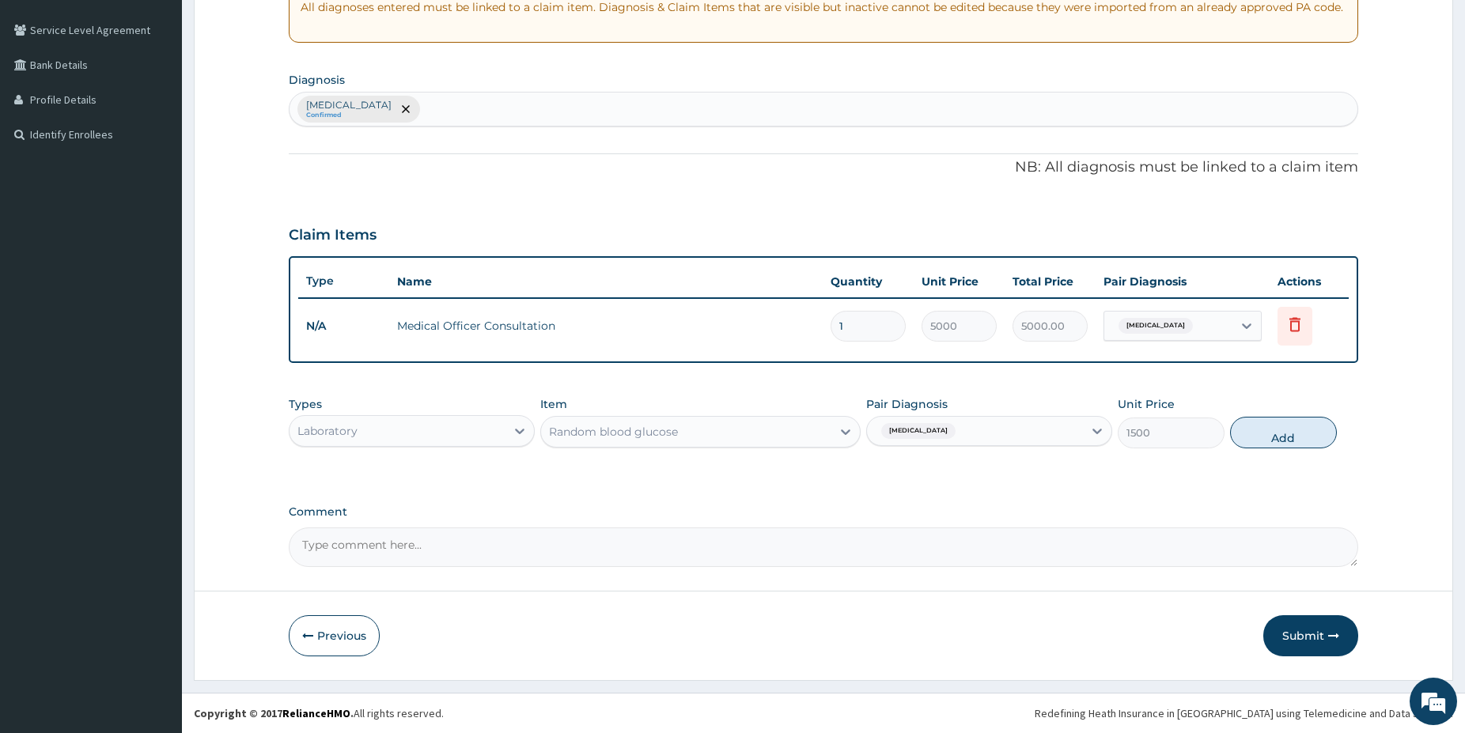
click at [1293, 439] on button "Add" at bounding box center [1283, 433] width 107 height 32
type input "0"
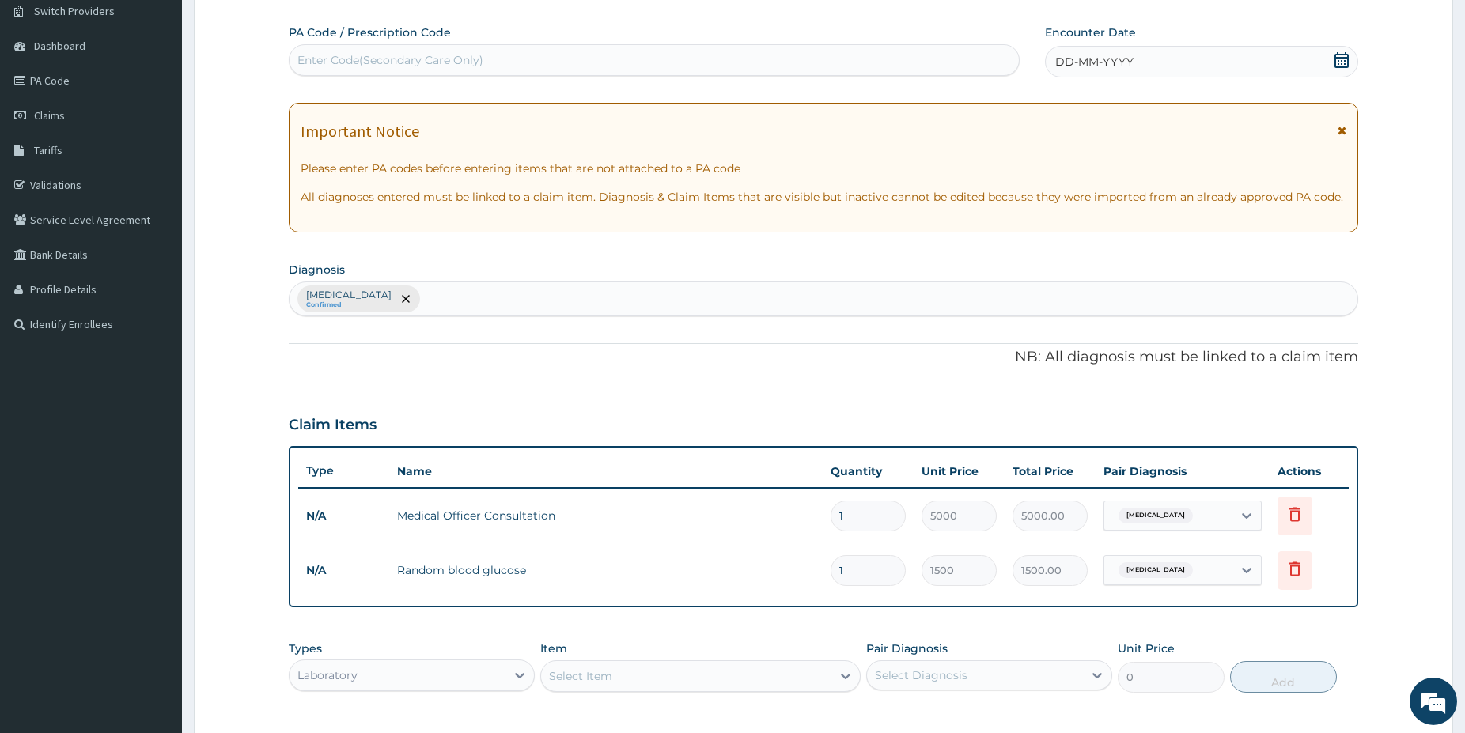
scroll to position [74, 0]
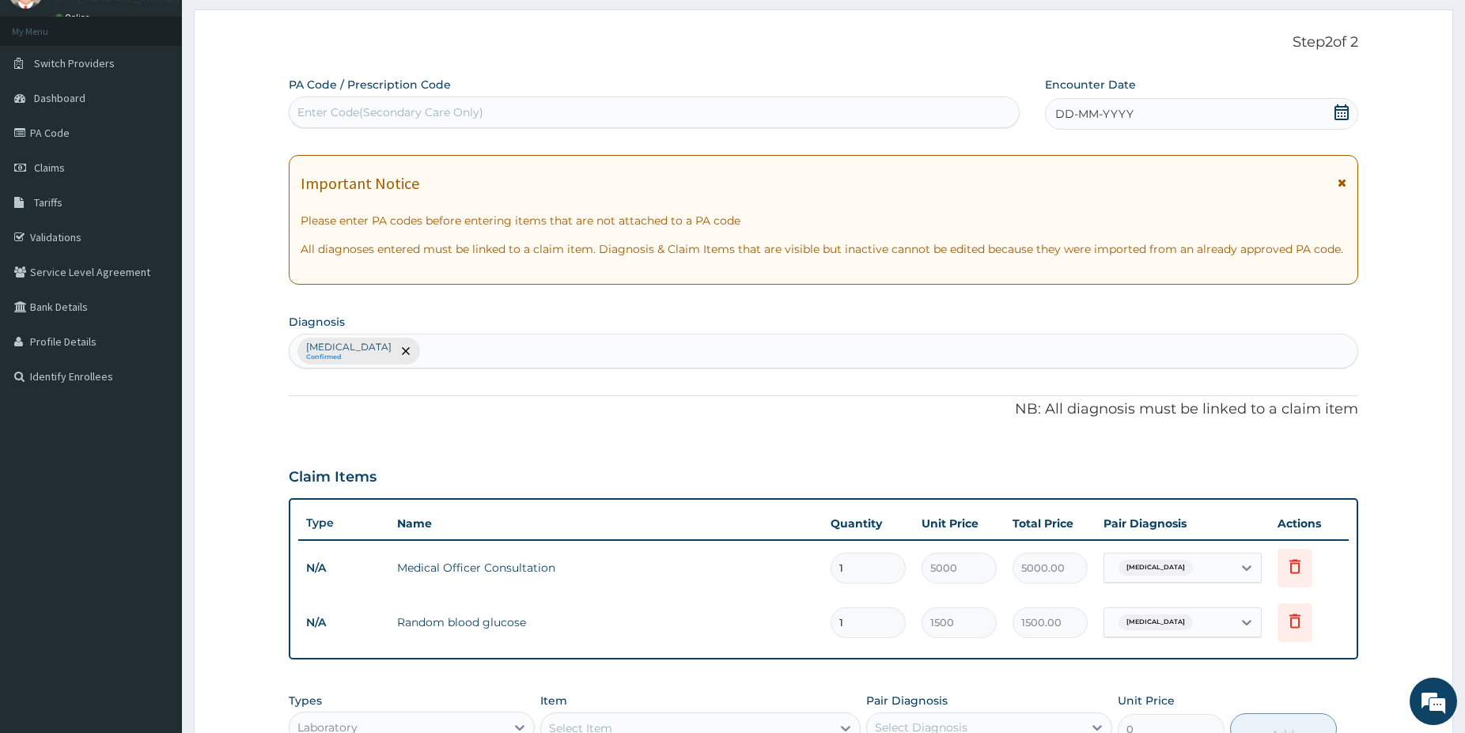
click at [416, 115] on div "Enter Code(Secondary Care Only)" at bounding box center [390, 112] width 186 height 16
paste input "PA/8C7F7F"
type input "PA/8C7F7F"
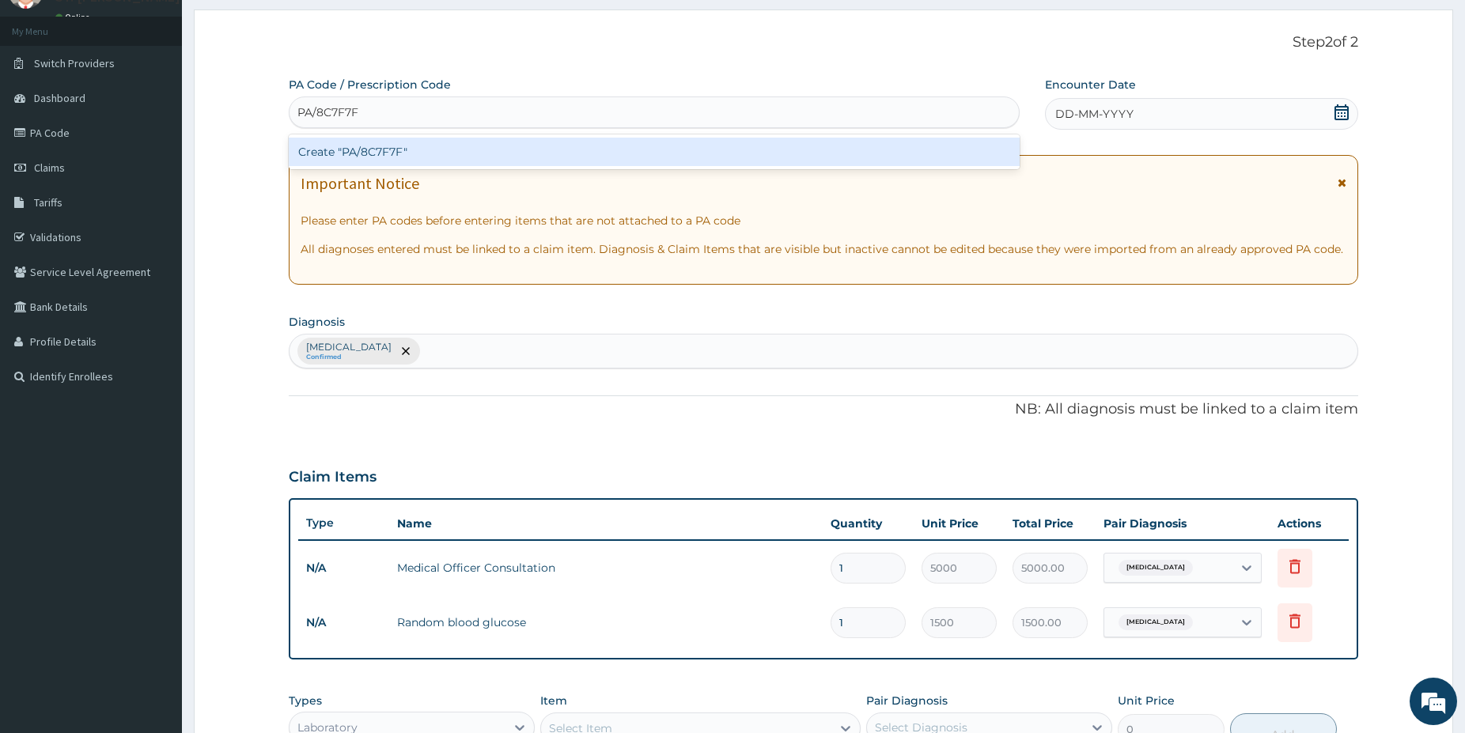
click at [370, 150] on div "Create "PA/8C7F7F"" at bounding box center [654, 152] width 731 height 28
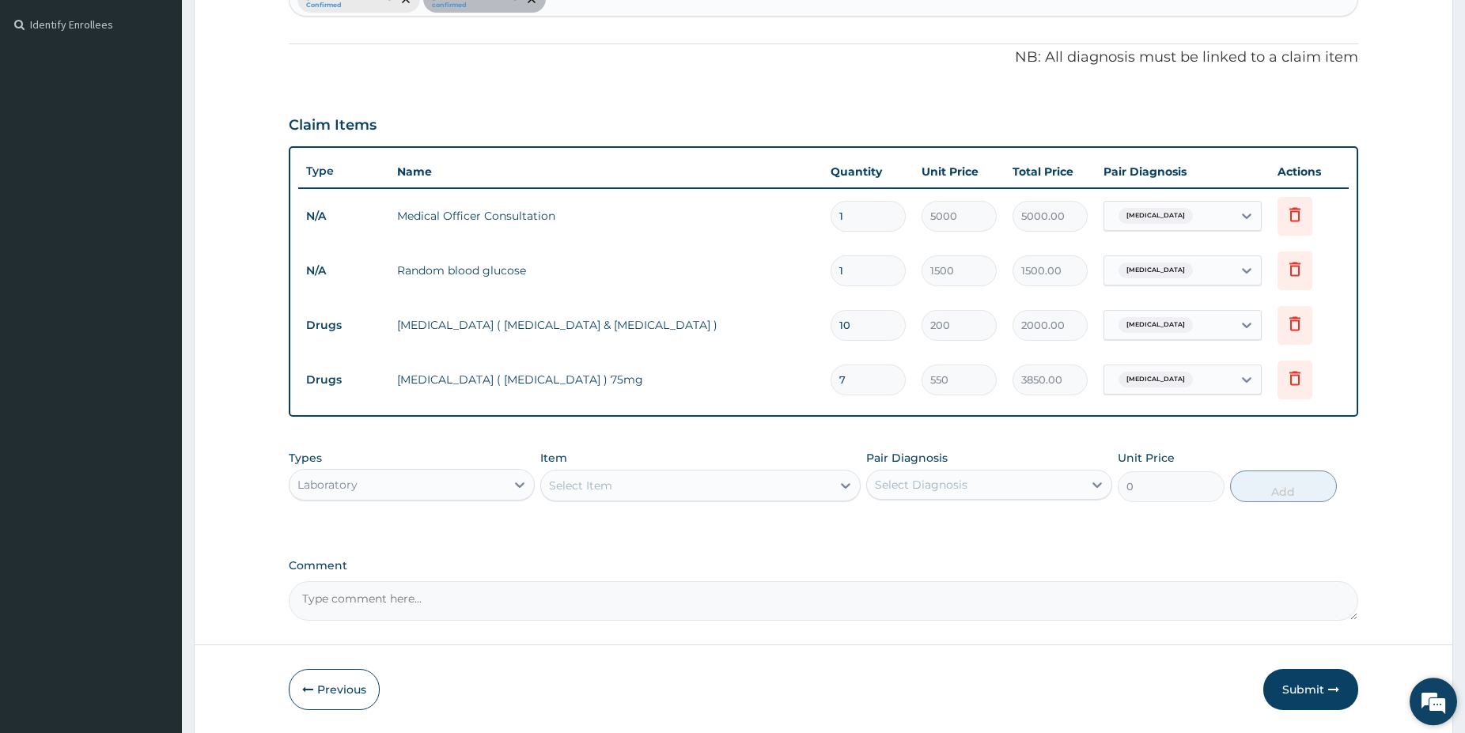
scroll to position [442, 0]
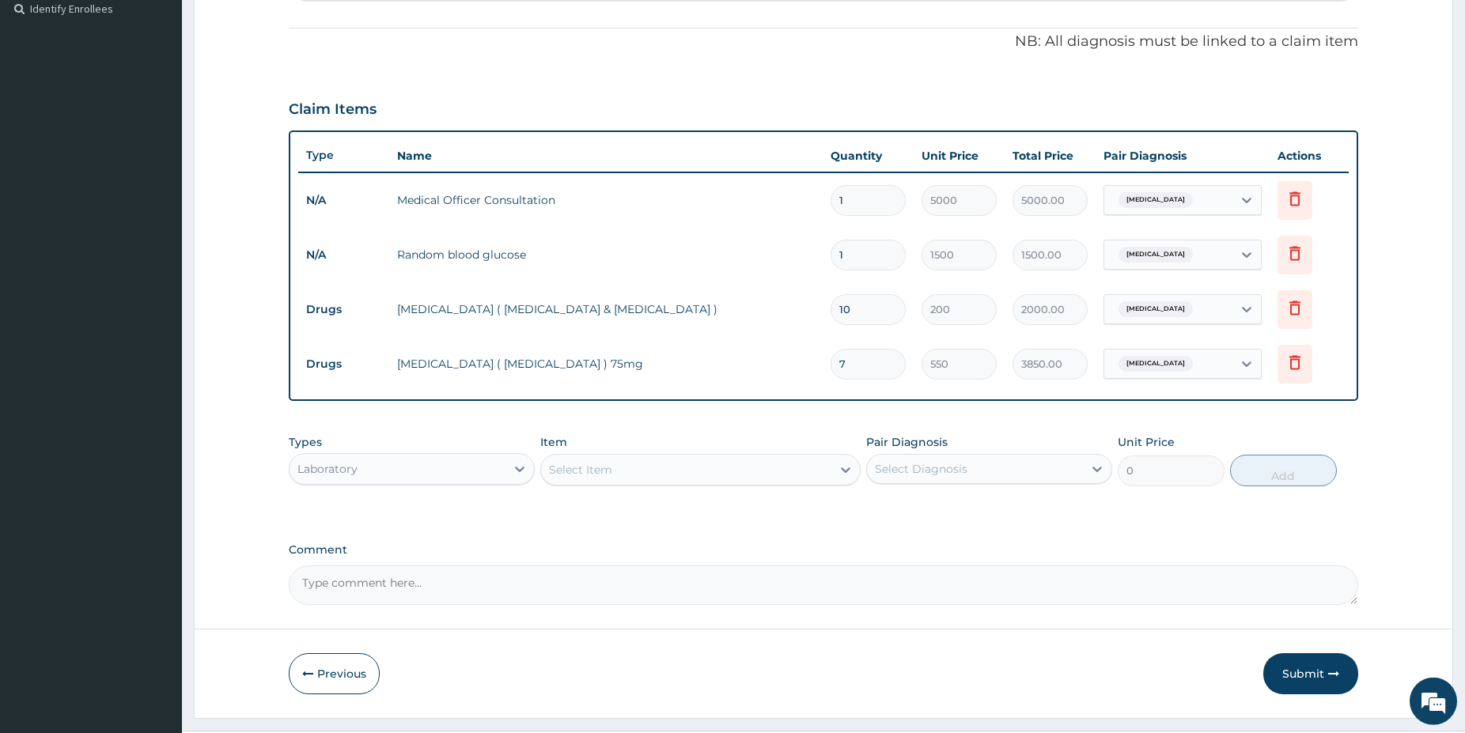
click at [1190, 182] on td "Hyperglycemia" at bounding box center [1183, 200] width 174 height 46
click at [1198, 203] on input "text" at bounding box center [1199, 200] width 2 height 16
click at [1168, 265] on label "Lumbar spondylosis" at bounding box center [1179, 271] width 98 height 16
checkbox input "true"
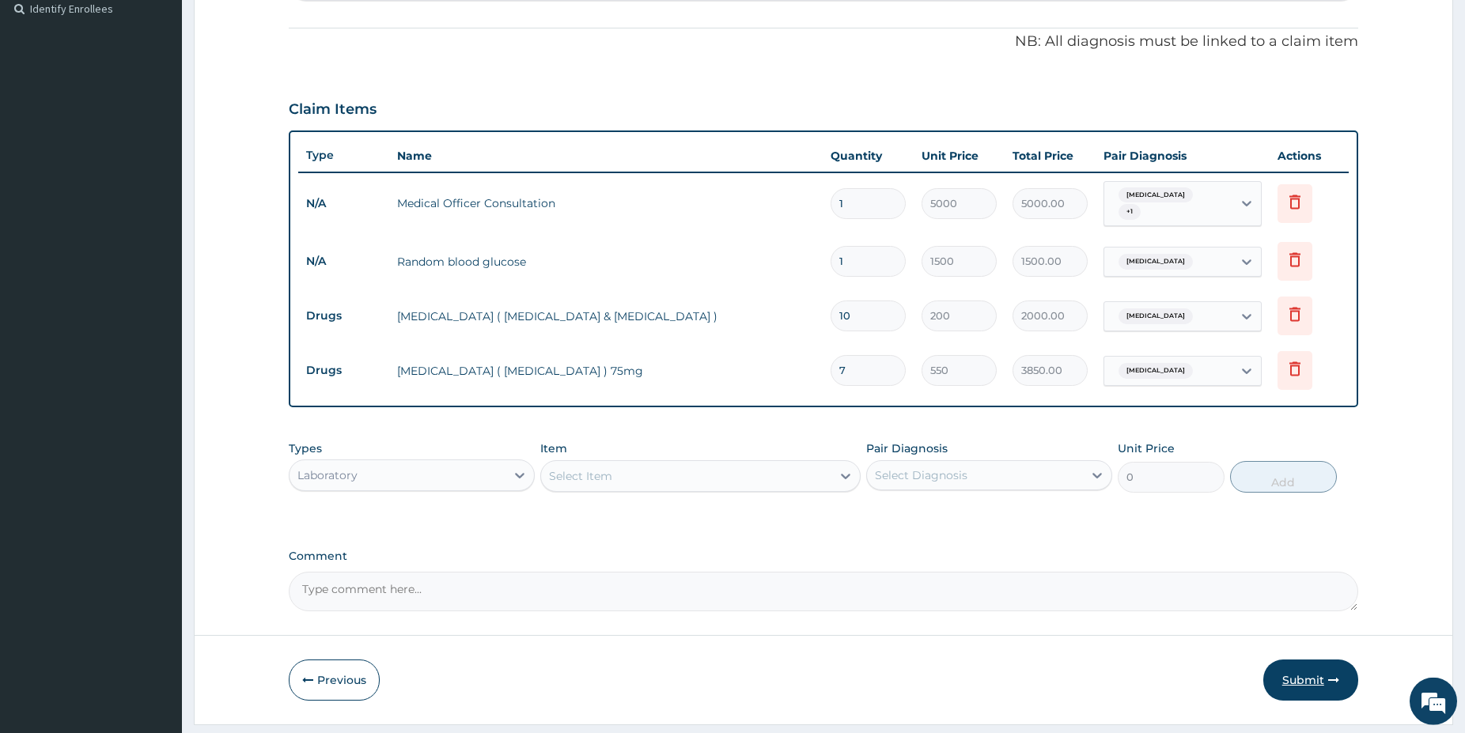
click at [1309, 671] on button "Submit" at bounding box center [1310, 680] width 95 height 41
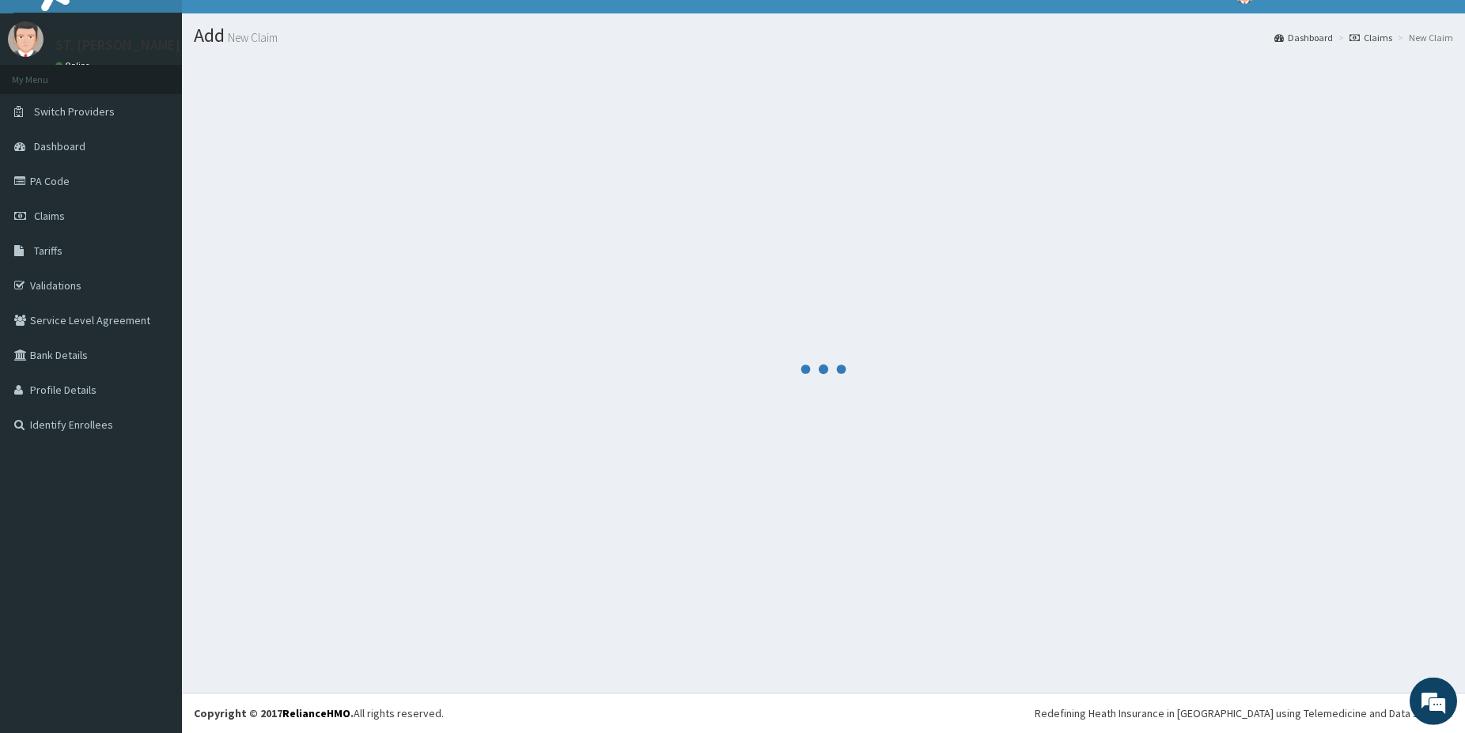
scroll to position [26, 0]
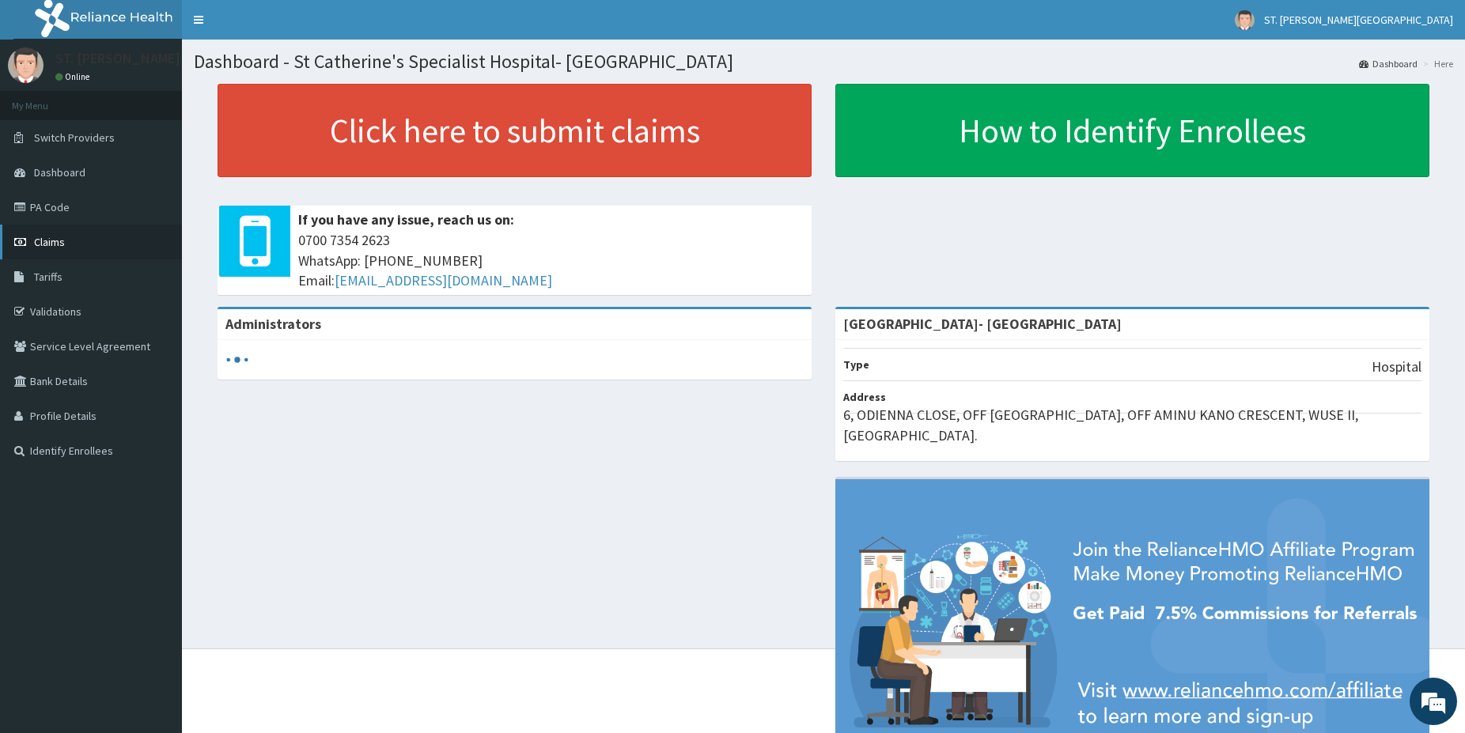
click at [85, 236] on link "Claims" at bounding box center [91, 242] width 182 height 35
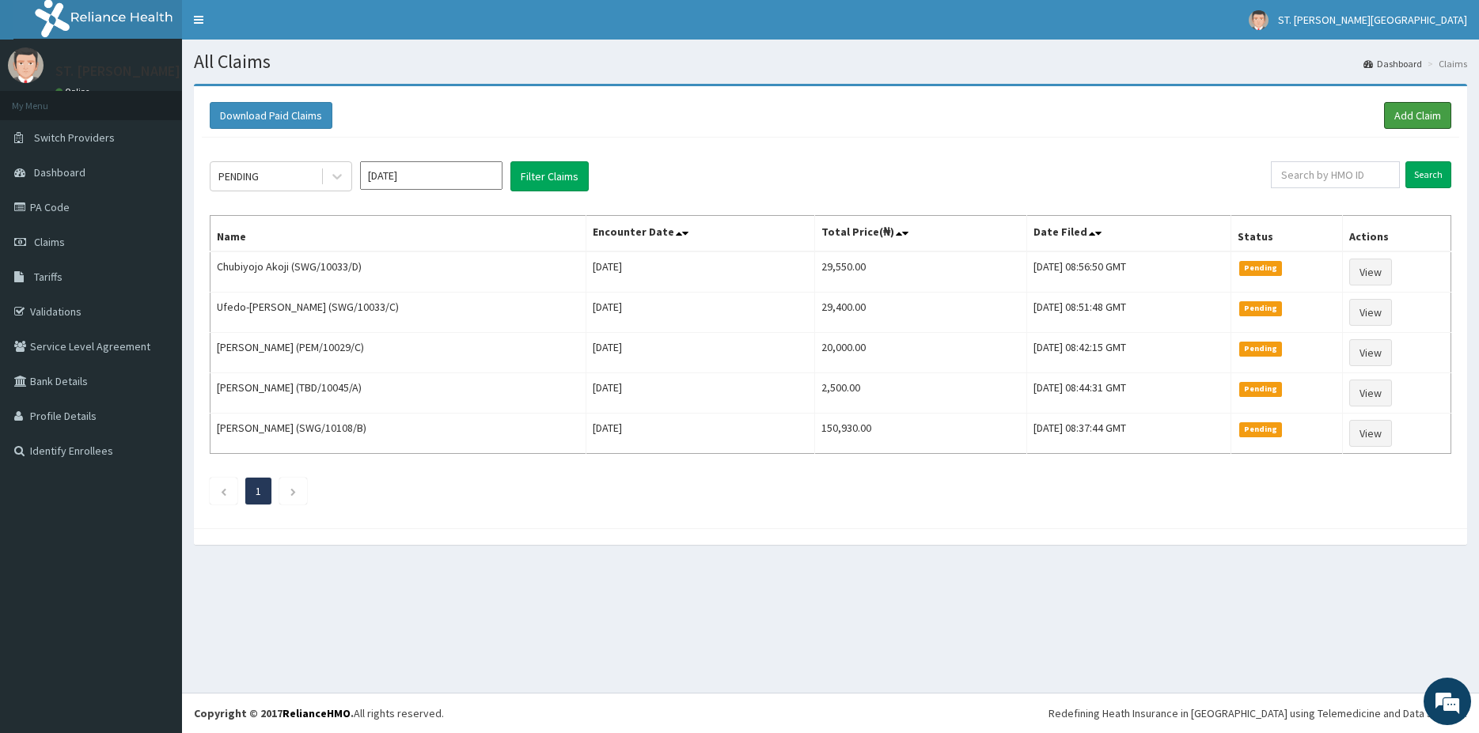
click at [1402, 112] on link "Add Claim" at bounding box center [1417, 115] width 67 height 27
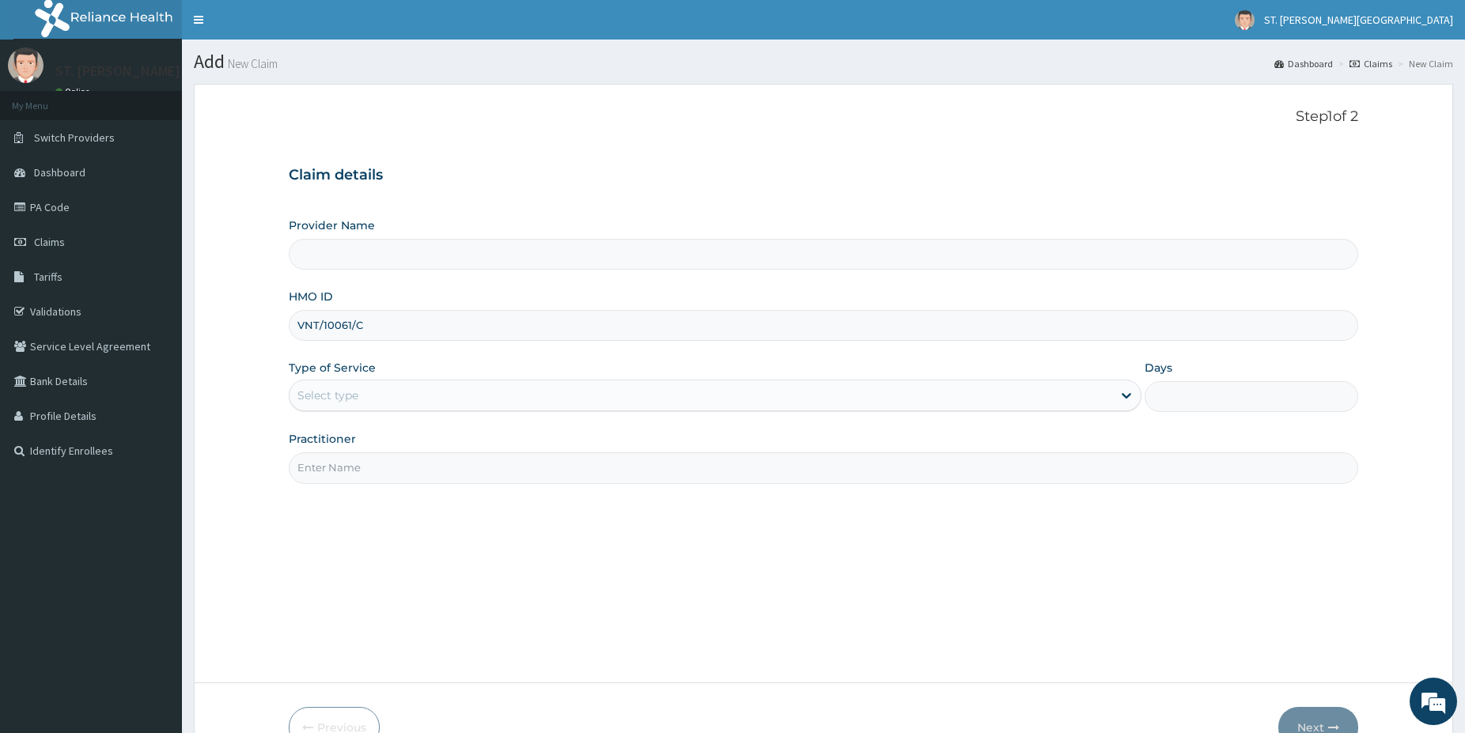
type input "VNT/10061/C"
click at [386, 386] on div "Select type" at bounding box center [701, 395] width 823 height 25
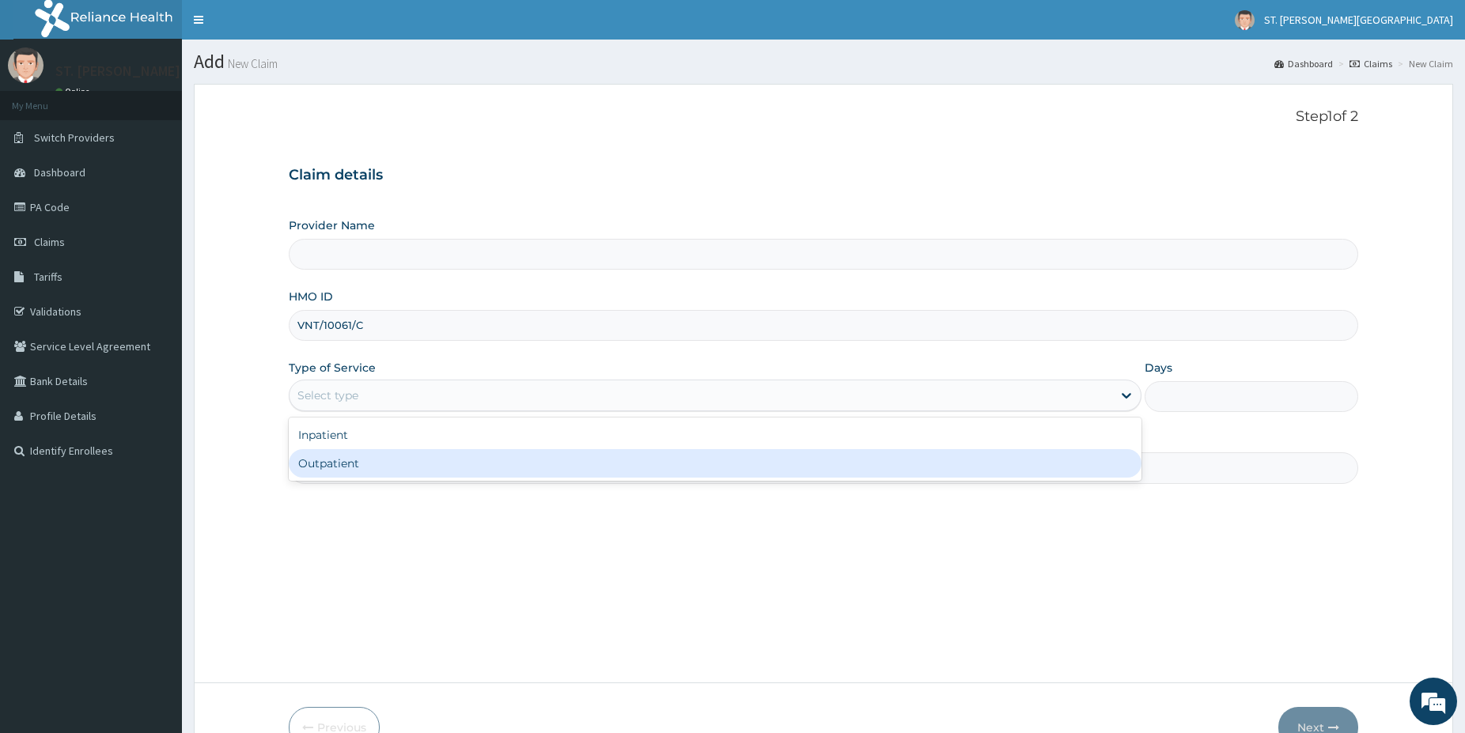
click at [354, 464] on div "Outpatient" at bounding box center [715, 463] width 853 height 28
type input "1"
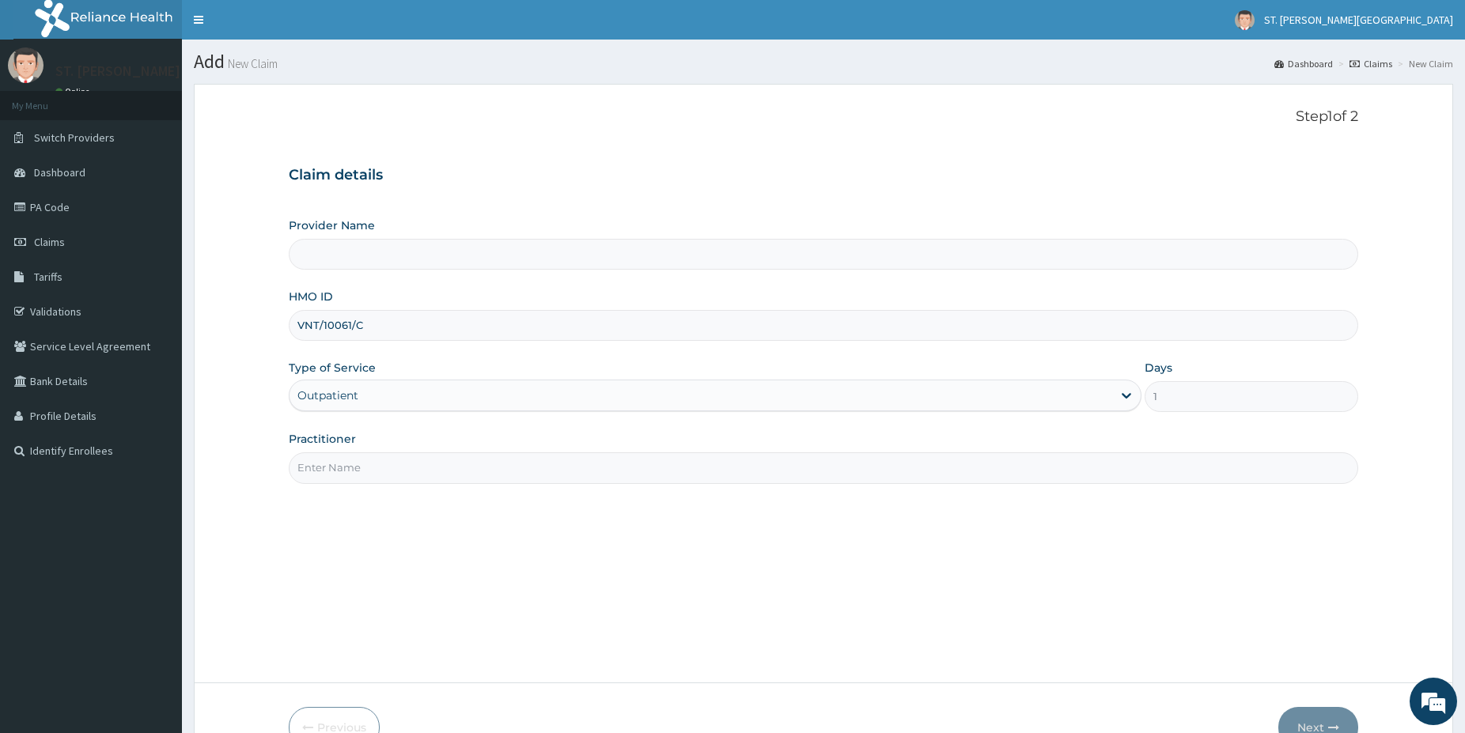
click at [354, 470] on input "Practitioner" at bounding box center [824, 467] width 1070 height 31
type input "[GEOGRAPHIC_DATA]- [GEOGRAPHIC_DATA]"
type input "[PERSON_NAME]"
click at [1315, 718] on button "Next" at bounding box center [1318, 727] width 80 height 41
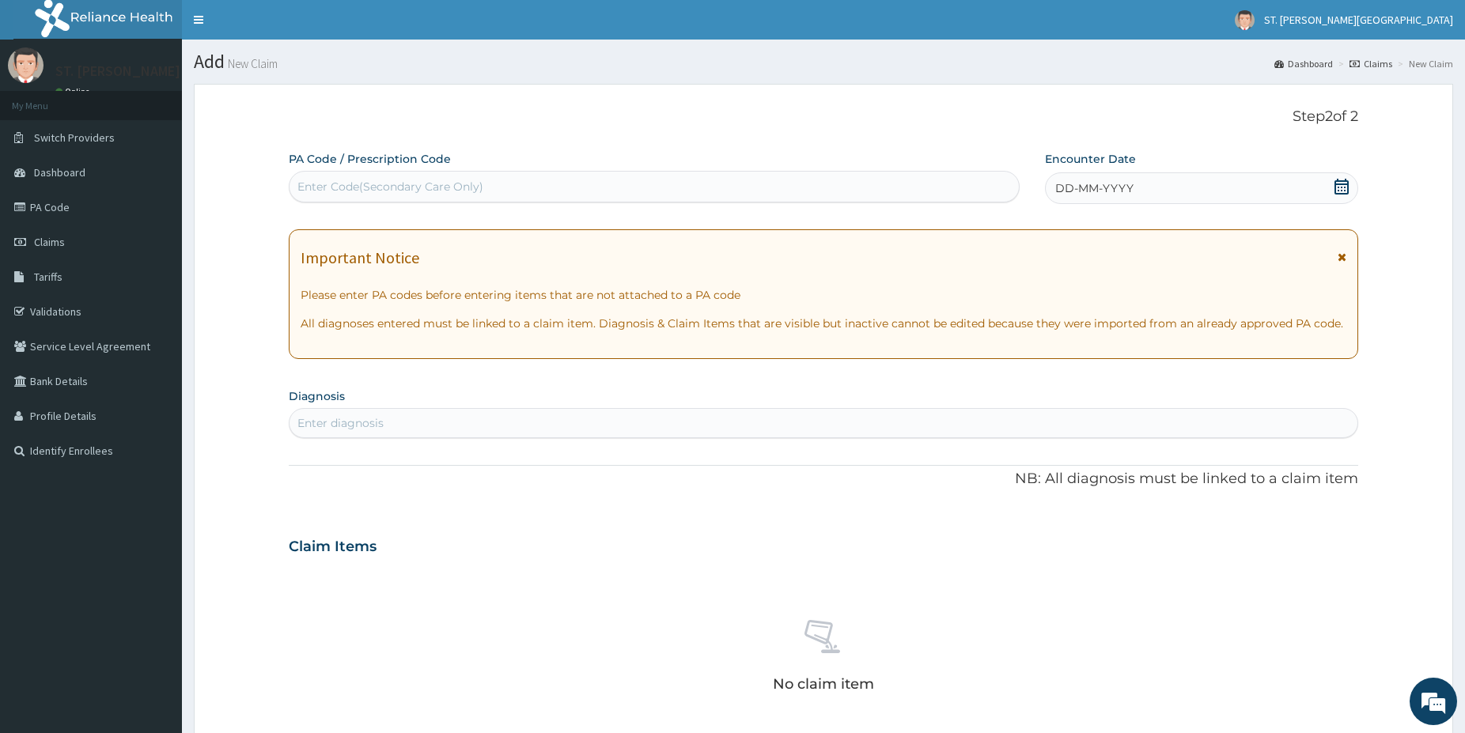
click at [511, 184] on div "Enter Code(Secondary Care Only)" at bounding box center [654, 186] width 729 height 25
paste input "PA/61530E"
type input "PA/61530E"
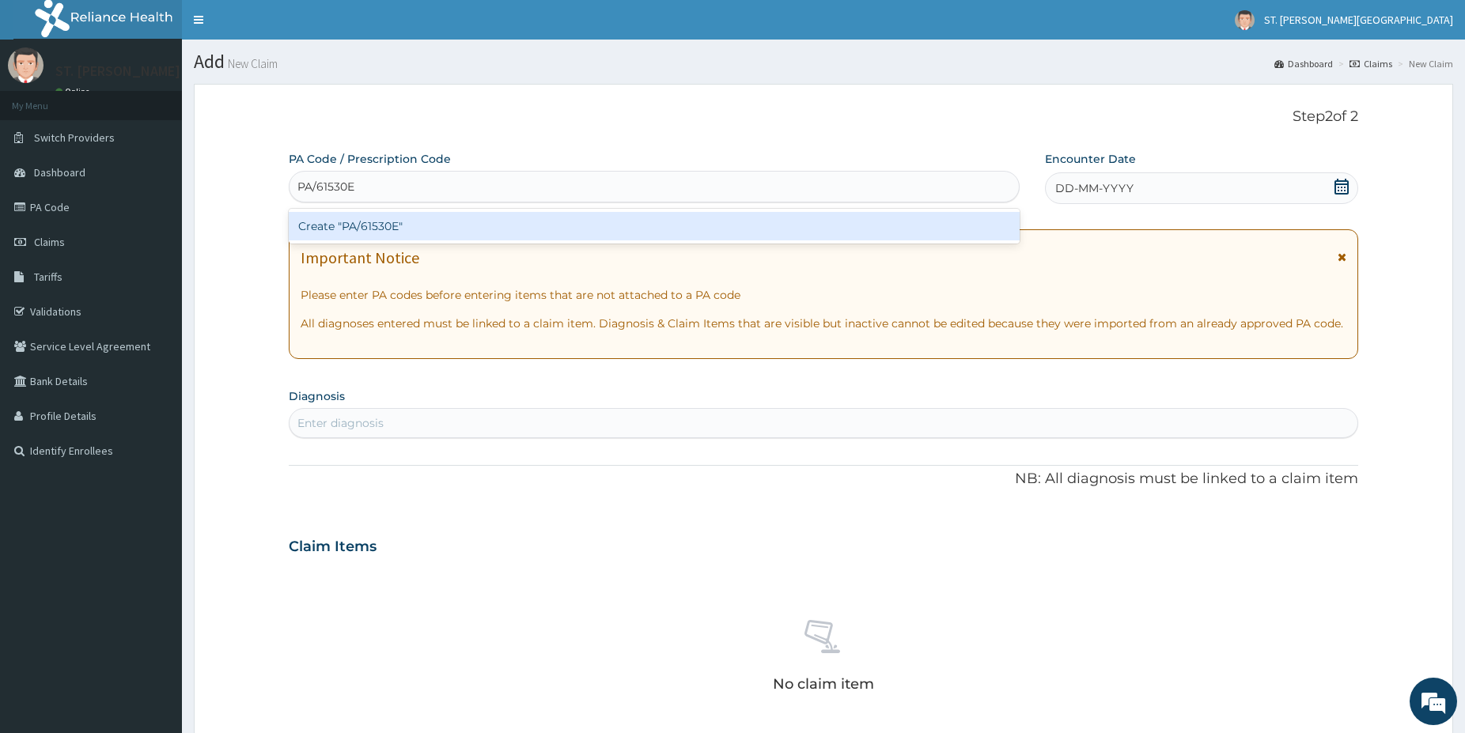
click at [349, 225] on div "Create "PA/61530E"" at bounding box center [654, 226] width 731 height 28
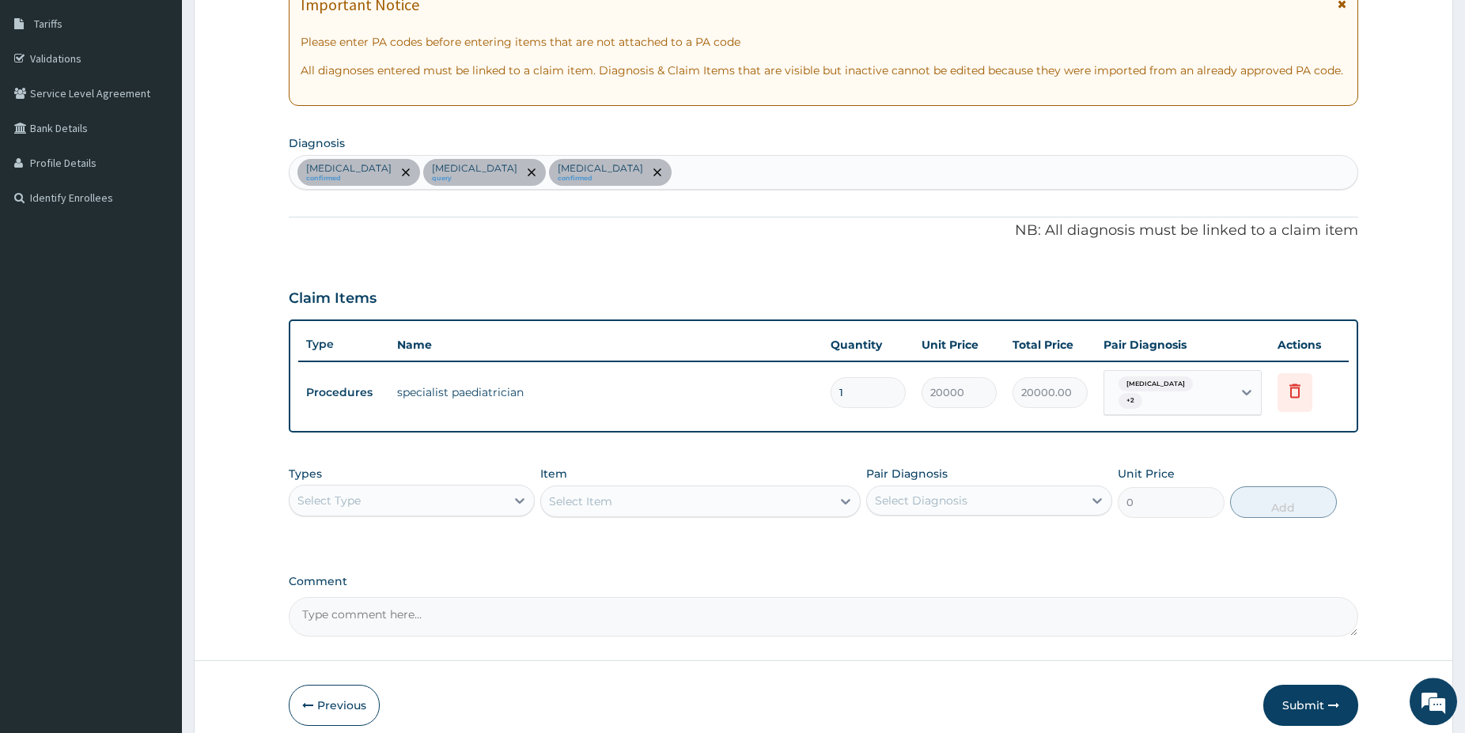
drag, startPoint x: 1475, startPoint y: 726, endPoint x: 1228, endPoint y: 593, distance: 280.3
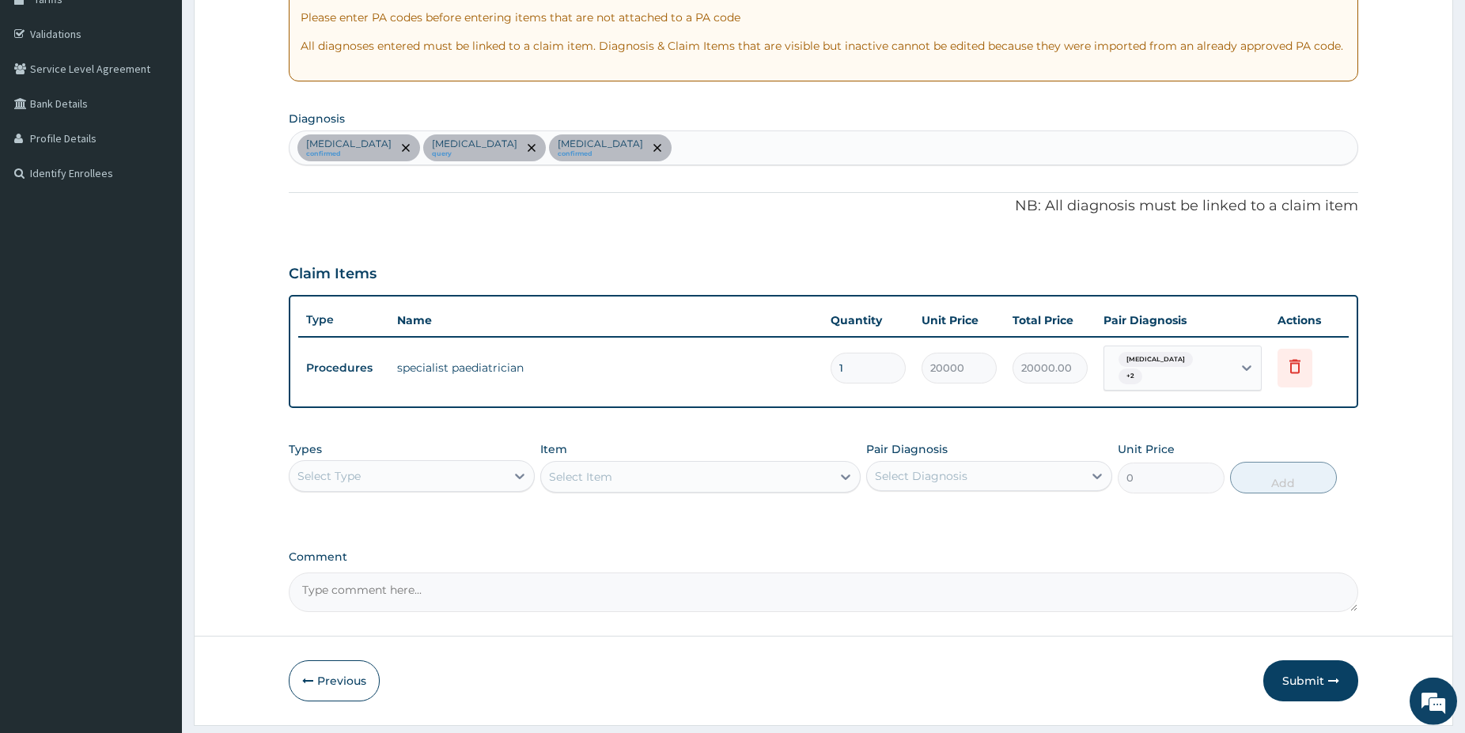
scroll to position [282, 0]
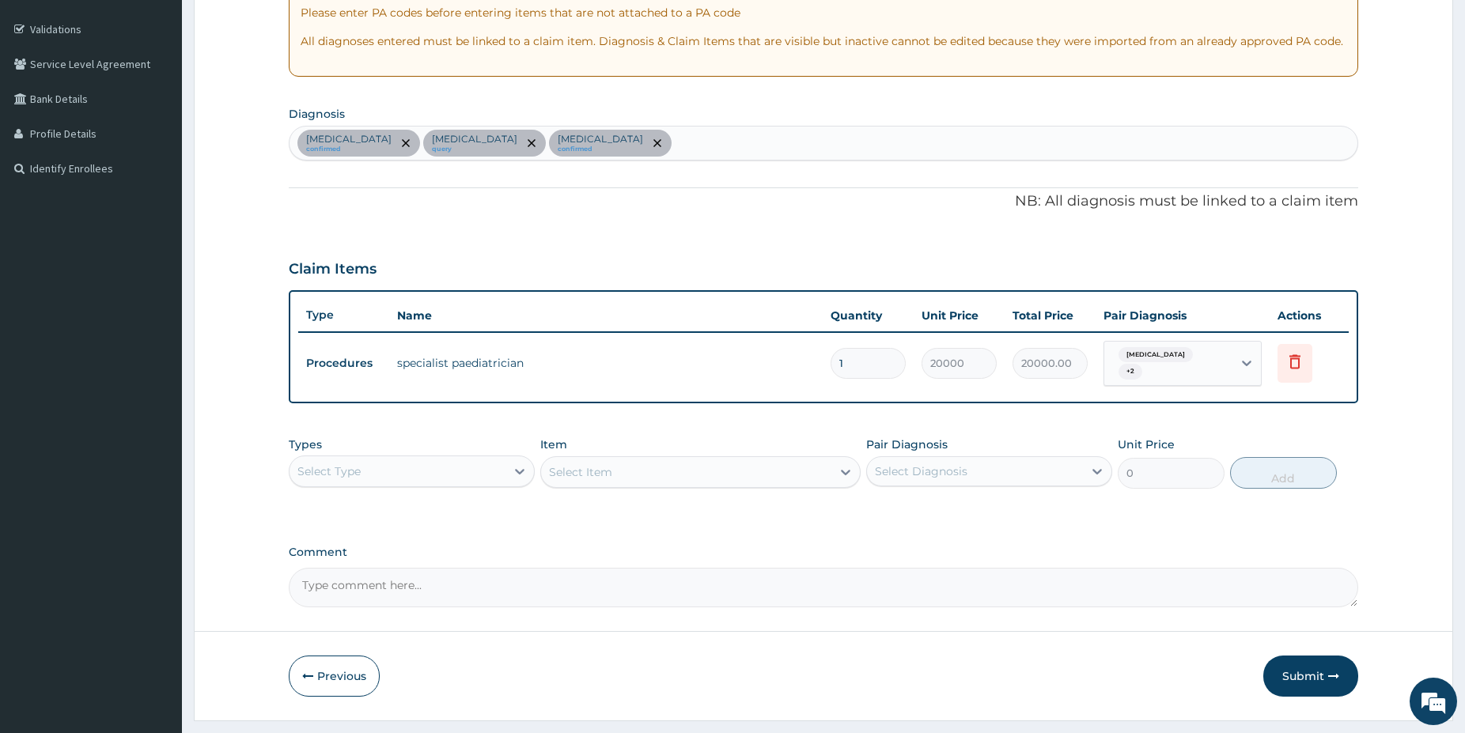
click at [478, 460] on div "Select Type" at bounding box center [398, 471] width 216 height 25
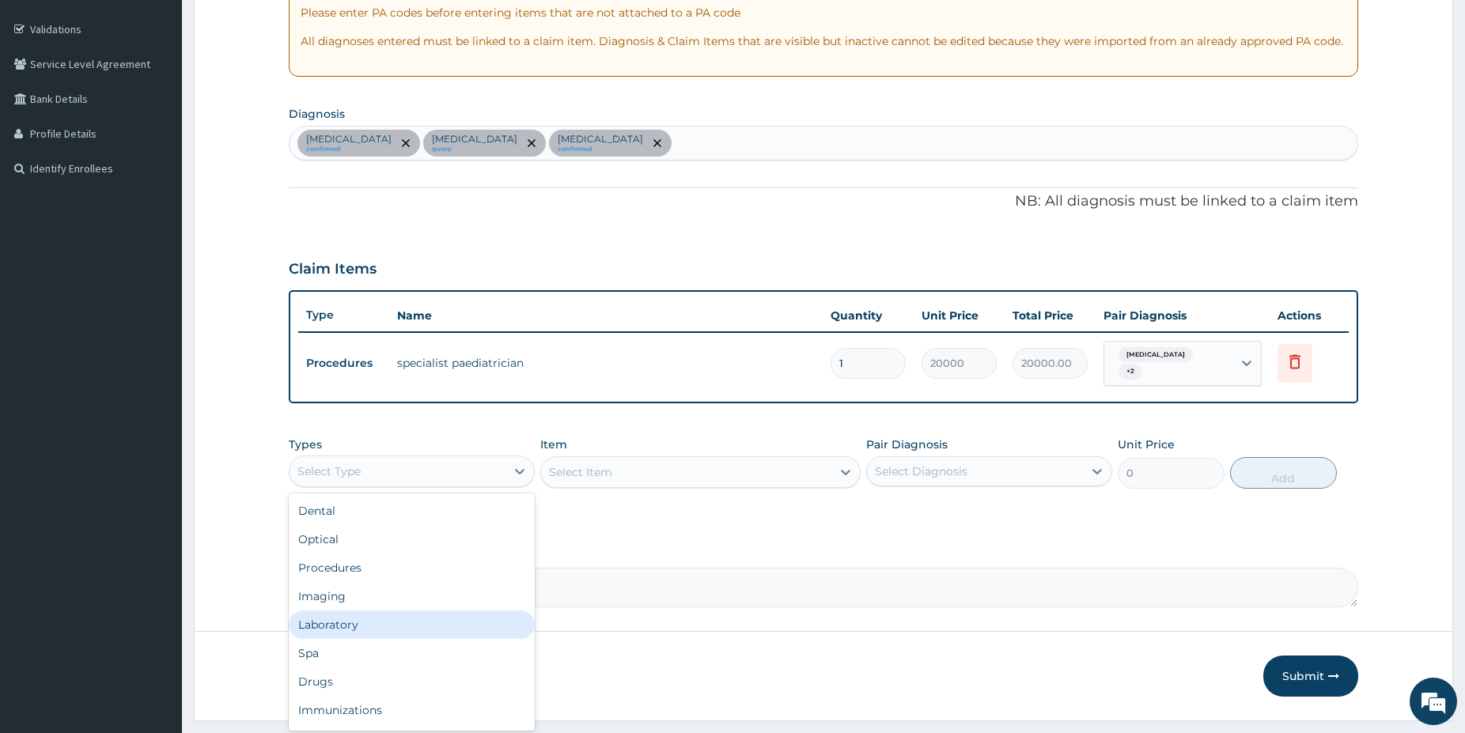
drag, startPoint x: 340, startPoint y: 615, endPoint x: 350, endPoint y: 602, distance: 16.9
click at [340, 615] on div "Laboratory" at bounding box center [412, 625] width 246 height 28
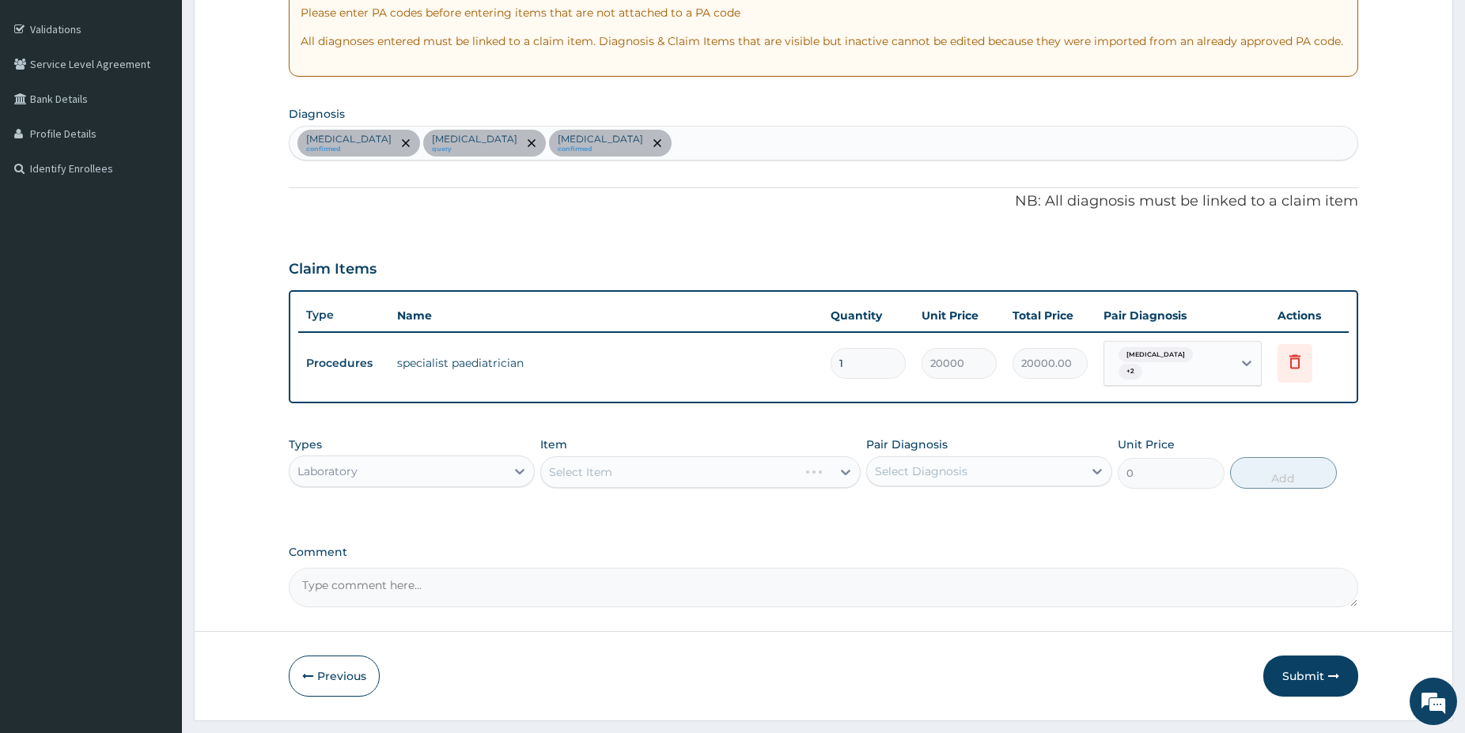
click at [674, 468] on div "Select Item" at bounding box center [700, 472] width 320 height 32
click at [676, 464] on div "Select Item" at bounding box center [700, 472] width 320 height 32
click at [692, 467] on div "Select Item" at bounding box center [686, 472] width 290 height 25
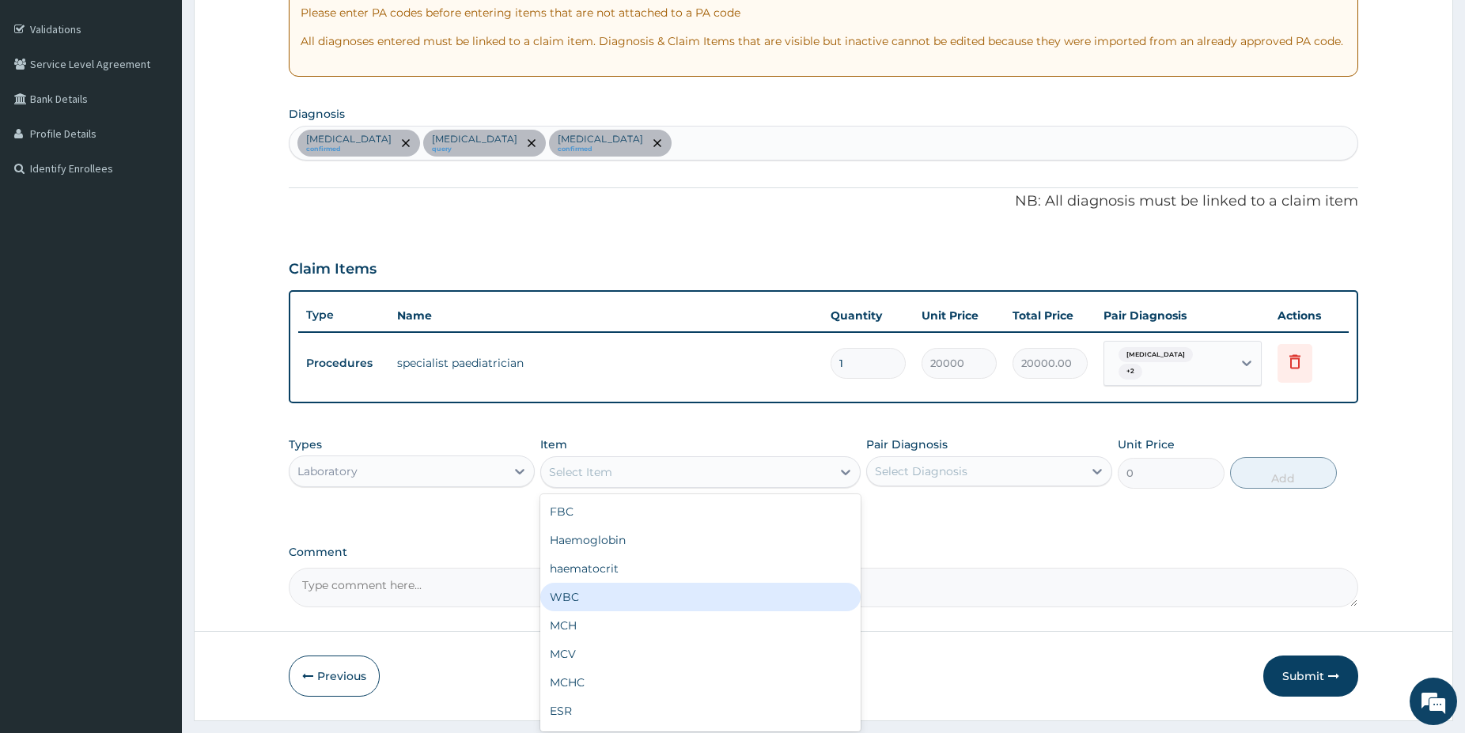
click at [626, 598] on div "WBC" at bounding box center [700, 597] width 320 height 28
type input "2500"
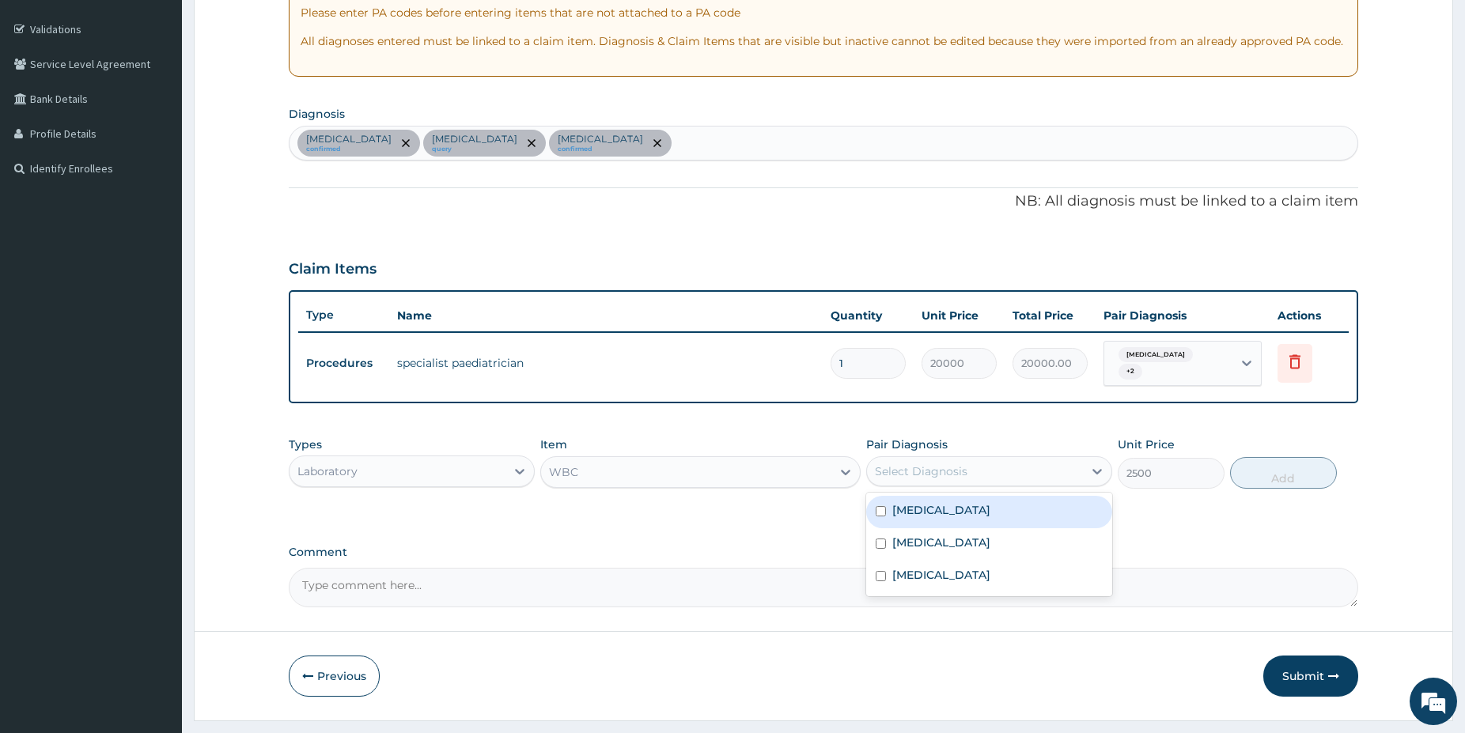
click at [959, 467] on div "Select Diagnosis" at bounding box center [989, 471] width 246 height 30
click at [960, 536] on div "[MEDICAL_DATA]" at bounding box center [989, 544] width 246 height 32
checkbox input "true"
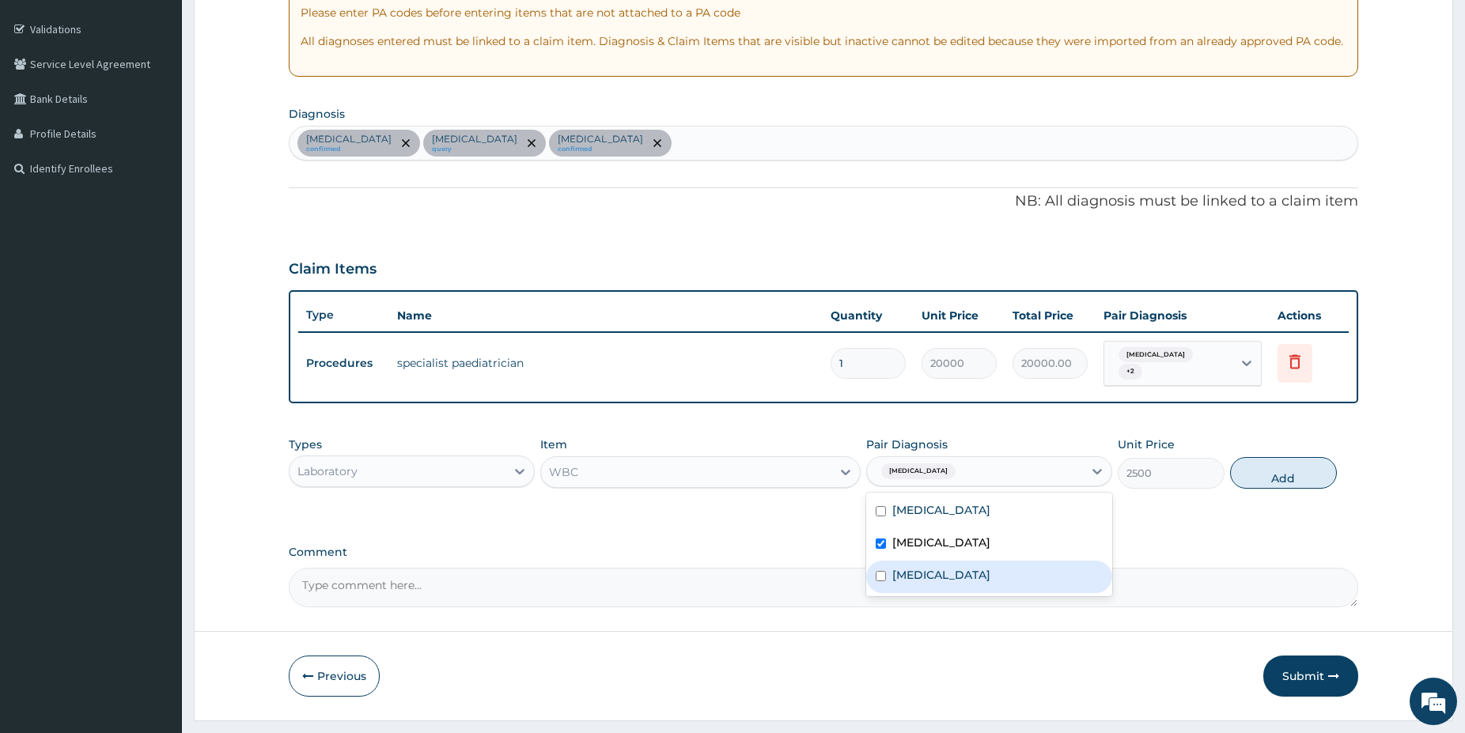
click at [977, 581] on div "Pharyngotonsillitis" at bounding box center [989, 577] width 246 height 32
checkbox input "true"
click at [1239, 471] on button "Add" at bounding box center [1283, 473] width 107 height 32
type input "0"
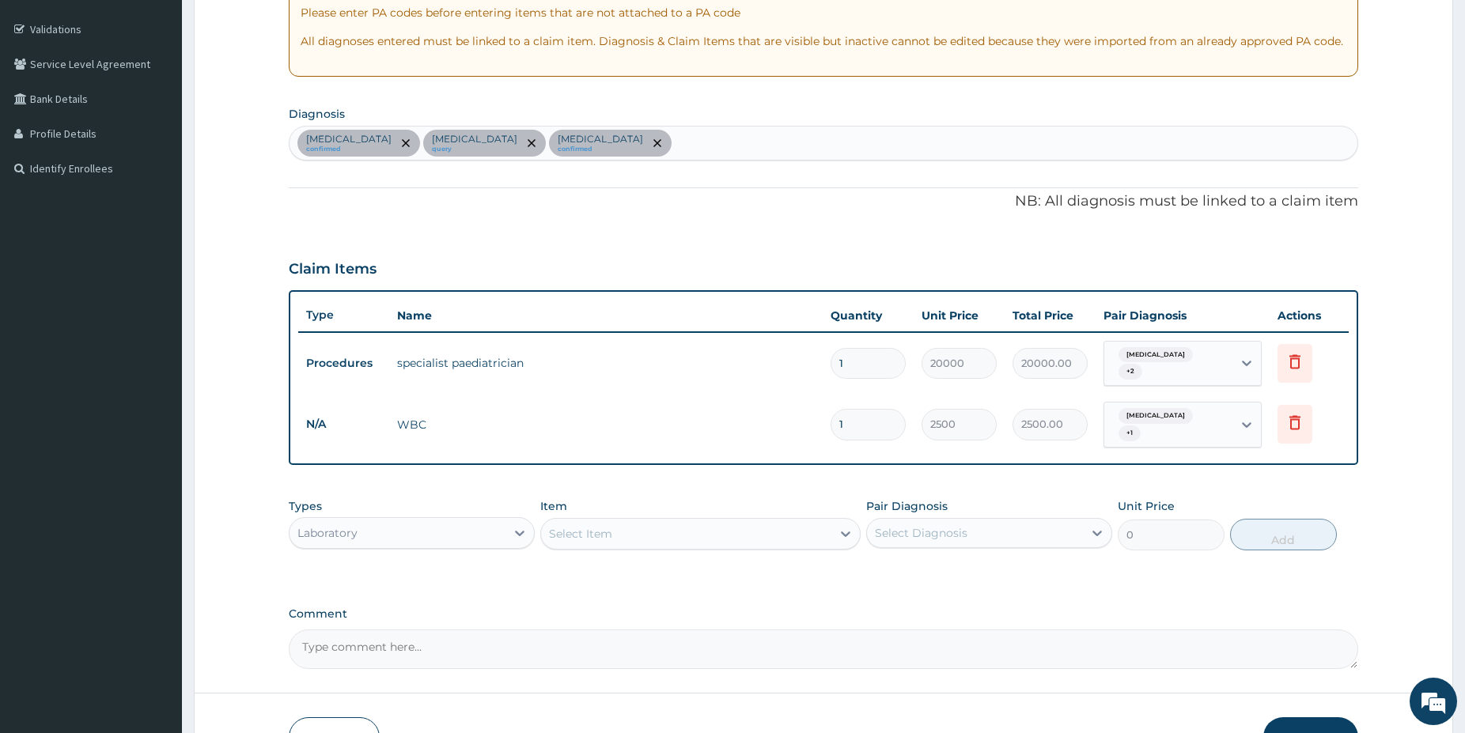
click at [772, 522] on div "Select Item" at bounding box center [686, 533] width 290 height 25
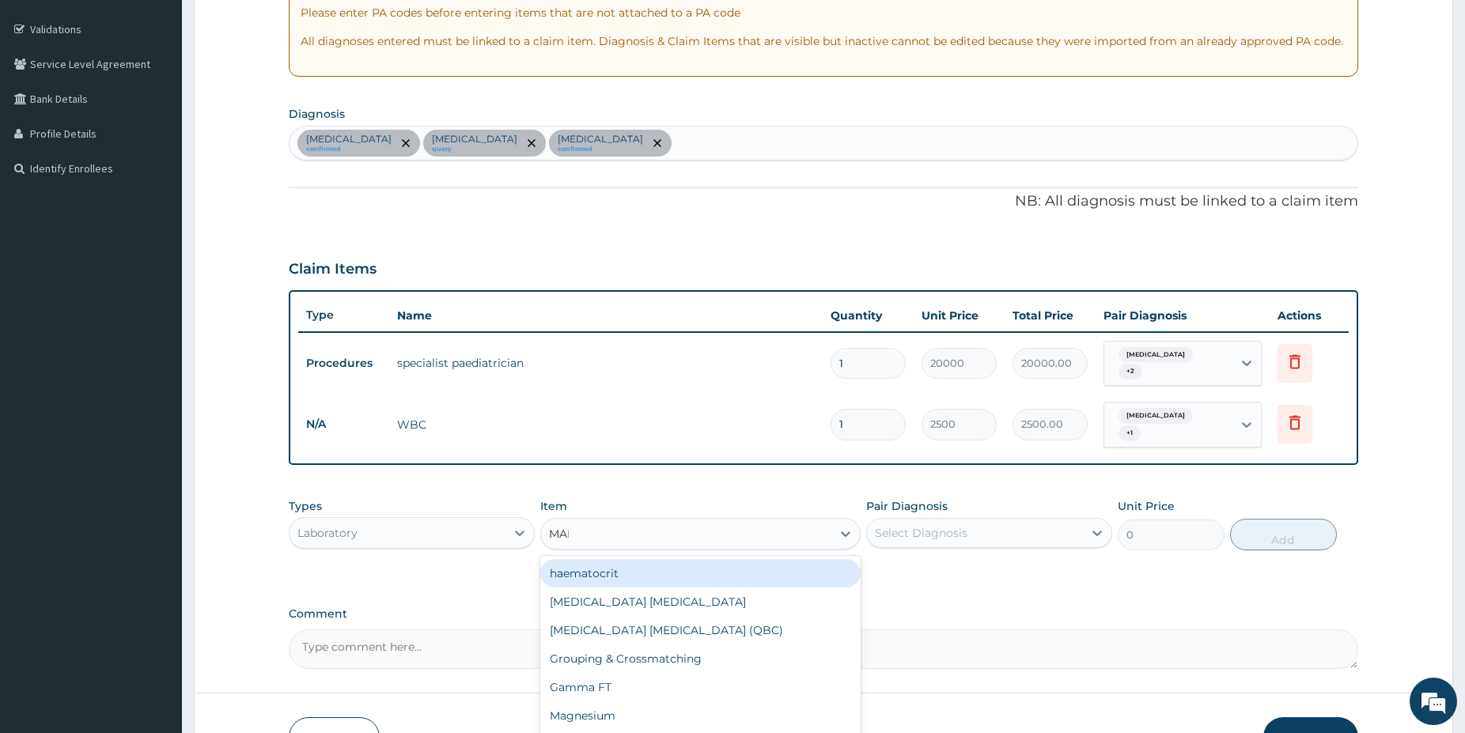
type input "MALA"
click at [763, 559] on div "[MEDICAL_DATA] [MEDICAL_DATA]" at bounding box center [700, 573] width 320 height 28
type input "1500"
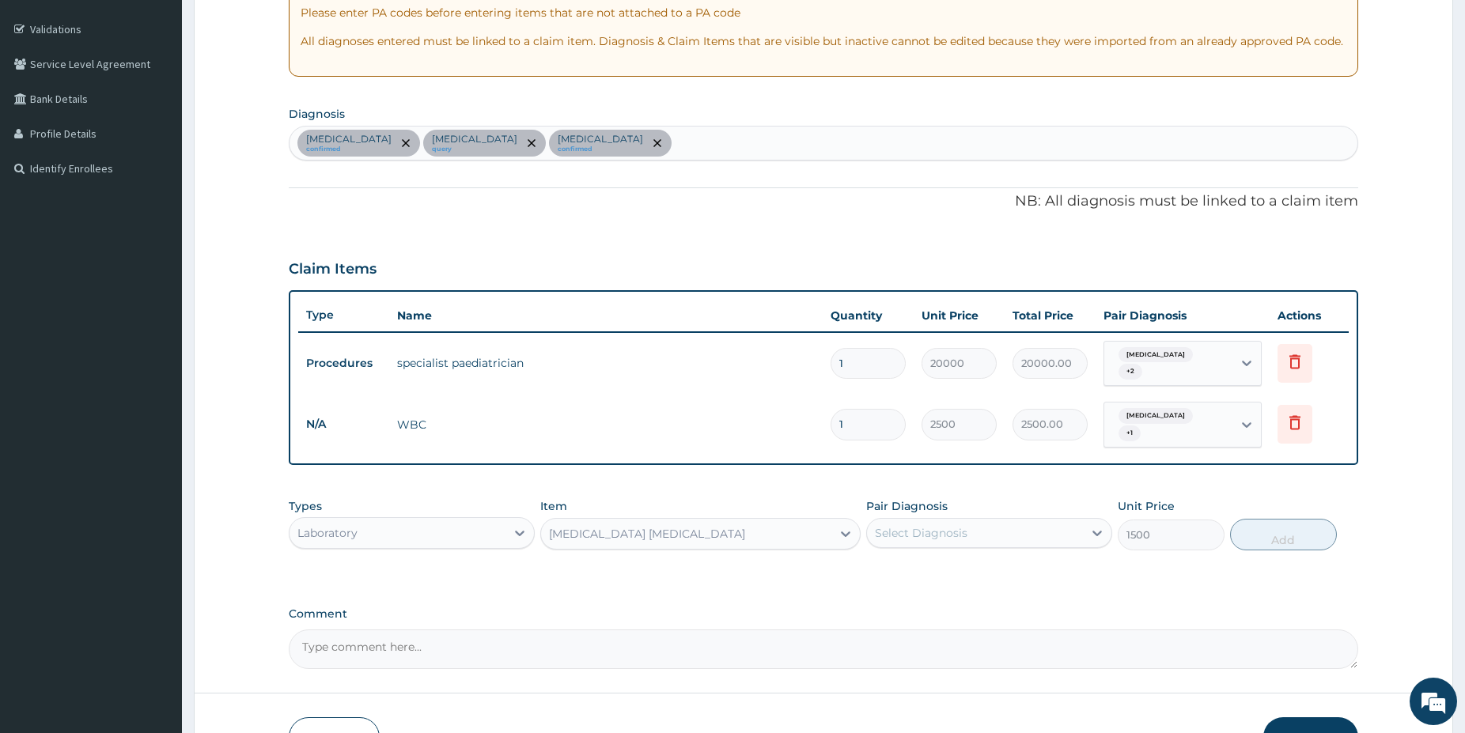
click at [900, 525] on div "Select Diagnosis" at bounding box center [921, 533] width 93 height 16
drag, startPoint x: 935, startPoint y: 565, endPoint x: 953, endPoint y: 561, distance: 18.6
click at [934, 565] on div "Malaria" at bounding box center [989, 574] width 246 height 32
checkbox input "true"
drag, startPoint x: 1253, startPoint y: 523, endPoint x: 1204, endPoint y: 497, distance: 55.6
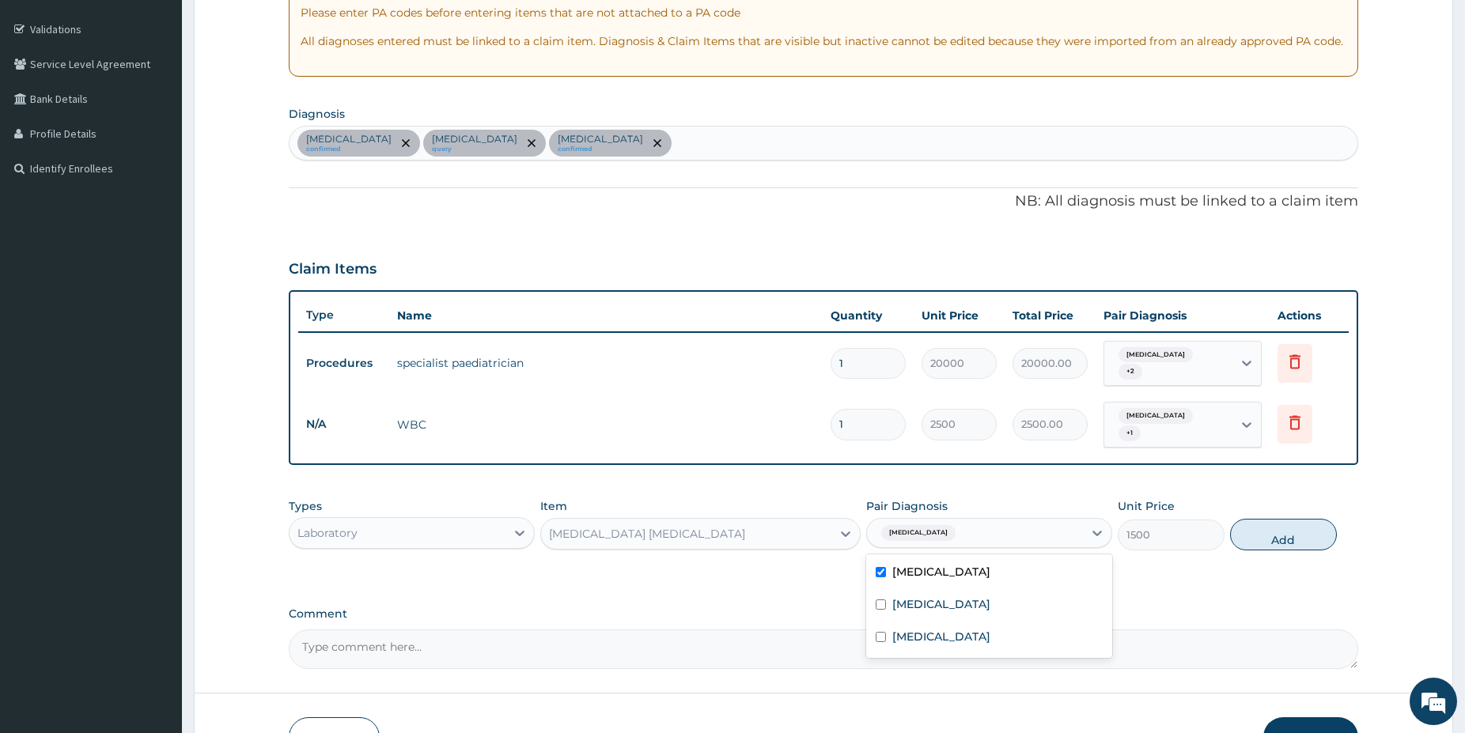
click at [1250, 520] on button "Add" at bounding box center [1283, 535] width 107 height 32
type input "0"
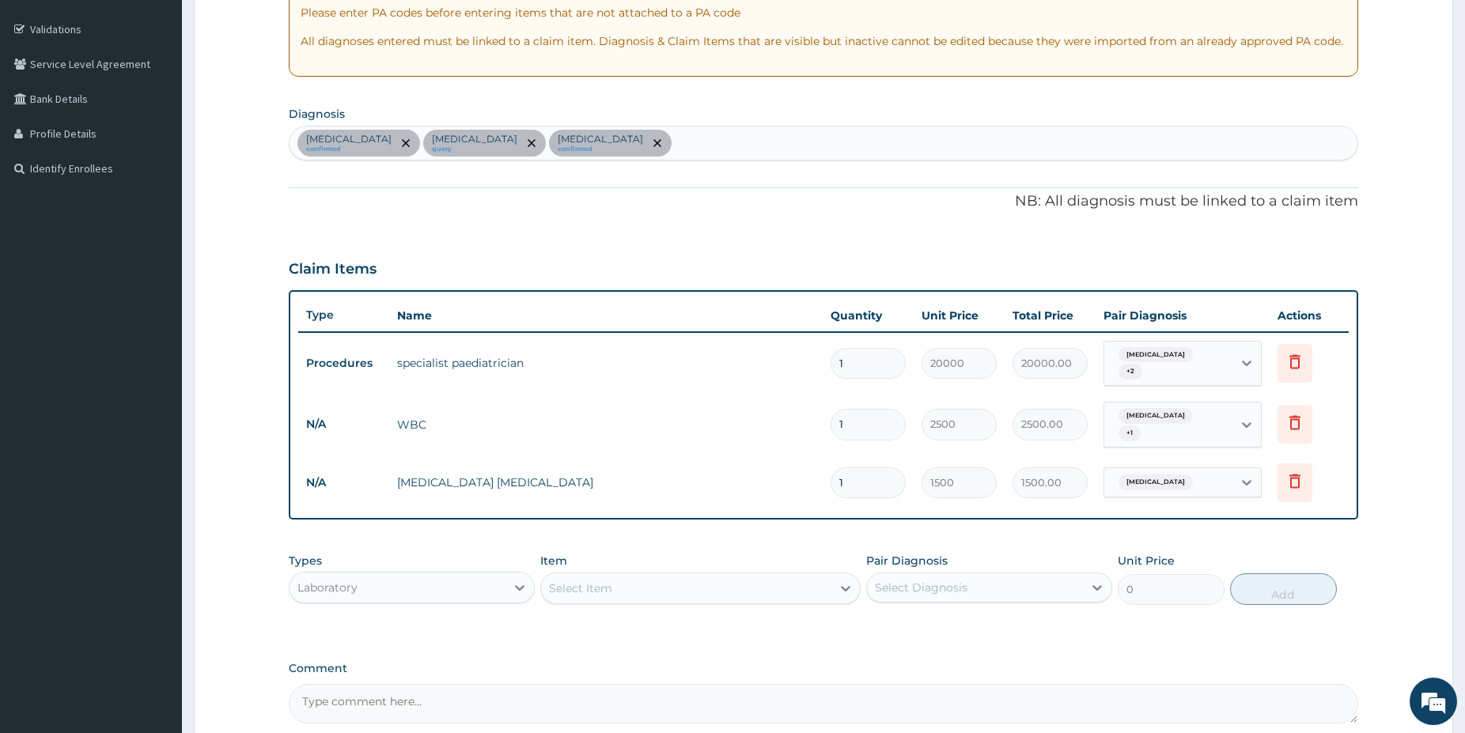
click at [481, 586] on div "Laboratory" at bounding box center [398, 587] width 216 height 25
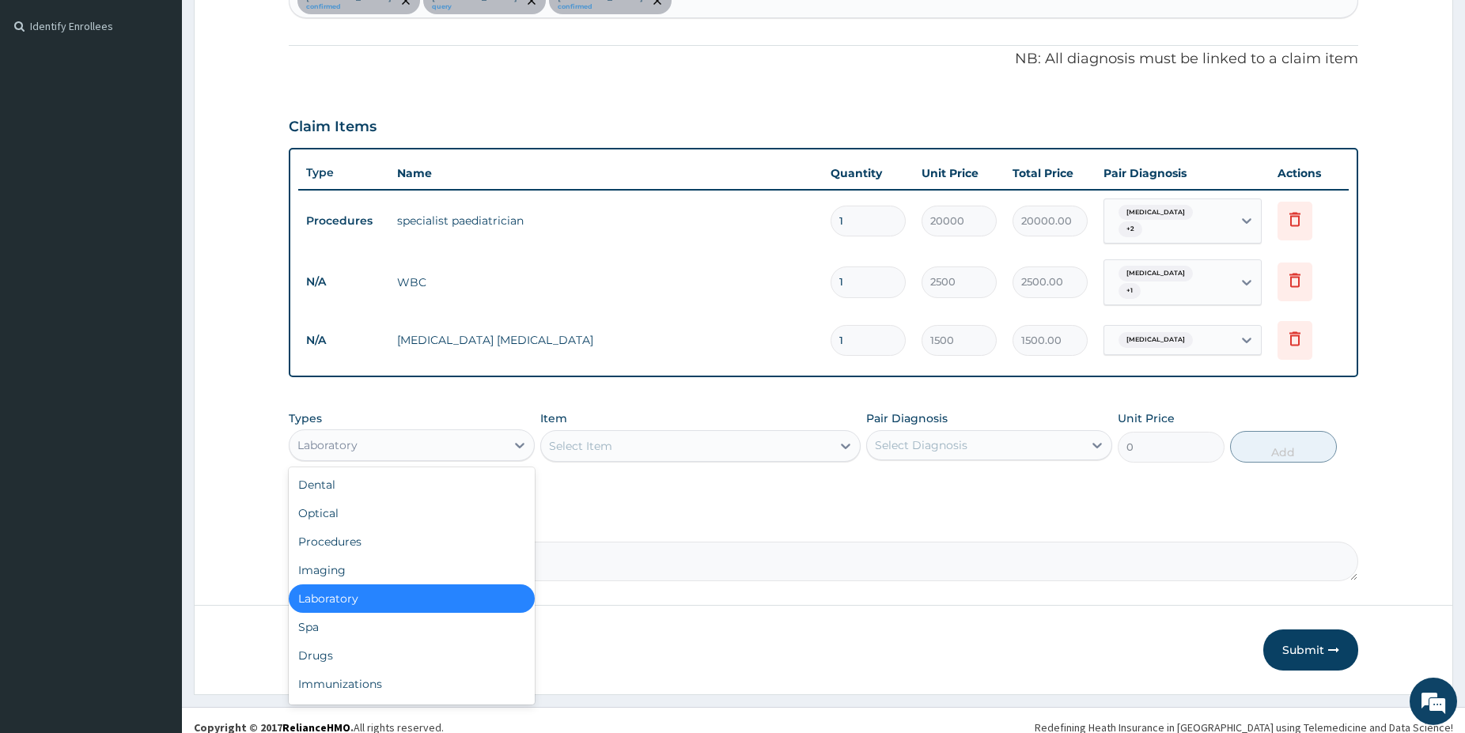
drag, startPoint x: 1467, startPoint y: 721, endPoint x: 433, endPoint y: 562, distance: 1046.9
click at [362, 646] on div "Drugs" at bounding box center [412, 655] width 246 height 28
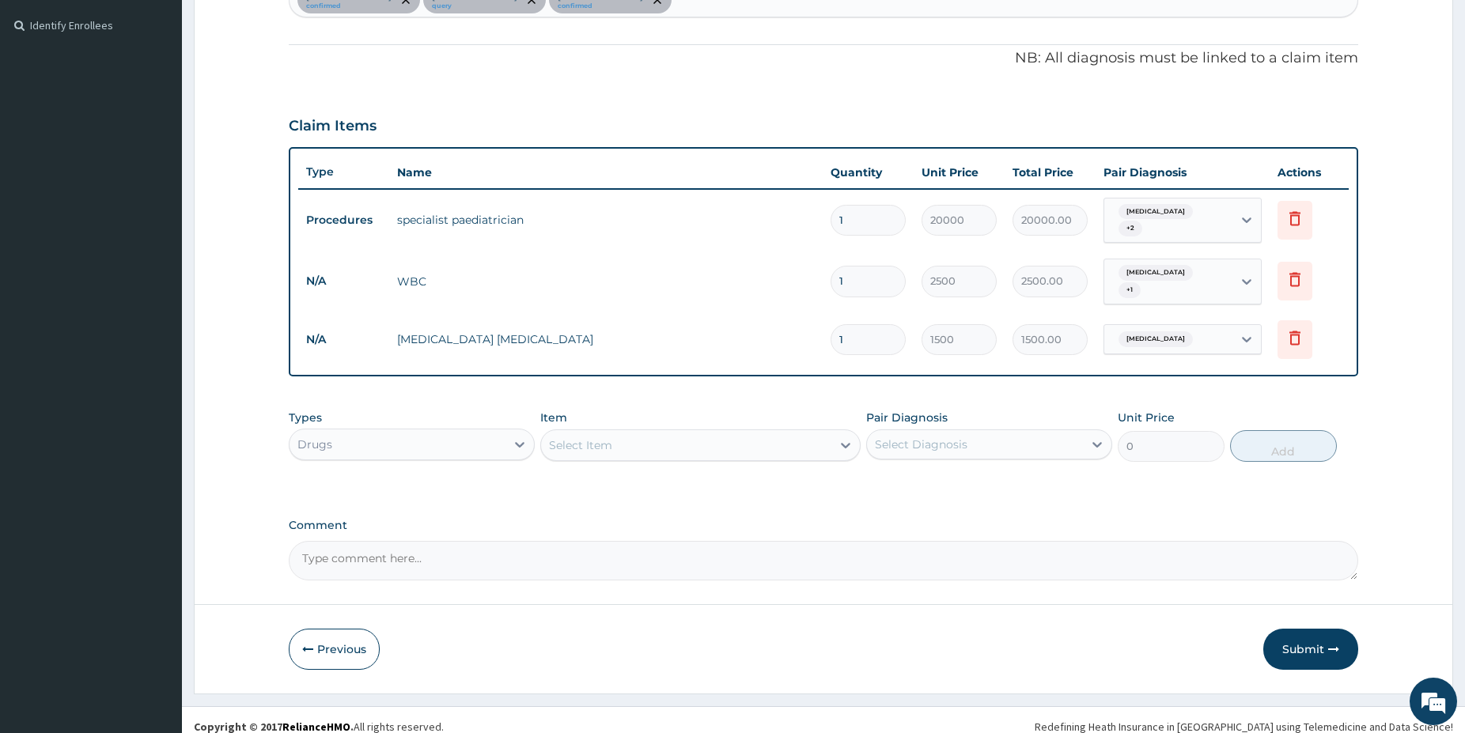
click at [612, 433] on div "Select Item" at bounding box center [686, 445] width 290 height 25
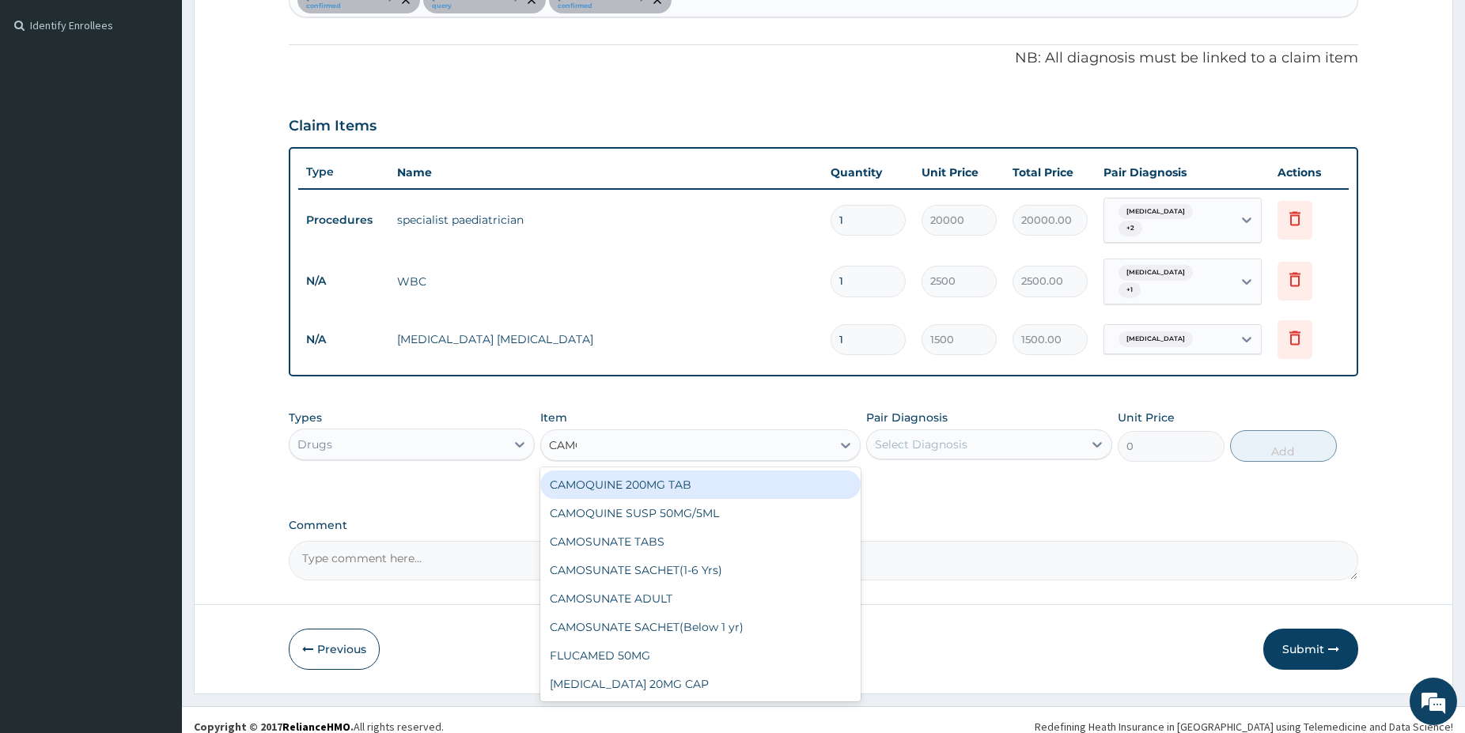
type input "CAMOS"
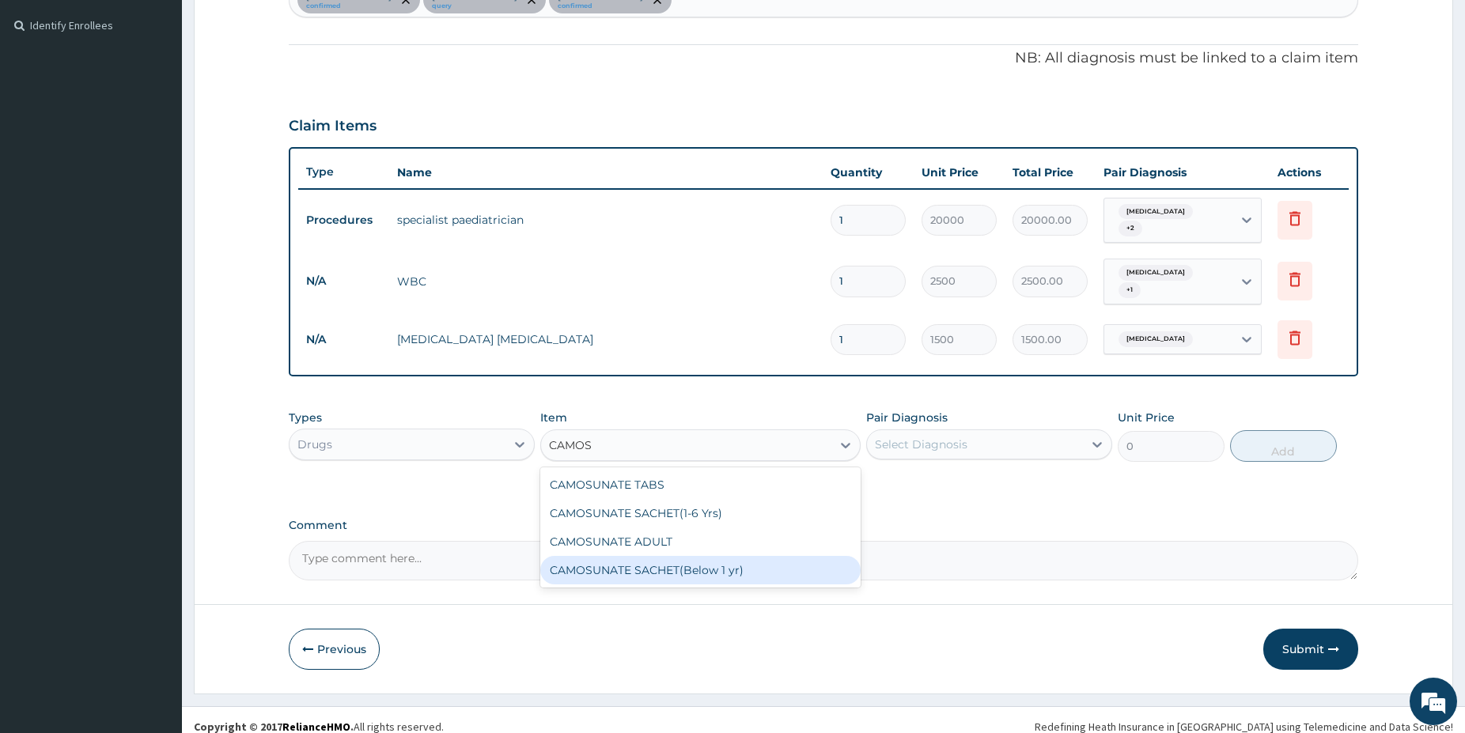
click at [770, 560] on div "CAMOSUNATE SACHET(Below 1 yr)" at bounding box center [700, 570] width 320 height 28
type input "1500"
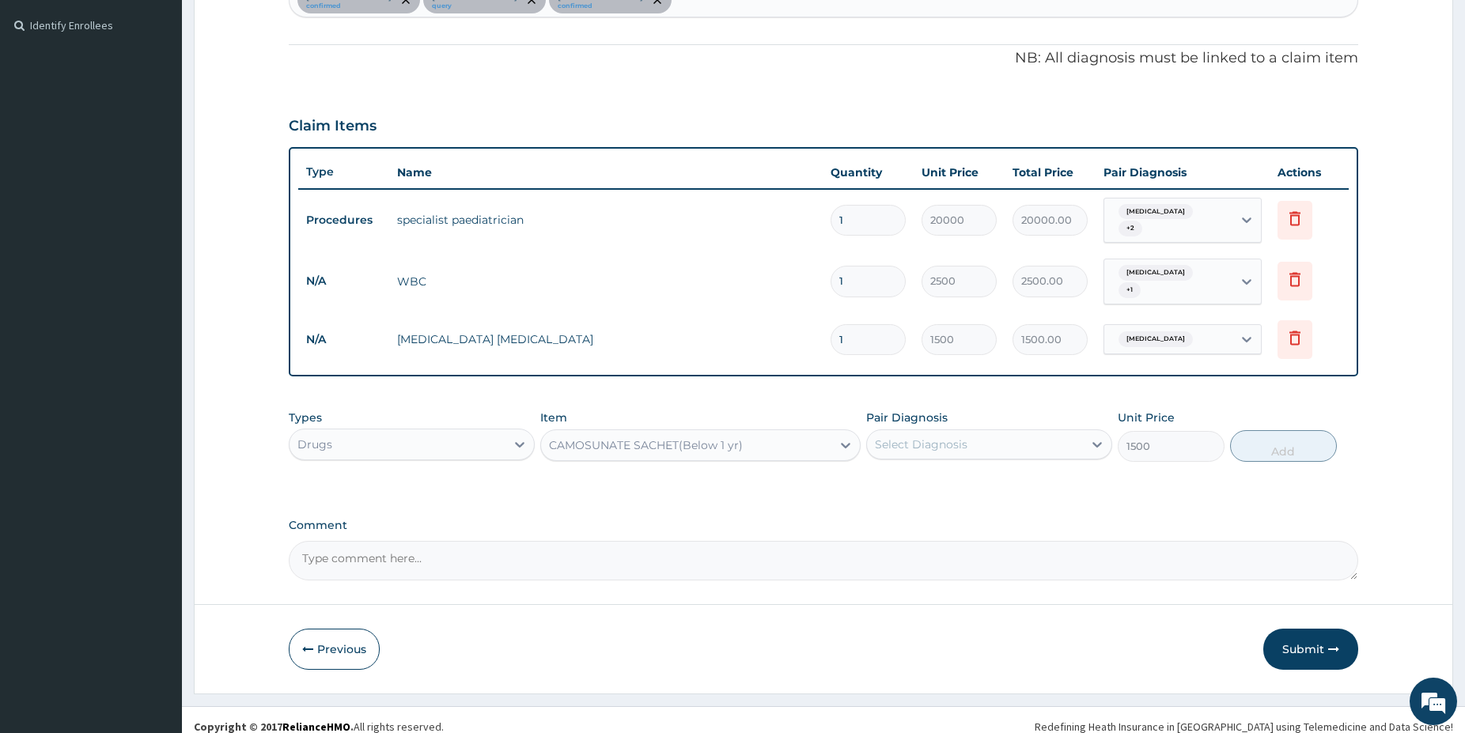
click at [932, 437] on div "Select Diagnosis" at bounding box center [921, 445] width 93 height 16
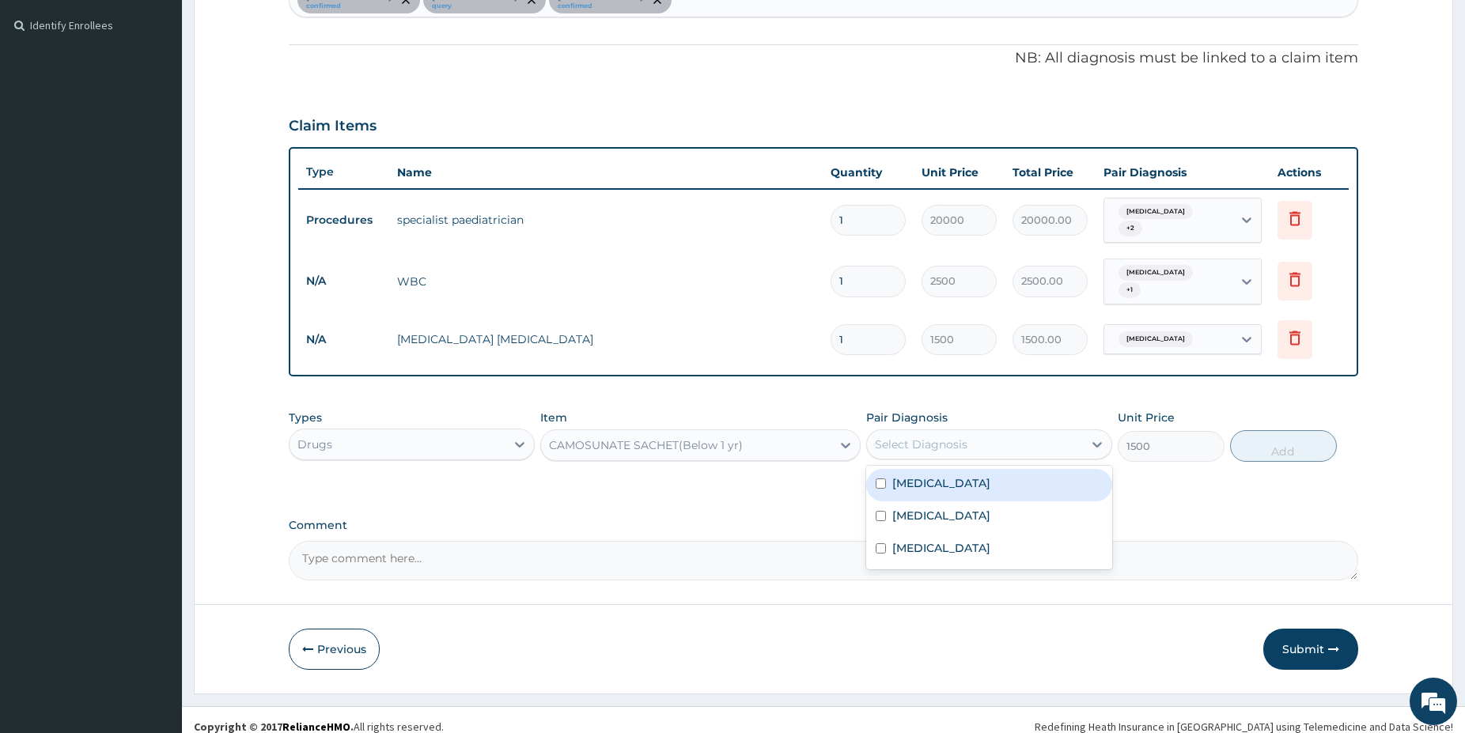
click at [931, 479] on div "Malaria" at bounding box center [989, 485] width 246 height 32
checkbox input "true"
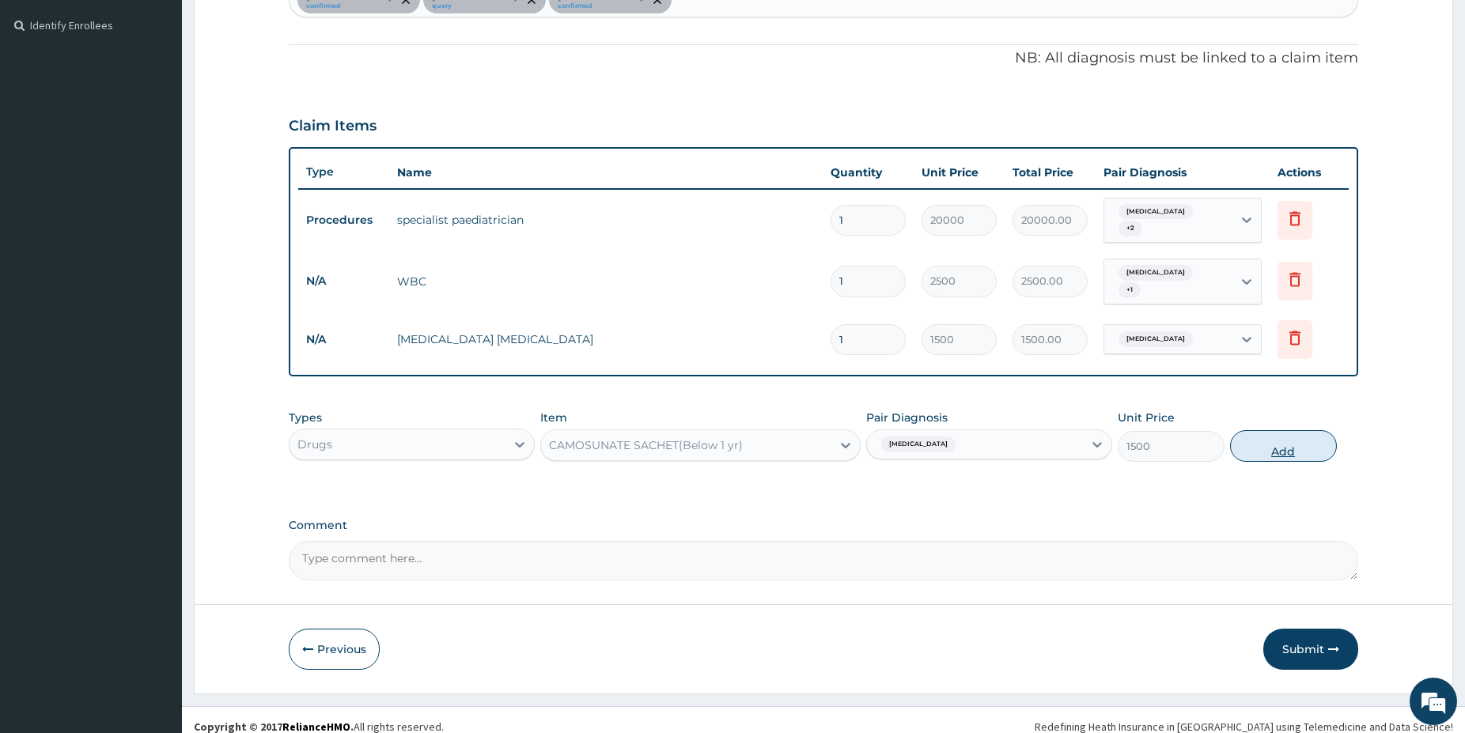
click at [1271, 430] on button "Add" at bounding box center [1283, 446] width 107 height 32
type input "0"
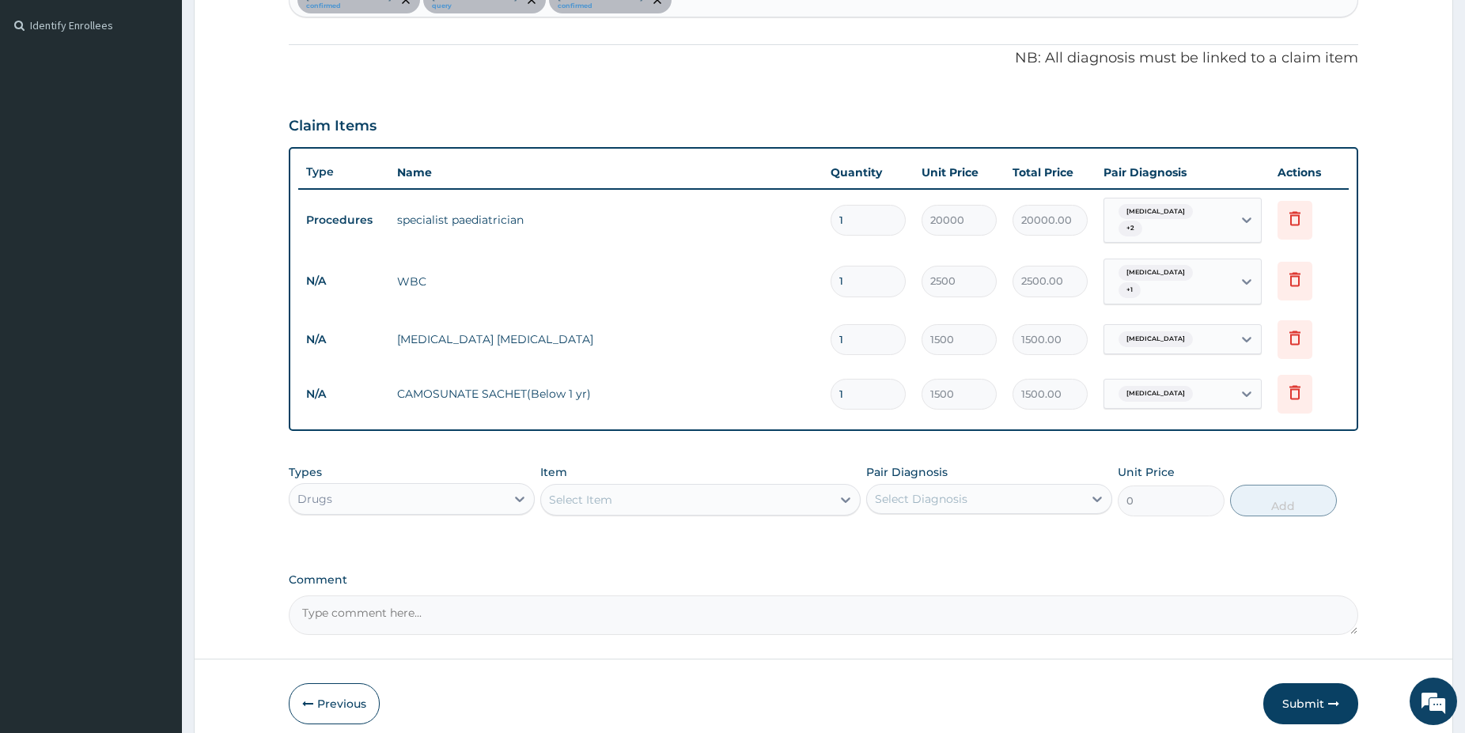
click at [635, 464] on div "Item Select Item" at bounding box center [700, 490] width 320 height 52
click at [637, 487] on div "Select Item" at bounding box center [686, 499] width 290 height 25
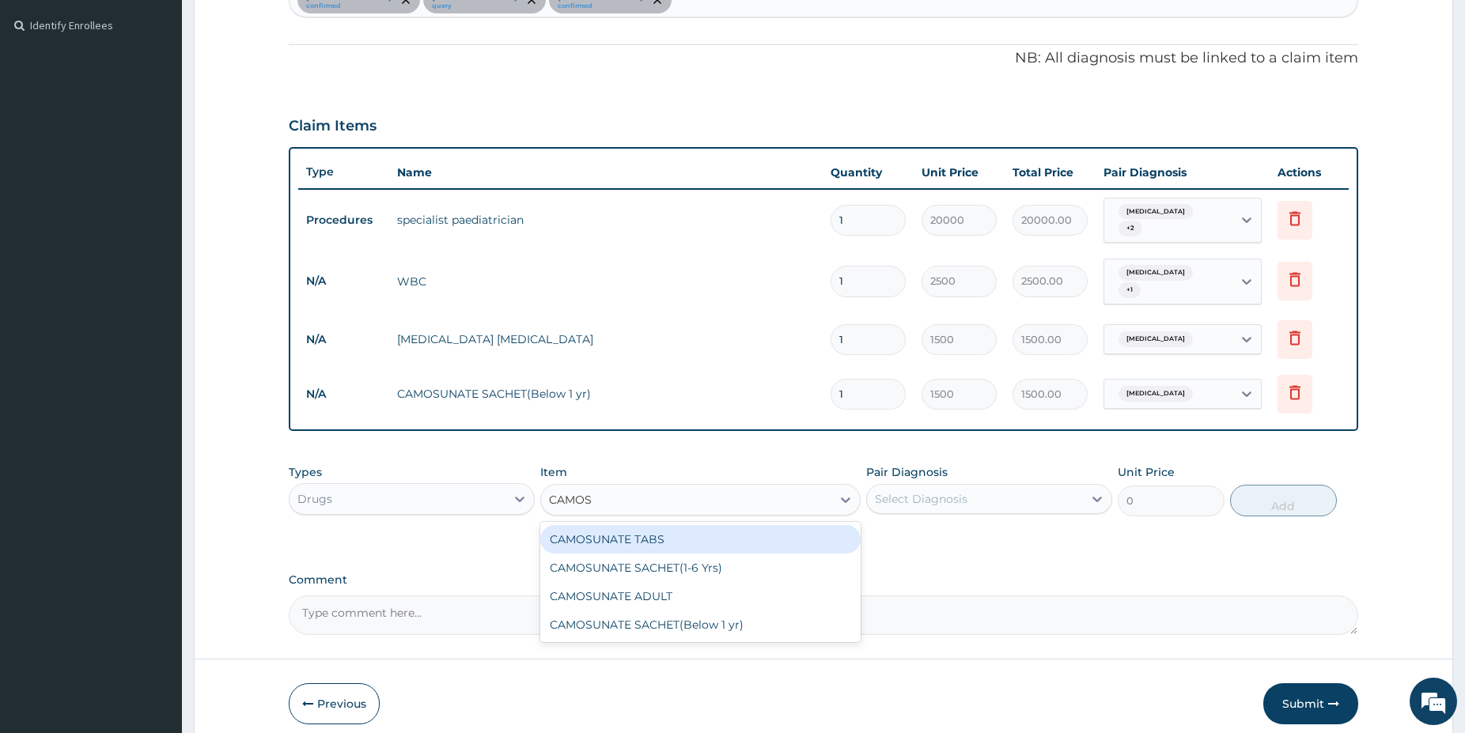
type input "CAMOSU"
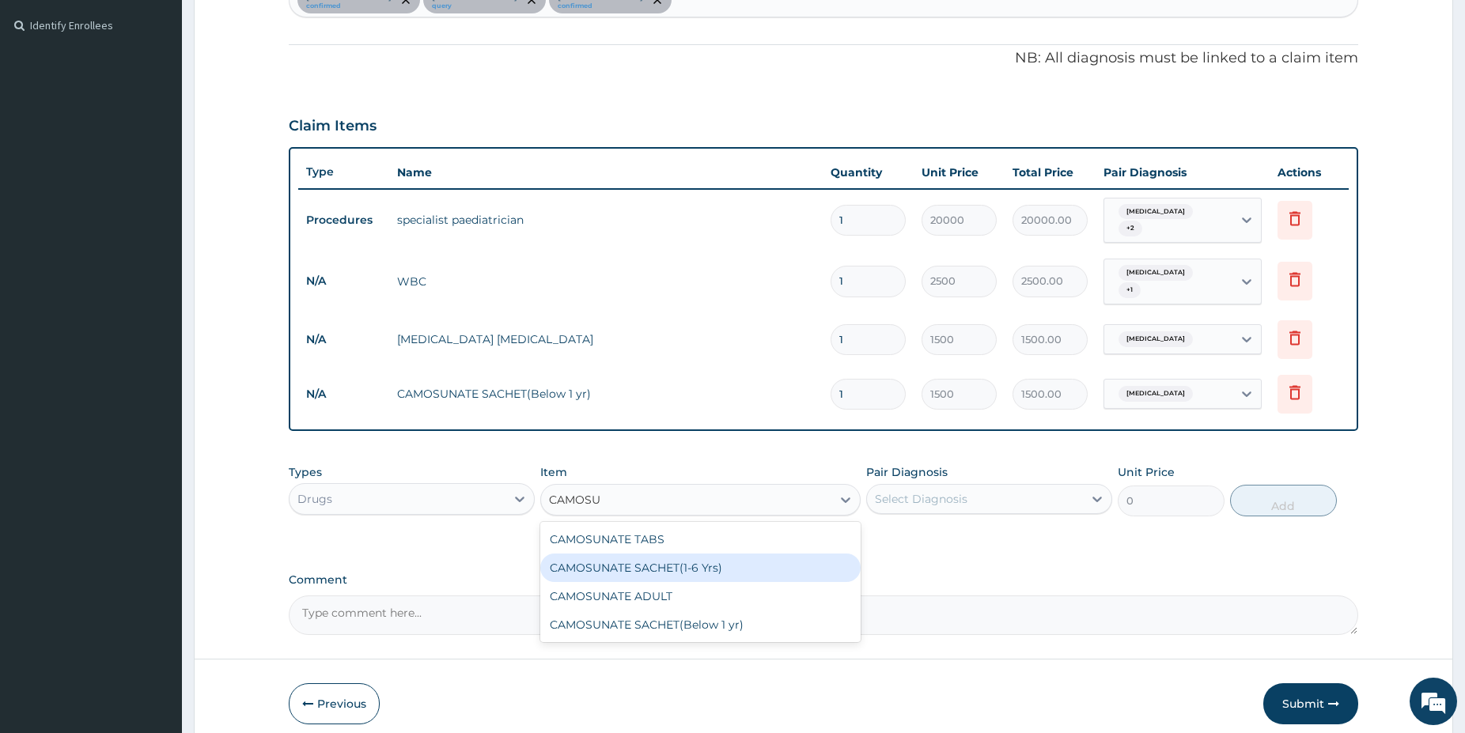
click at [653, 555] on div "CAMOSUNATE SACHET(1-6 Yrs)" at bounding box center [700, 568] width 320 height 28
type input "2250"
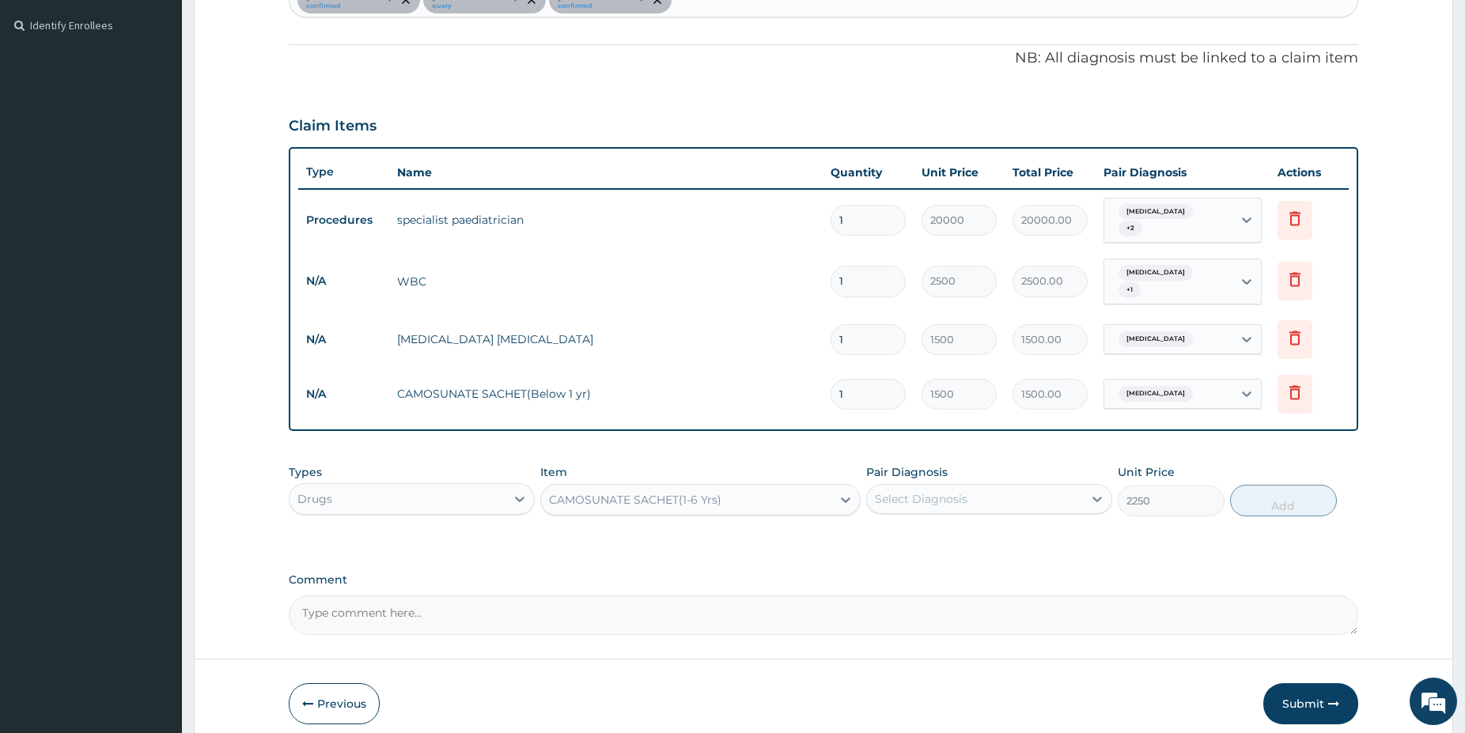
click at [962, 491] on div "Select Diagnosis" at bounding box center [921, 499] width 93 height 16
drag, startPoint x: 959, startPoint y: 520, endPoint x: 1159, endPoint y: 530, distance: 200.4
click at [959, 524] on div "Malaria" at bounding box center [989, 540] width 246 height 32
checkbox input "true"
click at [1254, 494] on button "Add" at bounding box center [1283, 501] width 107 height 32
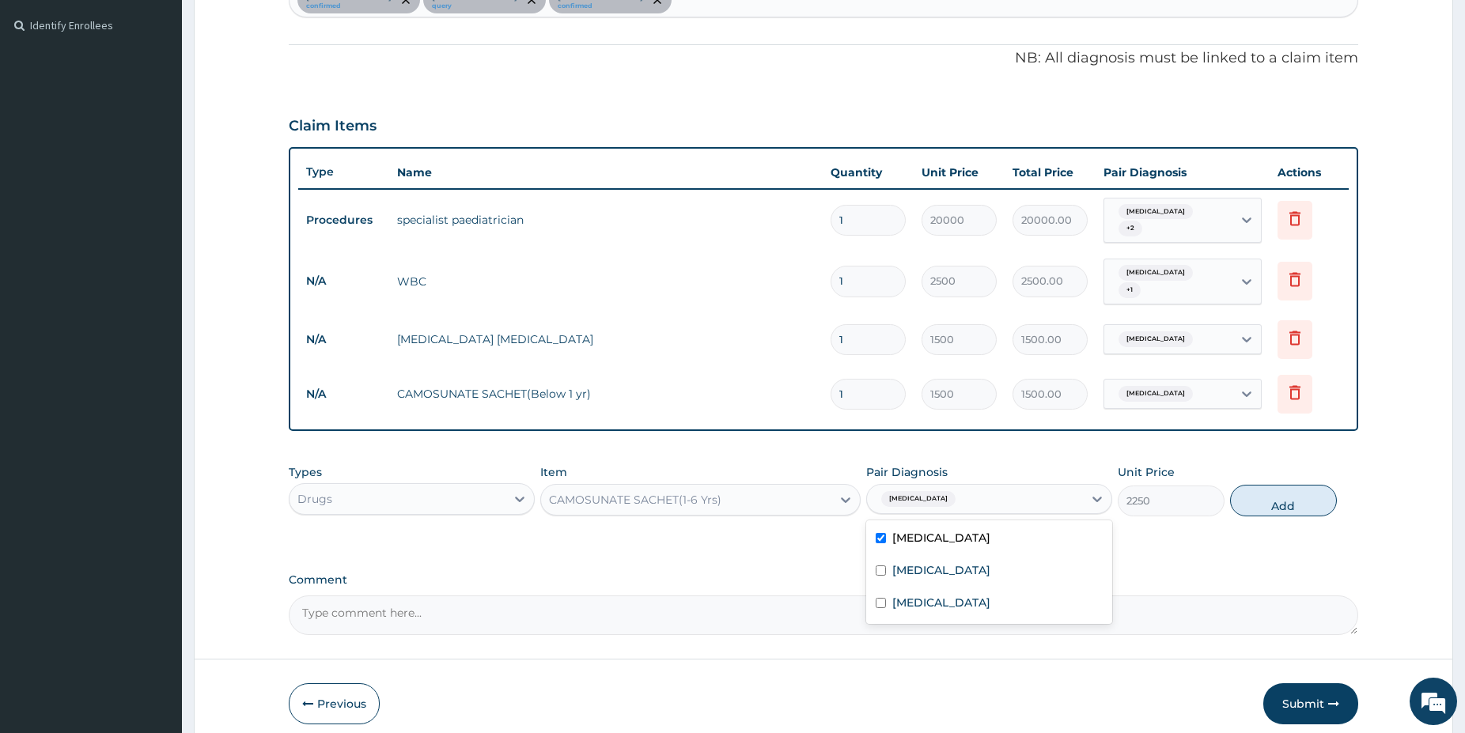
type input "0"
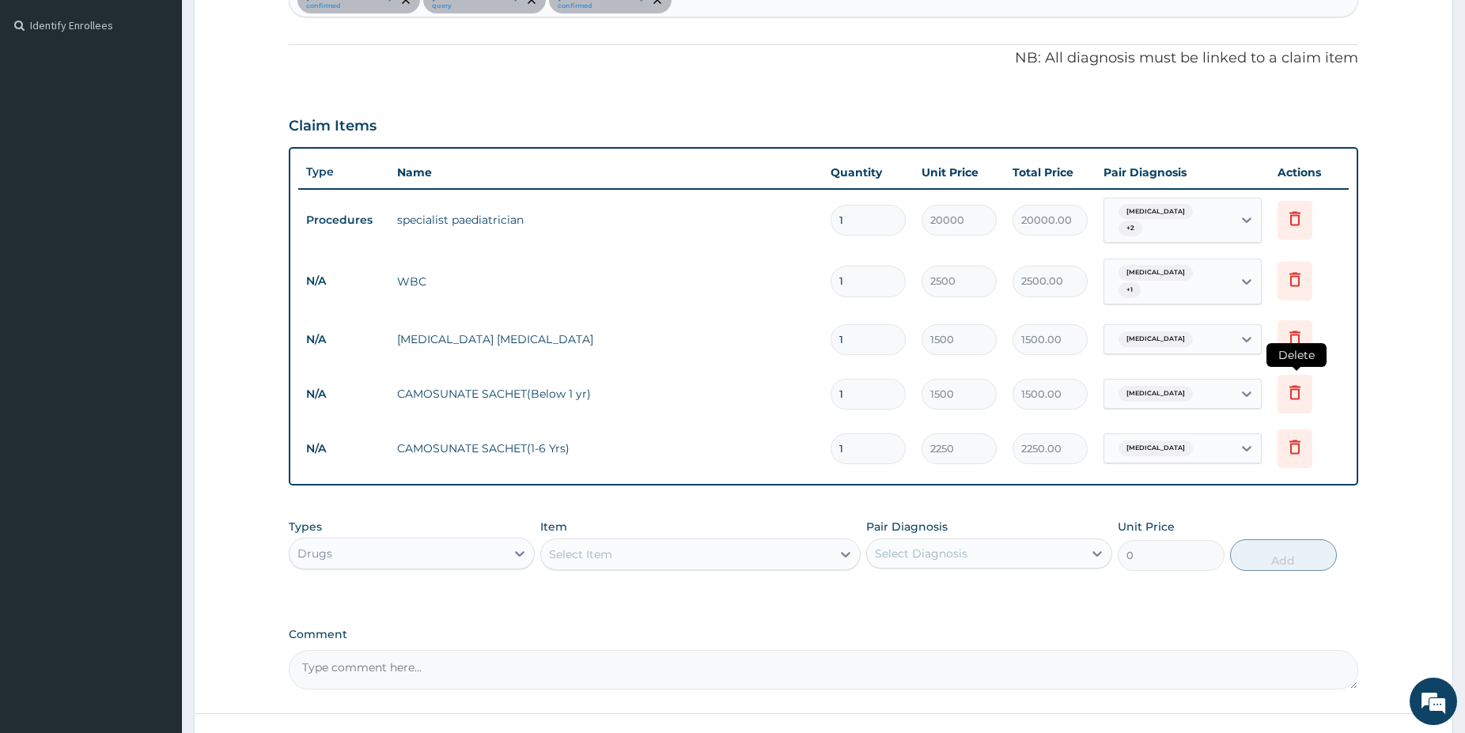
click at [1294, 385] on icon at bounding box center [1294, 392] width 11 height 14
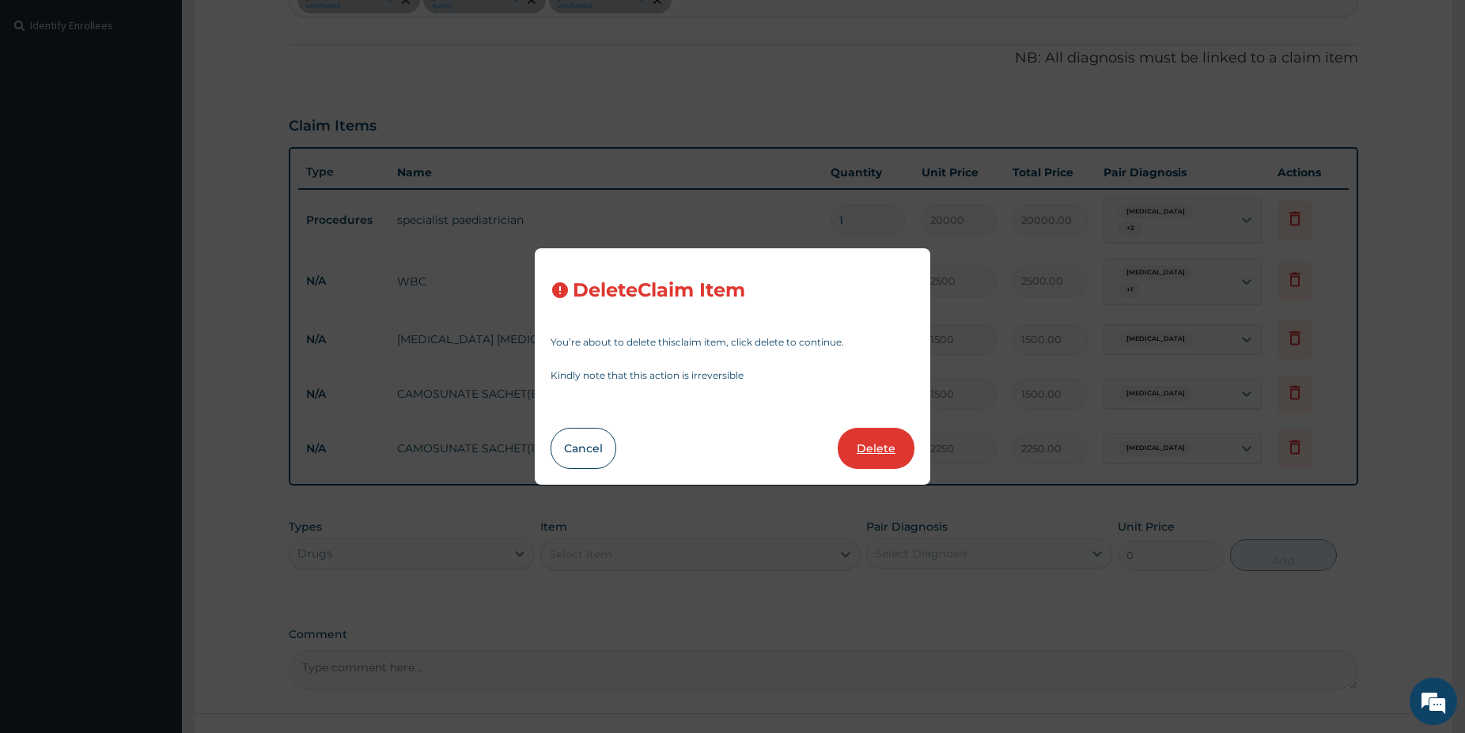
click at [877, 455] on button "Delete" at bounding box center [876, 448] width 77 height 41
type input "2250"
type input "2250.00"
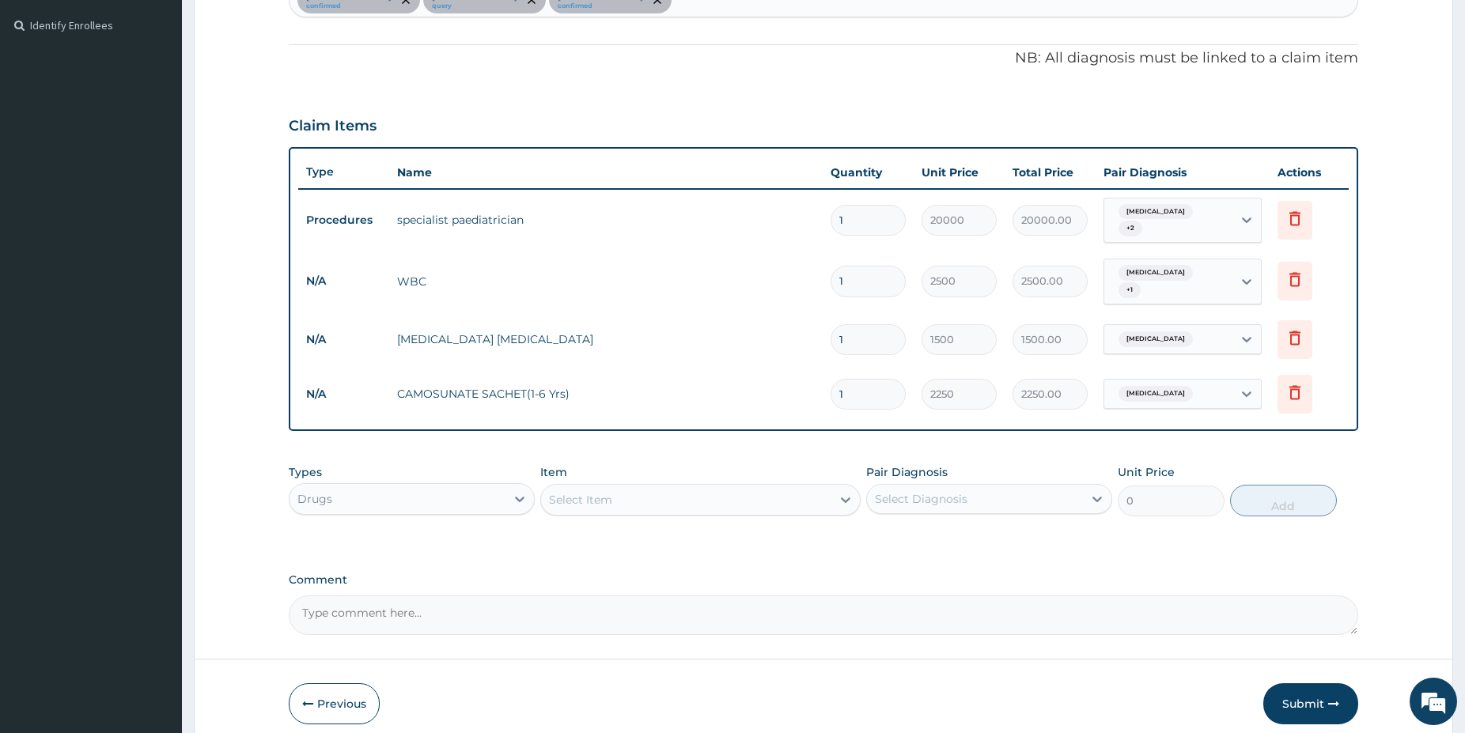
click at [653, 490] on div "Select Item" at bounding box center [686, 499] width 290 height 25
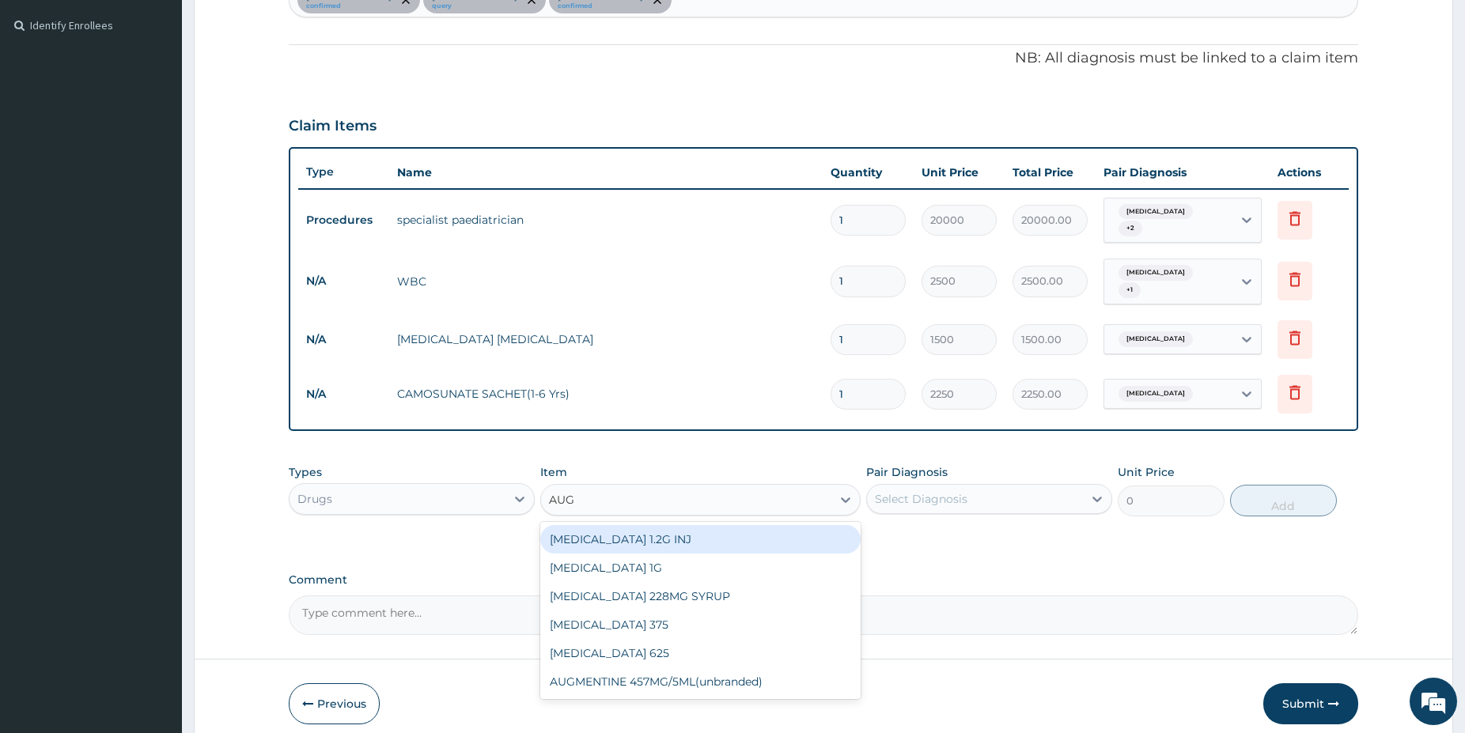
type input "AUGM"
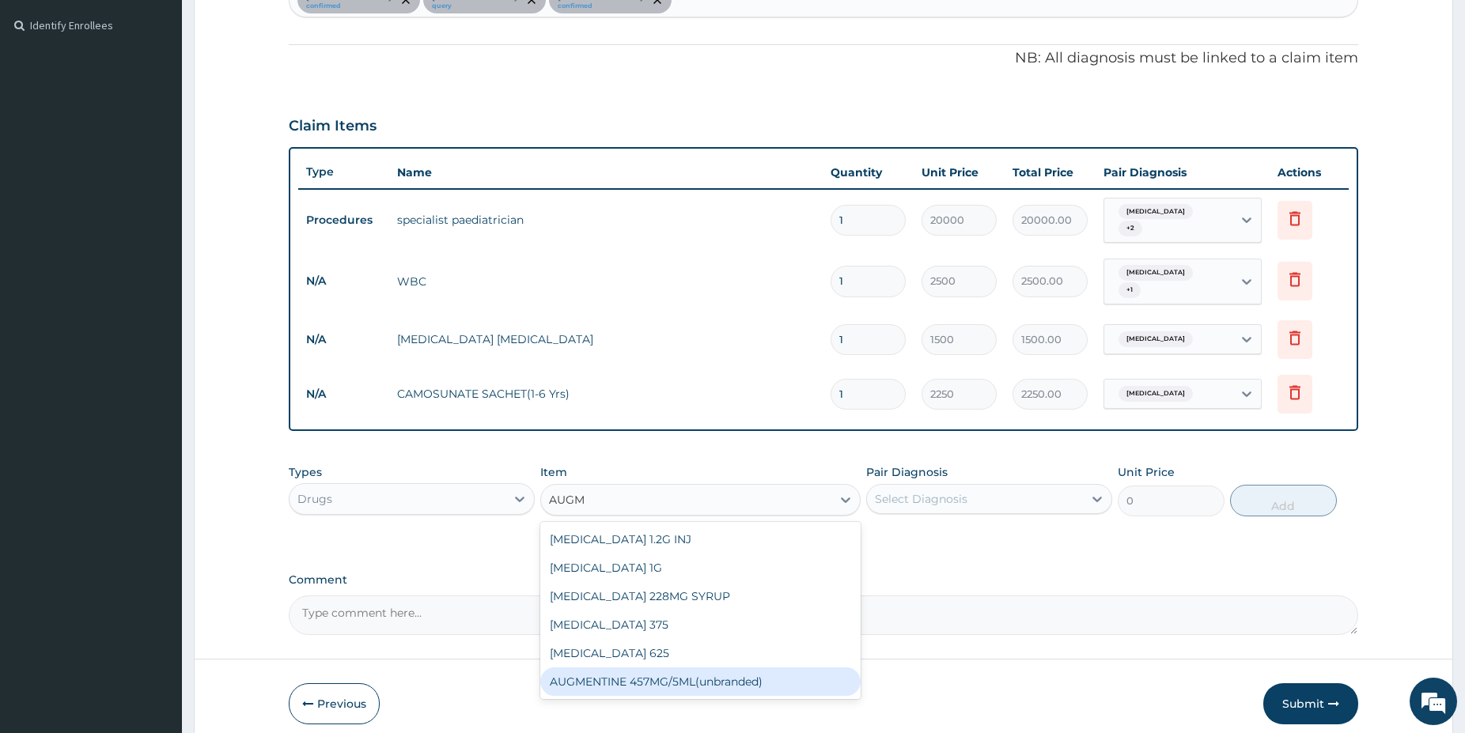
click at [793, 676] on div "AUGMENTINE 457MG/5ML(unbranded)" at bounding box center [700, 682] width 320 height 28
type input "4200"
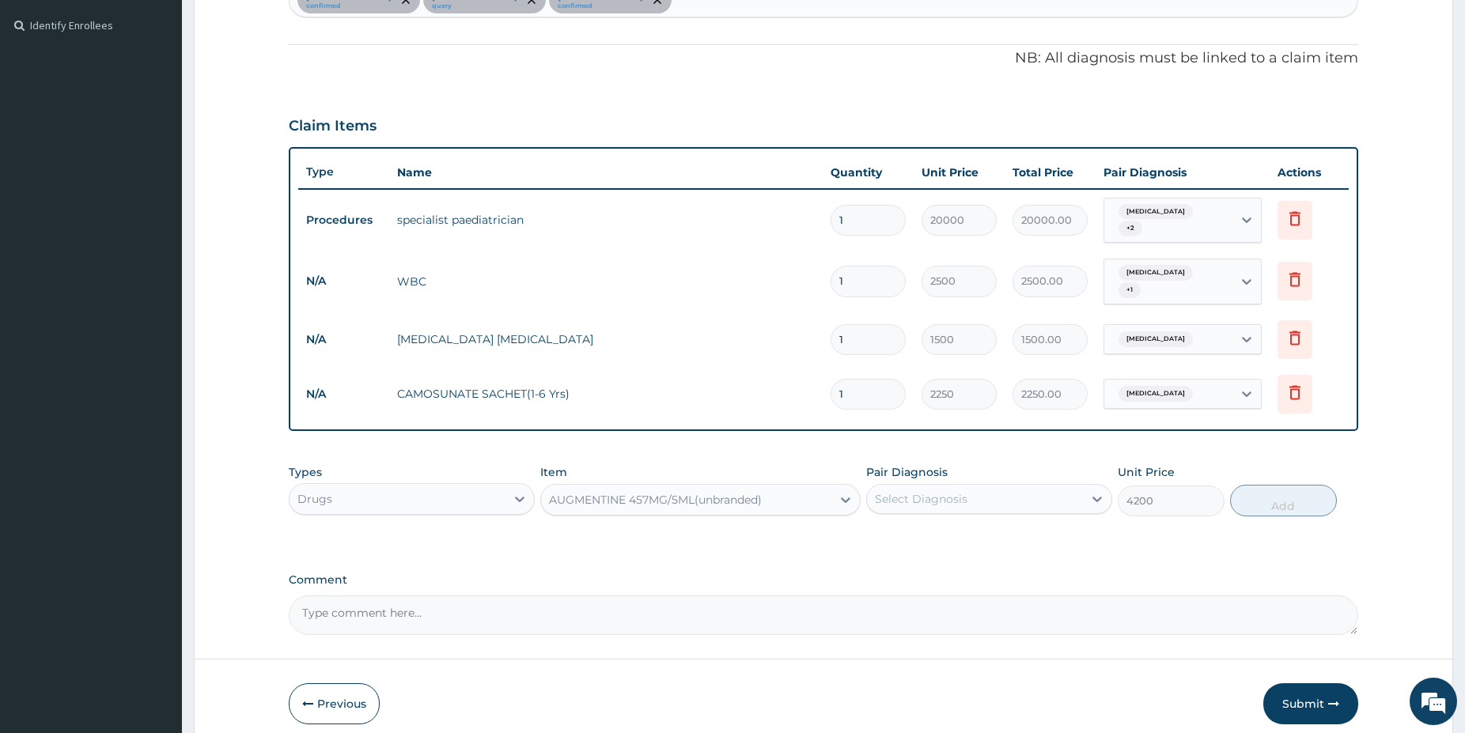
click at [930, 491] on div "Select Diagnosis" at bounding box center [921, 499] width 93 height 16
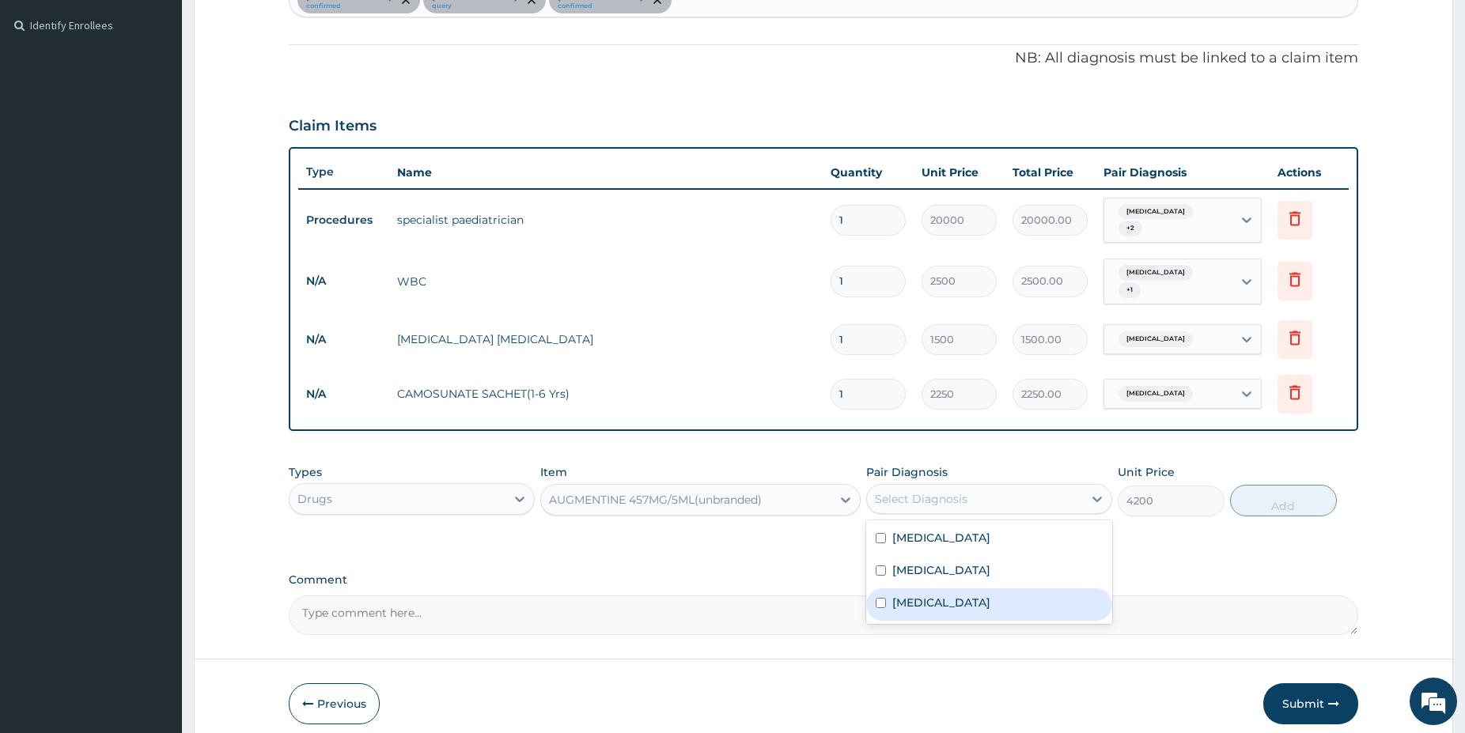
click at [949, 595] on label "Pharyngotonsillitis" at bounding box center [941, 603] width 98 height 16
checkbox input "true"
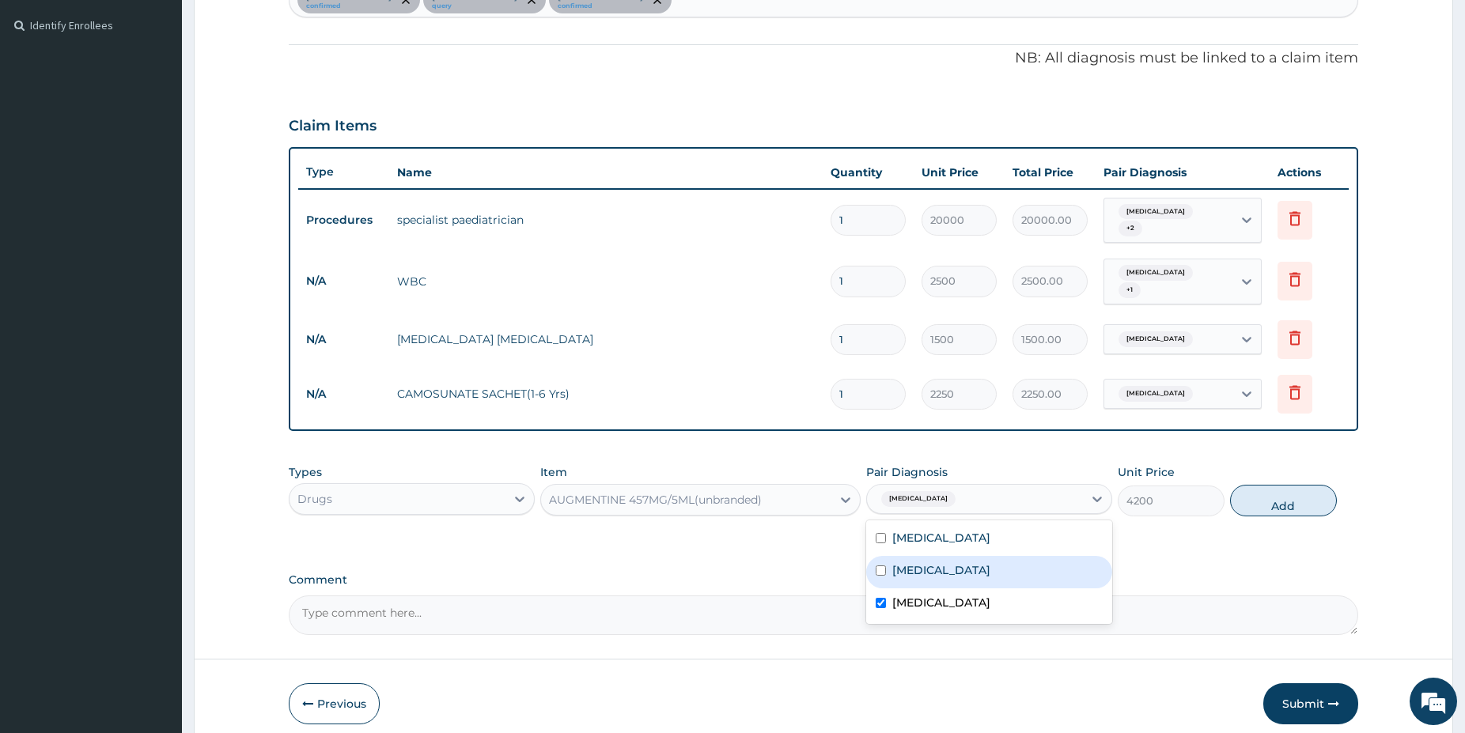
click at [943, 557] on div "Sepsis" at bounding box center [989, 572] width 246 height 32
checkbox input "true"
click at [1258, 485] on button "Add" at bounding box center [1283, 501] width 107 height 32
type input "0"
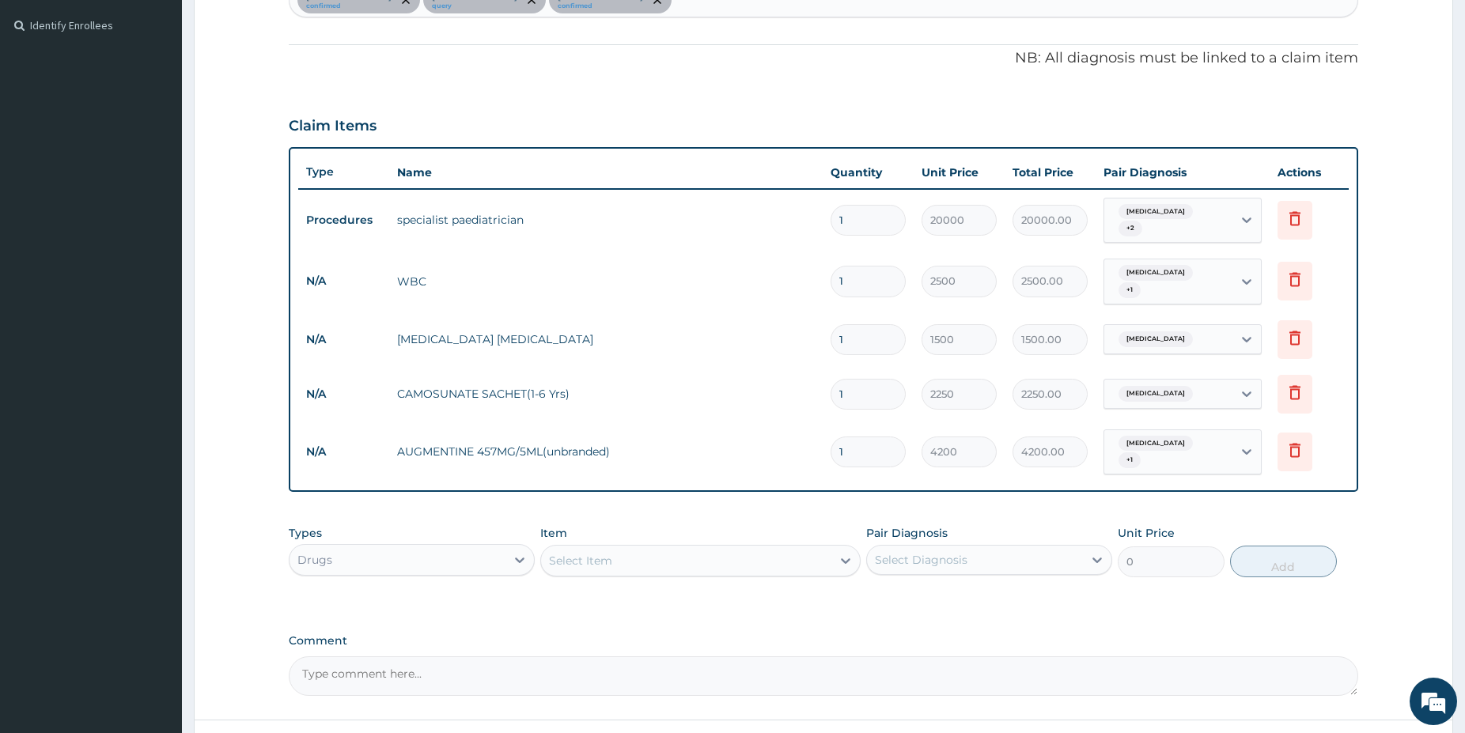
click at [653, 548] on div "Select Item" at bounding box center [686, 560] width 290 height 25
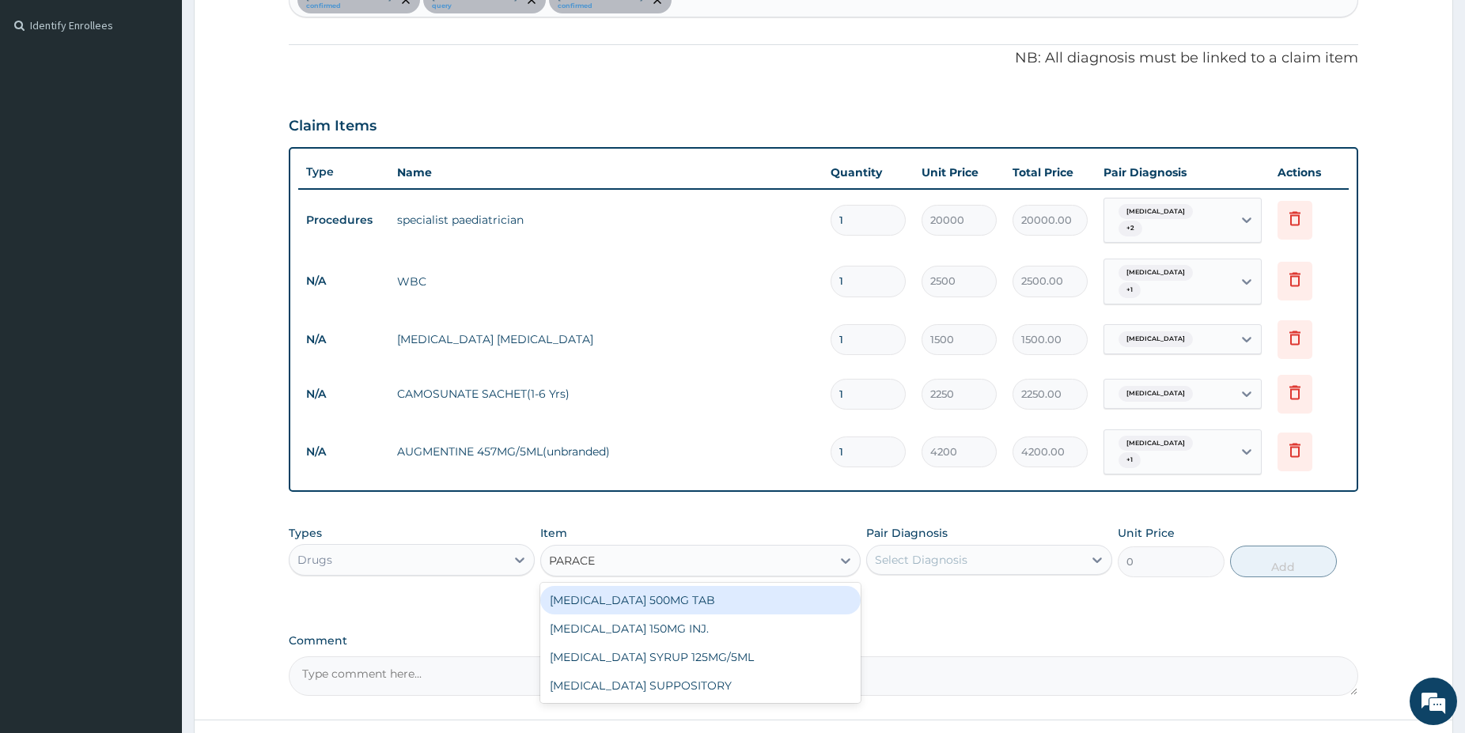
type input "PARACET"
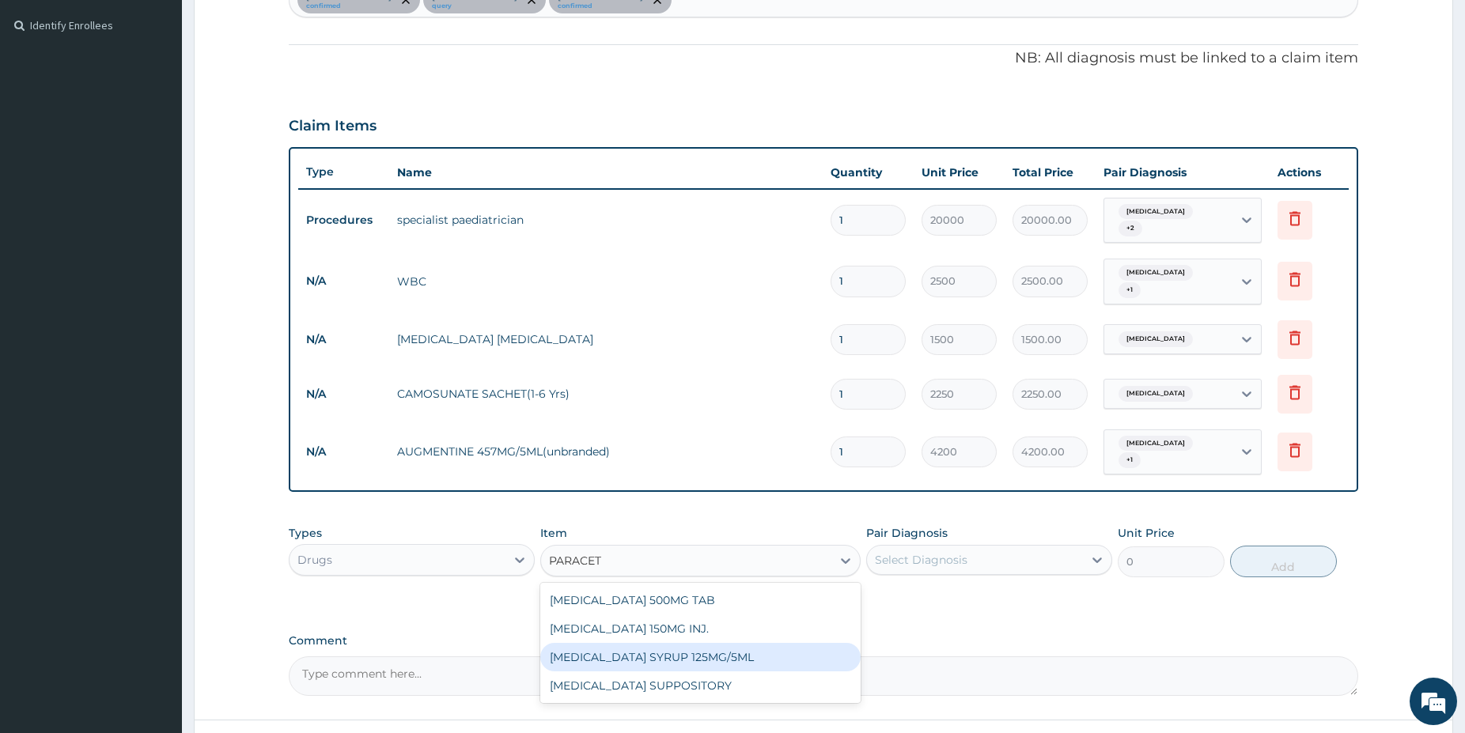
click at [723, 646] on div "PARACETAMOL SYRUP 125MG/5ML" at bounding box center [700, 657] width 320 height 28
type input "1100"
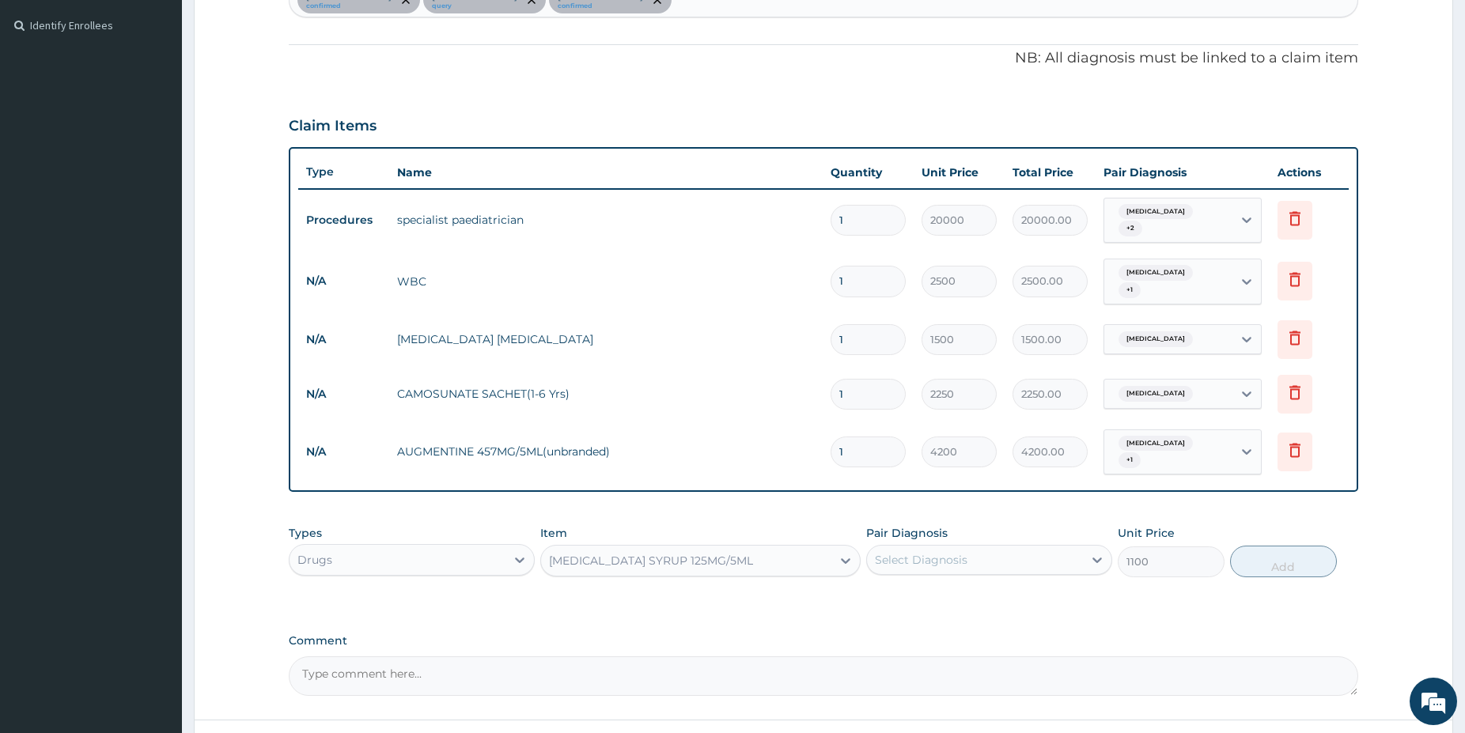
click at [952, 552] on div "Select Diagnosis" at bounding box center [921, 560] width 93 height 16
click at [941, 585] on div "Malaria" at bounding box center [989, 601] width 246 height 32
checkbox input "true"
click at [1311, 546] on button "Add" at bounding box center [1283, 562] width 107 height 32
type input "0"
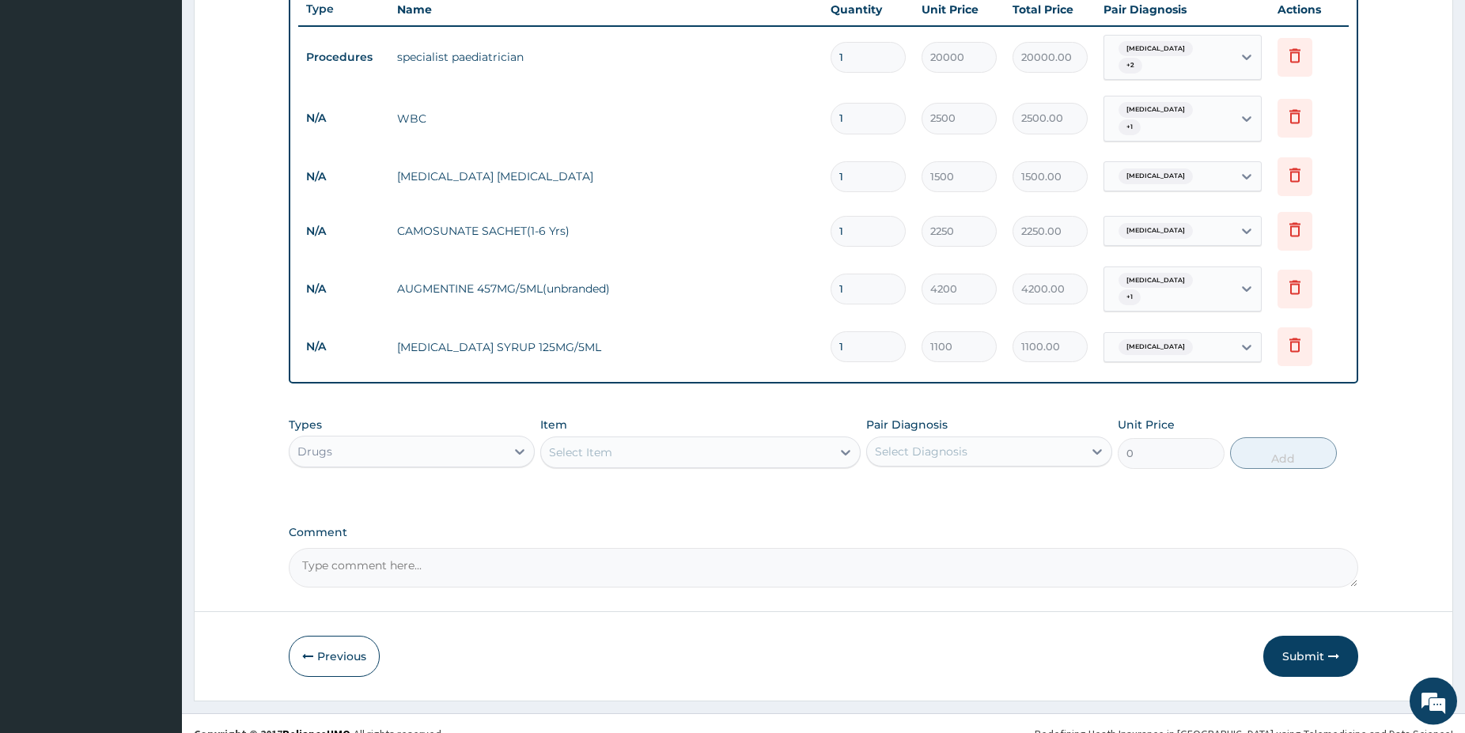
scroll to position [596, 0]
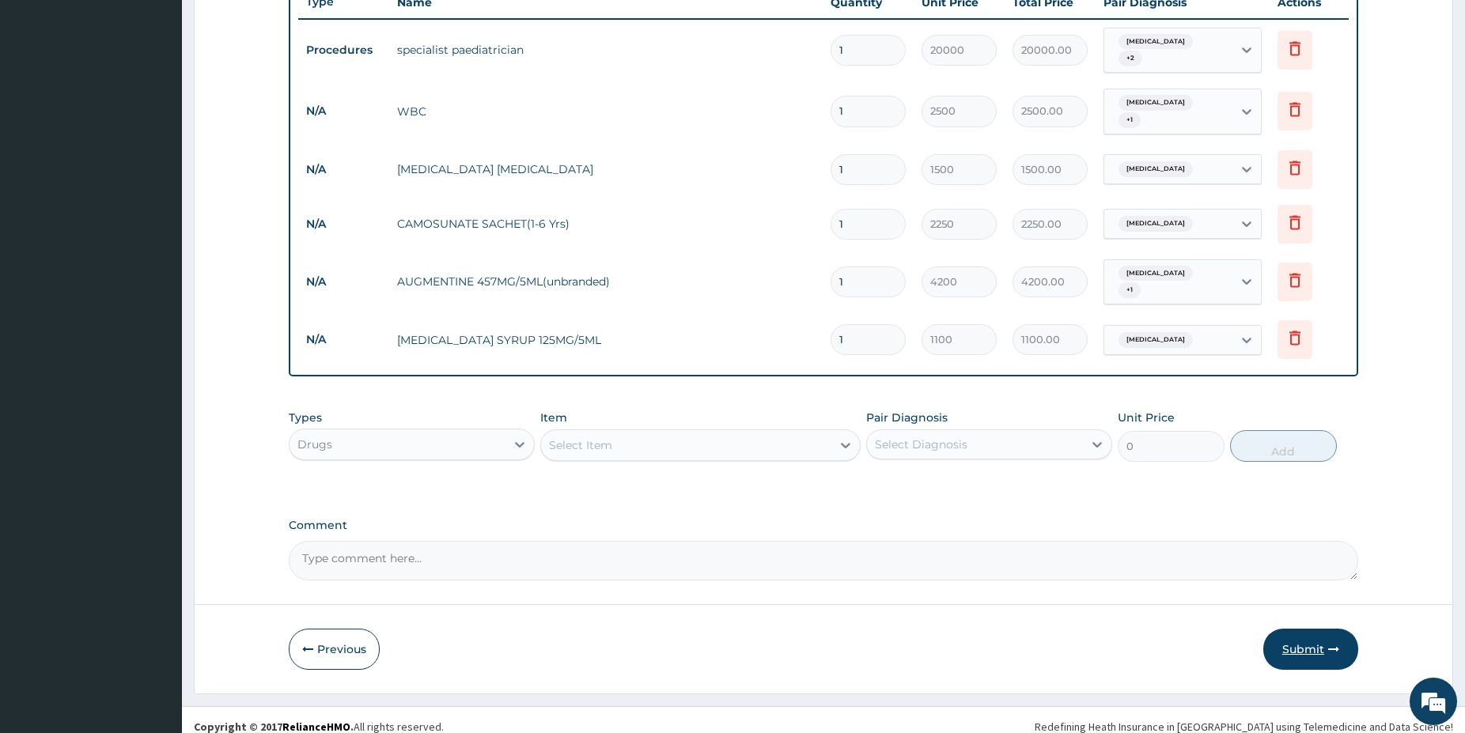
click at [1308, 640] on button "Submit" at bounding box center [1310, 649] width 95 height 41
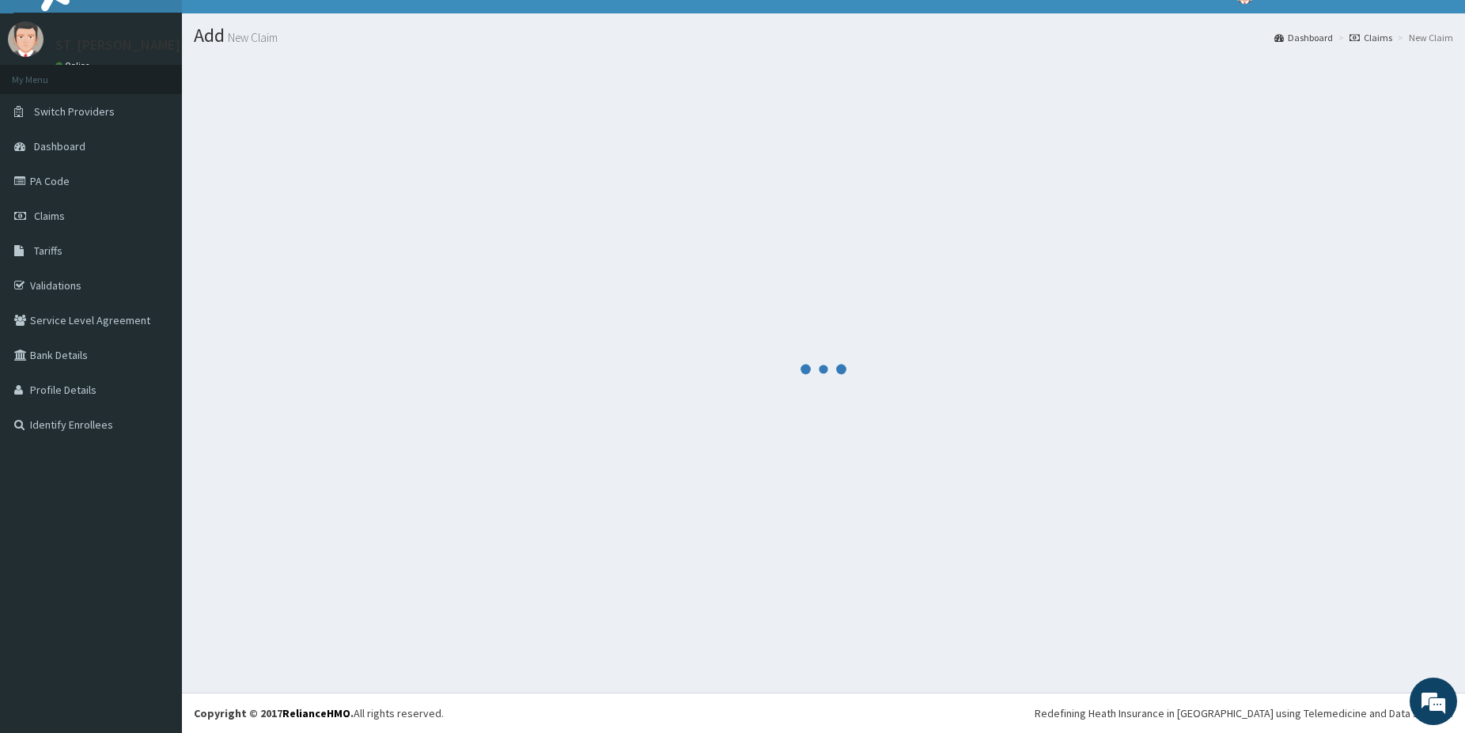
scroll to position [26, 0]
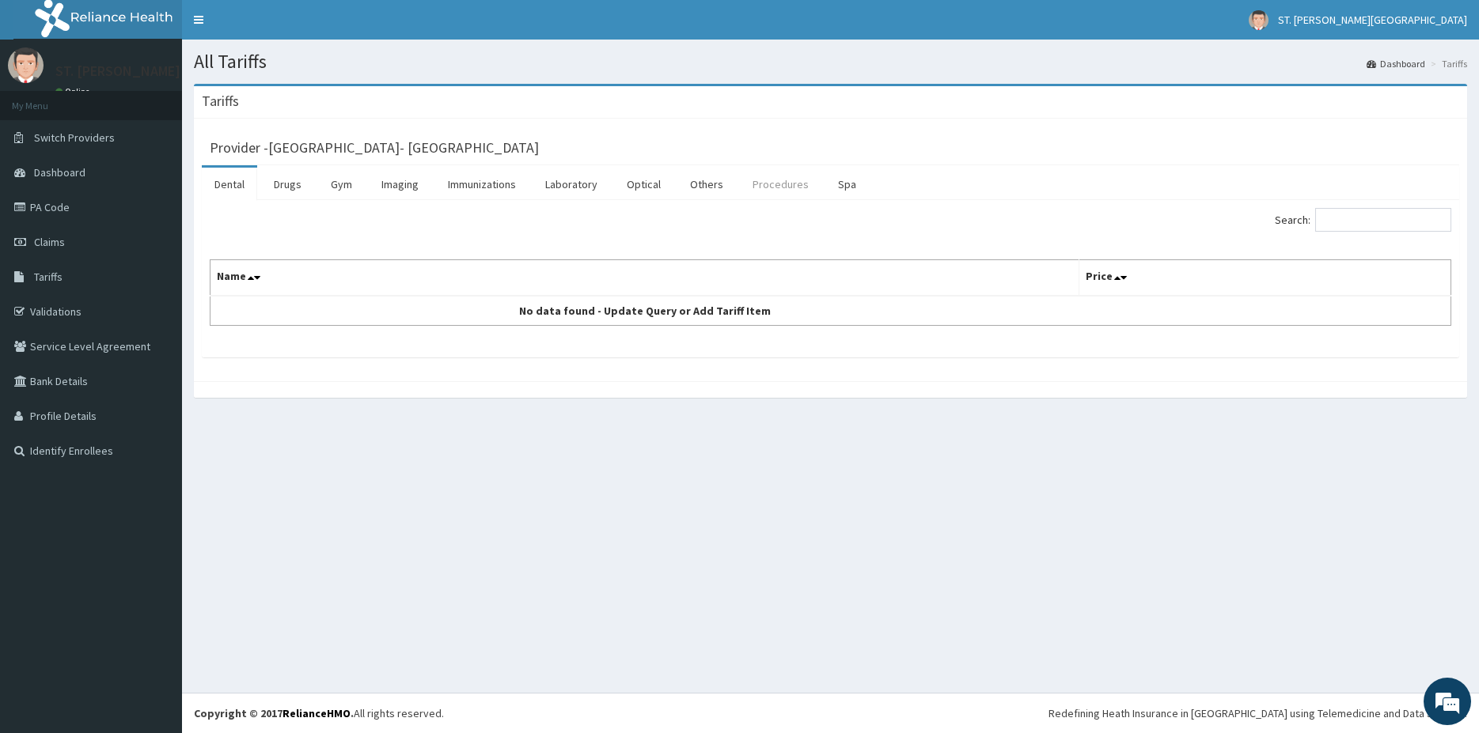
click at [767, 191] on link "Procedures" at bounding box center [780, 184] width 81 height 33
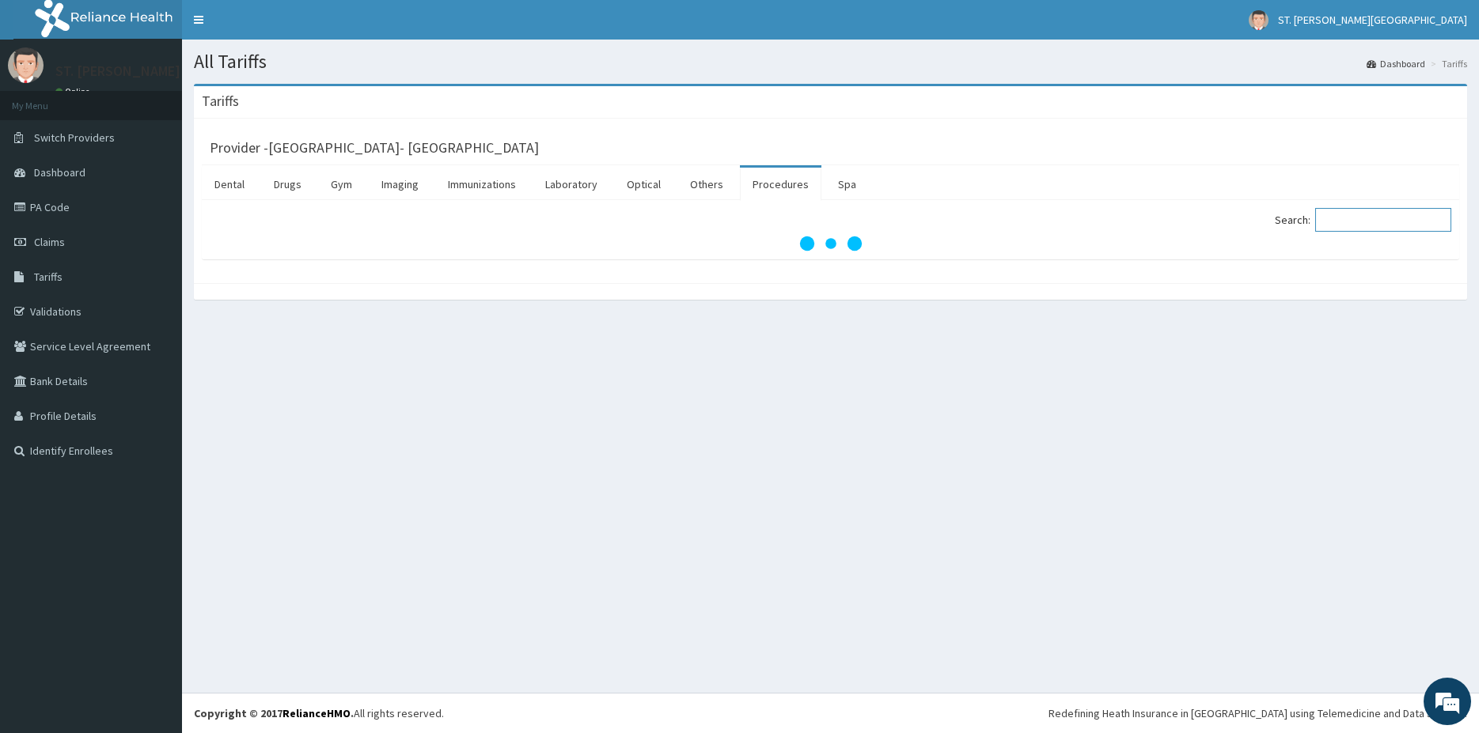
click at [1355, 225] on input "Search:" at bounding box center [1383, 220] width 136 height 24
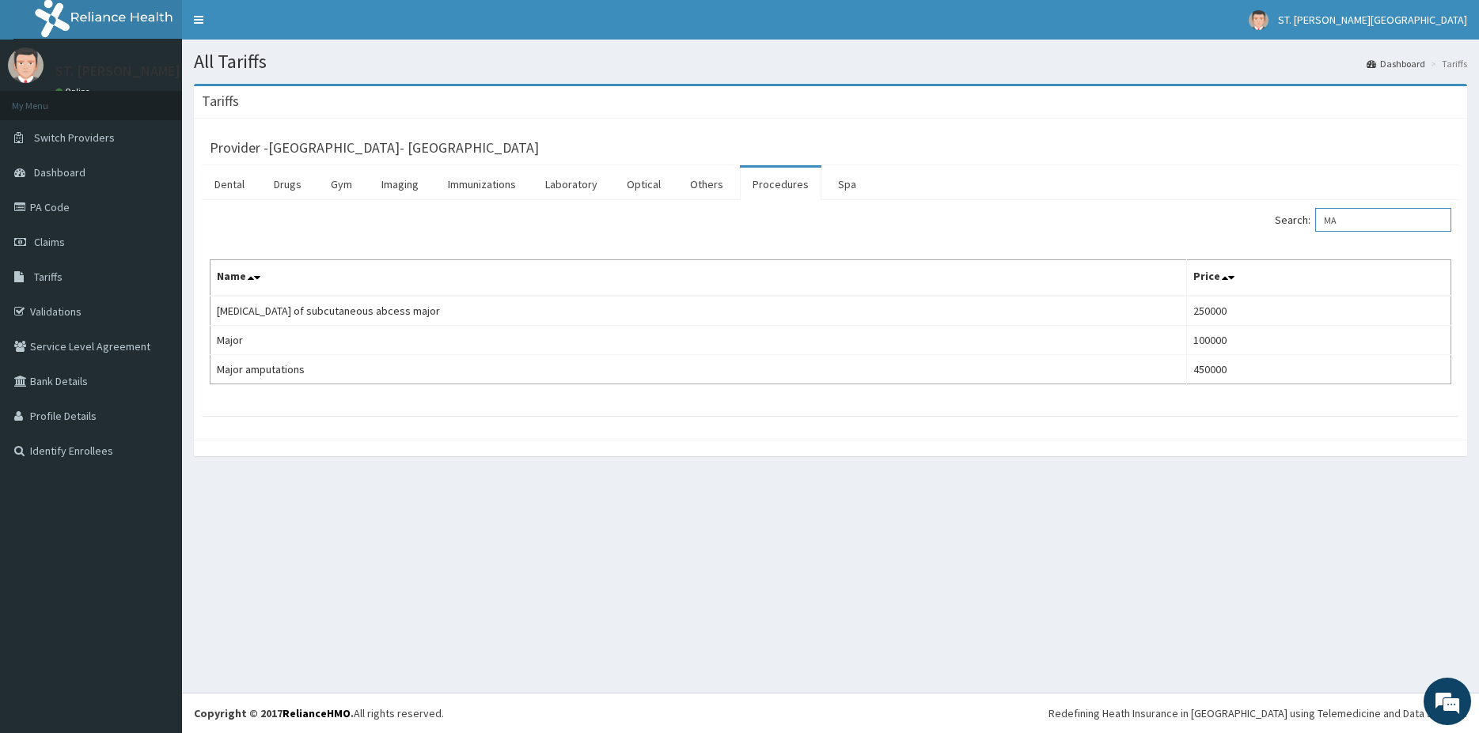
type input "M"
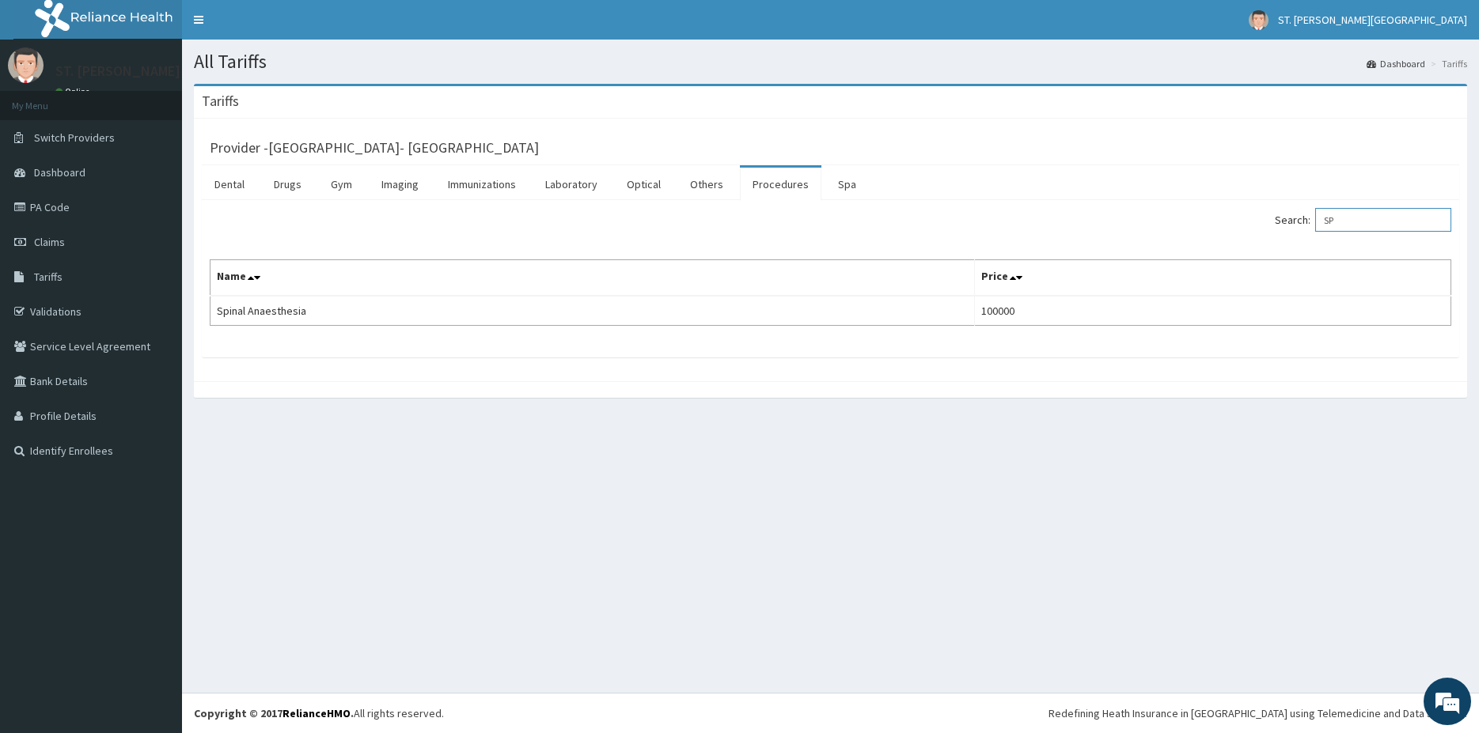
type input "S"
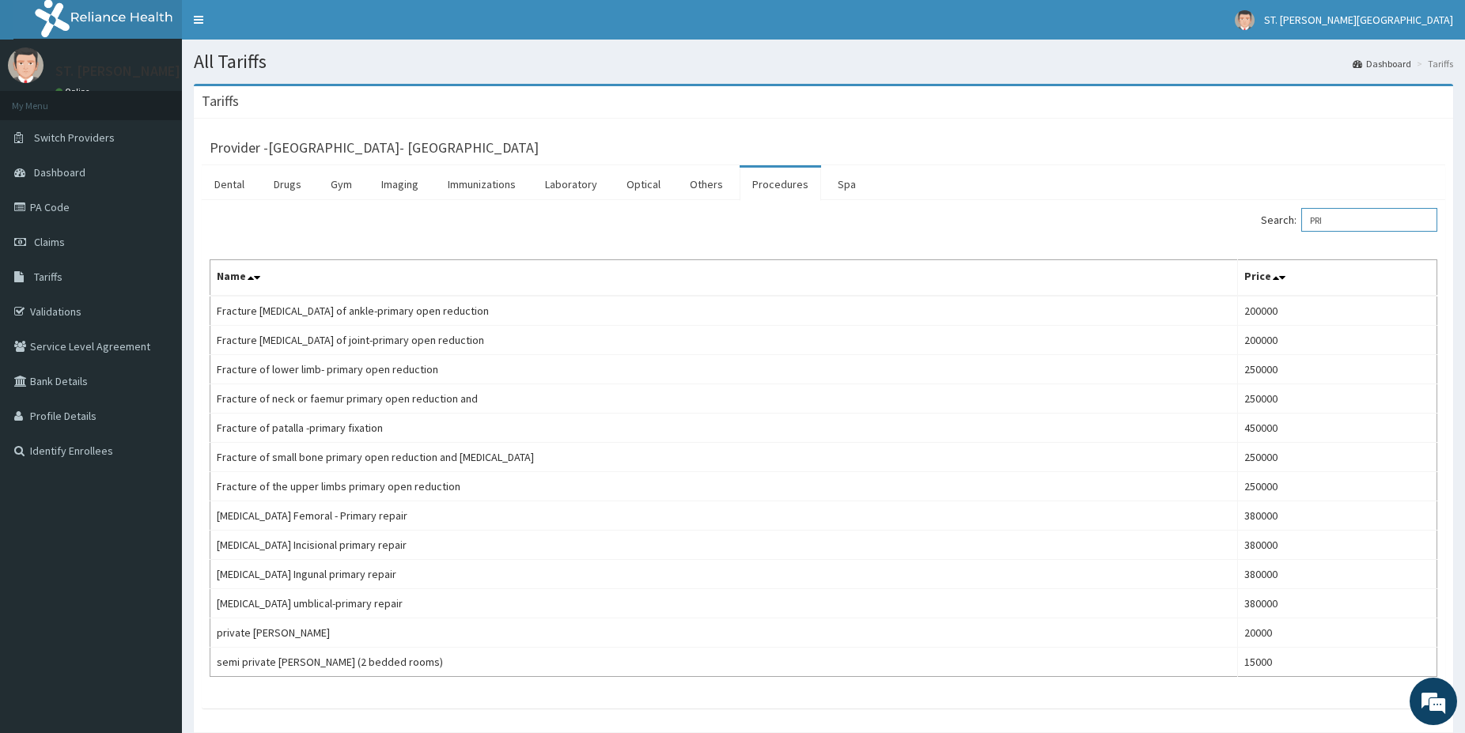
type input "PRI"
click at [115, 211] on link "PA Code" at bounding box center [91, 207] width 182 height 35
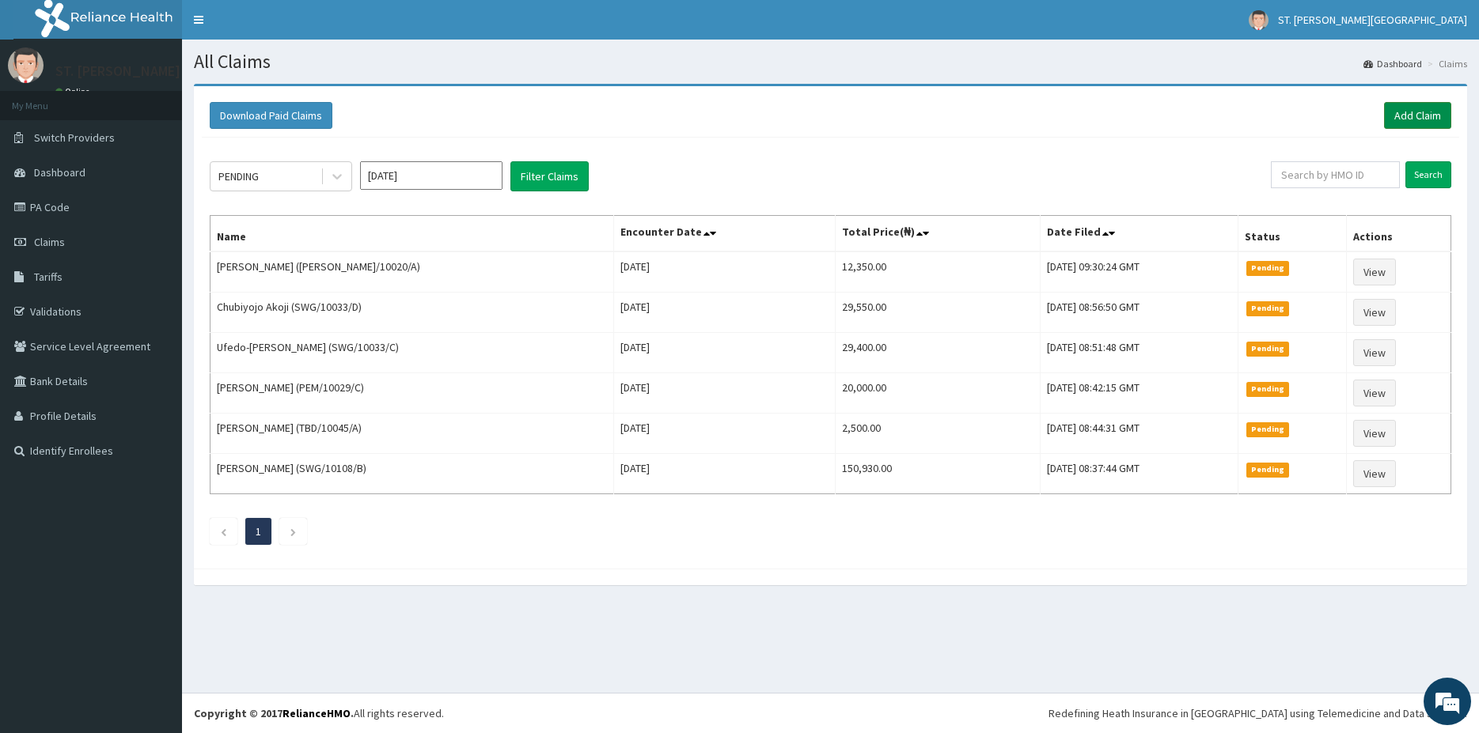
click at [1416, 122] on link "Add Claim" at bounding box center [1417, 115] width 67 height 27
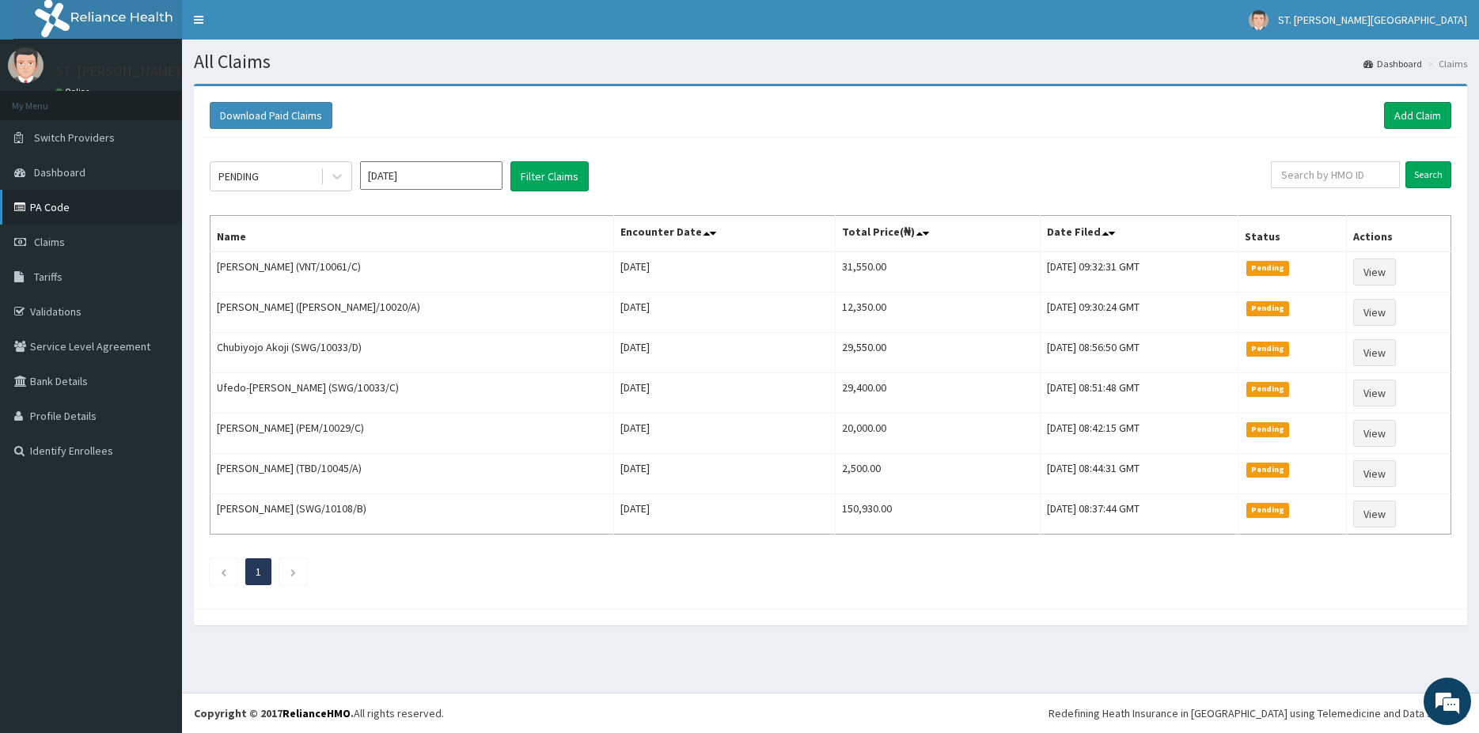
click at [66, 215] on link "PA Code" at bounding box center [91, 207] width 182 height 35
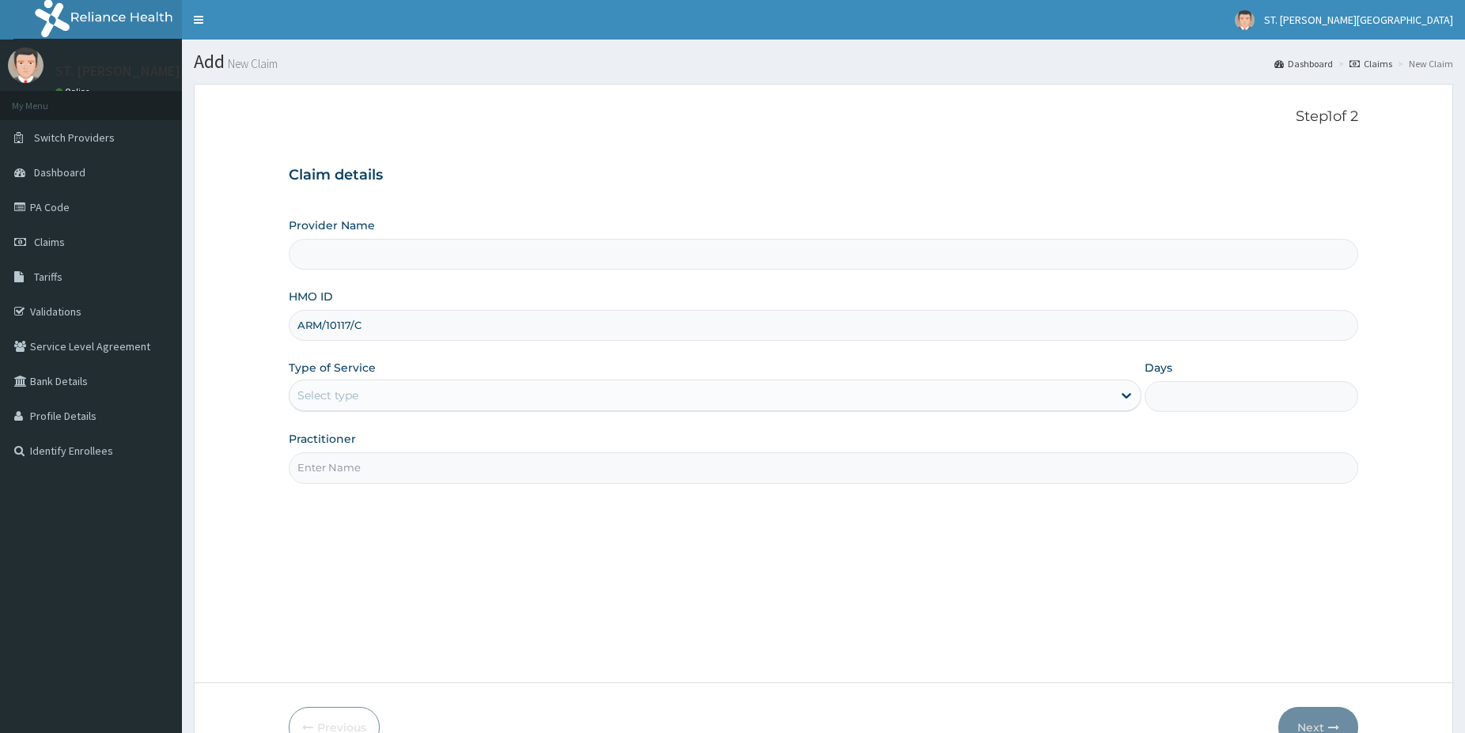
type input "ARM/10117/C"
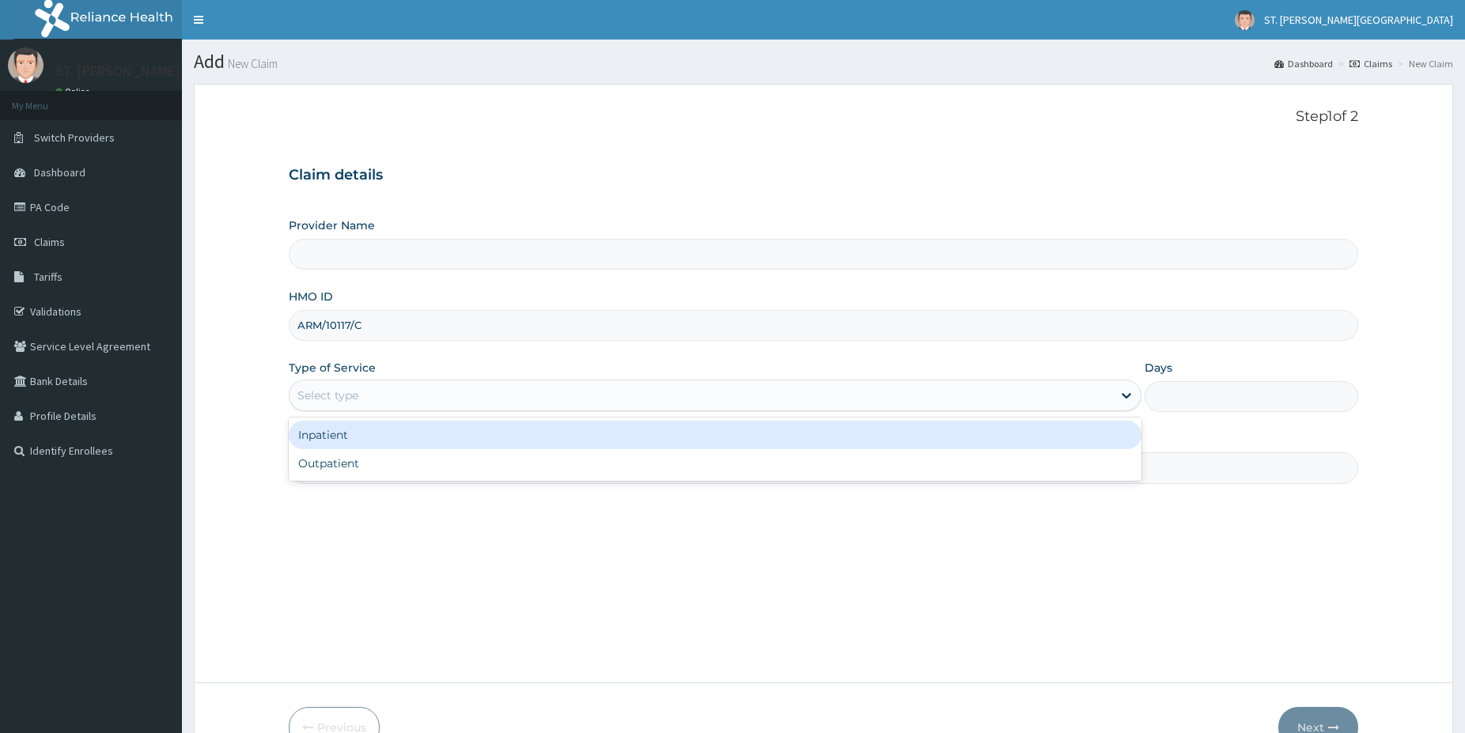
click at [363, 394] on div "Select type" at bounding box center [701, 395] width 823 height 25
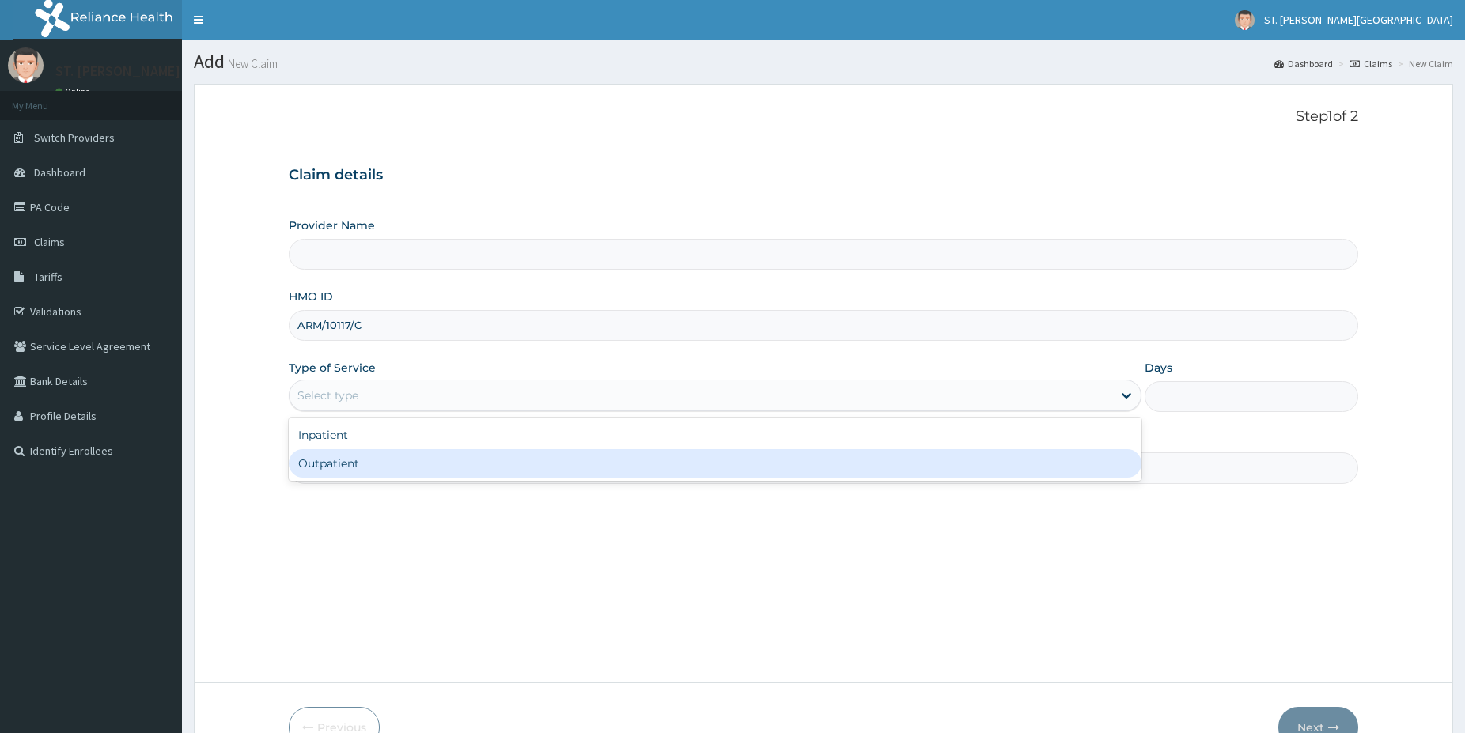
click at [341, 464] on div "Outpatient" at bounding box center [715, 463] width 853 height 28
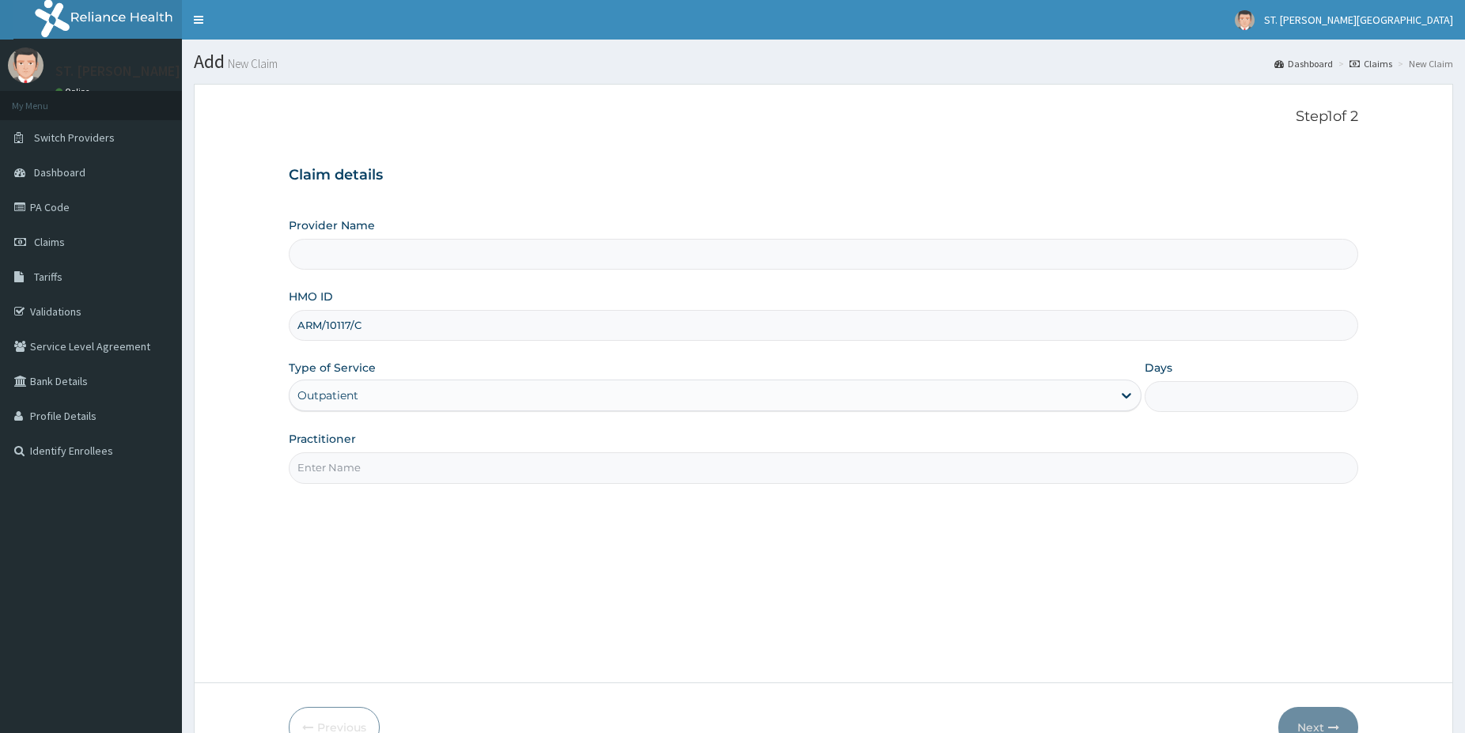
type input "1"
click at [349, 475] on input "Practitioner" at bounding box center [824, 467] width 1070 height 31
type input "[PERSON_NAME]"
click at [1293, 714] on button "Next" at bounding box center [1318, 727] width 80 height 41
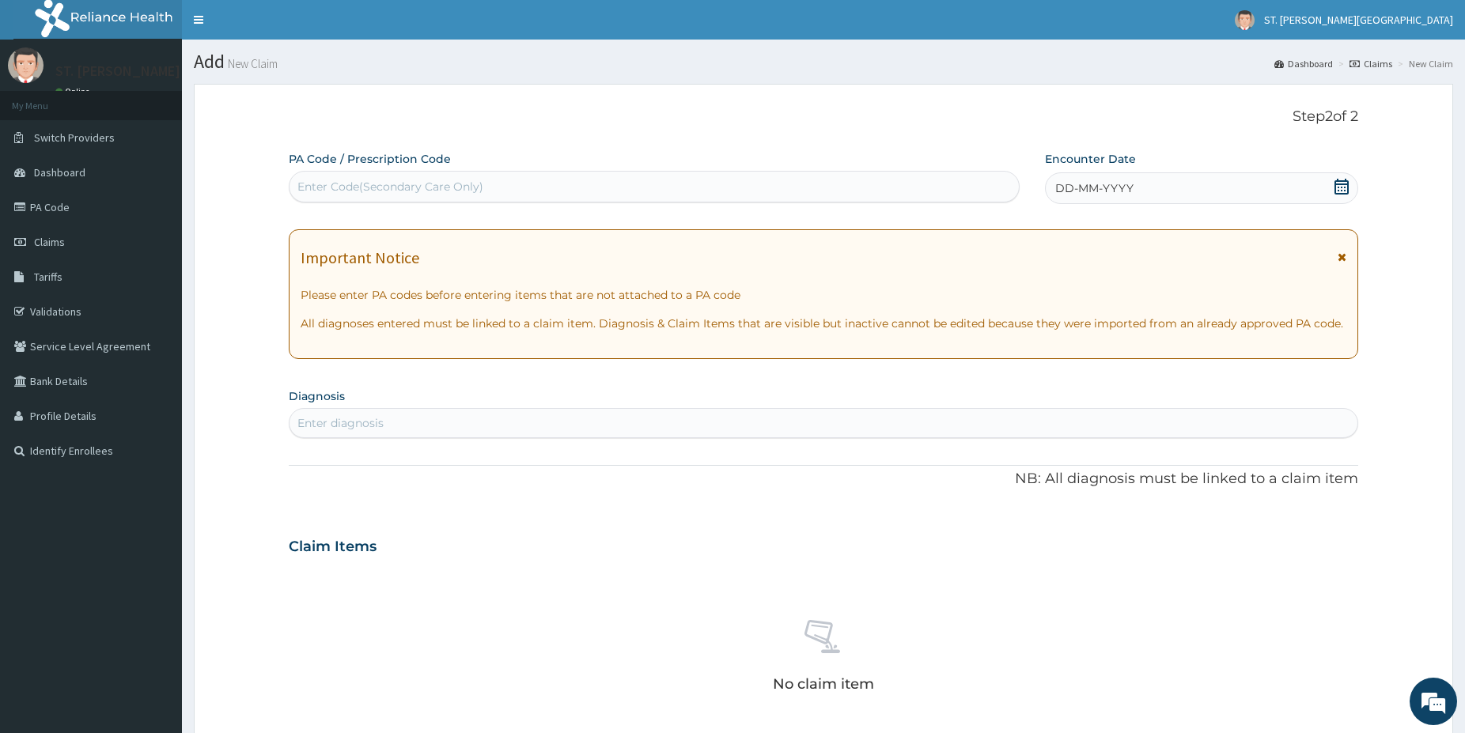
click at [388, 191] on div "Enter Code(Secondary Care Only)" at bounding box center [390, 187] width 186 height 16
paste input "PA/FFA709"
type input "PA/FFA709"
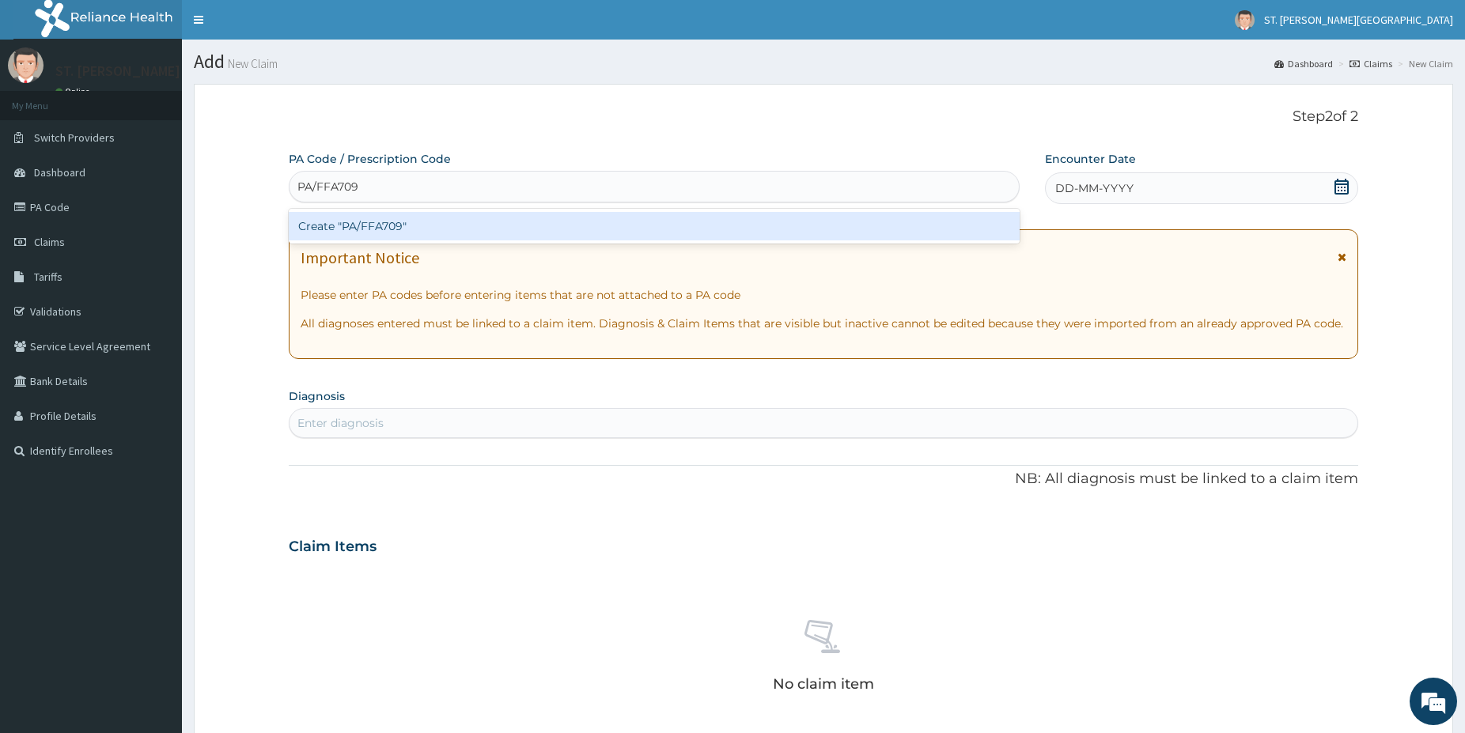
click at [418, 218] on div "Create "PA/FFA709"" at bounding box center [654, 226] width 731 height 28
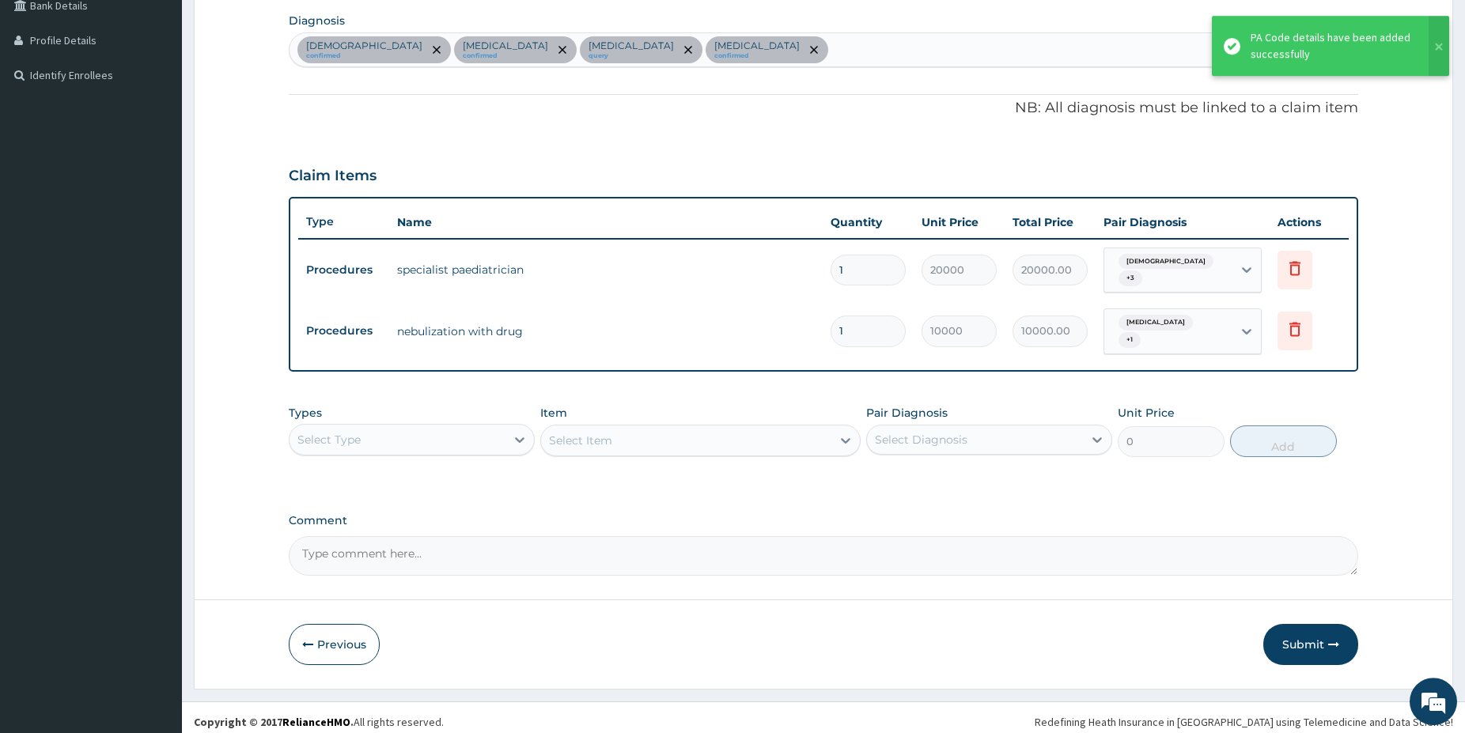
scroll to position [377, 0]
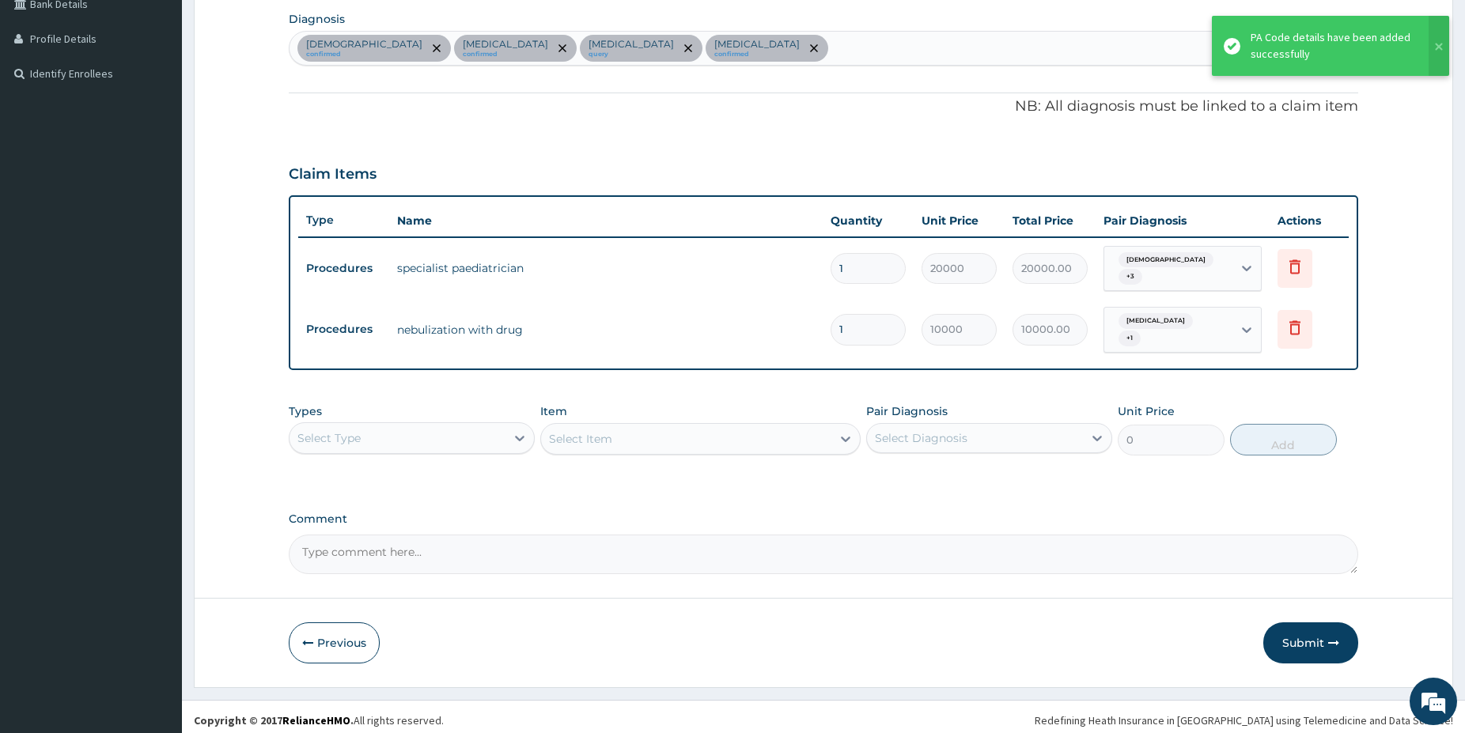
click at [401, 426] on div "Select Type" at bounding box center [398, 438] width 216 height 25
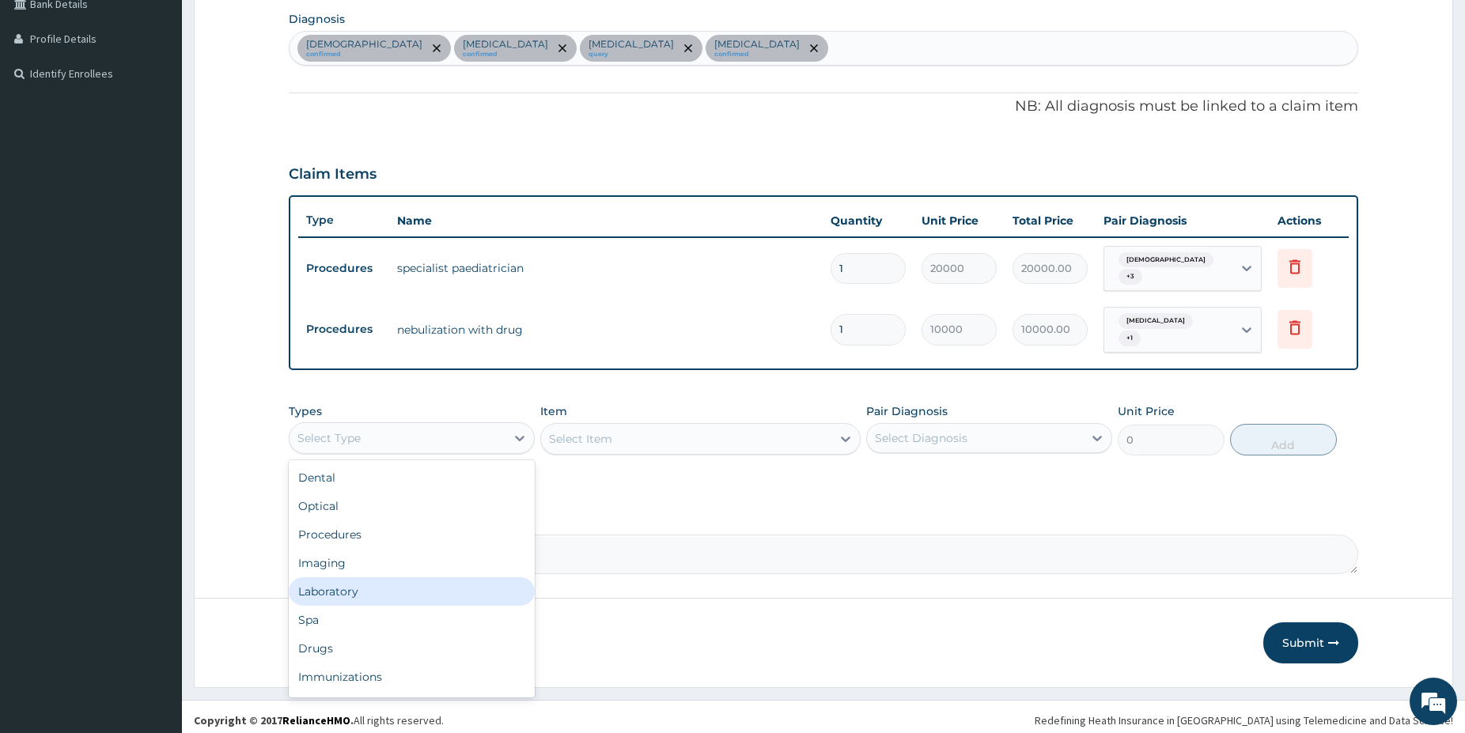
click at [360, 587] on div "Laboratory" at bounding box center [412, 591] width 246 height 28
drag, startPoint x: 739, startPoint y: 442, endPoint x: 710, endPoint y: 434, distance: 29.8
click at [732, 442] on div "Select Item" at bounding box center [686, 438] width 290 height 25
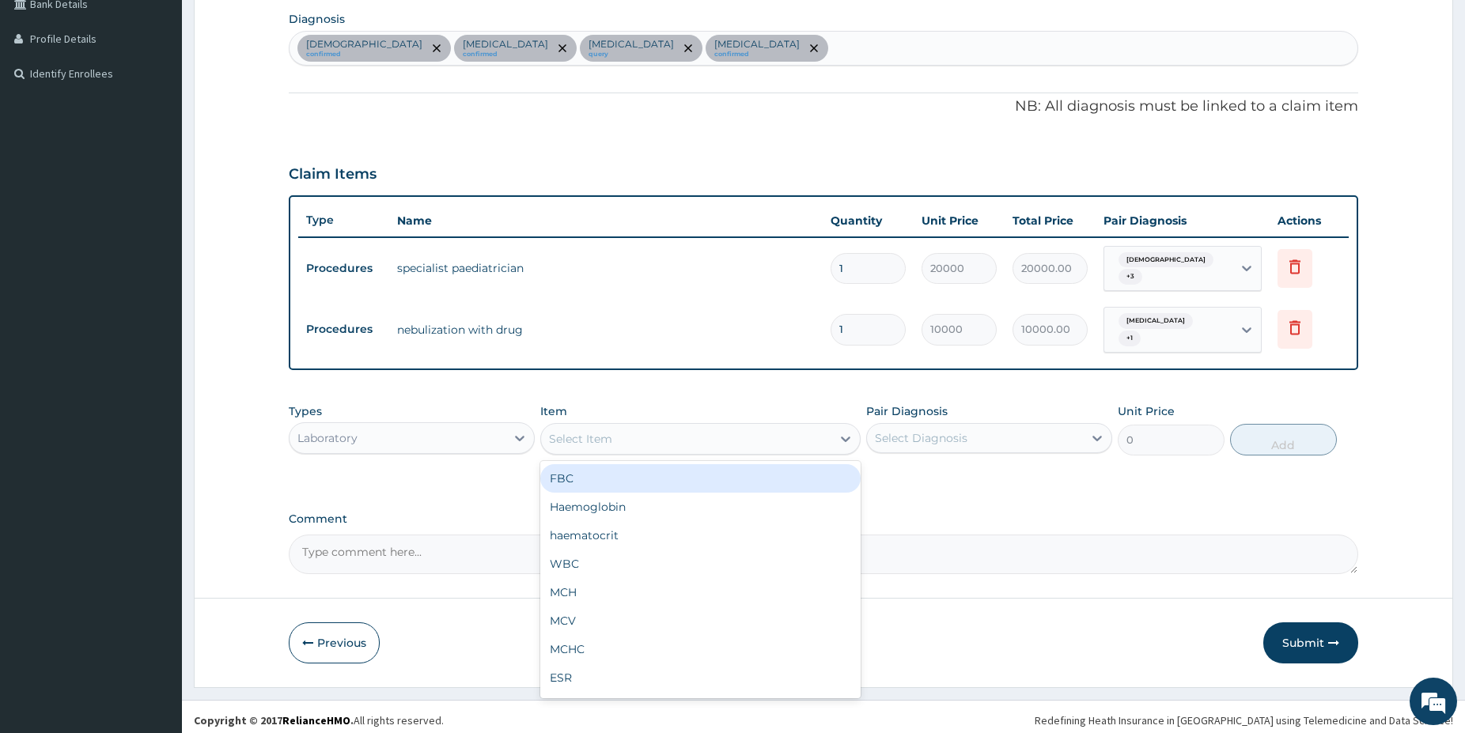
click at [628, 479] on div "FBC" at bounding box center [700, 478] width 320 height 28
type input "5000"
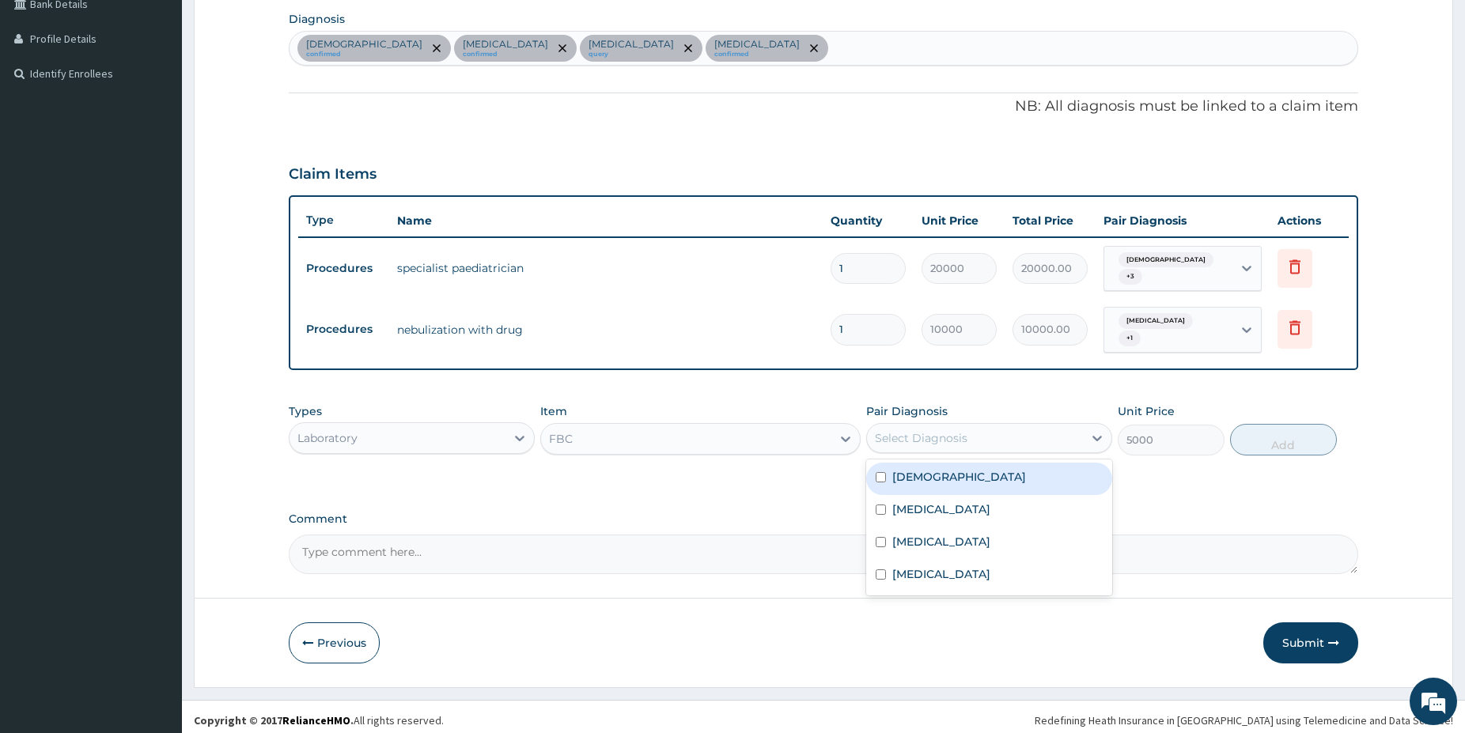
click at [940, 434] on div "Select Diagnosis" at bounding box center [975, 438] width 216 height 25
click at [947, 502] on label "Bronchopneumonia" at bounding box center [941, 510] width 98 height 16
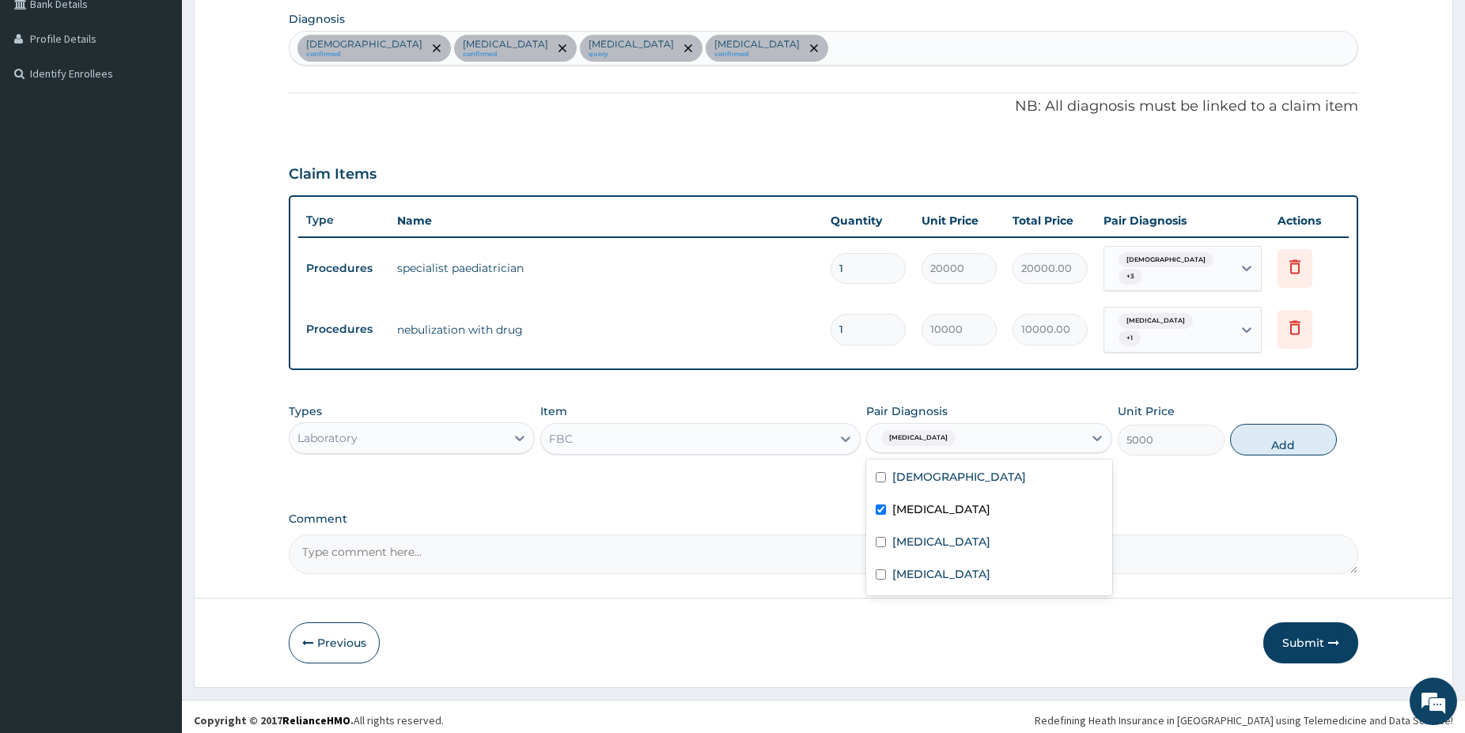
checkbox input "true"
click at [935, 539] on div "Sepsis" at bounding box center [989, 544] width 246 height 32
checkbox input "true"
click at [926, 566] on label "Malaria" at bounding box center [941, 574] width 98 height 16
checkbox input "true"
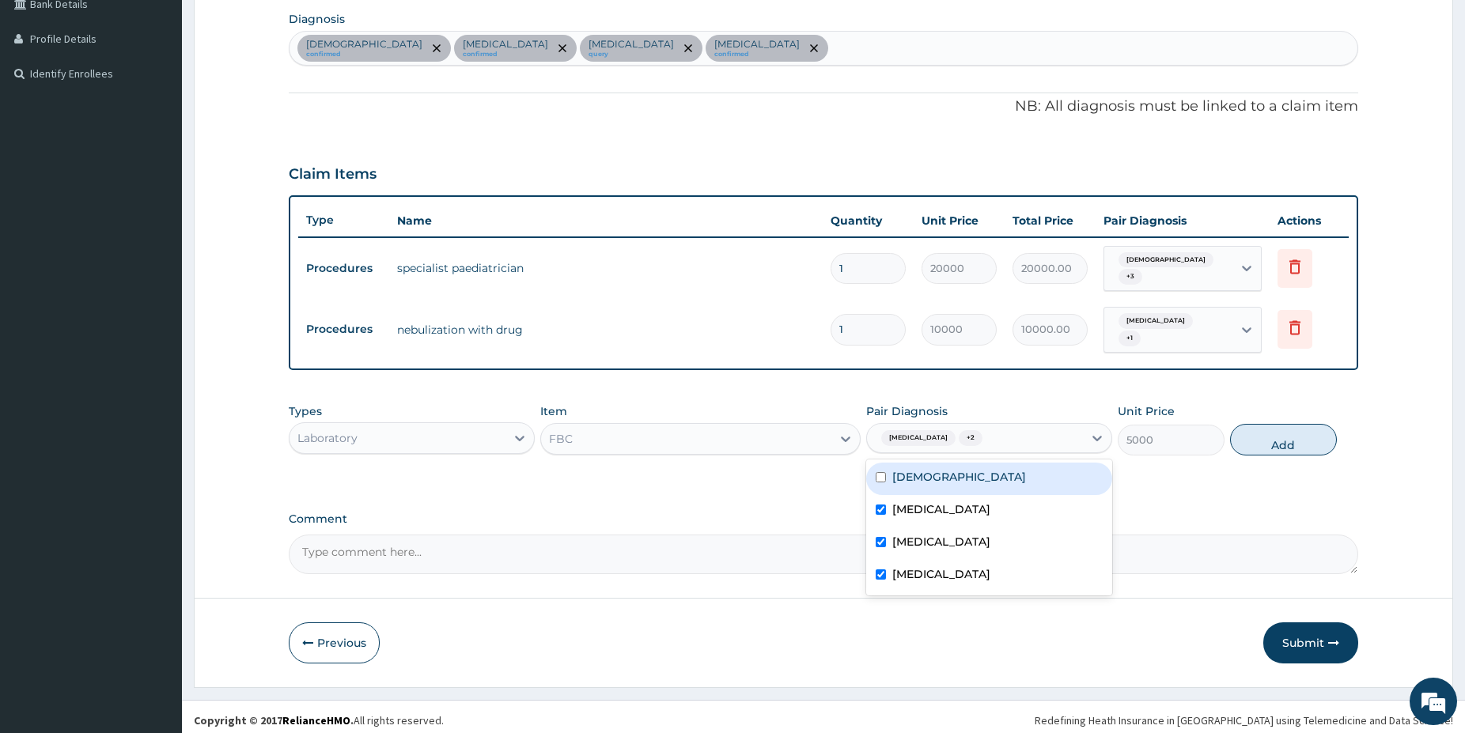
click at [912, 471] on label "Asthma" at bounding box center [959, 477] width 134 height 16
checkbox input "true"
drag, startPoint x: 945, startPoint y: 569, endPoint x: 969, endPoint y: 554, distance: 28.8
click at [943, 569] on div "Malaria" at bounding box center [989, 576] width 246 height 32
checkbox input "false"
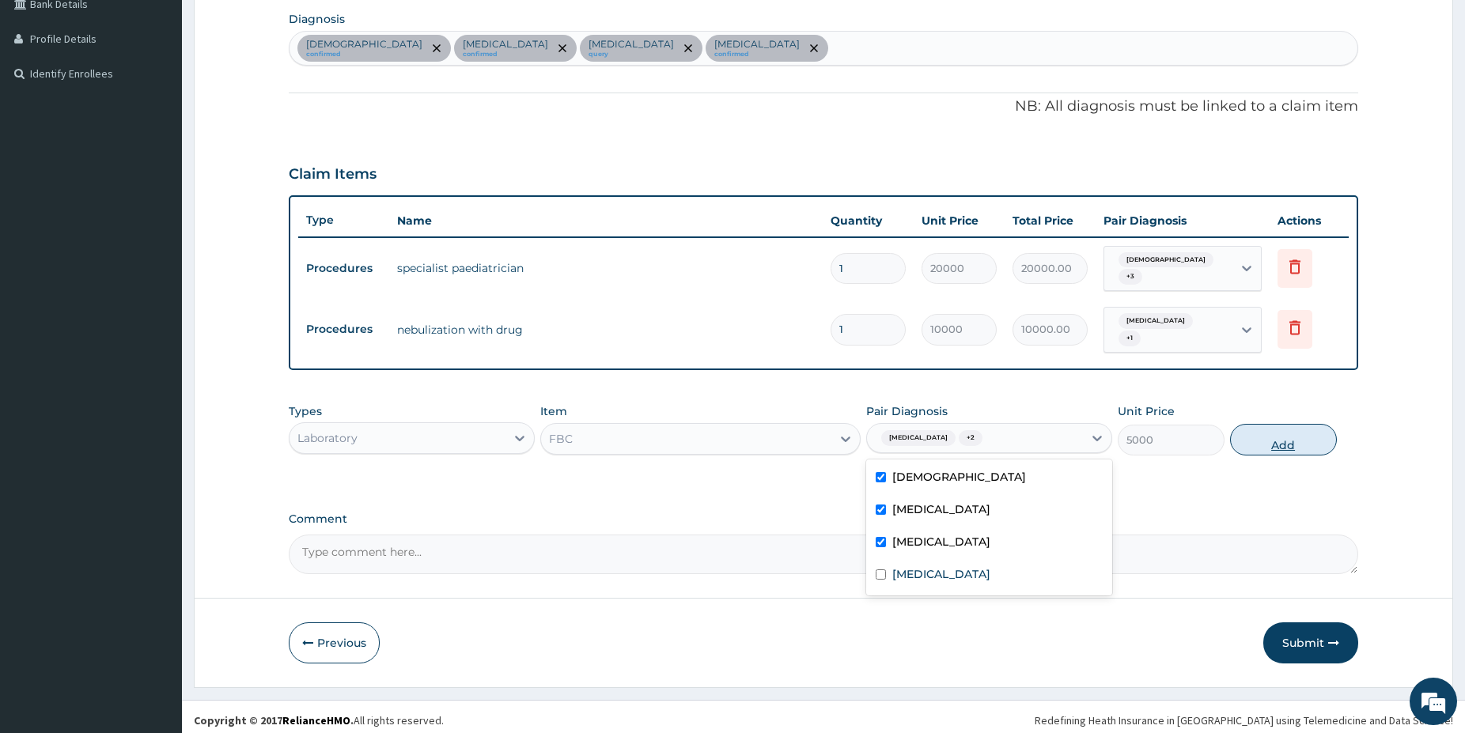
click at [1310, 434] on button "Add" at bounding box center [1283, 440] width 107 height 32
type input "0"
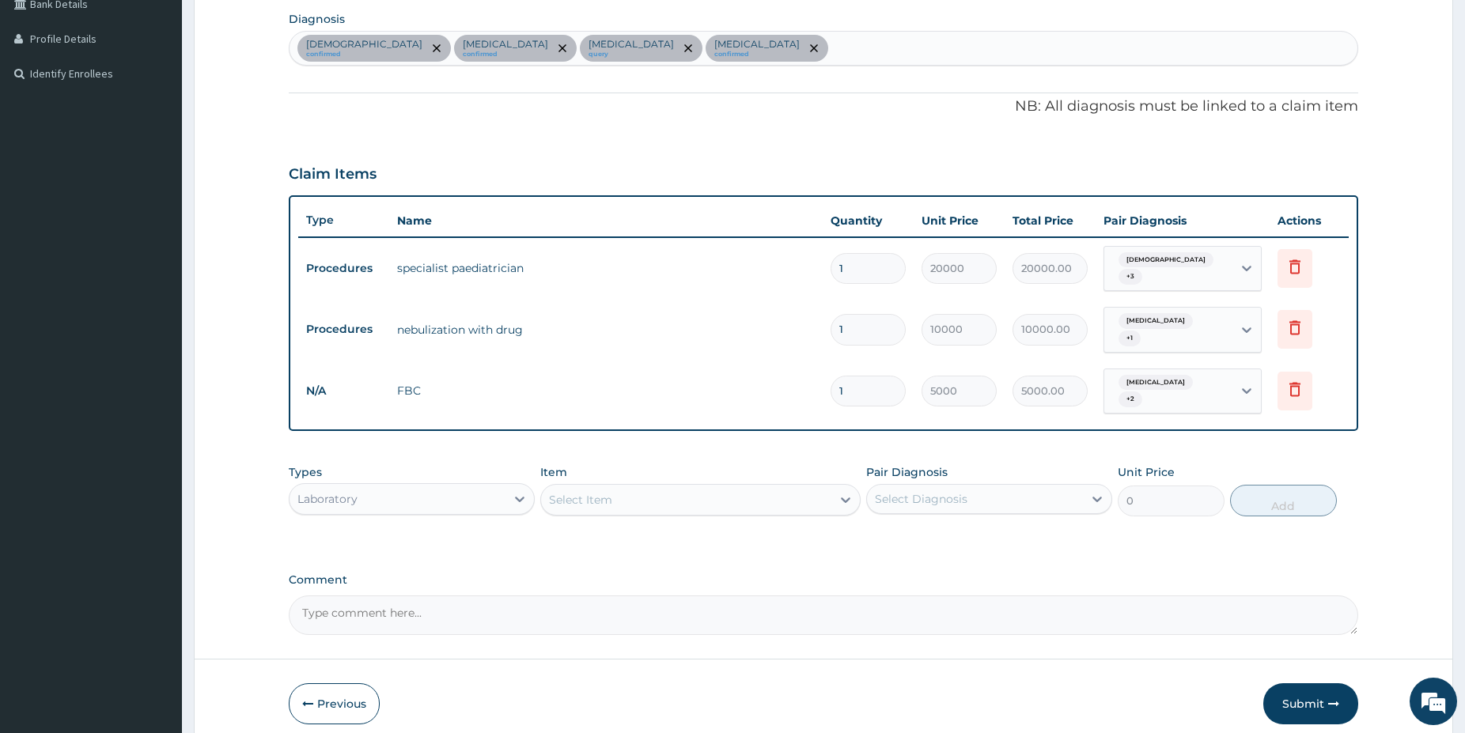
click at [749, 489] on div "Select Item" at bounding box center [686, 499] width 290 height 25
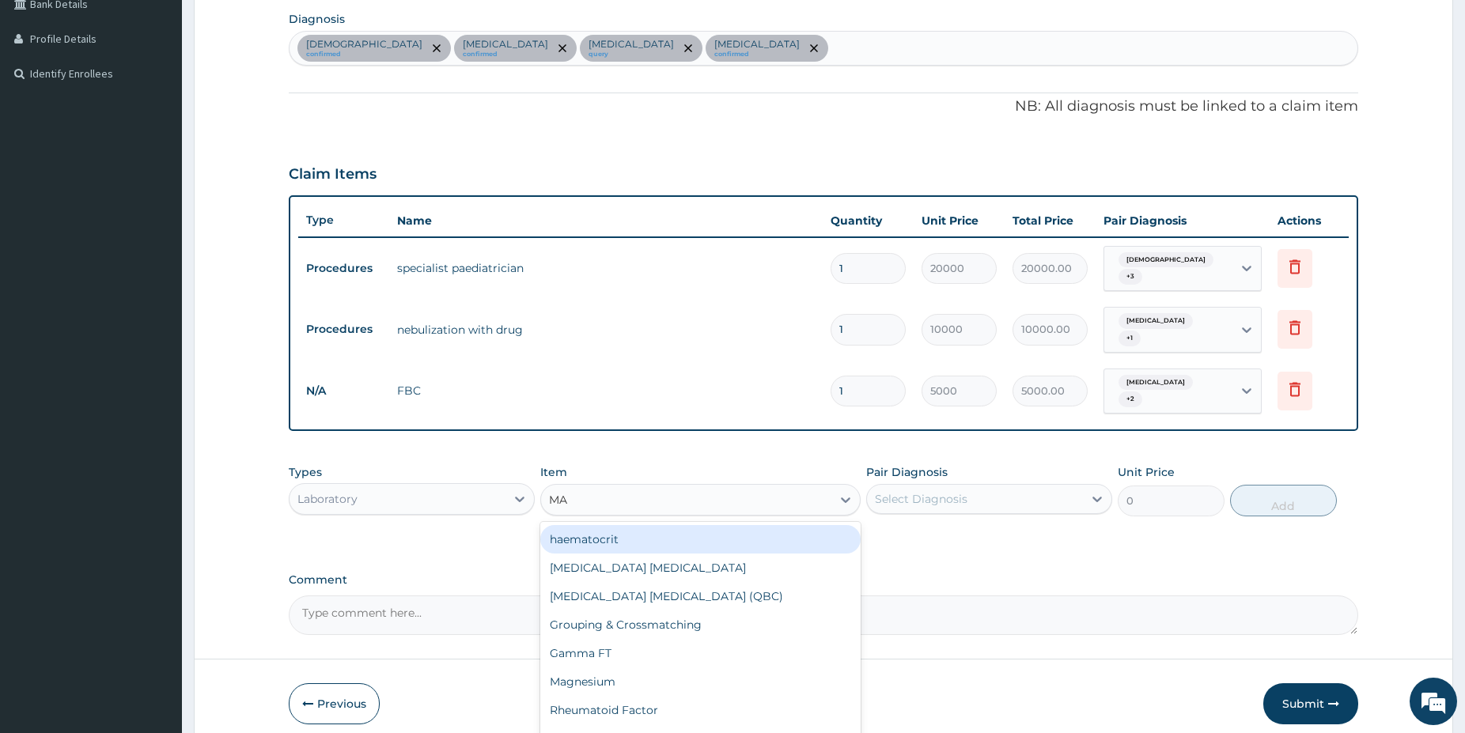
type input "MAL"
click at [794, 529] on div "Malaria Parasite" at bounding box center [700, 539] width 320 height 28
type input "1500"
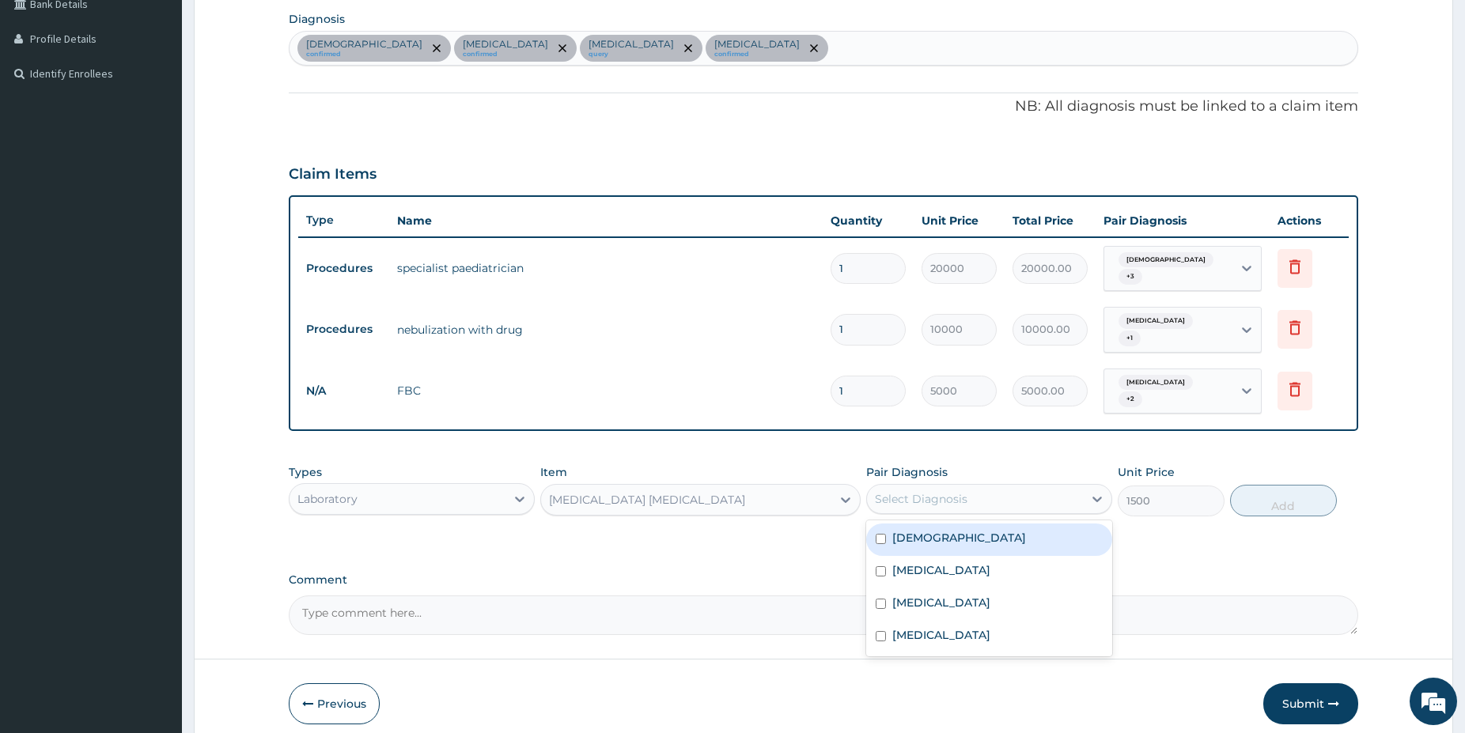
click at [941, 497] on div "Select Diagnosis" at bounding box center [921, 499] width 93 height 16
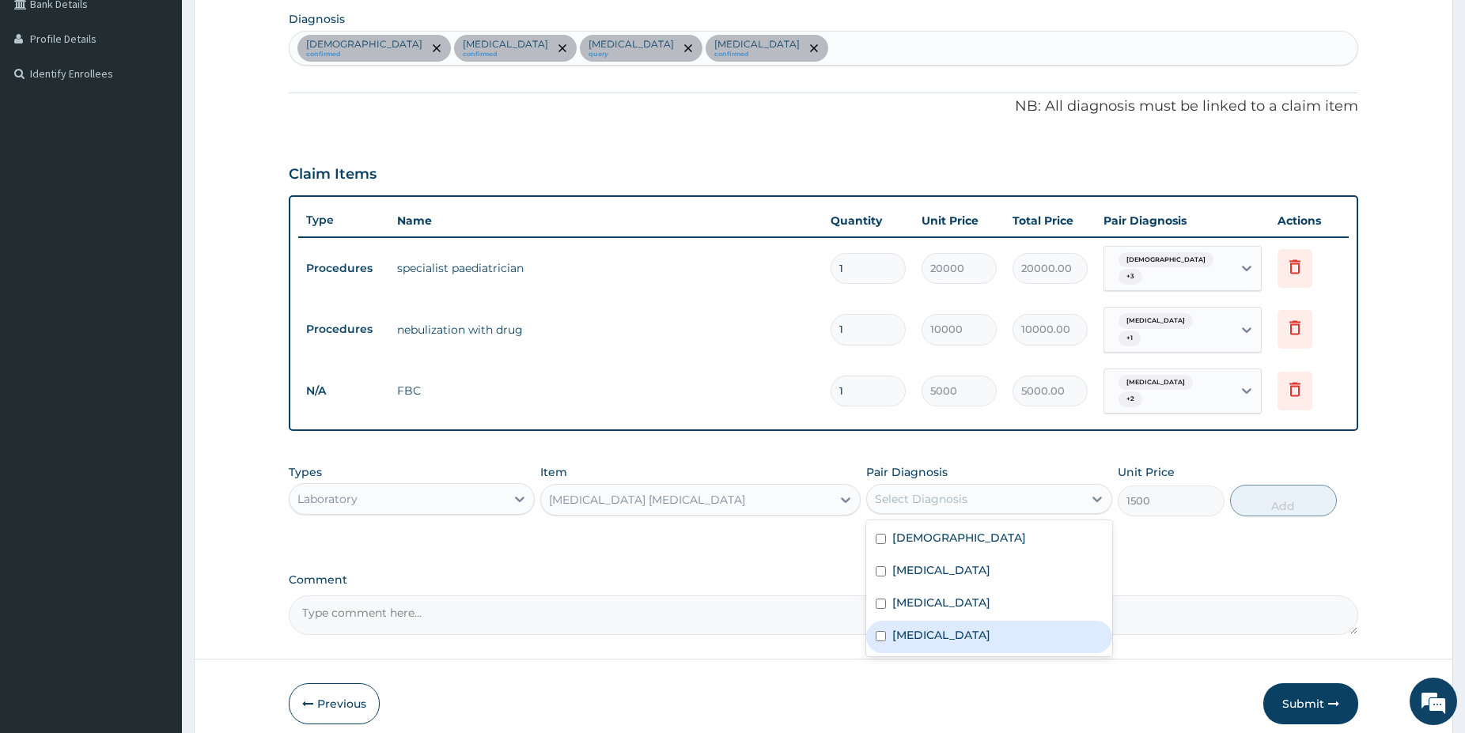
drag, startPoint x: 941, startPoint y: 623, endPoint x: 1004, endPoint y: 612, distance: 63.5
click at [940, 625] on div "Malaria" at bounding box center [989, 637] width 246 height 32
checkbox input "true"
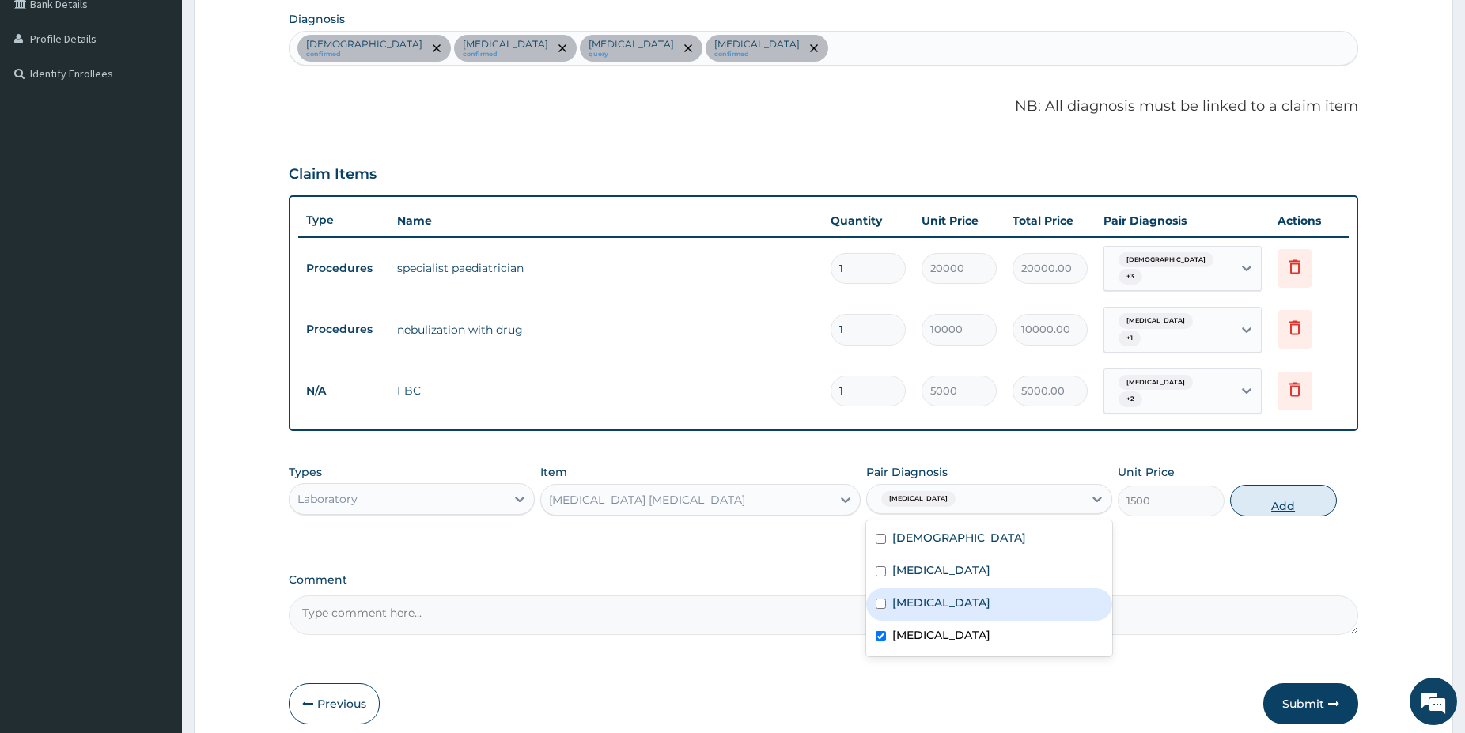
click at [1327, 508] on div "Types Laboratory Item Malaria Parasite Pair Diagnosis option Malaria, selected.…" at bounding box center [824, 490] width 1070 height 68
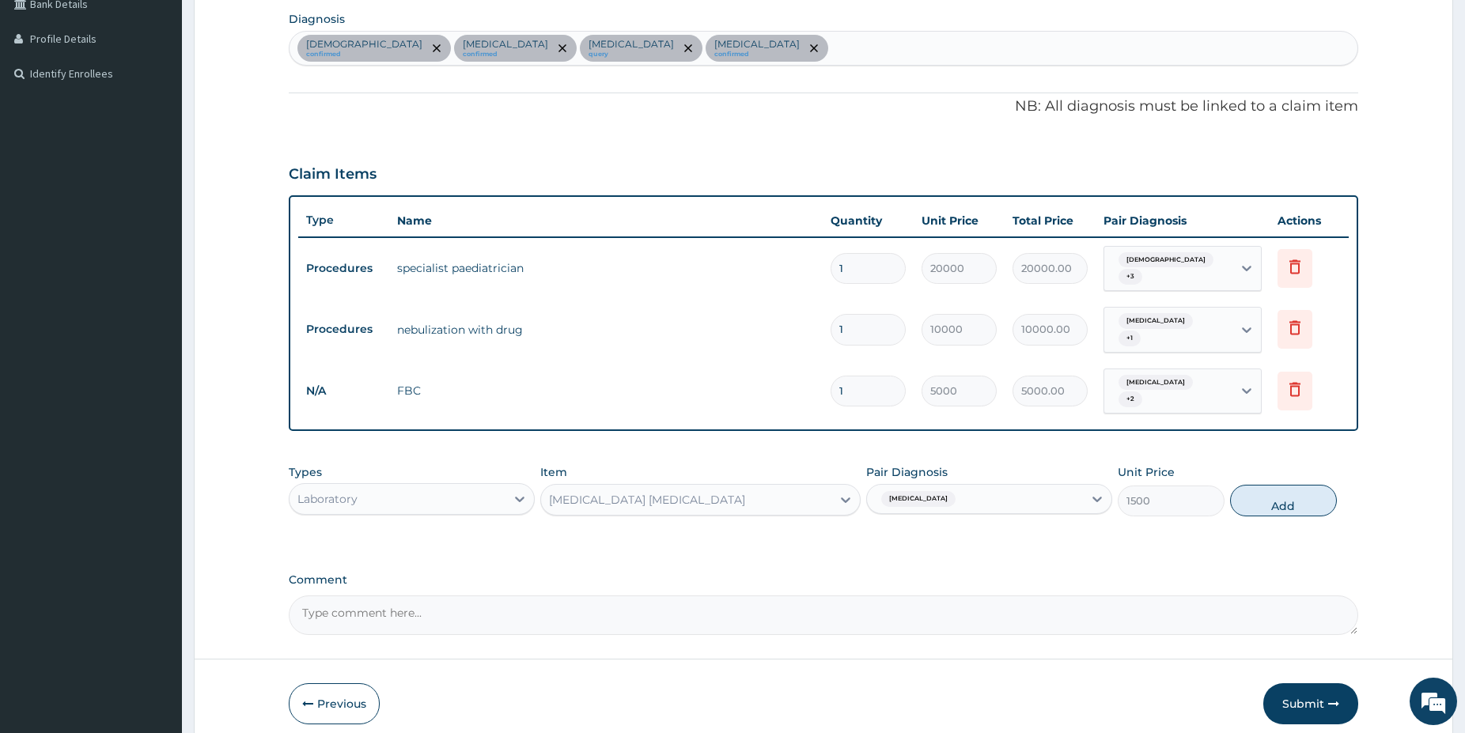
drag, startPoint x: 1305, startPoint y: 502, endPoint x: 1290, endPoint y: 508, distance: 16.0
click at [1303, 503] on button "Add" at bounding box center [1283, 501] width 107 height 32
type input "0"
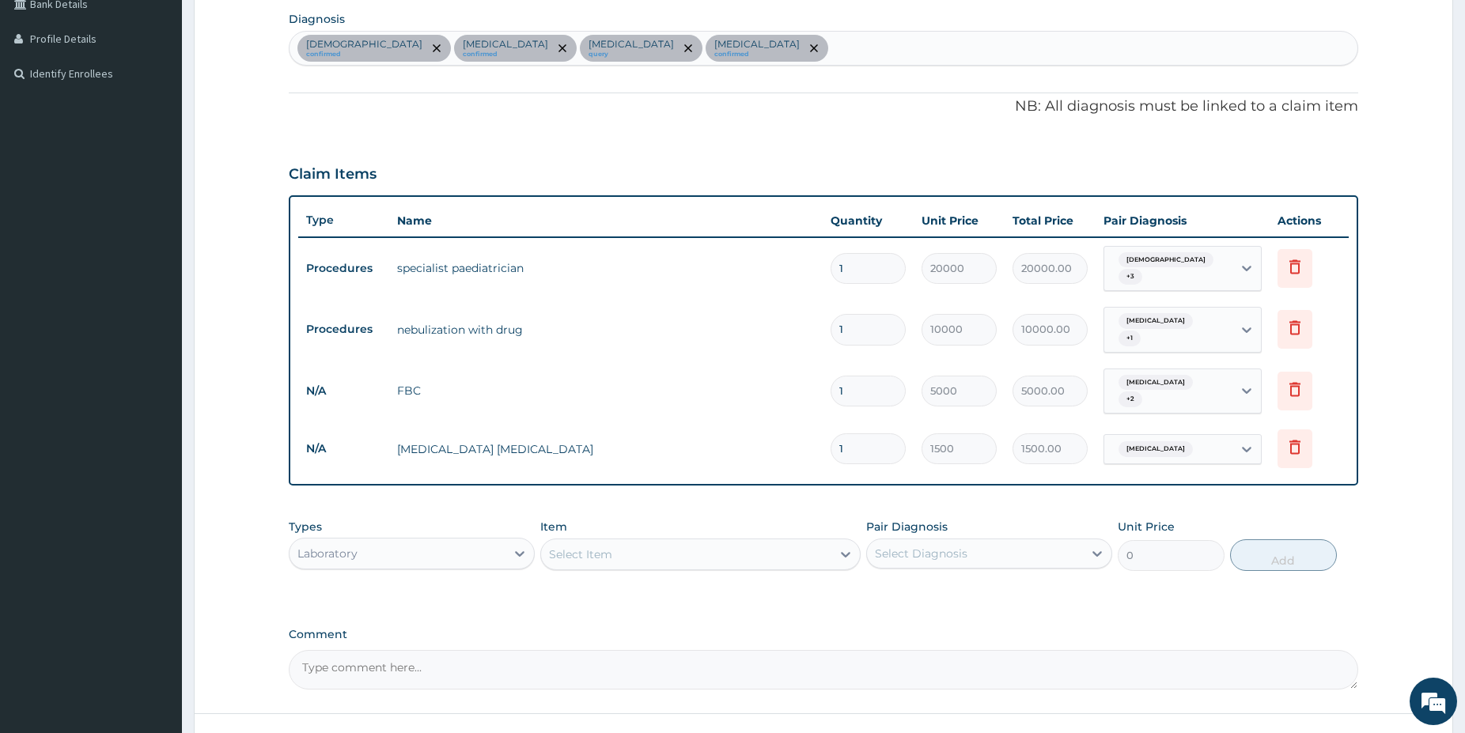
drag, startPoint x: 404, startPoint y: 561, endPoint x: 388, endPoint y: 534, distance: 31.2
click at [395, 543] on div "Laboratory" at bounding box center [412, 554] width 246 height 32
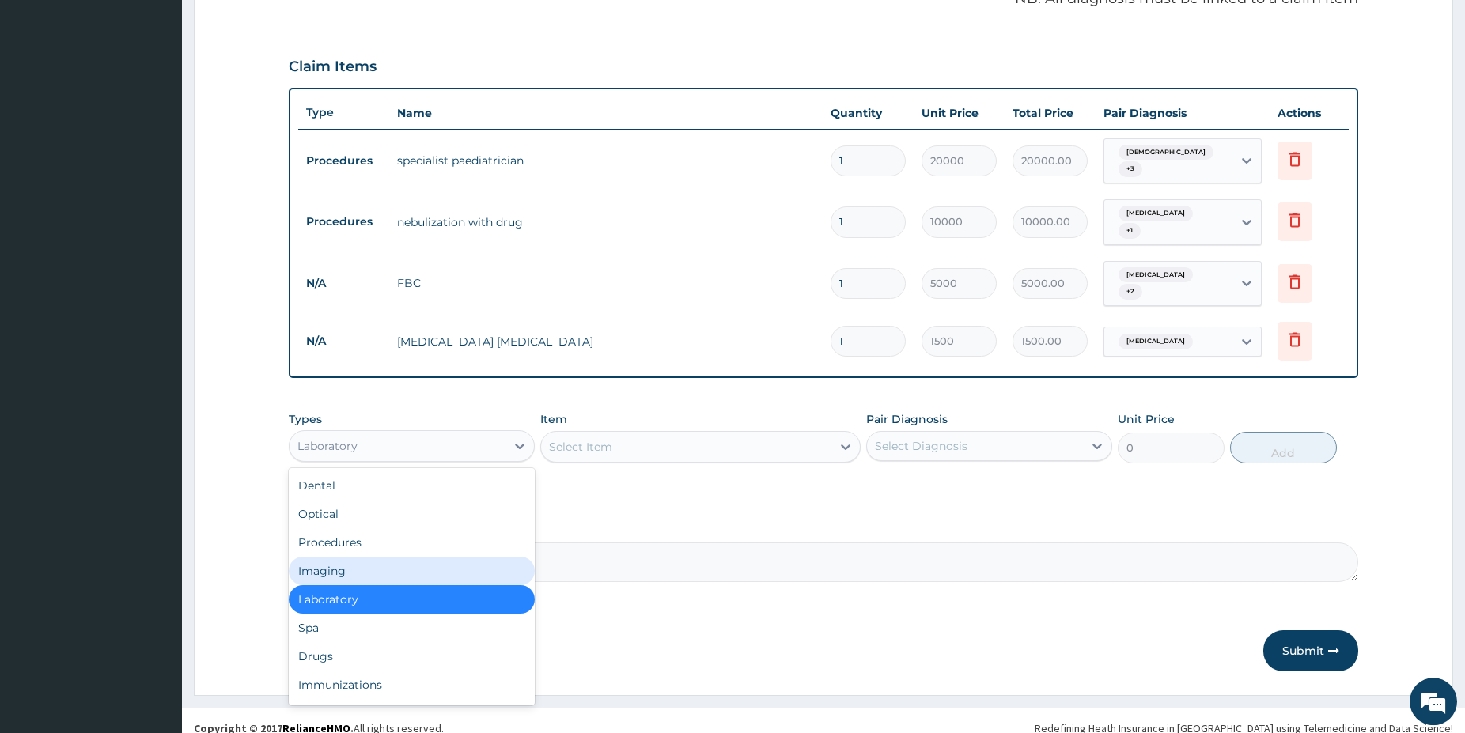
scroll to position [494, 0]
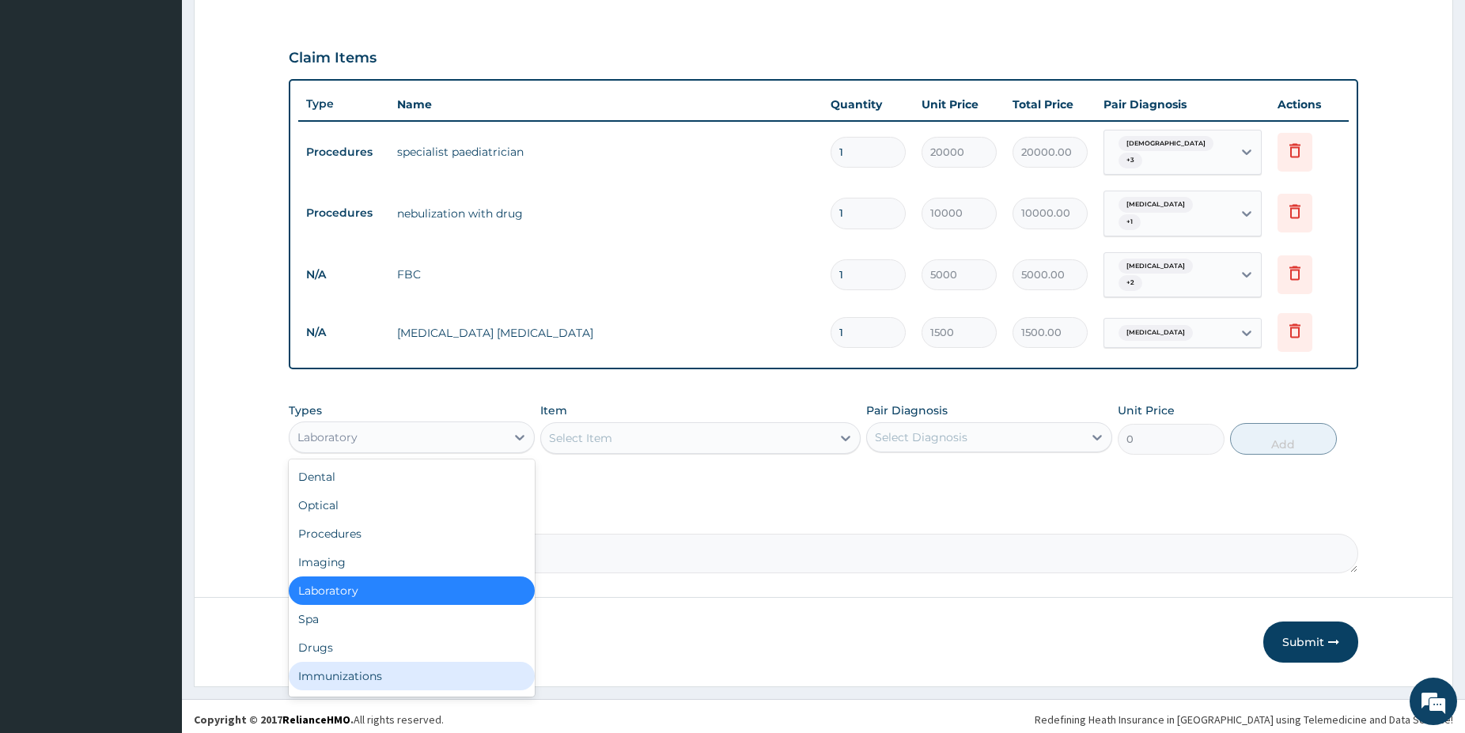
click at [410, 662] on div "Immunizations" at bounding box center [412, 676] width 246 height 28
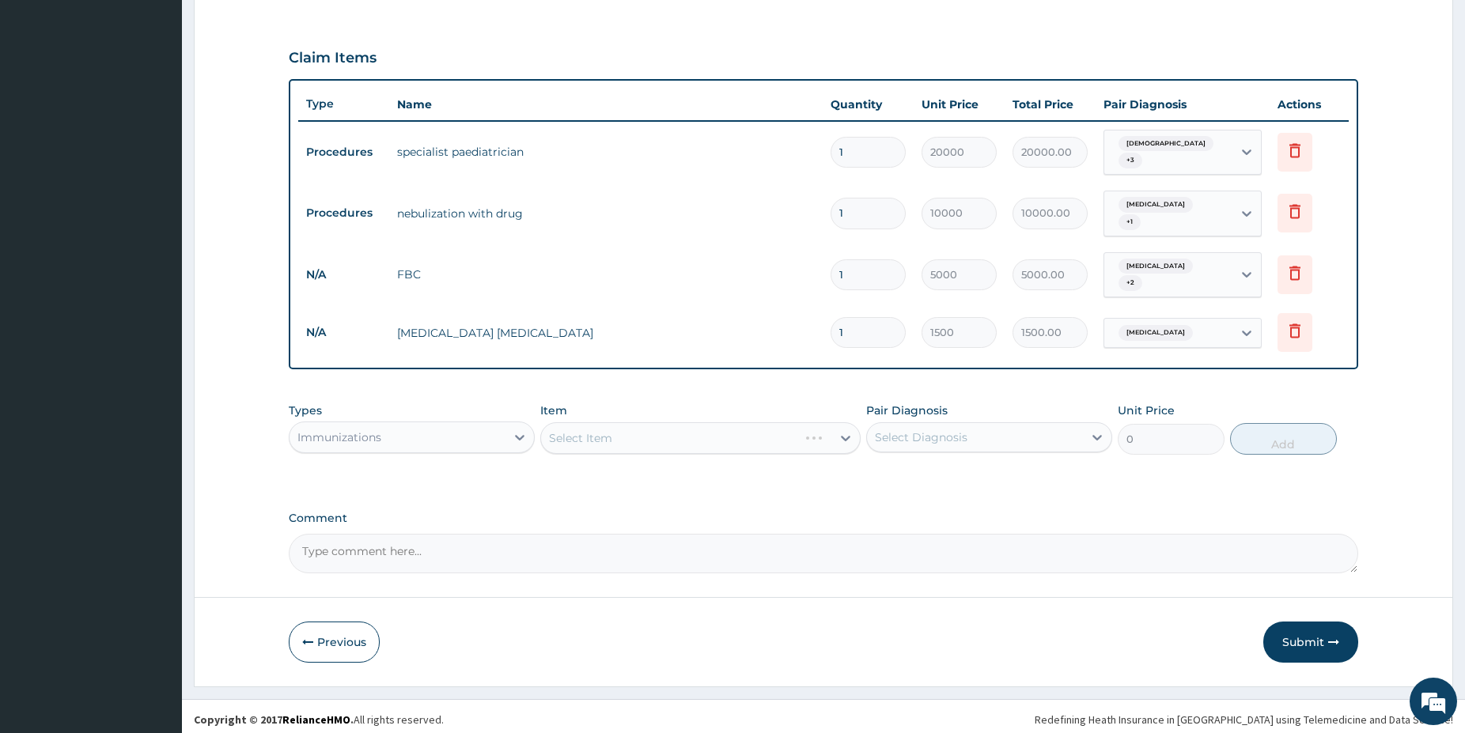
click at [381, 430] on div "Immunizations" at bounding box center [339, 438] width 84 height 16
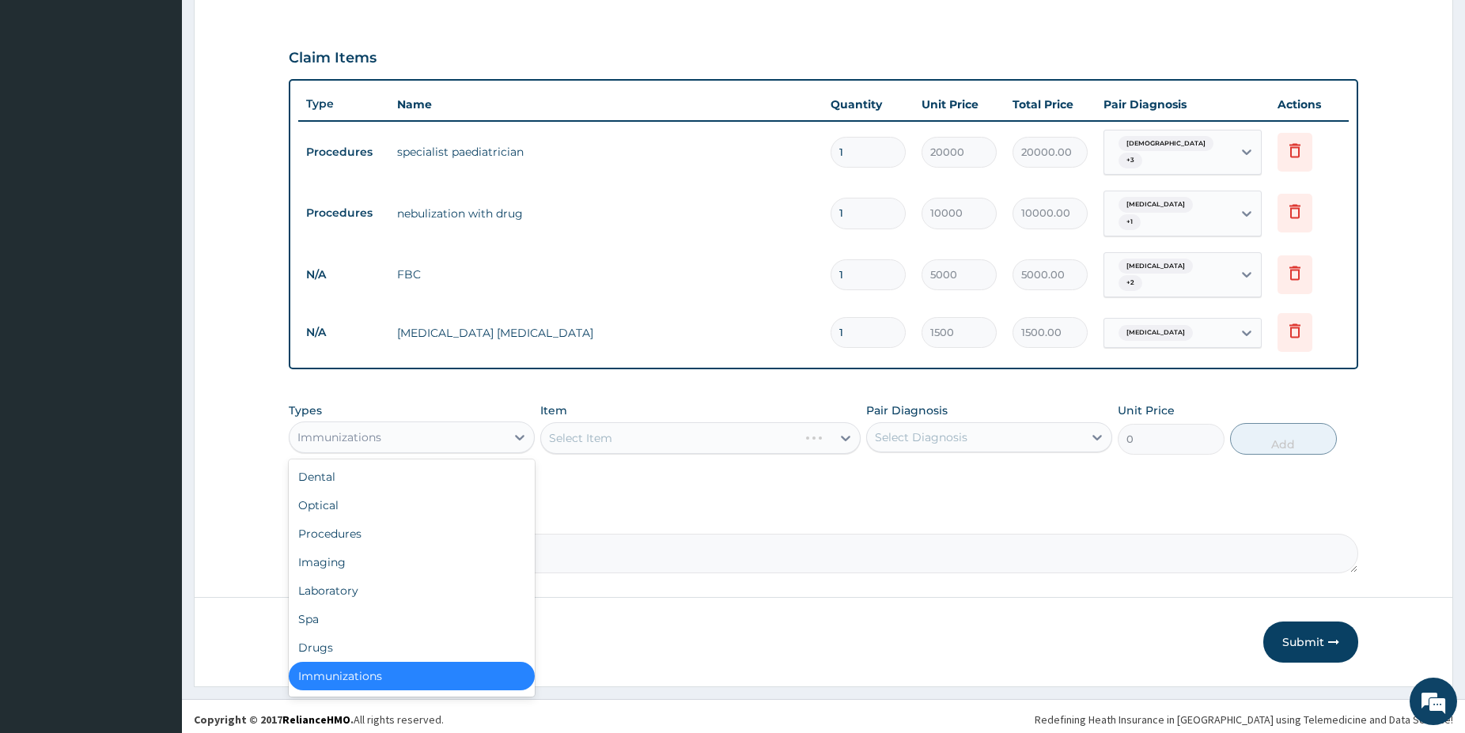
scroll to position [3, 0]
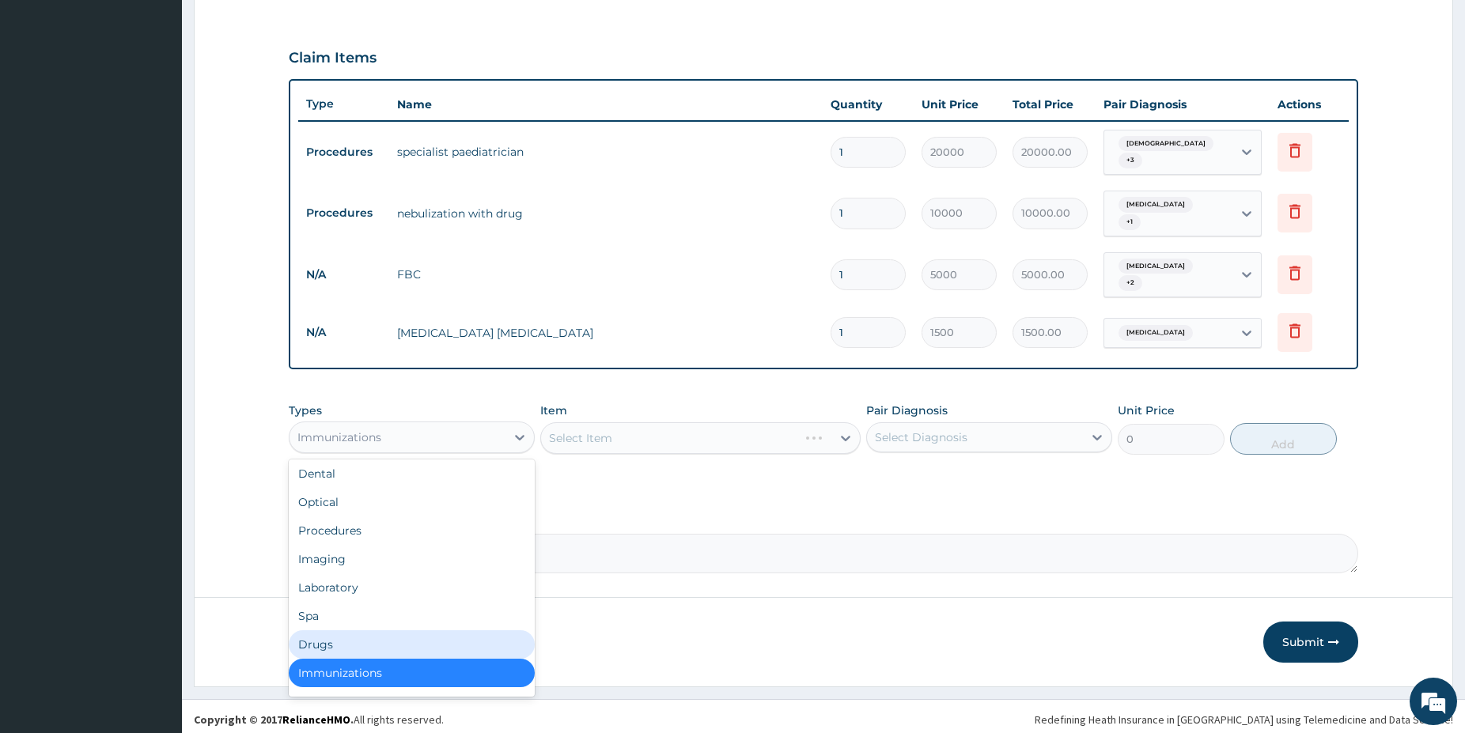
click at [343, 630] on div "Drugs" at bounding box center [412, 644] width 246 height 28
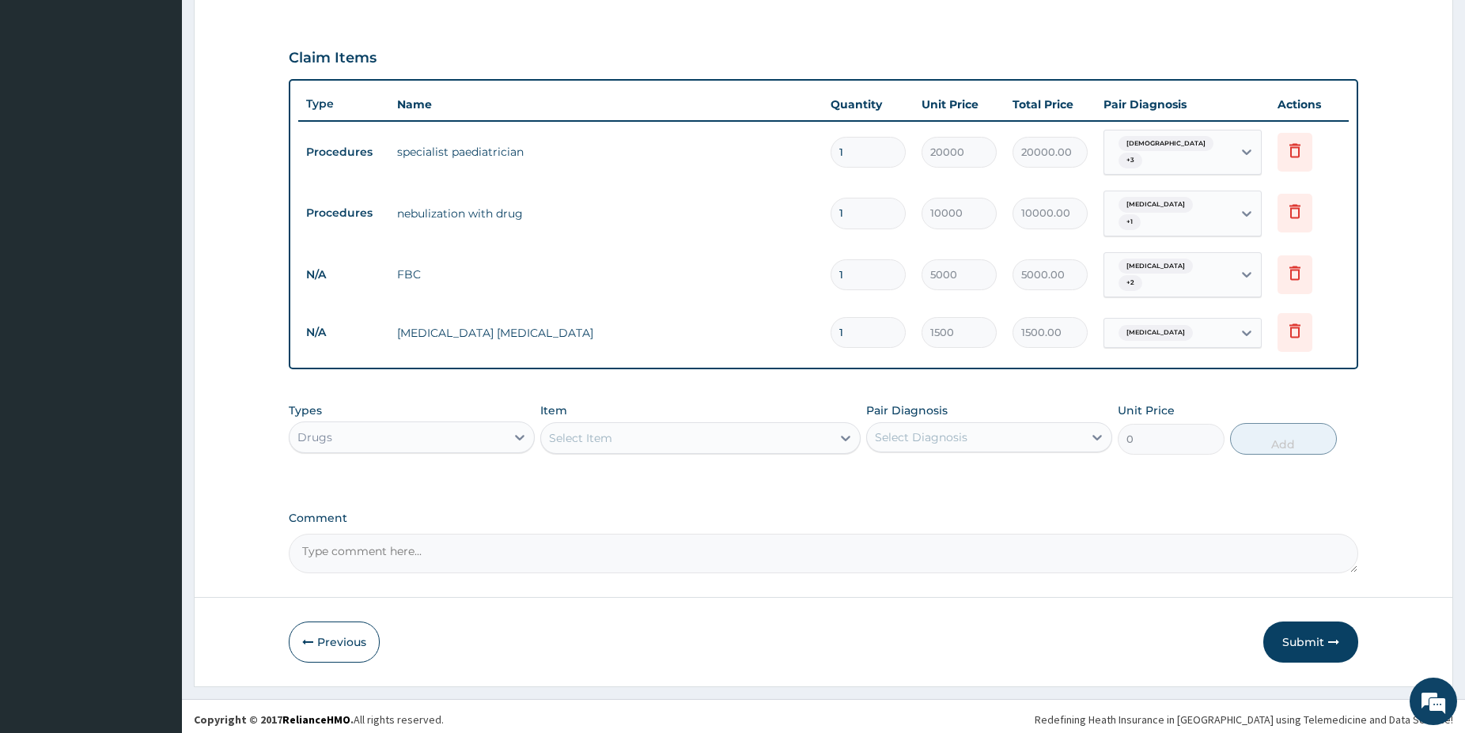
click at [651, 430] on div "Select Item" at bounding box center [686, 438] width 290 height 25
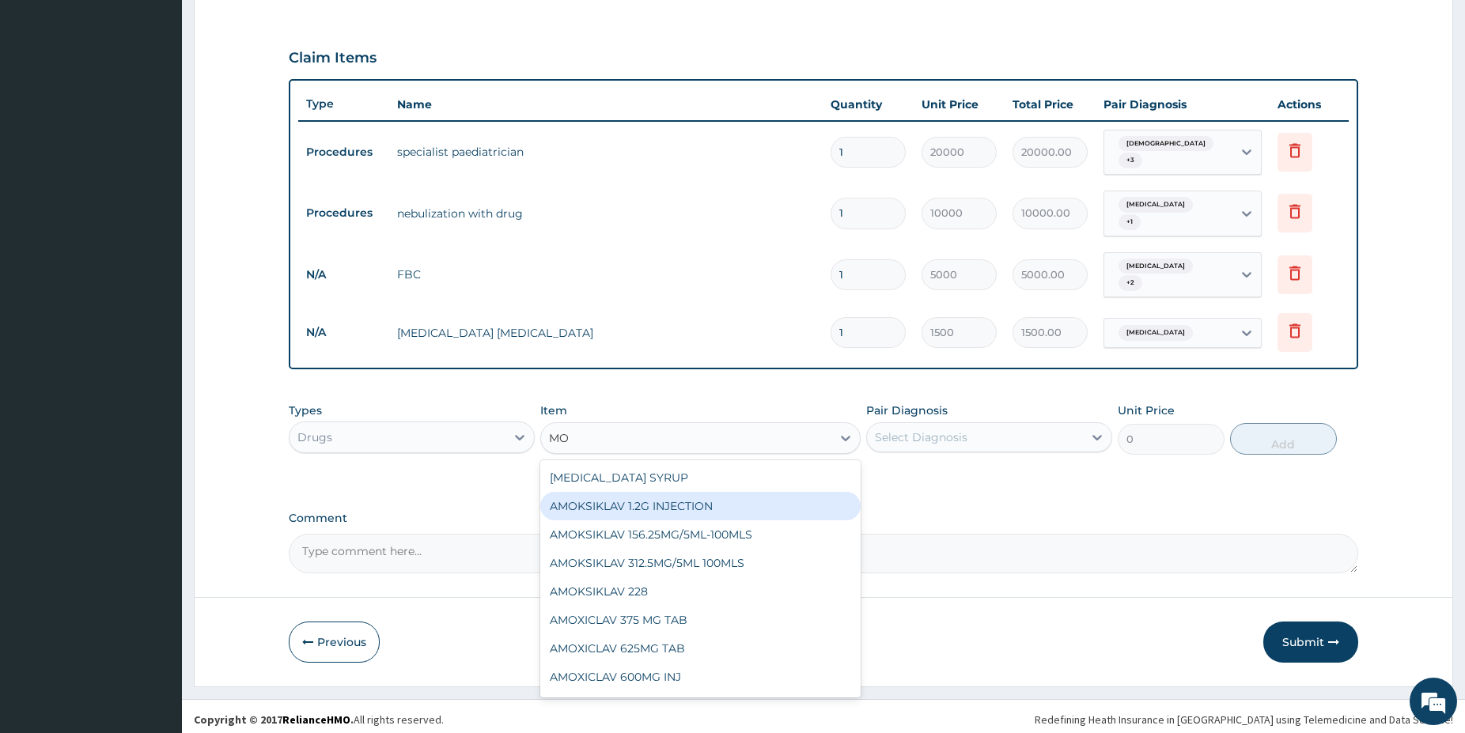
type input "M"
type input "AMOX"
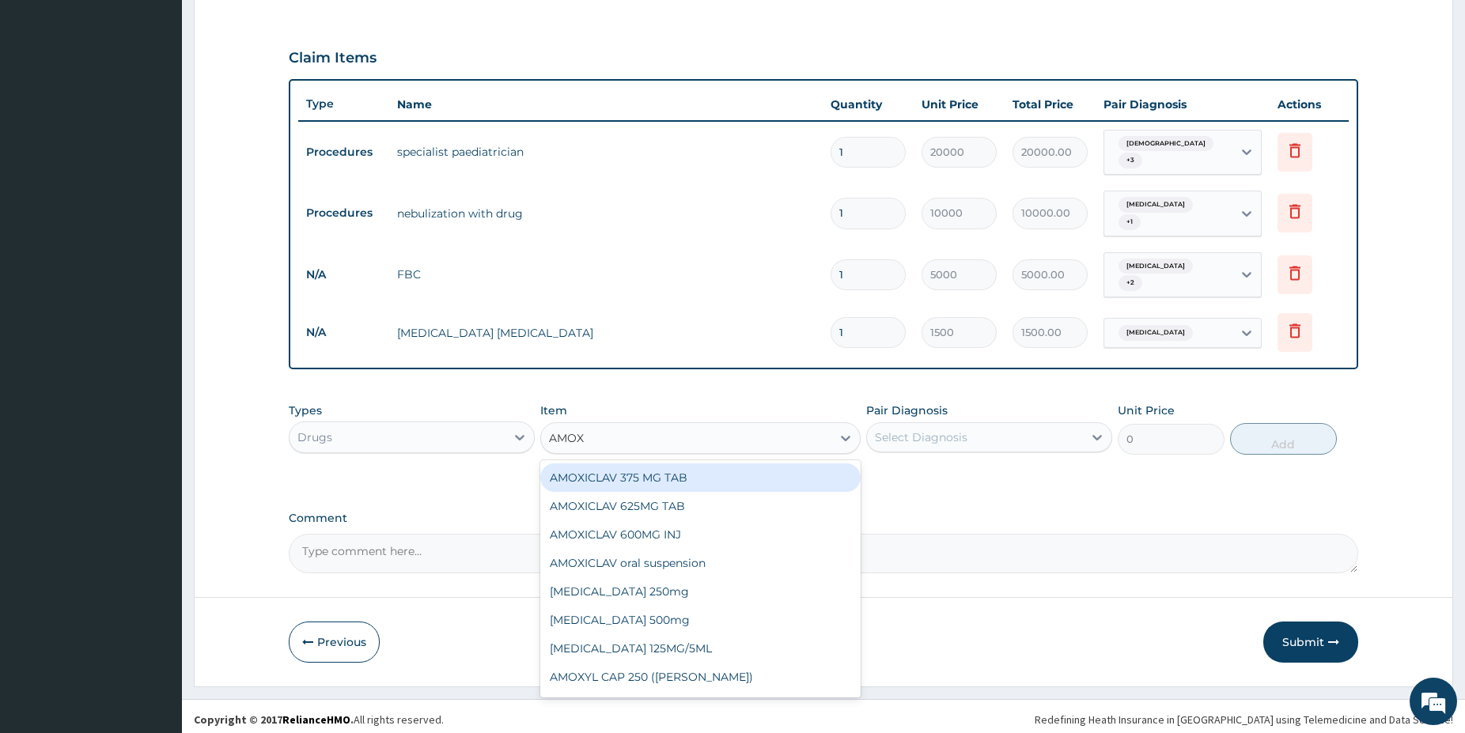
click at [698, 472] on div "AMOXICLAV 375 MG TAB" at bounding box center [700, 478] width 320 height 28
type input "375"
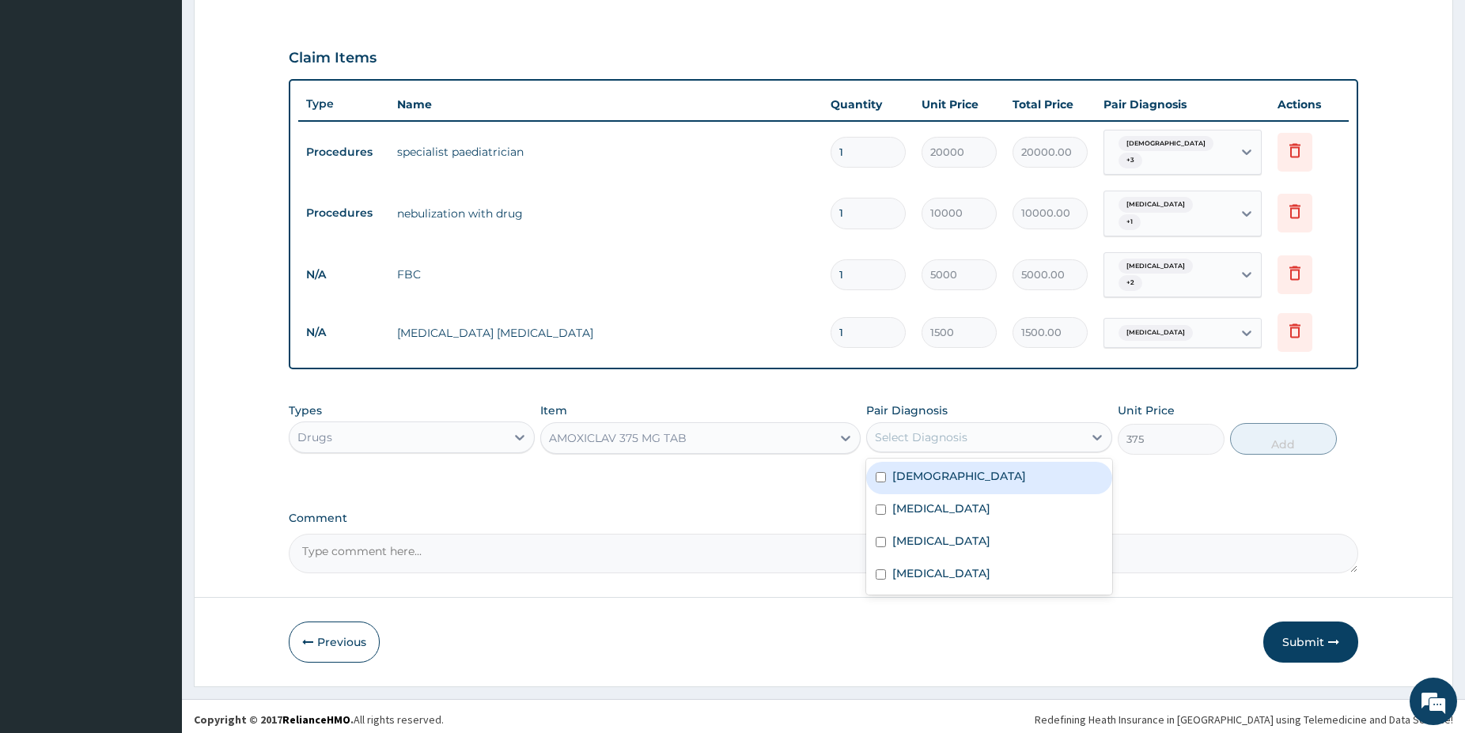
click at [1025, 422] on div "Select Diagnosis" at bounding box center [989, 437] width 246 height 30
click at [976, 478] on div "Asthma" at bounding box center [989, 478] width 246 height 32
checkbox input "true"
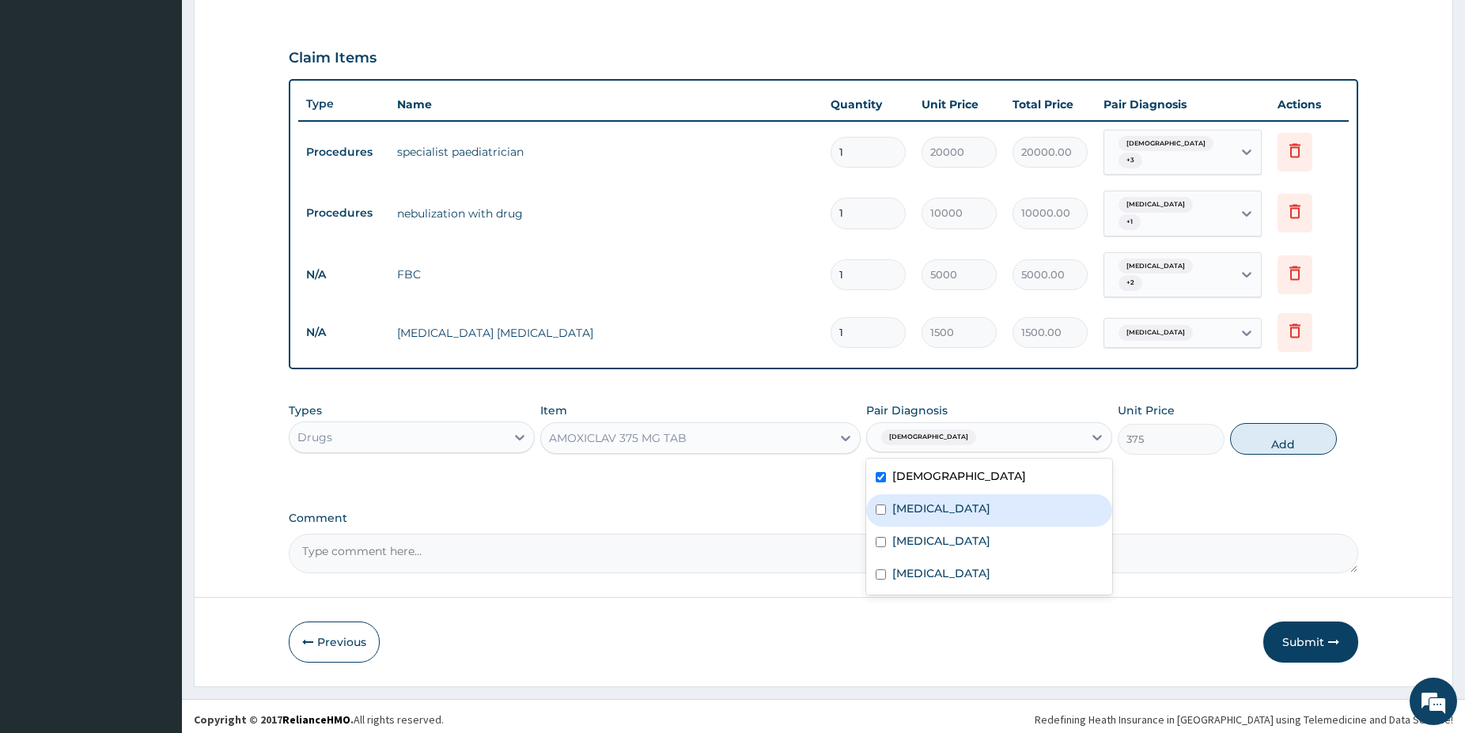
click at [969, 504] on label "Bronchopneumonia" at bounding box center [941, 509] width 98 height 16
checkbox input "true"
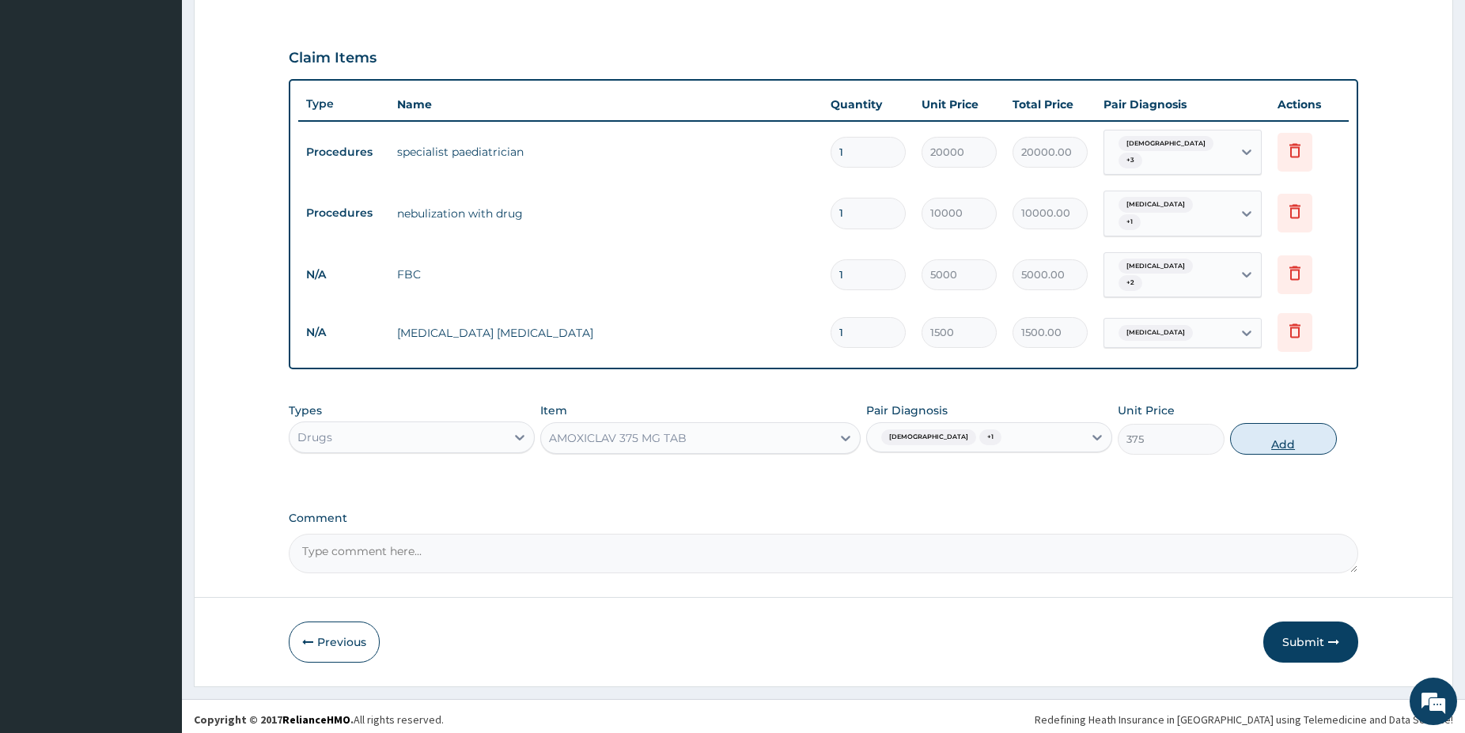
click at [1270, 435] on button "Add" at bounding box center [1283, 439] width 107 height 32
type input "0"
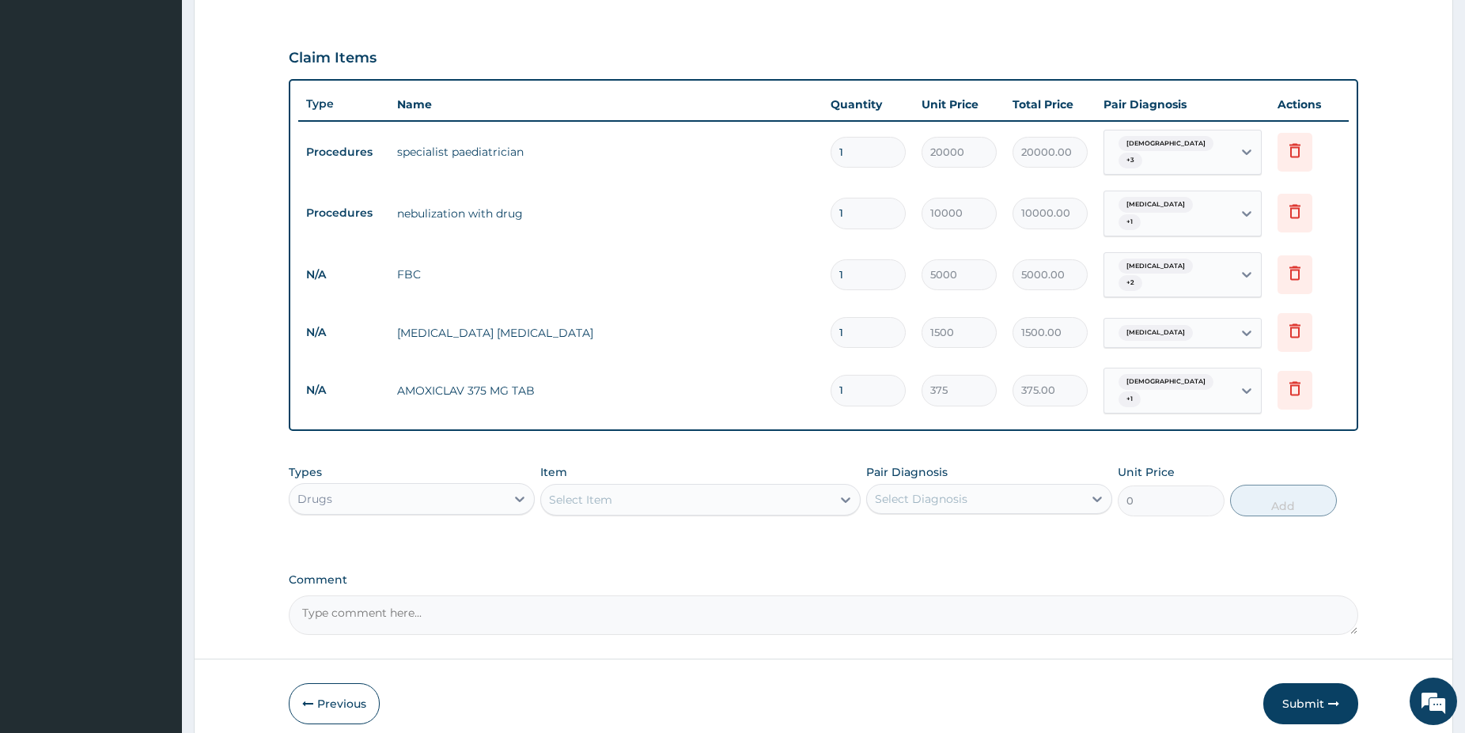
type input "0.00"
type input "2"
type input "750.00"
type input "21"
type input "7875.00"
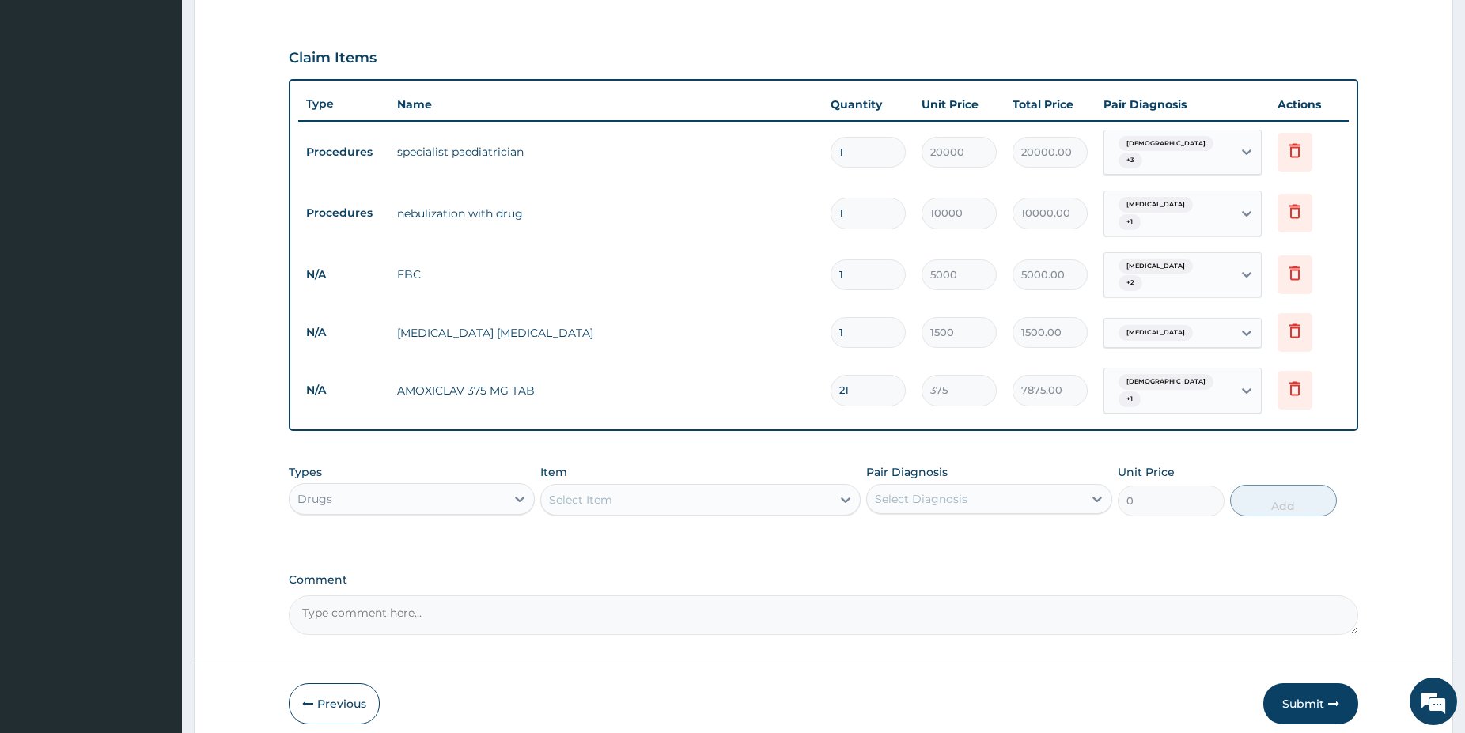
type input "21"
click at [1295, 388] on icon at bounding box center [1295, 390] width 35 height 39
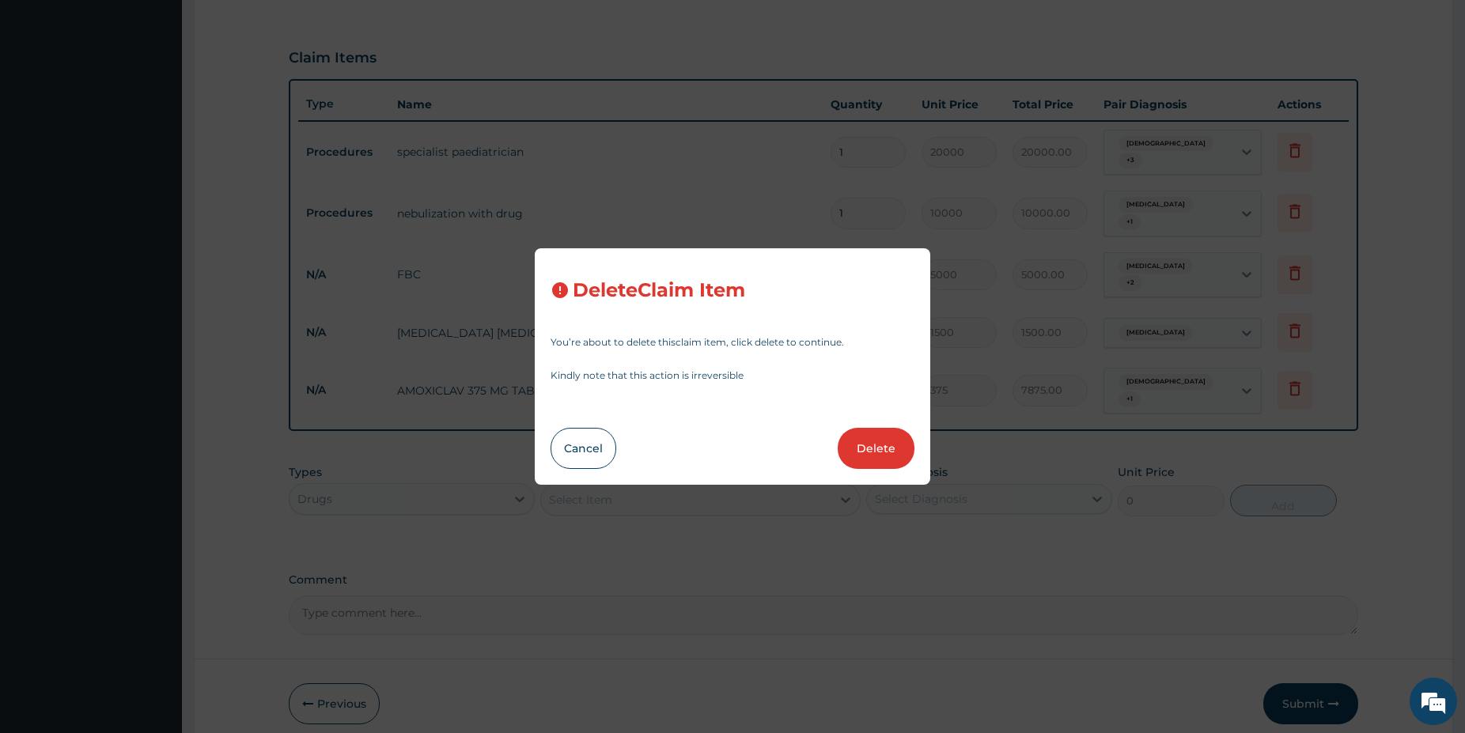
click at [891, 449] on button "Delete" at bounding box center [876, 448] width 77 height 41
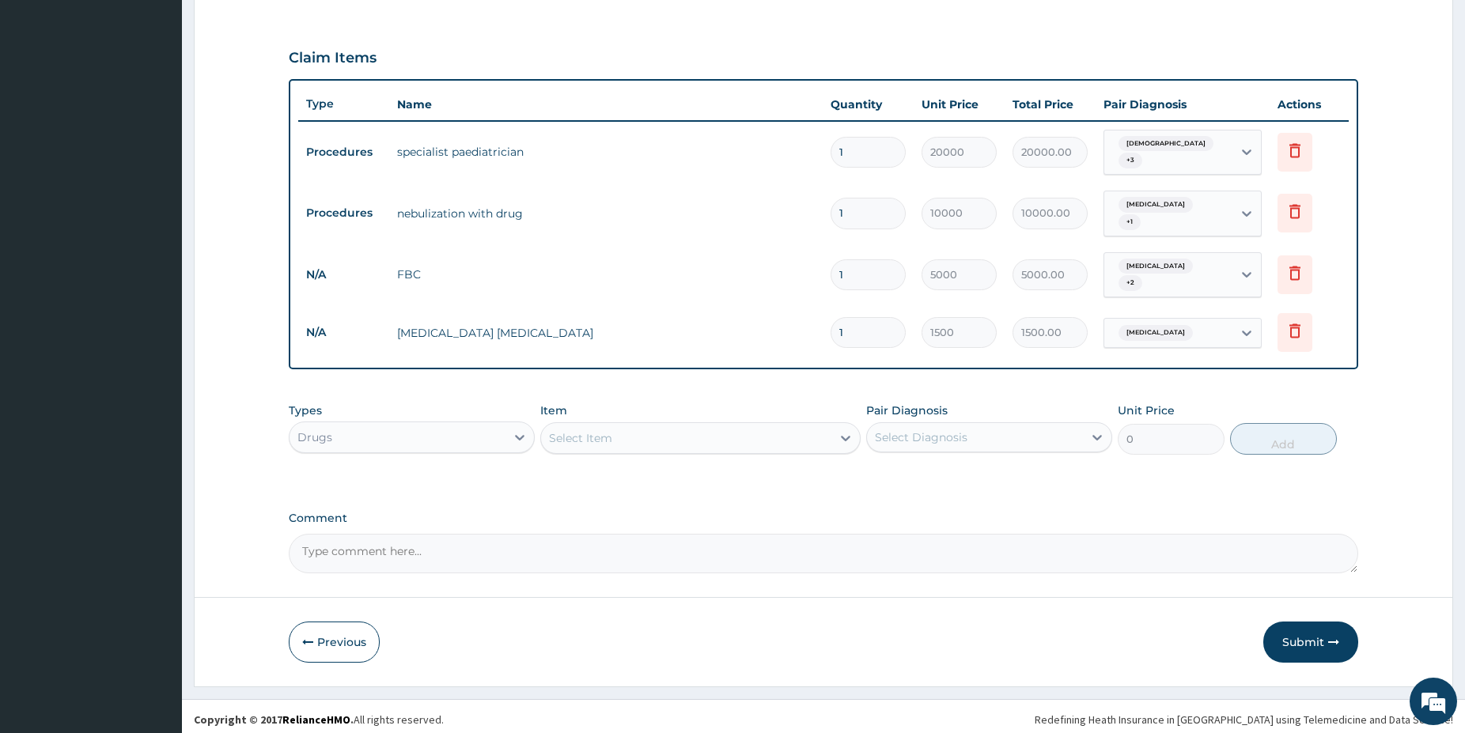
click at [674, 440] on div "Select Item" at bounding box center [686, 438] width 290 height 25
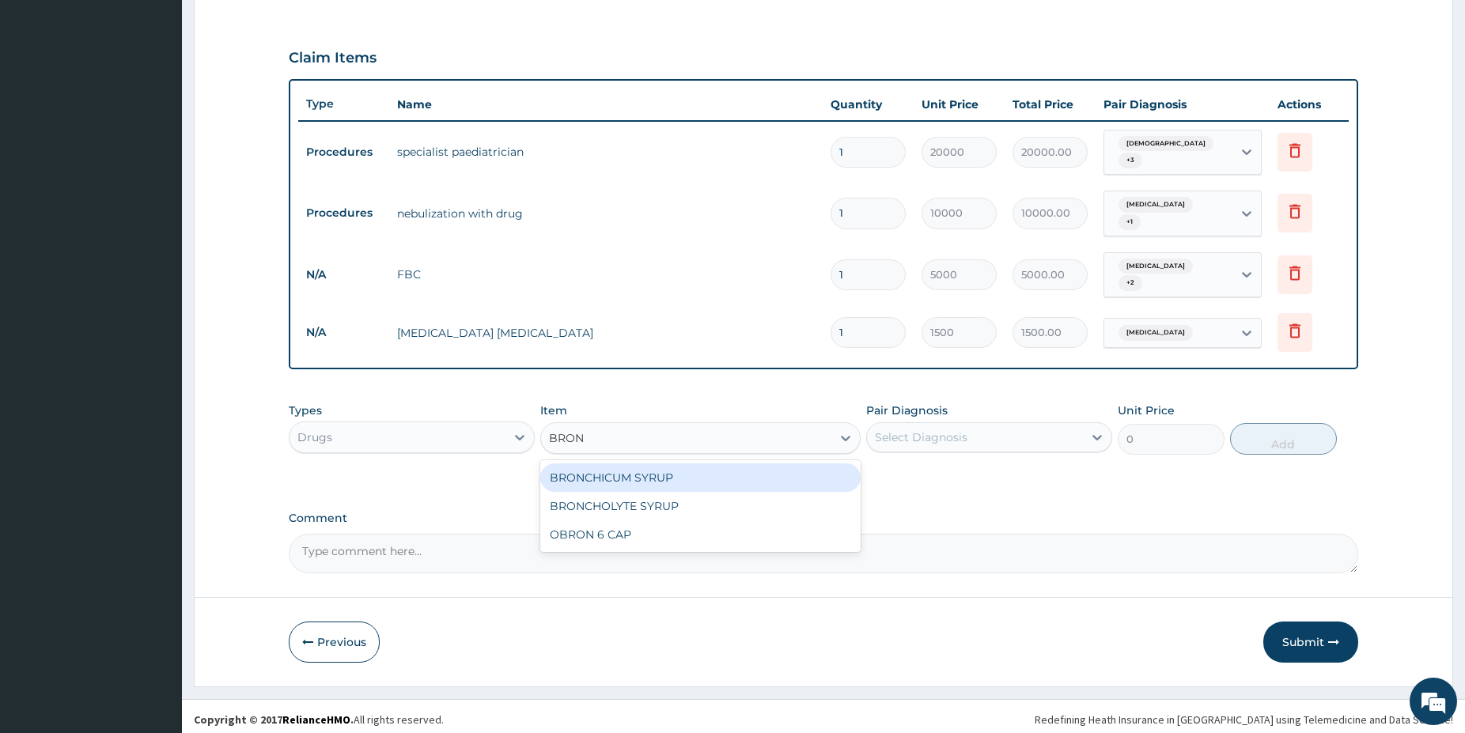
type input "BRONC"
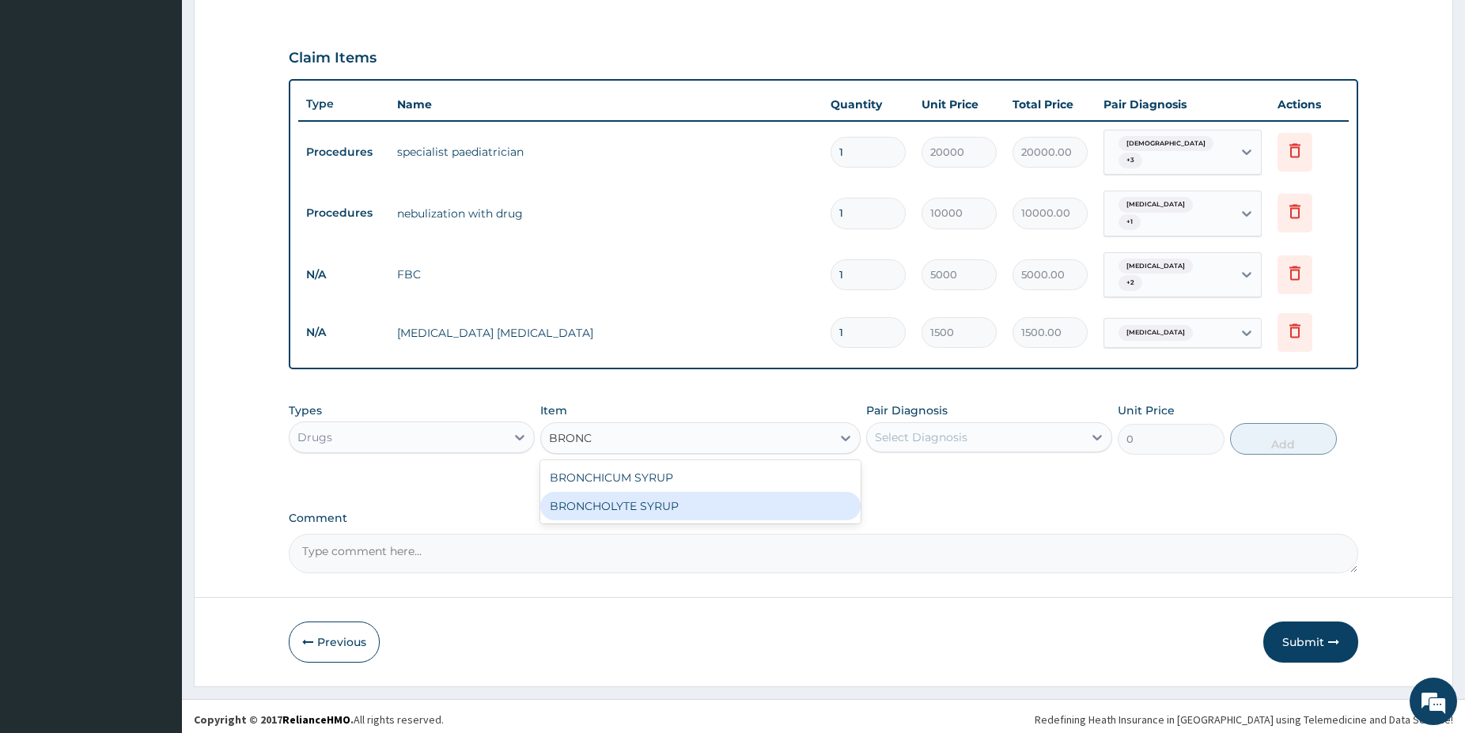
click at [740, 492] on div "BRONCHOLYTE SYRUP" at bounding box center [700, 506] width 320 height 28
type input "1800"
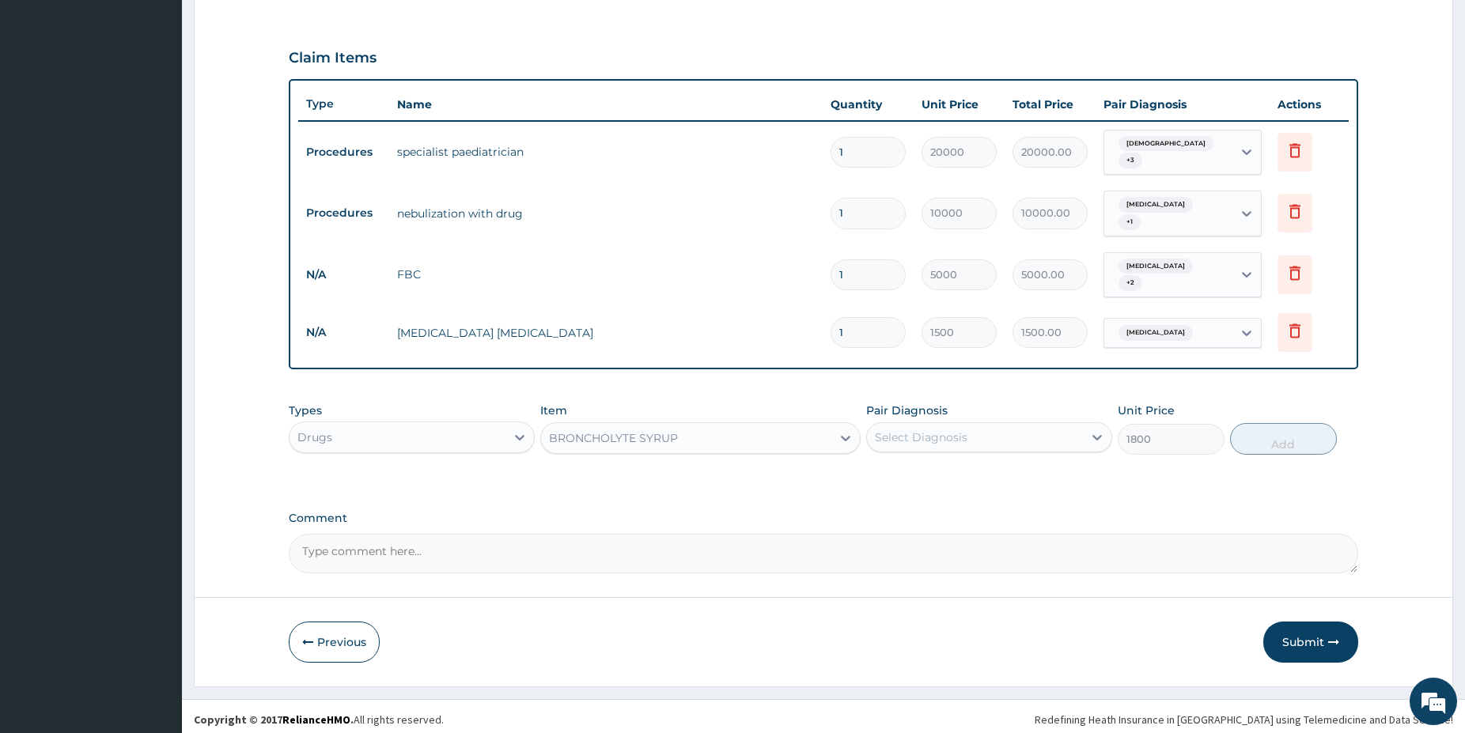
click at [955, 425] on div "Select Diagnosis" at bounding box center [975, 437] width 216 height 25
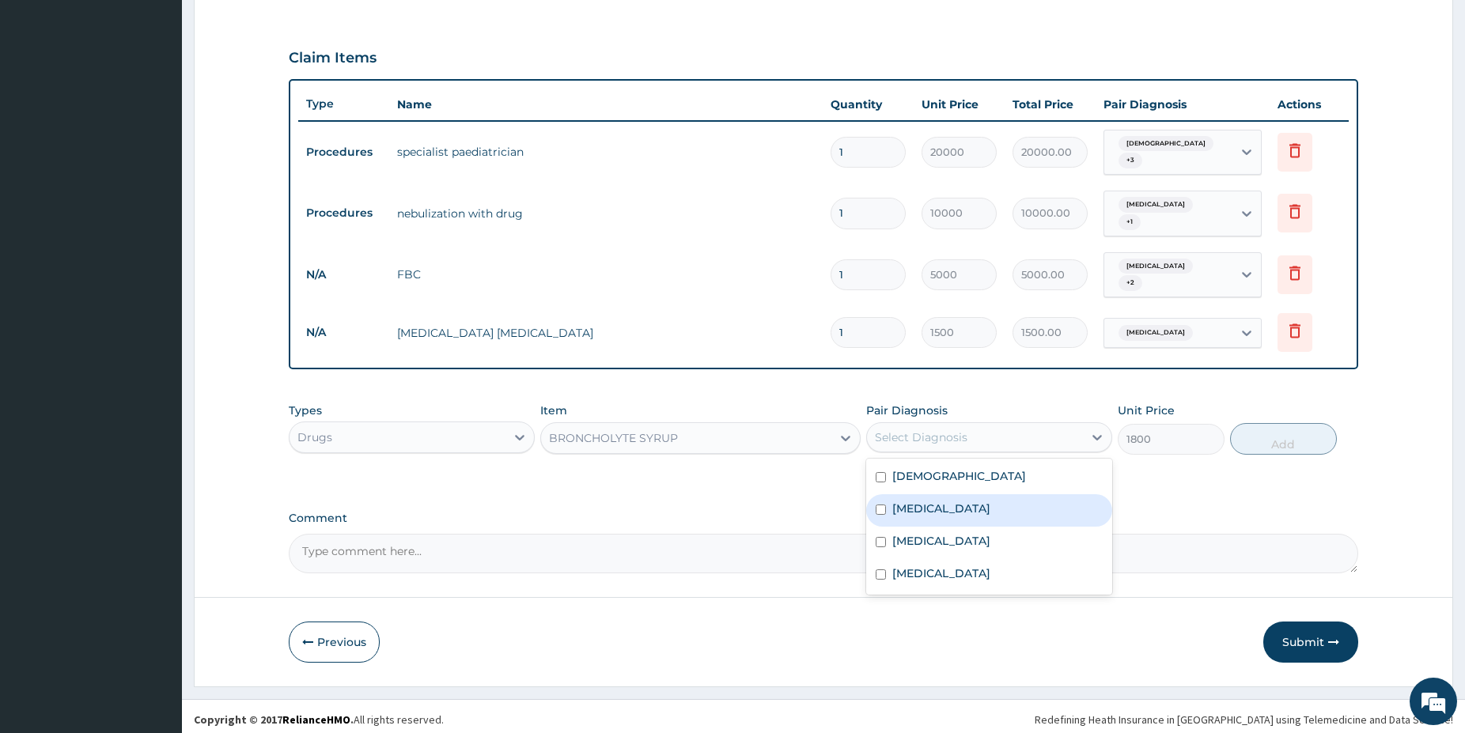
click at [969, 494] on div "Bronchopneumonia" at bounding box center [989, 510] width 246 height 32
checkbox input "true"
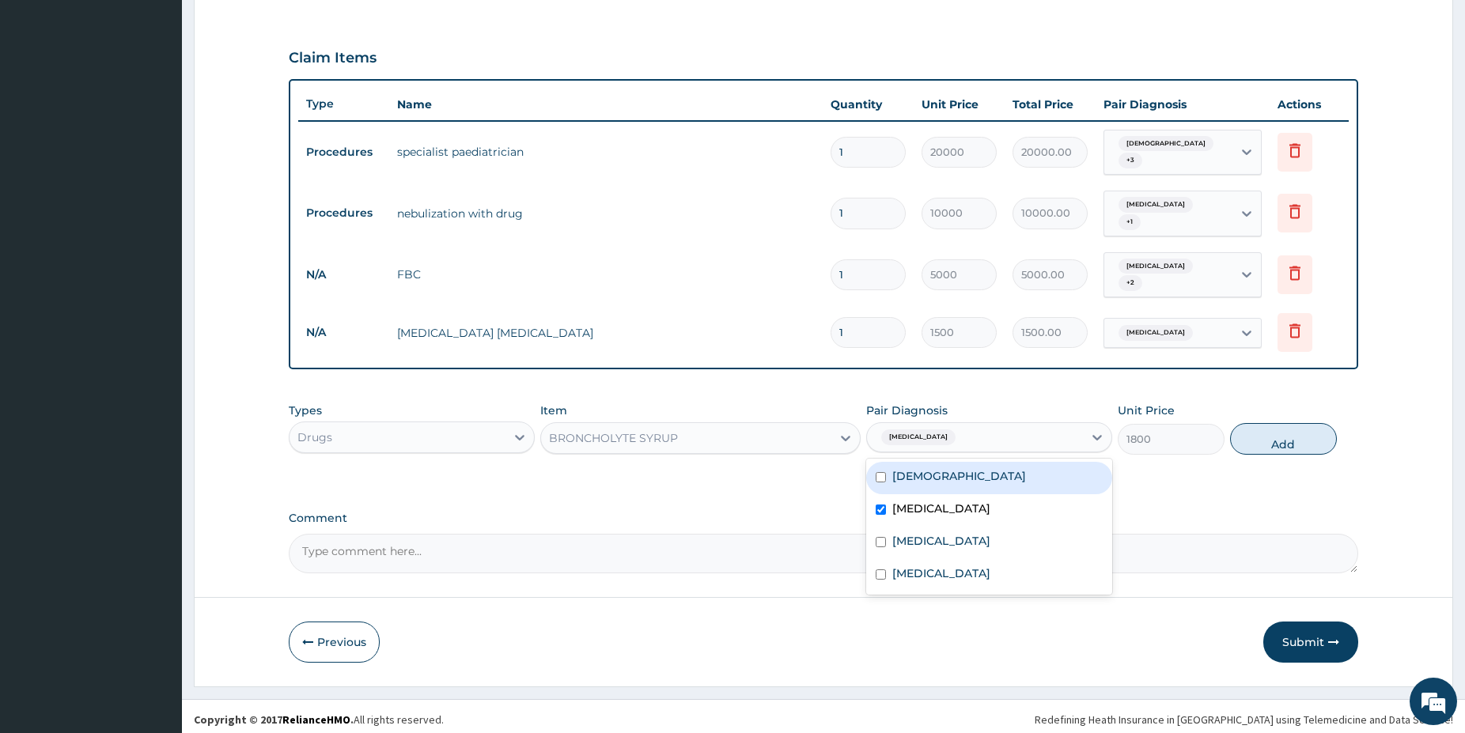
click at [966, 470] on div "Asthma" at bounding box center [989, 478] width 246 height 32
checkbox input "true"
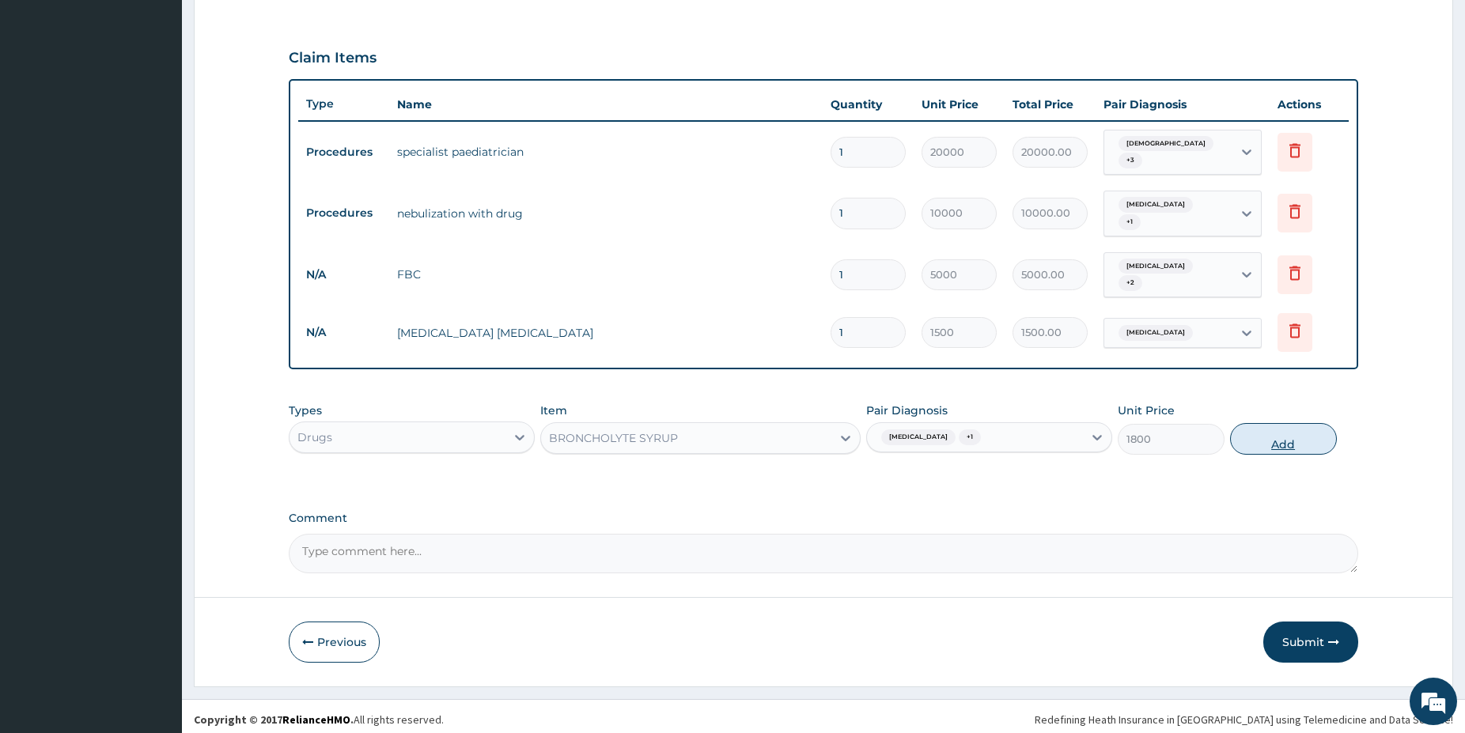
click at [1277, 429] on button "Add" at bounding box center [1283, 439] width 107 height 32
type input "0"
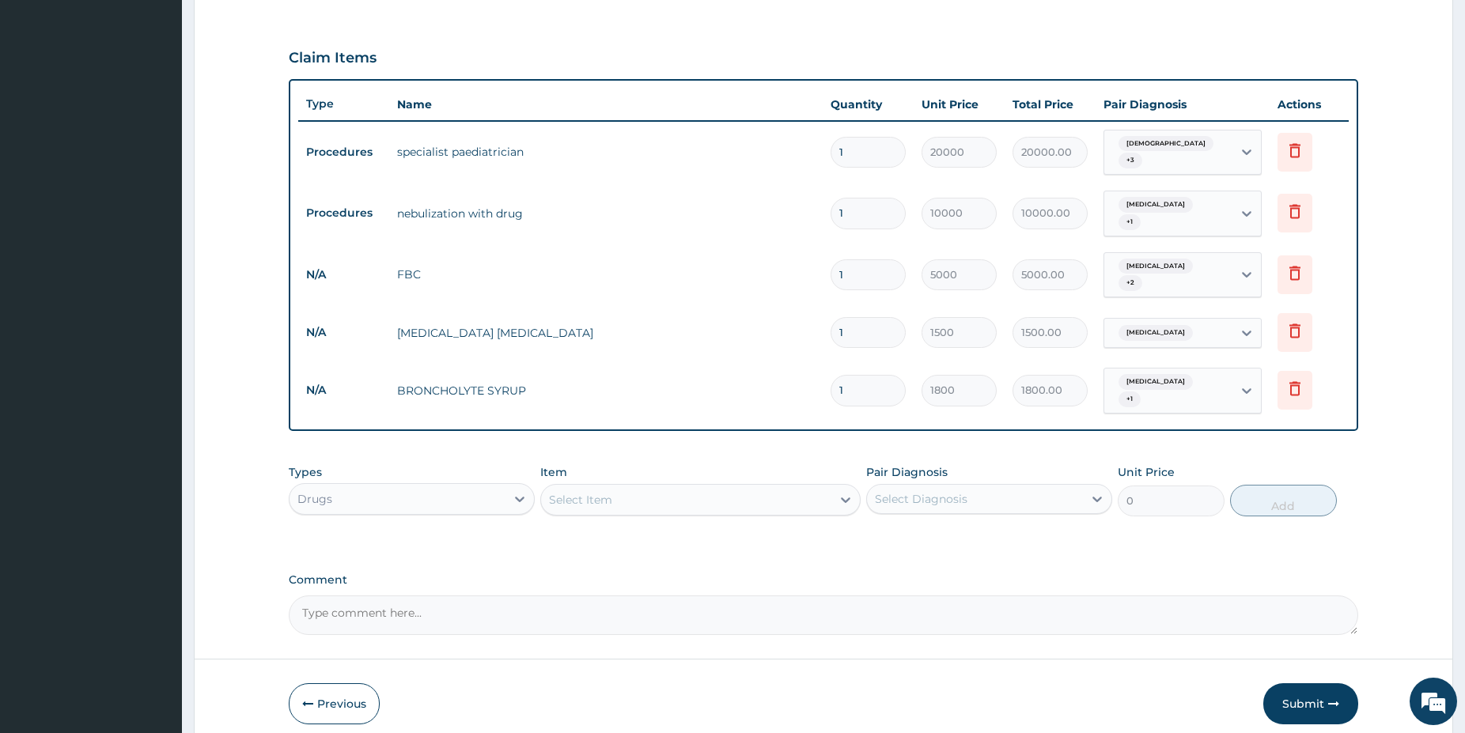
drag, startPoint x: 619, startPoint y: 485, endPoint x: 625, endPoint y: 493, distance: 10.1
click at [620, 487] on div "Select Item" at bounding box center [686, 499] width 290 height 25
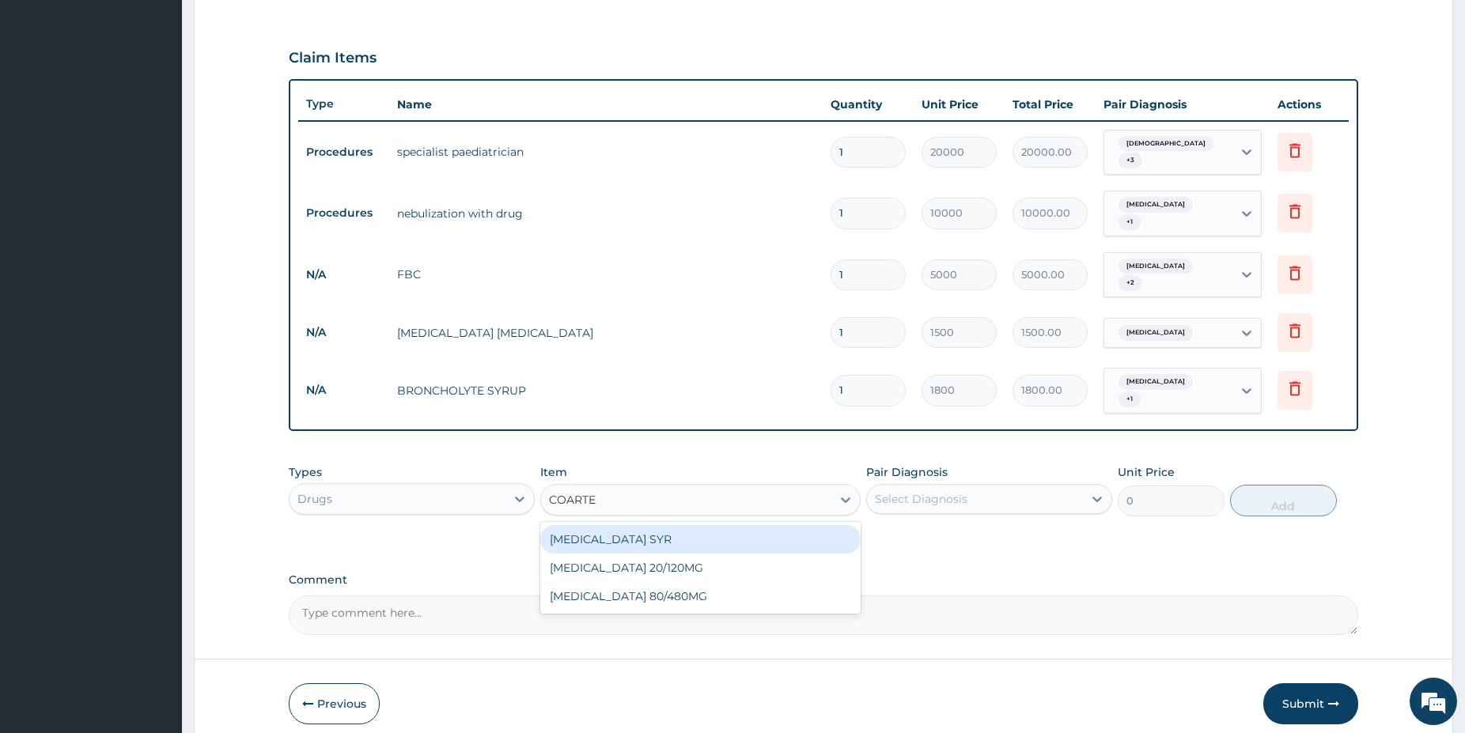
type input "COARTEM"
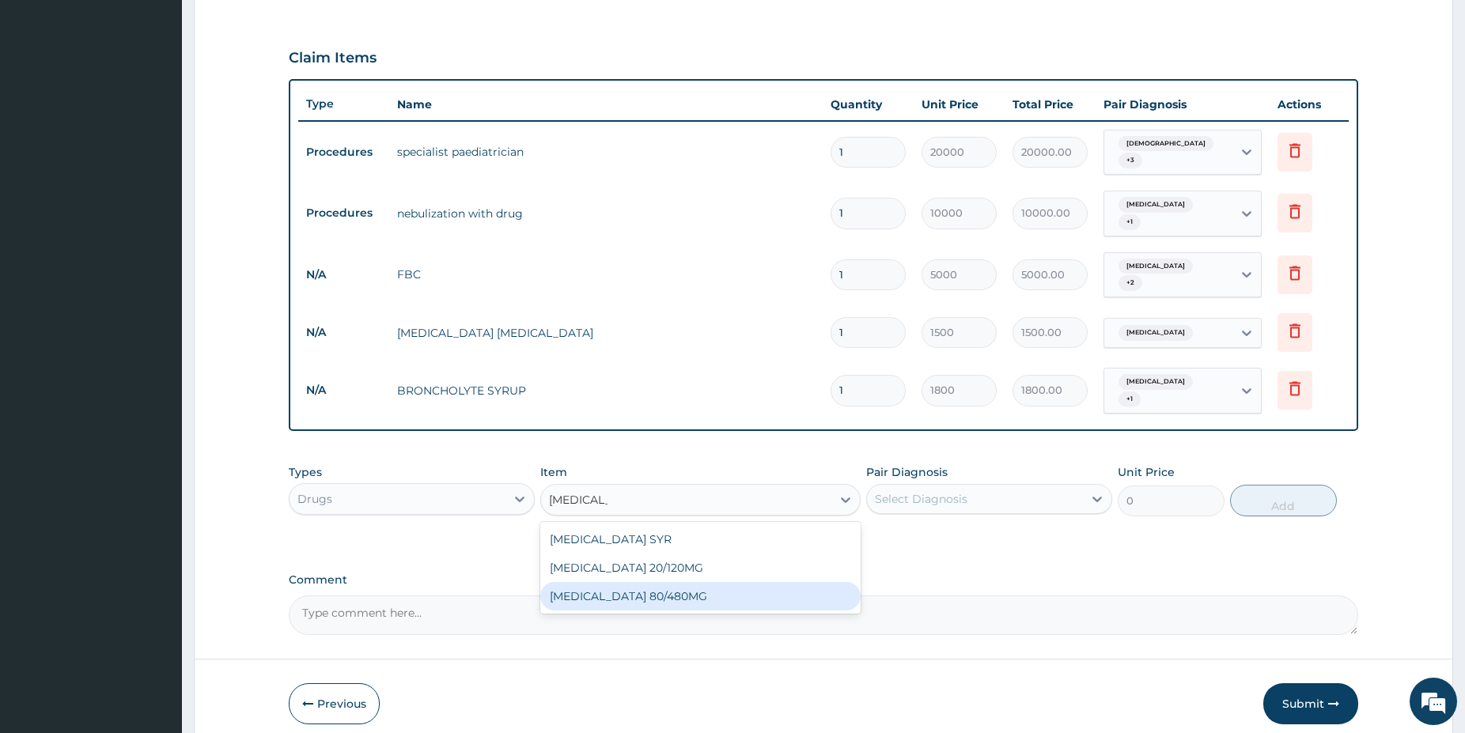
click at [683, 588] on div "COARTEM 80/480MG" at bounding box center [700, 596] width 320 height 28
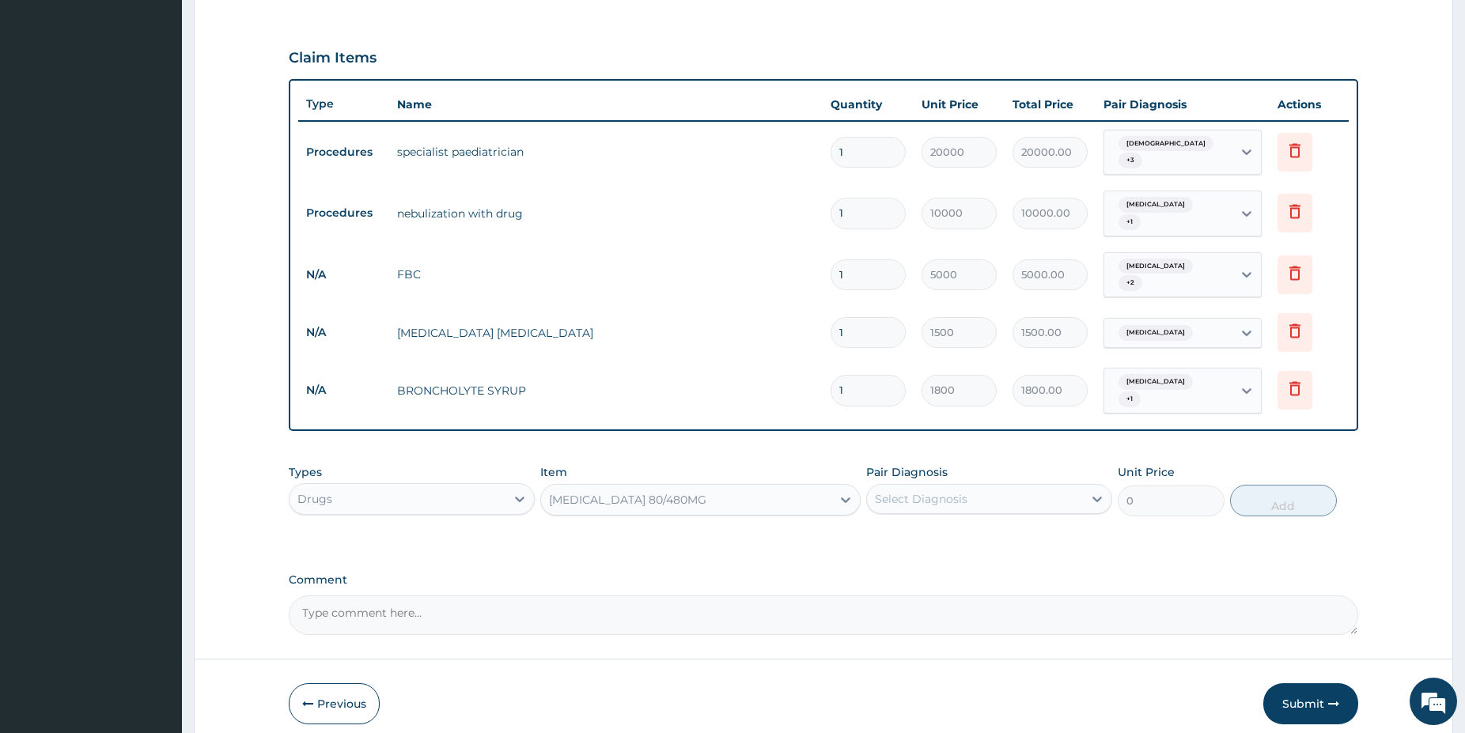
type input "600"
click at [1017, 487] on div "Select Diagnosis" at bounding box center [975, 499] width 216 height 25
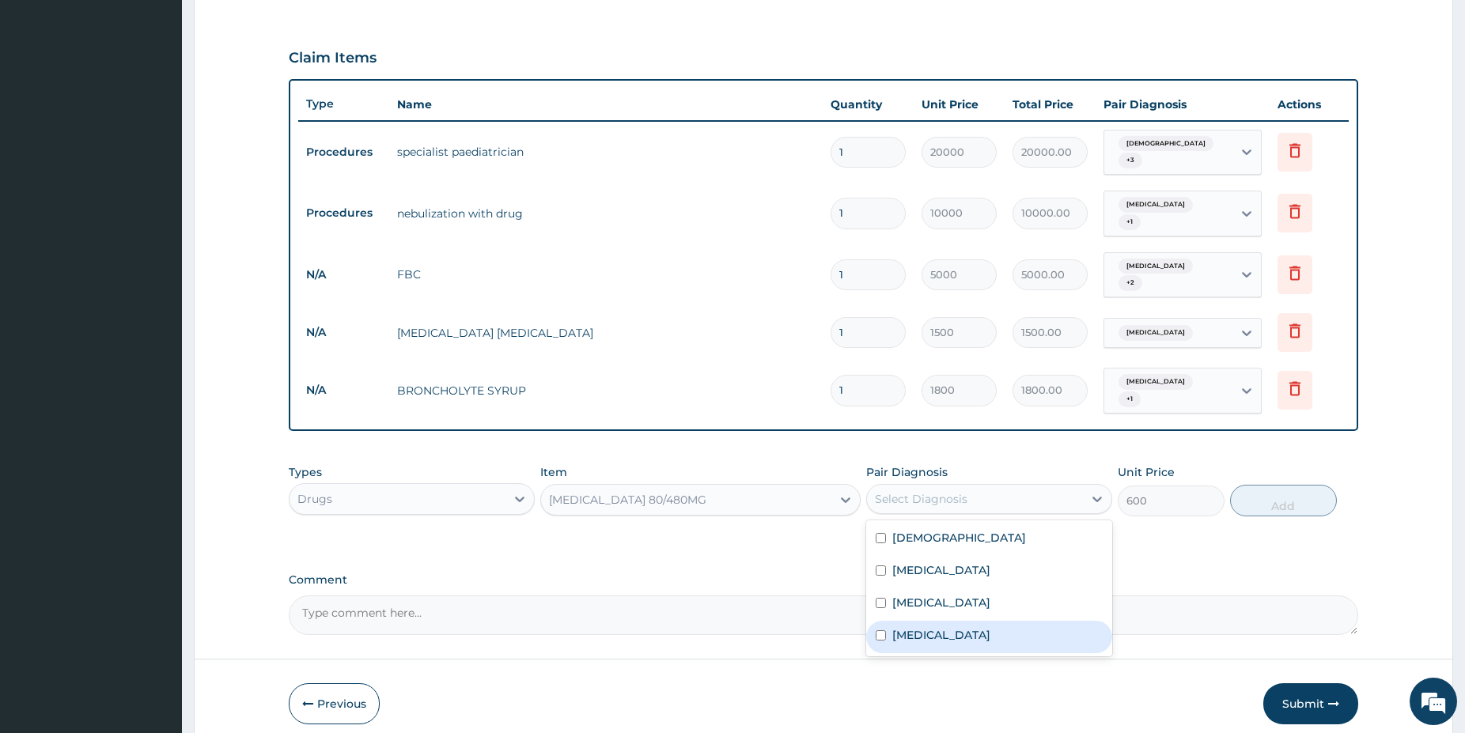
click at [947, 629] on div "Malaria" at bounding box center [989, 637] width 246 height 32
checkbox input "true"
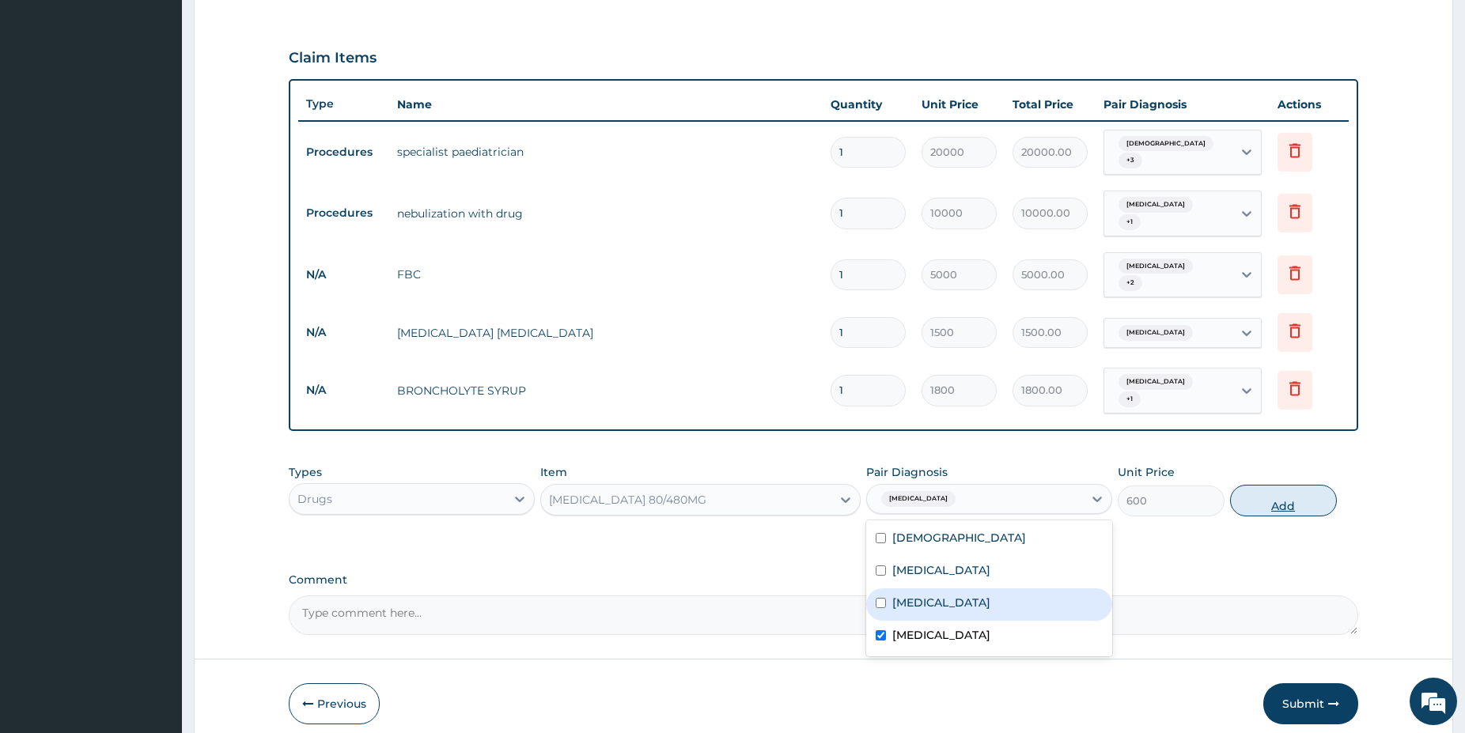
click at [1261, 497] on button "Add" at bounding box center [1283, 501] width 107 height 32
type input "0"
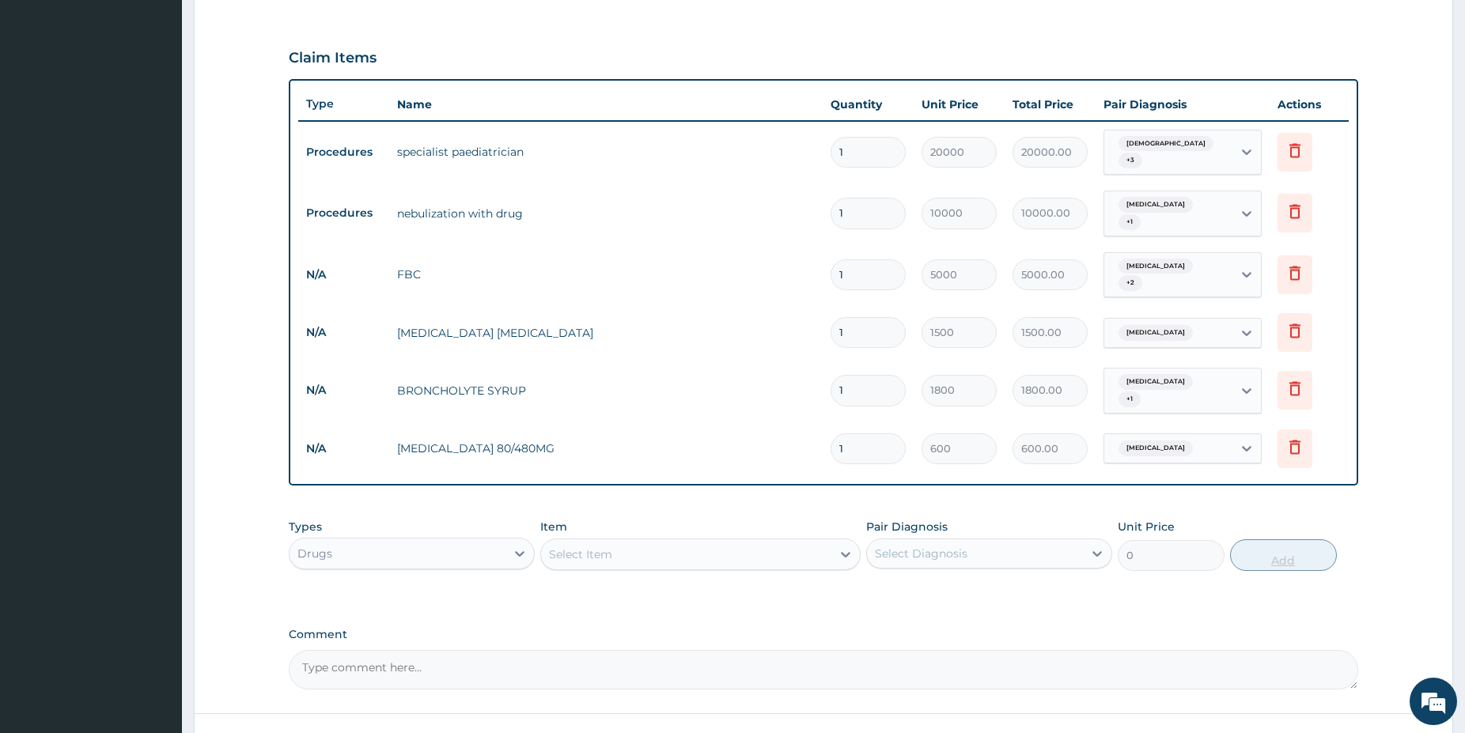
type input "0.00"
type input "6"
type input "3600.00"
type input "6"
click at [710, 546] on div "Select Item" at bounding box center [686, 554] width 290 height 25
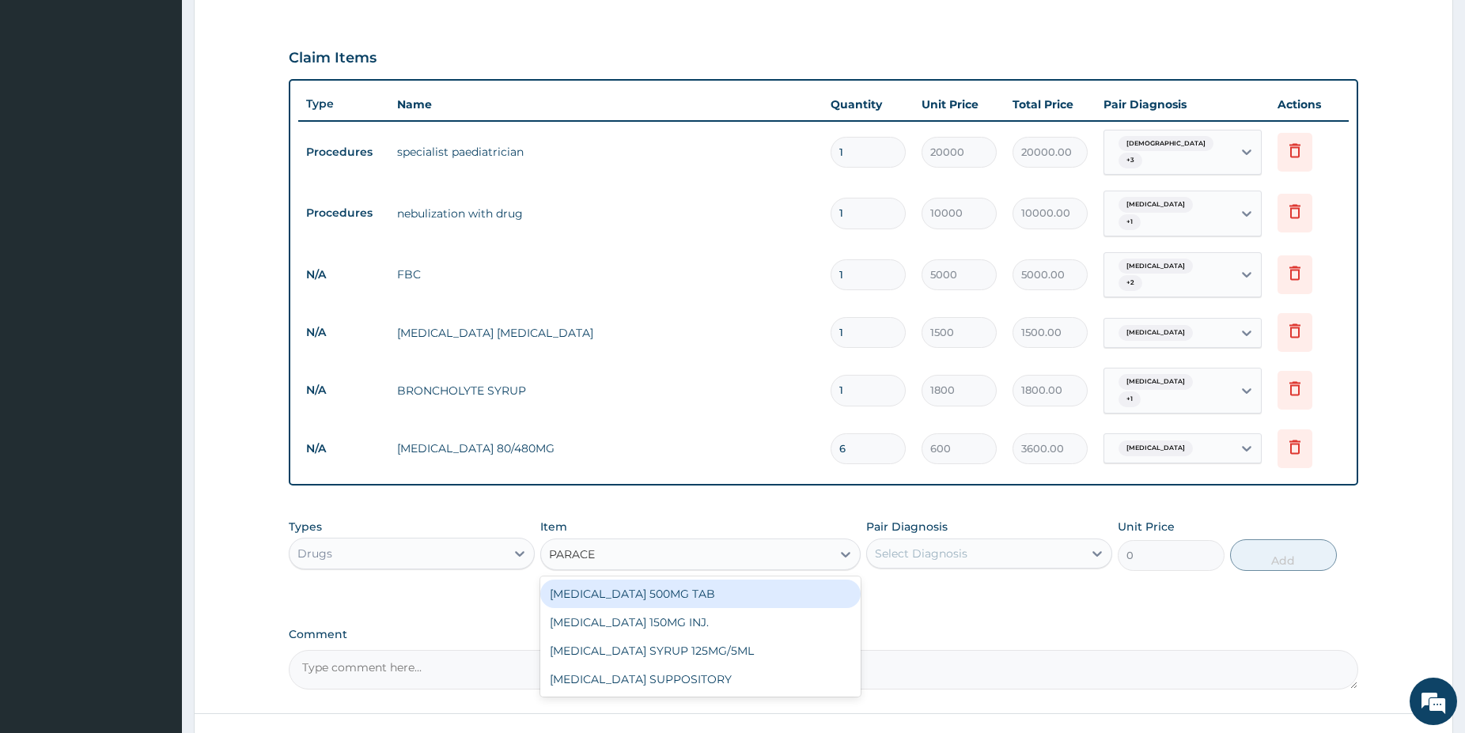
type input "PARACET"
click at [752, 593] on div "PARACETAMOL 500MG TAB" at bounding box center [700, 594] width 320 height 28
type input "38"
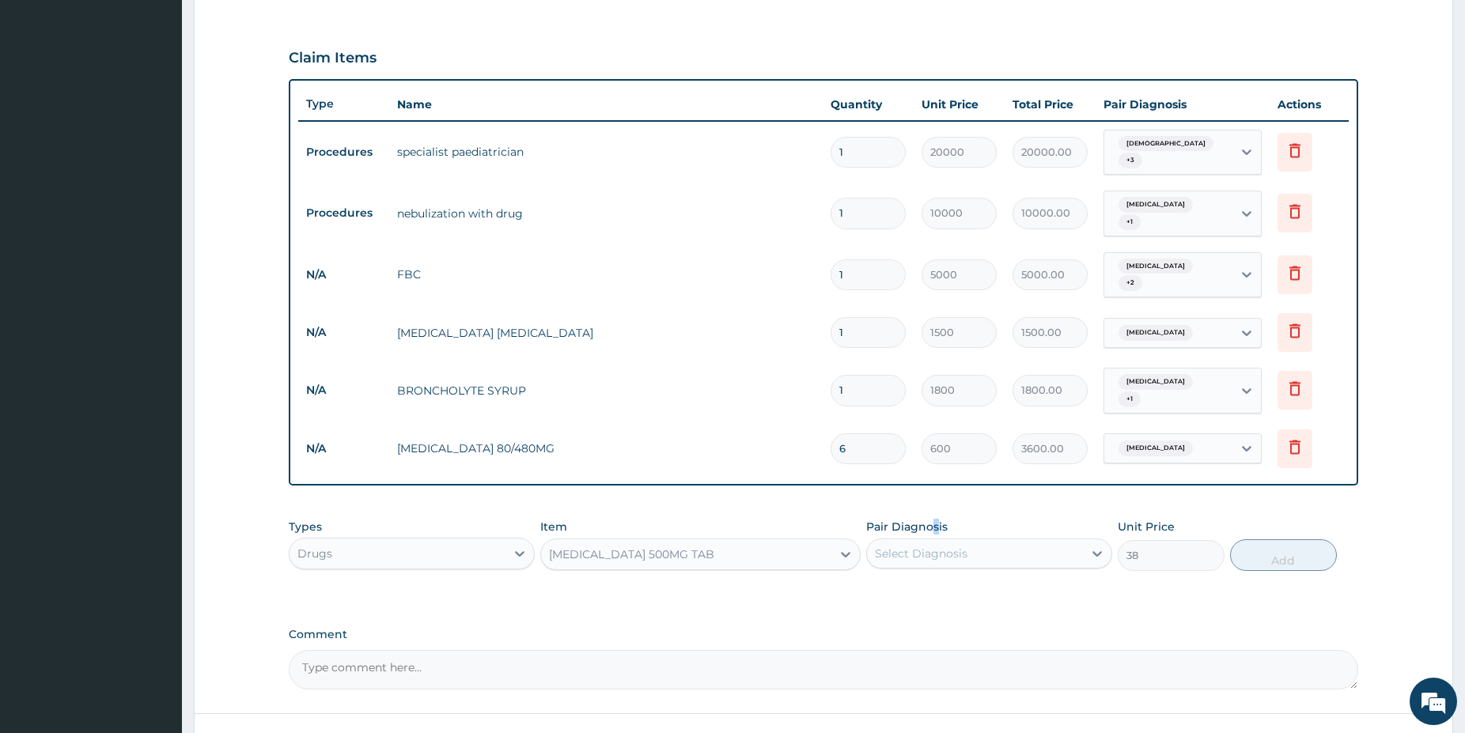
click at [937, 523] on label "Pair Diagnosis" at bounding box center [906, 527] width 81 height 16
click at [940, 546] on div "Select Diagnosis" at bounding box center [921, 554] width 93 height 16
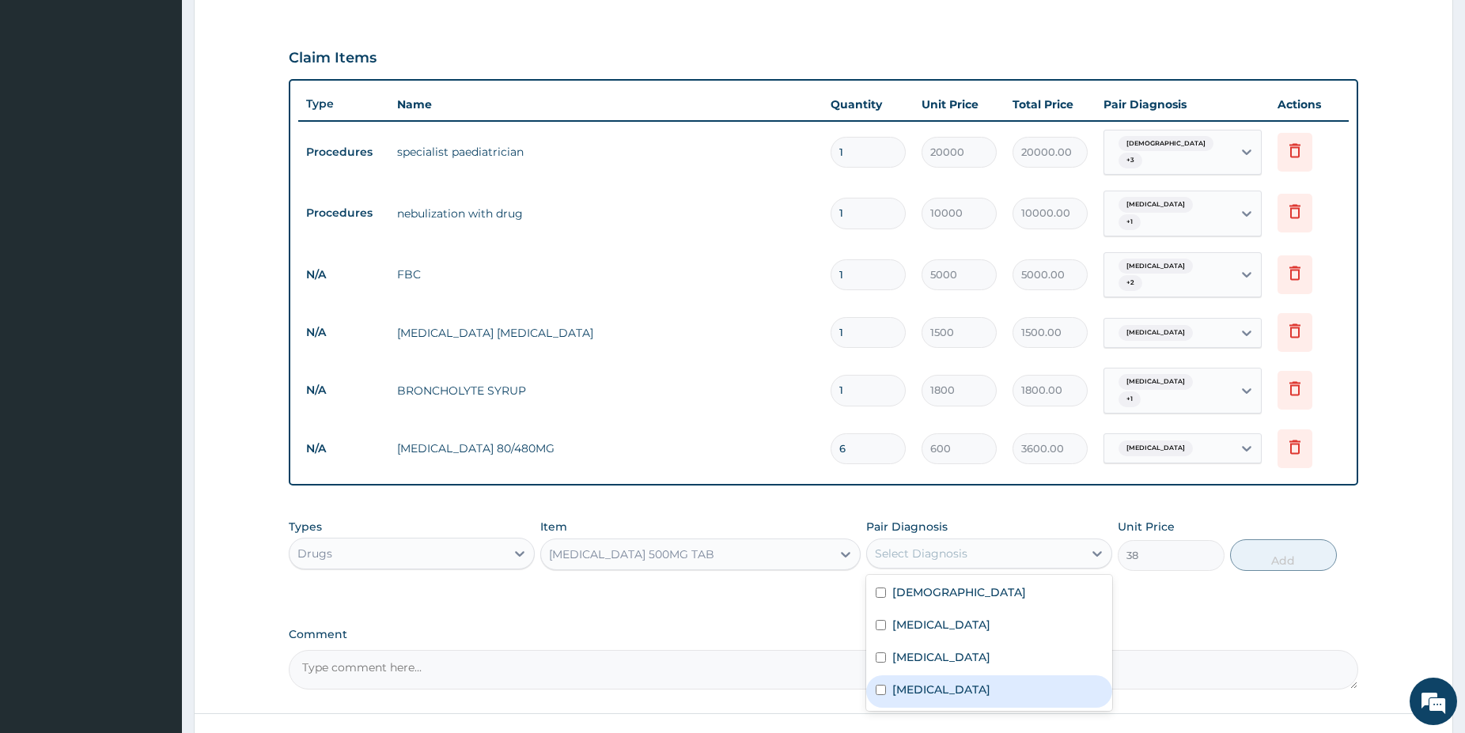
click at [953, 676] on div "Malaria" at bounding box center [989, 692] width 246 height 32
checkbox input "true"
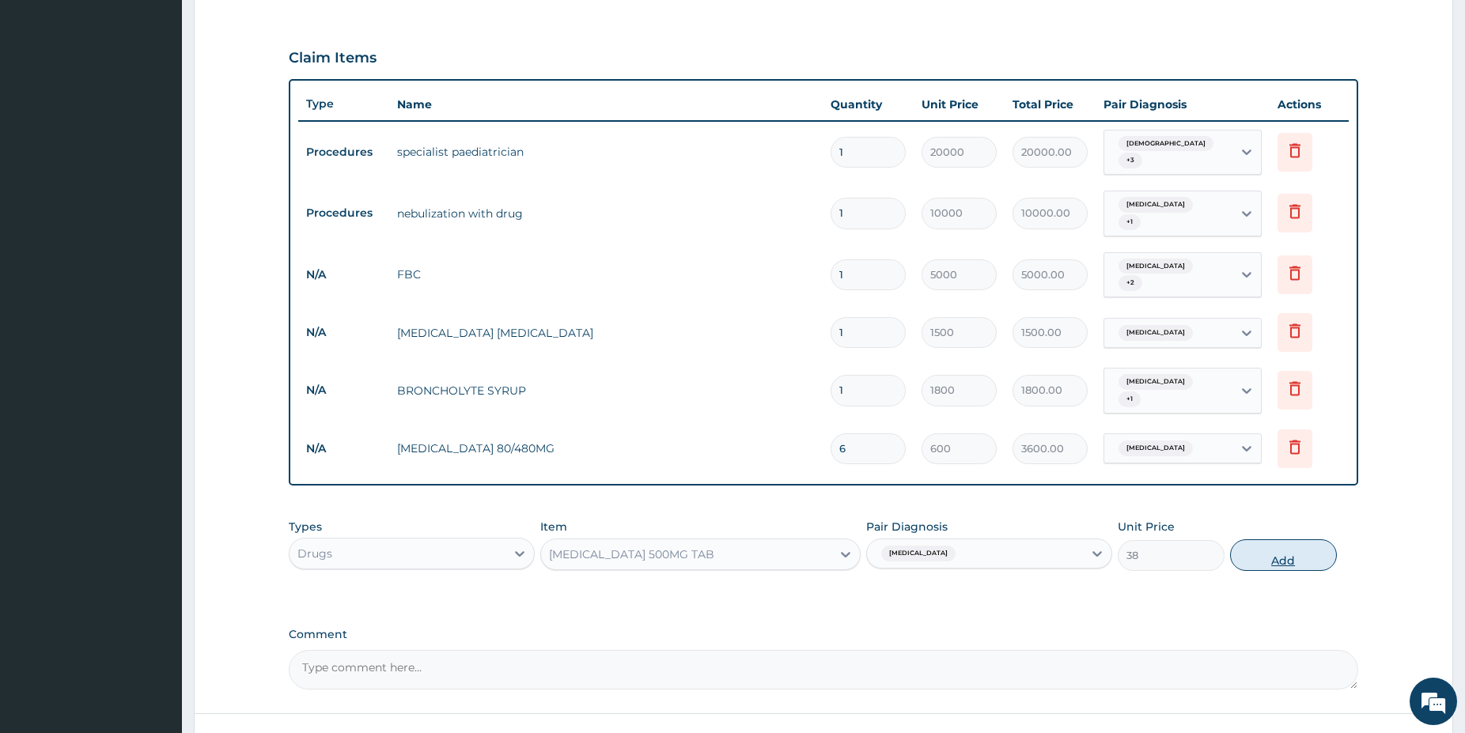
click at [1301, 557] on button "Add" at bounding box center [1283, 556] width 107 height 32
type input "0"
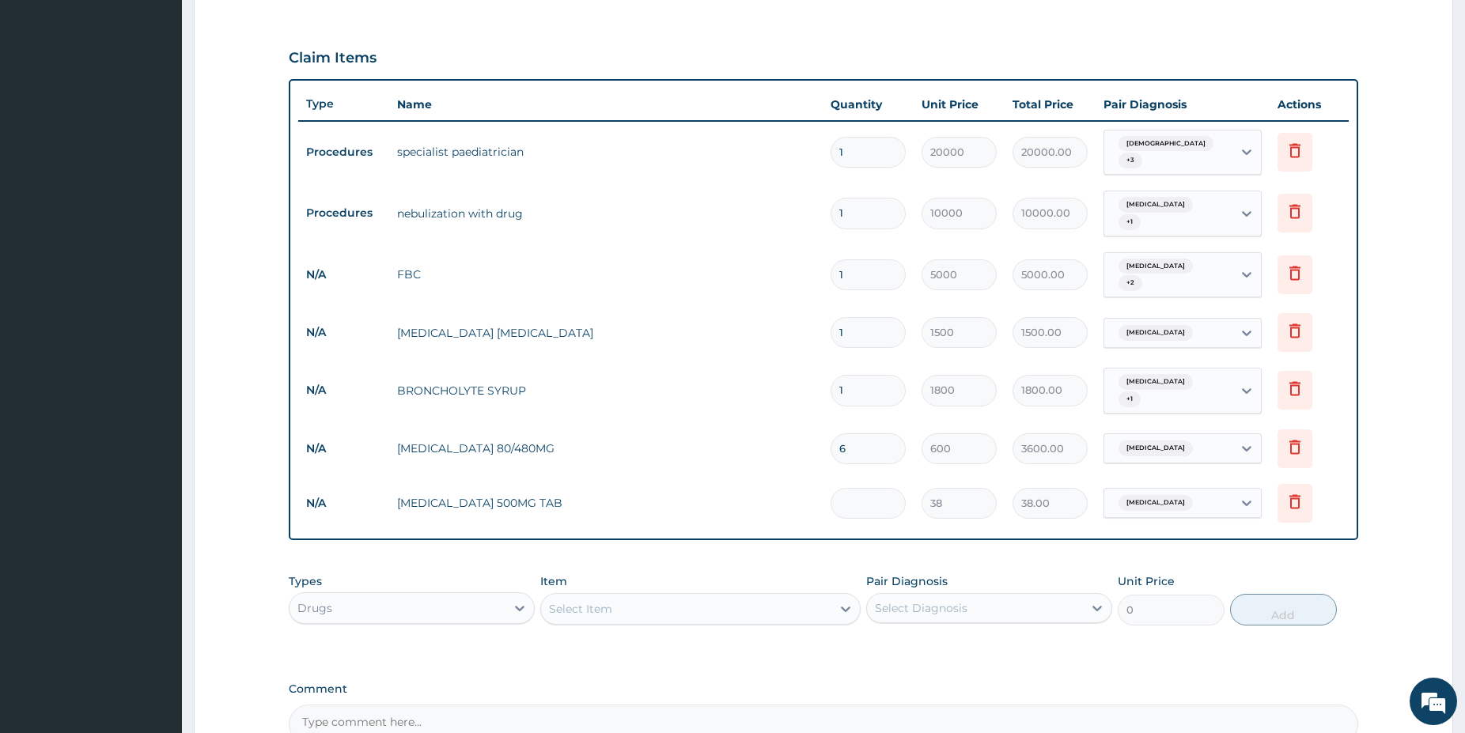
type input "0.00"
type input "9"
type input "0.00"
type input "9"
type input "342.00"
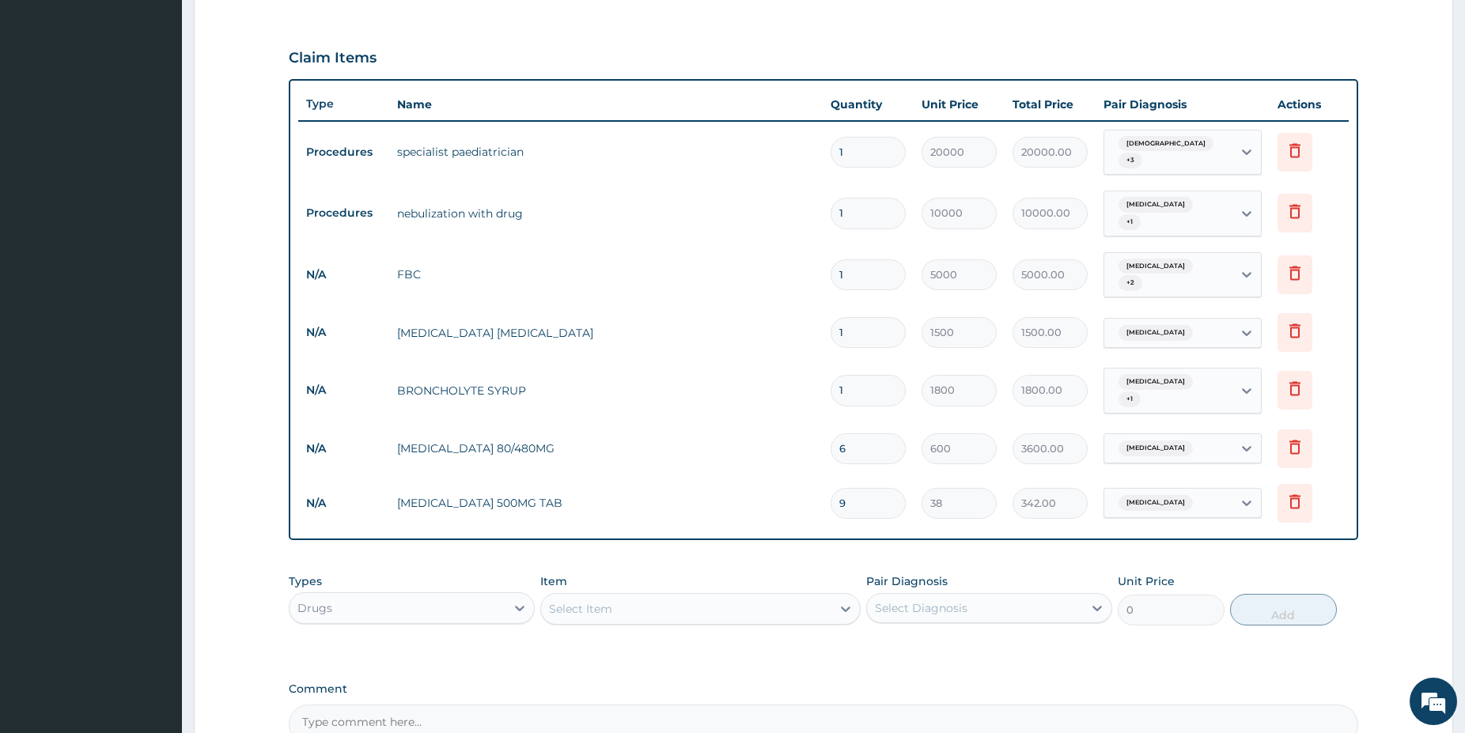
type input "9"
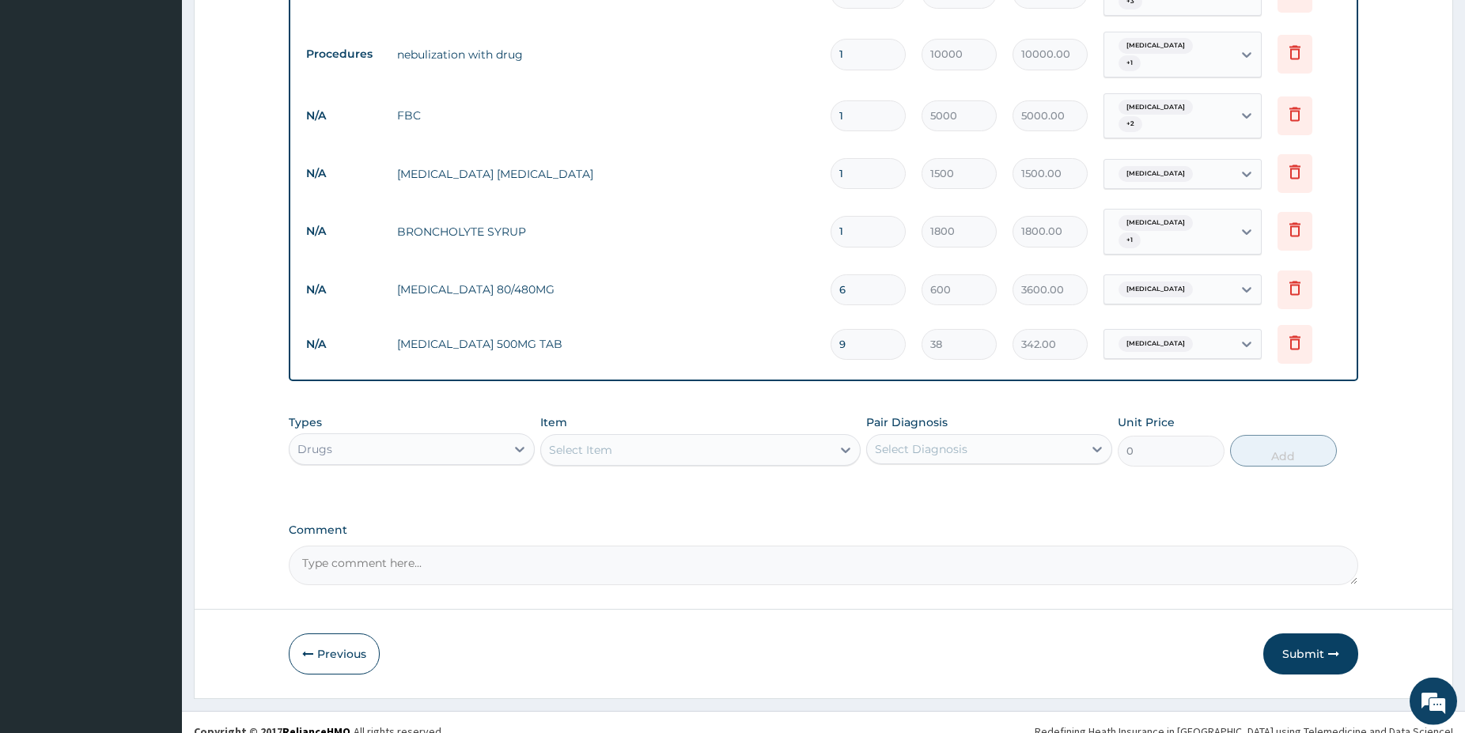
scroll to position [664, 0]
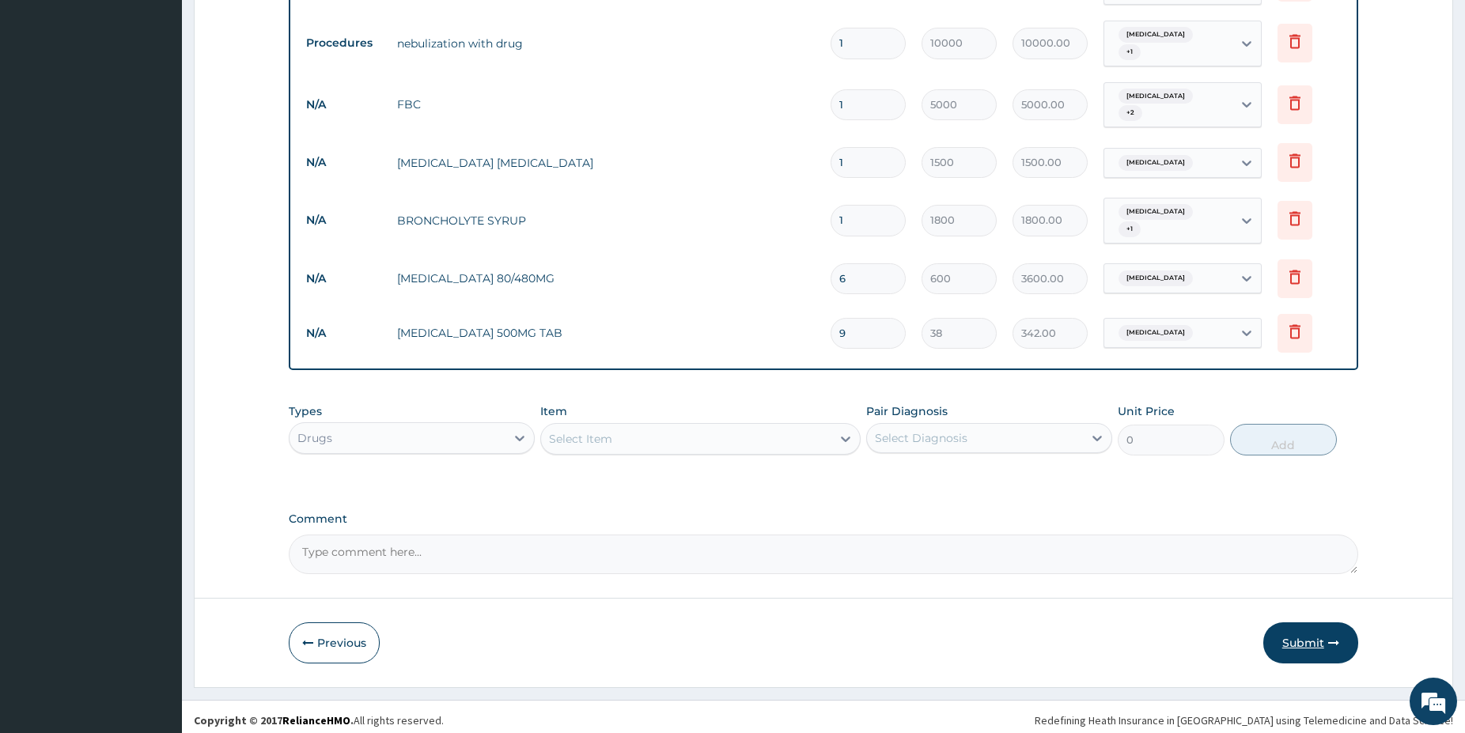
click at [1318, 637] on button "Submit" at bounding box center [1310, 643] width 95 height 41
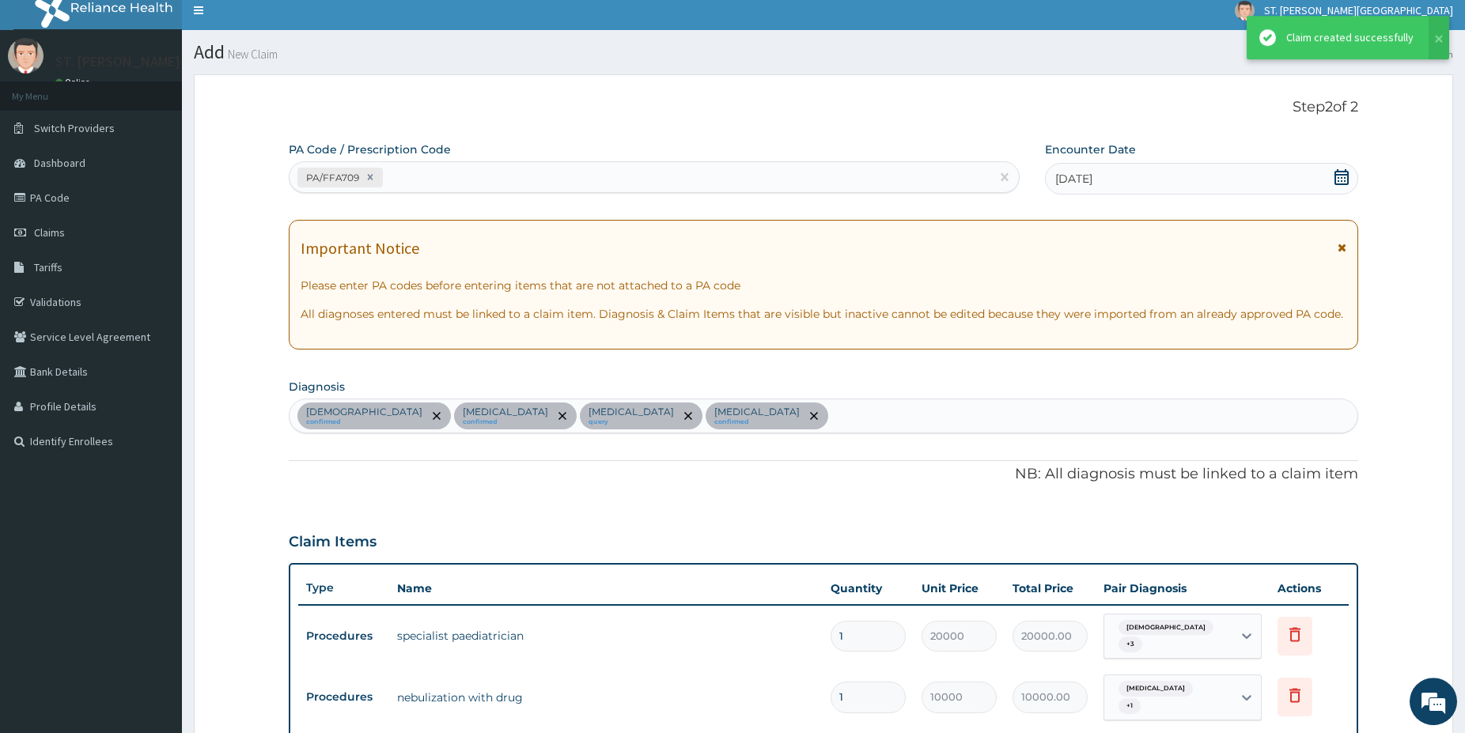
scroll to position [0, 0]
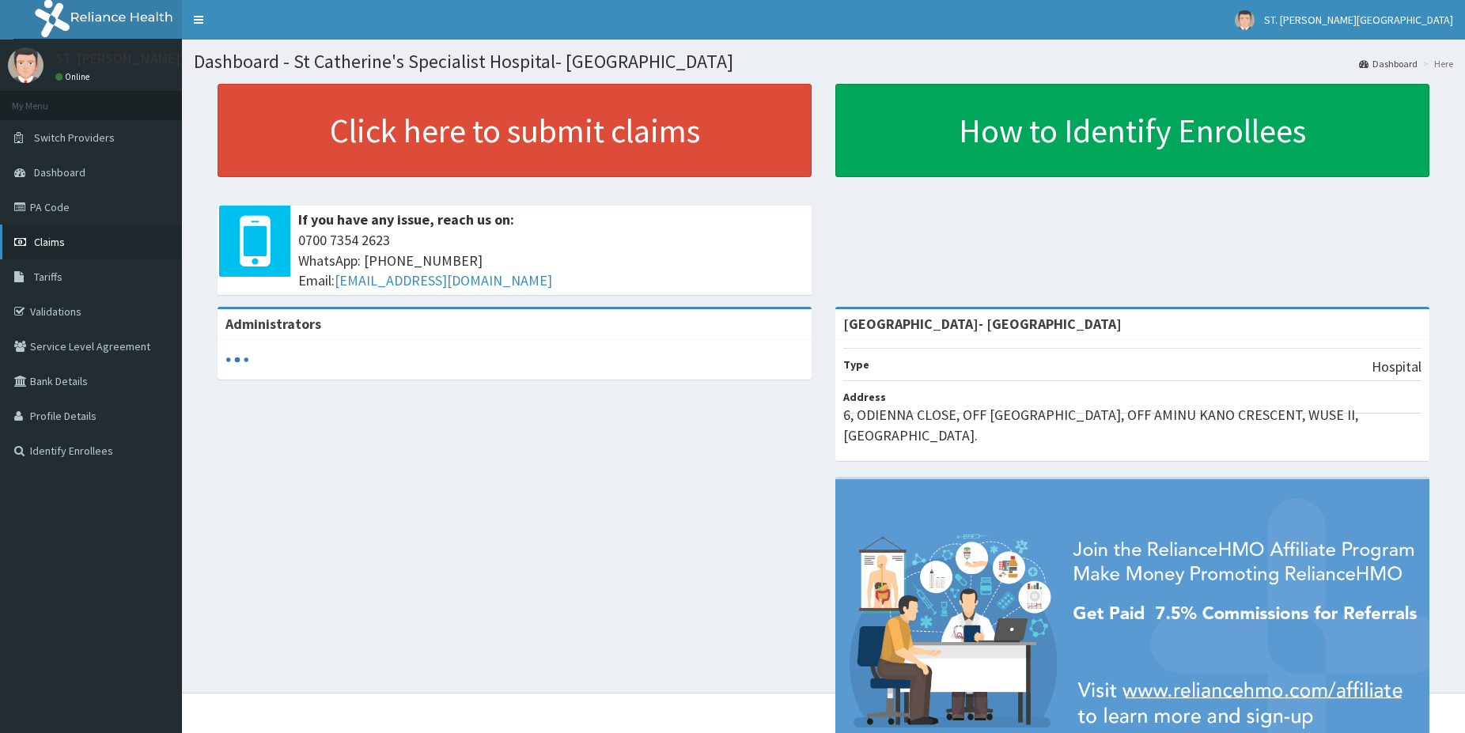
click at [66, 250] on link "Claims" at bounding box center [91, 242] width 182 height 35
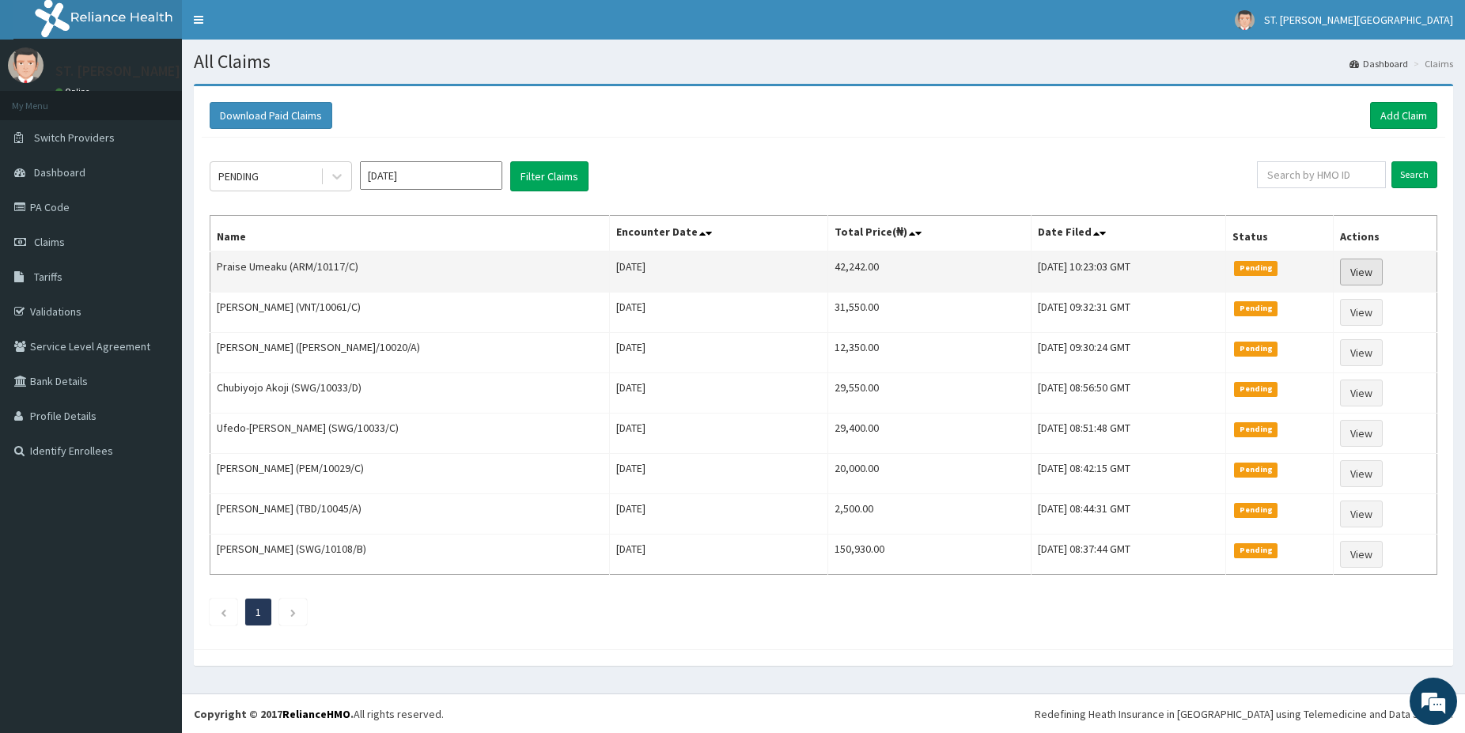
click at [1356, 265] on link "View" at bounding box center [1361, 272] width 43 height 27
click at [1357, 276] on link "View" at bounding box center [1361, 272] width 43 height 27
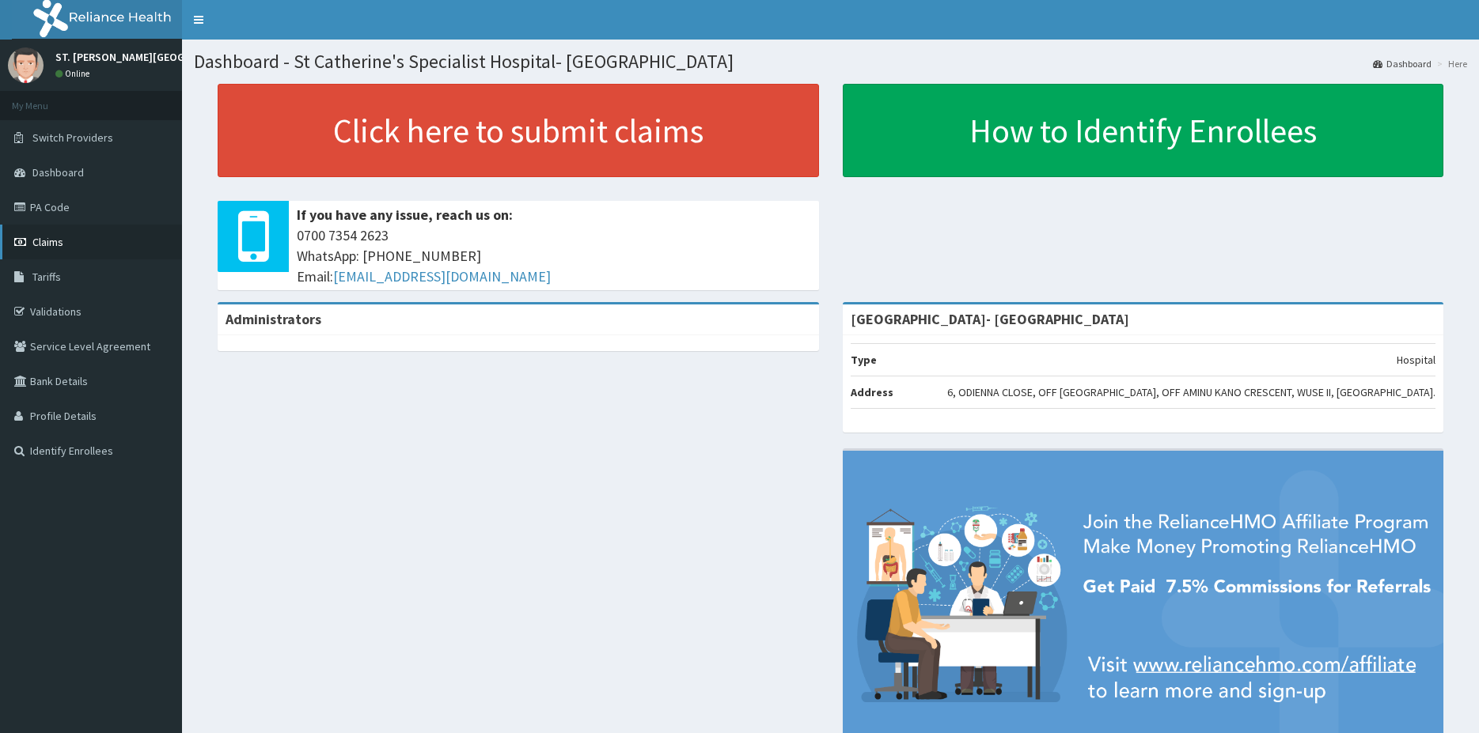
click at [52, 234] on link "Claims" at bounding box center [91, 242] width 182 height 35
